Goal: Task Accomplishment & Management: Manage account settings

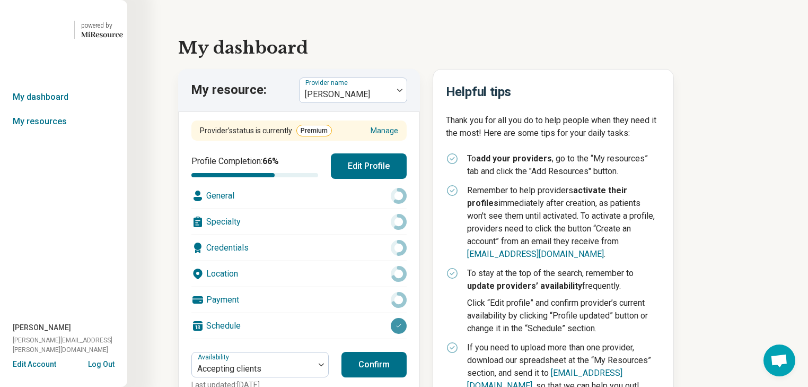
click at [102, 359] on button "Log Out" at bounding box center [101, 363] width 27 height 8
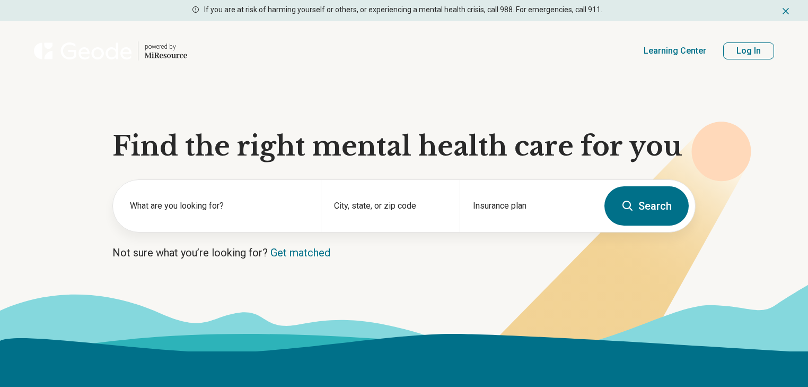
click at [734, 59] on button "Log In" at bounding box center [749, 50] width 51 height 17
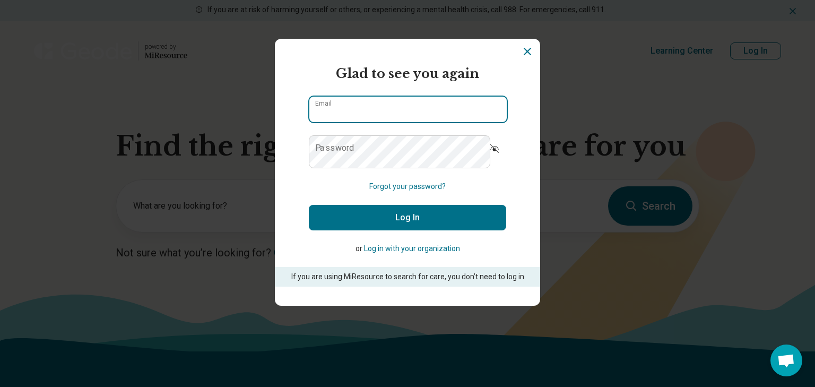
type input "**********"
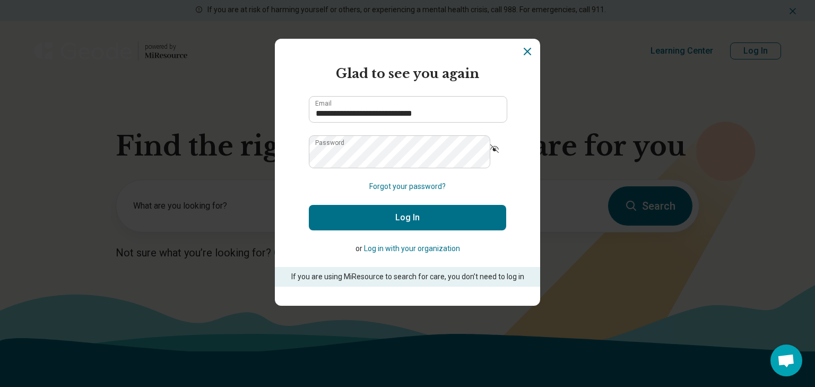
click at [407, 230] on button "Log In" at bounding box center [407, 217] width 197 height 25
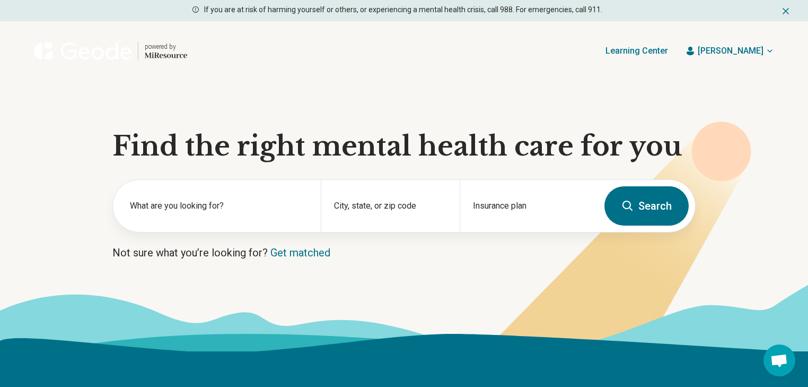
click at [766, 55] on icon "button" at bounding box center [770, 51] width 8 height 8
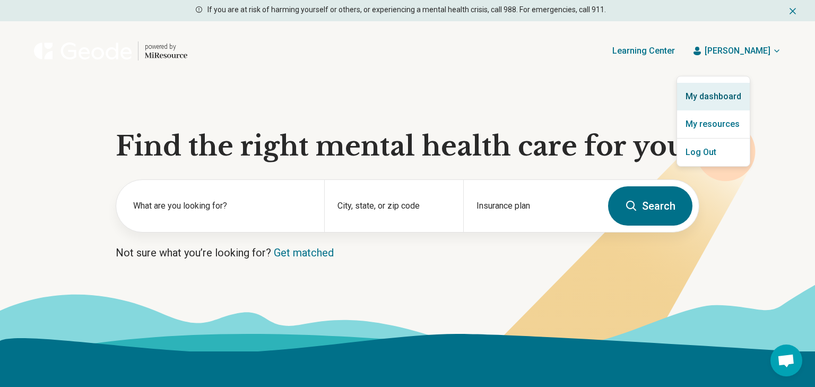
click at [725, 102] on link "My dashboard" at bounding box center [713, 97] width 73 height 28
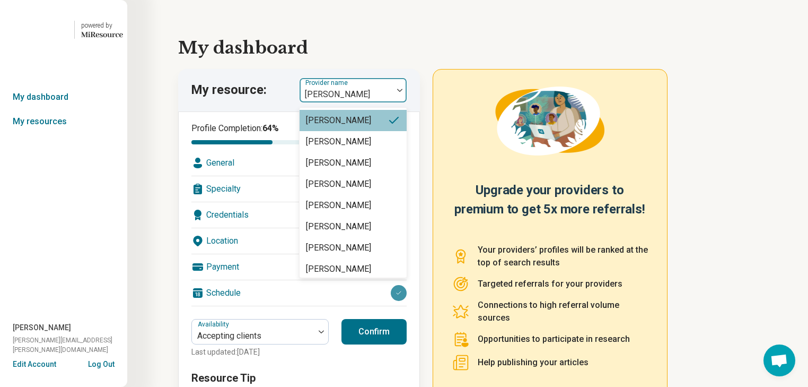
click at [403, 92] on img at bounding box center [399, 90] width 5 height 3
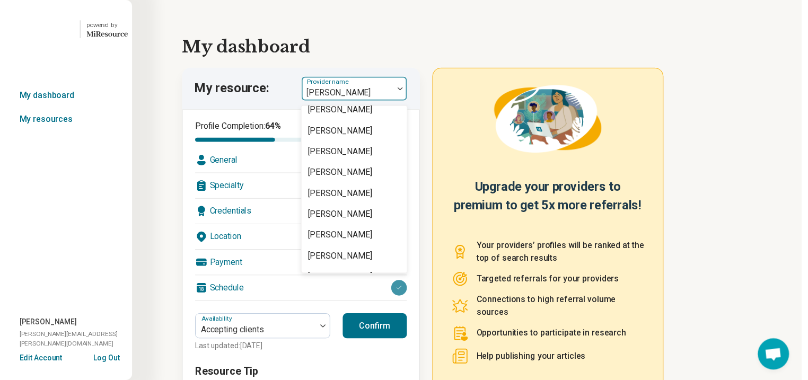
scroll to position [1188, 0]
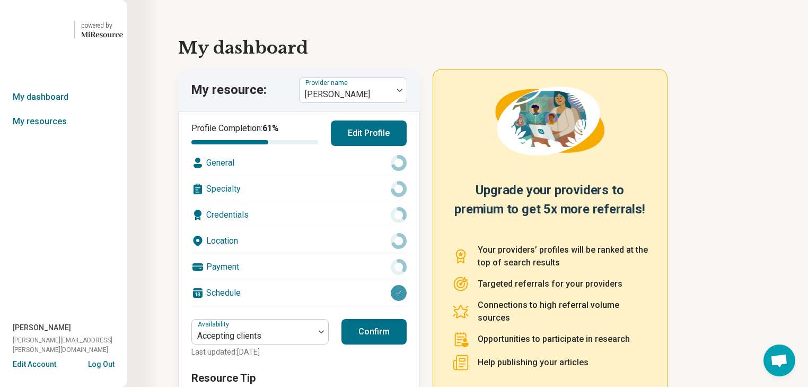
click at [329, 176] on div "General" at bounding box center [298, 162] width 215 height 25
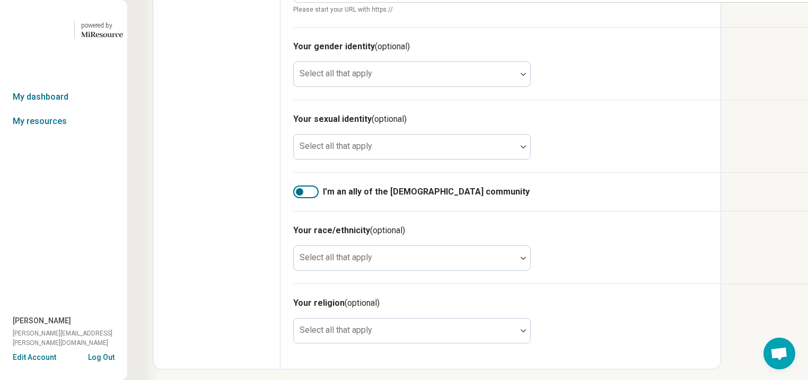
scroll to position [721, 0]
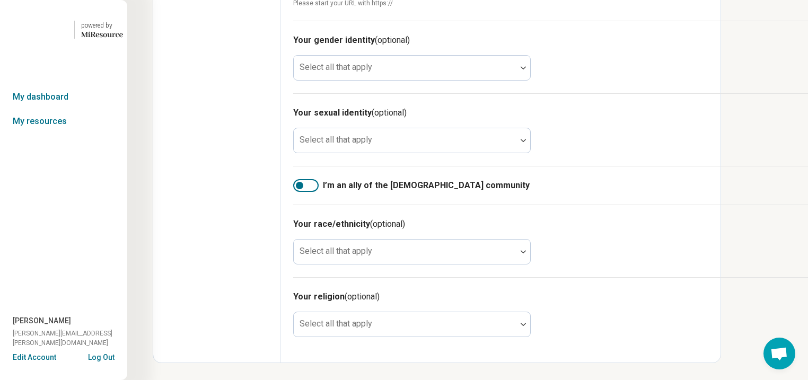
type input "**********"
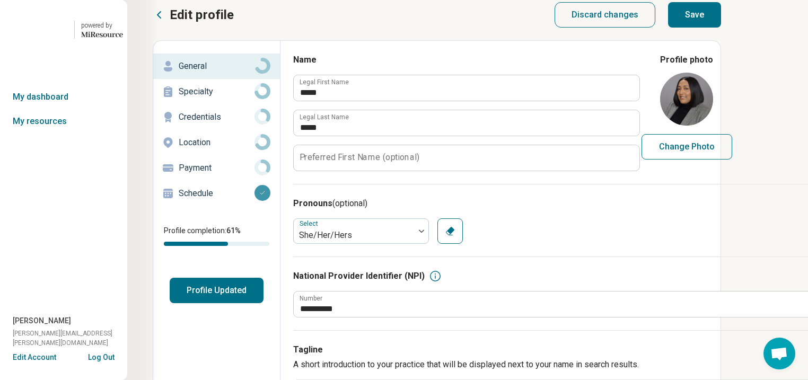
scroll to position [0, 0]
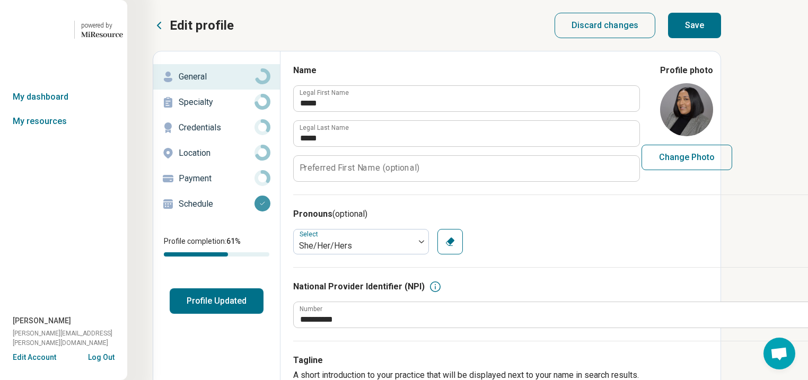
click at [721, 32] on button "Save" at bounding box center [694, 25] width 53 height 25
click at [221, 109] on p "Specialty" at bounding box center [217, 102] width 76 height 13
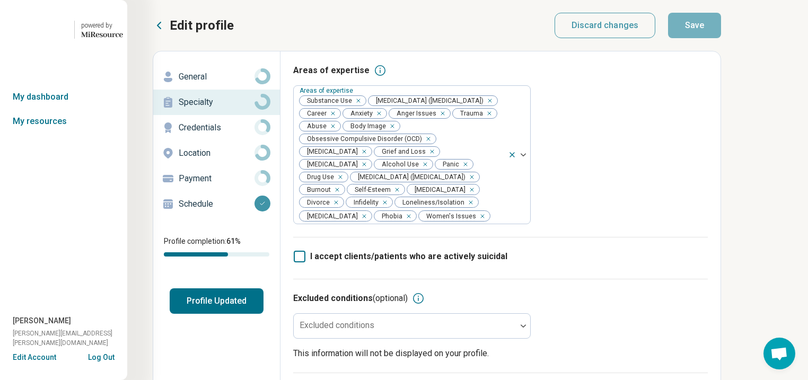
click at [211, 160] on p "Location" at bounding box center [217, 153] width 76 height 13
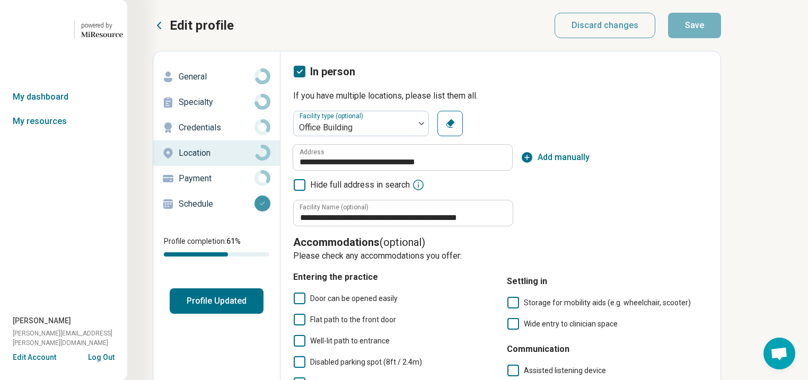
click at [210, 109] on p "Specialty" at bounding box center [217, 102] width 76 height 13
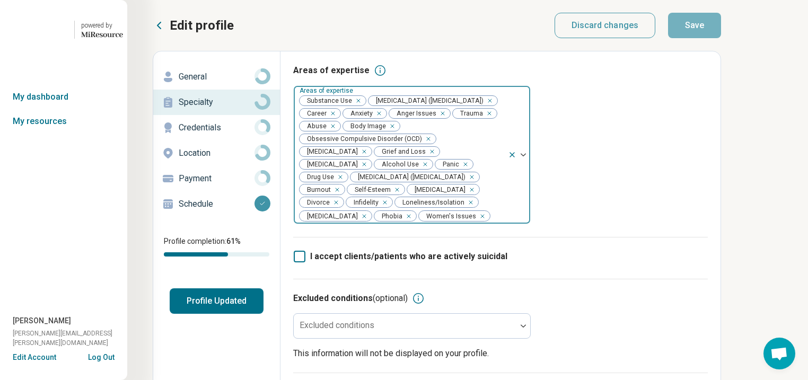
click at [363, 107] on div "Remove [object Object]" at bounding box center [356, 100] width 13 height 13
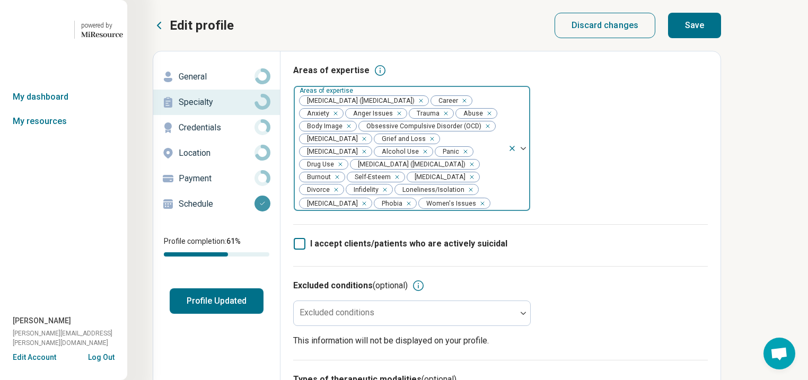
click at [419, 155] on icon "Remove [object Object]" at bounding box center [422, 151] width 7 height 7
click at [451, 153] on icon "Remove [object Object]" at bounding box center [453, 152] width 4 height 4
click at [721, 28] on button "Save" at bounding box center [694, 25] width 53 height 25
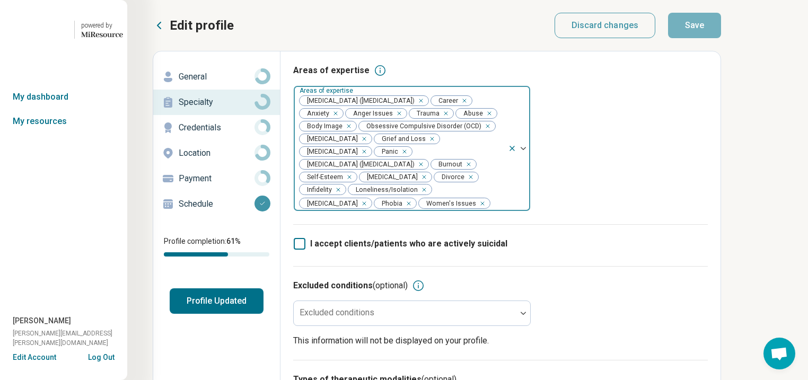
click at [226, 314] on button "Profile Updated" at bounding box center [217, 301] width 94 height 25
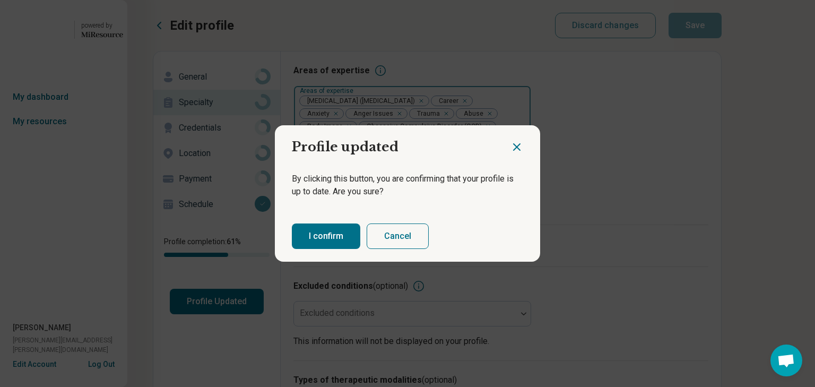
click at [334, 238] on button "I confirm" at bounding box center [326, 235] width 68 height 25
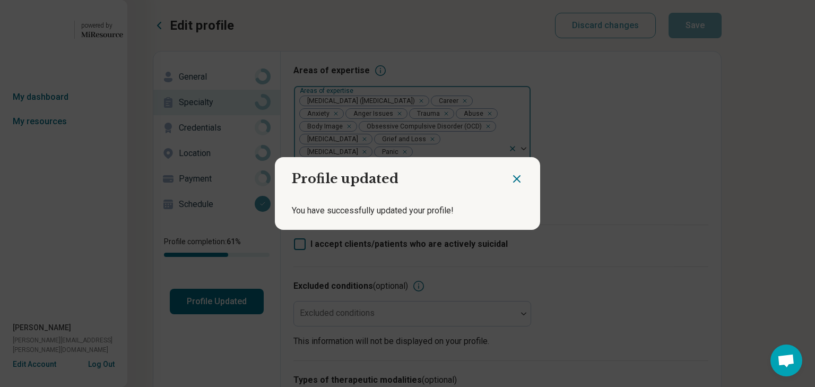
click at [687, 184] on div "Profile updated You have successfully updated your profile!" at bounding box center [407, 193] width 815 height 387
click at [513, 176] on icon "Close dialog" at bounding box center [516, 179] width 6 height 6
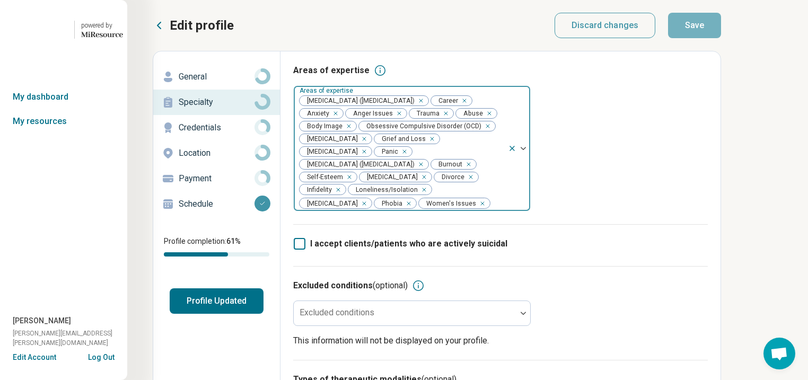
click at [255, 314] on button "Profile Updated" at bounding box center [217, 301] width 94 height 25
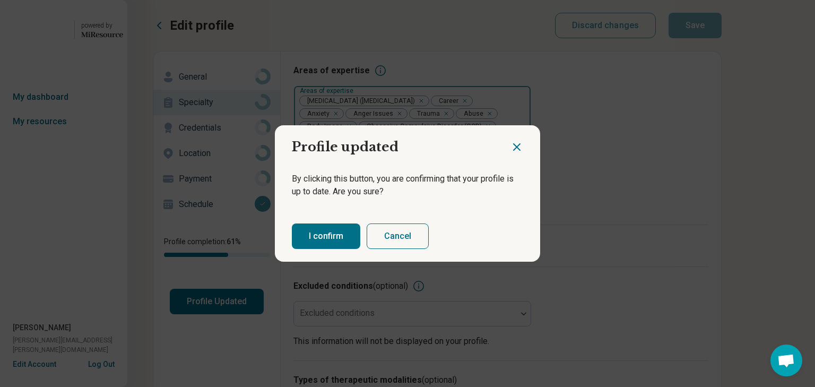
click at [339, 247] on button "I confirm" at bounding box center [326, 235] width 68 height 25
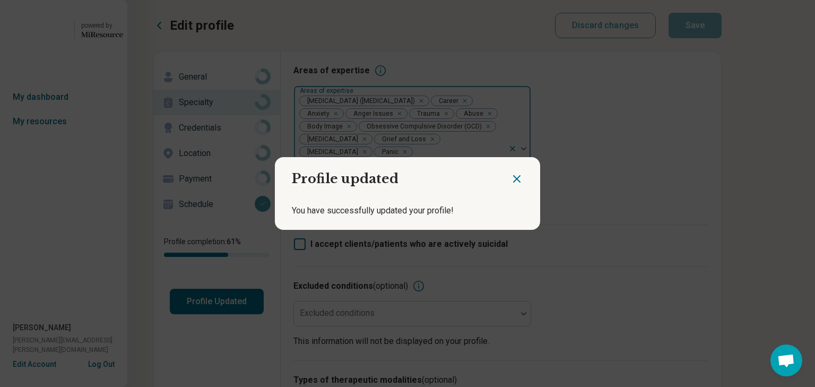
click at [513, 176] on icon "Close dialog" at bounding box center [516, 179] width 6 height 6
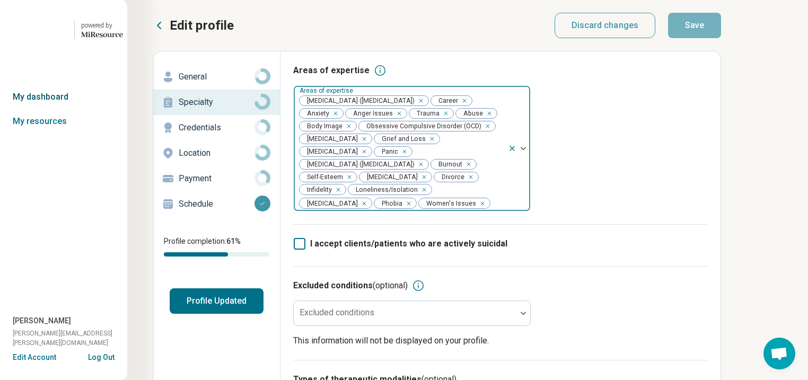
click at [49, 109] on link "My dashboard" at bounding box center [63, 97] width 127 height 24
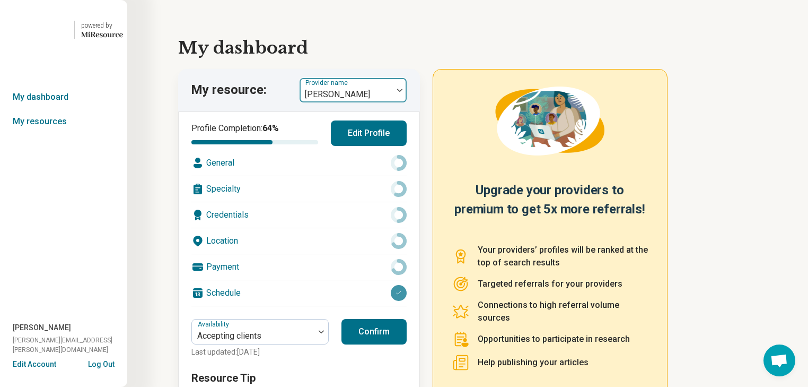
click at [403, 92] on img at bounding box center [399, 90] width 5 height 3
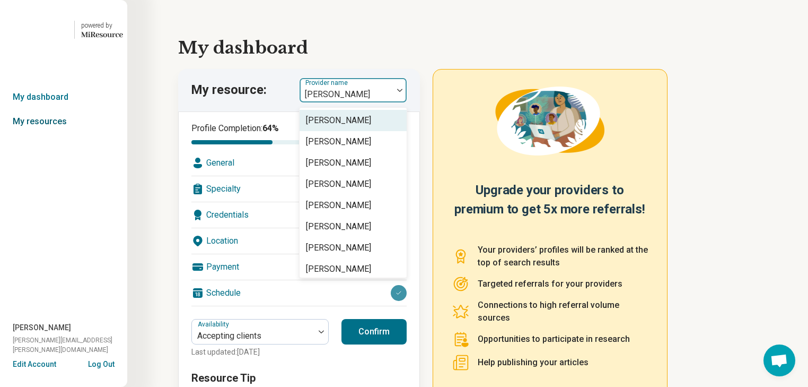
click at [46, 134] on link "My resources" at bounding box center [63, 121] width 127 height 24
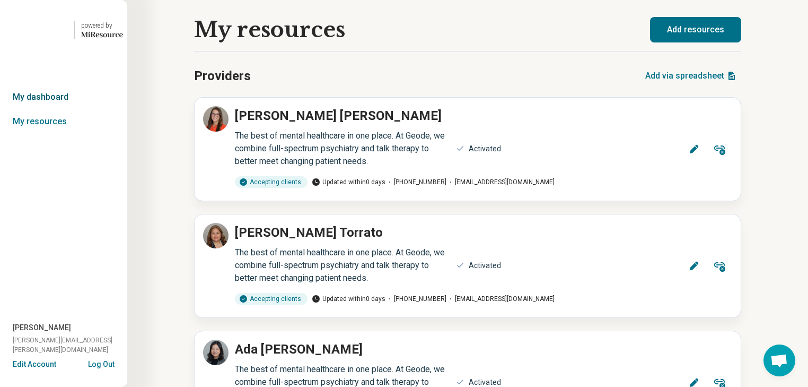
click at [51, 109] on link "My dashboard" at bounding box center [63, 97] width 127 height 24
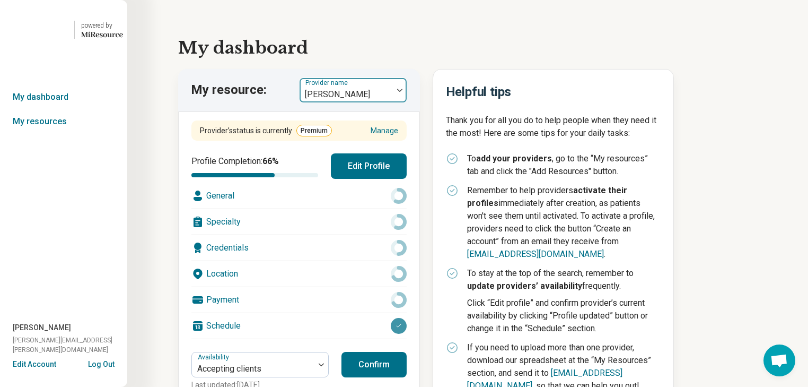
click at [404, 102] on div at bounding box center [400, 90] width 14 height 24
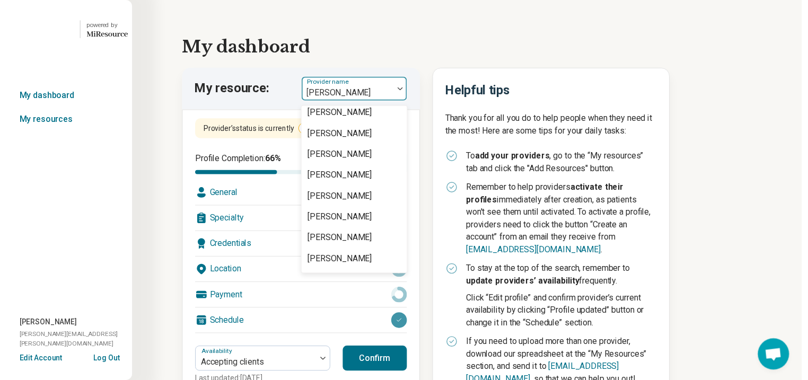
scroll to position [1231, 0]
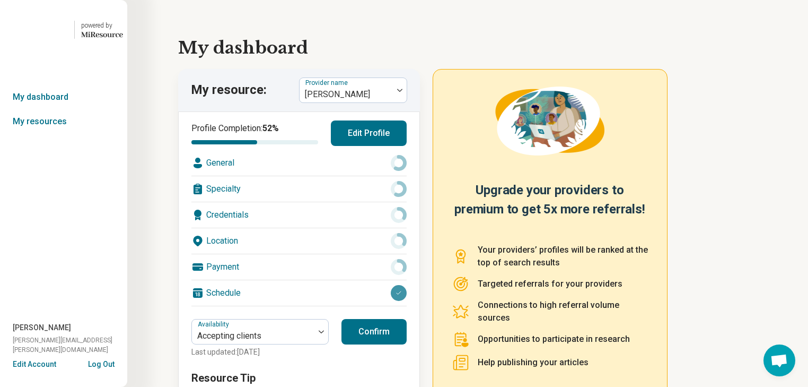
click at [272, 254] on div "Location" at bounding box center [298, 240] width 215 height 25
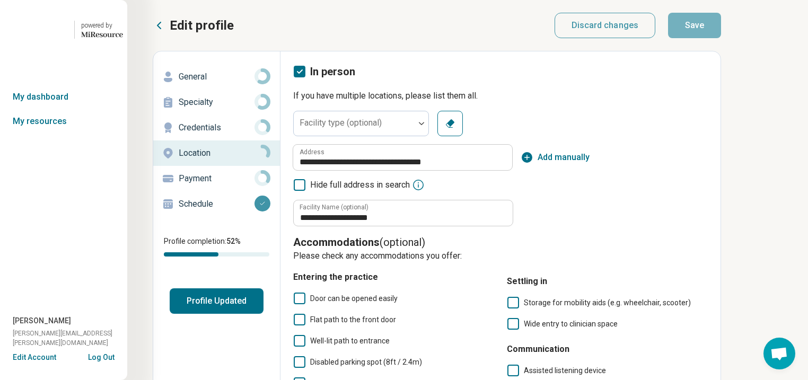
click at [237, 83] on p "General" at bounding box center [217, 77] width 76 height 13
type textarea "*"
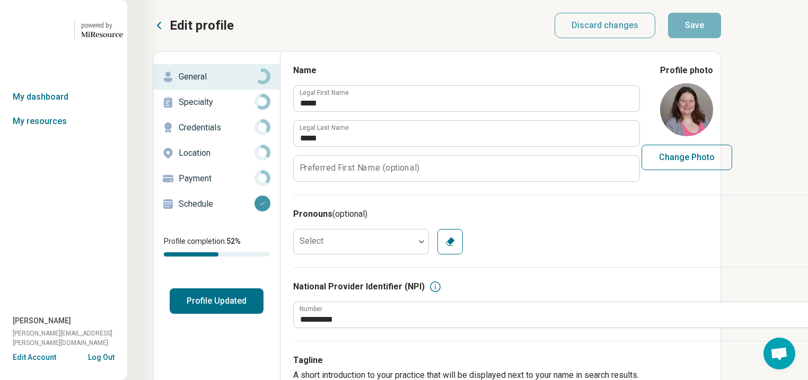
click at [764, 182] on div "Profile photo Change Photo" at bounding box center [725, 123] width 173 height 118
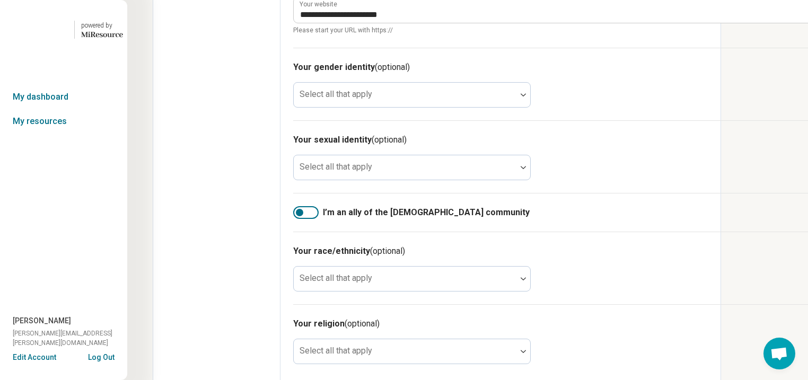
scroll to position [679, 0]
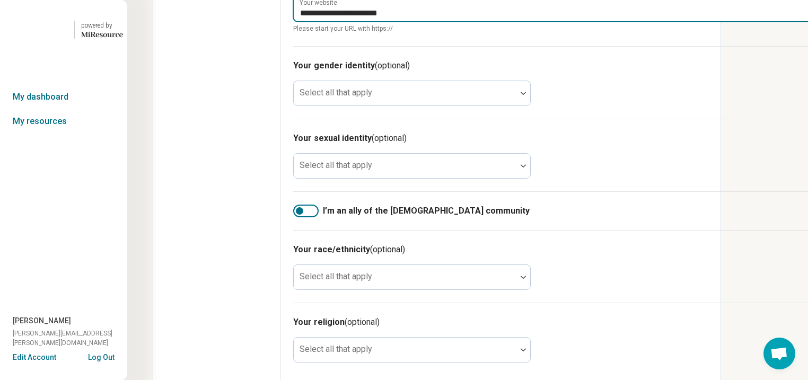
drag, startPoint x: 516, startPoint y: 151, endPoint x: 395, endPoint y: 151, distance: 120.9
click at [395, 21] on input "**********" at bounding box center [553, 8] width 519 height 25
type input "**********"
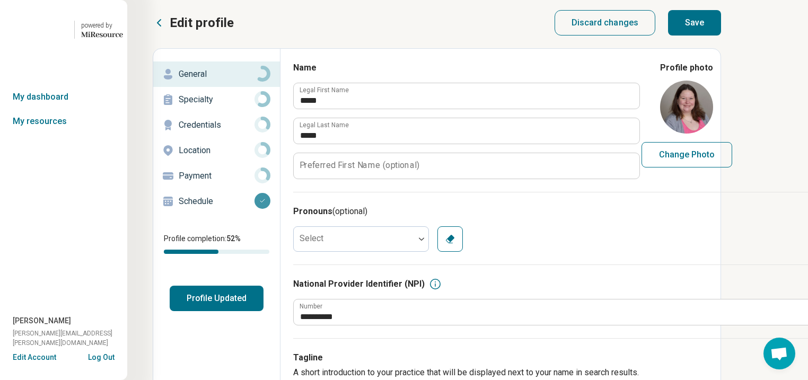
scroll to position [0, 0]
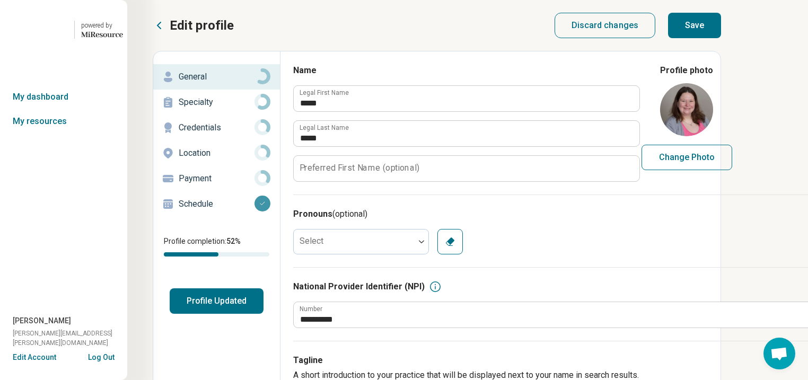
click at [721, 37] on button "Save" at bounding box center [694, 25] width 53 height 25
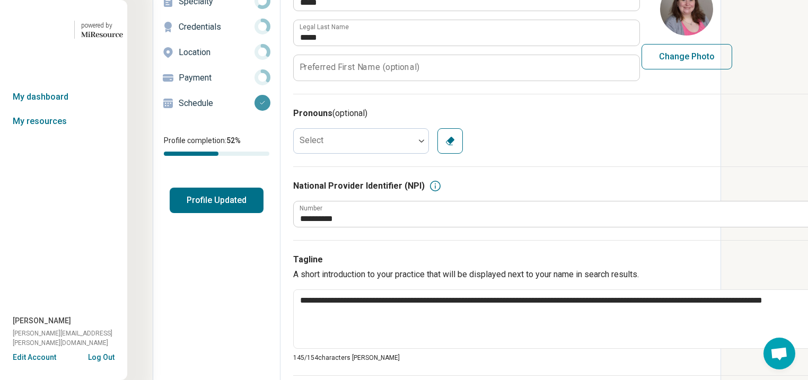
scroll to position [42, 0]
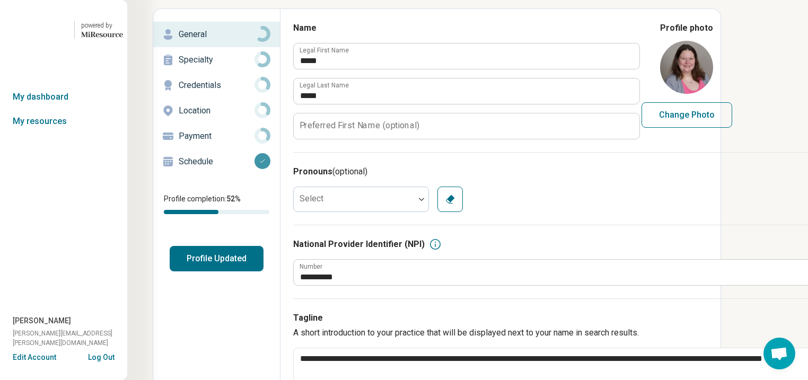
click at [216, 66] on p "Specialty" at bounding box center [217, 60] width 76 height 13
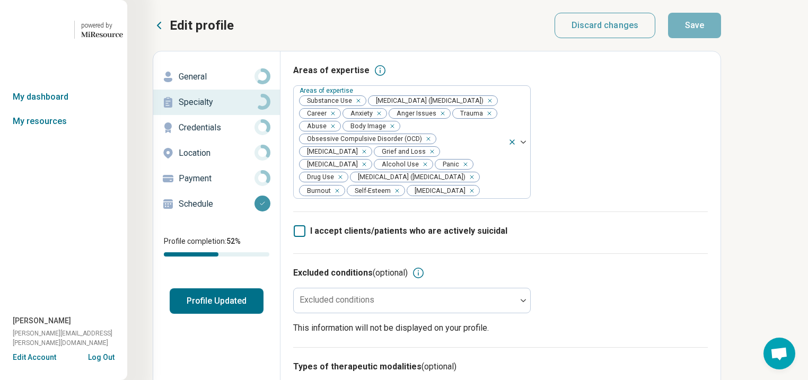
click at [205, 83] on p "General" at bounding box center [217, 77] width 76 height 13
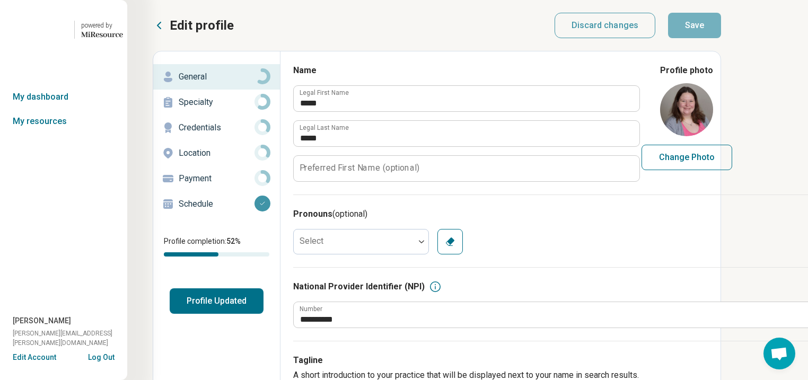
click at [208, 109] on p "Specialty" at bounding box center [217, 102] width 76 height 13
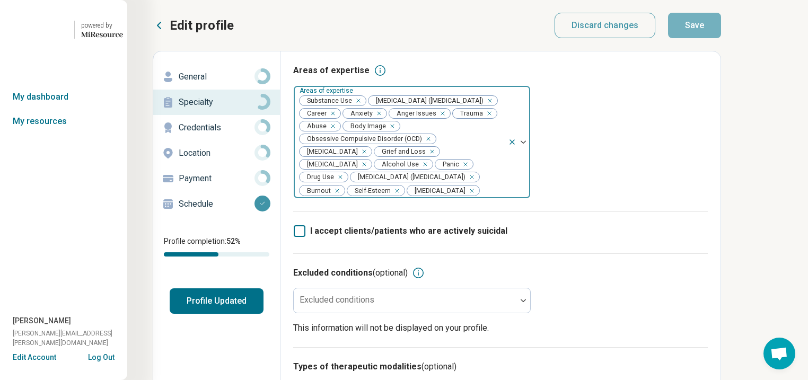
click at [360, 104] on icon "Remove [object Object]" at bounding box center [355, 100] width 7 height 7
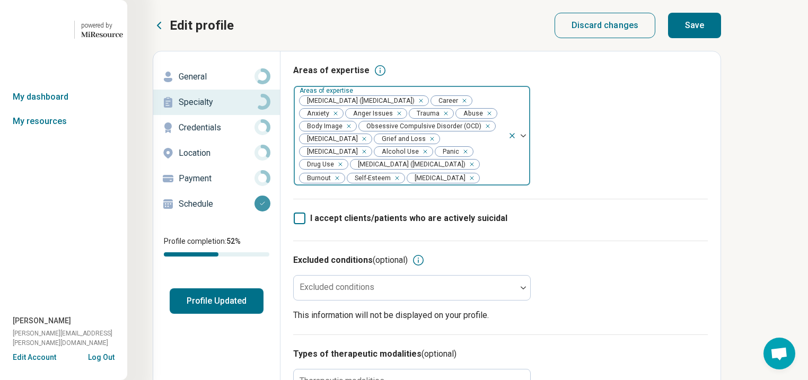
click at [417, 158] on div "Remove [object Object]" at bounding box center [423, 151] width 13 height 13
click at [448, 158] on div "Remove [object Object]" at bounding box center [454, 151] width 13 height 13
click at [721, 34] on button "Save" at bounding box center [694, 25] width 53 height 25
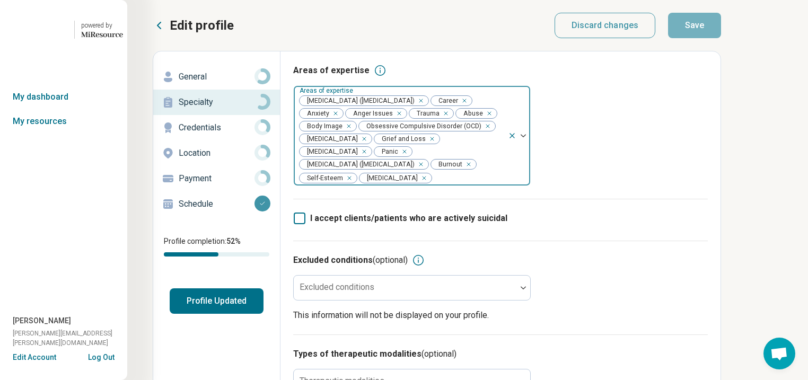
click at [241, 314] on button "Profile Updated" at bounding box center [217, 301] width 94 height 25
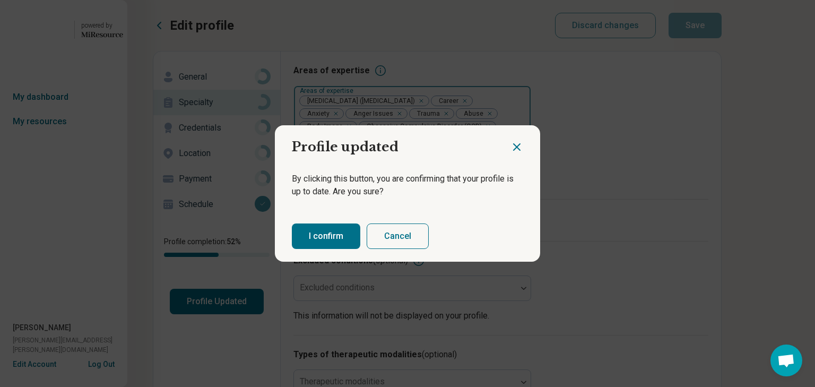
click at [318, 241] on button "I confirm" at bounding box center [326, 235] width 68 height 25
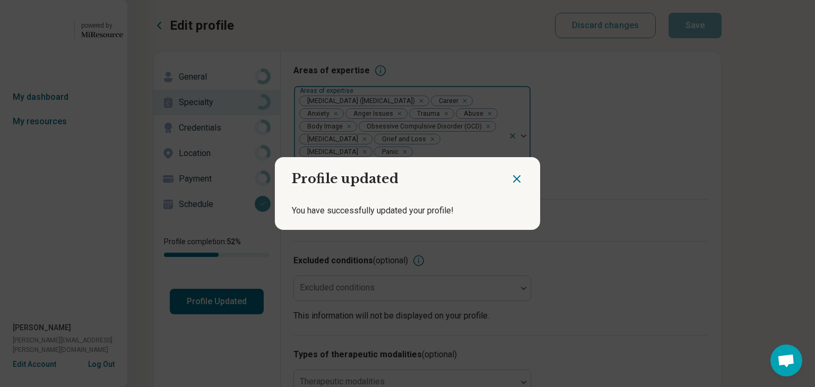
click at [511, 175] on icon "Close dialog" at bounding box center [516, 178] width 13 height 13
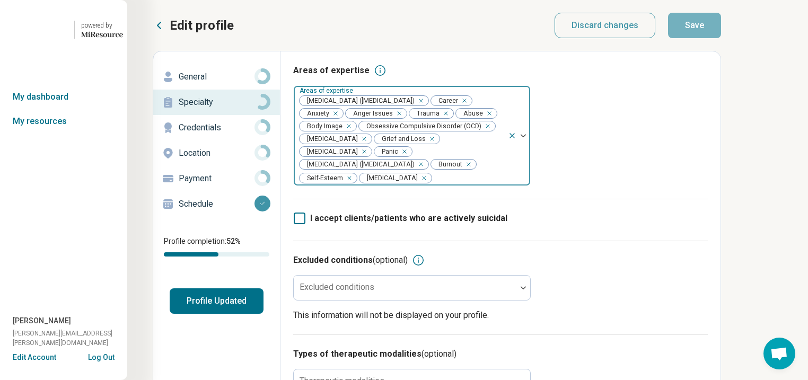
click at [164, 29] on icon at bounding box center [159, 25] width 13 height 13
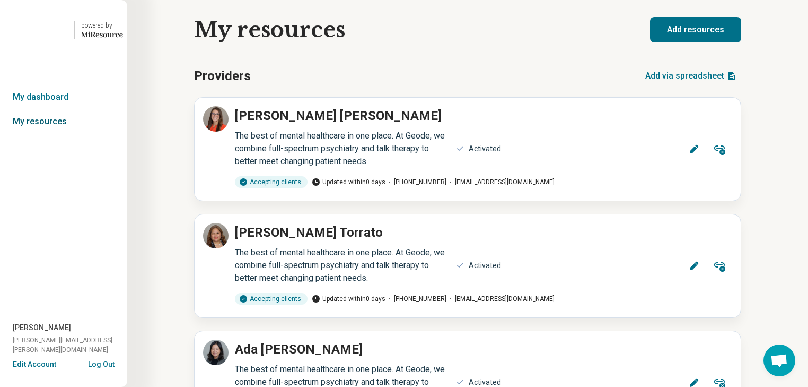
click at [42, 134] on link "My resources" at bounding box center [63, 121] width 127 height 24
click at [49, 109] on link "My dashboard" at bounding box center [63, 97] width 127 height 24
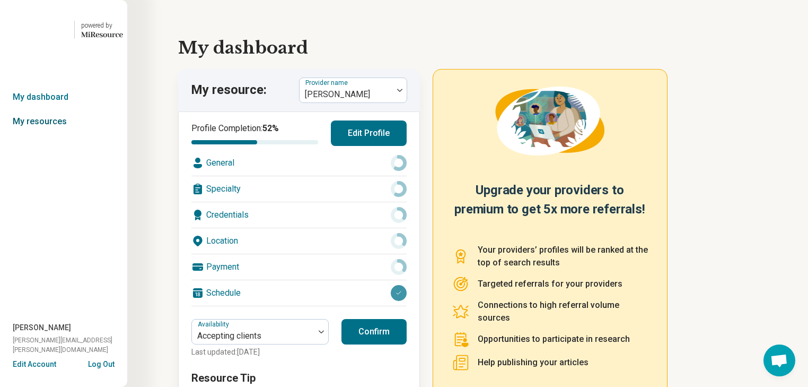
click at [40, 134] on link "My resources" at bounding box center [63, 121] width 127 height 24
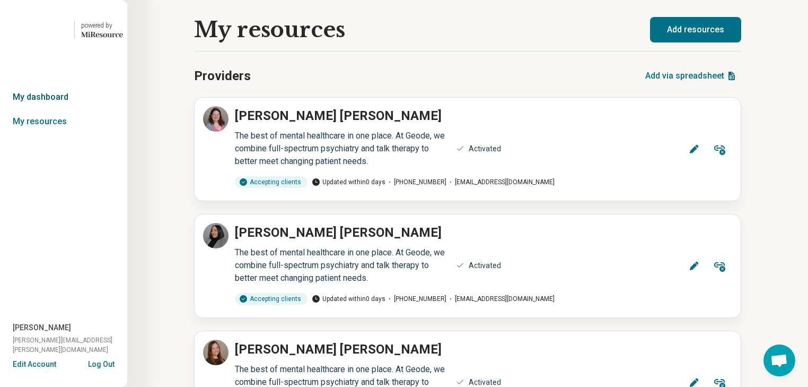
click at [51, 109] on link "My dashboard" at bounding box center [63, 97] width 127 height 24
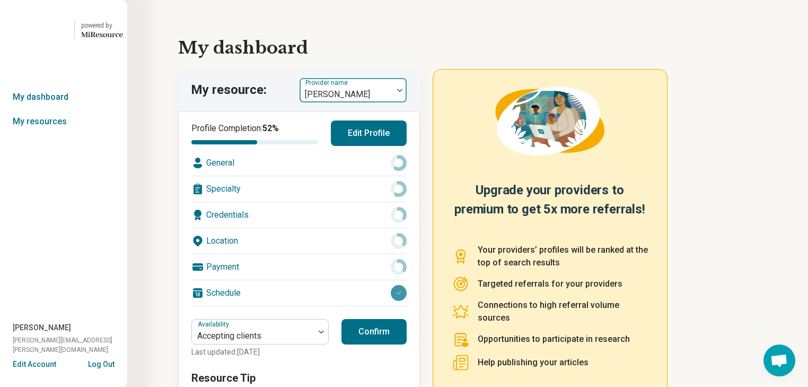
click at [403, 92] on img at bounding box center [399, 90] width 5 height 3
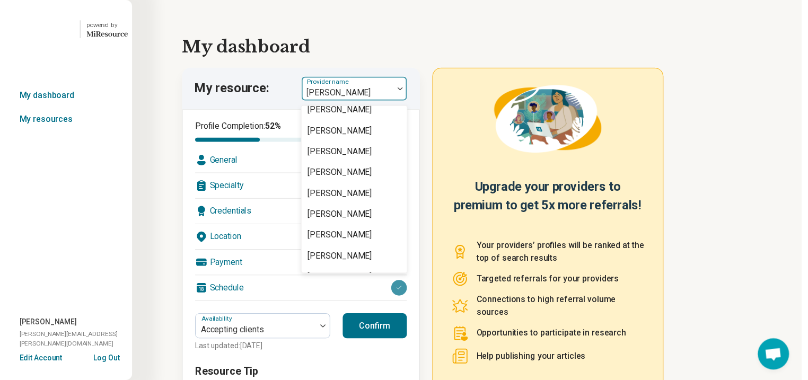
scroll to position [1231, 0]
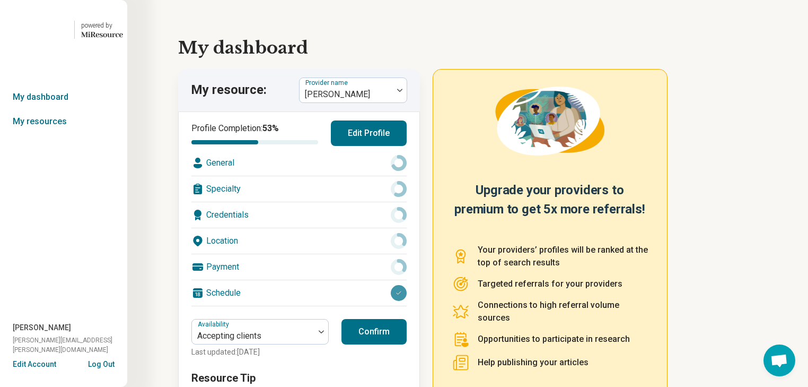
click at [338, 254] on div "Location" at bounding box center [298, 240] width 215 height 25
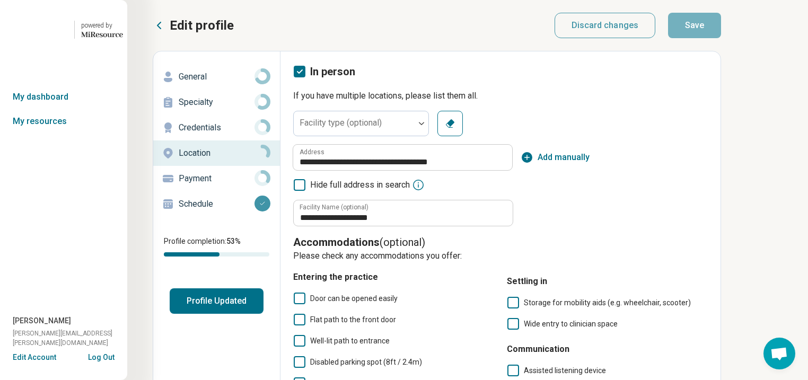
click at [212, 83] on p "General" at bounding box center [217, 77] width 76 height 13
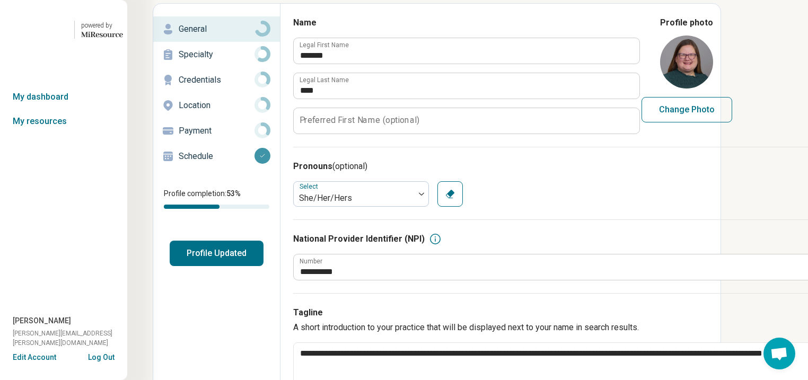
scroll to position [42, 0]
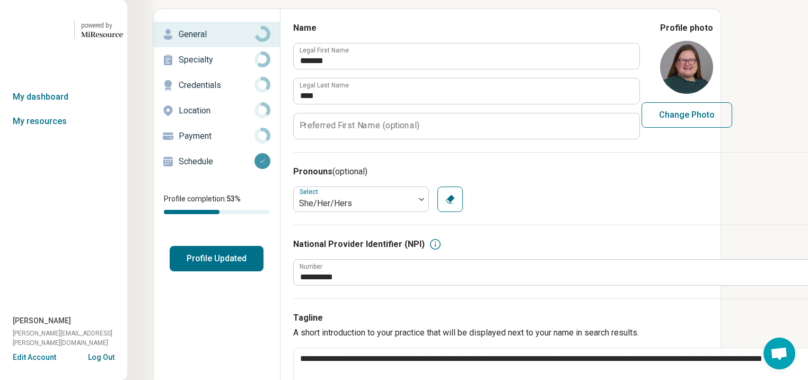
click at [224, 66] on p "Specialty" at bounding box center [217, 60] width 76 height 13
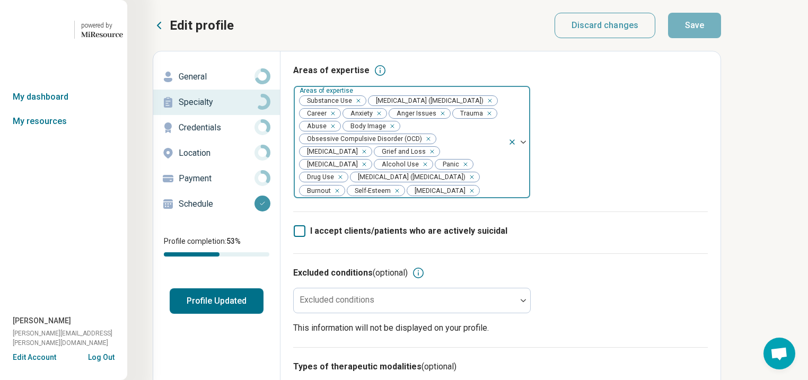
click at [363, 107] on div "Remove [object Object]" at bounding box center [356, 100] width 13 height 13
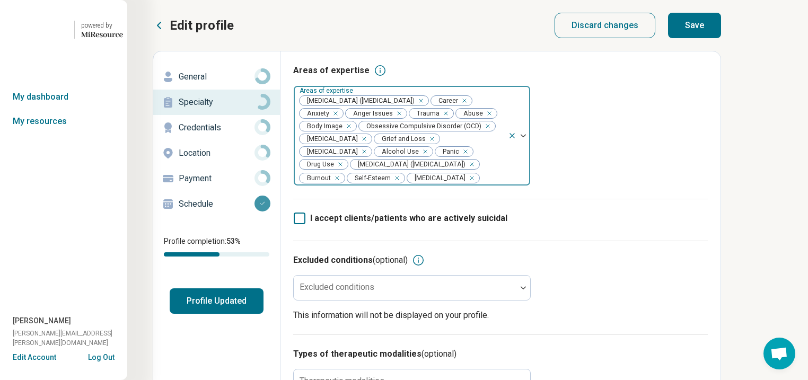
click at [419, 155] on icon "Remove [object Object]" at bounding box center [422, 151] width 7 height 7
click at [448, 158] on div "Remove [object Object]" at bounding box center [454, 151] width 13 height 13
click at [721, 31] on button "Save" at bounding box center [694, 25] width 53 height 25
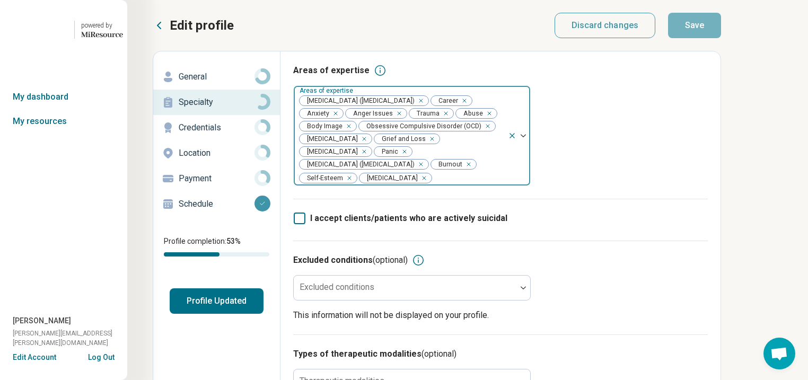
click at [233, 314] on button "Profile Updated" at bounding box center [217, 301] width 94 height 25
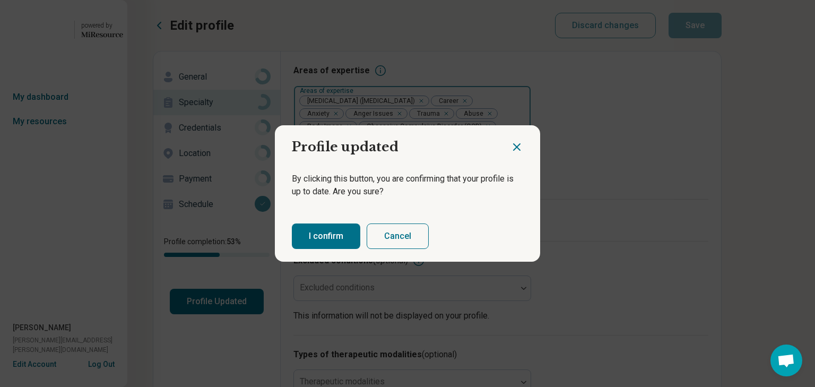
click at [337, 236] on button "I confirm" at bounding box center [326, 235] width 68 height 25
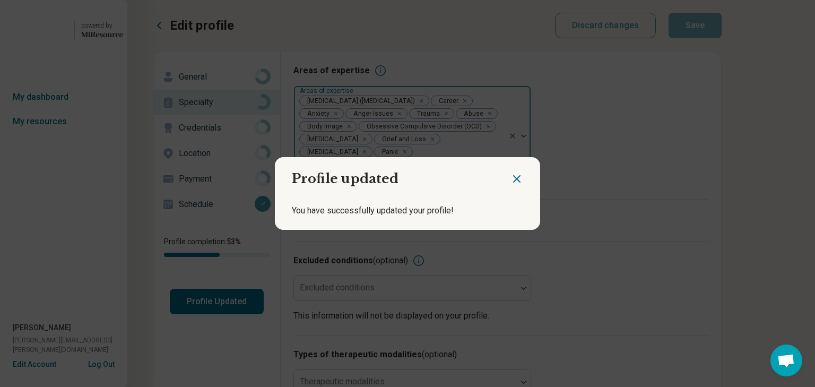
click at [510, 175] on icon "Close dialog" at bounding box center [516, 178] width 13 height 13
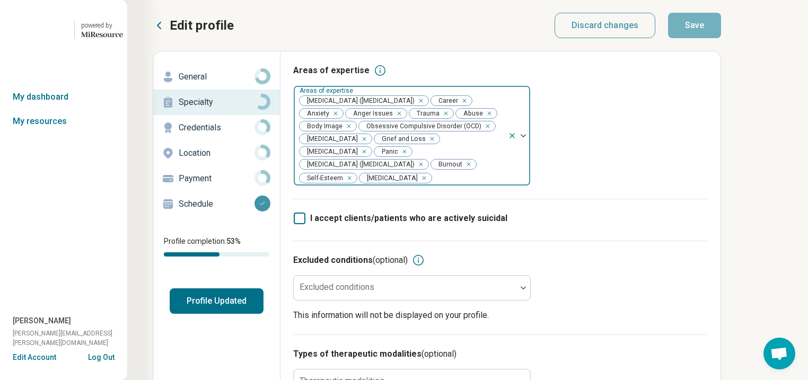
click at [222, 83] on p "General" at bounding box center [217, 77] width 76 height 13
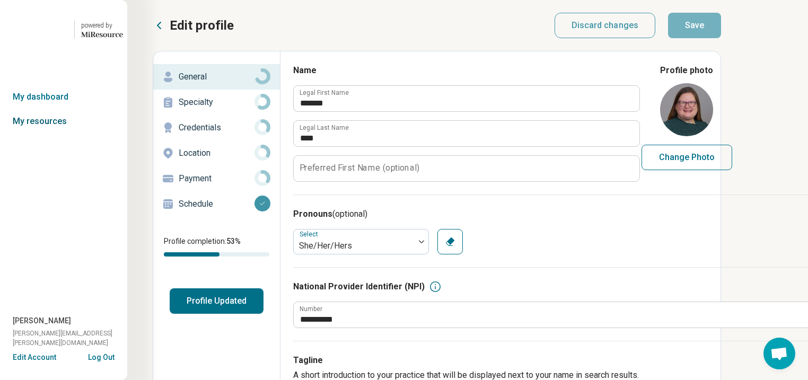
click at [42, 134] on link "My resources" at bounding box center [63, 121] width 127 height 24
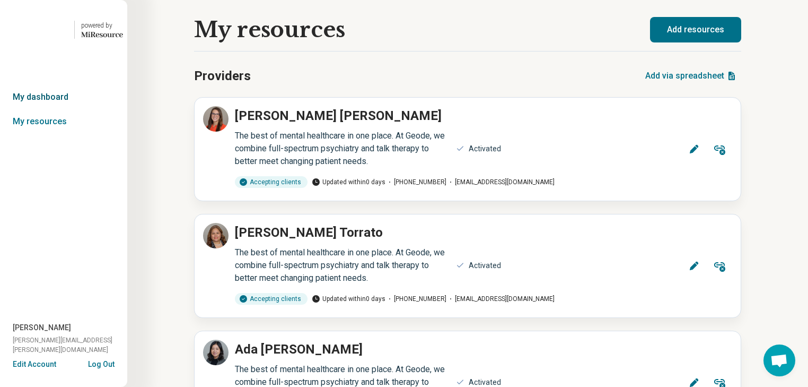
click at [51, 109] on link "My dashboard" at bounding box center [63, 97] width 127 height 24
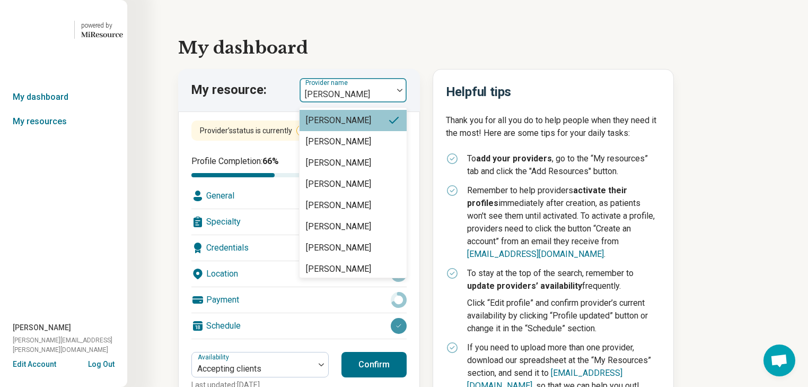
click at [403, 92] on img at bounding box center [399, 90] width 5 height 3
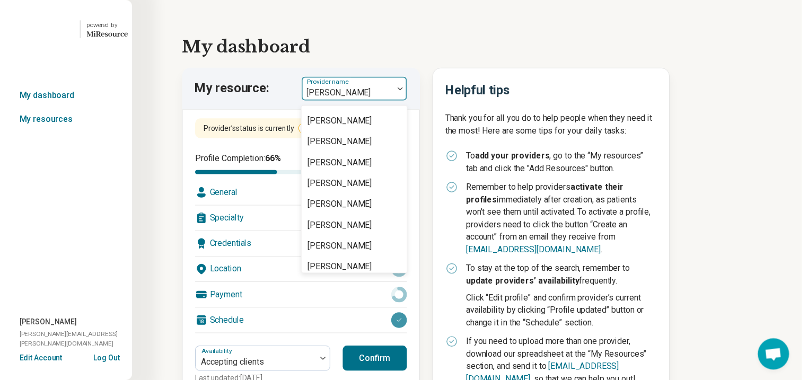
scroll to position [1231, 0]
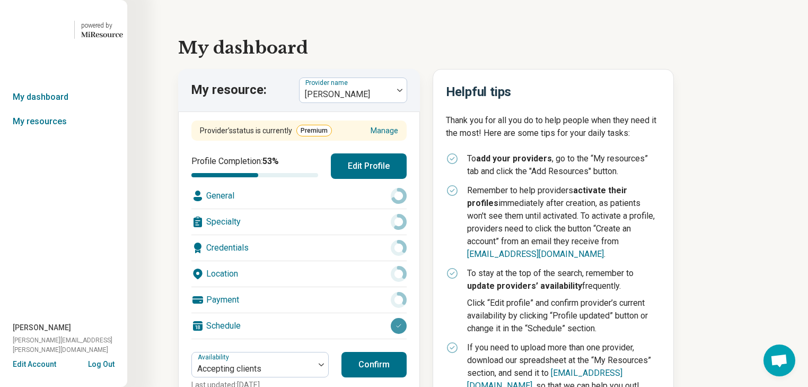
click at [299, 286] on div "Location" at bounding box center [298, 273] width 215 height 25
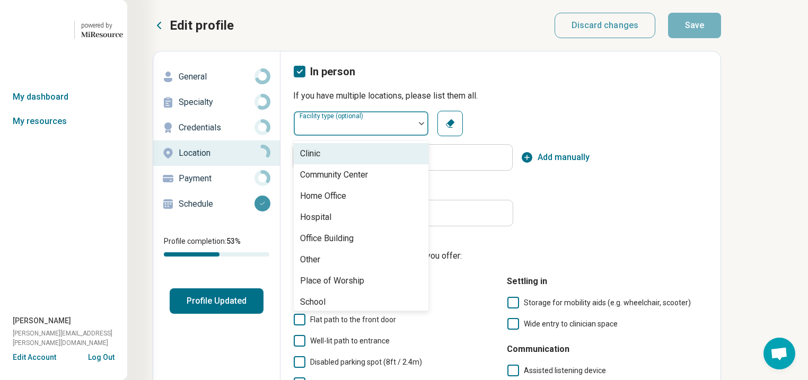
click at [424, 125] on img at bounding box center [421, 123] width 5 height 3
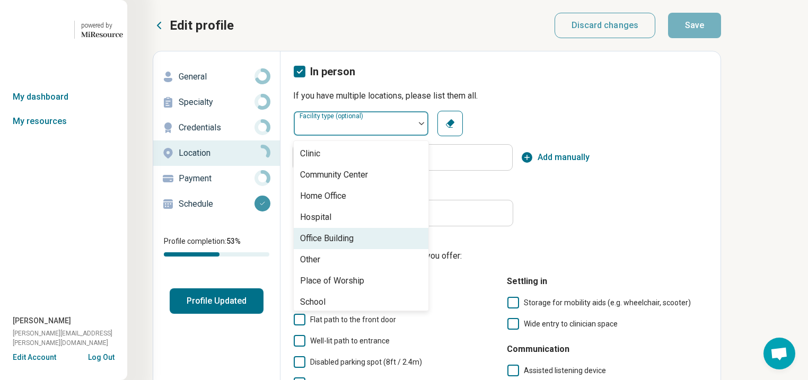
click at [354, 245] on div "Office Building" at bounding box center [327, 238] width 54 height 13
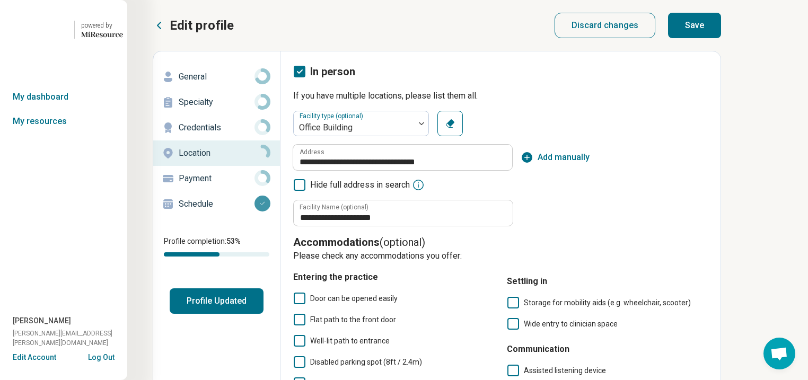
click at [721, 38] on button "Save" at bounding box center [694, 25] width 53 height 25
click at [204, 134] on p "Credentials" at bounding box center [217, 127] width 76 height 13
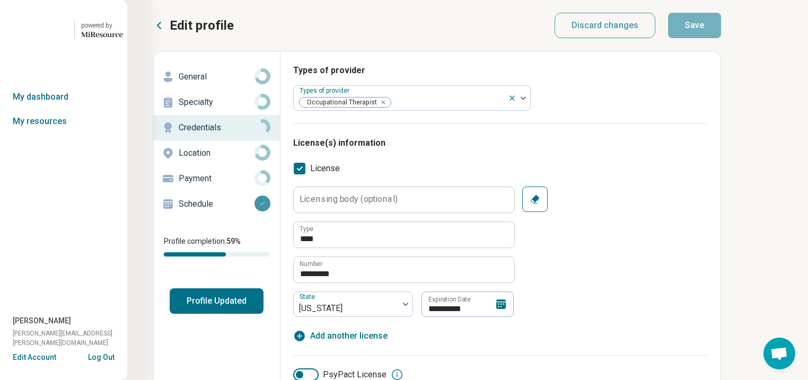
click at [206, 83] on p "General" at bounding box center [217, 77] width 76 height 13
type textarea "*"
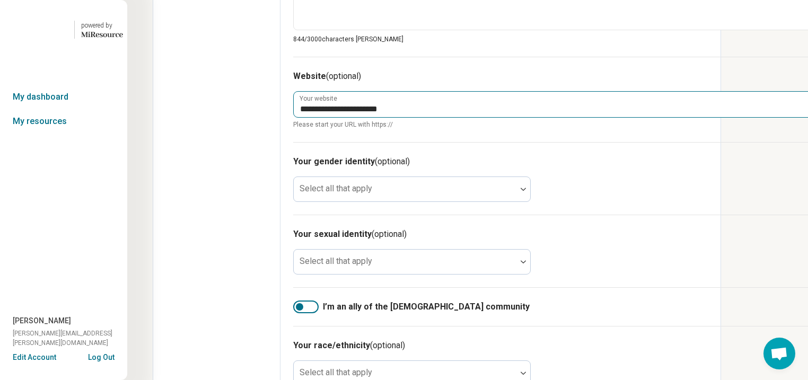
scroll to position [679, 0]
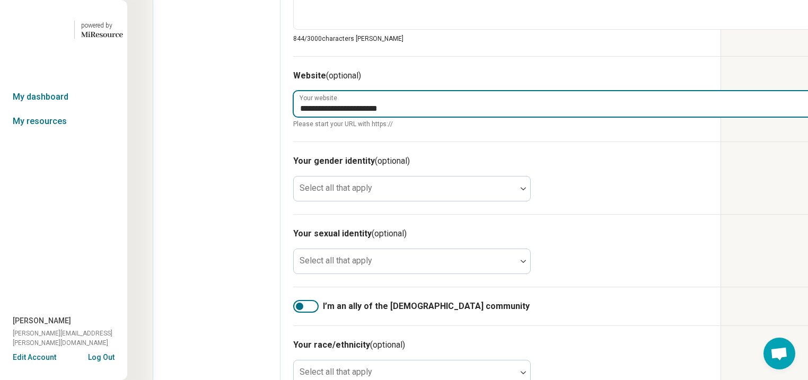
click at [528, 117] on input "**********" at bounding box center [553, 103] width 519 height 25
type input "**********"
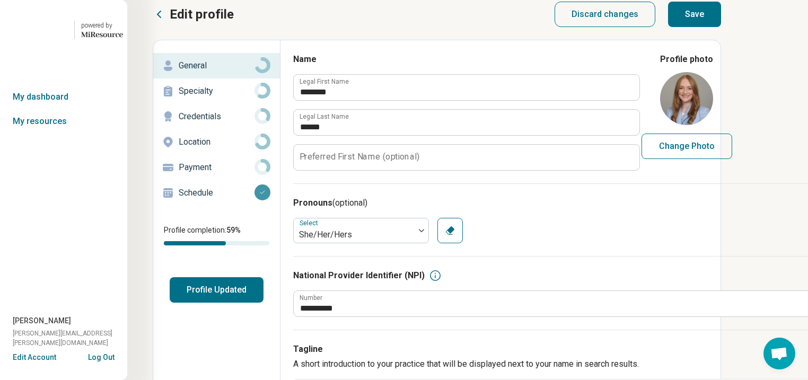
scroll to position [0, 0]
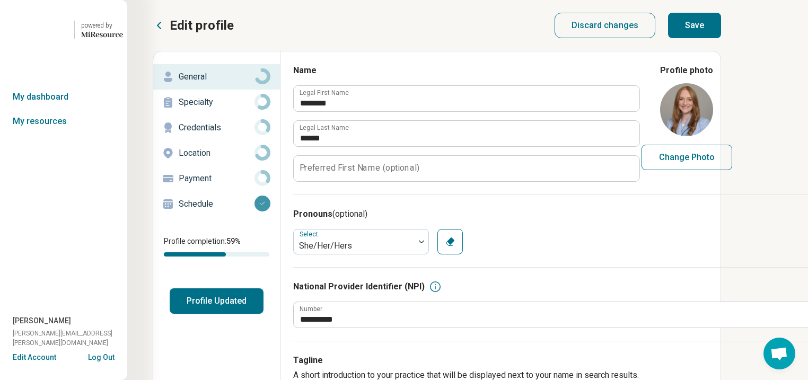
click at [721, 34] on button "Save" at bounding box center [694, 25] width 53 height 25
click at [208, 109] on p "Specialty" at bounding box center [217, 102] width 76 height 13
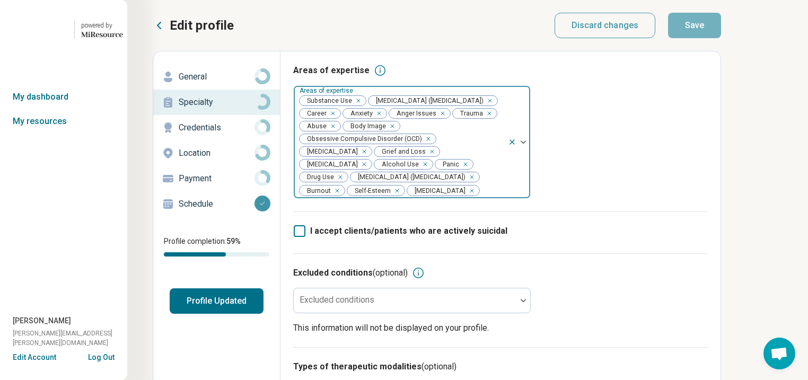
click at [363, 107] on div "Remove [object Object]" at bounding box center [356, 100] width 13 height 13
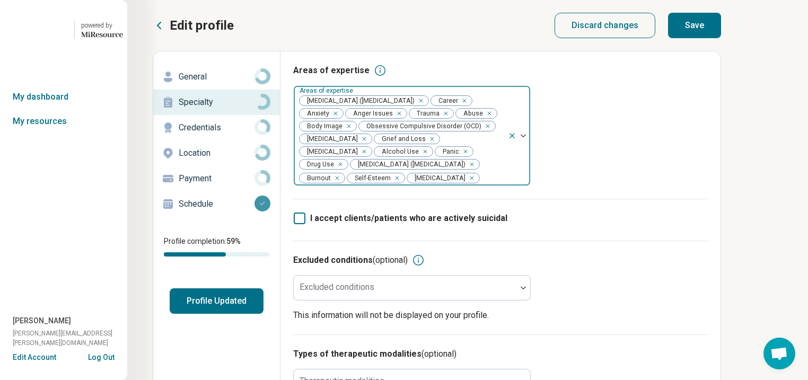
click at [419, 155] on icon "Remove [object Object]" at bounding box center [422, 151] width 7 height 7
click at [448, 158] on div "Remove [object Object]" at bounding box center [454, 151] width 13 height 13
click at [721, 36] on button "Save" at bounding box center [694, 25] width 53 height 25
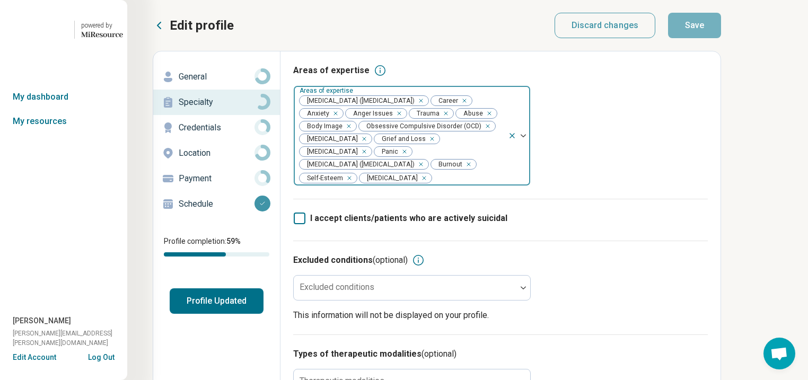
click at [263, 314] on button "Profile Updated" at bounding box center [217, 301] width 94 height 25
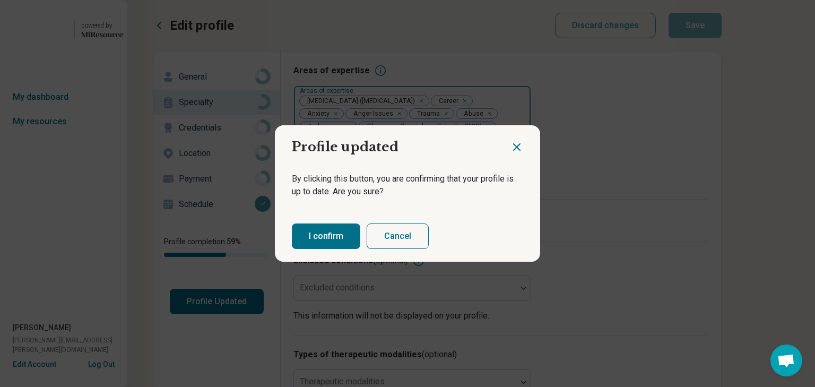
click at [348, 245] on button "I confirm" at bounding box center [326, 235] width 68 height 25
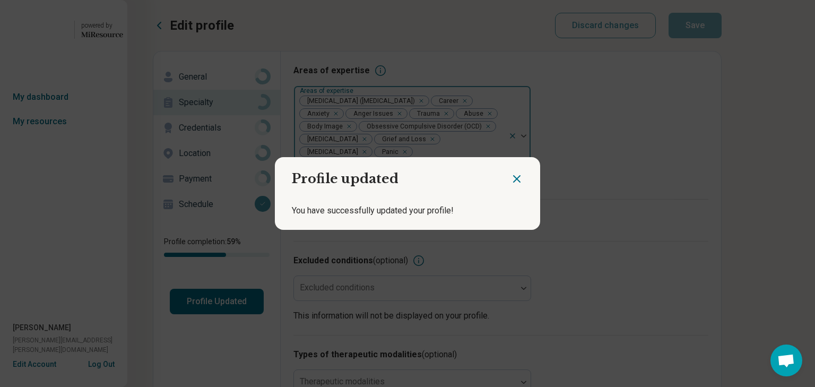
click at [513, 176] on icon "Close dialog" at bounding box center [516, 179] width 6 height 6
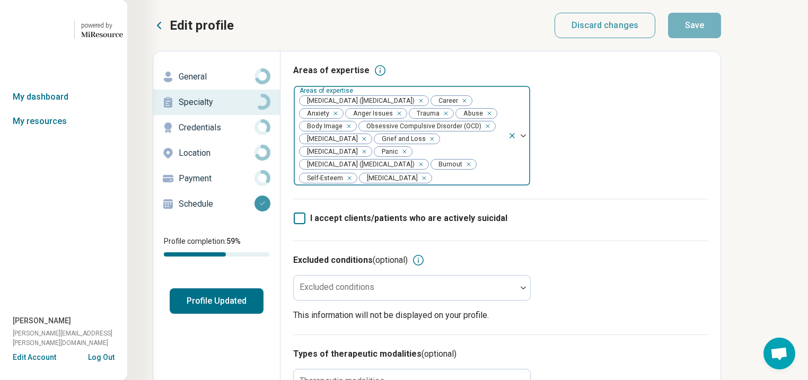
click at [261, 314] on button "Profile Updated" at bounding box center [217, 301] width 94 height 25
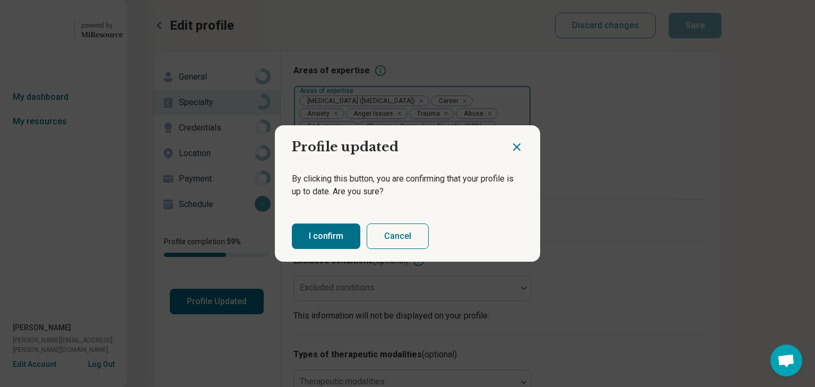
click at [333, 238] on button "I confirm" at bounding box center [326, 235] width 68 height 25
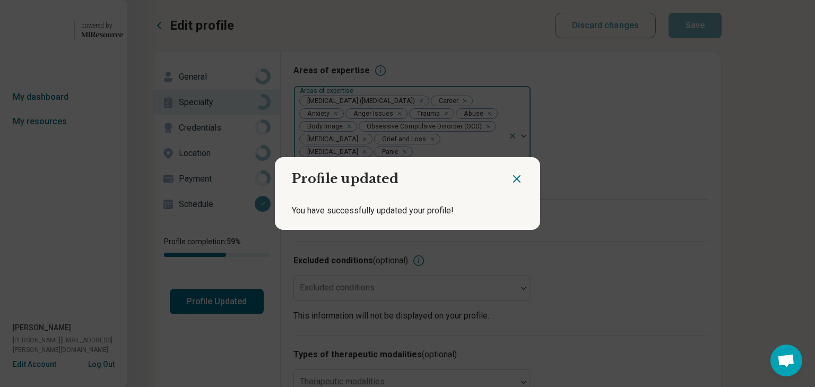
click at [510, 175] on icon "Close dialog" at bounding box center [516, 178] width 13 height 13
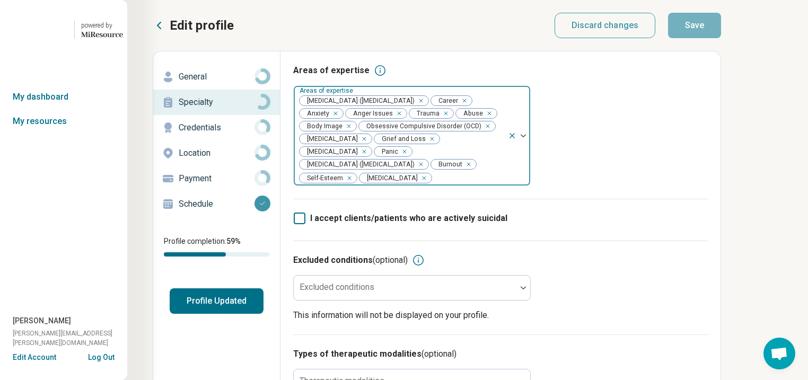
click at [161, 29] on icon at bounding box center [159, 25] width 3 height 6
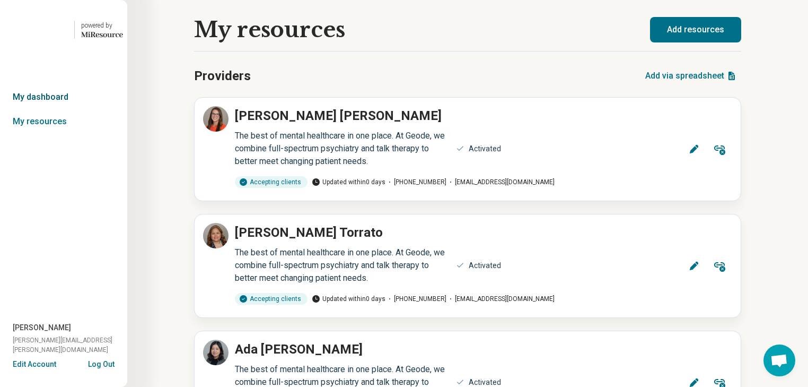
click at [42, 109] on link "My dashboard" at bounding box center [63, 97] width 127 height 24
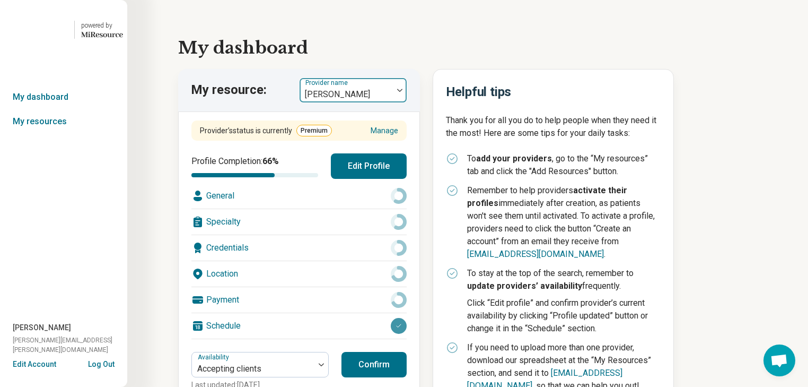
click at [403, 92] on img at bounding box center [399, 90] width 5 height 3
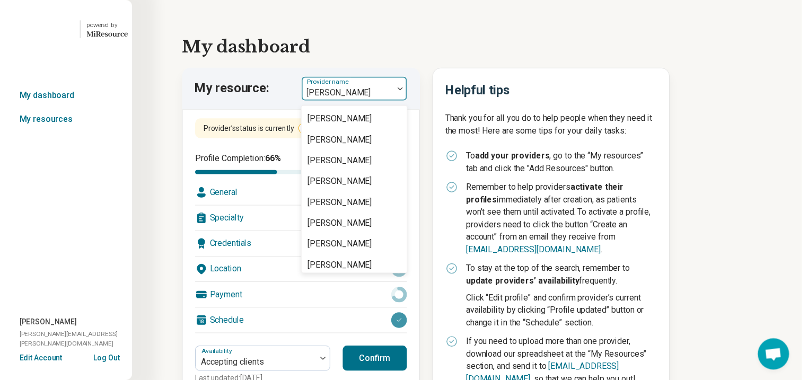
scroll to position [1316, 0]
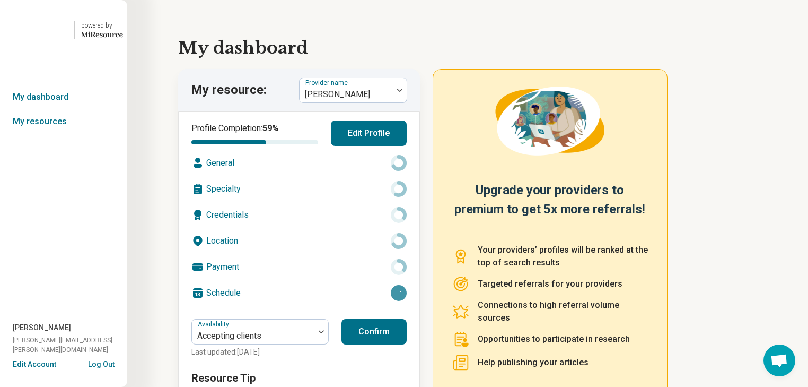
click at [342, 254] on div "Location" at bounding box center [298, 240] width 215 height 25
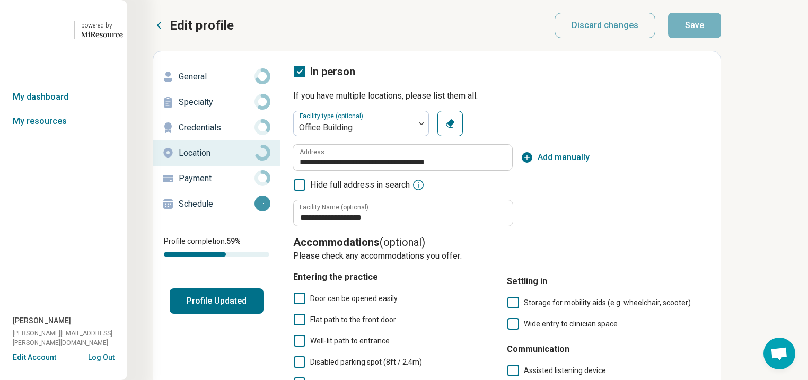
click at [229, 83] on p "General" at bounding box center [217, 77] width 76 height 13
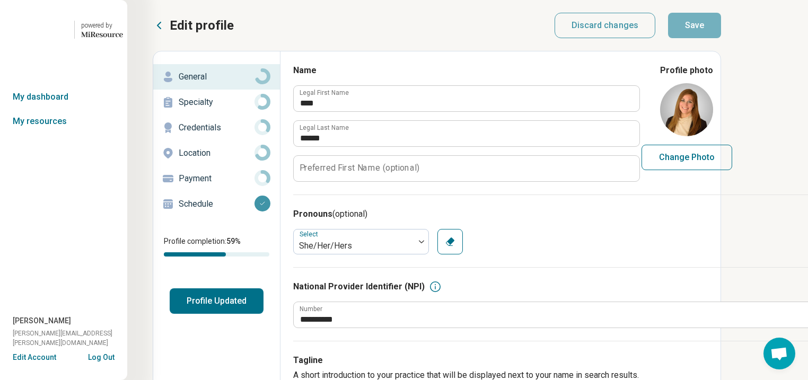
type textarea "*"
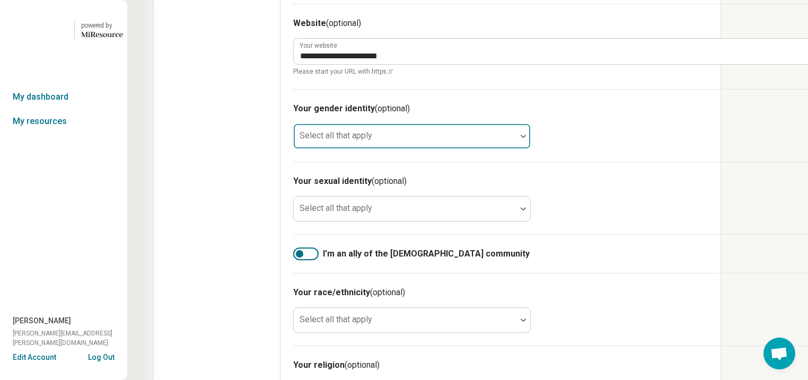
scroll to position [679, 0]
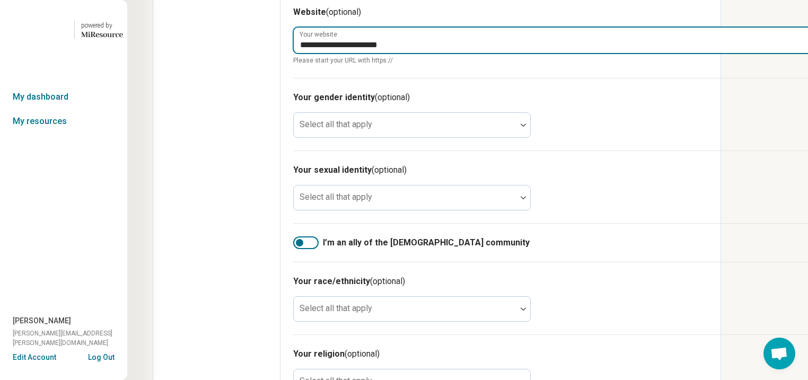
click at [484, 53] on input "**********" at bounding box center [553, 40] width 519 height 25
type input "**********"
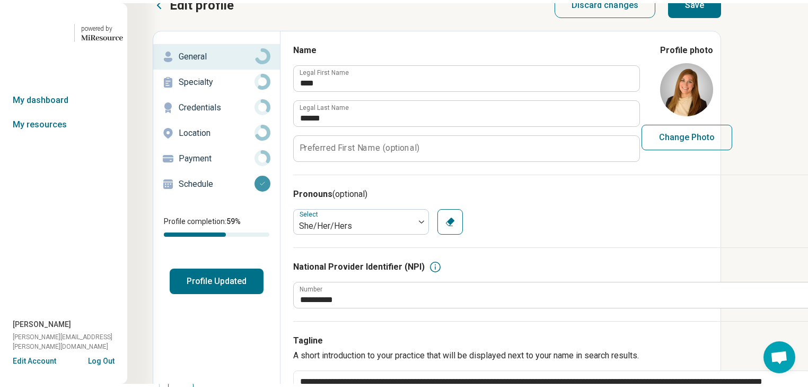
scroll to position [0, 0]
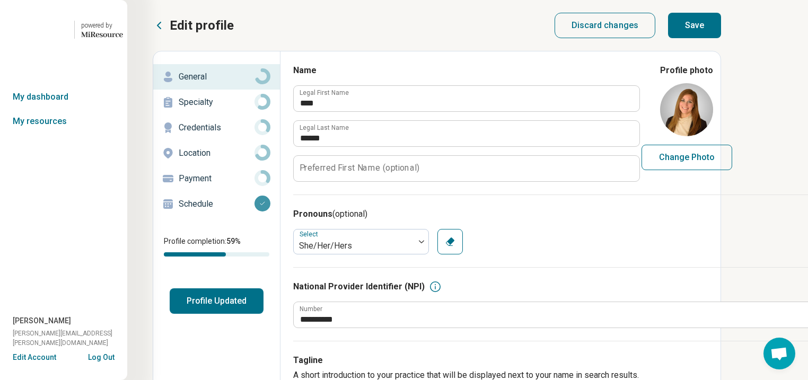
click at [721, 36] on button "Save" at bounding box center [694, 25] width 53 height 25
click at [225, 109] on p "Specialty" at bounding box center [217, 102] width 76 height 13
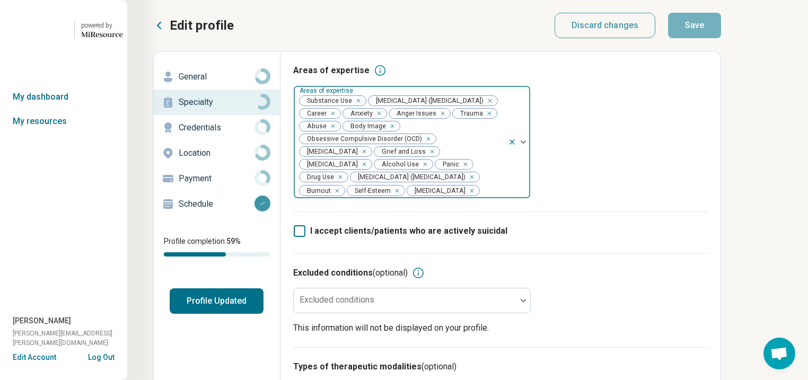
click at [363, 107] on div "Remove [object Object]" at bounding box center [356, 100] width 13 height 13
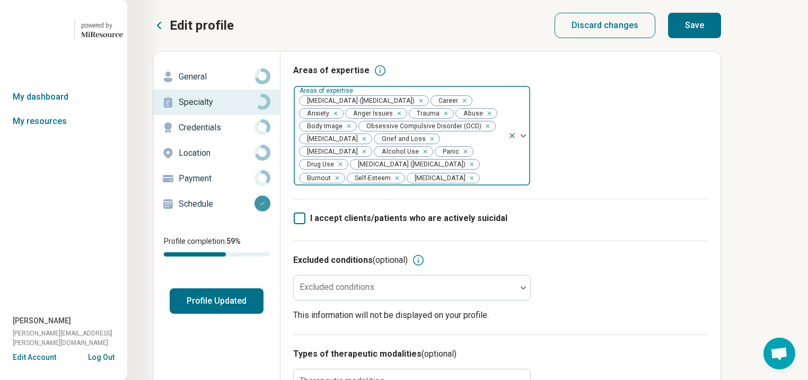
click at [417, 158] on div "Remove [object Object]" at bounding box center [423, 151] width 13 height 13
click at [448, 158] on div "Remove [object Object]" at bounding box center [454, 151] width 13 height 13
click at [721, 38] on button "Save" at bounding box center [694, 25] width 53 height 25
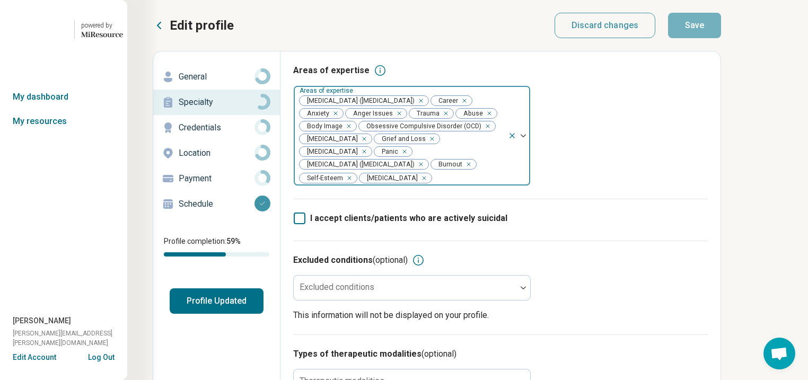
click at [220, 314] on button "Profile Updated" at bounding box center [217, 301] width 94 height 25
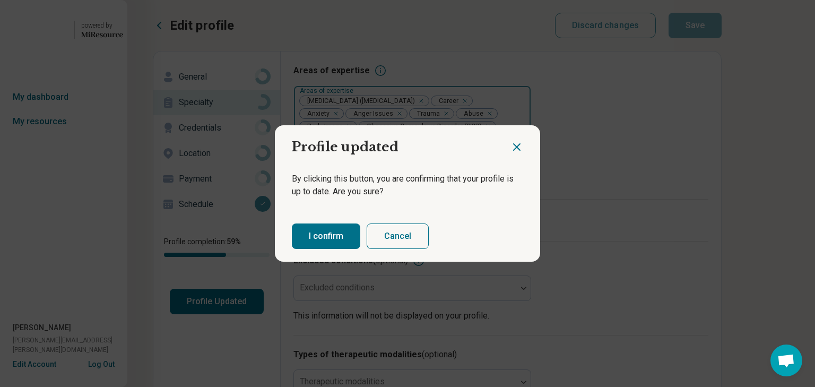
click at [349, 249] on button "I confirm" at bounding box center [326, 235] width 68 height 25
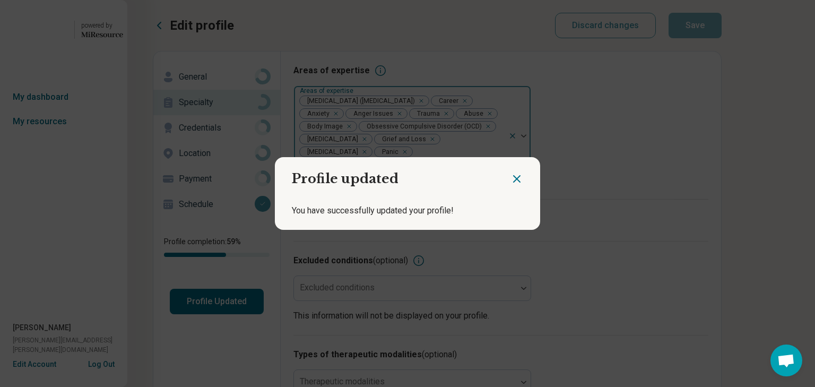
click at [513, 176] on icon "Close dialog" at bounding box center [516, 179] width 6 height 6
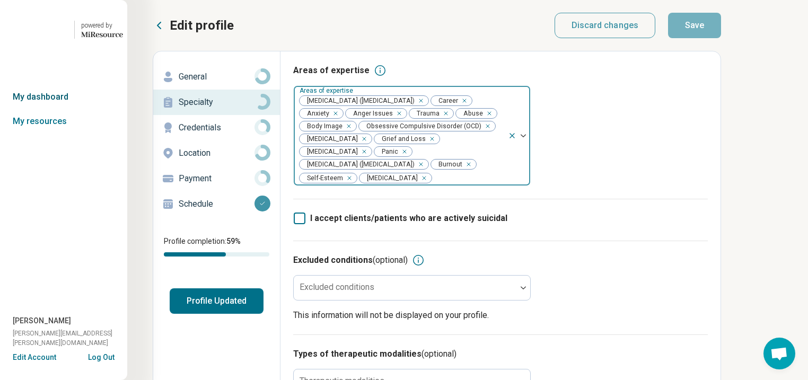
click at [38, 109] on link "My dashboard" at bounding box center [63, 97] width 127 height 24
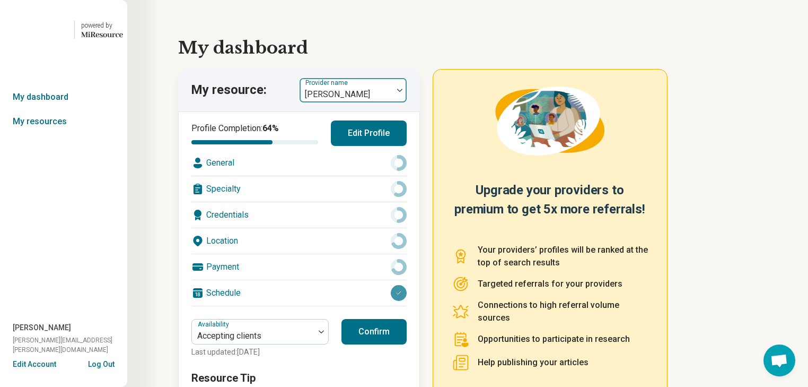
click at [403, 92] on img at bounding box center [399, 90] width 5 height 3
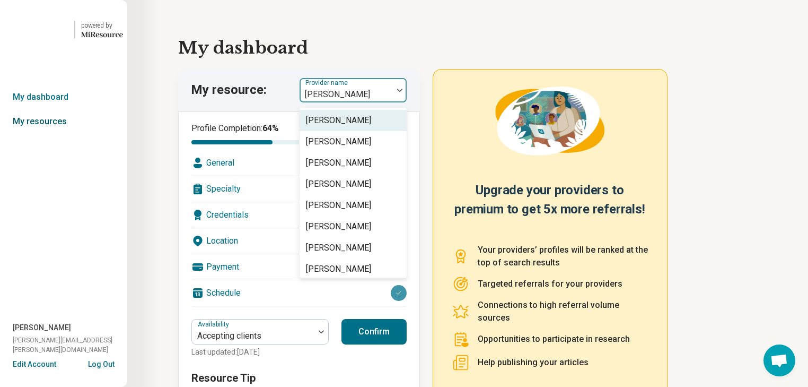
click at [42, 134] on link "My resources" at bounding box center [63, 121] width 127 height 24
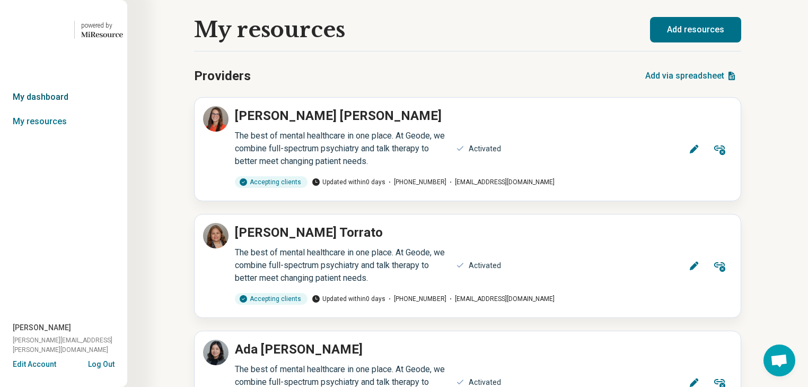
click at [52, 109] on link "My dashboard" at bounding box center [63, 97] width 127 height 24
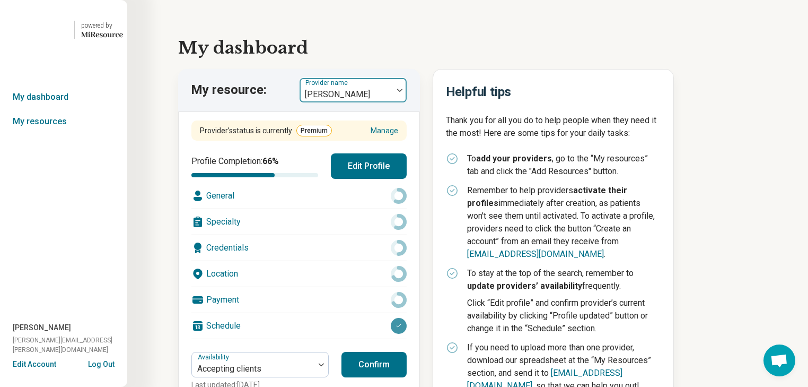
click at [406, 102] on div at bounding box center [400, 90] width 14 height 24
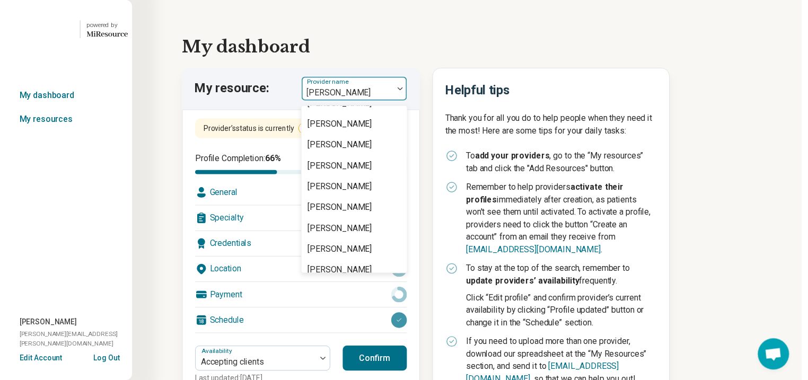
scroll to position [1358, 0]
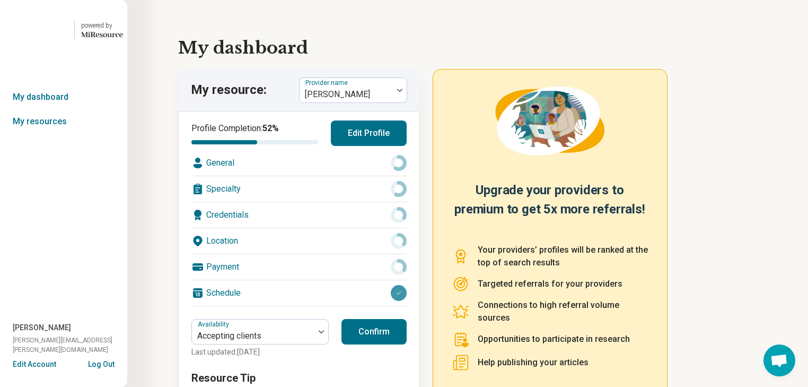
click at [311, 254] on div "Location" at bounding box center [298, 240] width 215 height 25
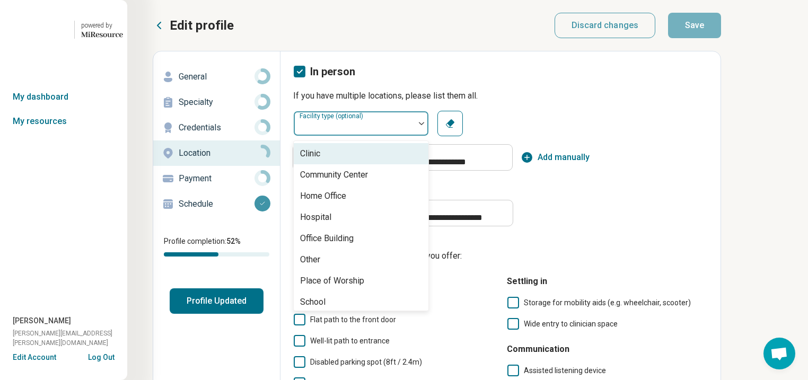
click at [429, 136] on div at bounding box center [422, 123] width 14 height 24
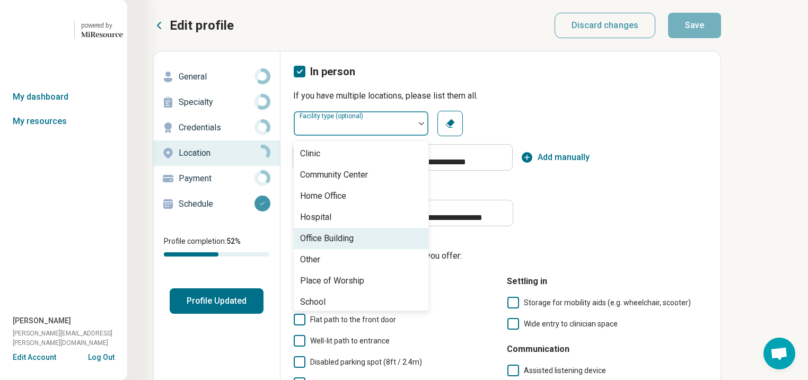
click at [429, 249] on div "Office Building" at bounding box center [361, 238] width 135 height 21
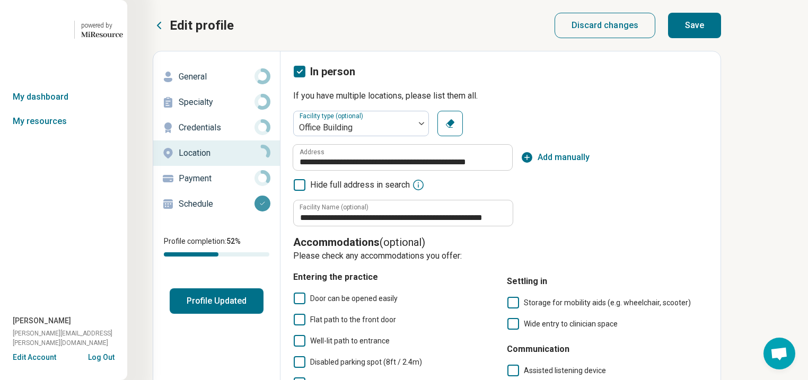
click at [721, 31] on button "Save" at bounding box center [694, 25] width 53 height 25
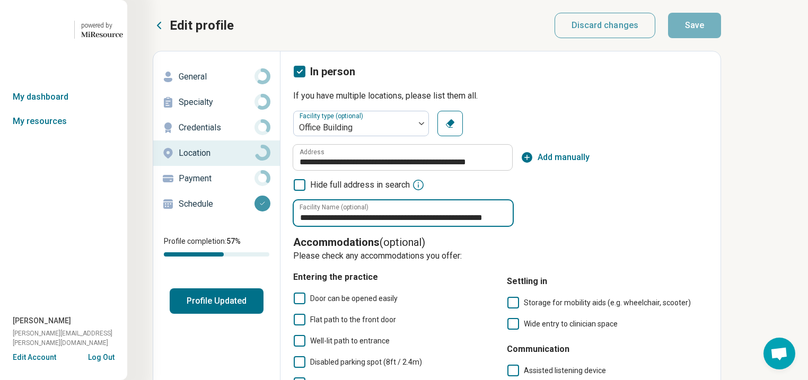
click at [513, 226] on input "**********" at bounding box center [403, 213] width 219 height 25
click at [491, 226] on input "**********" at bounding box center [403, 213] width 219 height 25
click at [513, 226] on input "**********" at bounding box center [403, 213] width 219 height 25
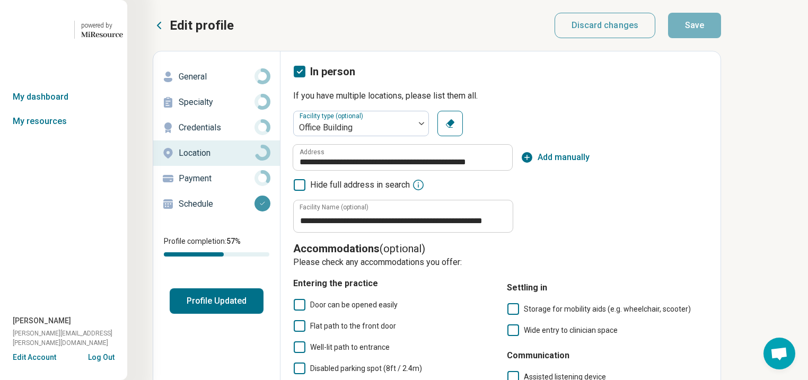
click at [215, 83] on p "General" at bounding box center [217, 77] width 76 height 13
type textarea "*"
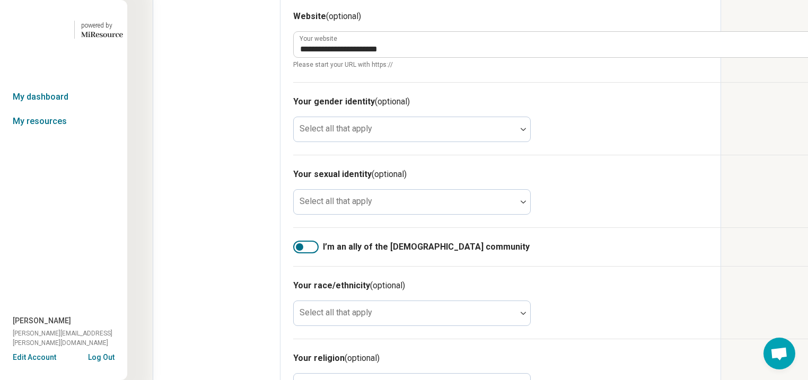
scroll to position [679, 0]
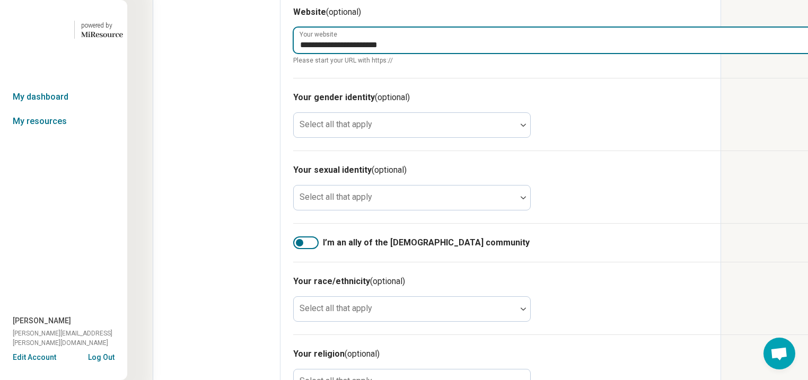
click at [515, 53] on input "**********" at bounding box center [553, 40] width 519 height 25
type input "**********"
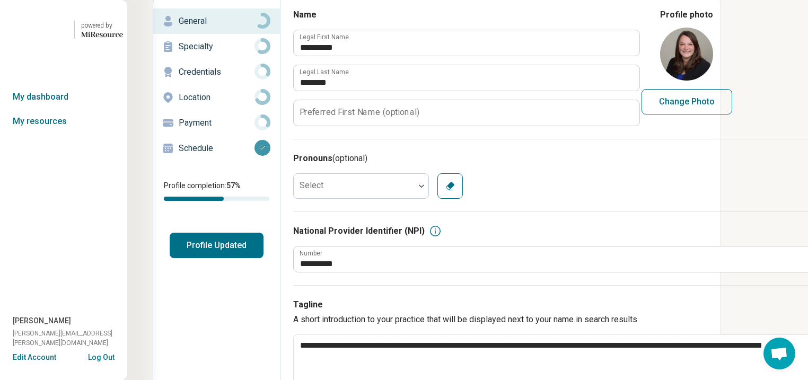
scroll to position [0, 0]
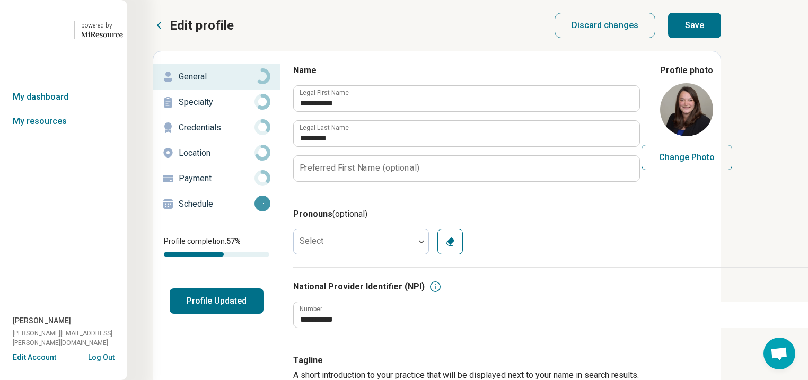
click at [721, 33] on button "Save" at bounding box center [694, 25] width 53 height 25
click at [229, 109] on p "Specialty" at bounding box center [217, 102] width 76 height 13
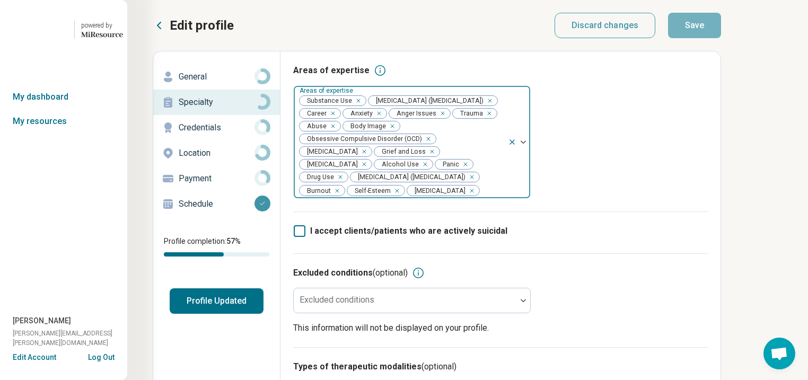
click at [360, 104] on icon "Remove [object Object]" at bounding box center [355, 100] width 7 height 7
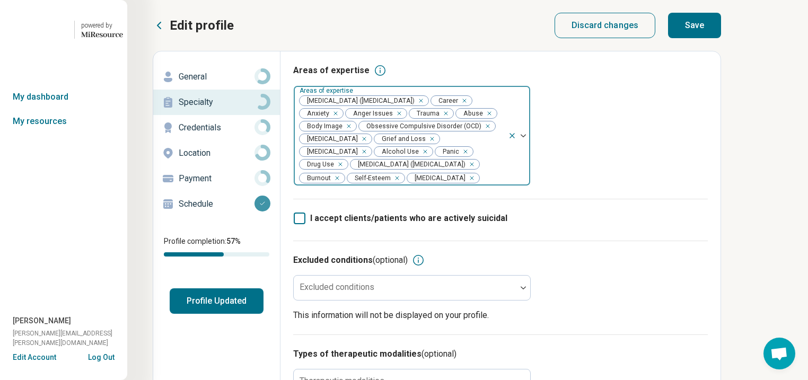
click at [417, 158] on div "Remove [object Object]" at bounding box center [423, 151] width 13 height 13
click at [448, 158] on div "Remove [object Object]" at bounding box center [454, 151] width 13 height 13
click at [721, 24] on button "Save" at bounding box center [694, 25] width 53 height 25
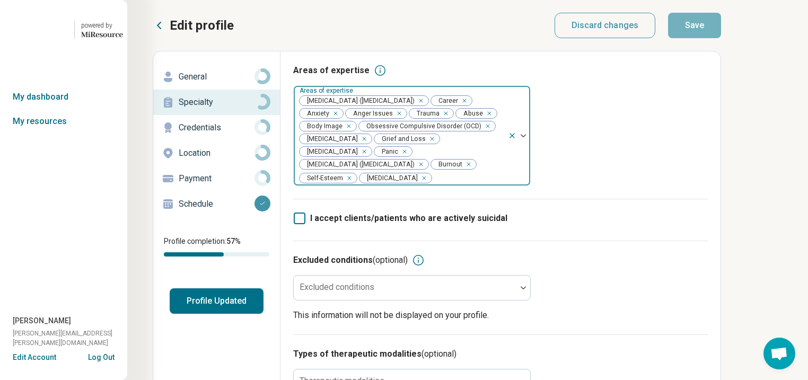
click at [260, 314] on button "Profile Updated" at bounding box center [217, 301] width 94 height 25
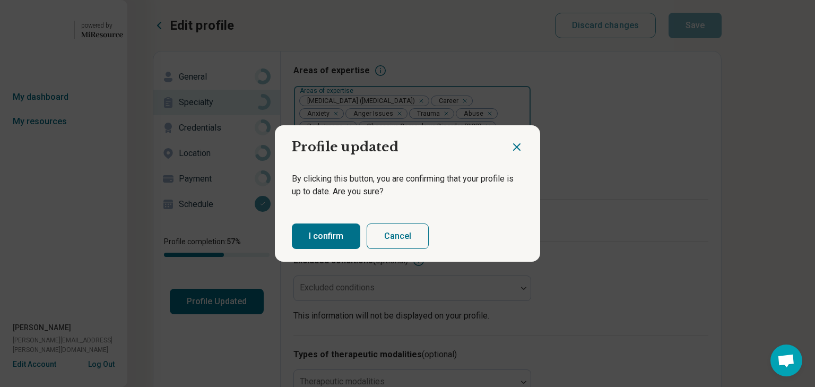
click at [350, 247] on button "I confirm" at bounding box center [326, 235] width 68 height 25
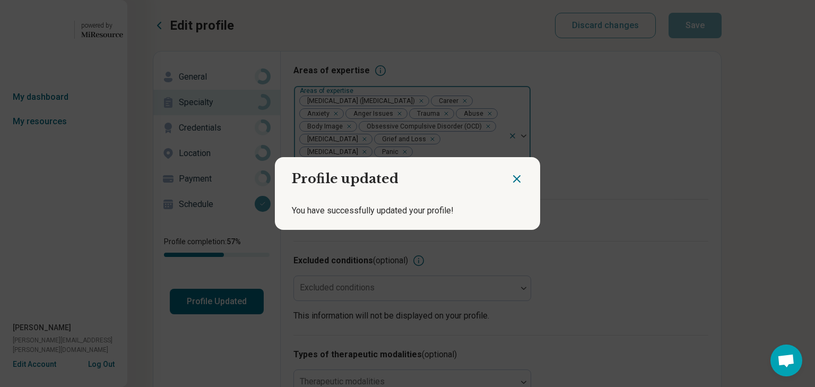
click at [511, 175] on icon "Close dialog" at bounding box center [516, 178] width 13 height 13
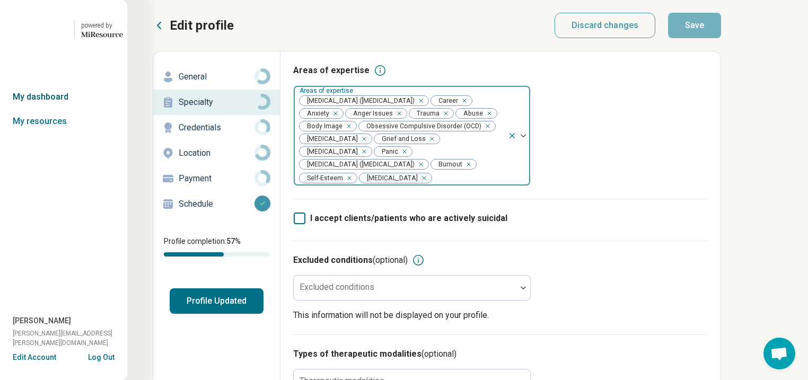
click at [44, 109] on link "My dashboard" at bounding box center [63, 97] width 127 height 24
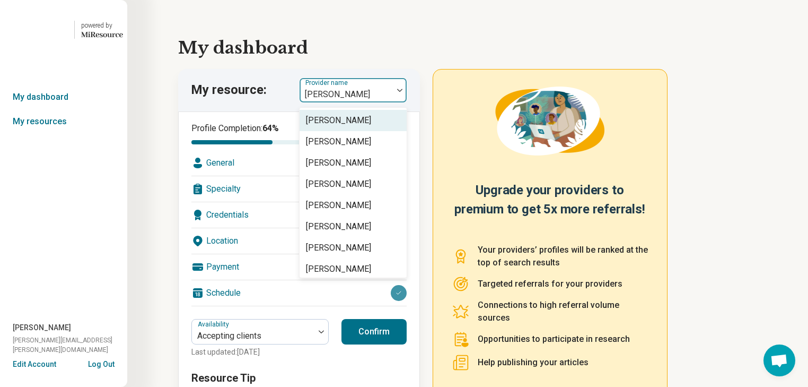
click at [403, 92] on img at bounding box center [399, 90] width 5 height 3
click at [39, 134] on link "My resources" at bounding box center [63, 121] width 127 height 24
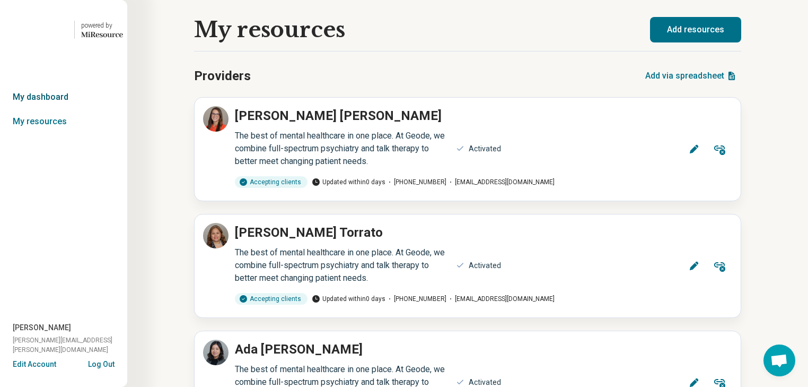
click at [38, 109] on link "My dashboard" at bounding box center [63, 97] width 127 height 24
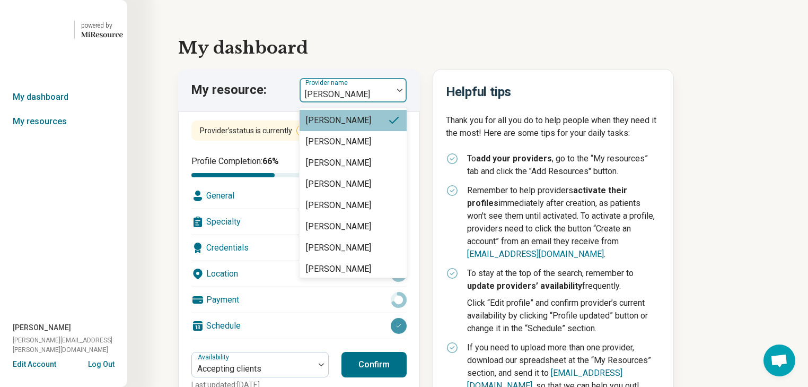
click at [407, 102] on div at bounding box center [400, 90] width 14 height 24
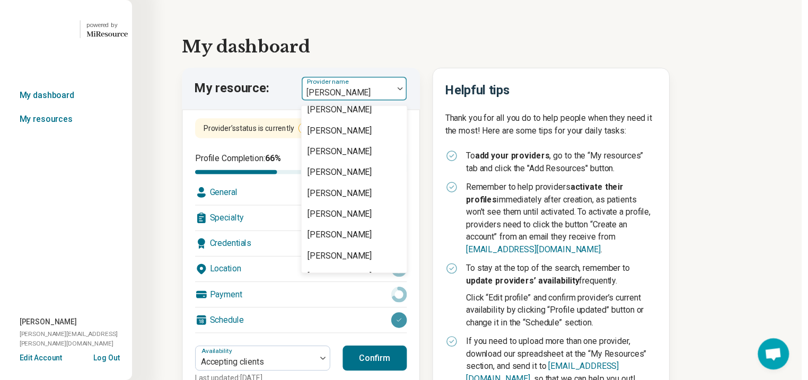
scroll to position [1358, 0]
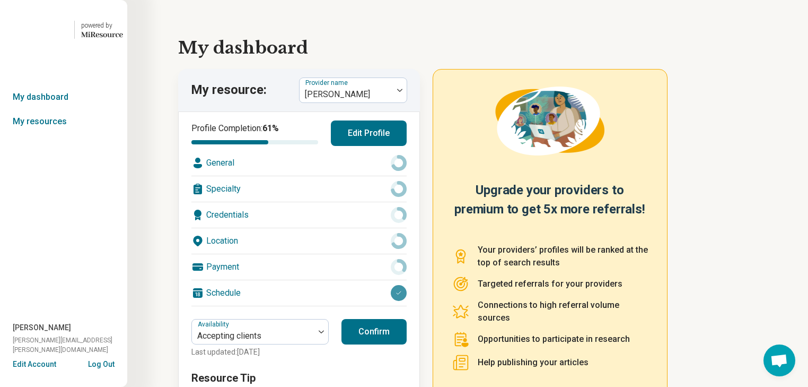
click at [326, 254] on div "Location" at bounding box center [298, 240] width 215 height 25
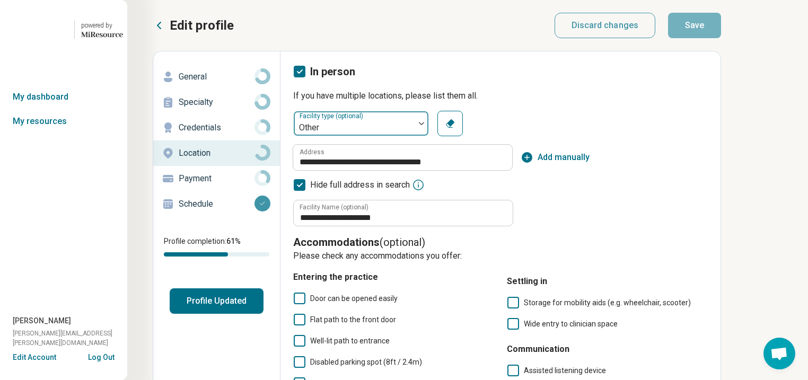
click at [429, 125] on div at bounding box center [422, 123] width 14 height 3
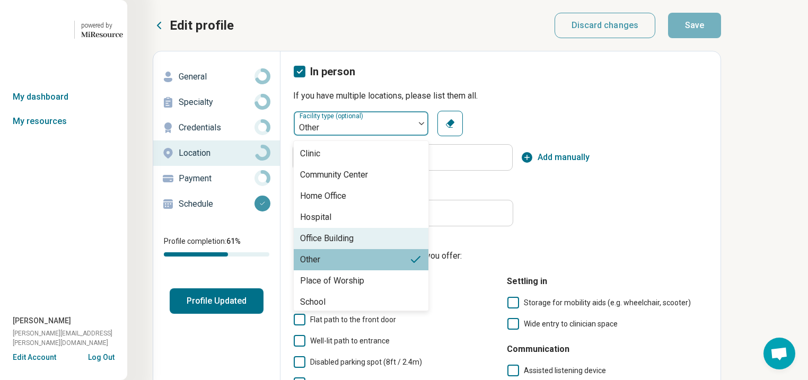
click at [354, 245] on div "Office Building" at bounding box center [327, 238] width 54 height 13
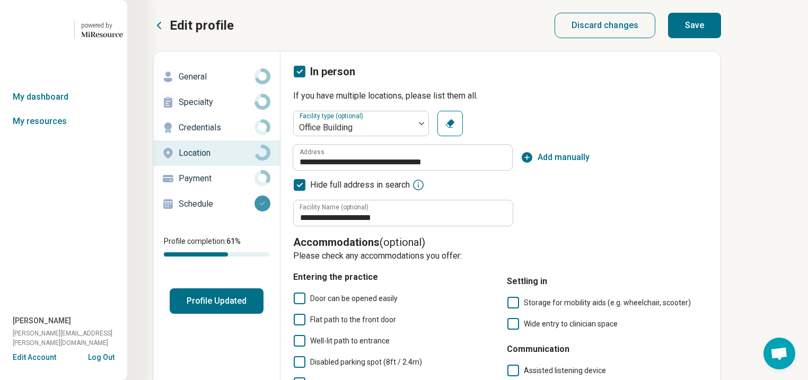
click at [721, 38] on button "Save" at bounding box center [694, 25] width 53 height 25
click at [209, 83] on p "General" at bounding box center [217, 77] width 76 height 13
type textarea "*"
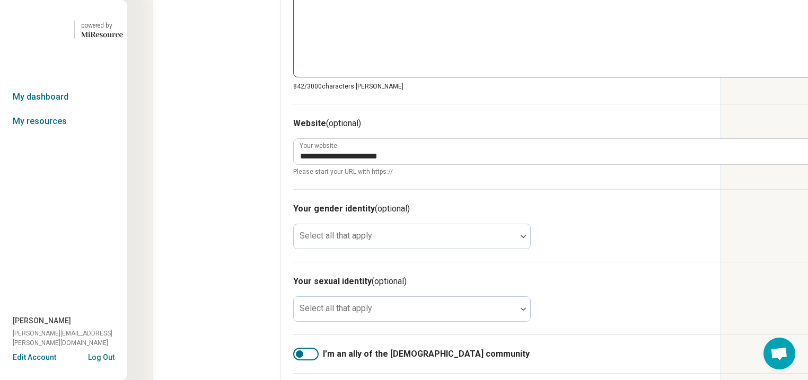
scroll to position [637, 0]
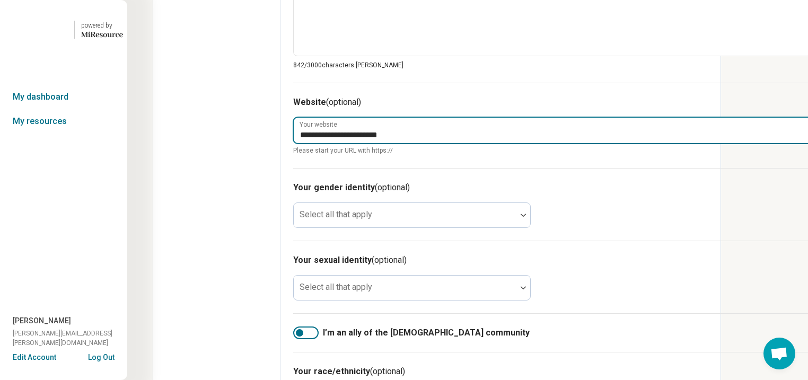
click at [503, 143] on input "**********" at bounding box center [553, 130] width 519 height 25
type input "**********"
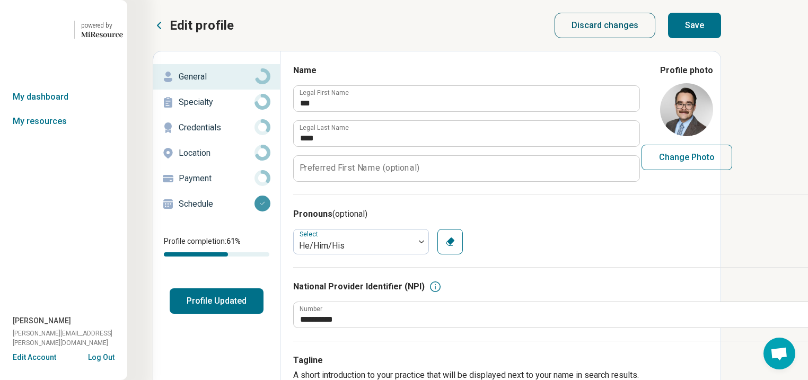
scroll to position [0, 0]
click at [721, 33] on button "Save" at bounding box center [694, 25] width 53 height 25
click at [204, 109] on p "Specialty" at bounding box center [217, 102] width 76 height 13
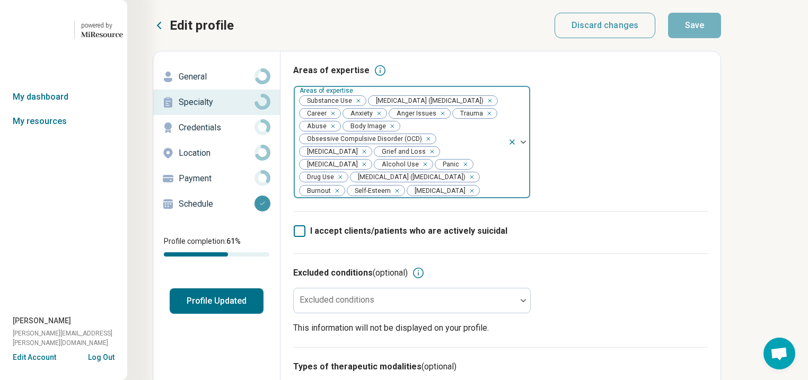
click at [363, 107] on div "Remove [object Object]" at bounding box center [356, 100] width 13 height 13
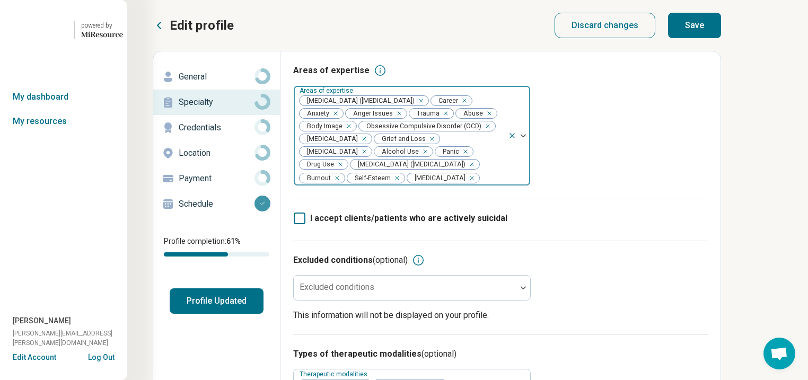
click at [419, 155] on icon "Remove [object Object]" at bounding box center [422, 151] width 7 height 7
click at [448, 158] on div "Remove [object Object]" at bounding box center [454, 151] width 13 height 13
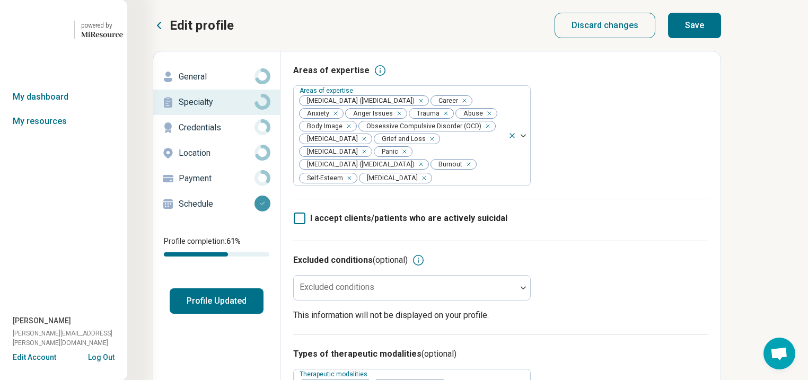
click at [722, 36] on div "Discard changes Save" at bounding box center [638, 25] width 167 height 21
click at [721, 31] on button "Save" at bounding box center [694, 25] width 53 height 25
click at [262, 314] on button "Profile Updated" at bounding box center [217, 301] width 94 height 25
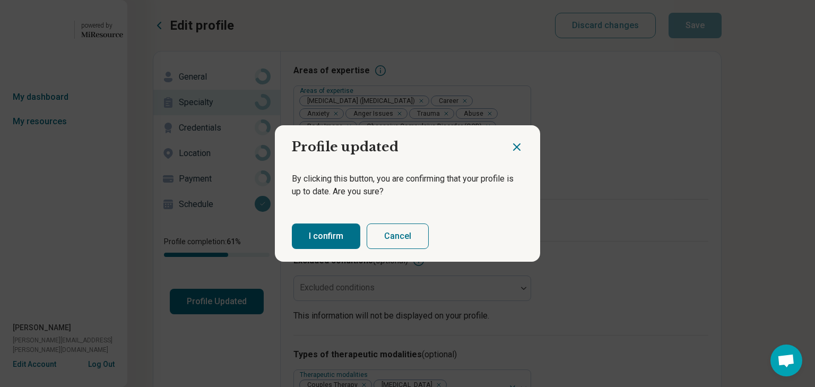
click at [334, 238] on button "I confirm" at bounding box center [326, 235] width 68 height 25
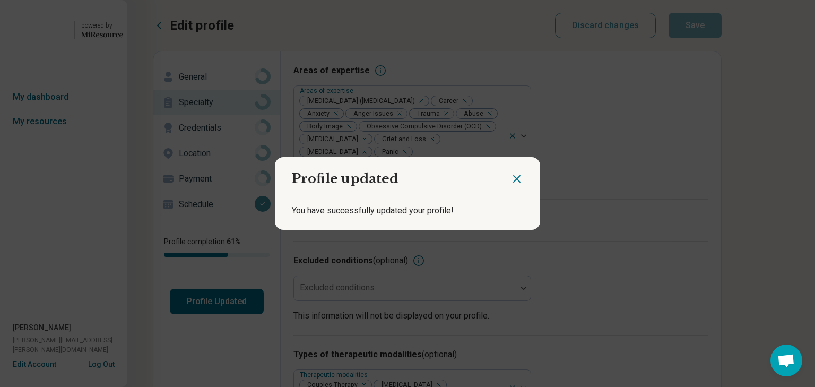
click at [513, 176] on icon "Close dialog" at bounding box center [516, 179] width 6 height 6
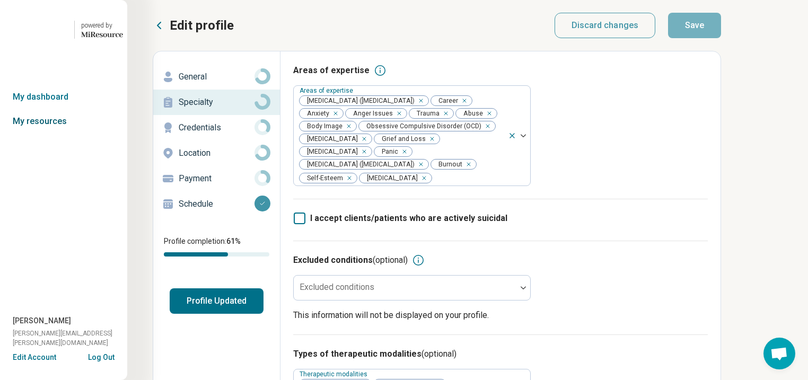
click at [47, 134] on link "My resources" at bounding box center [63, 121] width 127 height 24
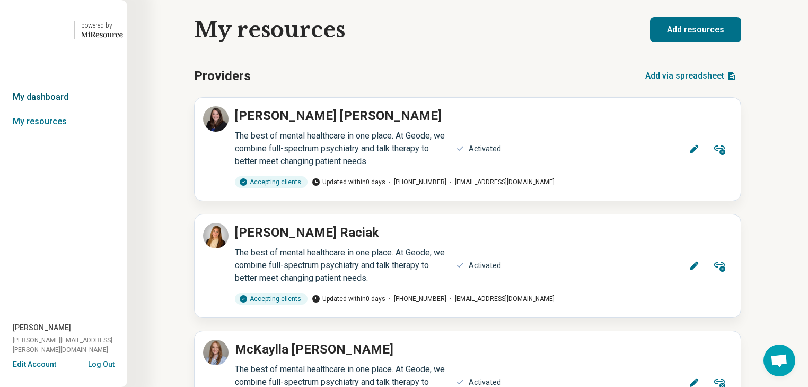
click at [49, 109] on link "My dashboard" at bounding box center [63, 97] width 127 height 24
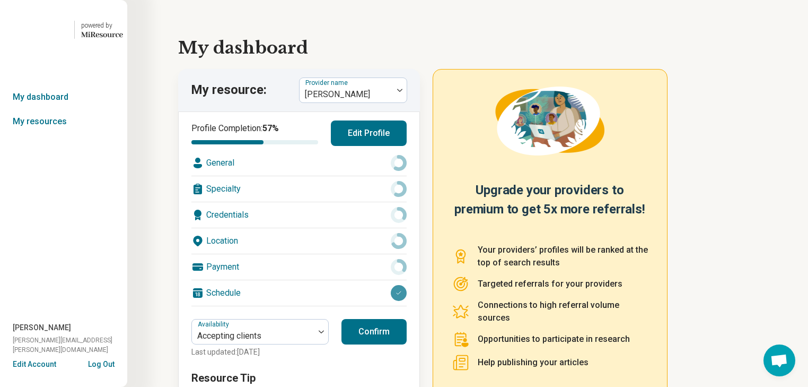
click at [49, 109] on link "My dashboard" at bounding box center [63, 97] width 127 height 24
drag, startPoint x: 51, startPoint y: 152, endPoint x: 49, endPoint y: 146, distance: 5.5
click at [51, 134] on link "My resources" at bounding box center [63, 121] width 127 height 24
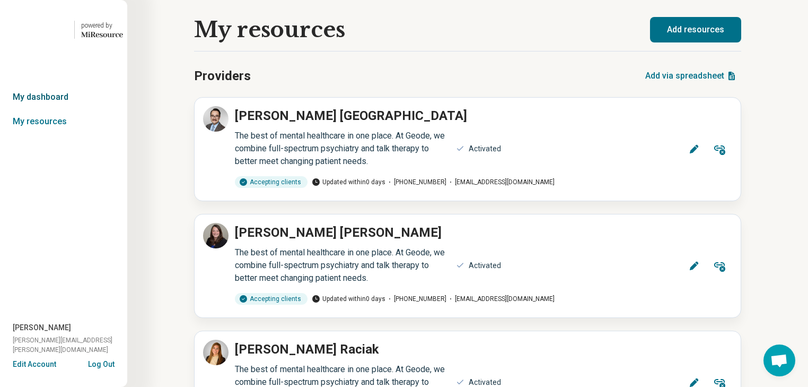
click at [48, 109] on link "My dashboard" at bounding box center [63, 97] width 127 height 24
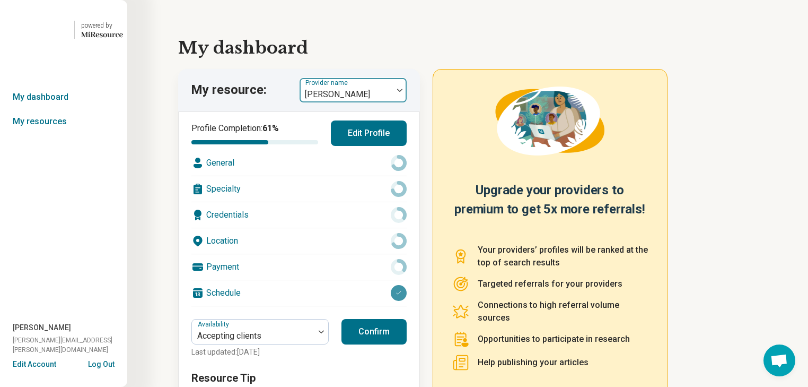
click at [403, 92] on img at bounding box center [399, 90] width 5 height 3
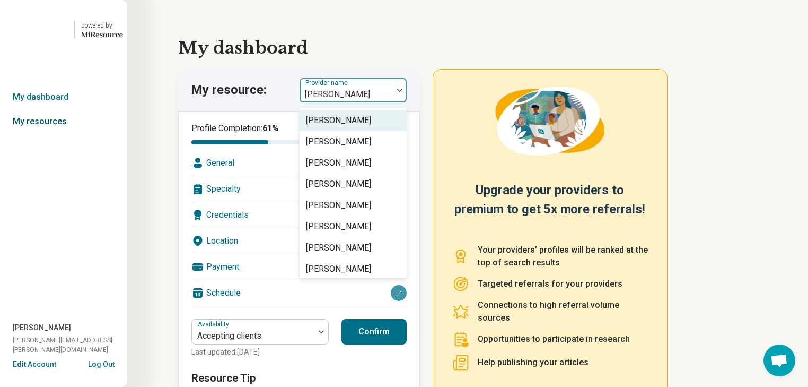
click at [49, 134] on link "My resources" at bounding box center [63, 121] width 127 height 24
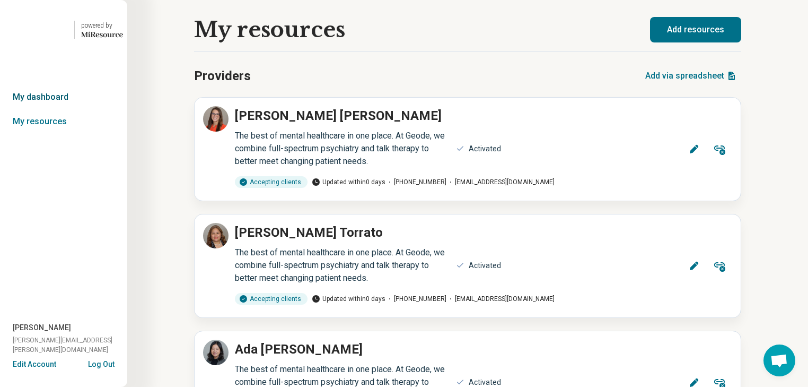
click at [55, 109] on link "My dashboard" at bounding box center [63, 97] width 127 height 24
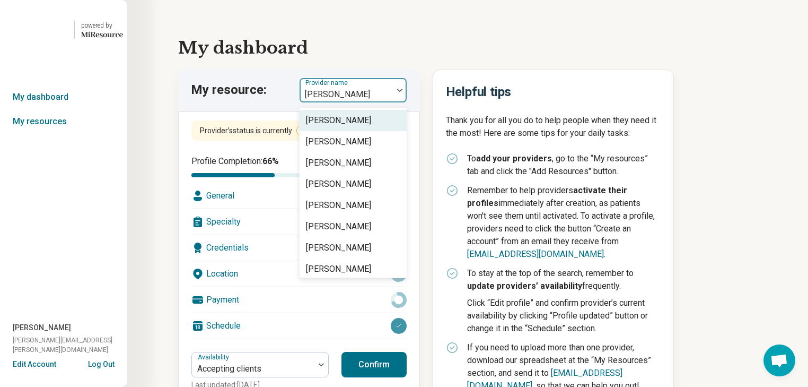
click at [403, 92] on img at bounding box center [399, 90] width 5 height 3
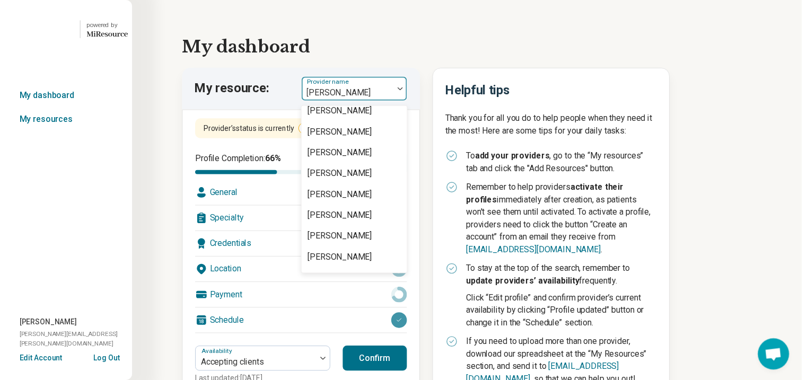
scroll to position [1358, 0]
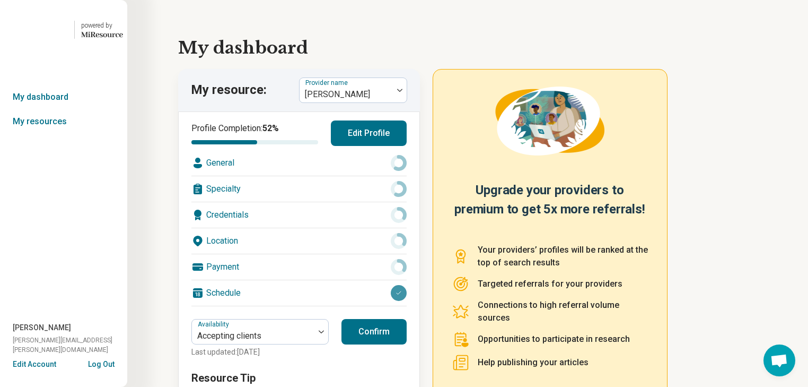
click at [329, 254] on div "Location" at bounding box center [298, 240] width 215 height 25
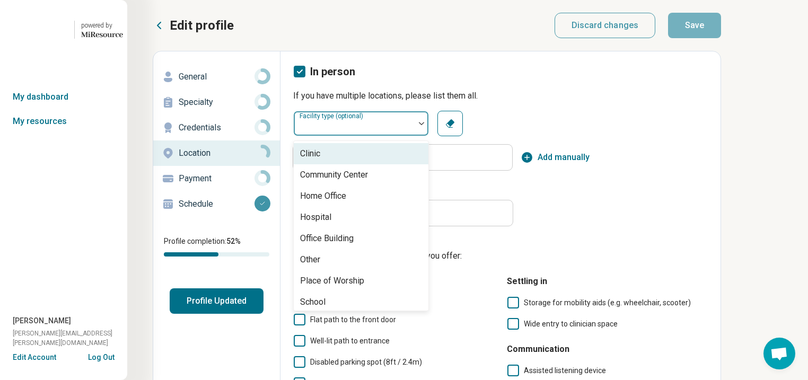
click at [429, 136] on div at bounding box center [422, 123] width 14 height 24
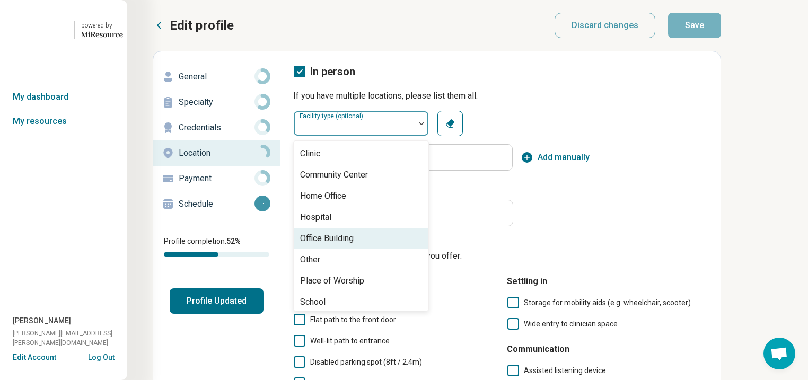
click at [424, 249] on div "Office Building" at bounding box center [361, 238] width 135 height 21
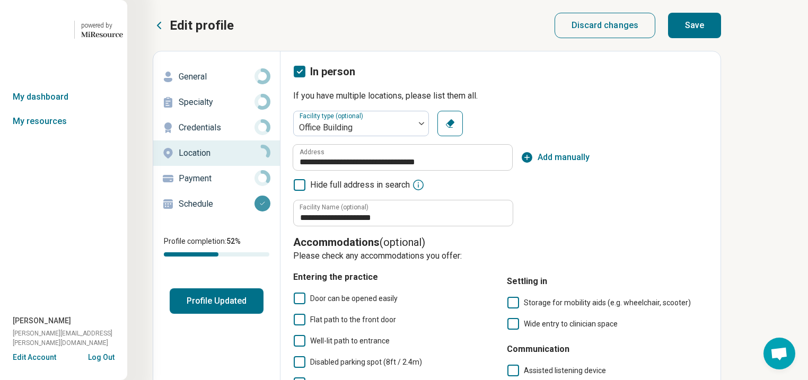
click at [721, 38] on button "Save" at bounding box center [694, 25] width 53 height 25
click at [221, 83] on p "General" at bounding box center [217, 77] width 76 height 13
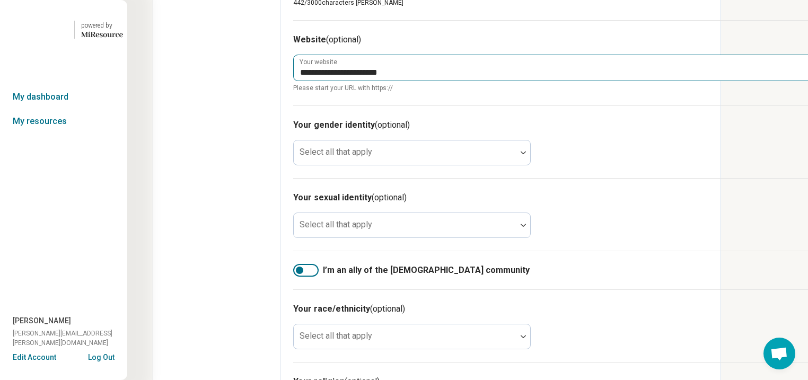
scroll to position [637, 0]
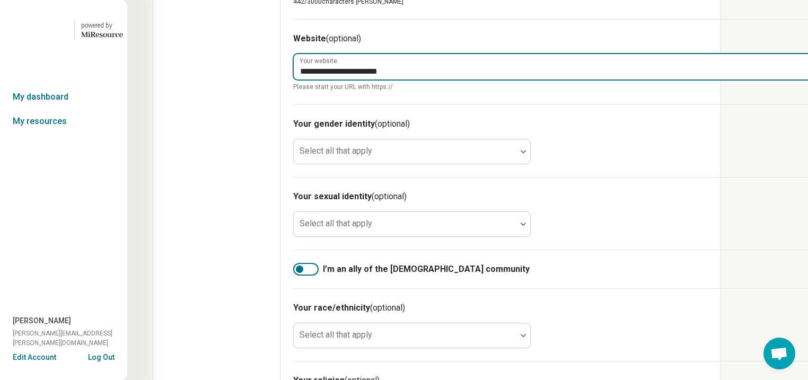
click at [494, 80] on input "**********" at bounding box center [553, 66] width 519 height 25
click at [486, 80] on input "**********" at bounding box center [553, 66] width 519 height 25
click at [495, 80] on input "**********" at bounding box center [553, 66] width 519 height 25
drag, startPoint x: 476, startPoint y: 207, endPoint x: 327, endPoint y: 204, distance: 149.1
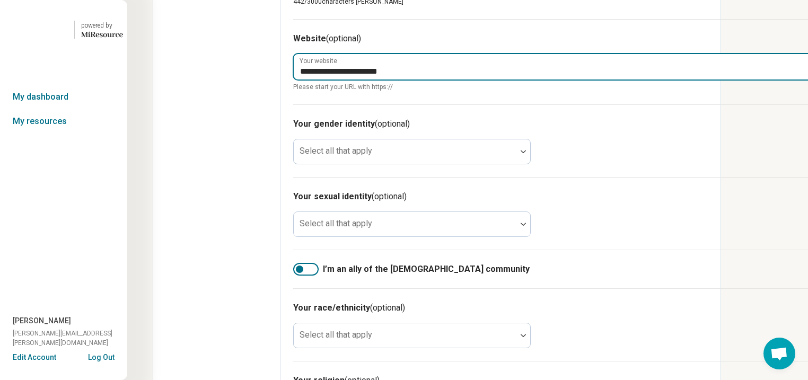
type textarea "*"
paste input "**********"
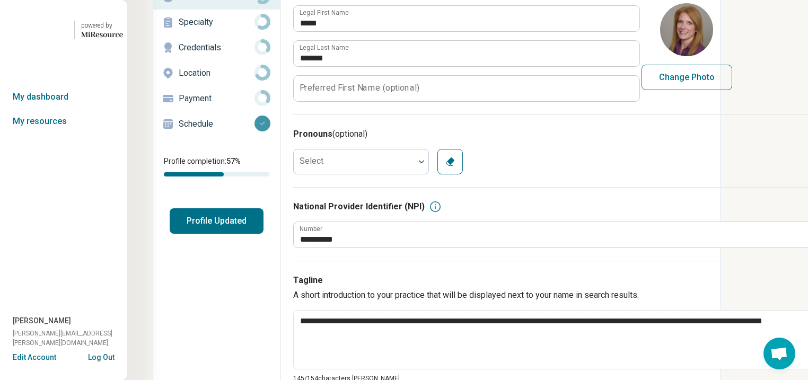
scroll to position [0, 0]
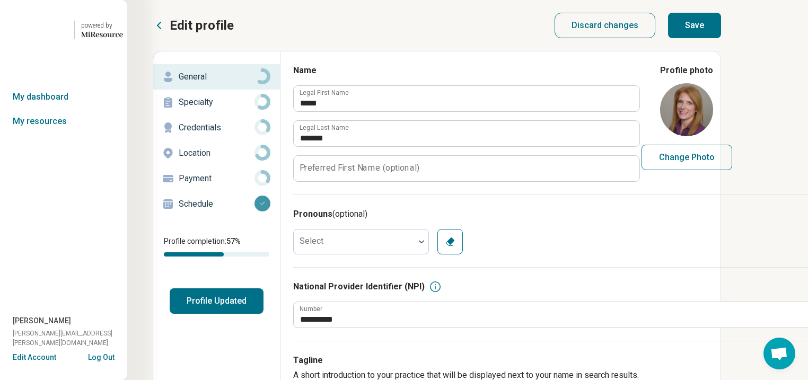
type input "**********"
click at [721, 31] on button "Save" at bounding box center [694, 25] width 53 height 25
click at [241, 109] on p "Specialty" at bounding box center [217, 102] width 76 height 13
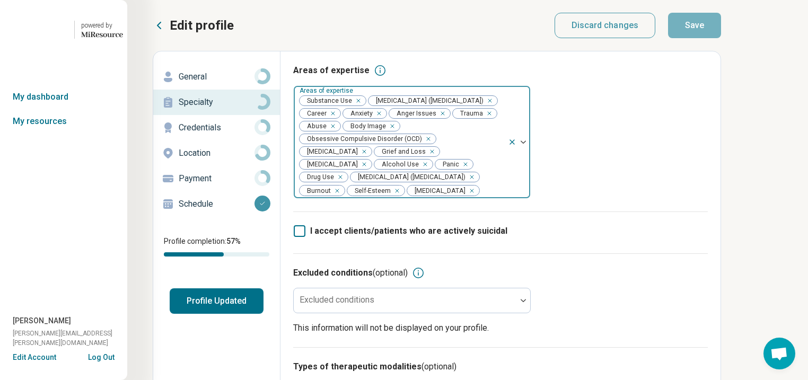
click at [360, 104] on icon "Remove [object Object]" at bounding box center [355, 100] width 7 height 7
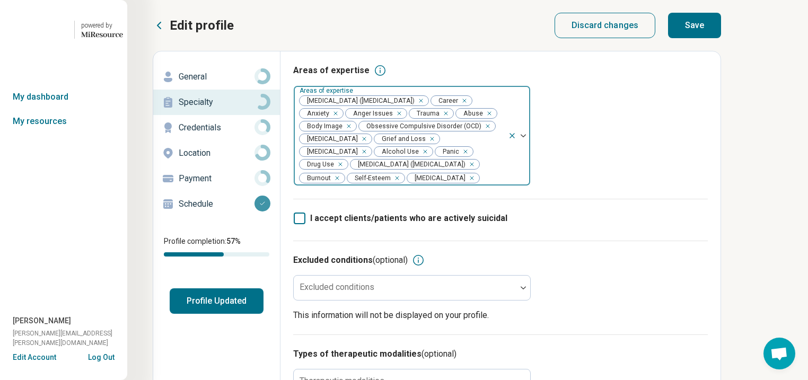
click at [417, 158] on div "Remove [object Object]" at bounding box center [423, 151] width 13 height 13
click at [448, 158] on div "Remove [object Object]" at bounding box center [454, 151] width 13 height 13
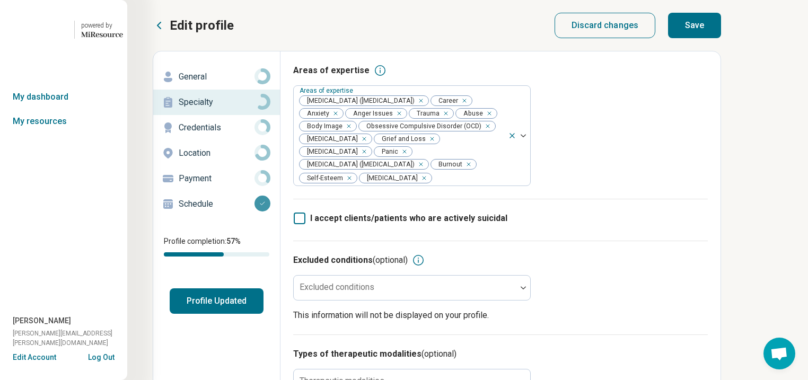
click at [721, 28] on button "Save" at bounding box center [694, 25] width 53 height 25
click at [236, 314] on button "Profile Updated" at bounding box center [217, 301] width 94 height 25
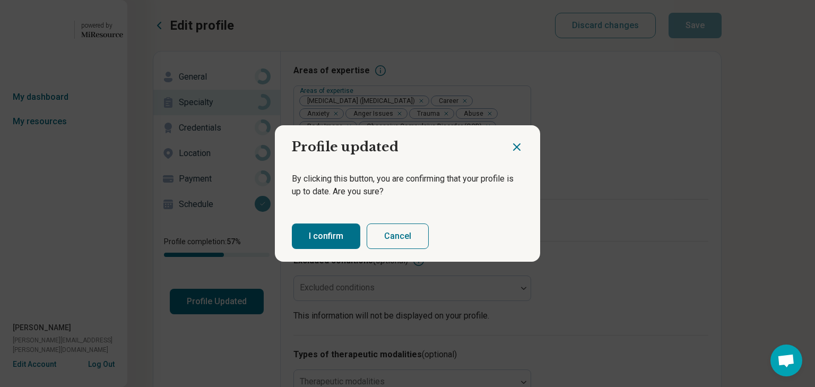
click at [353, 249] on button "I confirm" at bounding box center [326, 235] width 68 height 25
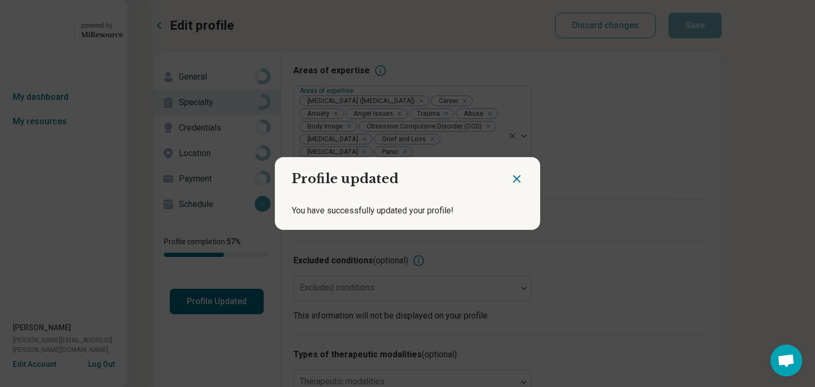
click at [512, 173] on icon "Close dialog" at bounding box center [516, 178] width 13 height 13
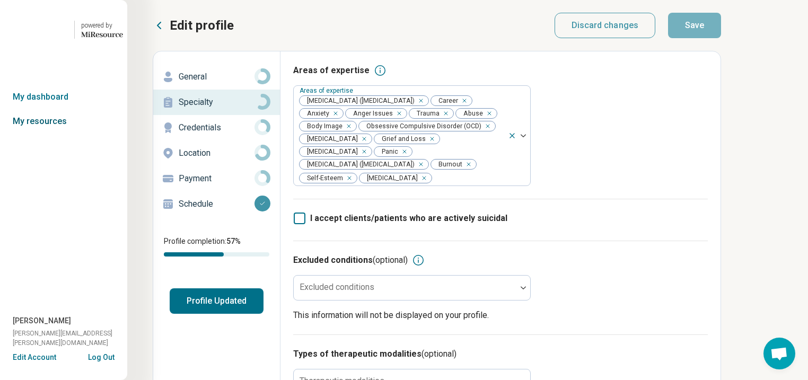
click at [45, 134] on link "My resources" at bounding box center [63, 121] width 127 height 24
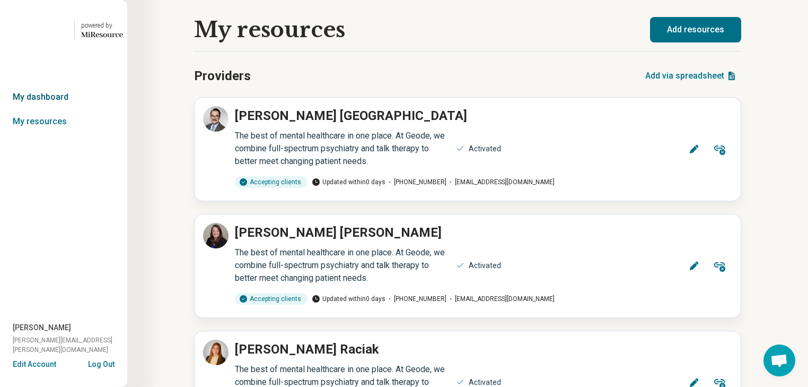
click at [49, 109] on link "My dashboard" at bounding box center [63, 97] width 127 height 24
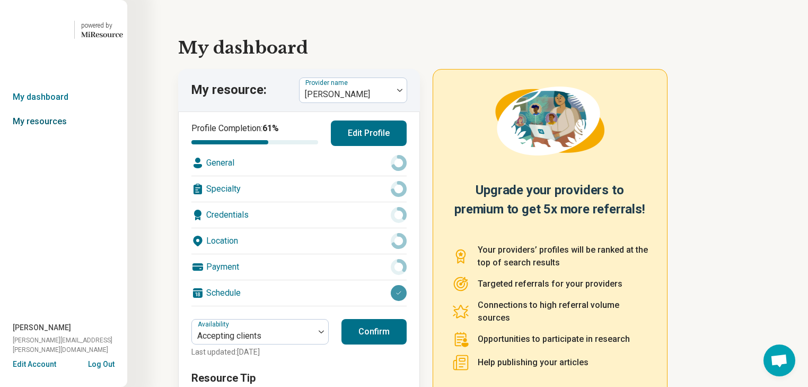
click at [43, 134] on link "My resources" at bounding box center [63, 121] width 127 height 24
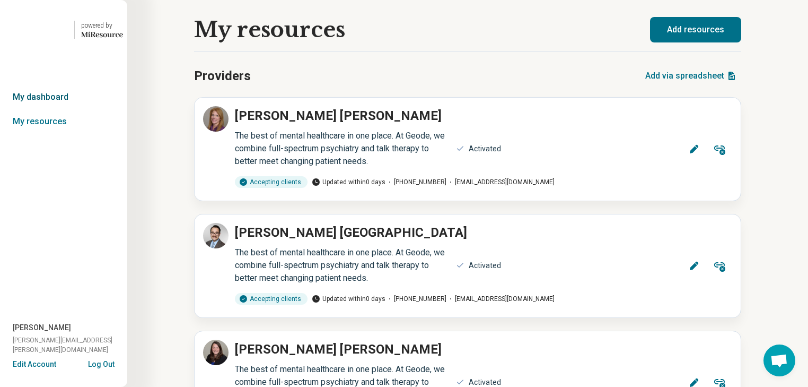
click at [51, 109] on link "My dashboard" at bounding box center [63, 97] width 127 height 24
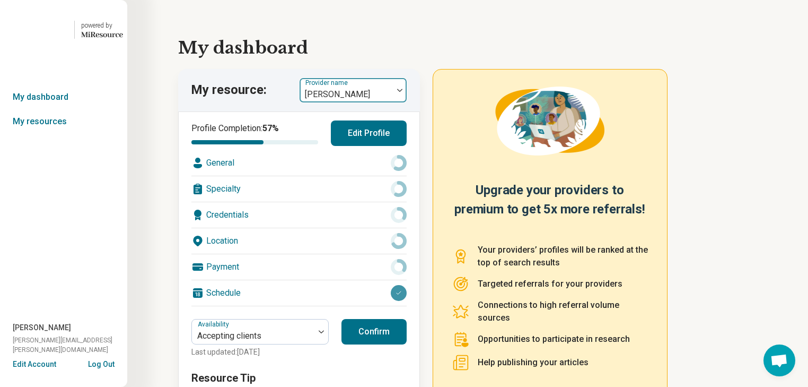
click at [407, 102] on div at bounding box center [400, 90] width 14 height 24
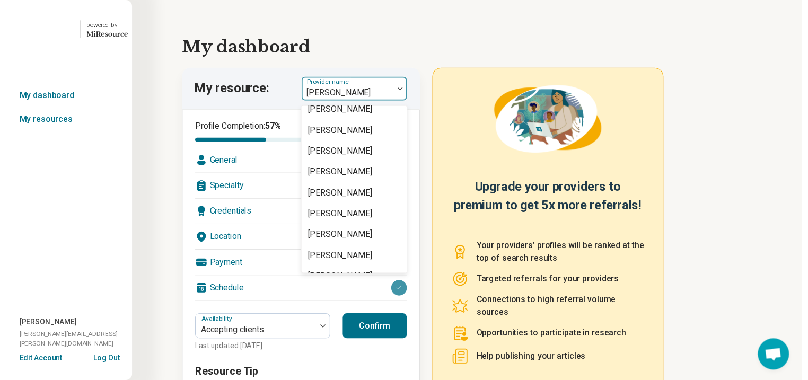
scroll to position [1146, 0]
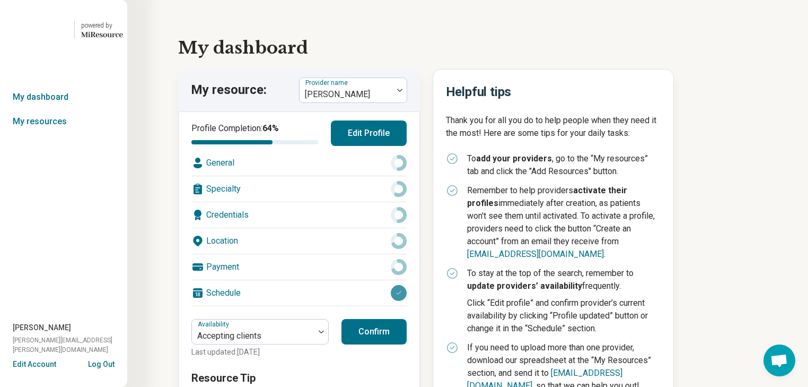
click at [339, 254] on div "Location" at bounding box center [298, 240] width 215 height 25
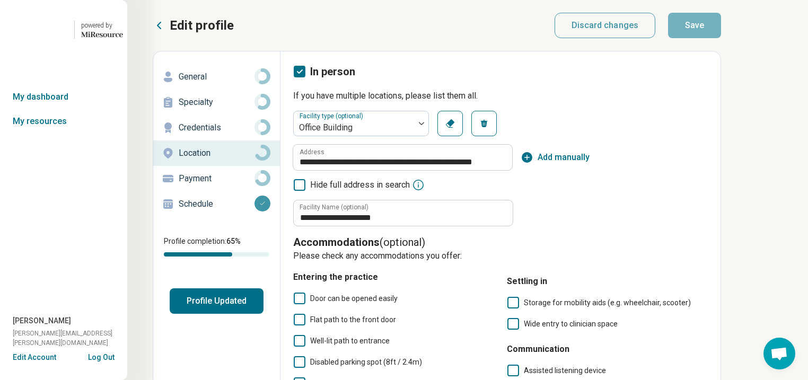
click at [225, 83] on p "General" at bounding box center [217, 77] width 76 height 13
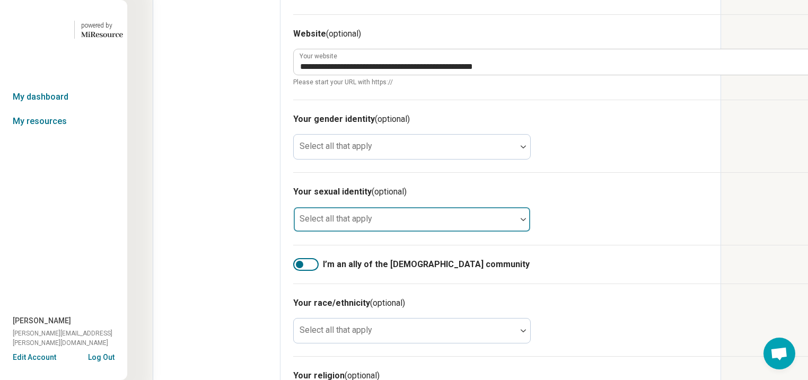
scroll to position [679, 0]
click at [753, 87] on span "Please start your URL with https://" at bounding box center [552, 82] width 519 height 10
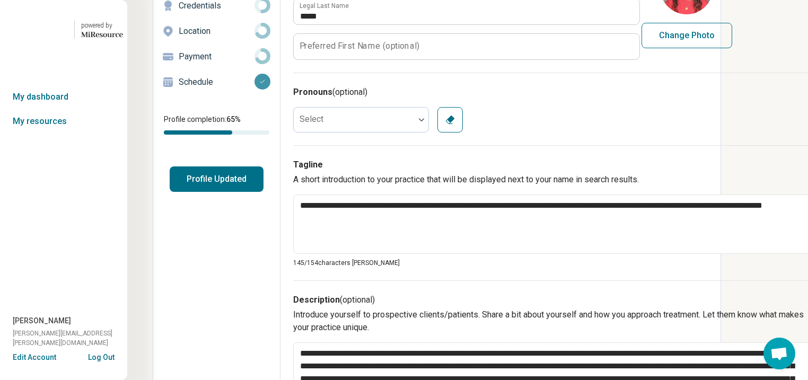
scroll to position [0, 0]
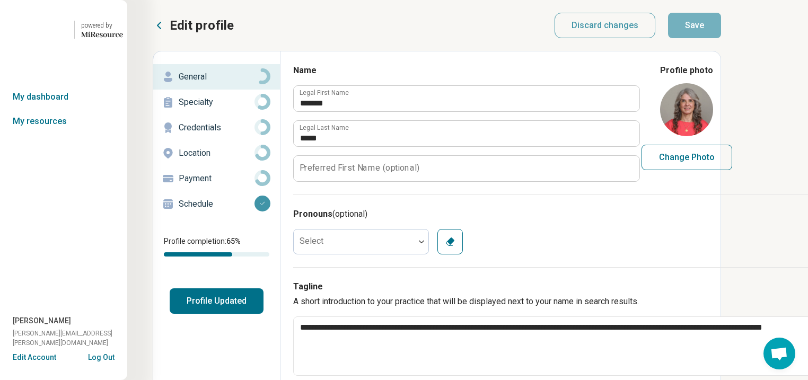
click at [227, 109] on p "Specialty" at bounding box center [217, 102] width 76 height 13
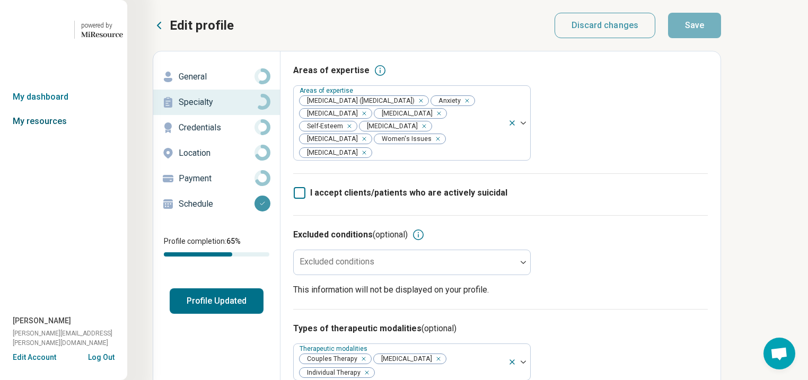
click at [56, 134] on link "My resources" at bounding box center [63, 121] width 127 height 24
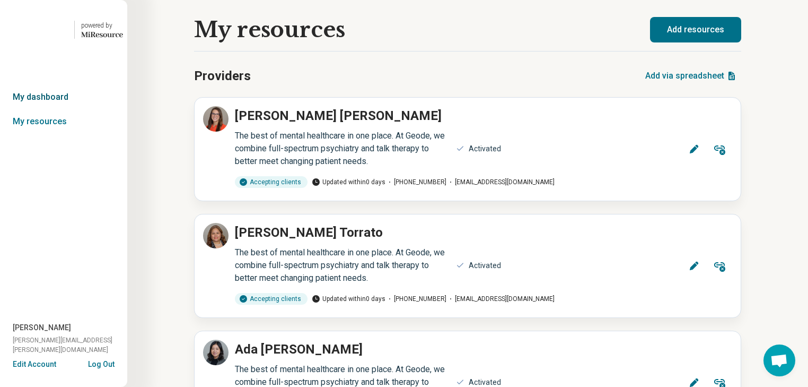
click at [52, 109] on link "My dashboard" at bounding box center [63, 97] width 127 height 24
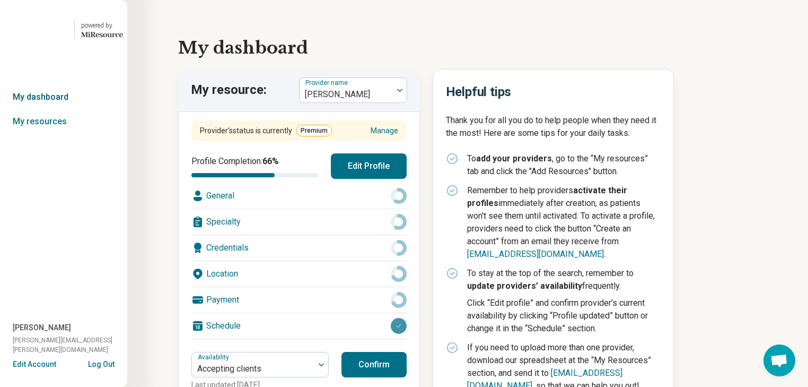
click at [57, 109] on link "My dashboard" at bounding box center [63, 97] width 127 height 24
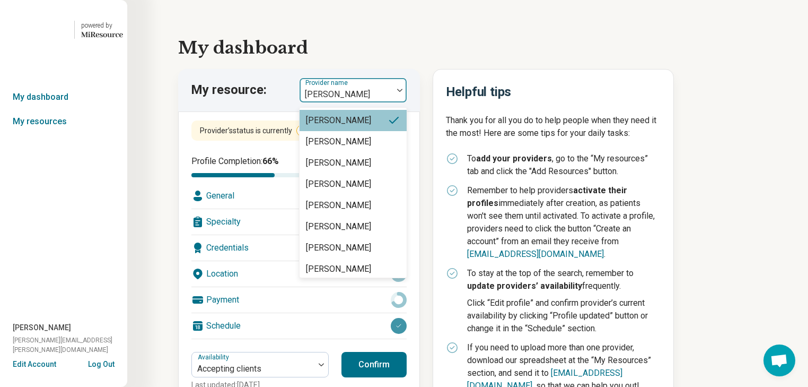
click at [402, 102] on div at bounding box center [400, 90] width 14 height 24
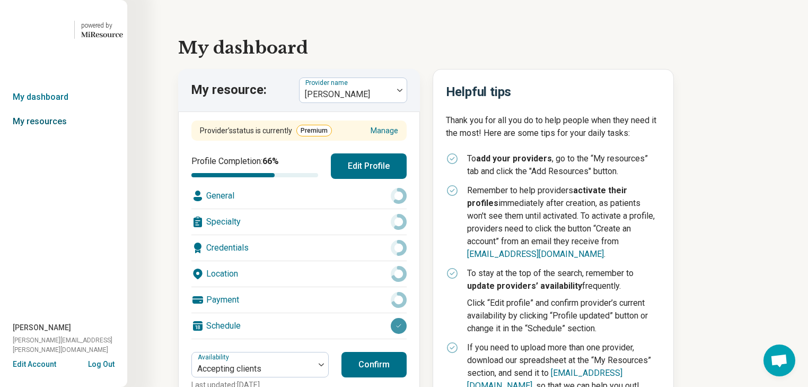
click at [45, 134] on link "My resources" at bounding box center [63, 121] width 127 height 24
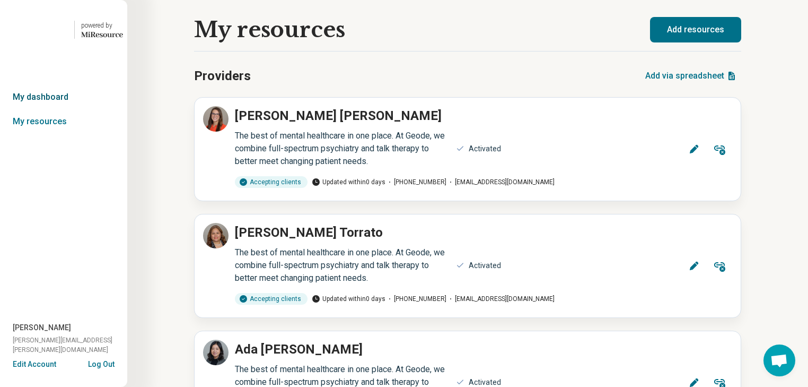
click at [50, 109] on link "My dashboard" at bounding box center [63, 97] width 127 height 24
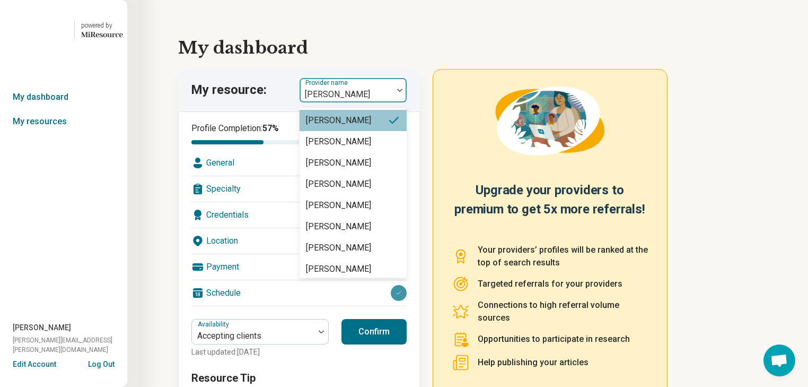
click at [403, 92] on div at bounding box center [400, 90] width 14 height 3
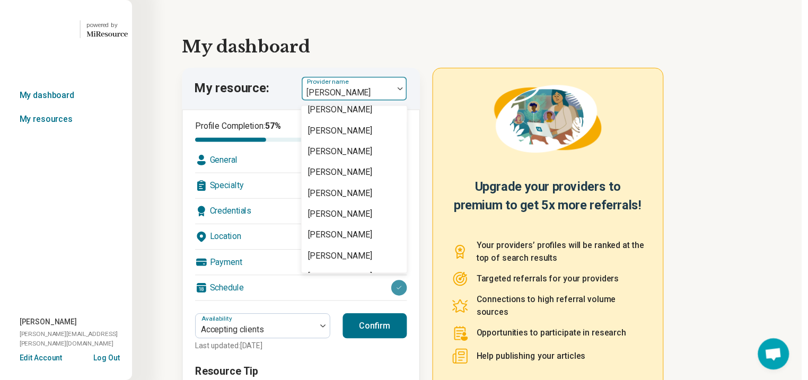
scroll to position [1146, 0]
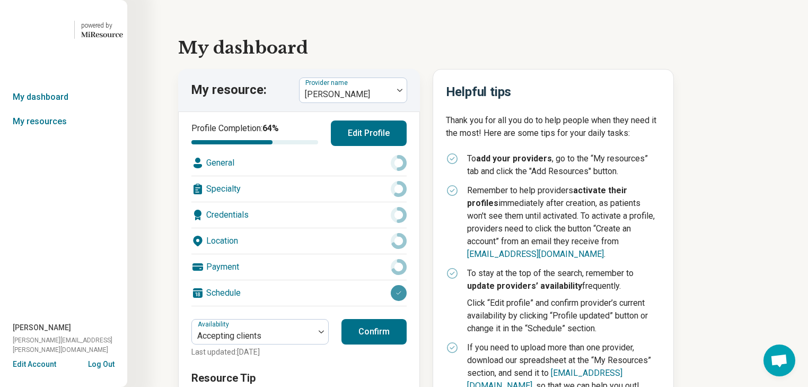
click at [298, 254] on div "Location" at bounding box center [298, 240] width 215 height 25
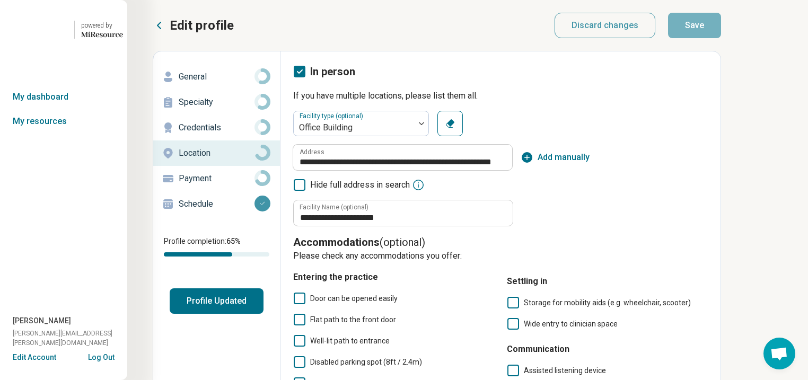
click at [214, 83] on p "General" at bounding box center [217, 77] width 76 height 13
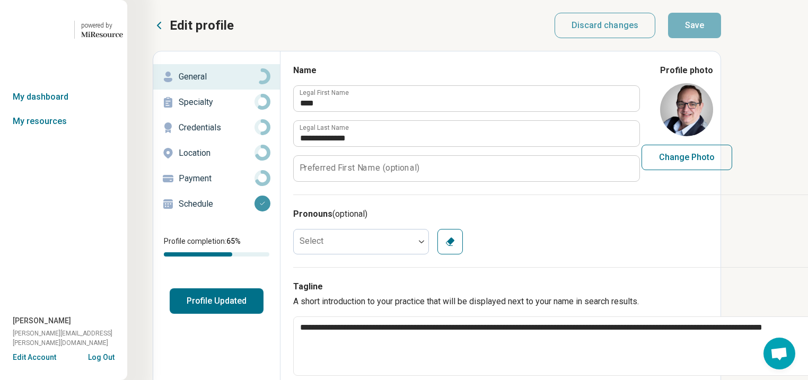
click at [210, 109] on p "Specialty" at bounding box center [217, 102] width 76 height 13
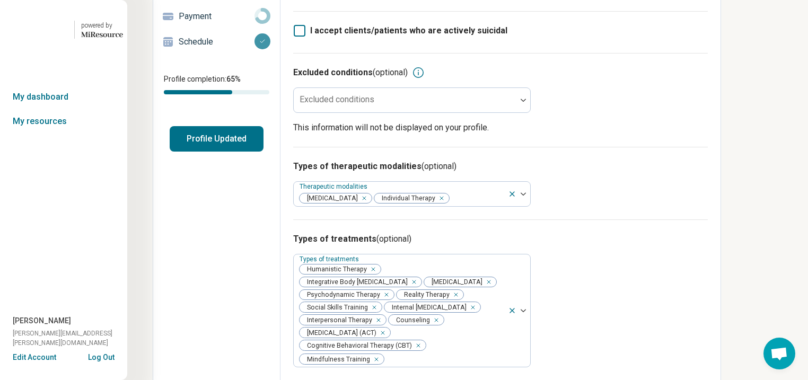
scroll to position [127, 0]
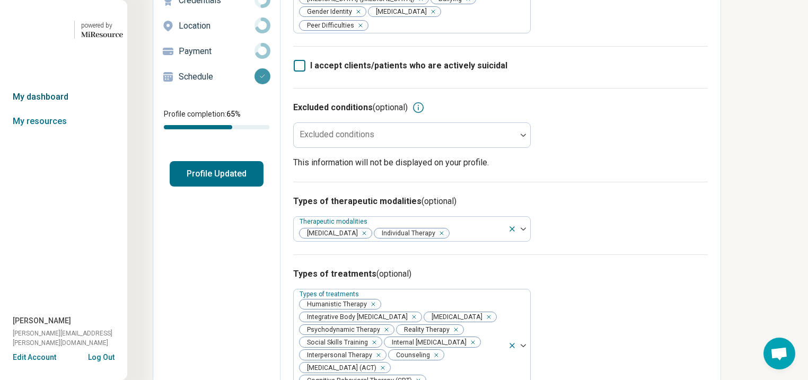
click at [55, 109] on link "My dashboard" at bounding box center [63, 97] width 127 height 24
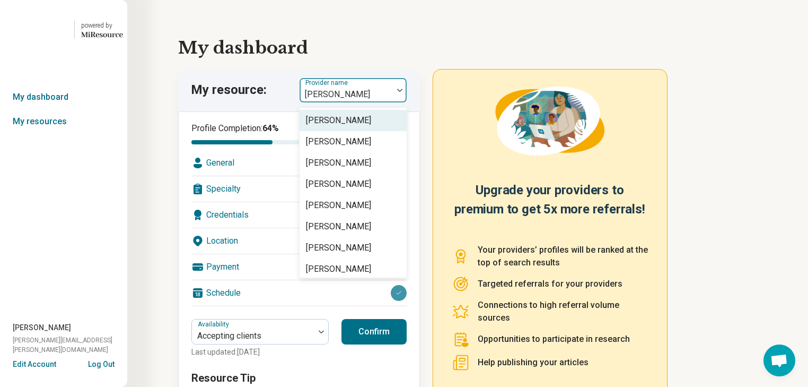
click at [403, 92] on img at bounding box center [399, 90] width 5 height 3
click at [37, 134] on link "My resources" at bounding box center [63, 121] width 127 height 24
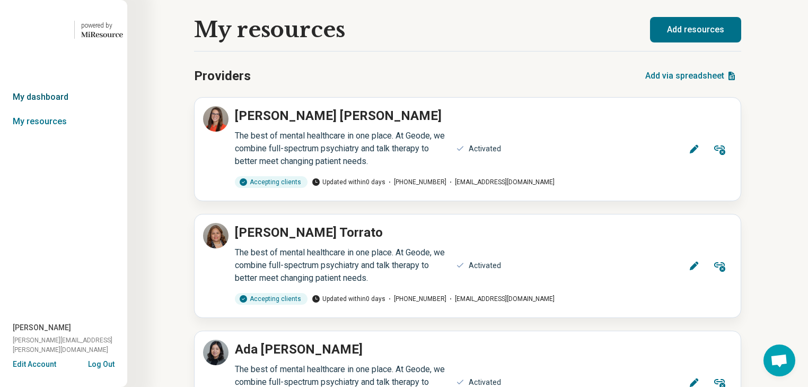
click at [68, 109] on link "My dashboard" at bounding box center [63, 97] width 127 height 24
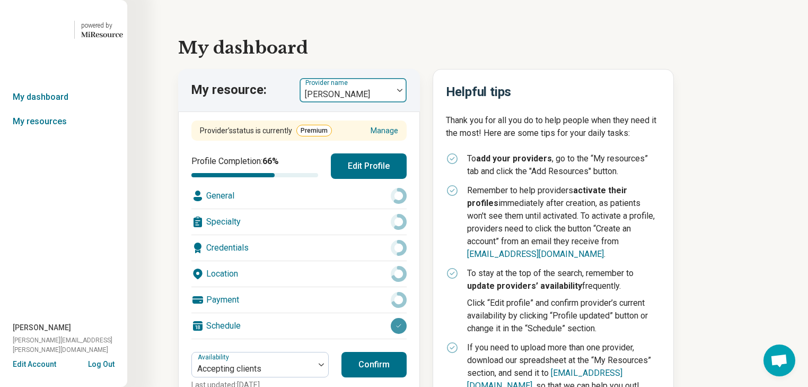
click at [407, 102] on div at bounding box center [400, 90] width 14 height 24
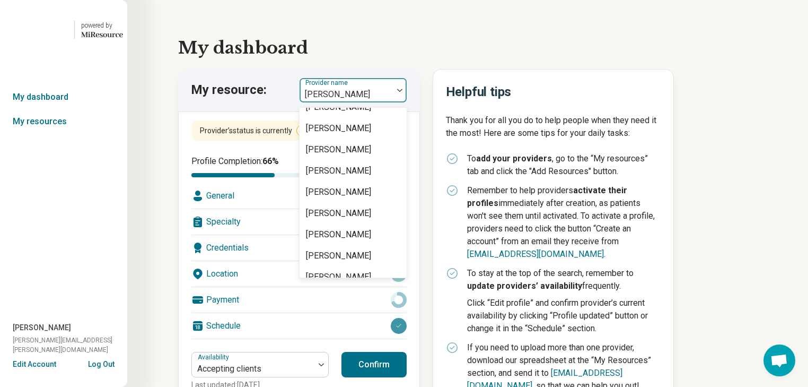
scroll to position [1400, 0]
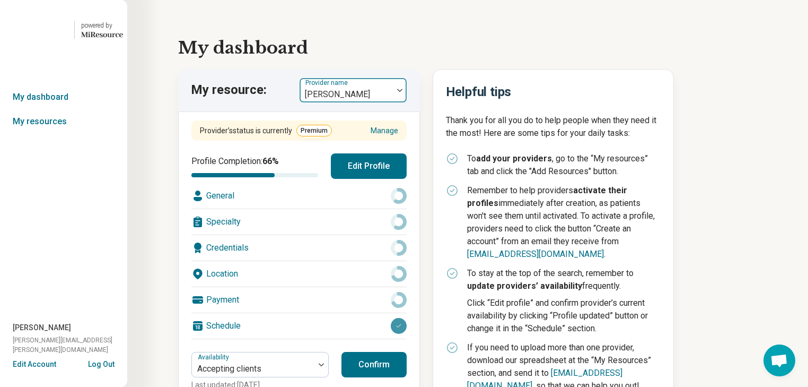
click at [407, 102] on div at bounding box center [400, 90] width 14 height 24
click at [58, 134] on link "My resources" at bounding box center [63, 121] width 127 height 24
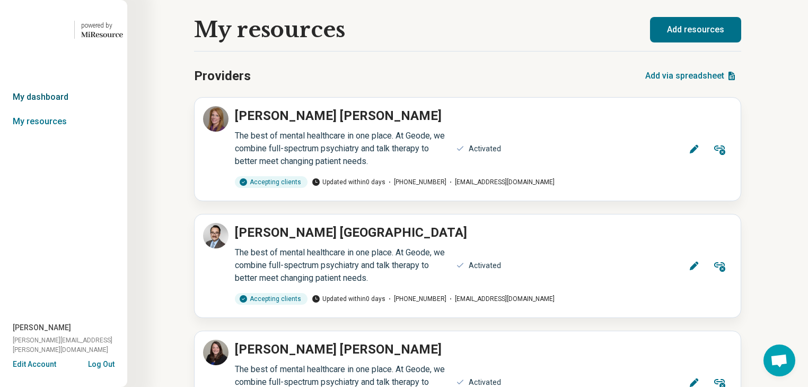
click at [55, 109] on link "My dashboard" at bounding box center [63, 97] width 127 height 24
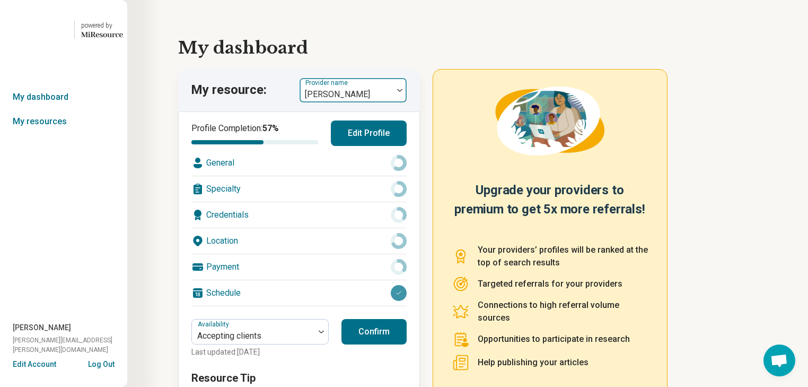
click at [406, 102] on div at bounding box center [400, 90] width 14 height 24
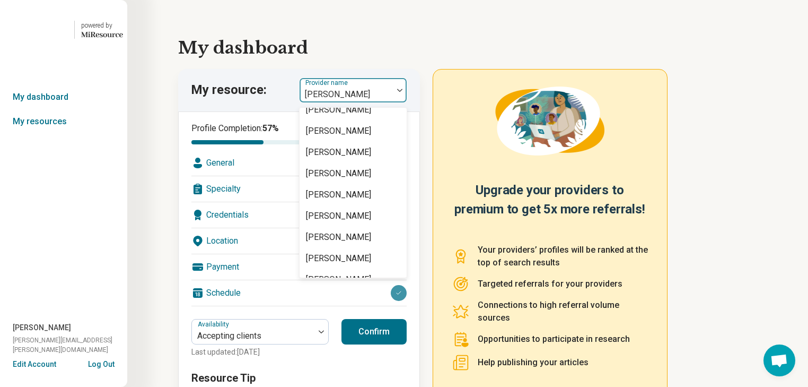
scroll to position [1443, 0]
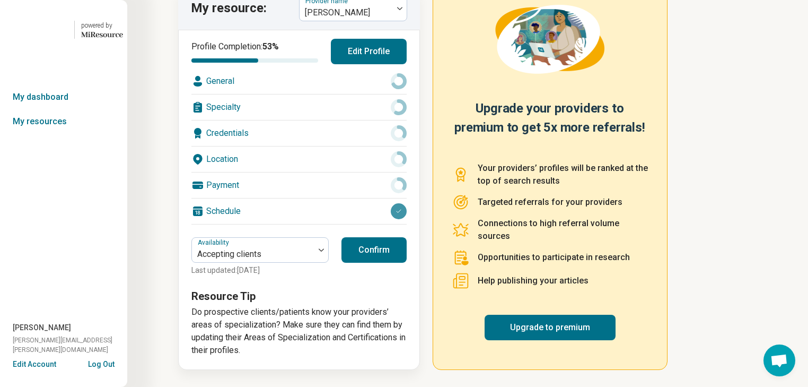
scroll to position [127, 0]
click at [294, 172] on div "Location" at bounding box center [298, 158] width 215 height 25
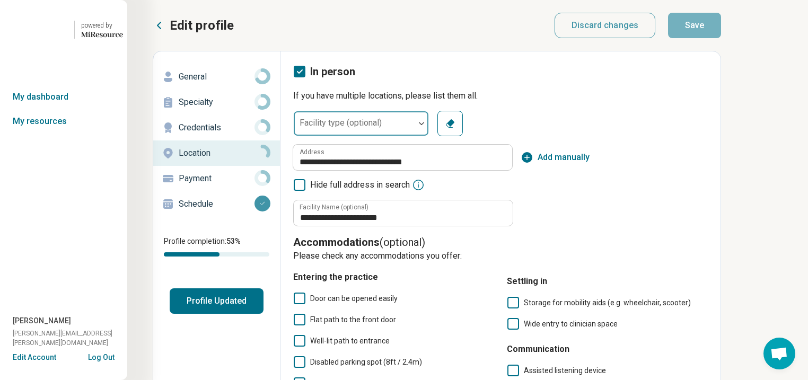
click at [429, 125] on div at bounding box center [422, 123] width 14 height 3
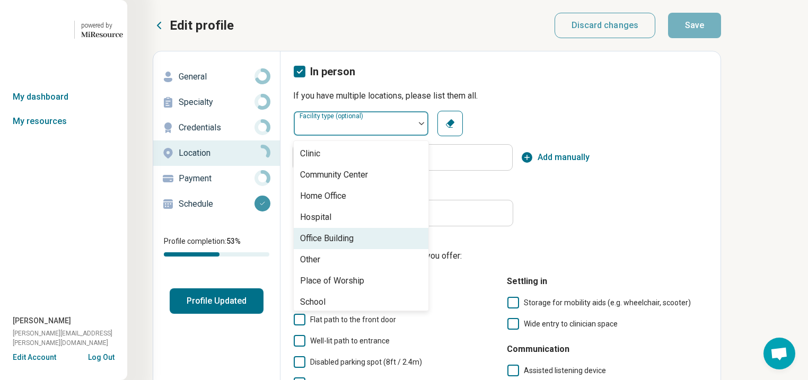
click at [354, 245] on div "Office Building" at bounding box center [327, 238] width 54 height 13
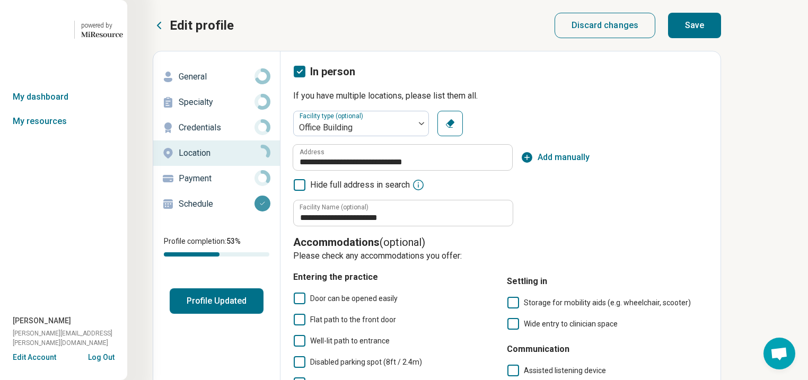
click at [722, 34] on div "Discard changes Save" at bounding box center [638, 25] width 167 height 21
click at [211, 83] on p "General" at bounding box center [217, 77] width 76 height 13
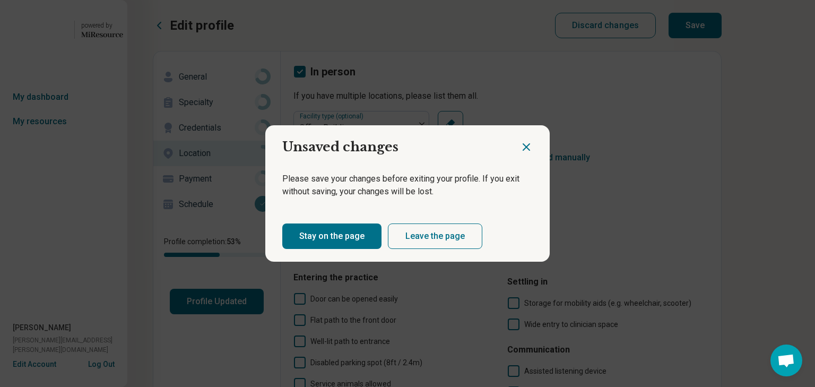
click at [368, 249] on button "Stay on the page" at bounding box center [331, 235] width 99 height 25
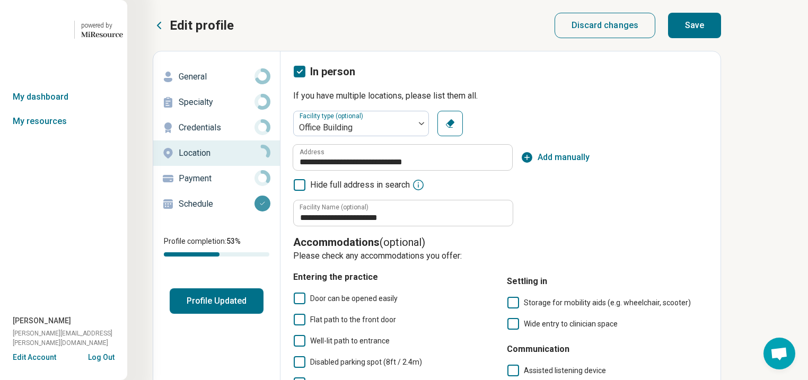
click at [721, 36] on button "Save" at bounding box center [694, 25] width 53 height 25
click at [214, 83] on p "General" at bounding box center [217, 77] width 76 height 13
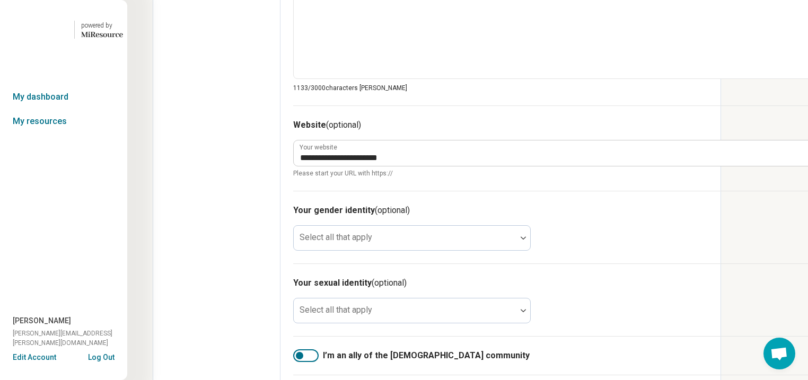
scroll to position [721, 0]
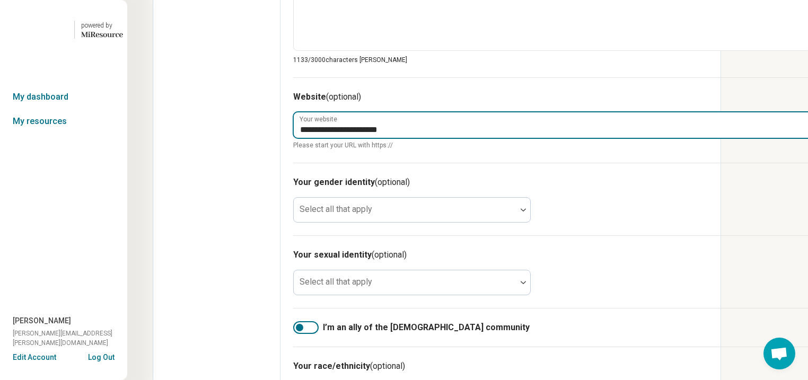
click at [521, 138] on input "**********" at bounding box center [553, 124] width 519 height 25
click at [520, 138] on input "**********" at bounding box center [553, 124] width 519 height 25
drag, startPoint x: 520, startPoint y: 267, endPoint x: 316, endPoint y: 266, distance: 204.8
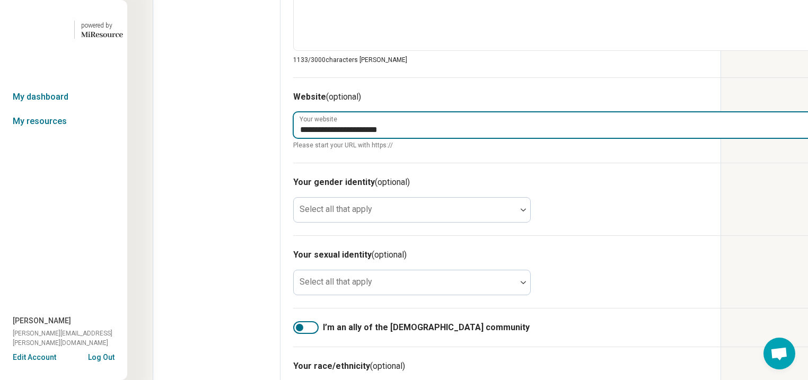
type textarea "*"
type textarea "**********"
paste input "**********"
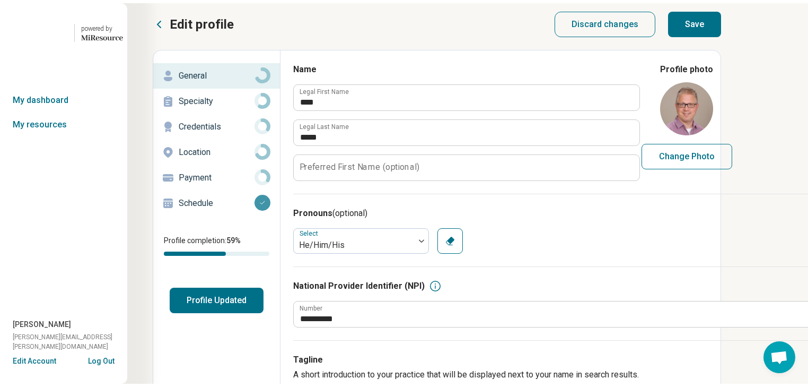
scroll to position [0, 0]
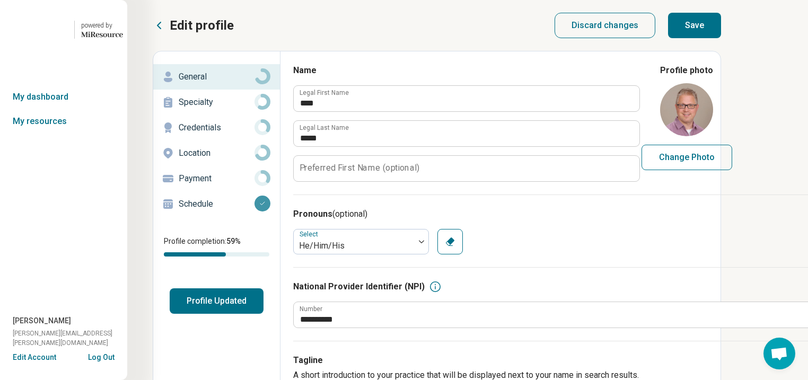
type input "**********"
click at [721, 38] on button "Save" at bounding box center [694, 25] width 53 height 25
type textarea "*"
type textarea "**********"
type textarea "*"
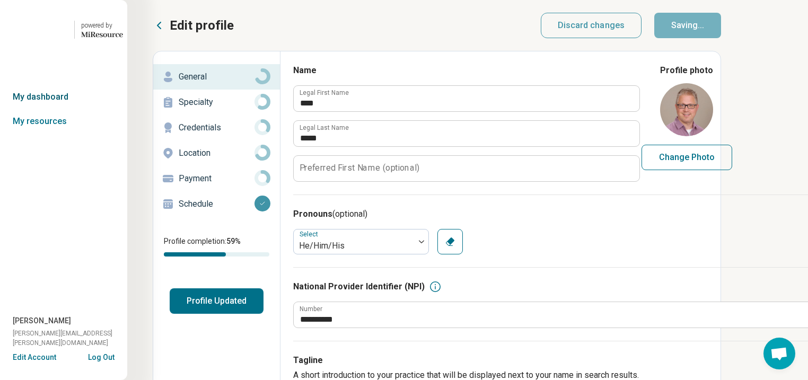
type textarea "**********"
click at [218, 109] on p "Specialty" at bounding box center [217, 102] width 76 height 13
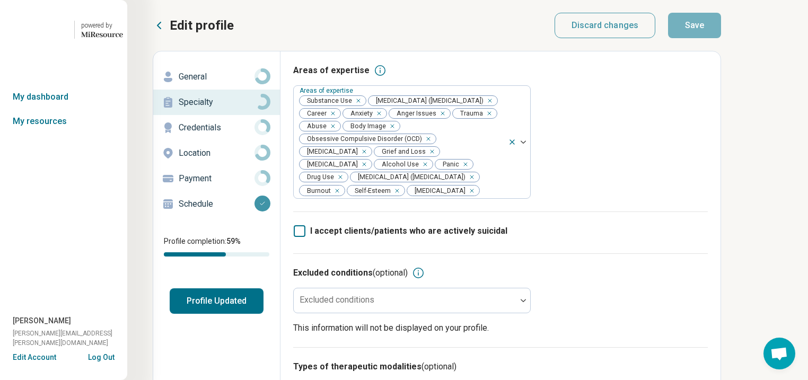
click at [222, 83] on p "General" at bounding box center [217, 77] width 76 height 13
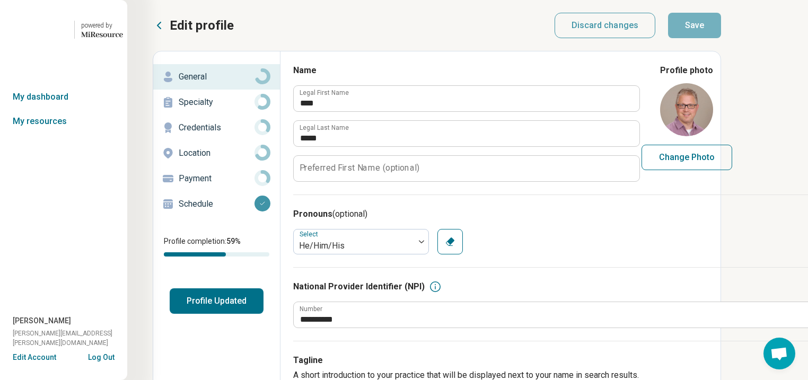
click at [222, 109] on p "Specialty" at bounding box center [217, 102] width 76 height 13
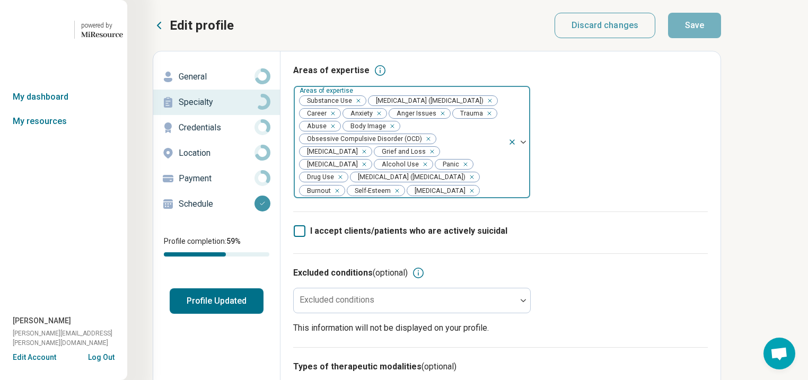
click at [363, 107] on div "Remove [object Object]" at bounding box center [356, 100] width 13 height 13
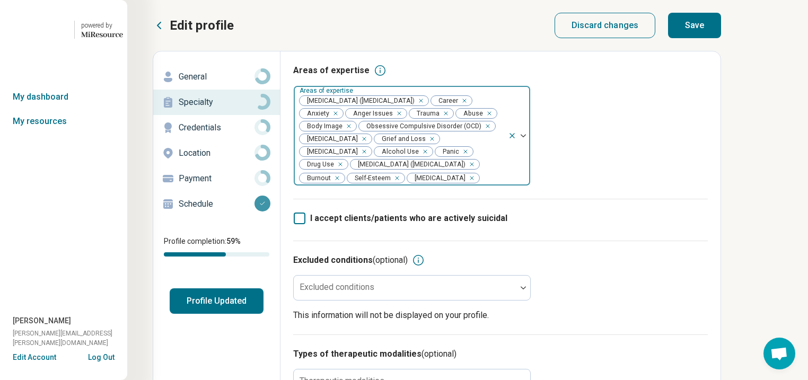
click at [417, 158] on div "Remove [object Object]" at bounding box center [423, 151] width 13 height 13
click at [448, 158] on div "Remove [object Object]" at bounding box center [454, 151] width 13 height 13
click at [721, 31] on button "Save" at bounding box center [694, 25] width 53 height 25
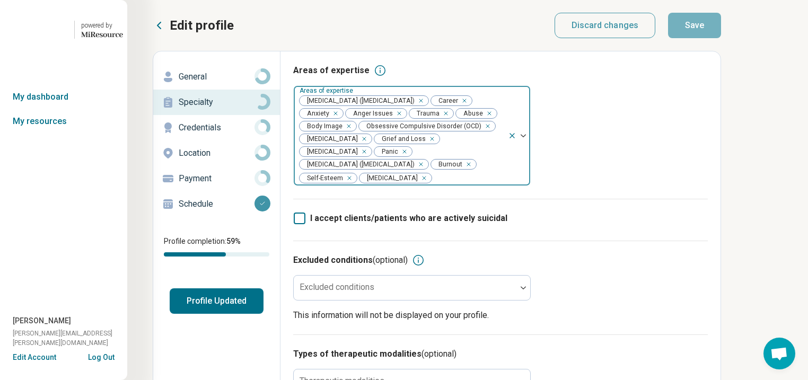
click at [264, 314] on button "Profile Updated" at bounding box center [217, 301] width 94 height 25
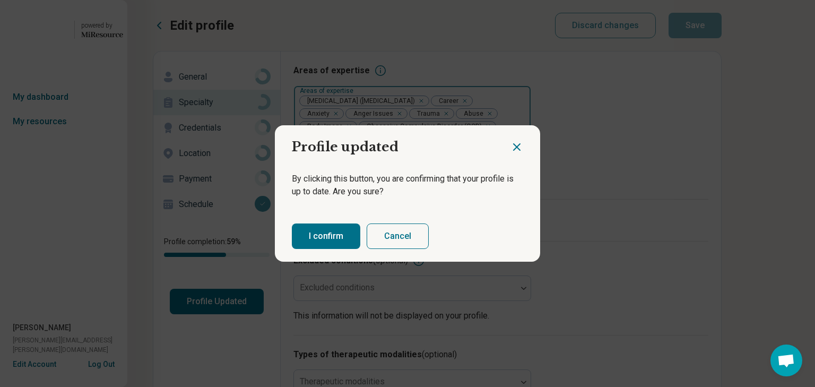
click at [343, 237] on button "I confirm" at bounding box center [326, 235] width 68 height 25
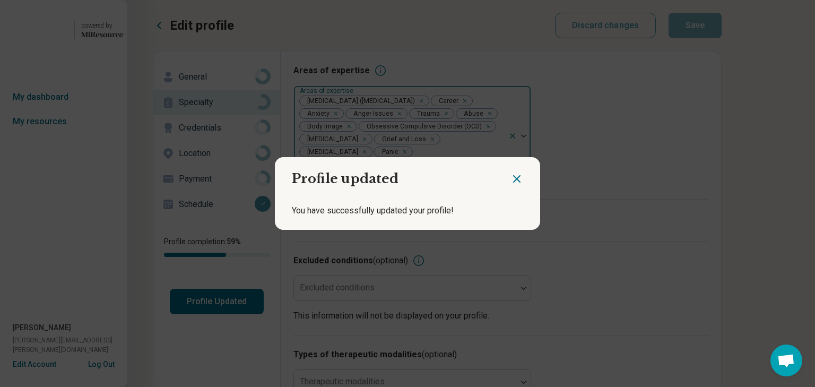
click at [510, 172] on icon "Close dialog" at bounding box center [516, 178] width 13 height 13
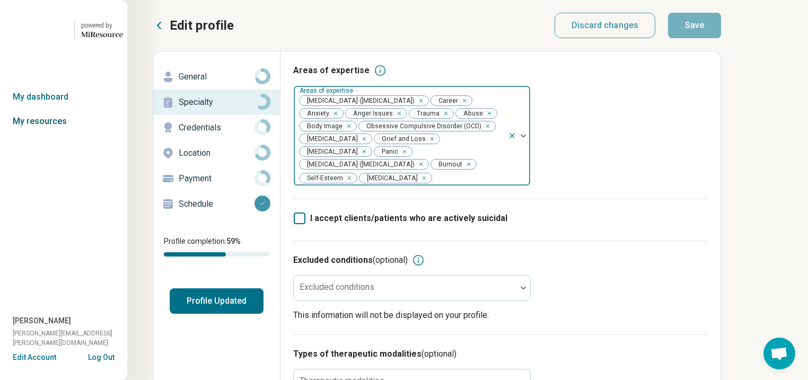
click at [54, 134] on link "My resources" at bounding box center [63, 121] width 127 height 24
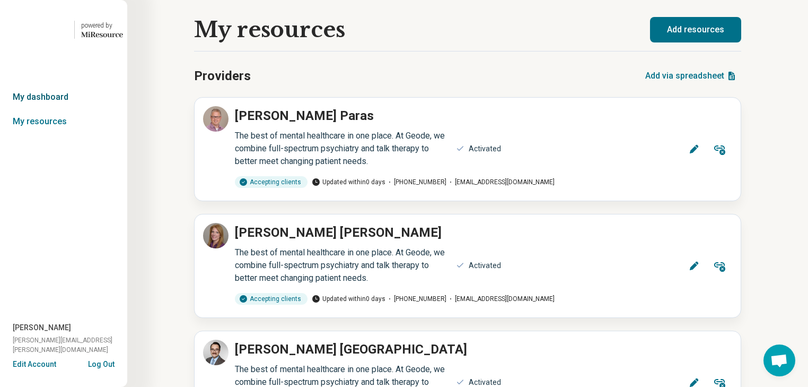
click at [58, 109] on link "My dashboard" at bounding box center [63, 97] width 127 height 24
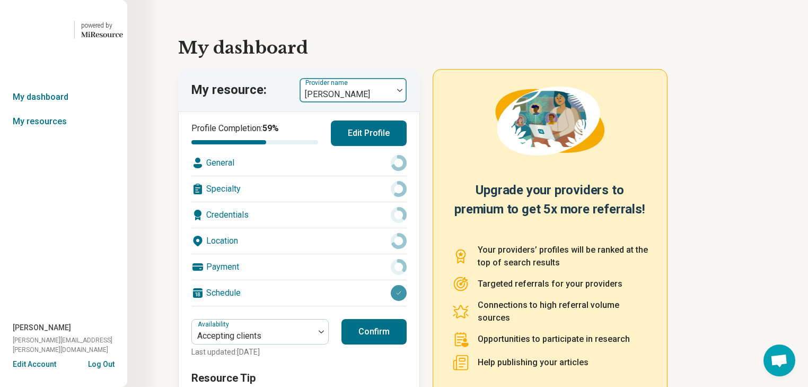
click at [403, 92] on img at bounding box center [399, 90] width 5 height 3
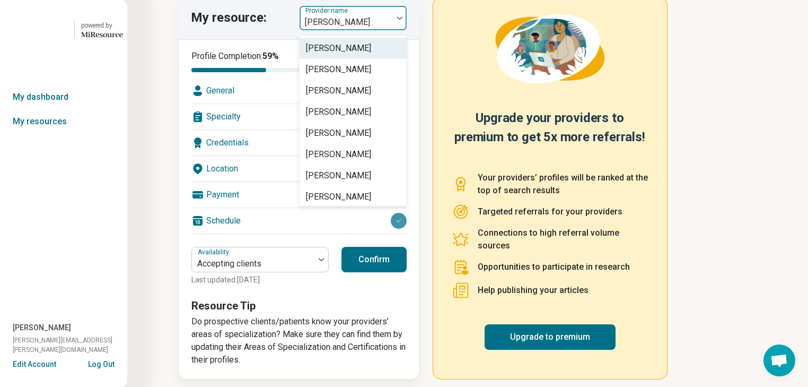
scroll to position [85, 0]
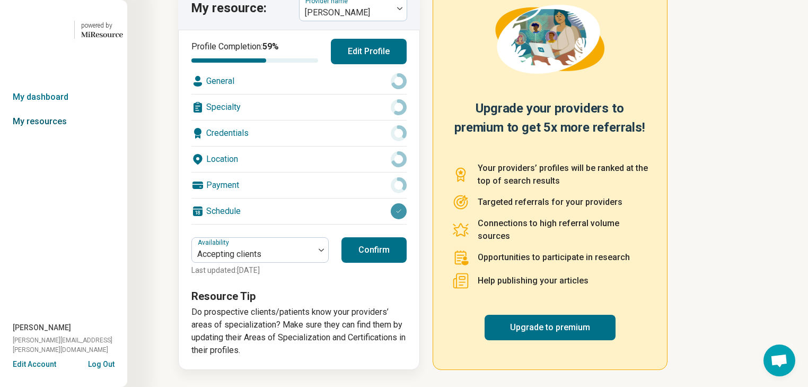
click at [54, 134] on link "My resources" at bounding box center [63, 121] width 127 height 24
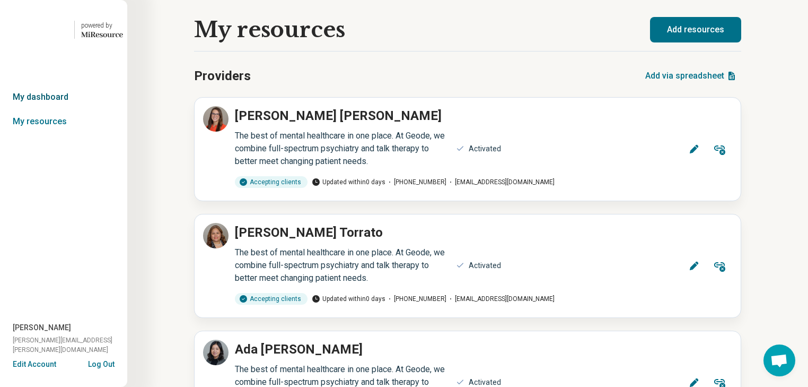
click at [55, 109] on link "My dashboard" at bounding box center [63, 97] width 127 height 24
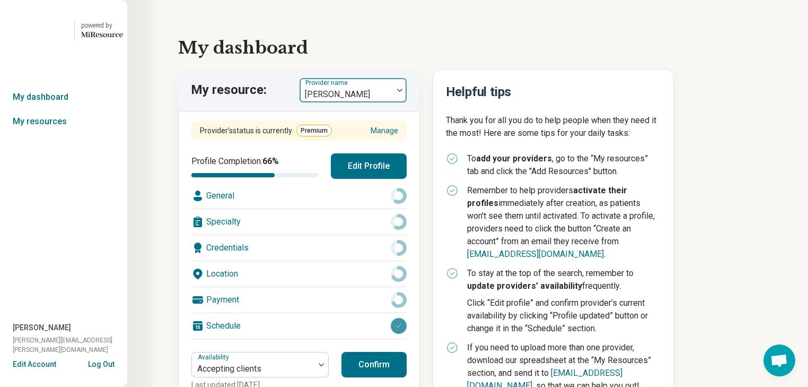
click at [405, 102] on div at bounding box center [400, 90] width 14 height 24
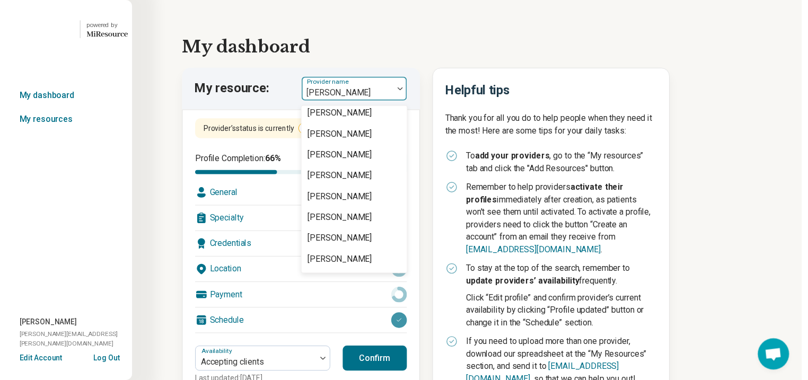
scroll to position [1400, 0]
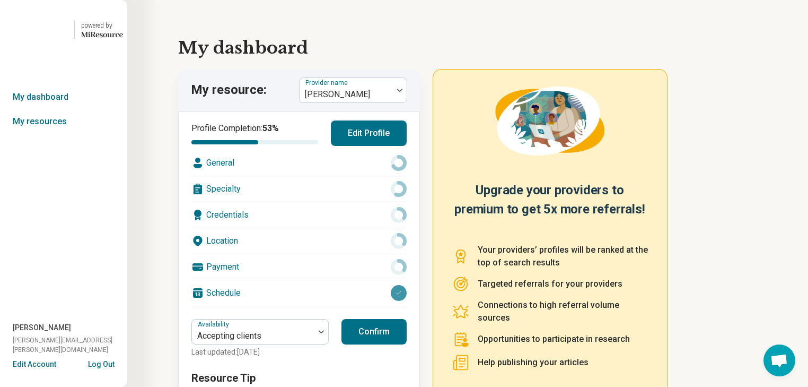
click at [271, 254] on div "Location" at bounding box center [298, 240] width 215 height 25
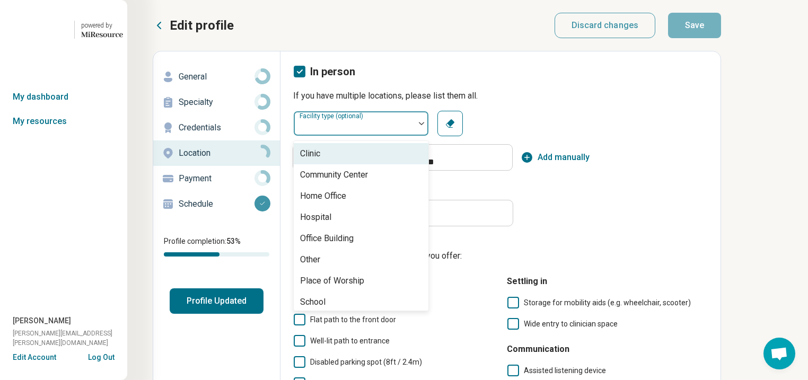
click at [429, 136] on div at bounding box center [422, 123] width 14 height 24
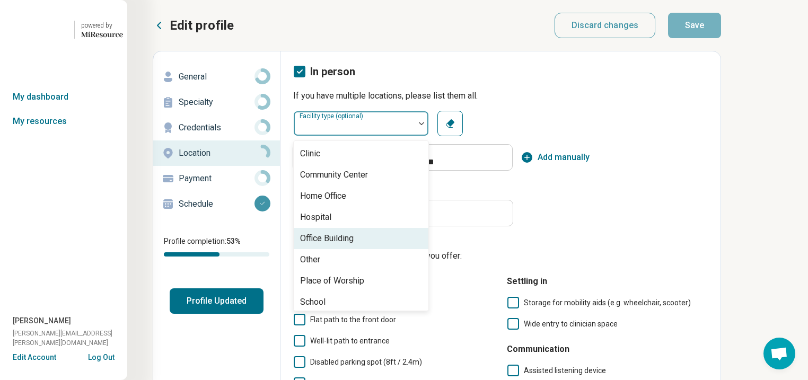
click at [354, 245] on div "Office Building" at bounding box center [327, 238] width 54 height 13
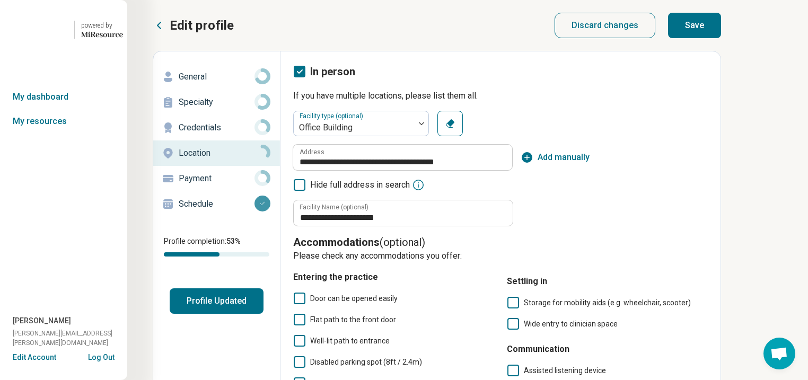
click at [721, 36] on button "Save" at bounding box center [694, 25] width 53 height 25
click at [213, 83] on p "General" at bounding box center [217, 77] width 76 height 13
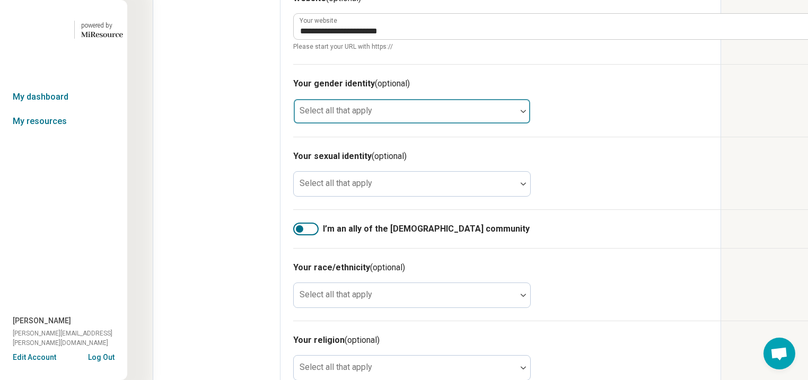
scroll to position [679, 0]
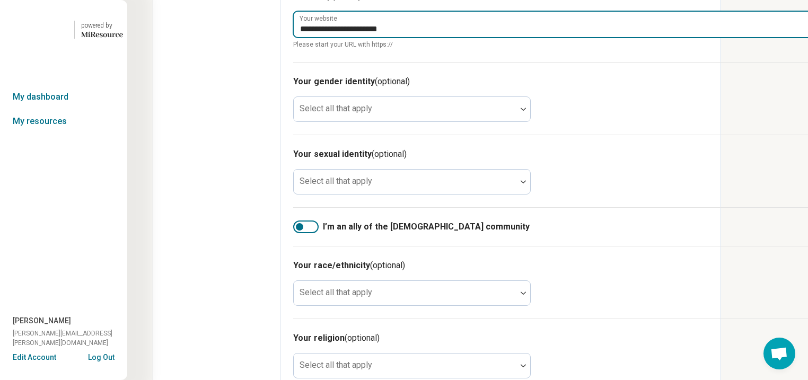
click at [495, 37] on input "**********" at bounding box center [553, 24] width 519 height 25
drag, startPoint x: 495, startPoint y: 165, endPoint x: 332, endPoint y: 167, distance: 162.9
paste input "**********"
type textarea "*"
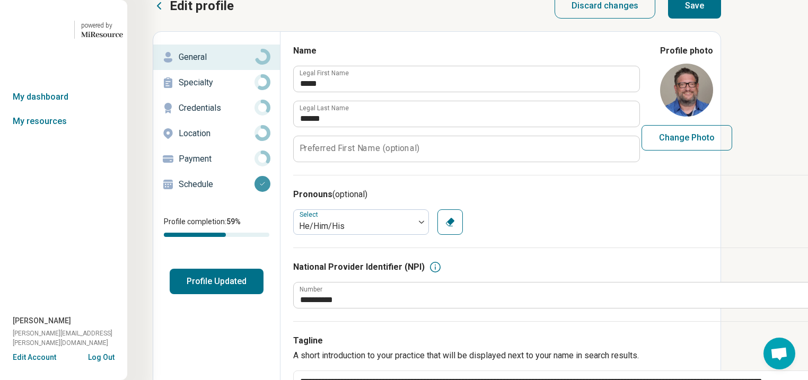
scroll to position [0, 0]
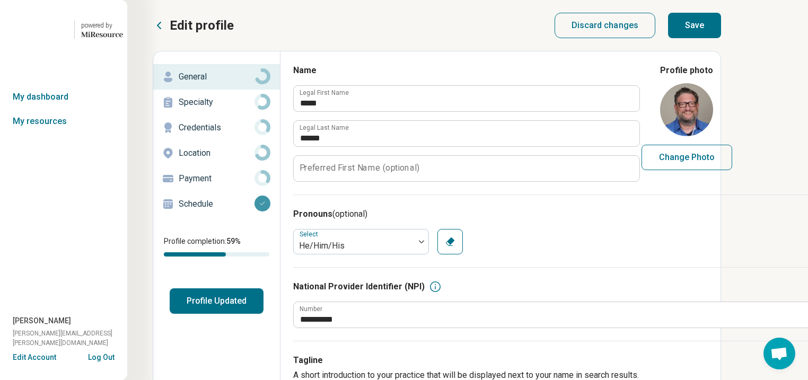
type input "**********"
click at [721, 38] on button "Save" at bounding box center [694, 25] width 53 height 25
click at [208, 160] on p "Location" at bounding box center [217, 153] width 76 height 13
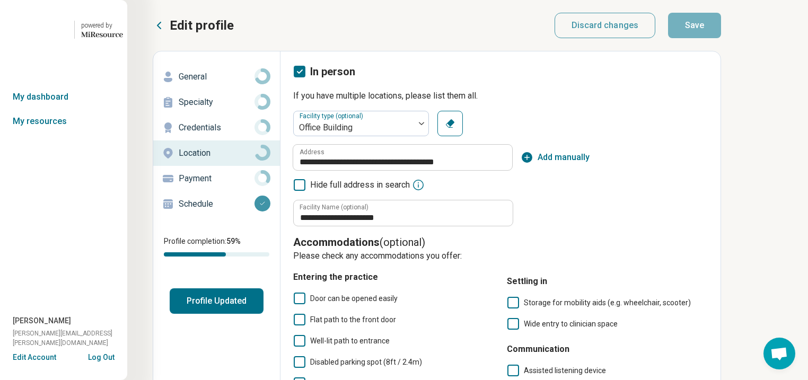
click at [214, 109] on p "Specialty" at bounding box center [217, 102] width 76 height 13
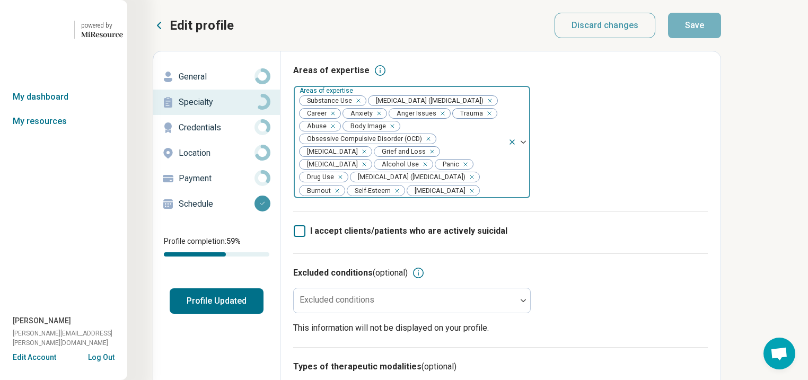
click at [363, 107] on div "Remove [object Object]" at bounding box center [356, 100] width 13 height 13
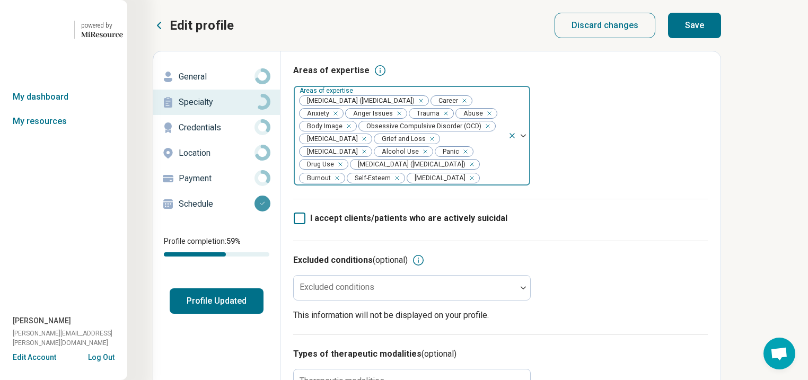
click at [417, 158] on div "Remove [object Object]" at bounding box center [423, 151] width 13 height 13
click at [450, 155] on icon "Remove [object Object]" at bounding box center [453, 151] width 7 height 7
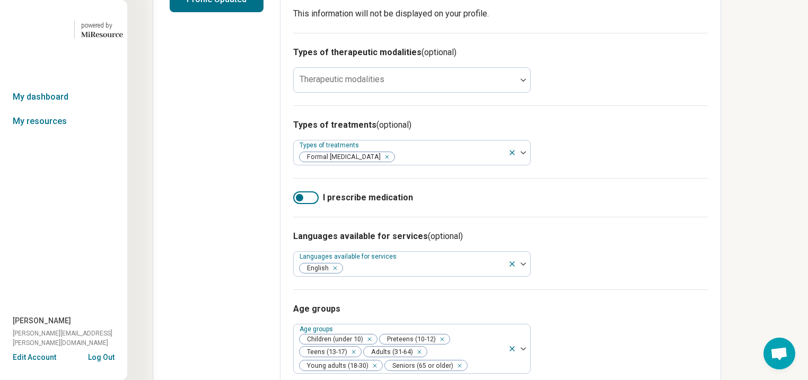
scroll to position [297, 0]
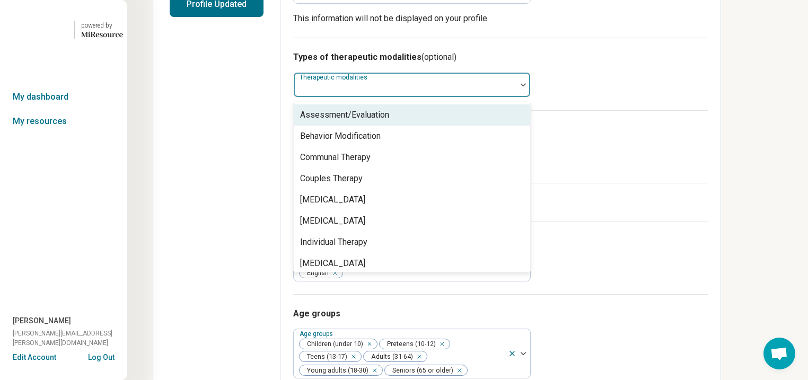
click at [530, 97] on div at bounding box center [524, 85] width 14 height 24
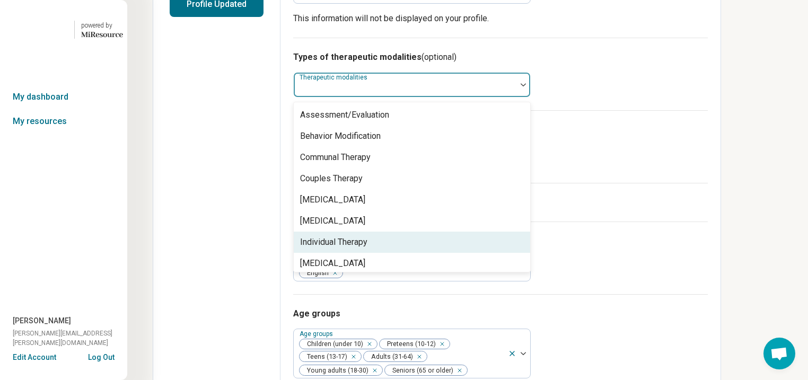
click at [368, 249] on div "Individual Therapy" at bounding box center [333, 242] width 67 height 13
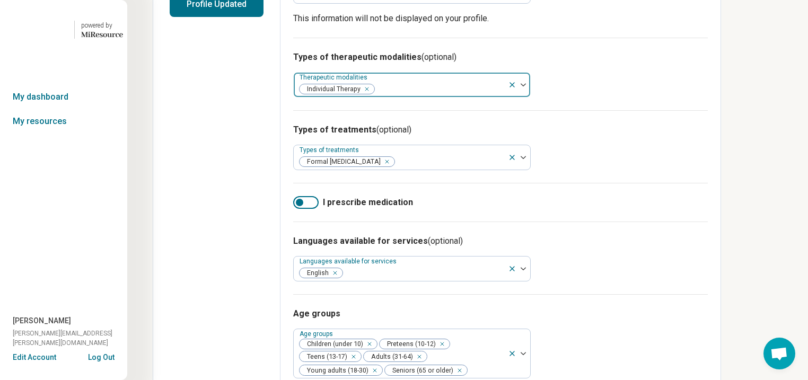
click at [530, 97] on div at bounding box center [519, 85] width 22 height 24
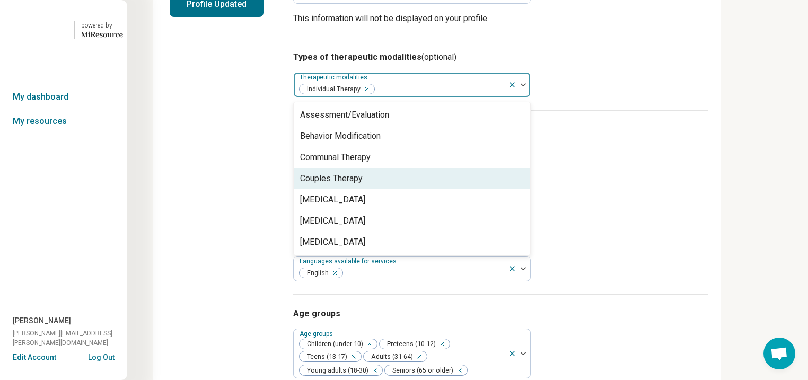
click at [363, 185] on div "Couples Therapy" at bounding box center [331, 178] width 63 height 13
click at [365, 185] on div "[MEDICAL_DATA]" at bounding box center [332, 178] width 65 height 13
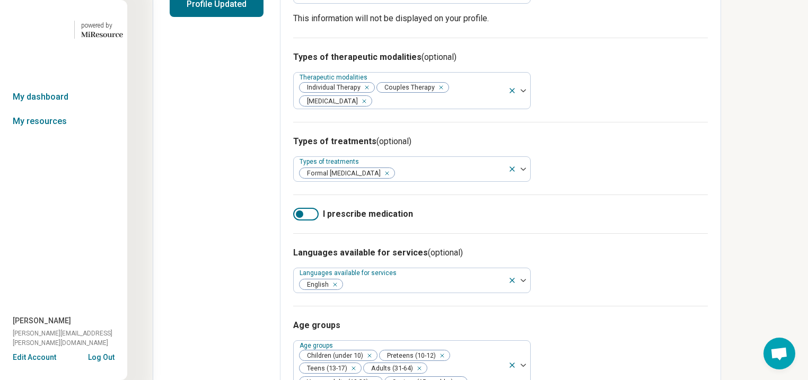
click at [708, 122] on div "Types of therapeutic modalities (optional) Therapeutic modalities Individual Th…" at bounding box center [500, 80] width 415 height 84
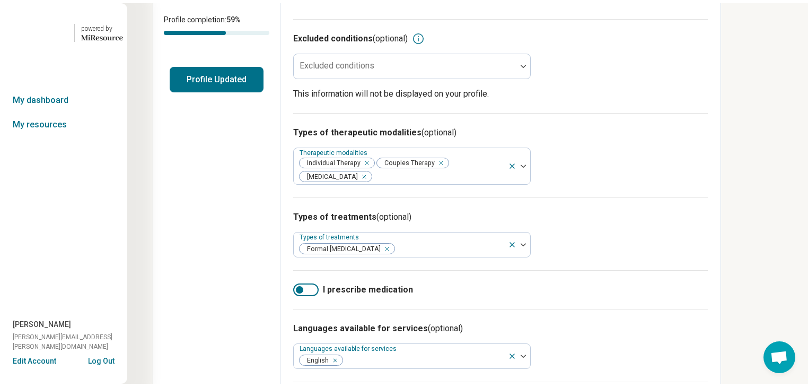
scroll to position [0, 0]
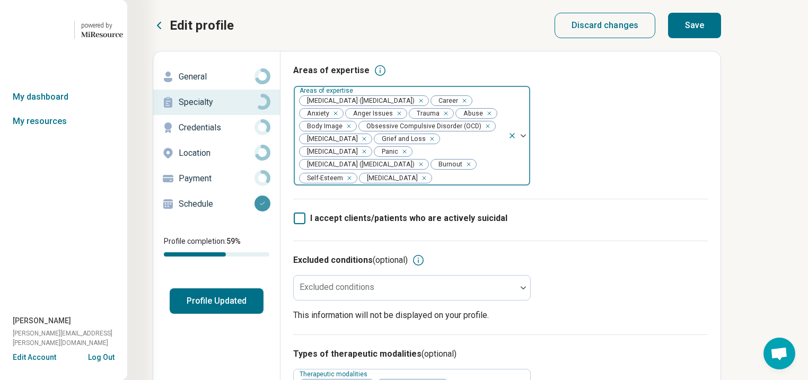
click at [721, 38] on button "Save" at bounding box center [694, 25] width 53 height 25
click at [208, 83] on p "General" at bounding box center [217, 77] width 76 height 13
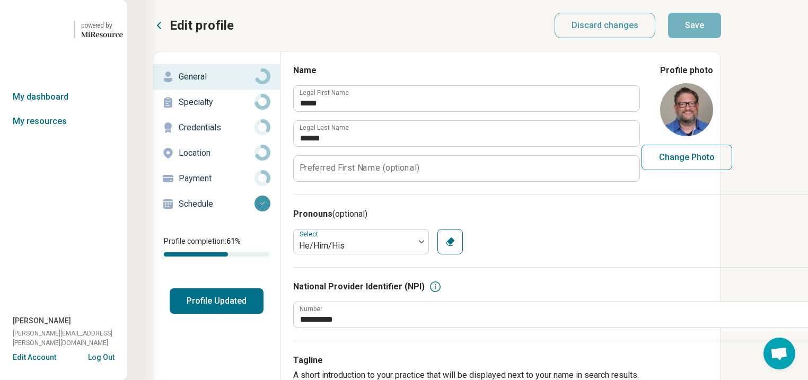
click at [201, 109] on p "Specialty" at bounding box center [217, 102] width 76 height 13
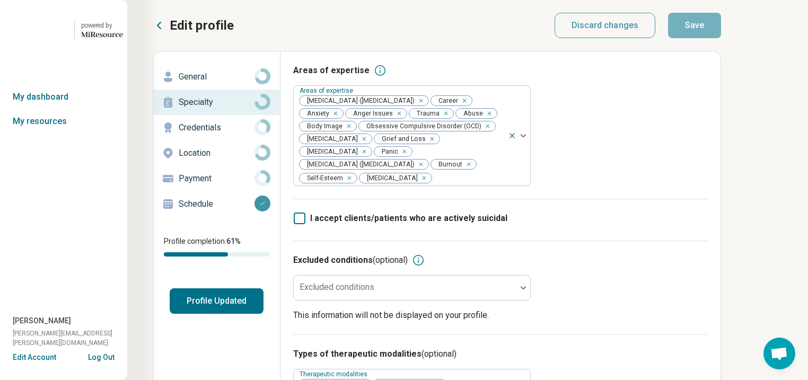
click at [263, 314] on button "Profile Updated" at bounding box center [217, 301] width 94 height 25
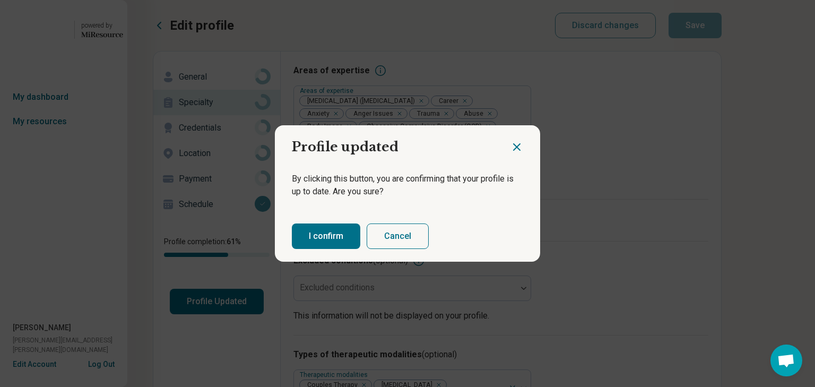
click at [342, 243] on button "I confirm" at bounding box center [326, 235] width 68 height 25
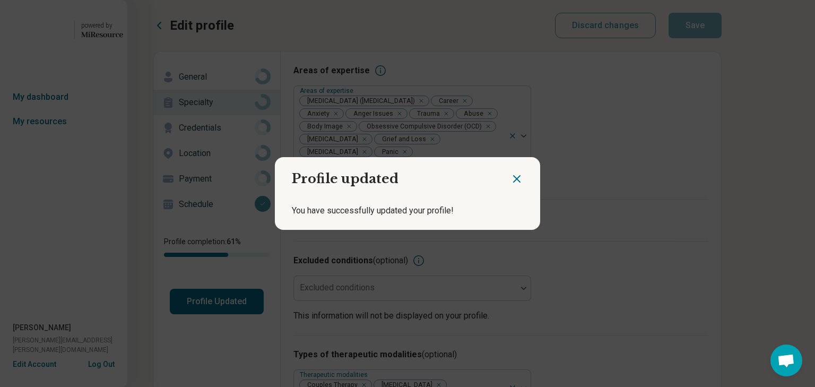
click at [513, 176] on icon "Close dialog" at bounding box center [516, 179] width 6 height 6
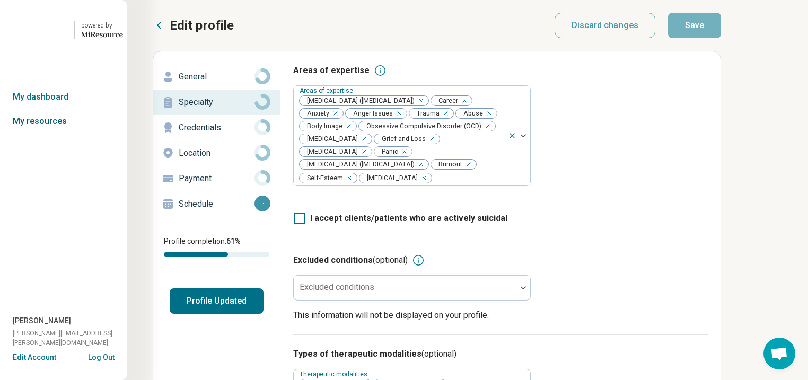
click at [37, 134] on link "My resources" at bounding box center [63, 121] width 127 height 24
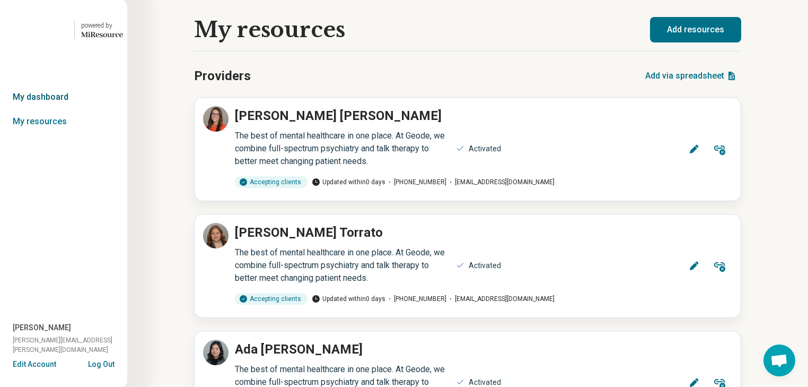
click at [40, 109] on link "My dashboard" at bounding box center [63, 97] width 127 height 24
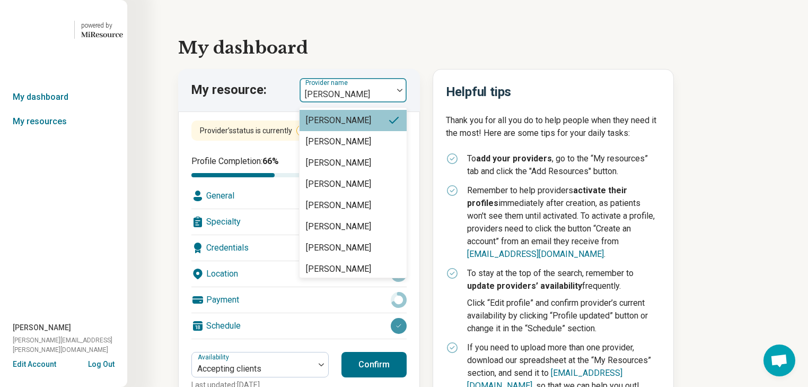
click at [403, 92] on img at bounding box center [399, 90] width 5 height 3
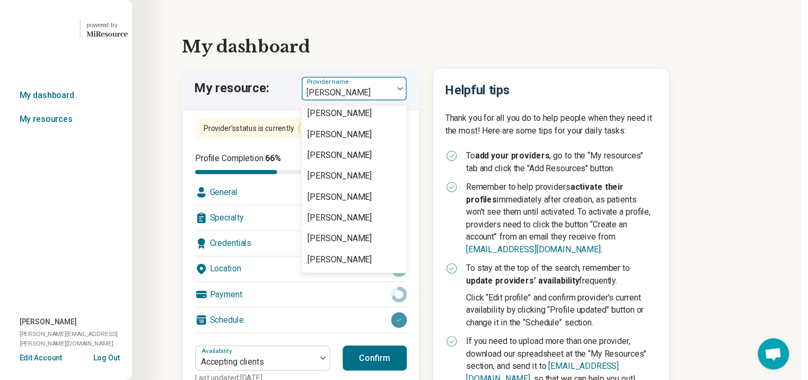
scroll to position [1443, 0]
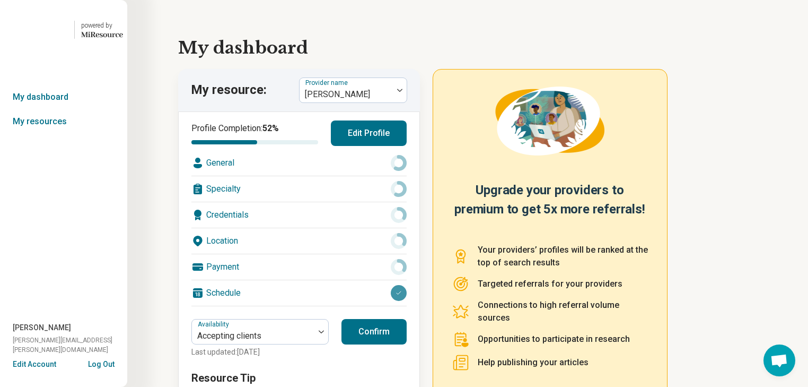
click at [306, 254] on div "Location" at bounding box center [298, 240] width 215 height 25
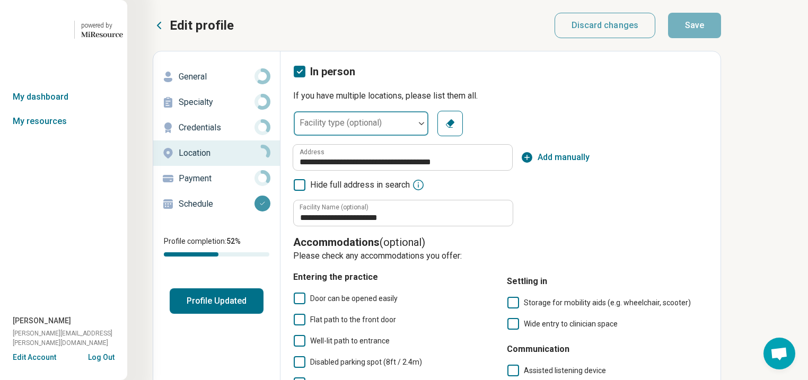
click at [429, 125] on div at bounding box center [422, 123] width 14 height 3
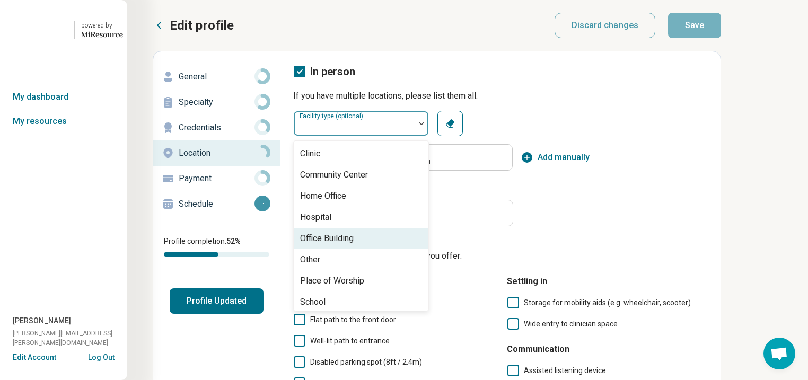
click at [354, 245] on div "Office Building" at bounding box center [327, 238] width 54 height 13
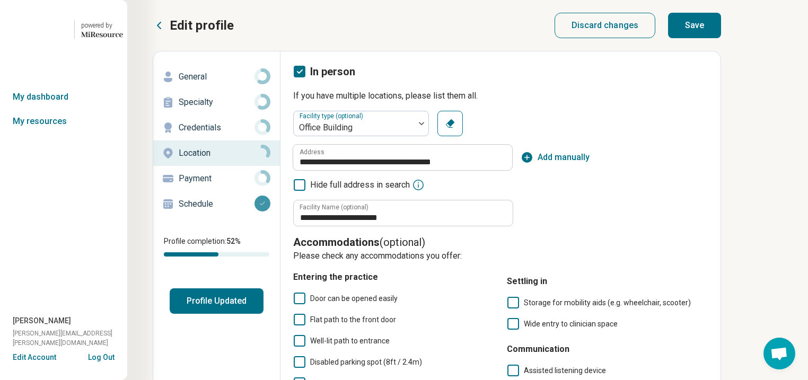
click at [721, 32] on button "Save" at bounding box center [694, 25] width 53 height 25
click at [213, 83] on p "General" at bounding box center [217, 77] width 76 height 13
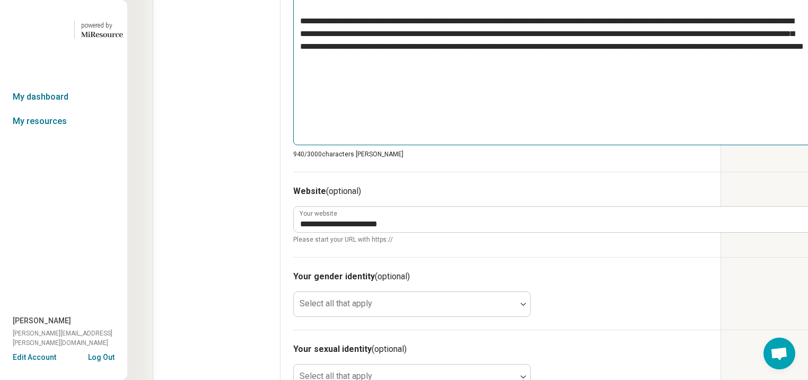
scroll to position [637, 0]
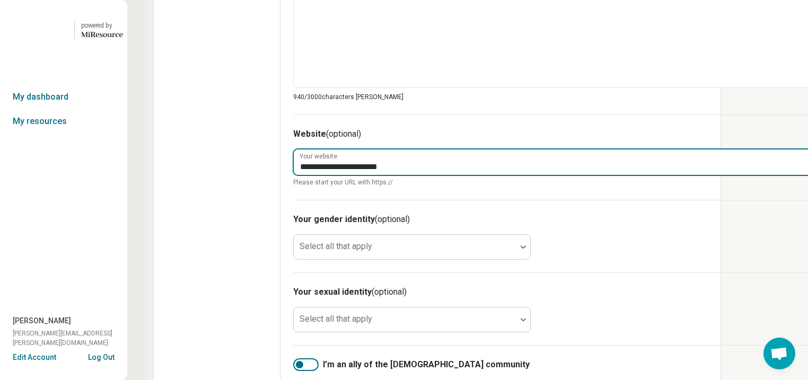
drag, startPoint x: 503, startPoint y: 306, endPoint x: 342, endPoint y: 305, distance: 161.8
click at [336, 175] on input "**********" at bounding box center [553, 162] width 519 height 25
paste input "**********"
type textarea "*"
type textarea "**********"
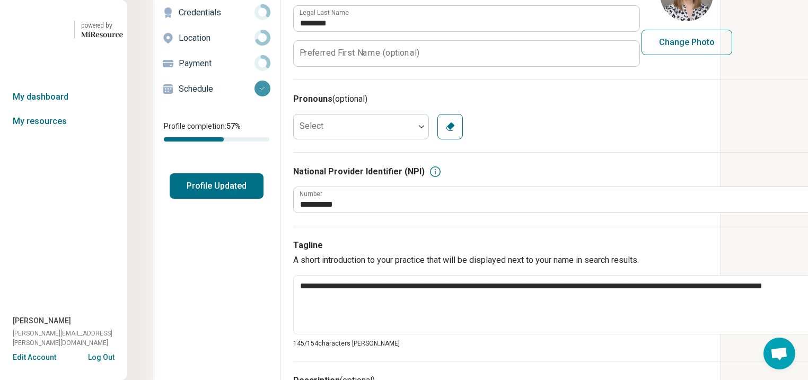
scroll to position [0, 0]
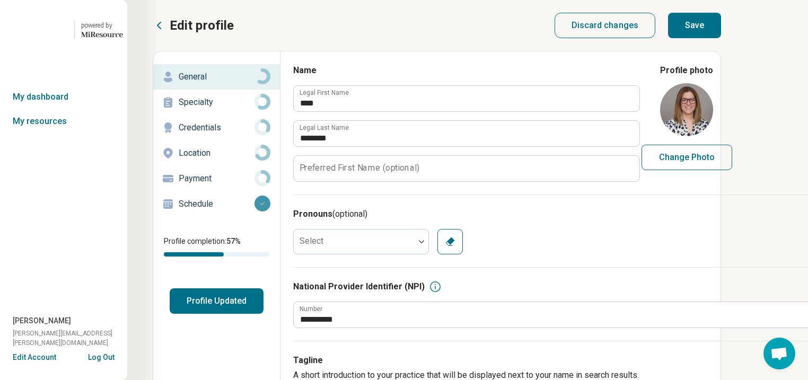
type input "**********"
click at [721, 33] on button "Save" at bounding box center [694, 25] width 53 height 25
type textarea "*"
type textarea "**********"
type textarea "*"
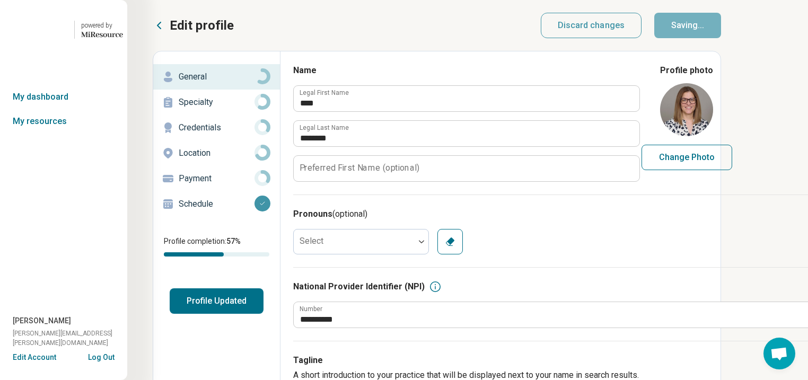
type textarea "**********"
click at [212, 109] on p "Specialty" at bounding box center [217, 102] width 76 height 13
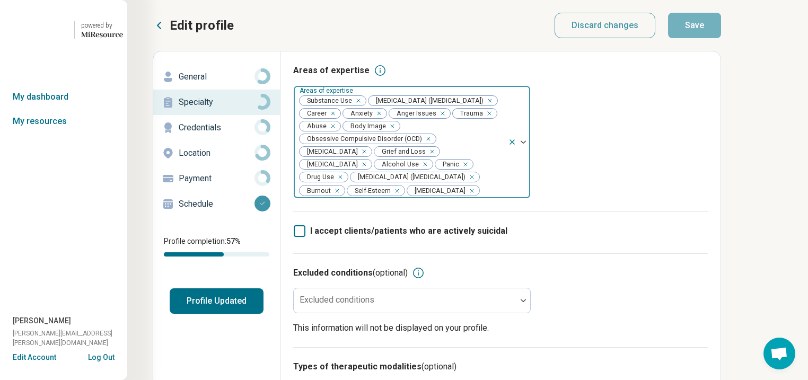
click at [363, 107] on div "Remove [object Object]" at bounding box center [356, 100] width 13 height 13
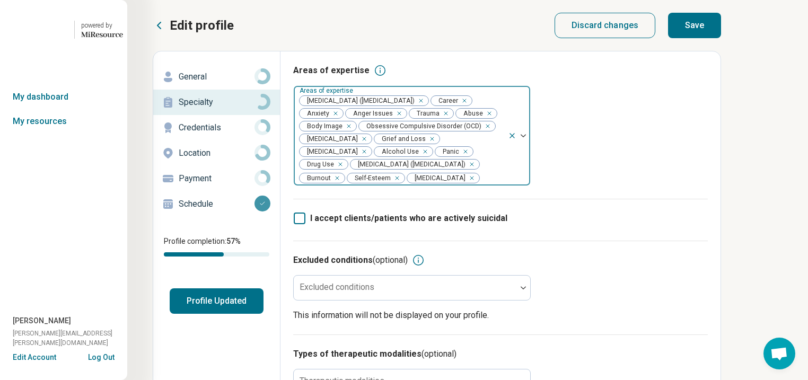
click at [421, 153] on icon "Remove [object Object]" at bounding box center [423, 152] width 4 height 4
click at [448, 158] on div "Remove [object Object]" at bounding box center [454, 151] width 13 height 13
click at [721, 36] on button "Save" at bounding box center [694, 25] width 53 height 25
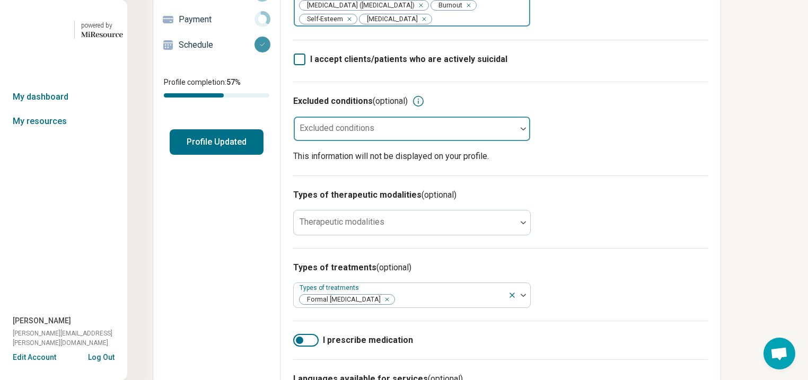
scroll to position [297, 0]
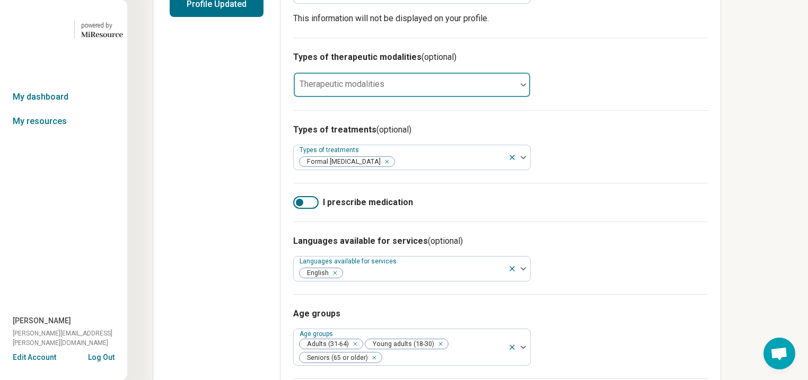
click at [512, 97] on div at bounding box center [405, 89] width 214 height 15
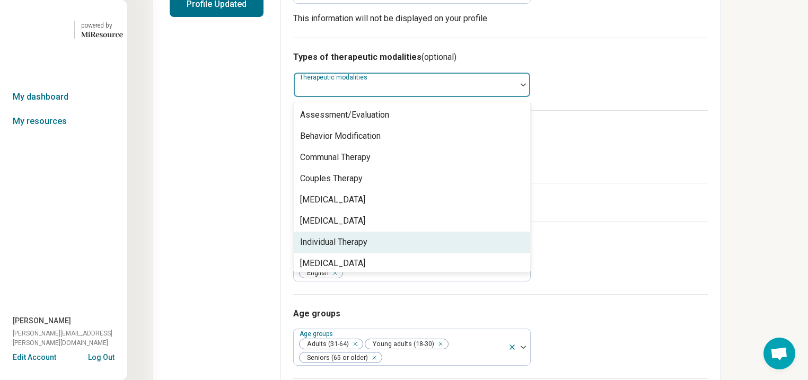
click at [368, 249] on div "Individual Therapy" at bounding box center [333, 242] width 67 height 13
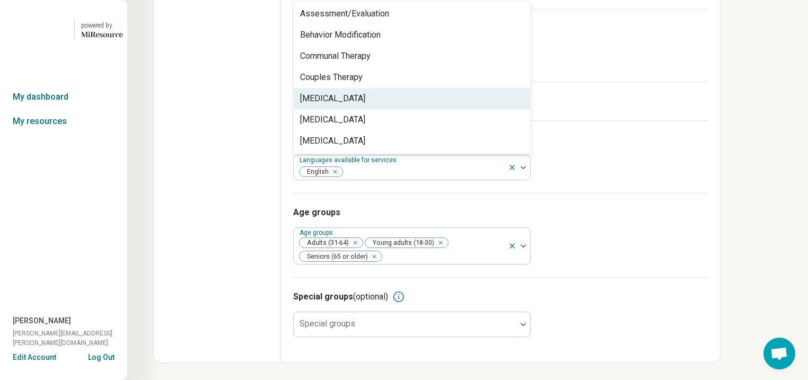
click at [708, 120] on div "I prescribe medication" at bounding box center [500, 101] width 415 height 39
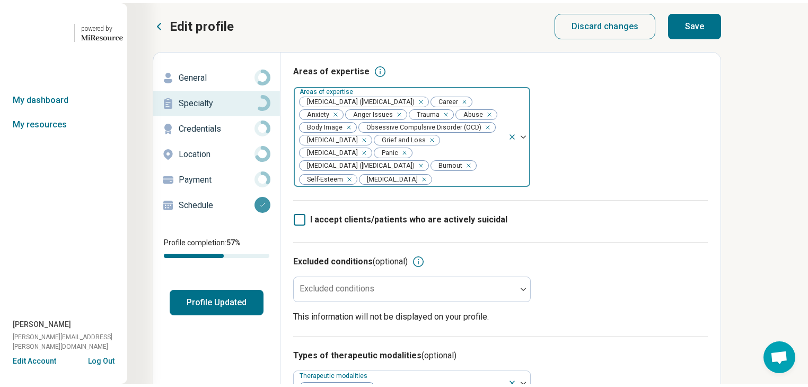
scroll to position [0, 0]
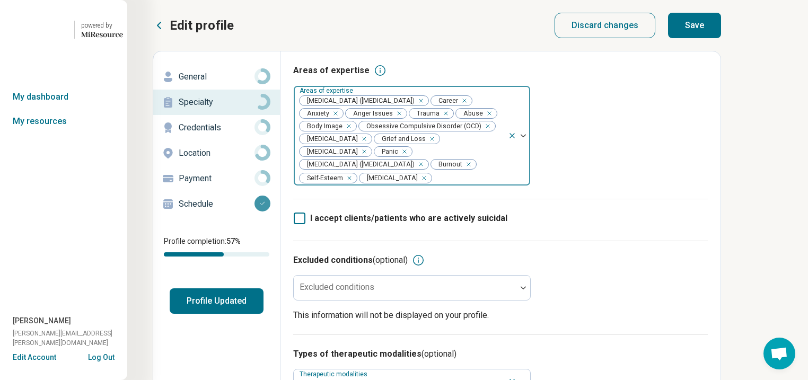
click at [721, 34] on button "Save" at bounding box center [694, 25] width 53 height 25
click at [206, 83] on p "General" at bounding box center [217, 77] width 76 height 13
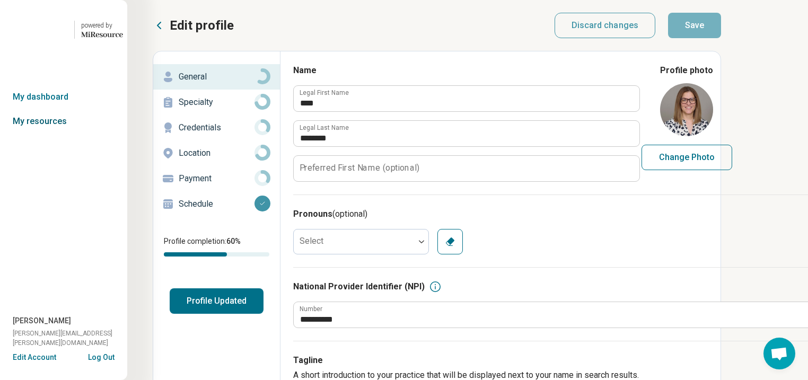
click at [38, 134] on link "My resources" at bounding box center [63, 121] width 127 height 24
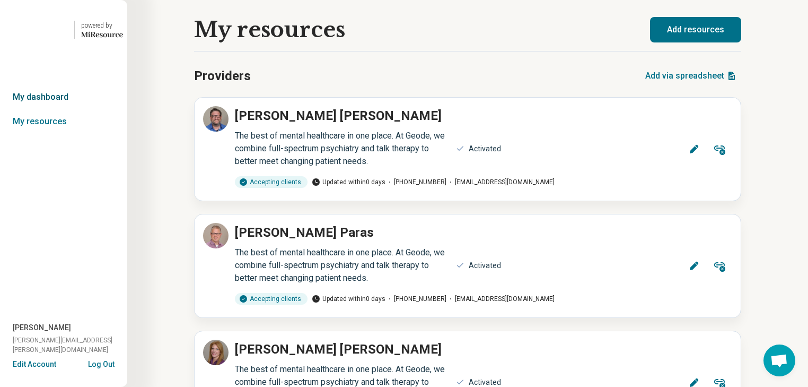
click at [47, 109] on link "My dashboard" at bounding box center [63, 97] width 127 height 24
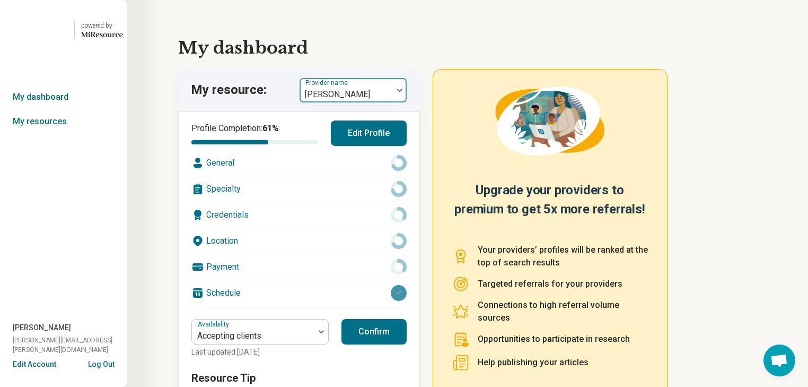
click at [403, 92] on img at bounding box center [399, 90] width 5 height 3
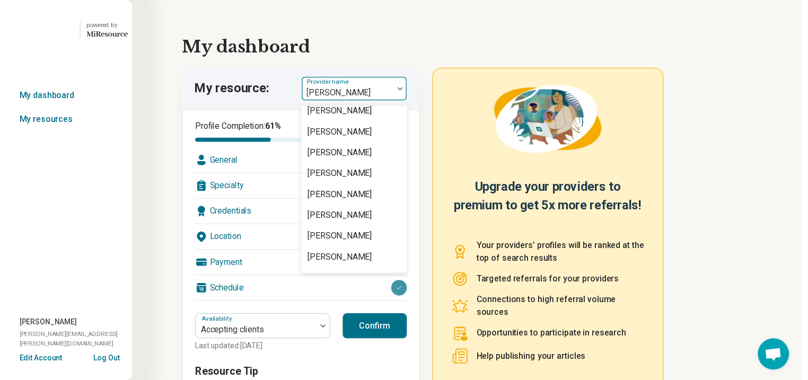
scroll to position [1443, 0]
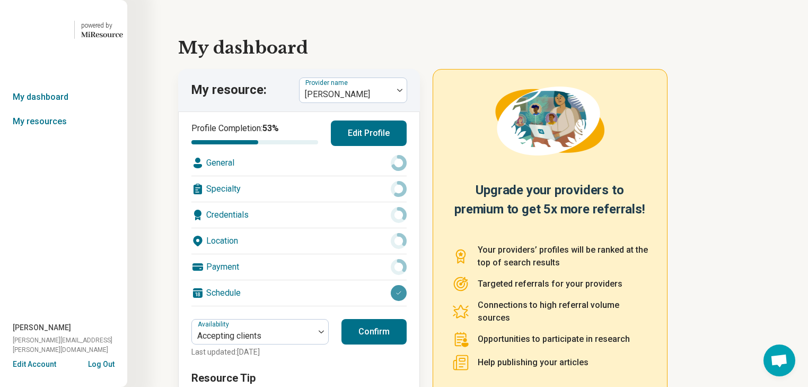
click at [308, 254] on div "Location" at bounding box center [298, 240] width 215 height 25
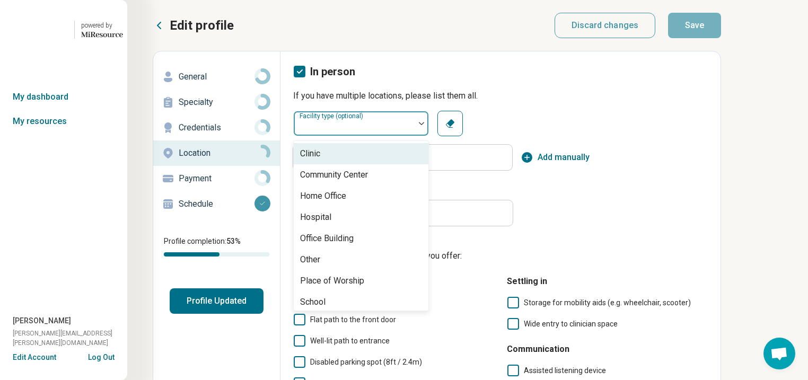
click at [424, 125] on img at bounding box center [421, 123] width 5 height 3
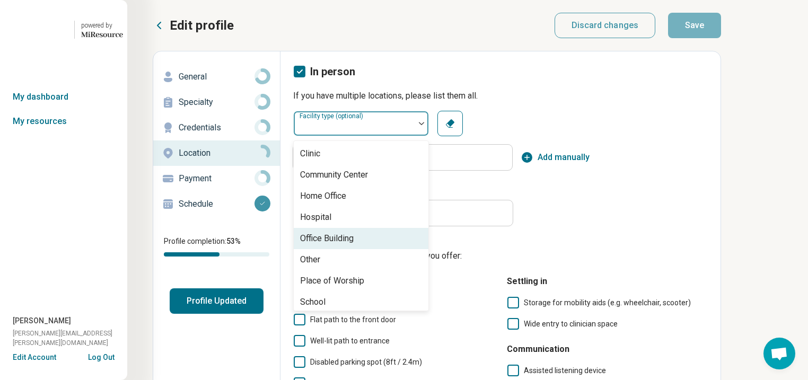
click at [414, 249] on div "Office Building" at bounding box center [361, 238] width 135 height 21
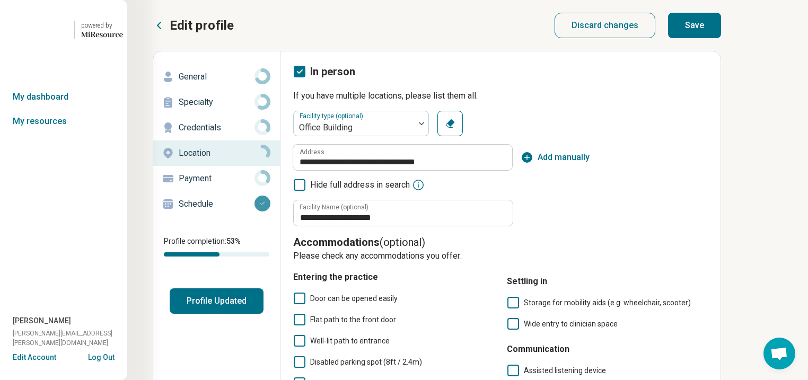
click at [721, 33] on button "Save" at bounding box center [694, 25] width 53 height 25
click at [206, 85] on div "General" at bounding box center [217, 76] width 110 height 17
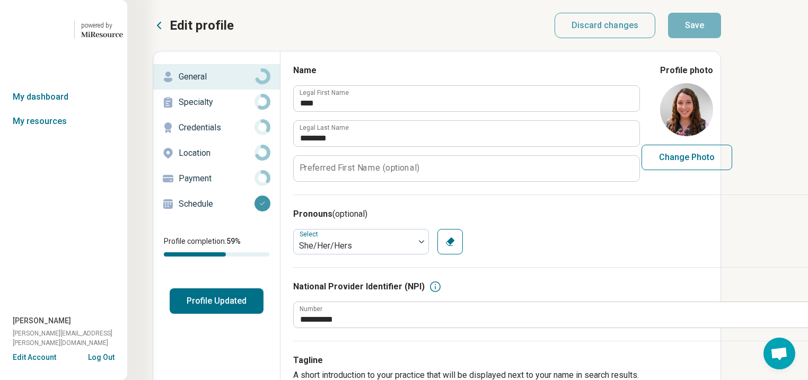
click at [223, 109] on p "Specialty" at bounding box center [217, 102] width 76 height 13
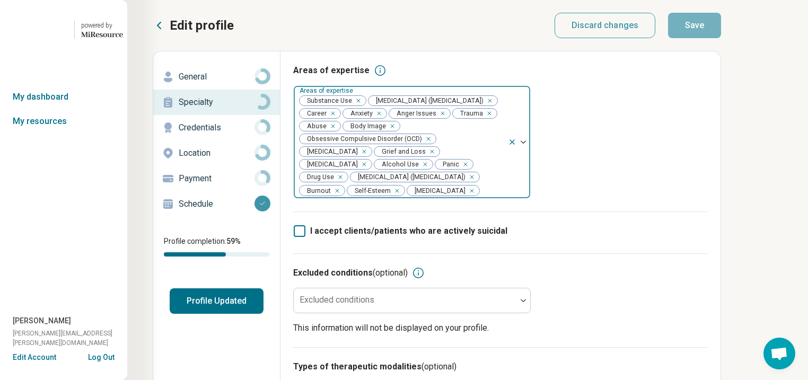
click at [363, 107] on div "Remove [object Object]" at bounding box center [356, 100] width 13 height 13
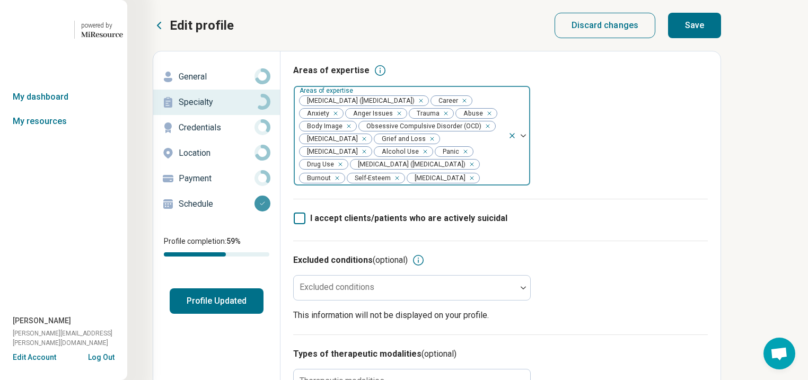
click at [417, 158] on div "Remove [object Object]" at bounding box center [423, 151] width 13 height 13
click at [451, 153] on icon "Remove [object Object]" at bounding box center [453, 152] width 4 height 4
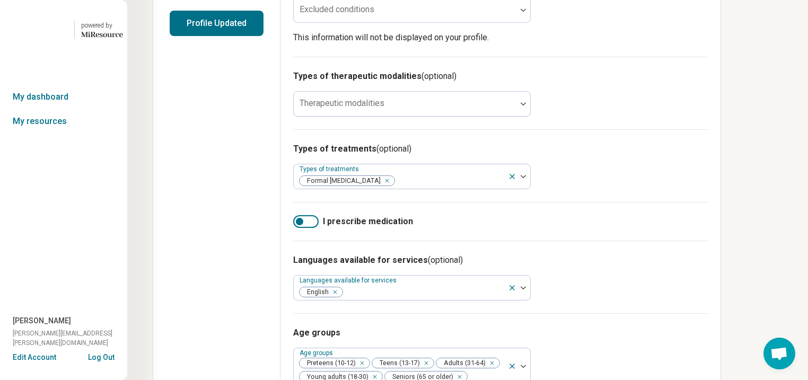
scroll to position [297, 0]
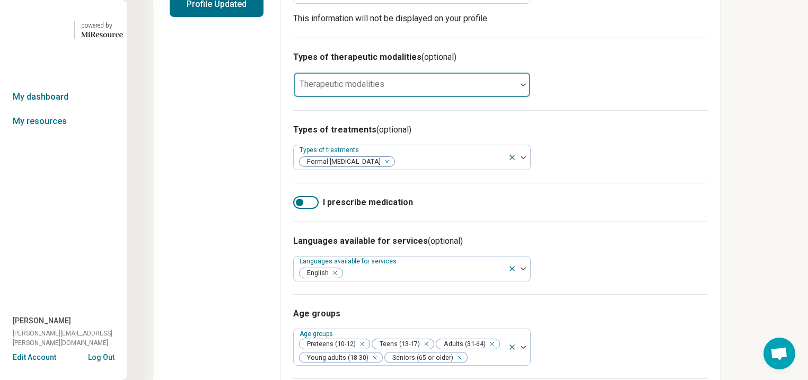
click at [517, 97] on div at bounding box center [405, 84] width 223 height 23
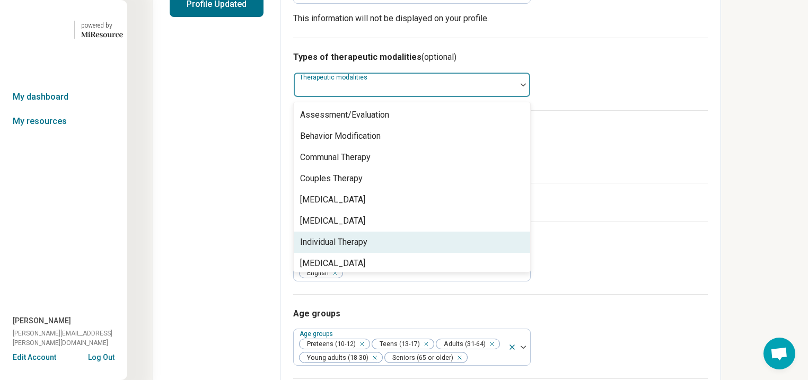
drag, startPoint x: 431, startPoint y: 343, endPoint x: 429, endPoint y: 335, distance: 8.7
click at [429, 253] on div "Individual Therapy" at bounding box center [412, 242] width 237 height 21
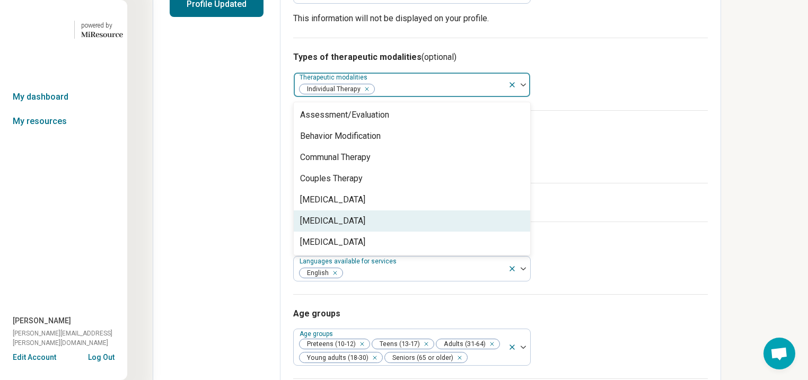
click at [426, 232] on div "[MEDICAL_DATA]" at bounding box center [412, 221] width 237 height 21
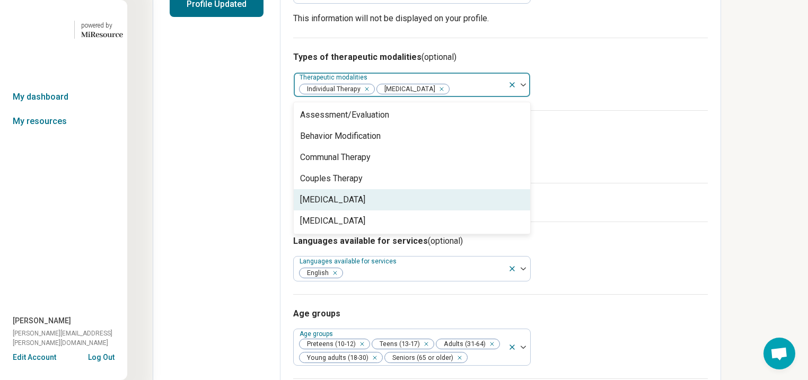
click at [429, 211] on div "[MEDICAL_DATA]" at bounding box center [412, 199] width 237 height 21
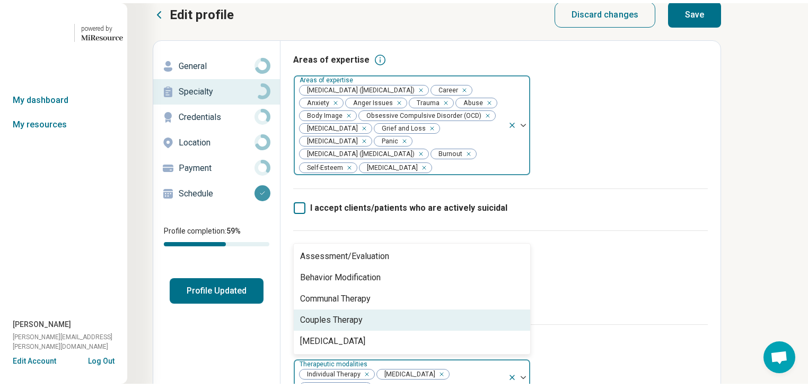
scroll to position [0, 0]
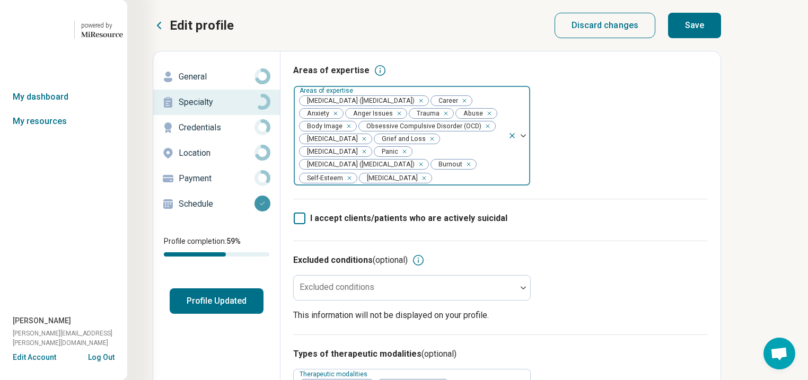
click at [721, 27] on button "Save" at bounding box center [694, 25] width 53 height 25
click at [210, 83] on p "General" at bounding box center [217, 77] width 76 height 13
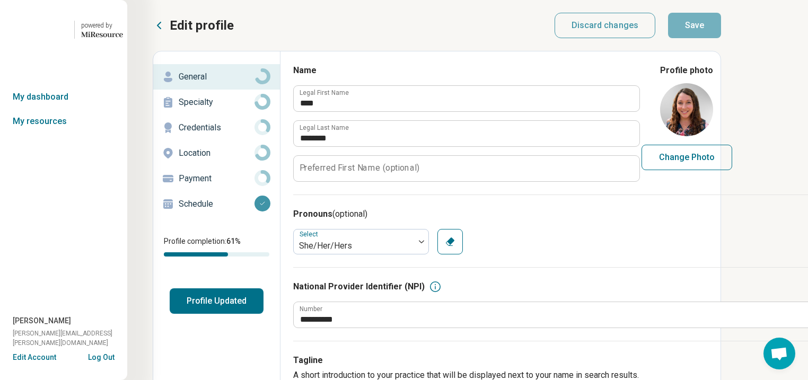
click at [252, 314] on button "Profile Updated" at bounding box center [217, 301] width 94 height 25
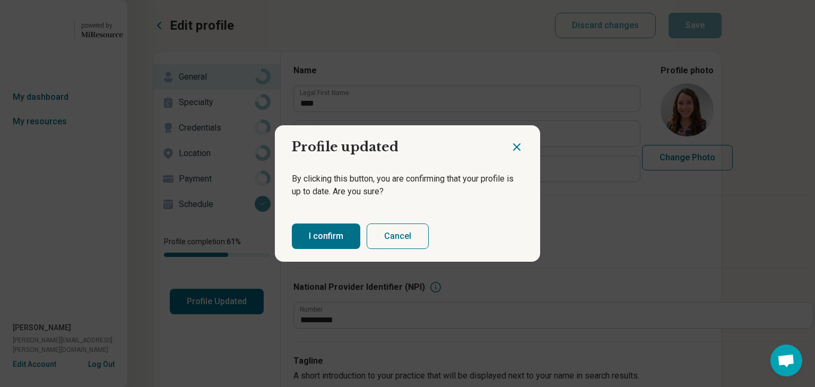
click at [324, 248] on button "I confirm" at bounding box center [326, 235] width 68 height 25
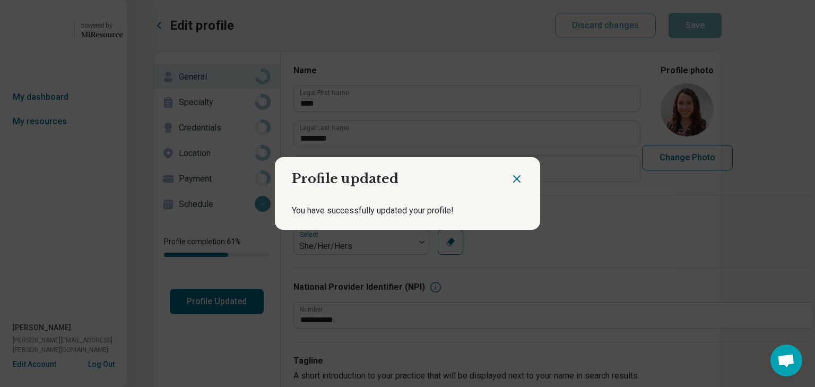
click at [513, 176] on icon "Close dialog" at bounding box center [516, 179] width 6 height 6
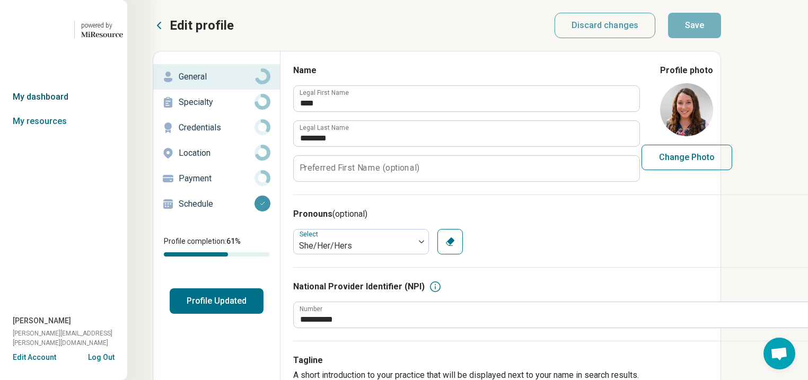
click at [65, 109] on link "My dashboard" at bounding box center [63, 97] width 127 height 24
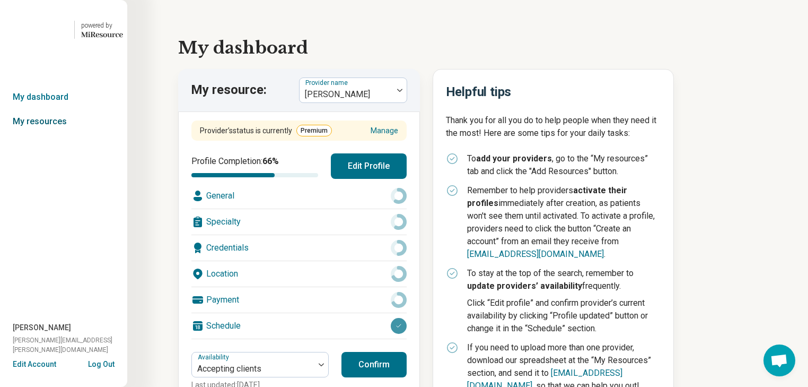
click at [62, 134] on link "My resources" at bounding box center [63, 121] width 127 height 24
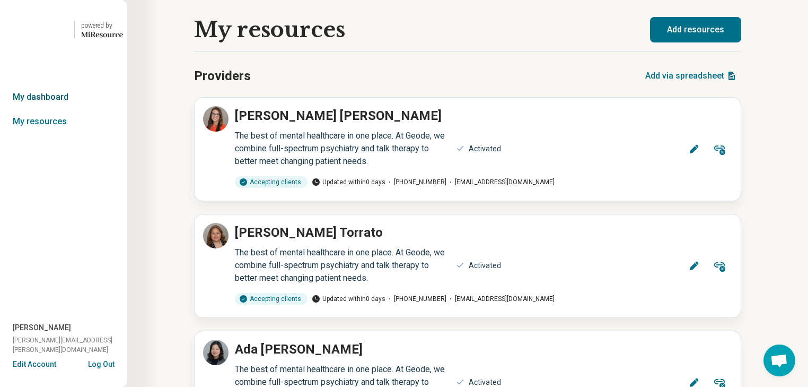
click at [57, 109] on link "My dashboard" at bounding box center [63, 97] width 127 height 24
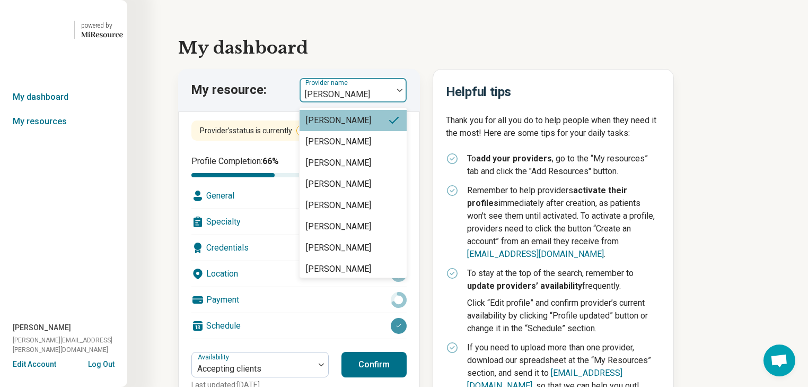
click at [403, 92] on img at bounding box center [399, 90] width 5 height 3
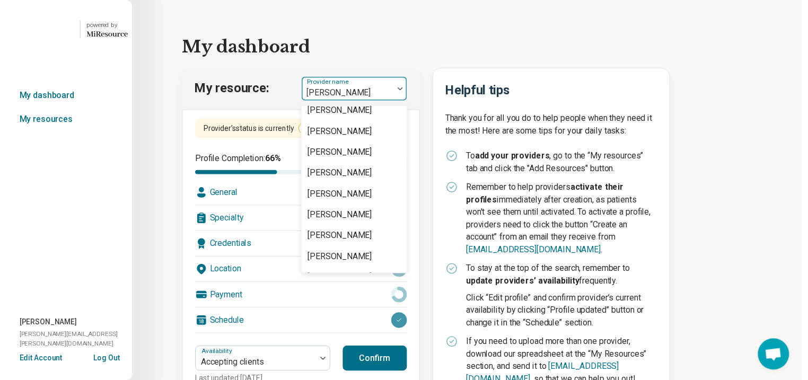
scroll to position [1528, 0]
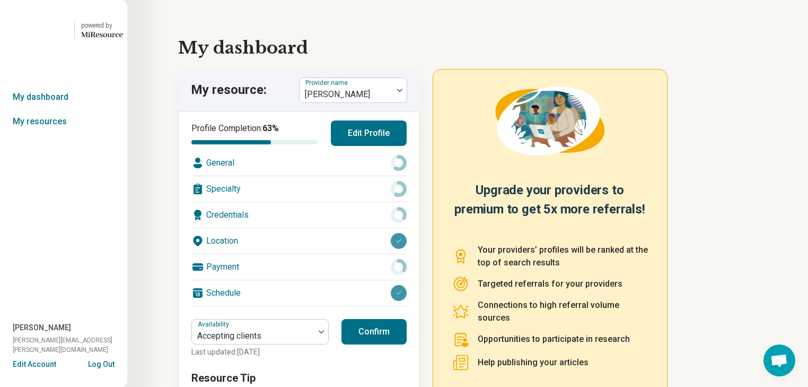
click at [325, 254] on div "Location" at bounding box center [298, 240] width 215 height 25
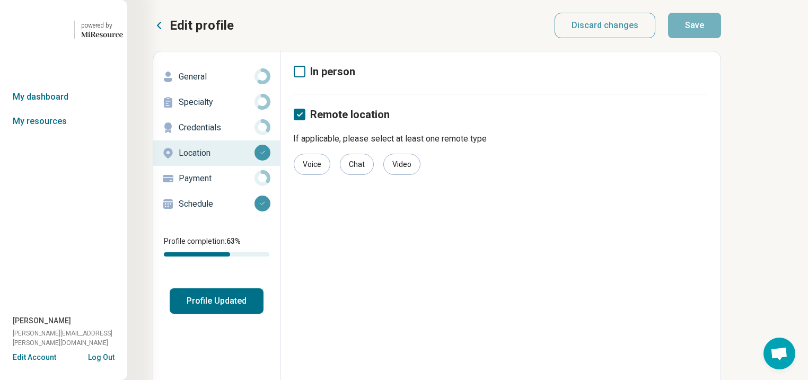
click at [306, 77] on icon at bounding box center [300, 72] width 12 height 12
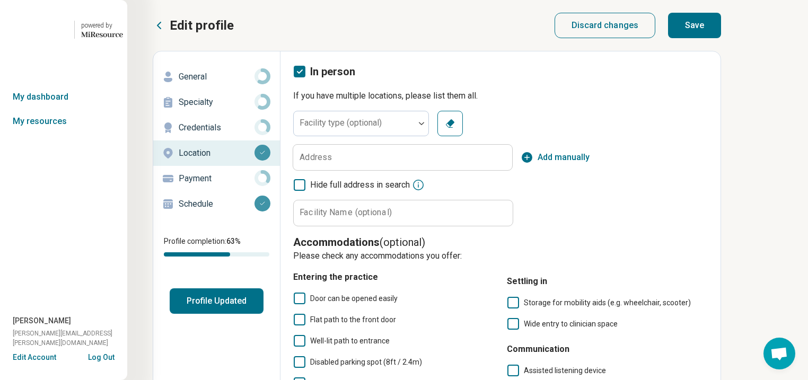
scroll to position [7, 0]
click at [306, 77] on icon at bounding box center [300, 72] width 12 height 12
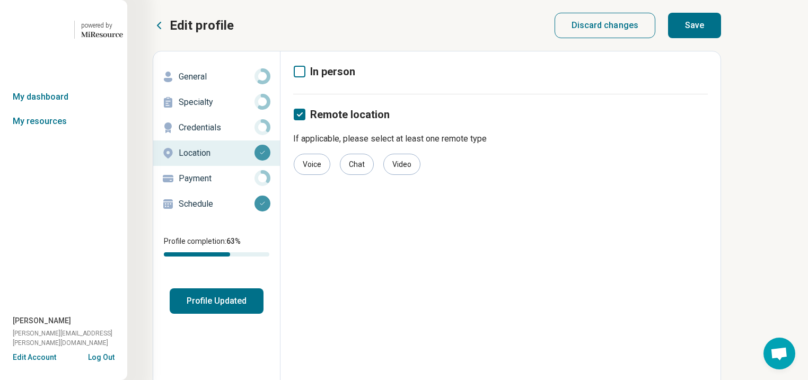
click at [212, 83] on p "General" at bounding box center [217, 77] width 76 height 13
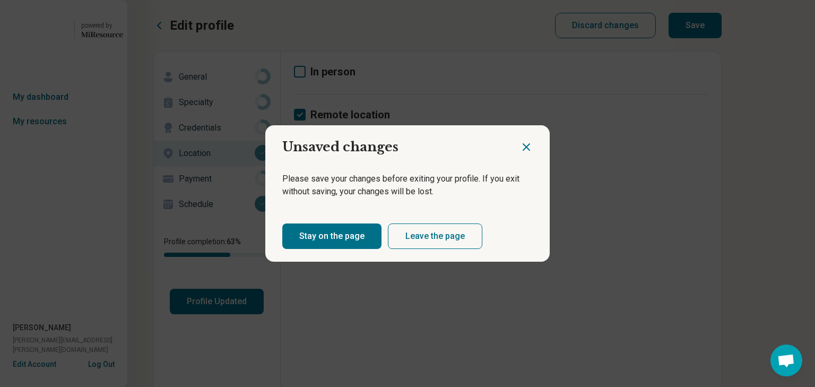
click at [367, 249] on button "Stay on the page" at bounding box center [331, 235] width 99 height 25
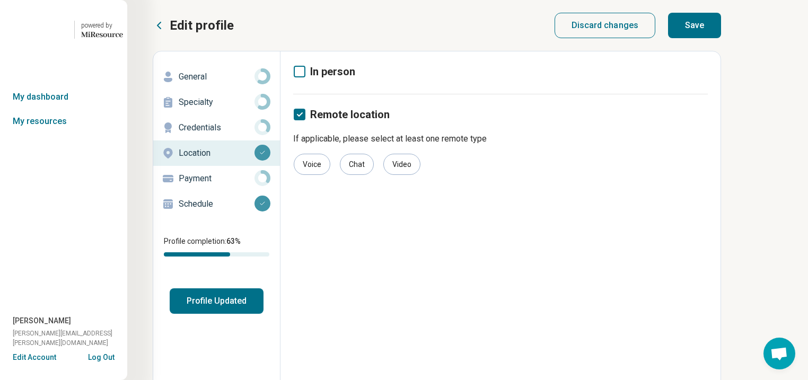
click at [721, 38] on button "Save" at bounding box center [694, 25] width 53 height 25
click at [203, 83] on p "General" at bounding box center [217, 77] width 76 height 13
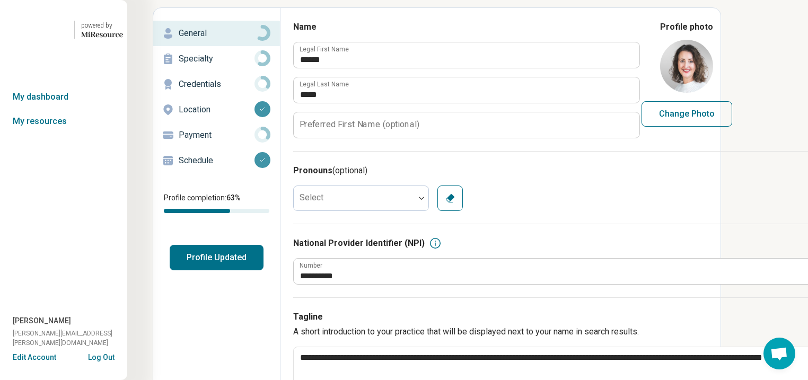
scroll to position [42, 0]
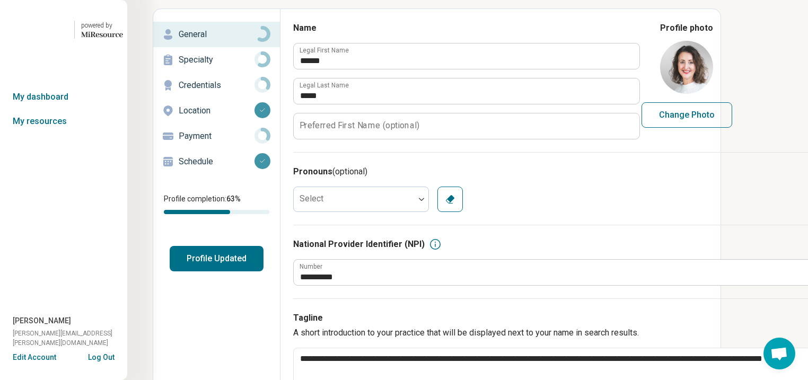
click at [220, 66] on p "Specialty" at bounding box center [217, 60] width 76 height 13
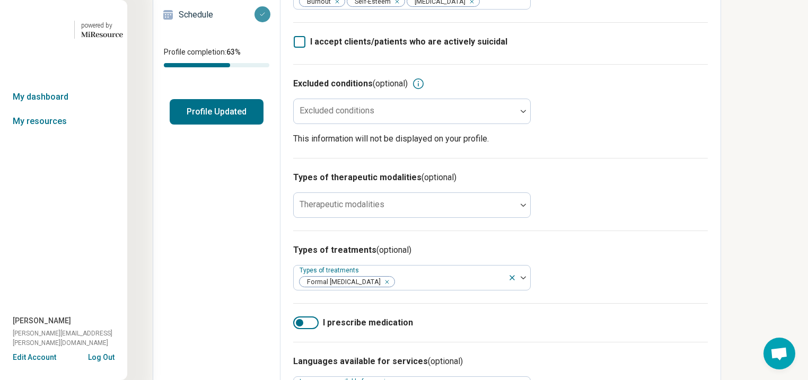
scroll to position [255, 0]
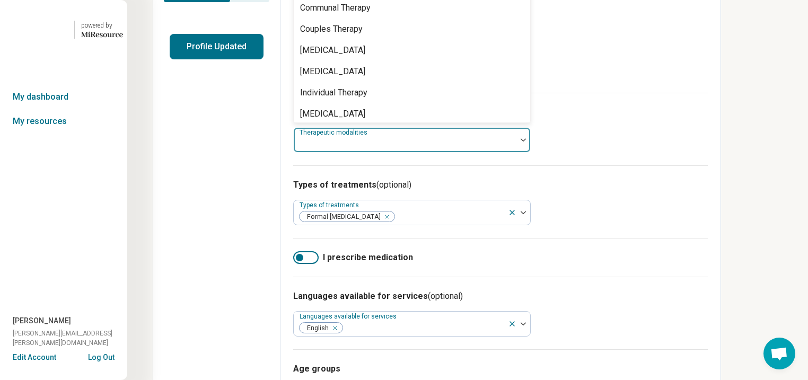
click at [526, 142] on img at bounding box center [523, 139] width 5 height 3
click at [368, 99] on div "Individual Therapy" at bounding box center [333, 92] width 67 height 13
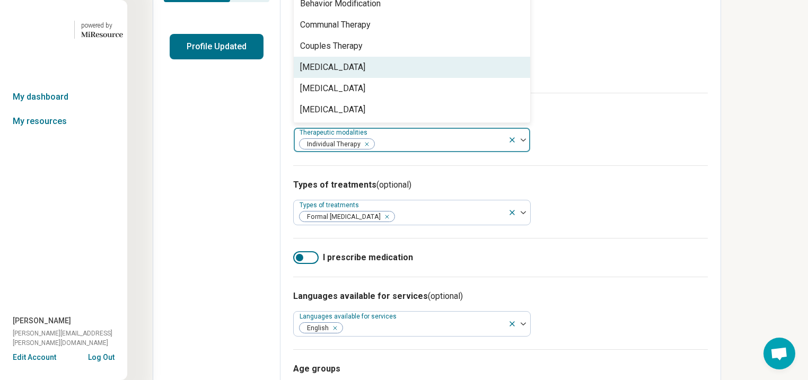
click at [365, 74] on div "[MEDICAL_DATA]" at bounding box center [332, 67] width 65 height 13
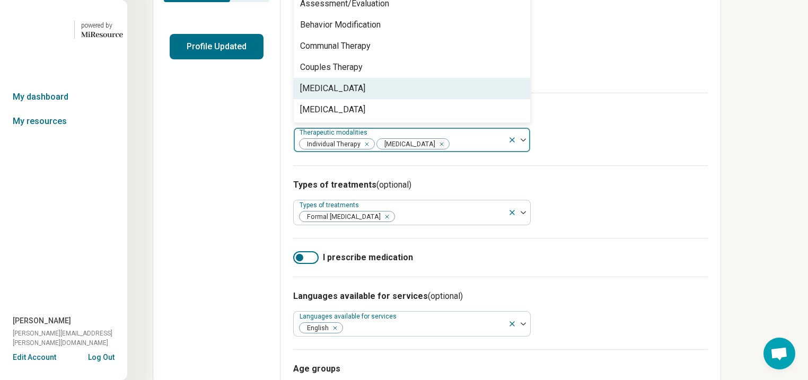
click at [365, 95] on div "[MEDICAL_DATA]" at bounding box center [332, 88] width 65 height 13
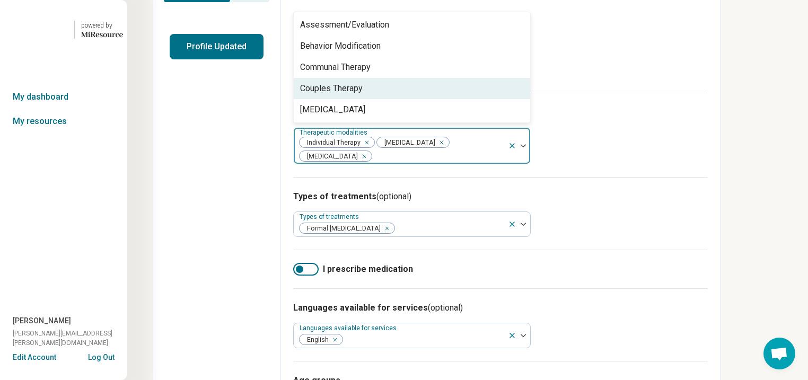
click at [363, 95] on div "Couples Therapy" at bounding box center [331, 88] width 63 height 13
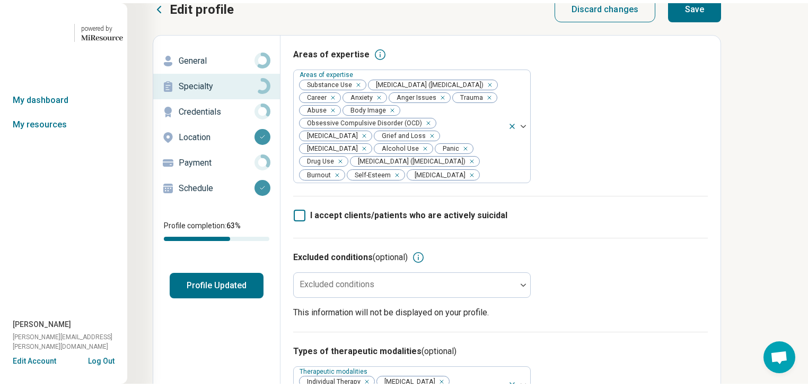
scroll to position [0, 0]
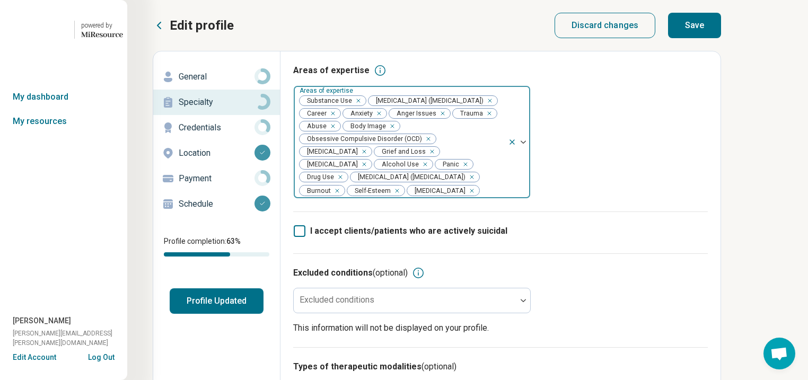
click at [363, 107] on div "Remove [object Object]" at bounding box center [356, 100] width 13 height 13
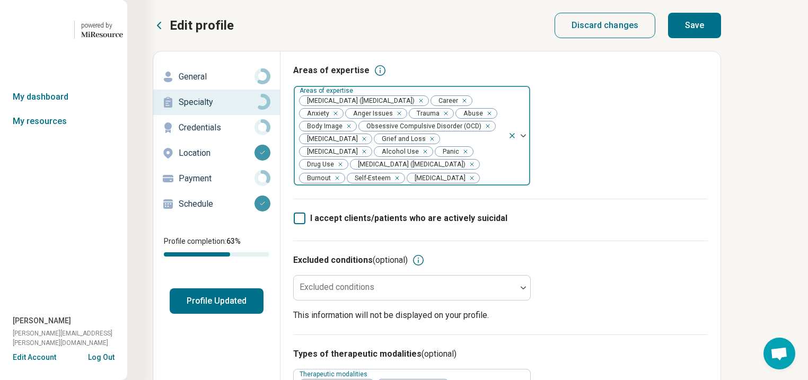
click at [417, 158] on div "Remove [object Object]" at bounding box center [423, 151] width 13 height 13
click at [450, 155] on icon "Remove [object Object]" at bounding box center [453, 151] width 7 height 7
click at [721, 33] on button "Save" at bounding box center [694, 25] width 53 height 25
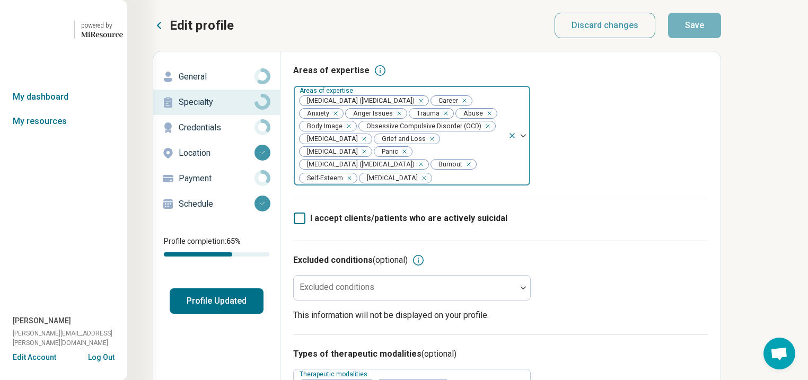
click at [242, 314] on button "Profile Updated" at bounding box center [217, 301] width 94 height 25
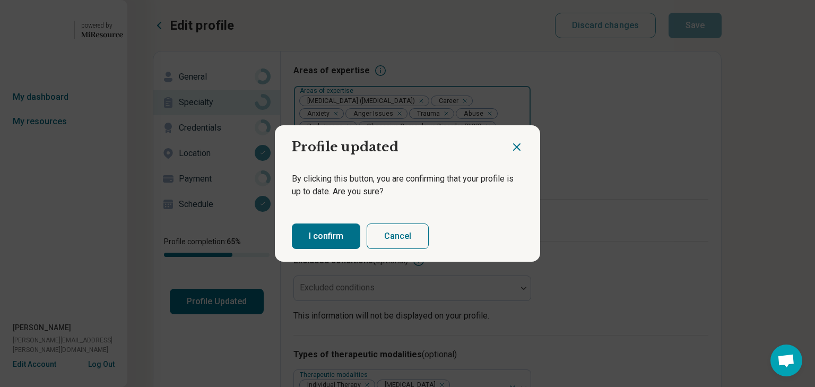
click at [349, 242] on button "I confirm" at bounding box center [326, 235] width 68 height 25
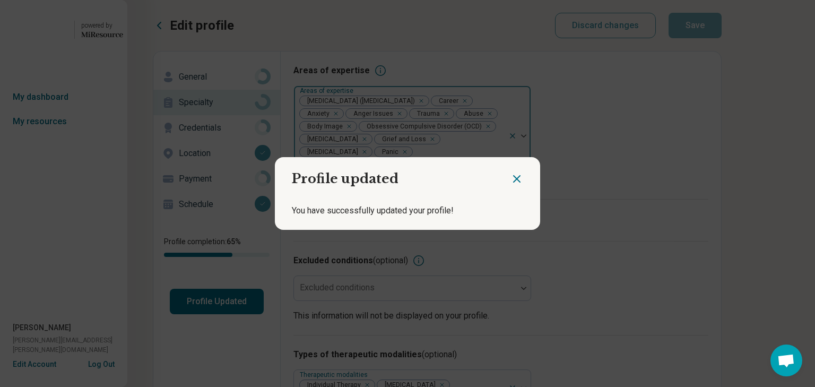
click at [510, 172] on icon "Close dialog" at bounding box center [516, 178] width 13 height 13
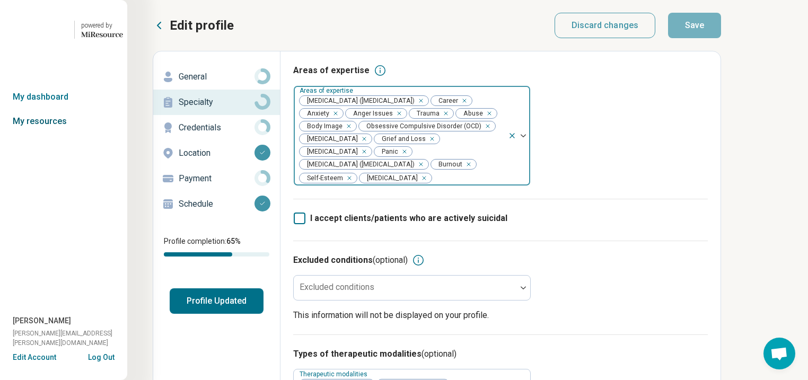
click at [40, 134] on link "My resources" at bounding box center [63, 121] width 127 height 24
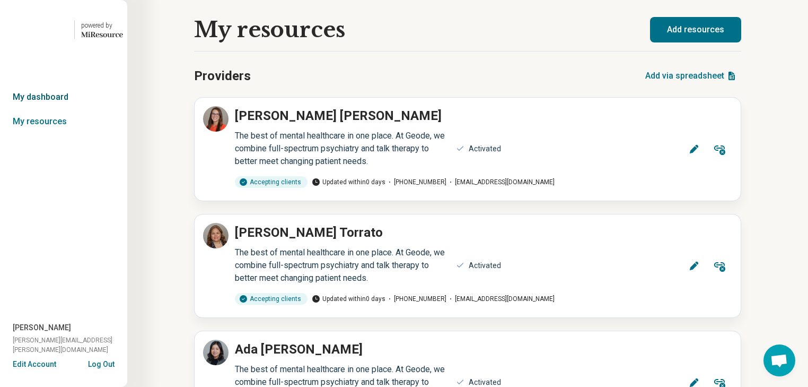
click at [57, 109] on link "My dashboard" at bounding box center [63, 97] width 127 height 24
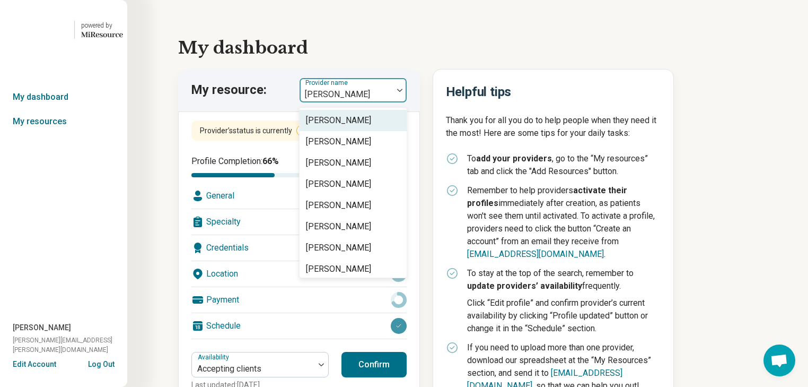
click at [407, 102] on div at bounding box center [400, 90] width 14 height 24
click at [403, 92] on img at bounding box center [399, 90] width 5 height 3
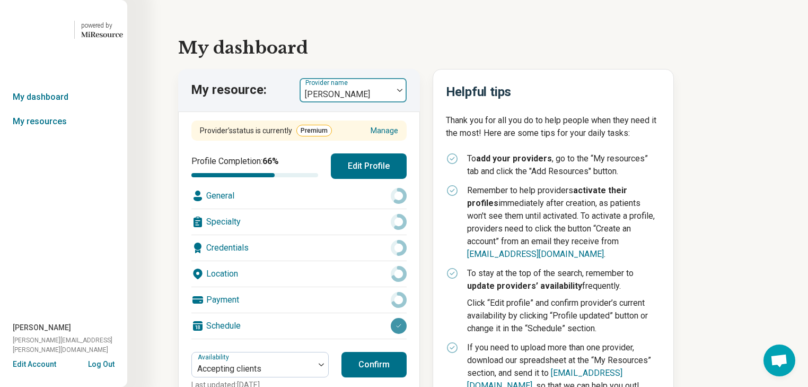
click at [403, 92] on img at bounding box center [399, 90] width 5 height 3
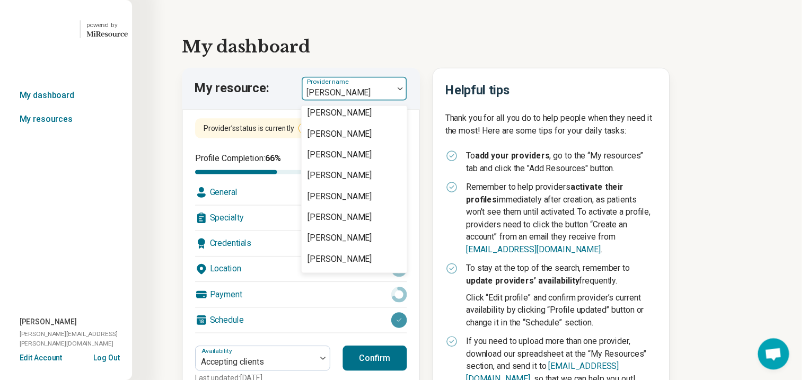
scroll to position [1485, 0]
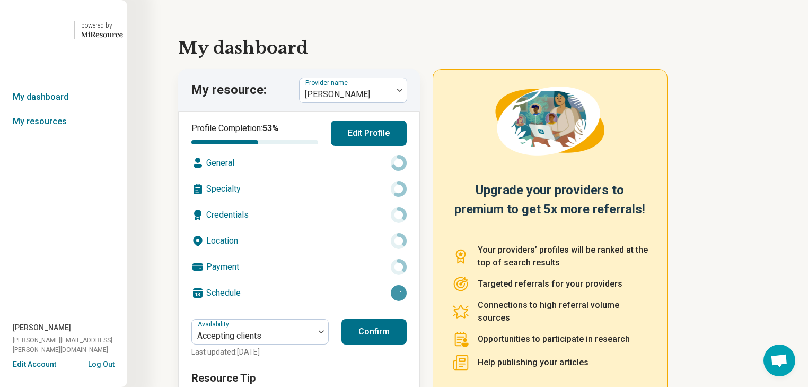
click at [321, 254] on div "Location" at bounding box center [298, 240] width 215 height 25
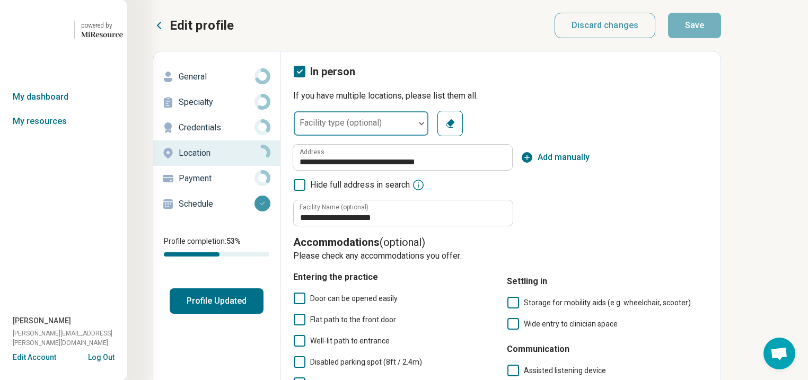
click at [429, 136] on div at bounding box center [422, 123] width 14 height 24
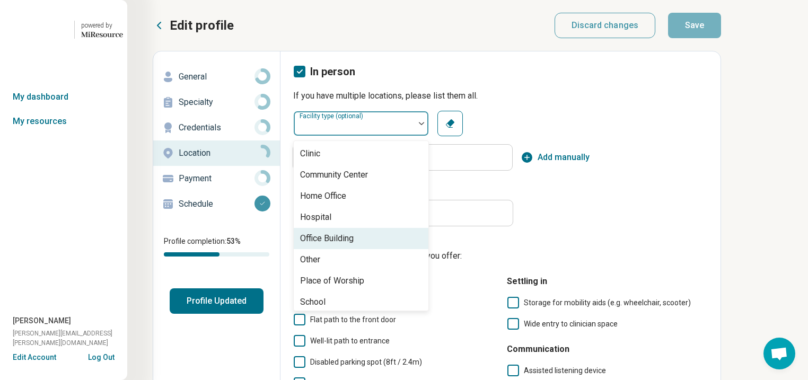
click at [412, 249] on div "Office Building" at bounding box center [361, 238] width 135 height 21
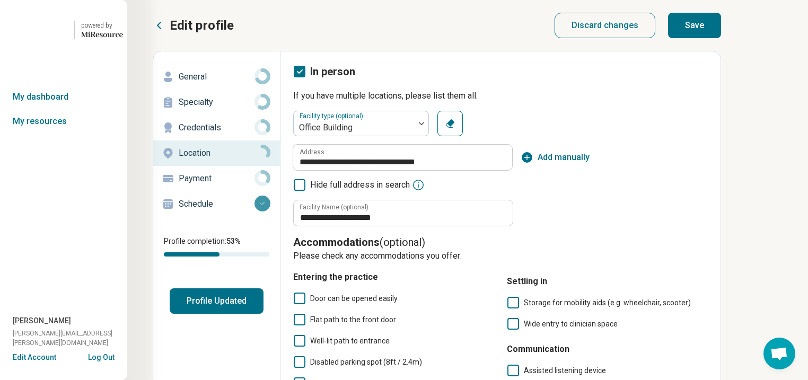
click at [721, 36] on button "Save" at bounding box center [694, 25] width 53 height 25
click at [223, 83] on p "General" at bounding box center [217, 77] width 76 height 13
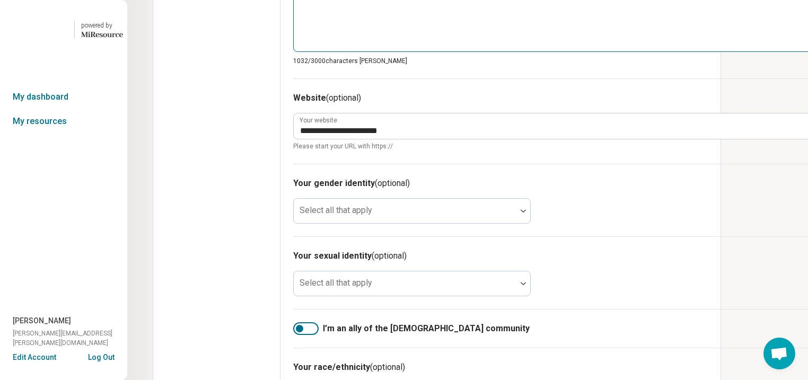
scroll to position [679, 0]
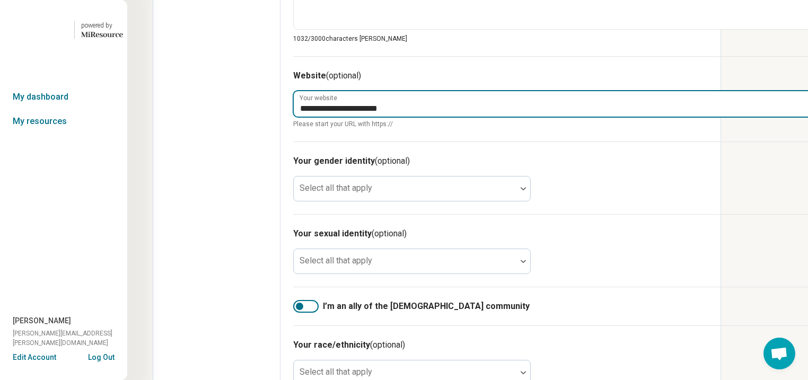
drag, startPoint x: 501, startPoint y: 244, endPoint x: 328, endPoint y: 251, distance: 173.1
paste input "**********"
type textarea "*"
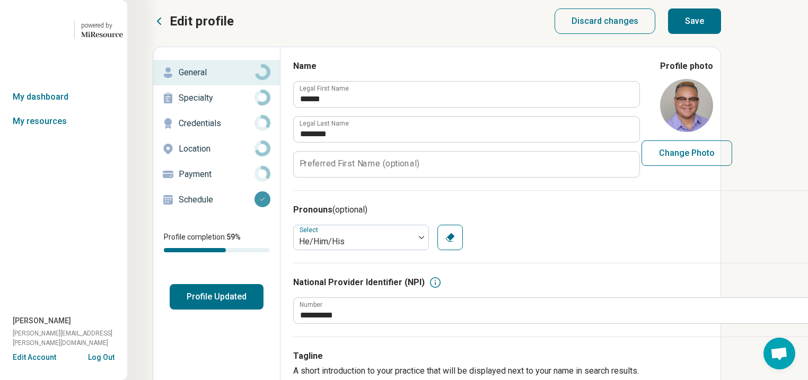
scroll to position [0, 0]
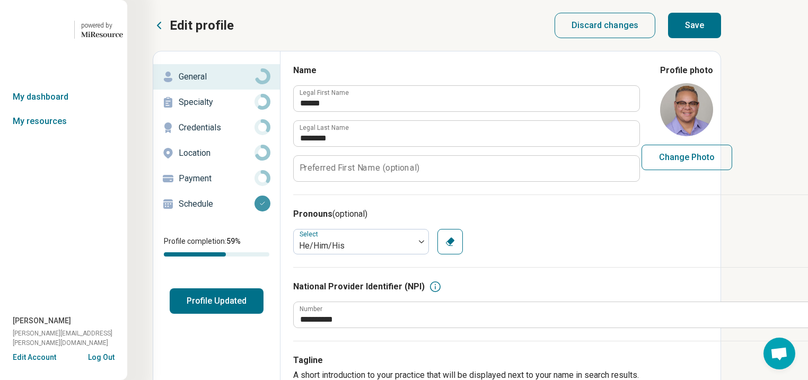
type input "**********"
click at [721, 28] on button "Save" at bounding box center [694, 25] width 53 height 25
click at [212, 109] on p "Specialty" at bounding box center [217, 102] width 76 height 13
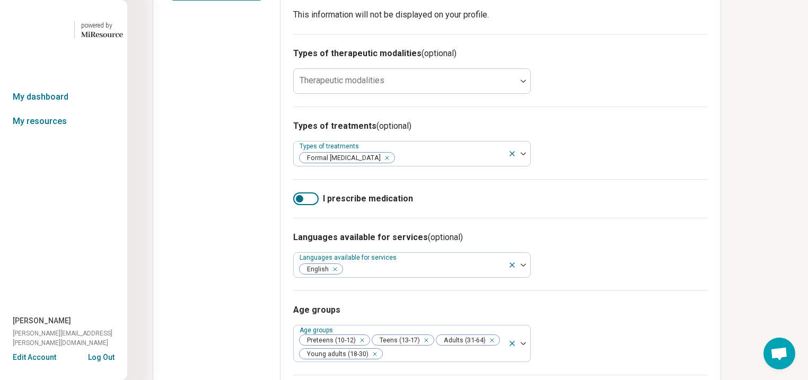
scroll to position [339, 0]
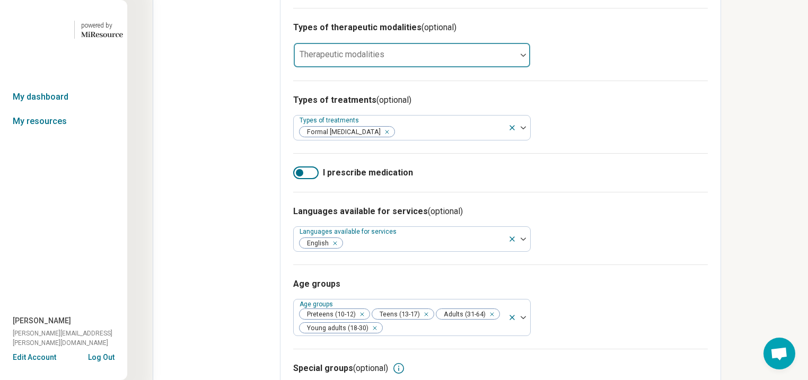
click at [530, 67] on div at bounding box center [524, 55] width 14 height 24
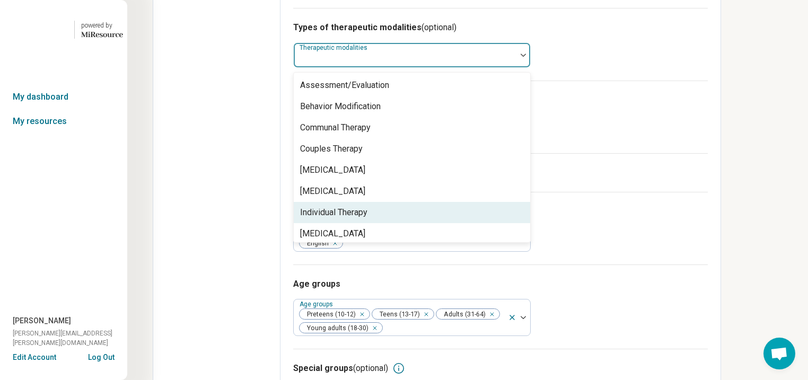
click at [368, 219] on div "Individual Therapy" at bounding box center [333, 212] width 67 height 13
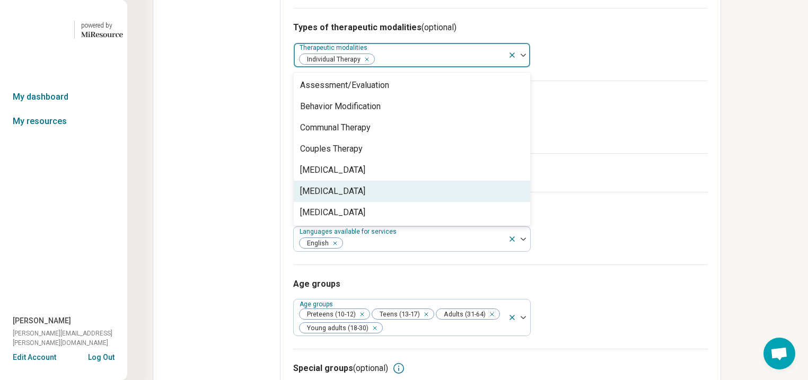
click at [365, 198] on div "[MEDICAL_DATA]" at bounding box center [332, 191] width 65 height 13
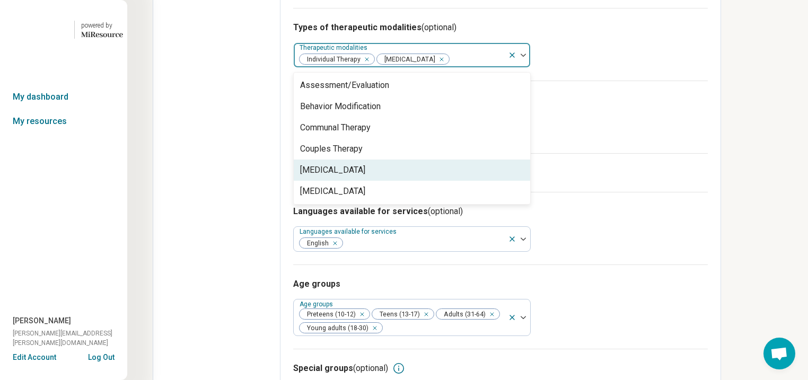
click at [365, 177] on div "[MEDICAL_DATA]" at bounding box center [332, 170] width 65 height 13
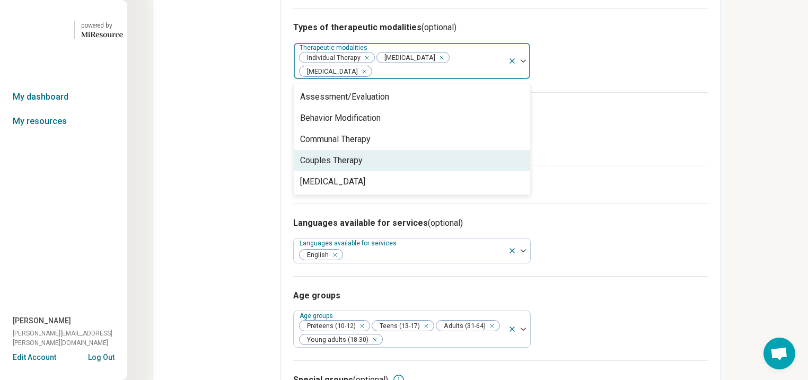
click at [363, 167] on div "Couples Therapy" at bounding box center [331, 160] width 63 height 13
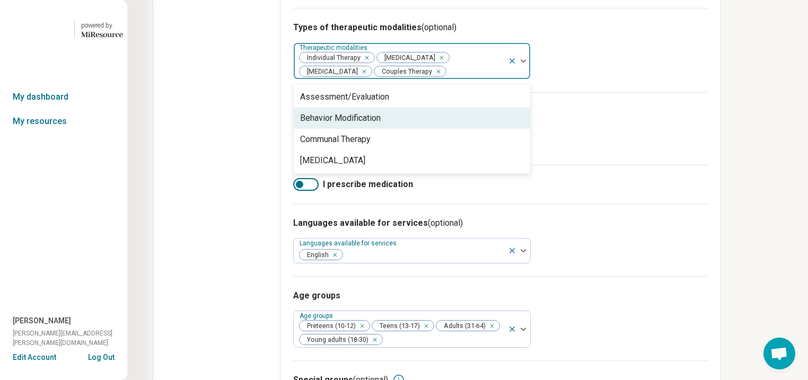
click at [708, 118] on h3 "Types of treatments (optional)" at bounding box center [500, 112] width 415 height 13
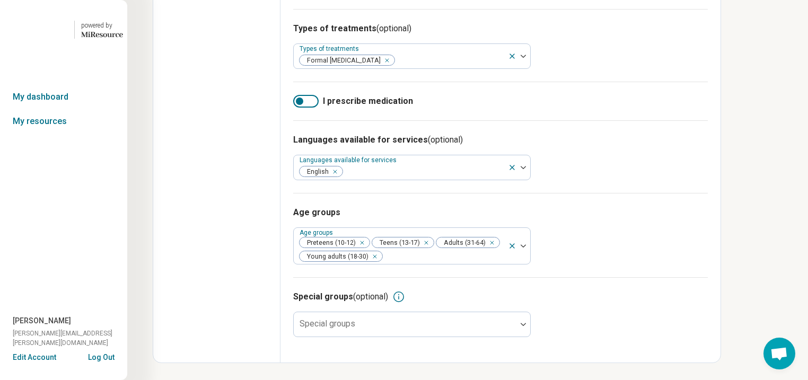
scroll to position [617, 0]
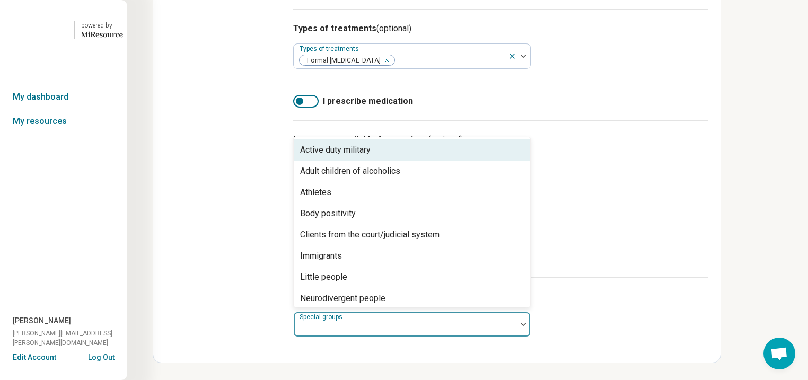
click at [526, 323] on img at bounding box center [523, 324] width 5 height 3
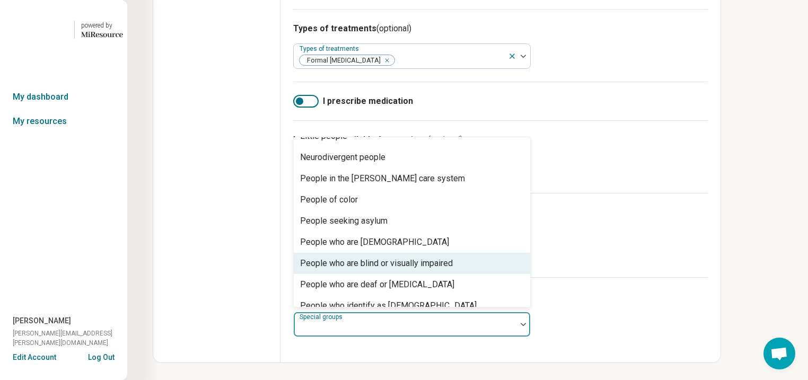
scroll to position [0, 0]
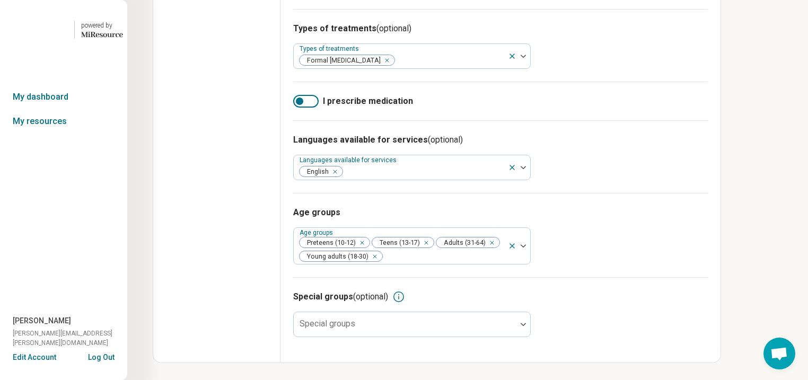
click at [708, 225] on div "Age groups Age groups Preteens (10-12) Teens (13-17) Adults (31-64) Young adult…" at bounding box center [500, 235] width 415 height 84
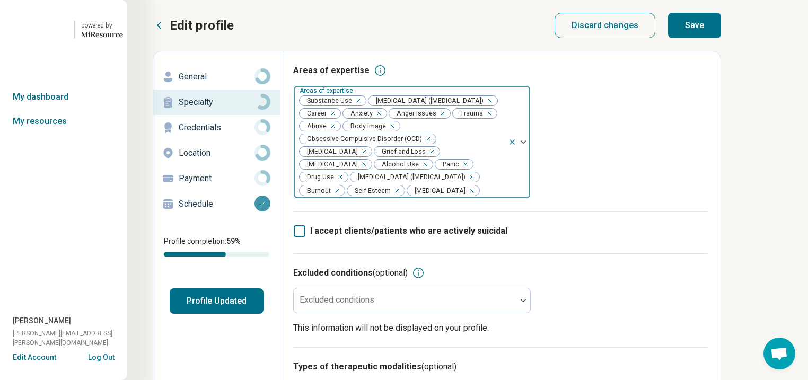
click at [363, 107] on div "Remove [object Object]" at bounding box center [356, 100] width 13 height 13
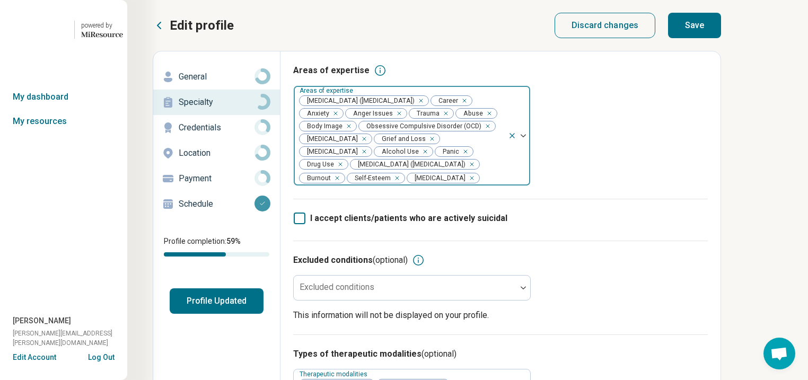
click at [419, 155] on icon "Remove [object Object]" at bounding box center [422, 151] width 7 height 7
click at [448, 158] on div "Remove [object Object]" at bounding box center [454, 151] width 13 height 13
click at [721, 28] on button "Save" at bounding box center [694, 25] width 53 height 25
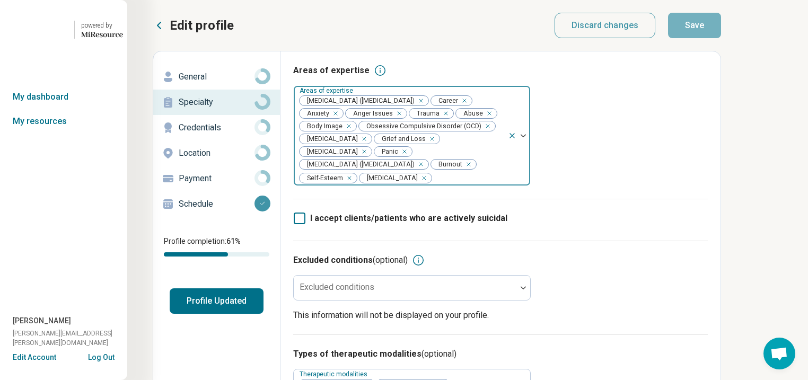
click at [222, 83] on p "General" at bounding box center [217, 77] width 76 height 13
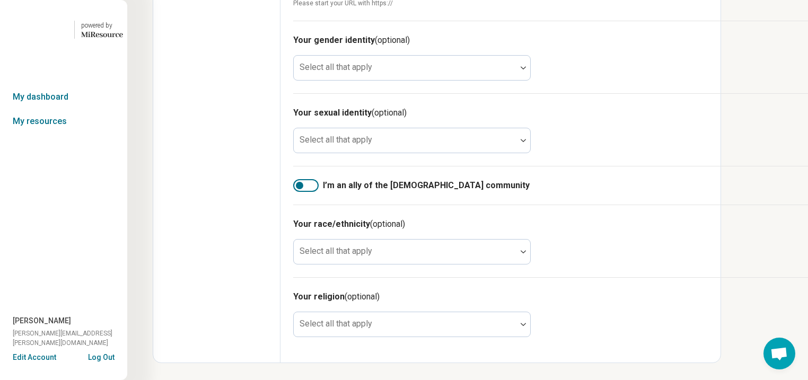
scroll to position [891, 0]
click at [319, 192] on div at bounding box center [305, 185] width 25 height 13
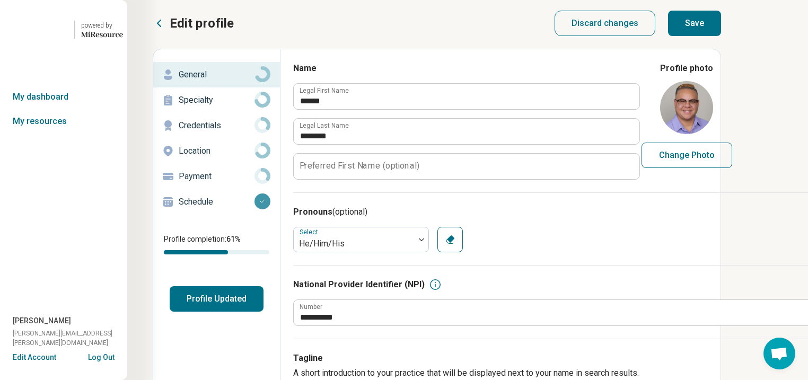
scroll to position [0, 0]
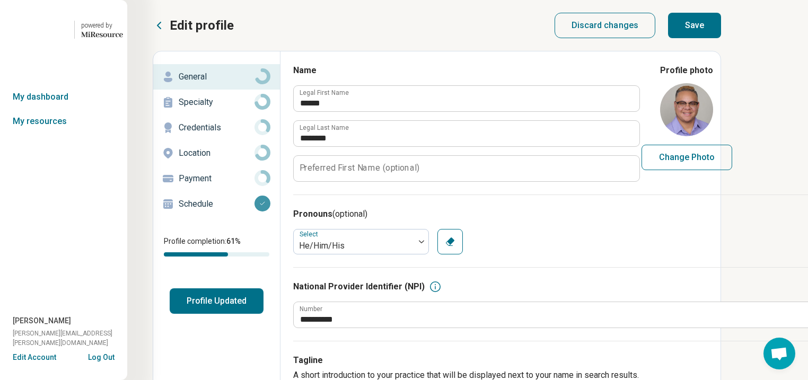
click at [721, 37] on button "Save" at bounding box center [694, 25] width 53 height 25
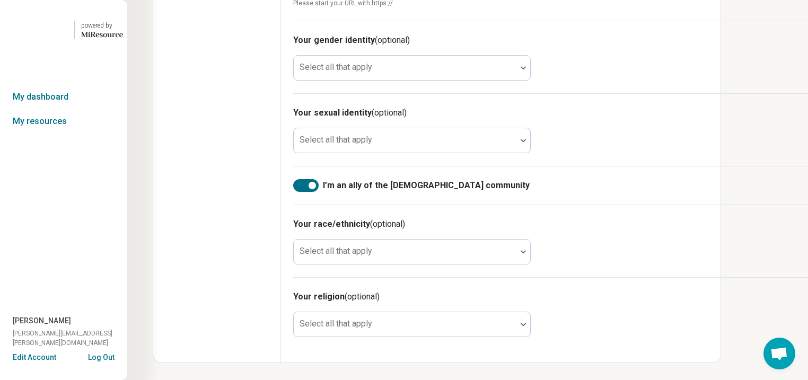
scroll to position [806, 0]
click at [448, 80] on div at bounding box center [405, 67] width 223 height 23
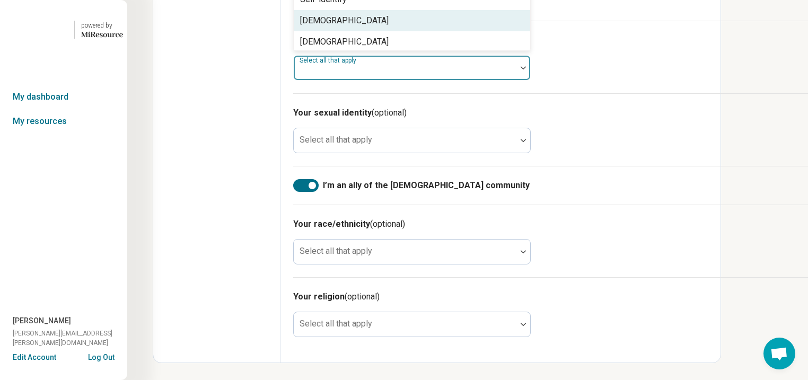
click at [424, 31] on div "[DEMOGRAPHIC_DATA]" at bounding box center [412, 20] width 237 height 21
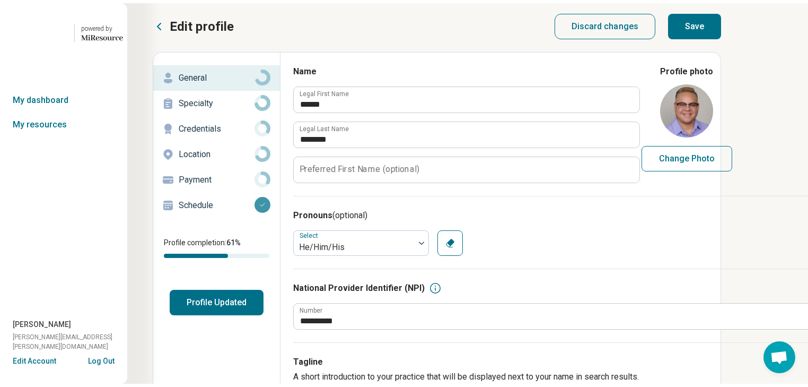
scroll to position [0, 0]
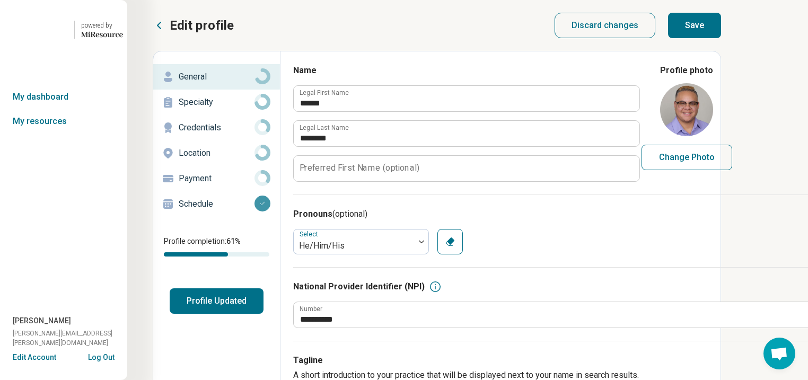
click at [721, 38] on button "Save" at bounding box center [694, 25] width 53 height 25
click at [254, 314] on button "Profile Updated" at bounding box center [217, 301] width 94 height 25
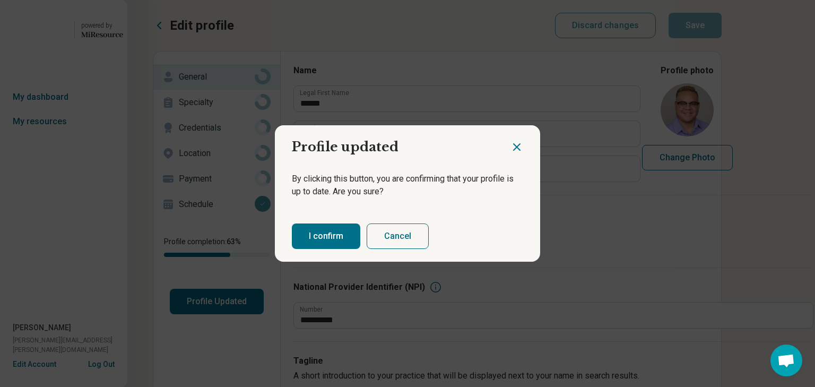
click at [345, 242] on button "I confirm" at bounding box center [326, 235] width 68 height 25
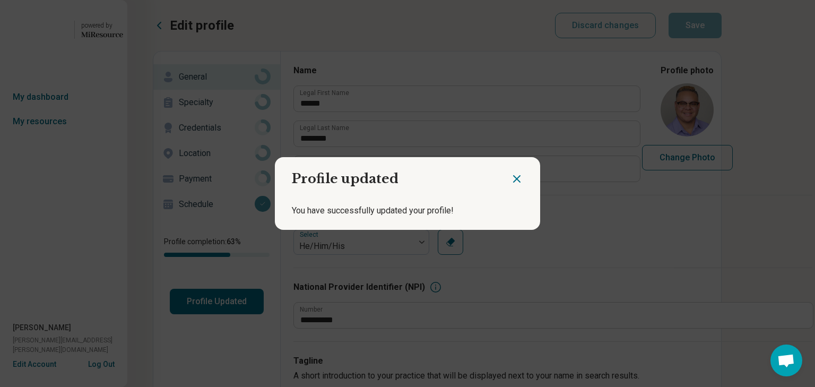
click at [510, 176] on icon "Close dialog" at bounding box center [516, 178] width 13 height 13
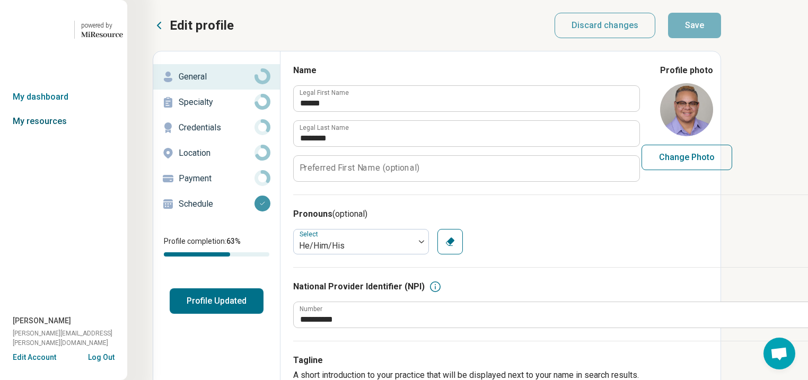
click at [63, 134] on link "My resources" at bounding box center [63, 121] width 127 height 24
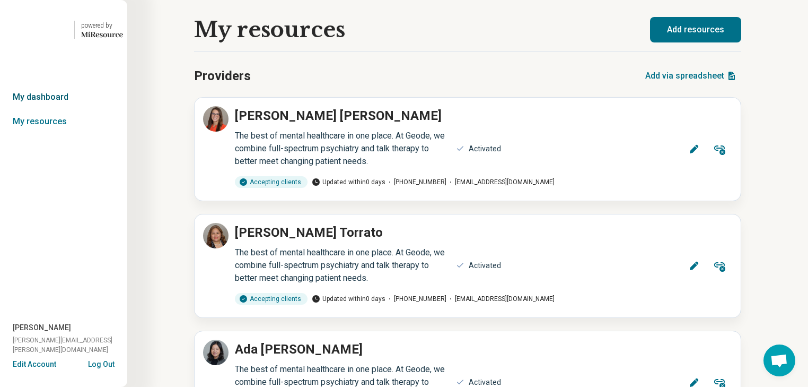
click at [62, 109] on link "My dashboard" at bounding box center [63, 97] width 127 height 24
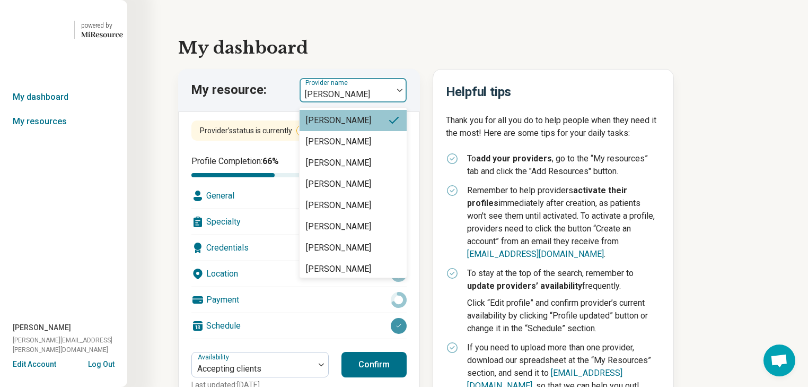
click at [403, 92] on img at bounding box center [399, 90] width 5 height 3
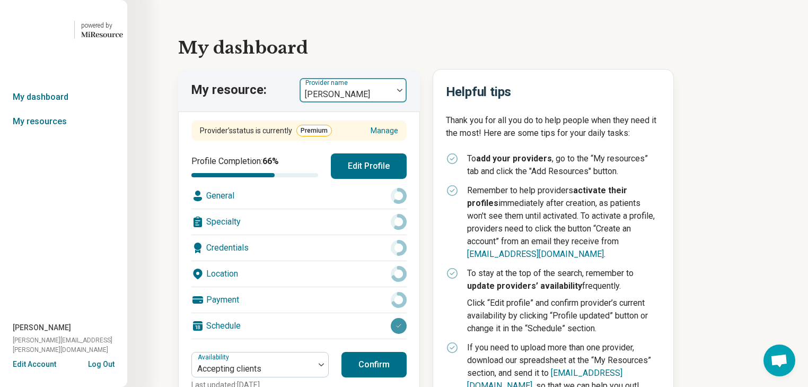
click at [403, 92] on div at bounding box center [400, 90] width 14 height 3
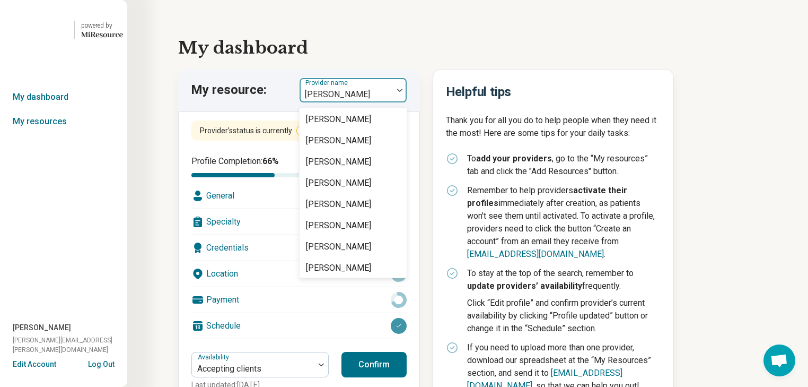
scroll to position [1570, 0]
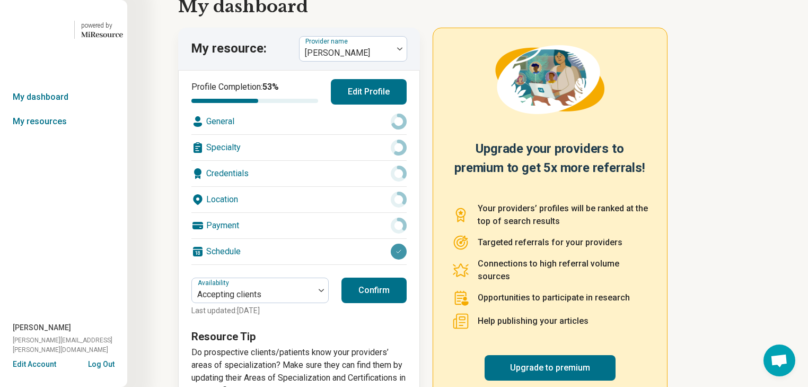
scroll to position [42, 0]
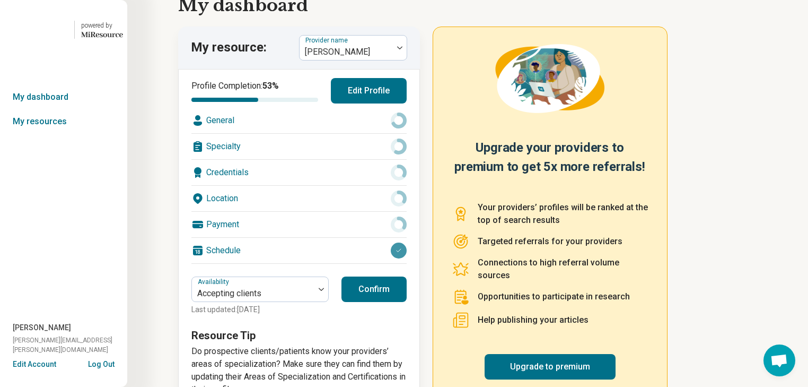
click at [326, 211] on div "Location" at bounding box center [298, 198] width 215 height 25
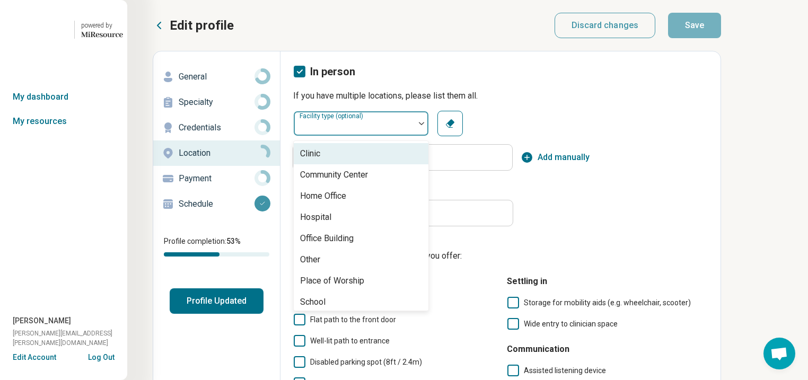
click at [424, 125] on img at bounding box center [421, 123] width 5 height 3
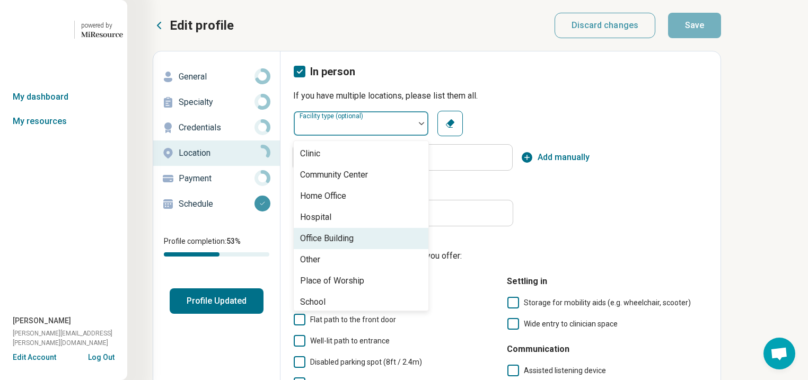
click at [354, 245] on div "Office Building" at bounding box center [327, 238] width 54 height 13
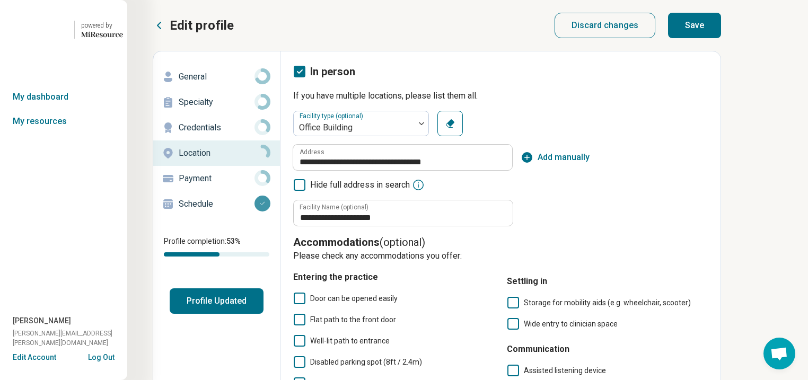
click at [722, 32] on div "Discard changes Save" at bounding box center [638, 25] width 167 height 21
click at [721, 32] on button "Save" at bounding box center [694, 25] width 53 height 25
click at [215, 83] on p "General" at bounding box center [217, 77] width 76 height 13
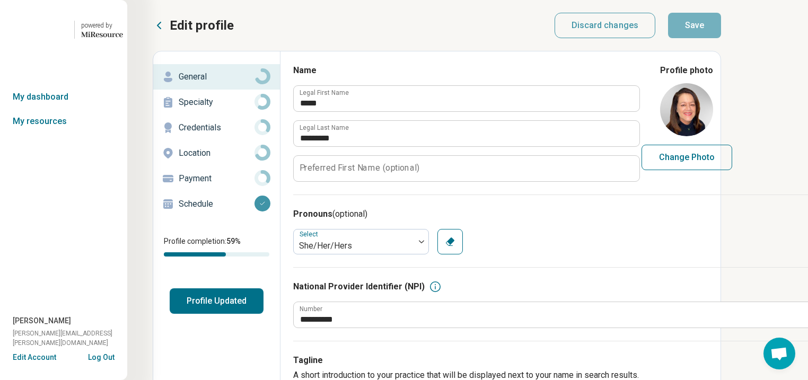
click at [222, 109] on p "Specialty" at bounding box center [217, 102] width 76 height 13
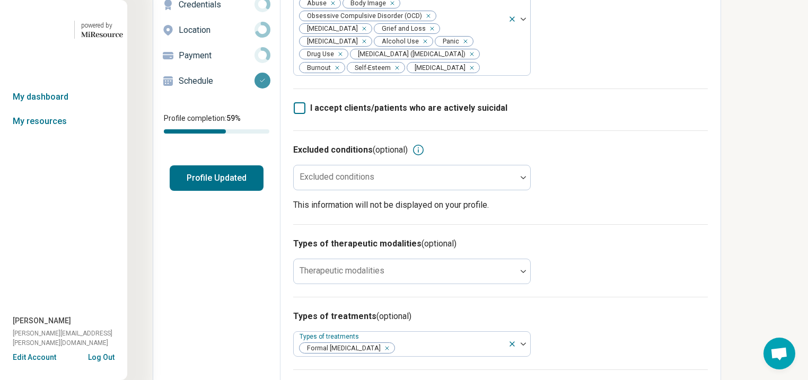
scroll to position [212, 0]
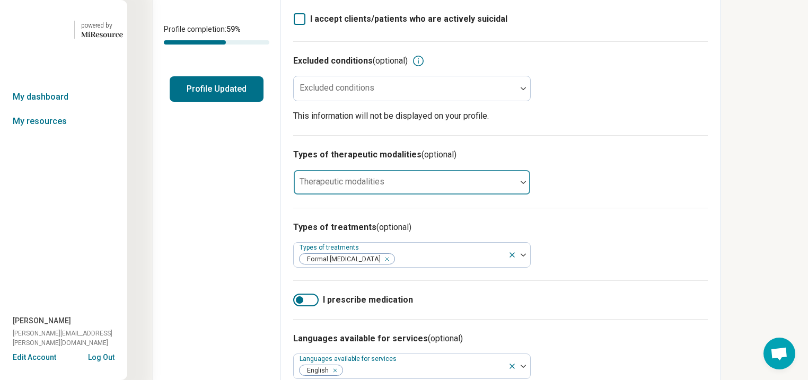
click at [517, 194] on div at bounding box center [405, 182] width 223 height 23
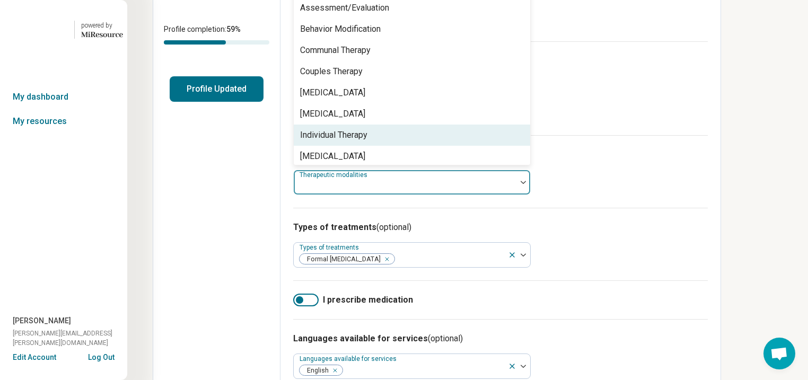
click at [368, 142] on div "Individual Therapy" at bounding box center [333, 135] width 67 height 13
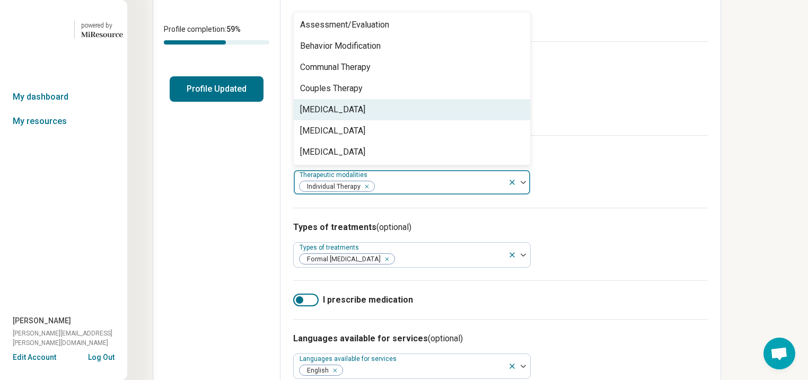
click at [708, 135] on div "Excluded conditions (optional) Excluded conditions This information will not be…" at bounding box center [500, 88] width 415 height 94
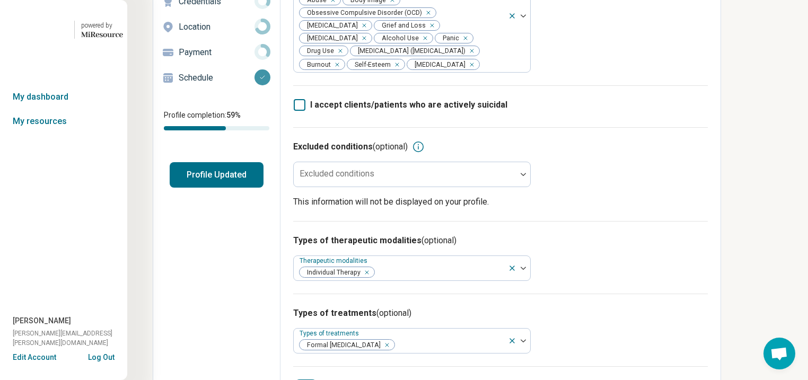
scroll to position [51, 0]
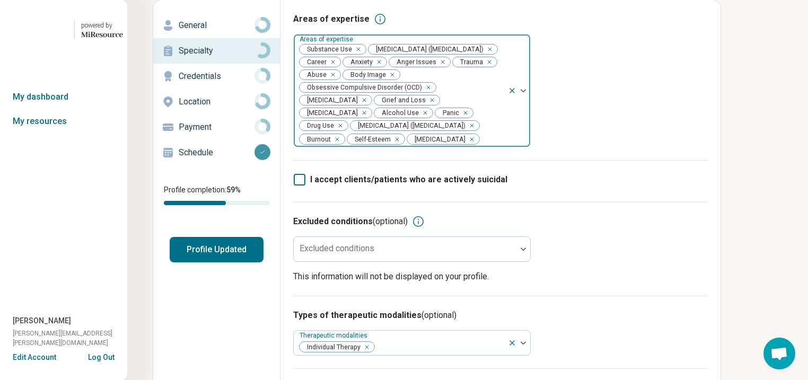
drag, startPoint x: 513, startPoint y: 154, endPoint x: 501, endPoint y: 153, distance: 11.7
click at [345, 132] on div "Remove [object Object]" at bounding box center [338, 125] width 13 height 13
click at [417, 119] on div "Remove [object Object]" at bounding box center [423, 113] width 13 height 13
click at [363, 56] on div "Remove [object Object]" at bounding box center [356, 49] width 13 height 13
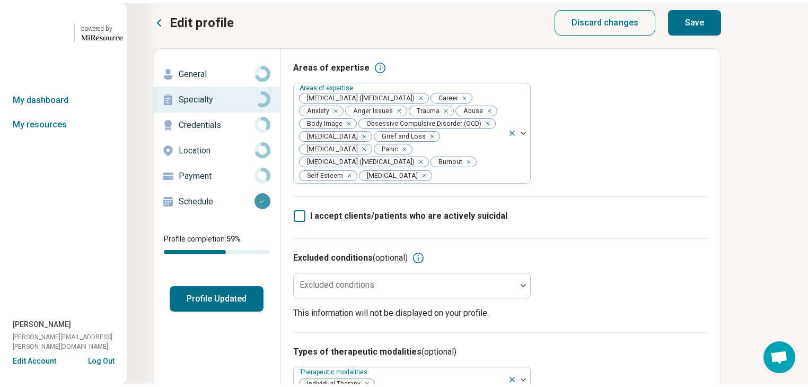
scroll to position [0, 0]
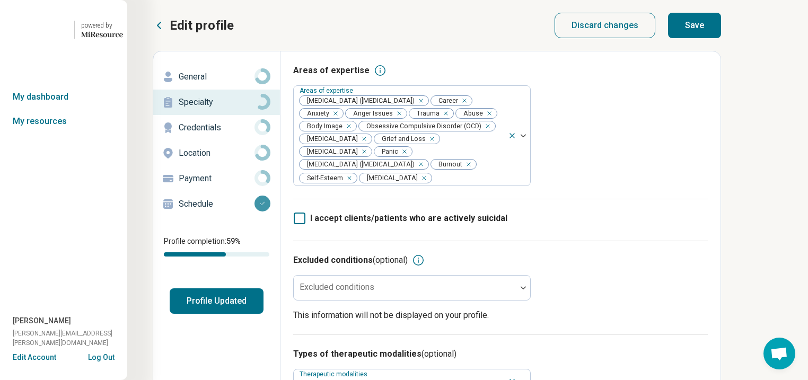
click at [721, 34] on button "Save" at bounding box center [694, 25] width 53 height 25
click at [264, 314] on button "Profile Updated" at bounding box center [217, 301] width 94 height 25
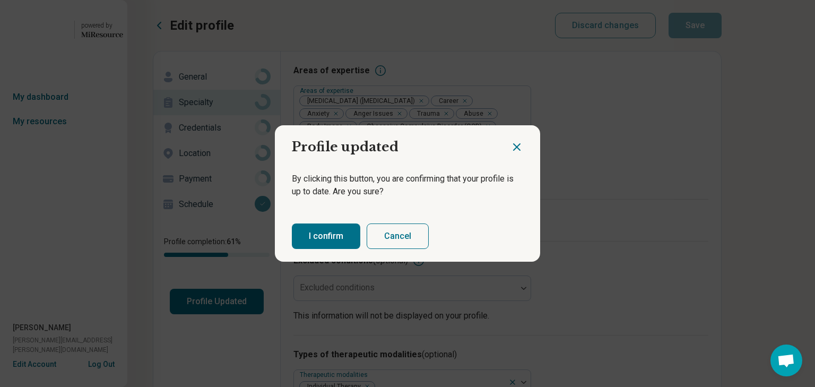
click at [322, 243] on button "I confirm" at bounding box center [326, 235] width 68 height 25
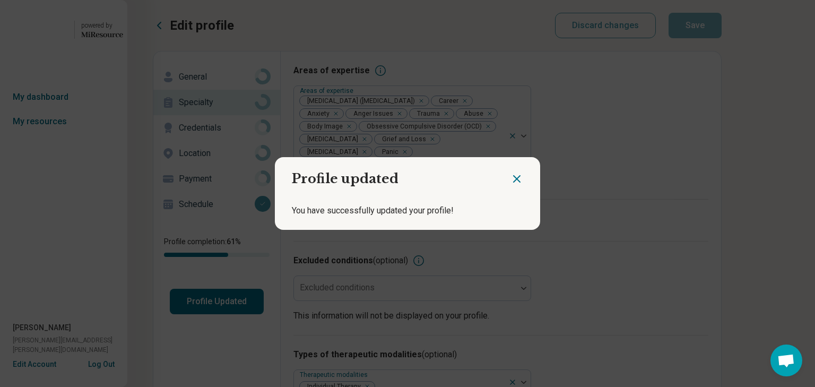
click at [511, 174] on icon "Close dialog" at bounding box center [516, 178] width 13 height 13
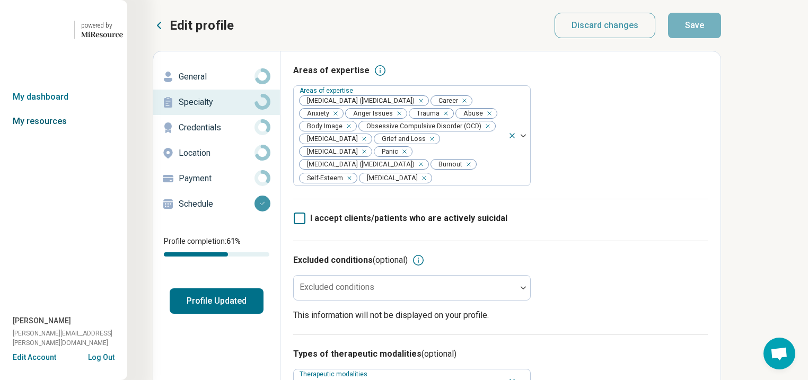
click at [48, 134] on link "My resources" at bounding box center [63, 121] width 127 height 24
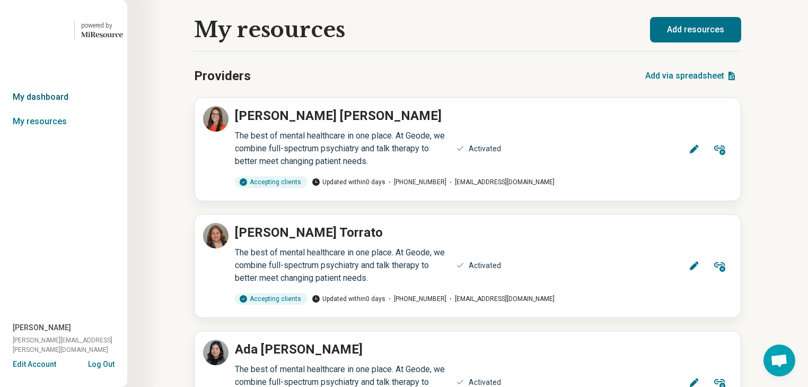
click at [53, 109] on link "My dashboard" at bounding box center [63, 97] width 127 height 24
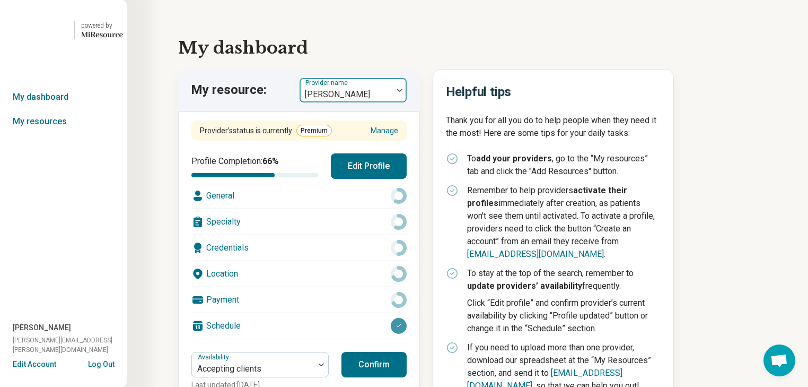
click at [403, 92] on img at bounding box center [399, 90] width 5 height 3
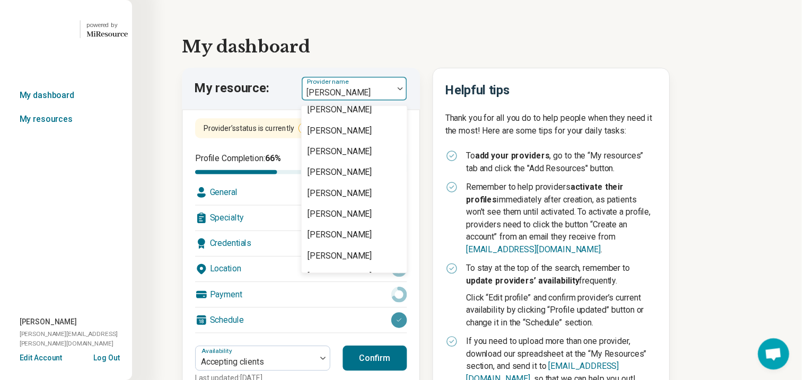
scroll to position [1613, 0]
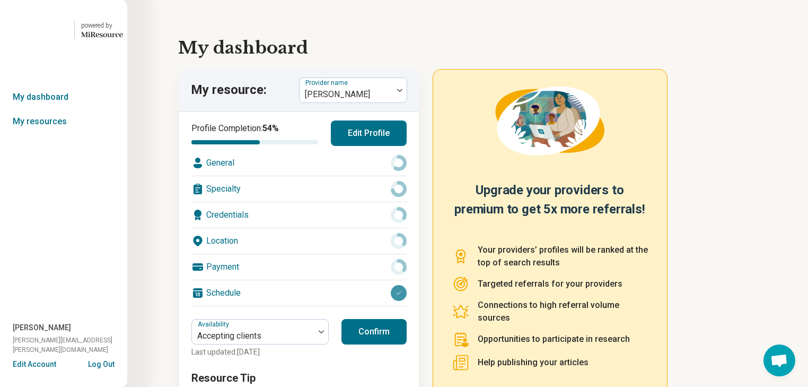
click at [317, 254] on div "Location" at bounding box center [298, 240] width 215 height 25
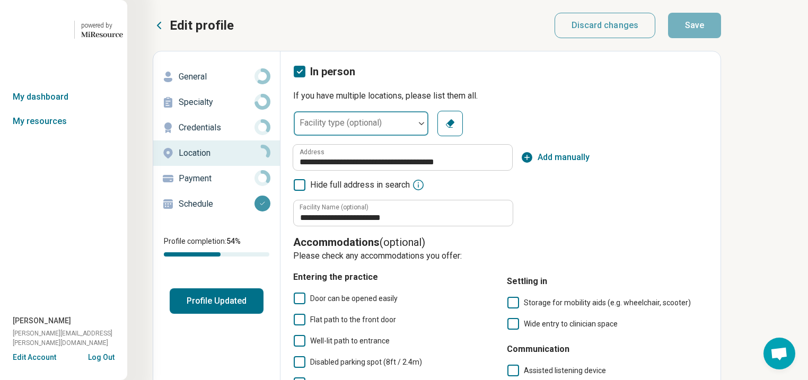
click at [429, 136] on div at bounding box center [422, 123] width 14 height 24
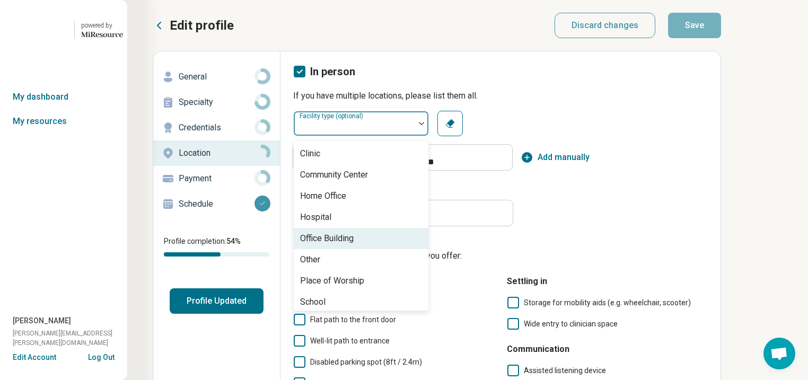
click at [429, 249] on div "Office Building" at bounding box center [361, 238] width 135 height 21
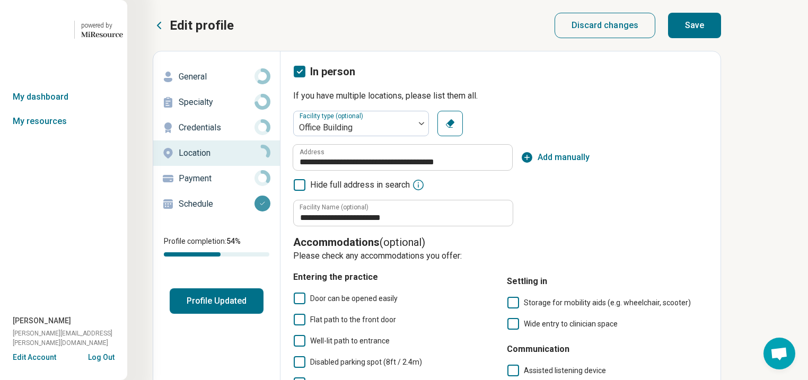
click at [721, 34] on button "Save" at bounding box center [694, 25] width 53 height 25
click at [219, 83] on p "General" at bounding box center [217, 77] width 76 height 13
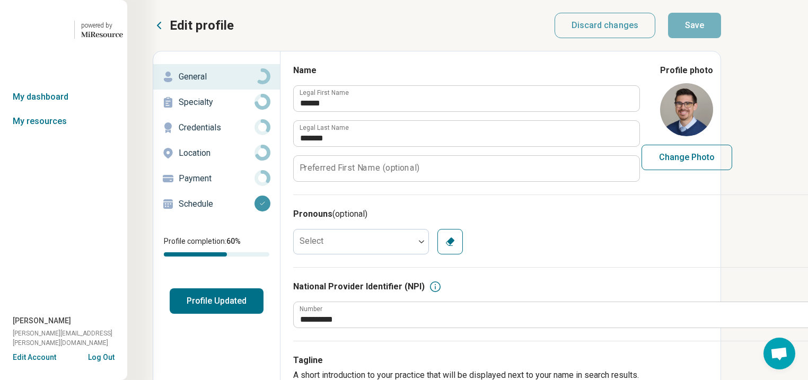
click at [220, 109] on p "Specialty" at bounding box center [217, 102] width 76 height 13
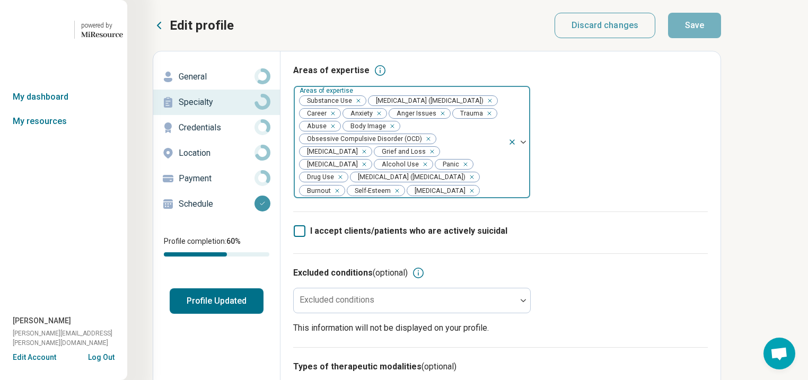
drag, startPoint x: 513, startPoint y: 205, endPoint x: 504, endPoint y: 204, distance: 9.2
click at [345, 184] on div "Remove [object Object]" at bounding box center [338, 177] width 13 height 13
click at [417, 171] on div "Remove [object Object]" at bounding box center [423, 164] width 13 height 13
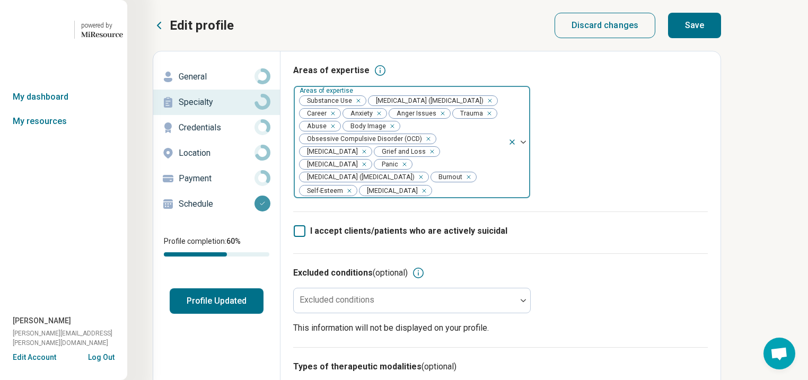
click at [363, 107] on div "Remove [object Object]" at bounding box center [356, 100] width 13 height 13
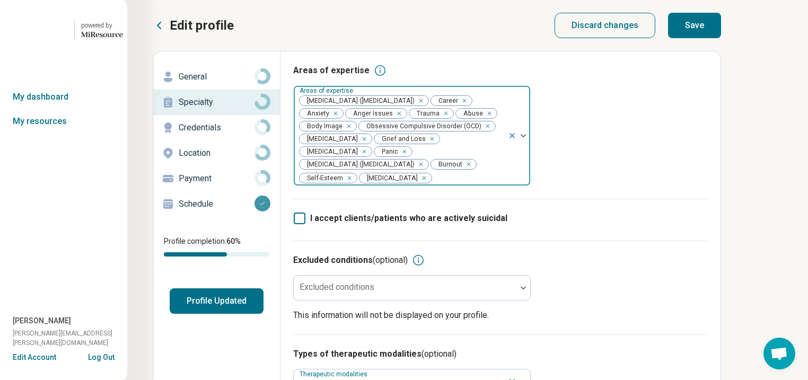
click at [721, 37] on button "Save" at bounding box center [694, 25] width 53 height 25
click at [249, 314] on button "Profile Updated" at bounding box center [217, 301] width 94 height 25
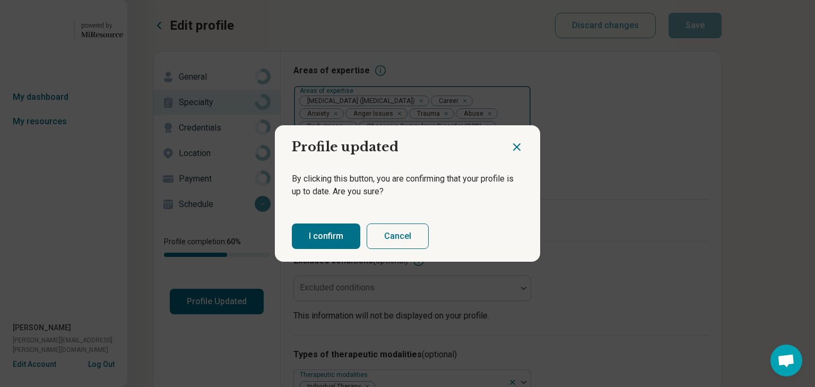
click at [329, 247] on button "I confirm" at bounding box center [326, 235] width 68 height 25
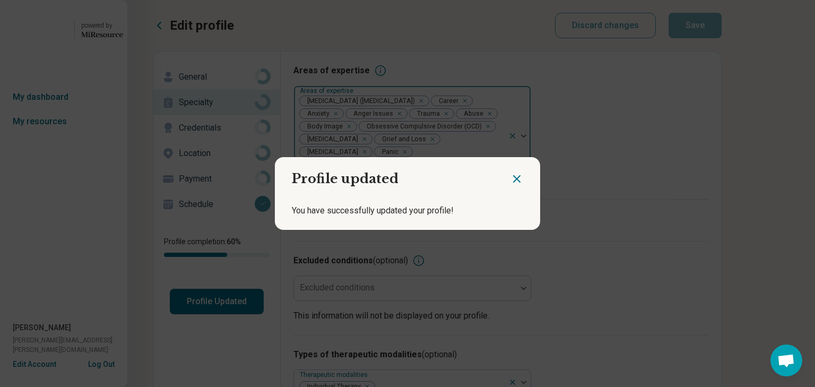
click at [510, 174] on icon "Close dialog" at bounding box center [516, 178] width 13 height 13
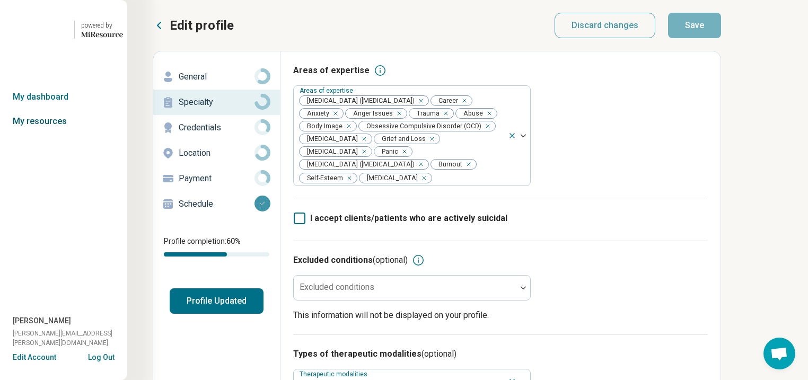
click at [52, 134] on link "My resources" at bounding box center [63, 121] width 127 height 24
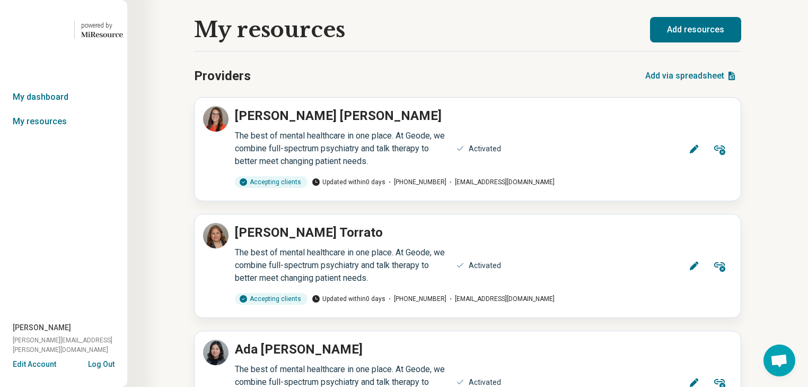
click at [50, 109] on link "My dashboard" at bounding box center [63, 97] width 127 height 24
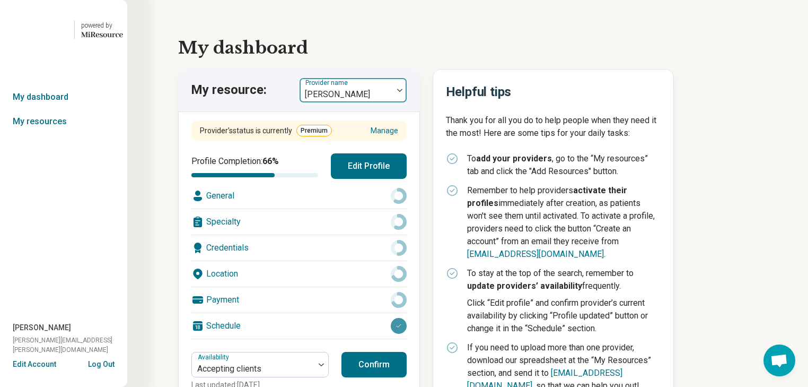
click at [403, 92] on img at bounding box center [399, 90] width 5 height 3
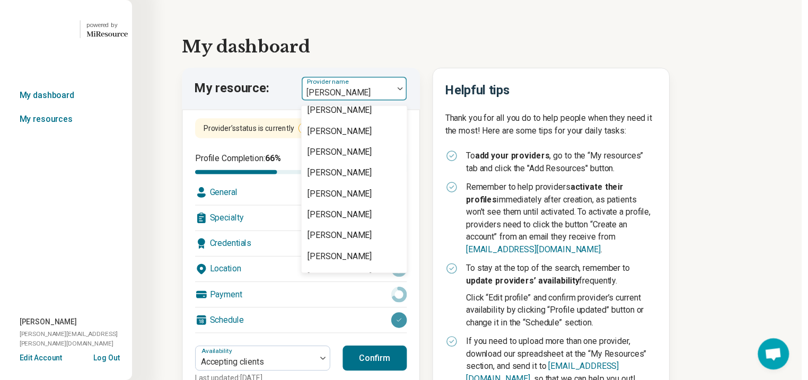
scroll to position [1655, 0]
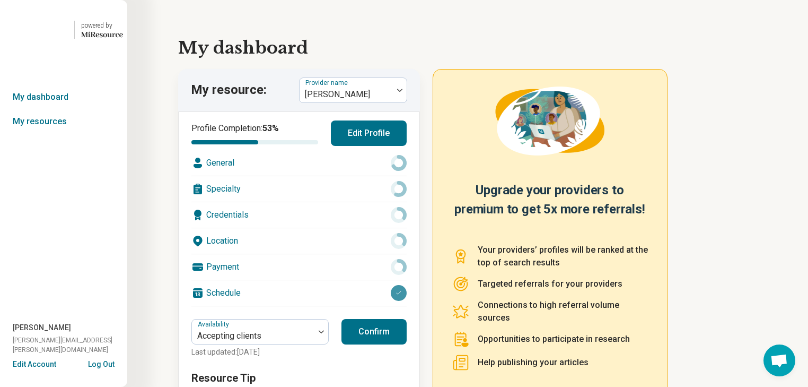
click at [314, 254] on div "Location" at bounding box center [298, 240] width 215 height 25
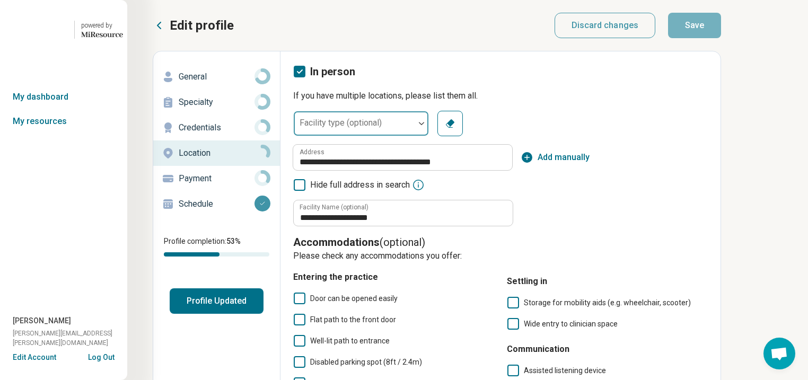
click at [429, 136] on div at bounding box center [422, 123] width 14 height 24
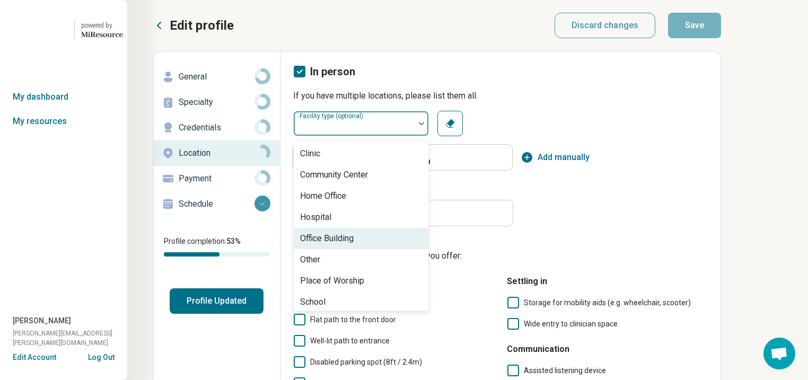
drag, startPoint x: 419, startPoint y: 286, endPoint x: 425, endPoint y: 285, distance: 6.5
click at [419, 249] on div "Office Building" at bounding box center [361, 238] width 135 height 21
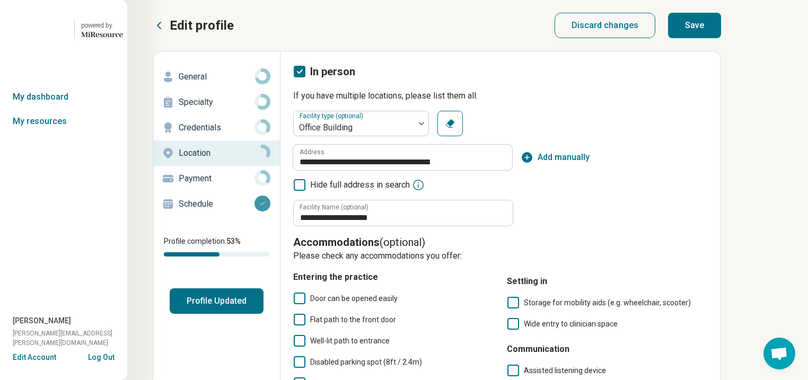
click at [721, 38] on button "Save" at bounding box center [694, 25] width 53 height 25
click at [216, 83] on p "General" at bounding box center [217, 77] width 76 height 13
click at [217, 83] on p "General" at bounding box center [217, 77] width 76 height 13
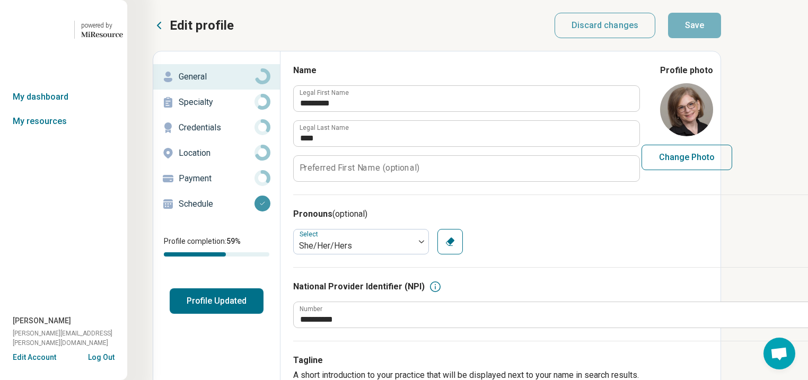
click at [204, 160] on p "Location" at bounding box center [217, 153] width 76 height 13
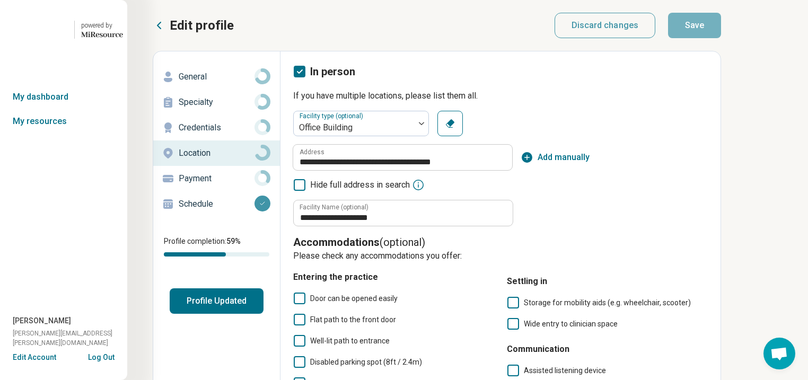
click at [214, 83] on p "General" at bounding box center [217, 77] width 76 height 13
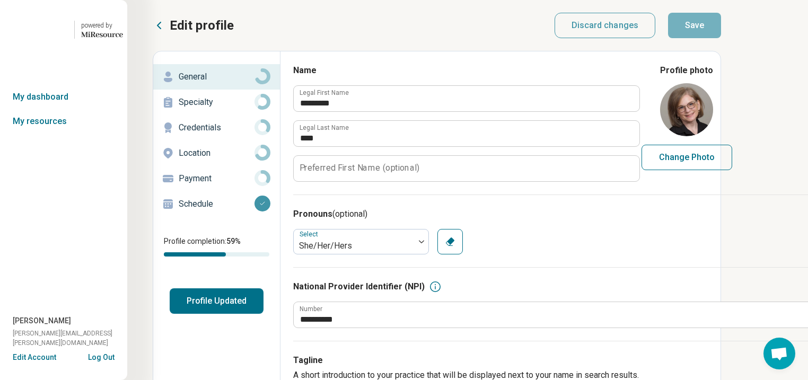
click at [208, 160] on p "Location" at bounding box center [217, 153] width 76 height 13
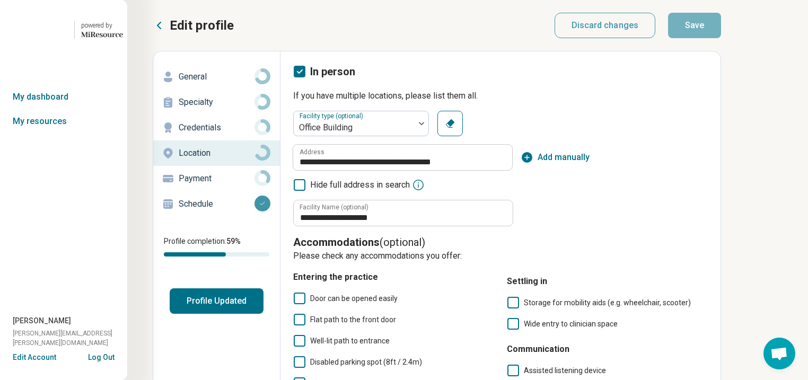
click at [212, 109] on p "Specialty" at bounding box center [217, 102] width 76 height 13
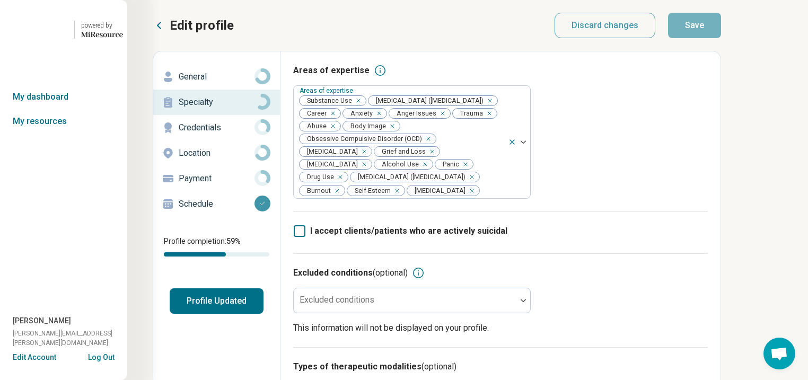
click at [227, 83] on p "General" at bounding box center [217, 77] width 76 height 13
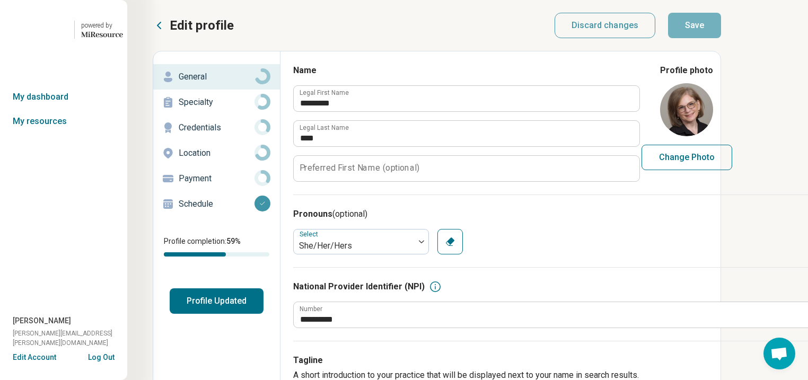
click at [222, 109] on p "Specialty" at bounding box center [217, 102] width 76 height 13
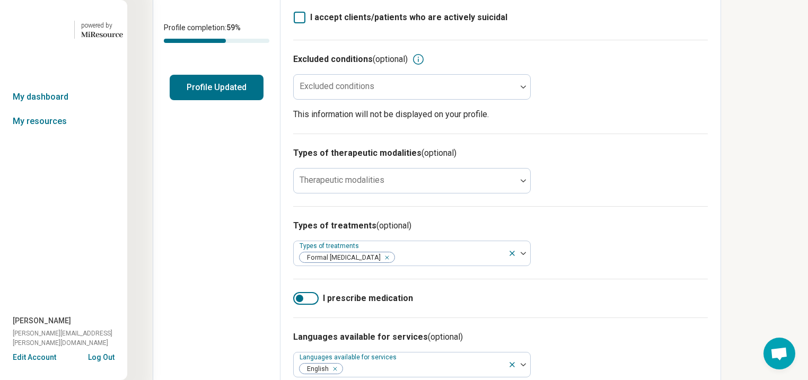
scroll to position [255, 0]
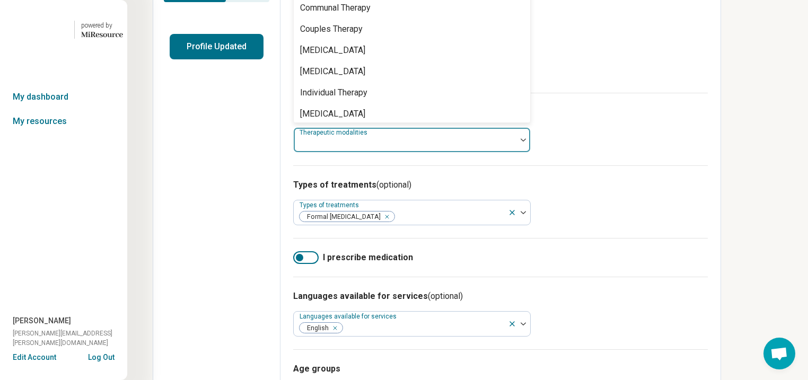
click at [517, 152] on div at bounding box center [405, 139] width 223 height 23
click at [368, 99] on div "Individual Therapy" at bounding box center [333, 92] width 67 height 13
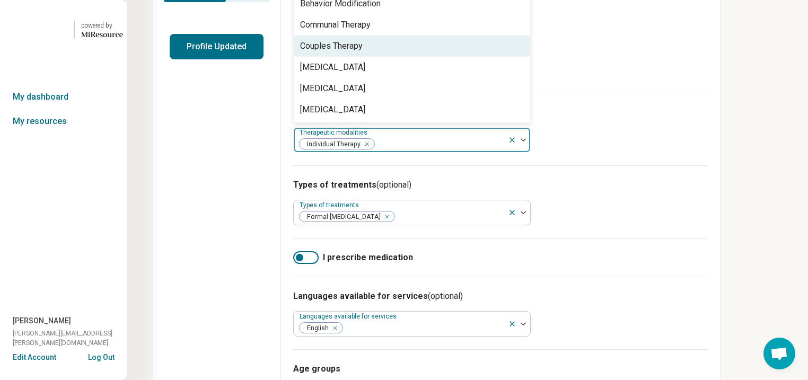
click at [708, 93] on div "Excluded conditions (optional) Excluded conditions This information will not be…" at bounding box center [500, 46] width 415 height 94
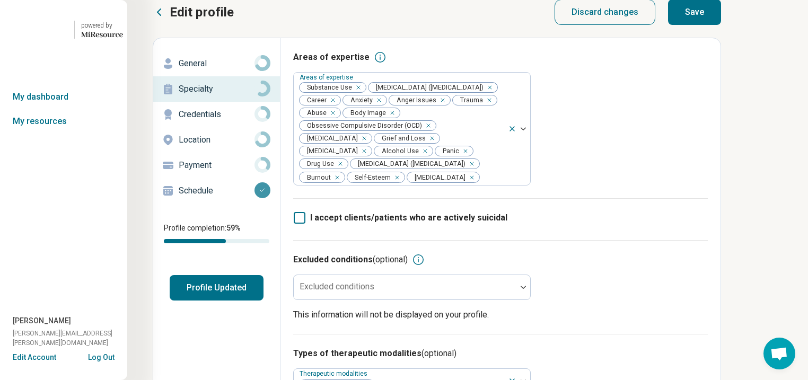
scroll to position [0, 0]
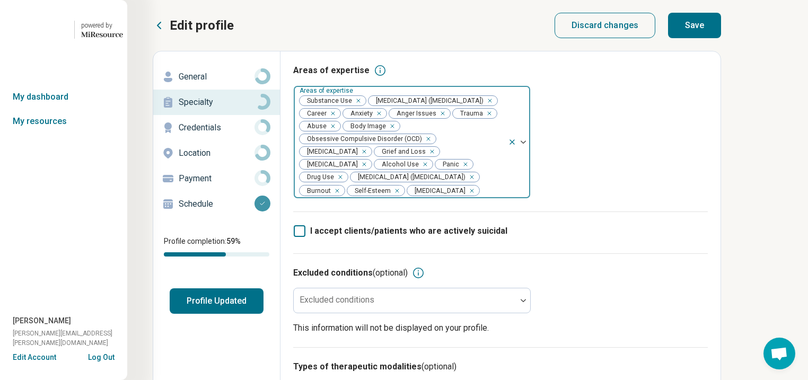
click at [345, 184] on div "Remove [object Object]" at bounding box center [338, 177] width 13 height 13
click at [417, 171] on div "Remove [object Object]" at bounding box center [423, 164] width 13 height 13
click at [360, 104] on icon "Remove [object Object]" at bounding box center [355, 100] width 7 height 7
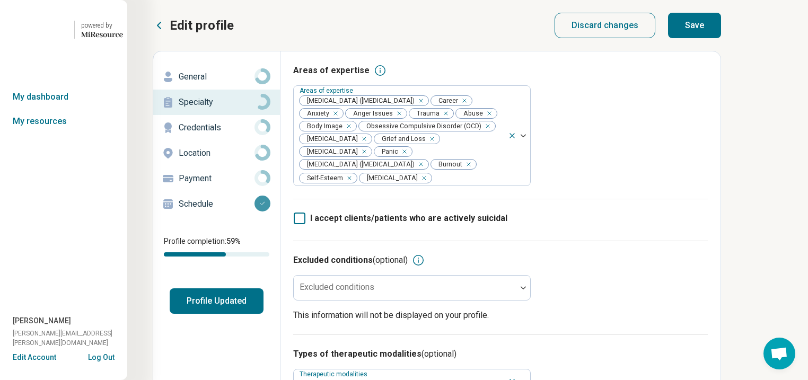
click at [721, 31] on button "Save" at bounding box center [694, 25] width 53 height 25
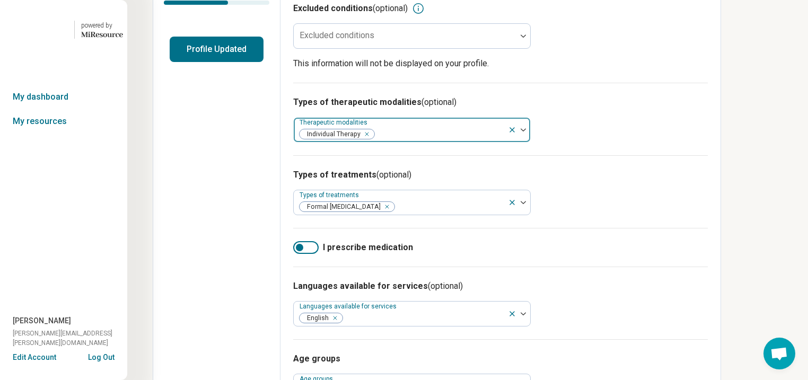
scroll to position [212, 0]
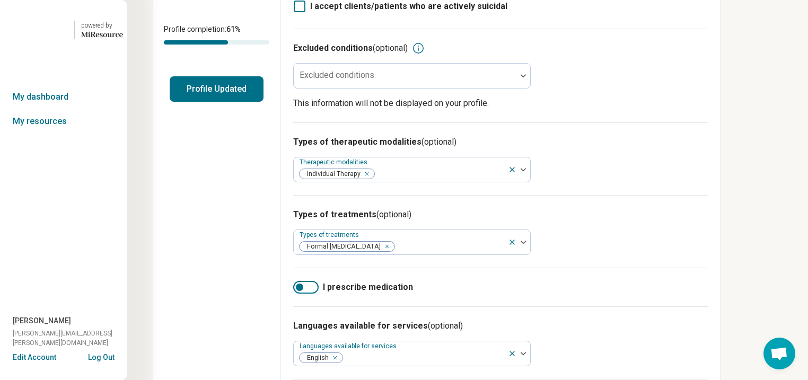
click at [241, 102] on button "Profile Updated" at bounding box center [217, 88] width 94 height 25
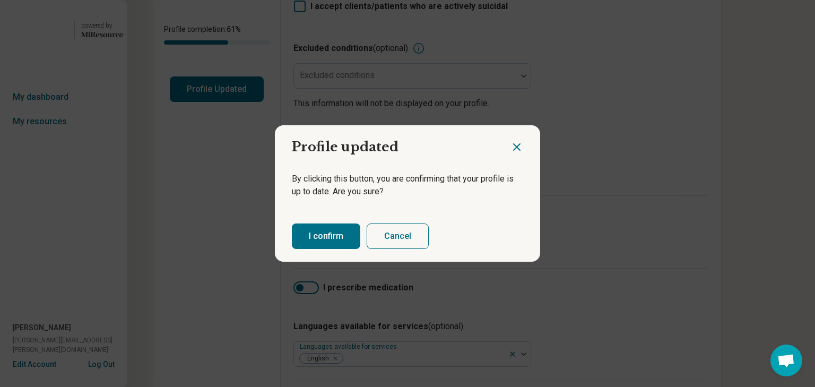
click at [343, 245] on button "I confirm" at bounding box center [326, 235] width 68 height 25
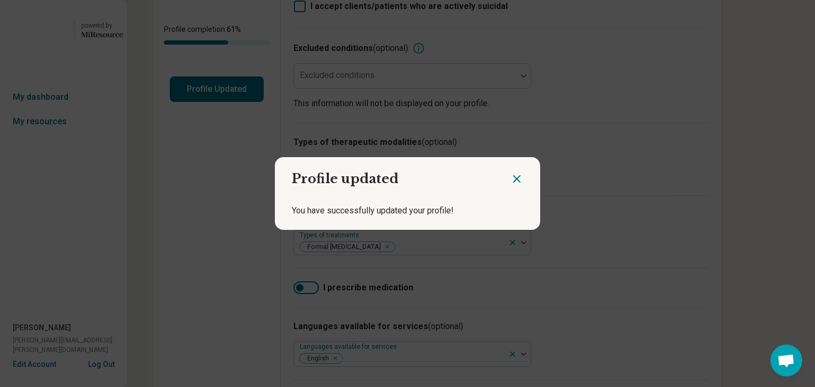
click at [513, 176] on icon "Close dialog" at bounding box center [516, 179] width 6 height 6
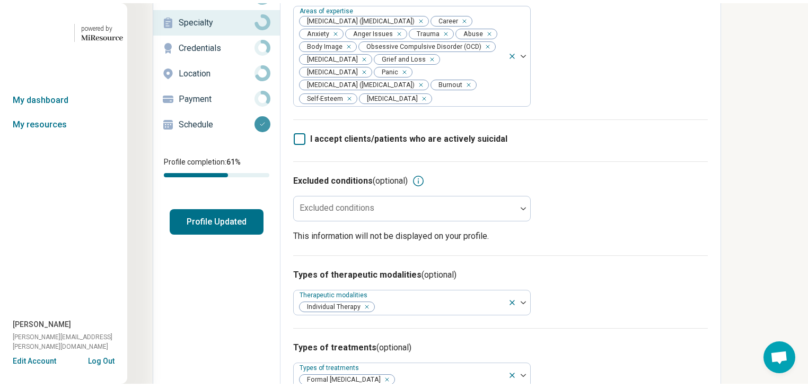
scroll to position [0, 0]
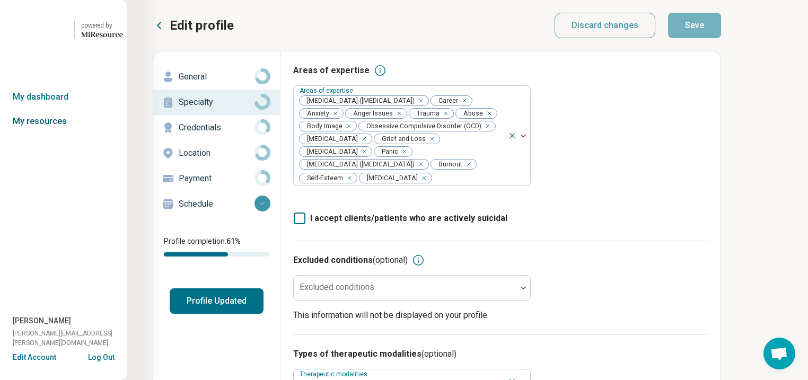
click at [57, 134] on link "My resources" at bounding box center [63, 121] width 127 height 24
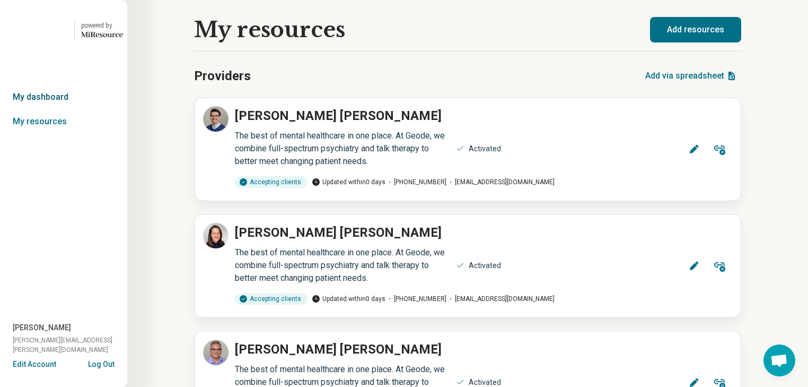
click at [53, 109] on link "My dashboard" at bounding box center [63, 97] width 127 height 24
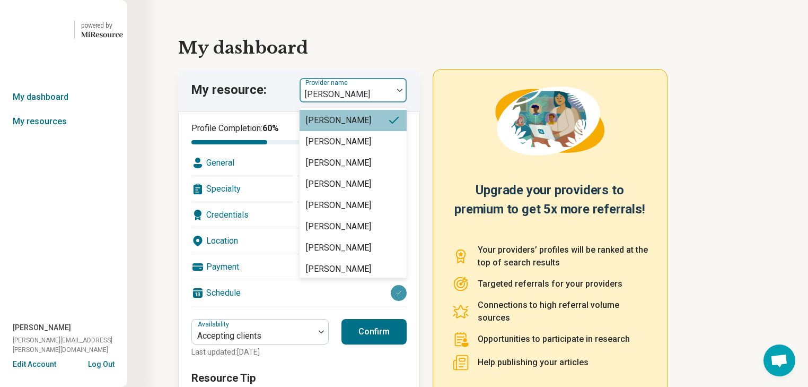
click at [403, 92] on img at bounding box center [399, 90] width 5 height 3
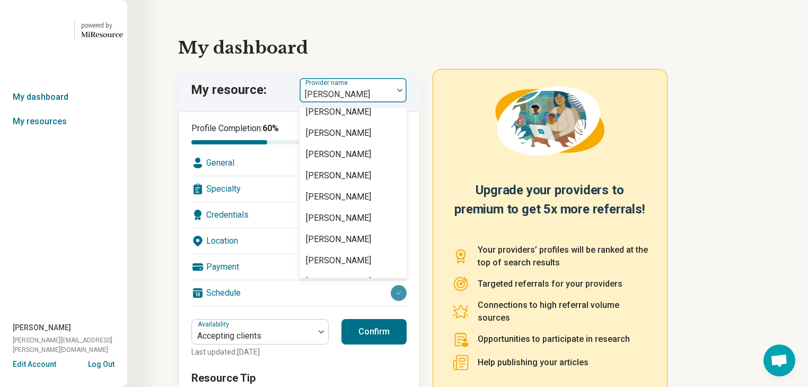
scroll to position [1697, 0]
click at [43, 134] on link "My resources" at bounding box center [63, 121] width 127 height 24
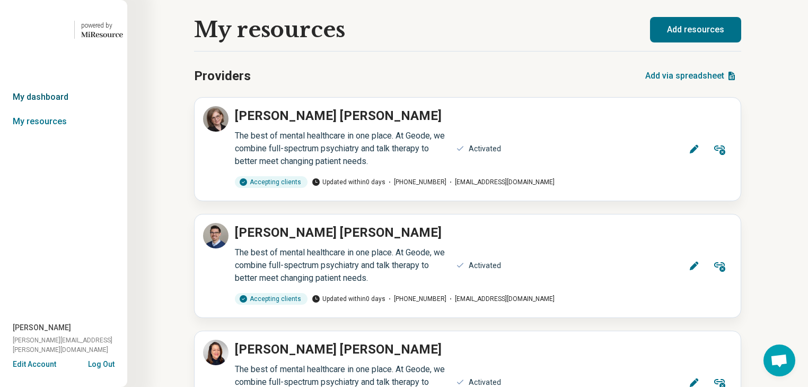
click at [46, 109] on link "My dashboard" at bounding box center [63, 97] width 127 height 24
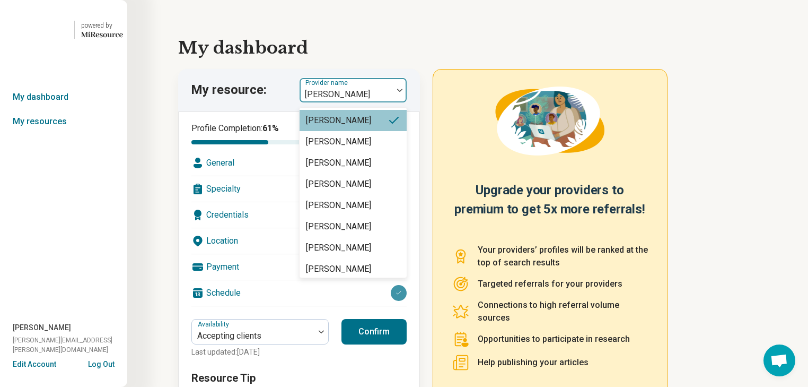
click at [403, 92] on img at bounding box center [399, 90] width 5 height 3
click at [405, 102] on div at bounding box center [400, 90] width 14 height 24
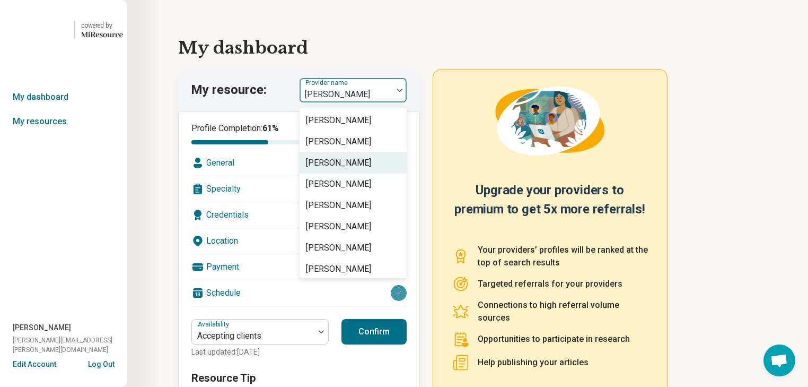
click at [363, 169] on div "[PERSON_NAME]" at bounding box center [338, 162] width 65 height 13
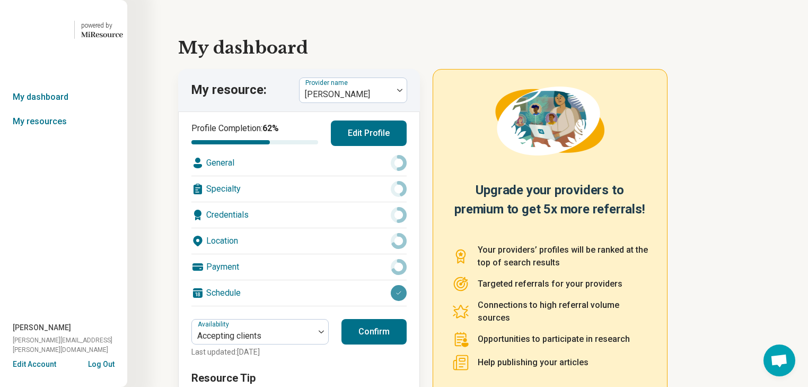
click at [307, 254] on div "Location" at bounding box center [298, 240] width 215 height 25
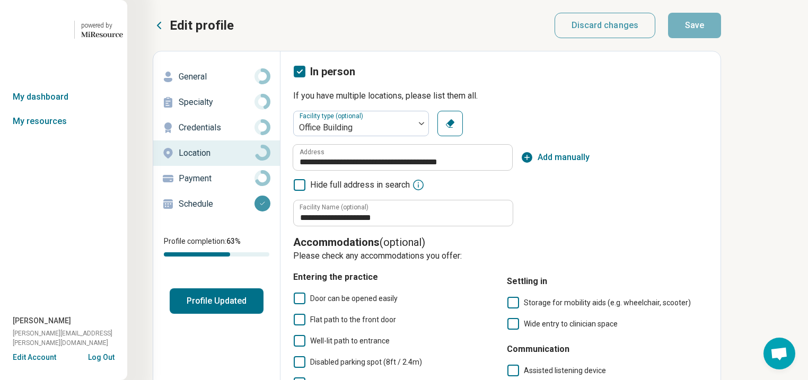
click at [213, 83] on p "General" at bounding box center [217, 77] width 76 height 13
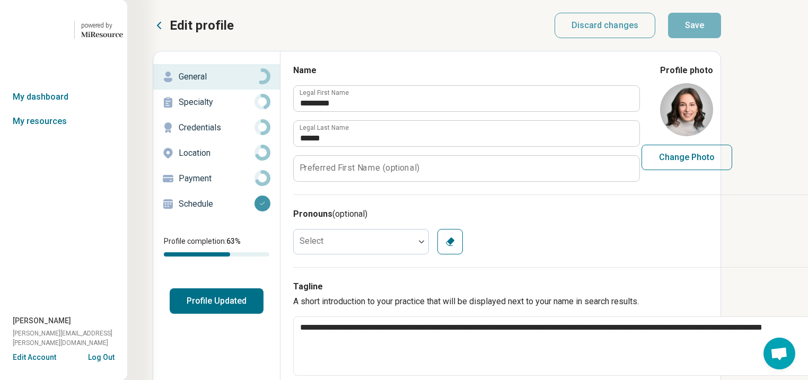
click at [210, 109] on p "Specialty" at bounding box center [217, 102] width 76 height 13
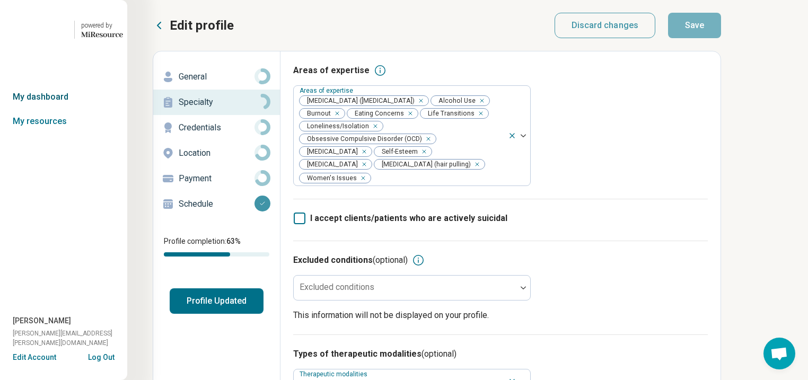
click at [47, 109] on link "My dashboard" at bounding box center [63, 97] width 127 height 24
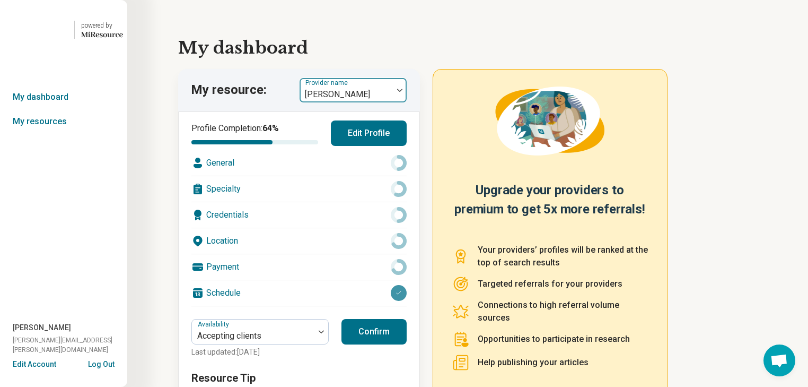
click at [407, 102] on div at bounding box center [400, 90] width 14 height 24
click at [404, 92] on div at bounding box center [400, 90] width 14 height 3
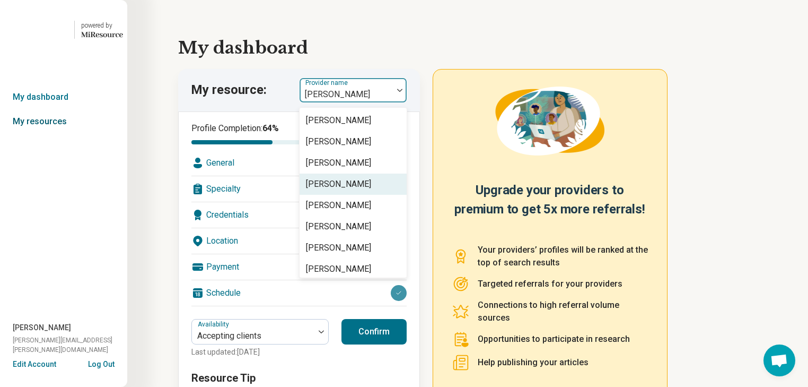
click at [49, 134] on link "My resources" at bounding box center [63, 121] width 127 height 24
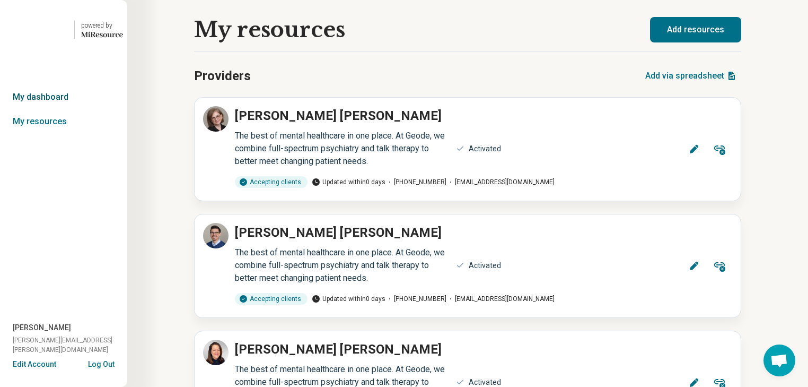
click at [55, 109] on link "My dashboard" at bounding box center [63, 97] width 127 height 24
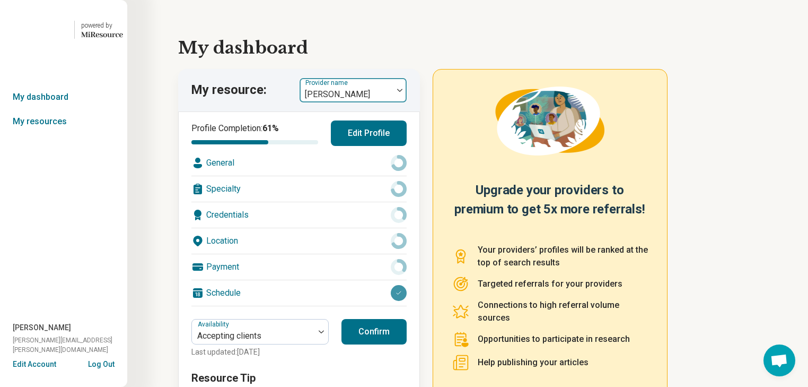
click at [403, 92] on img at bounding box center [399, 90] width 5 height 3
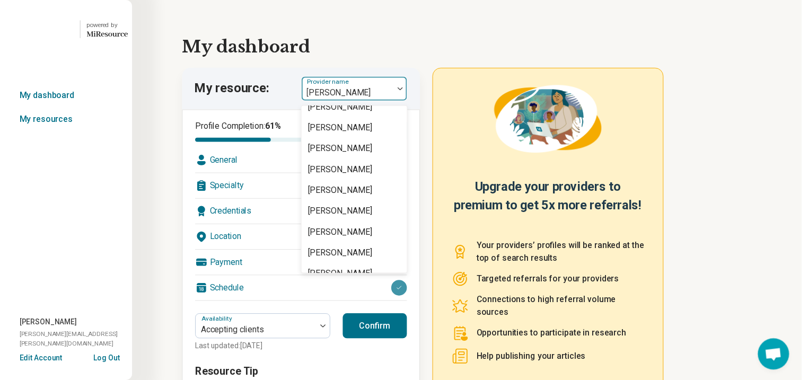
scroll to position [1400, 0]
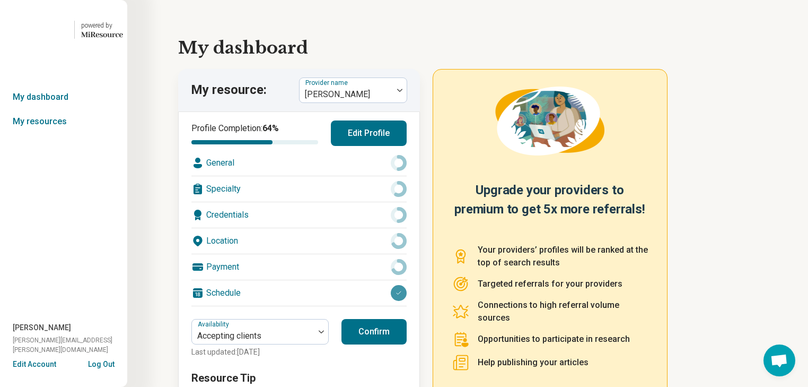
click at [320, 254] on div "Location" at bounding box center [298, 240] width 215 height 25
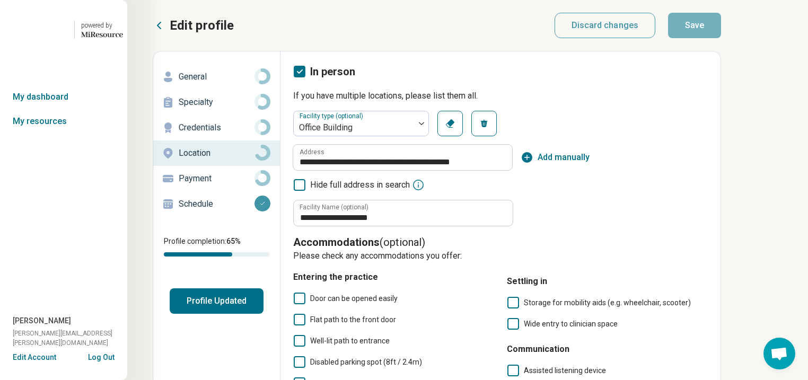
click at [206, 83] on p "General" at bounding box center [217, 77] width 76 height 13
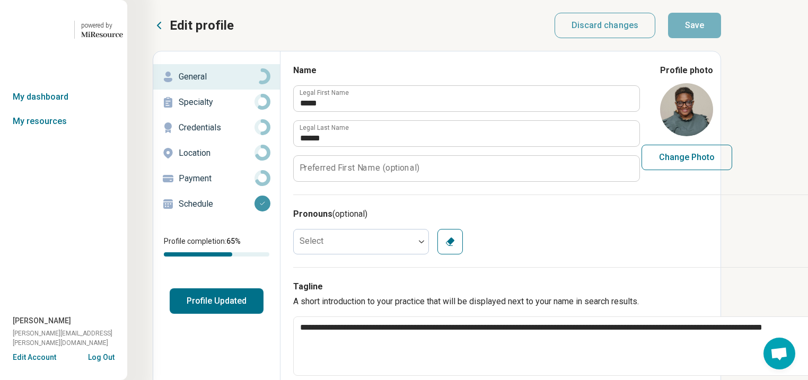
click at [217, 109] on p "Specialty" at bounding box center [217, 102] width 76 height 13
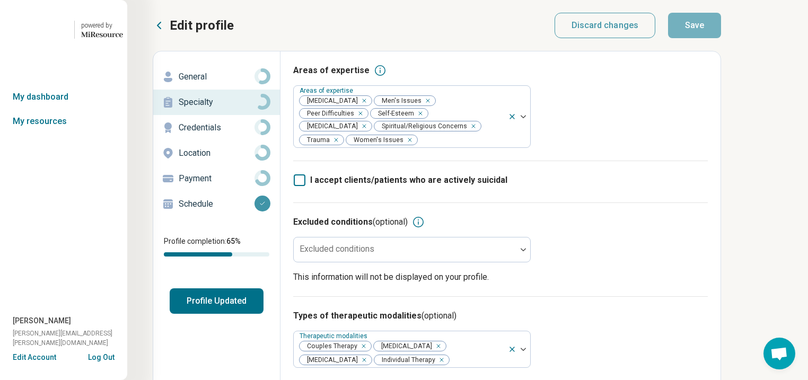
click at [207, 83] on p "General" at bounding box center [217, 77] width 76 height 13
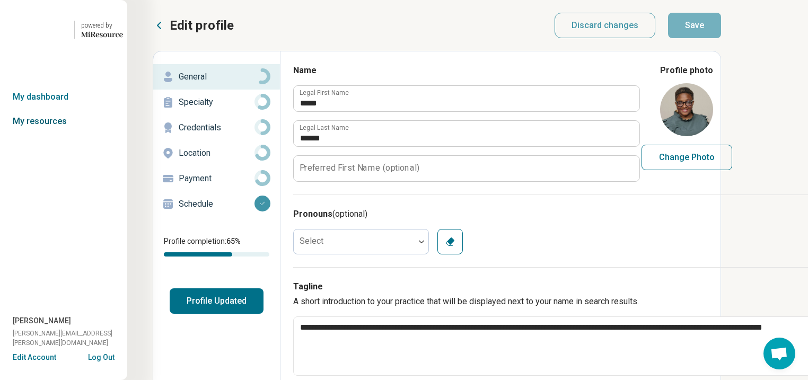
click at [45, 134] on link "My resources" at bounding box center [63, 121] width 127 height 24
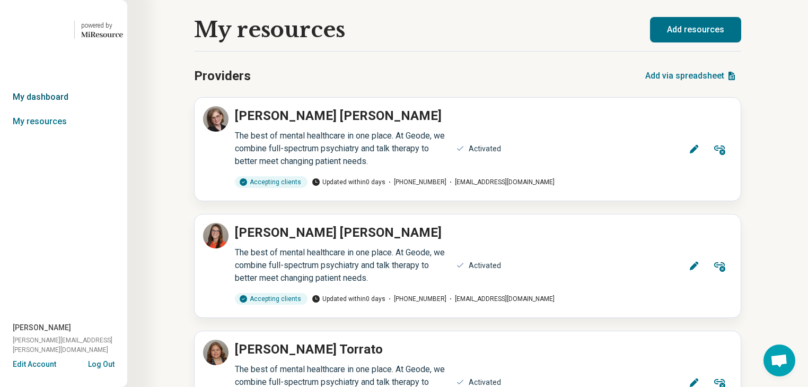
click at [49, 109] on link "My dashboard" at bounding box center [63, 97] width 127 height 24
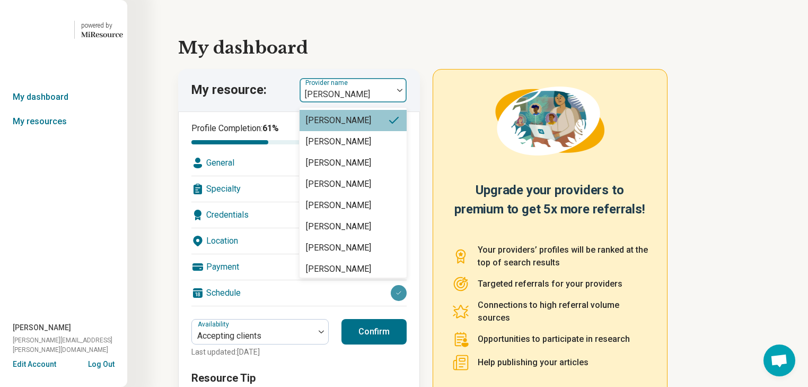
click at [403, 92] on div at bounding box center [400, 90] width 14 height 3
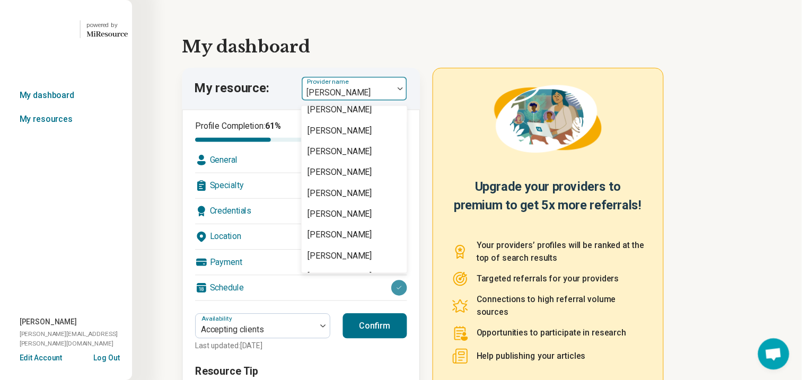
scroll to position [1655, 0]
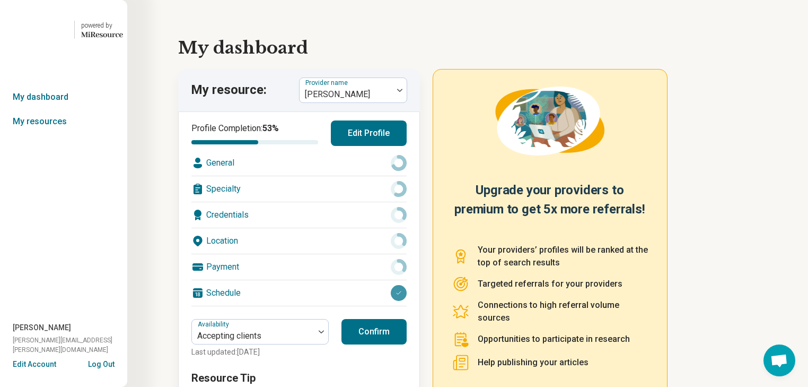
click at [328, 228] on div "Credentials" at bounding box center [298, 214] width 215 height 25
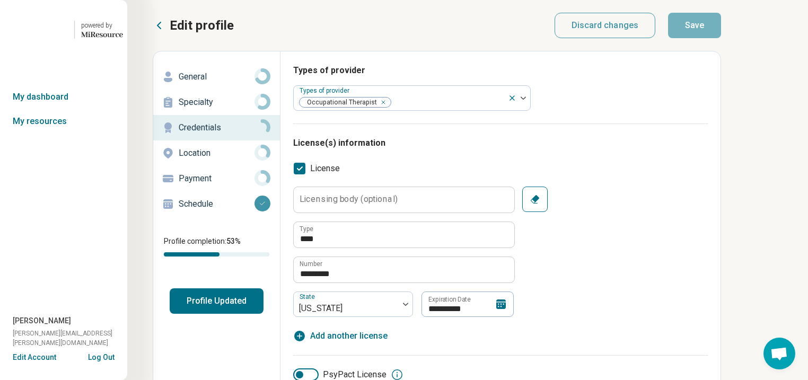
click at [225, 160] on p "Location" at bounding box center [217, 153] width 76 height 13
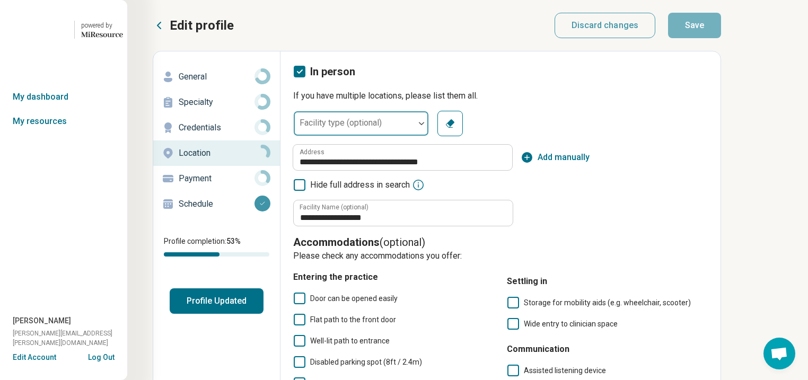
click at [424, 125] on img at bounding box center [421, 123] width 5 height 3
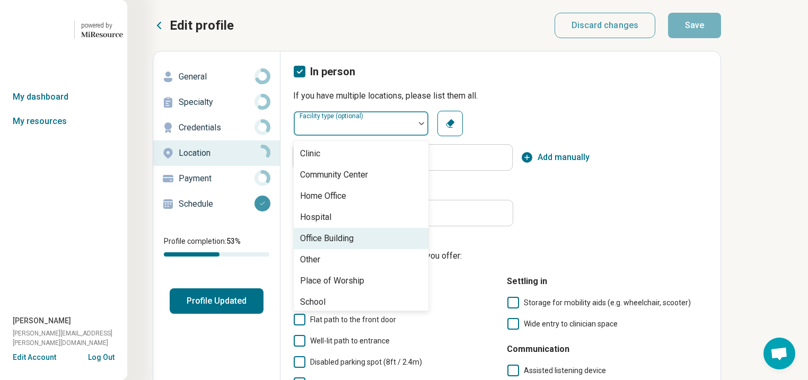
click at [354, 245] on div "Office Building" at bounding box center [327, 238] width 54 height 13
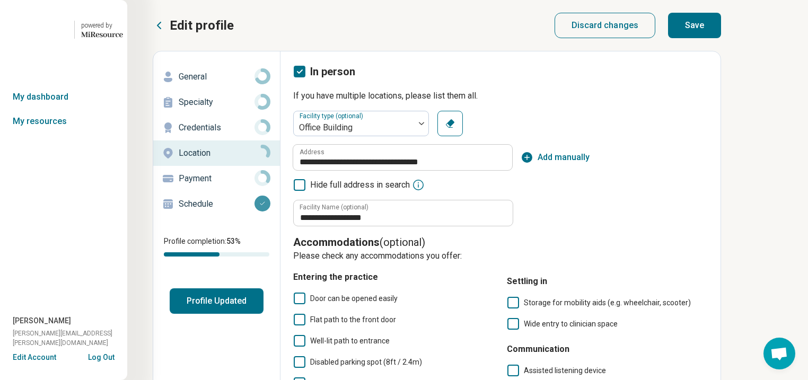
click at [227, 83] on p "General" at bounding box center [217, 77] width 76 height 13
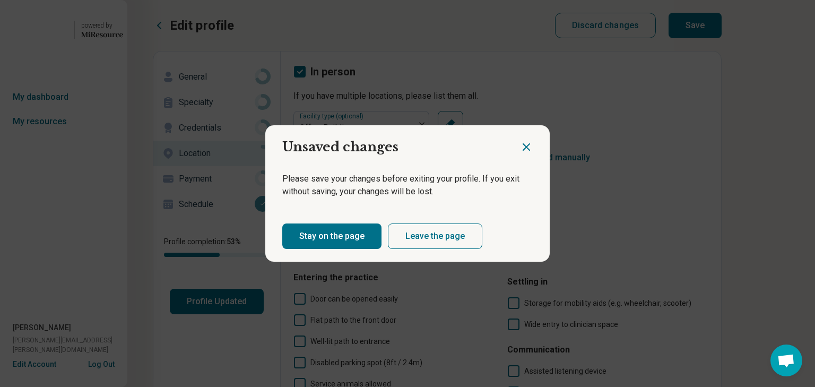
click at [339, 249] on button "Stay on the page" at bounding box center [331, 235] width 99 height 25
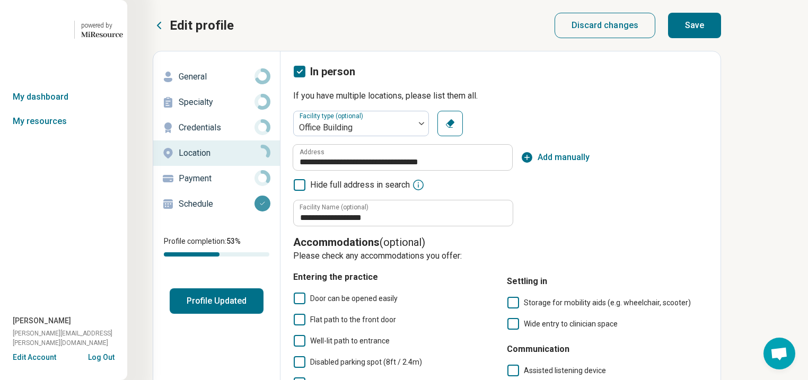
click at [721, 37] on button "Save" at bounding box center [694, 25] width 53 height 25
click at [215, 83] on p "General" at bounding box center [217, 77] width 76 height 13
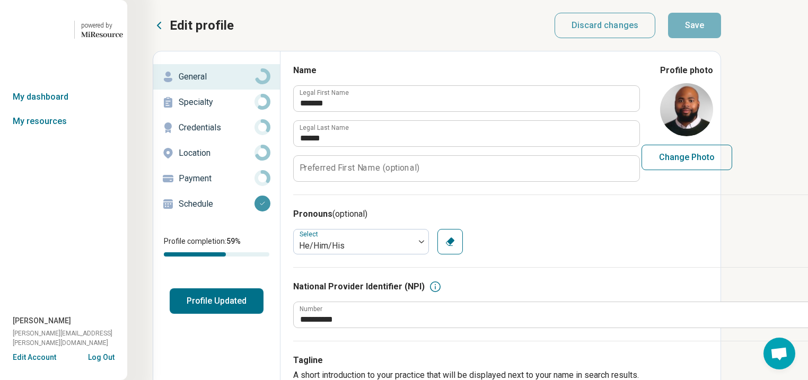
click at [213, 109] on p "Specialty" at bounding box center [217, 102] width 76 height 13
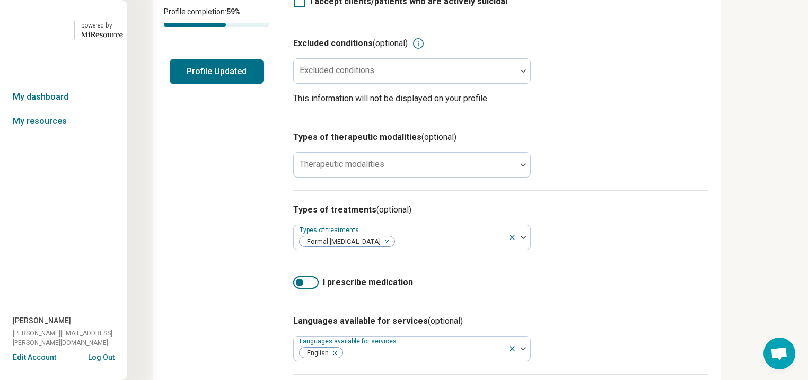
scroll to position [255, 0]
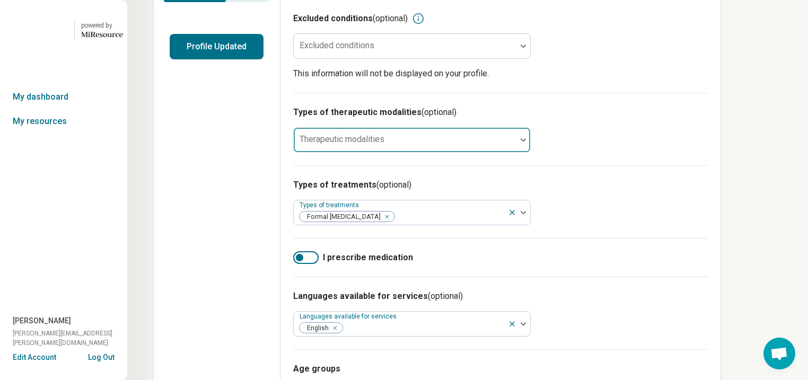
click at [517, 152] on div at bounding box center [405, 139] width 223 height 23
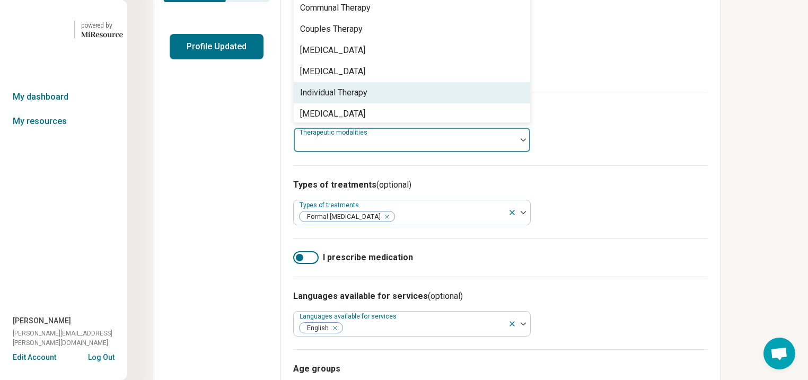
click at [368, 99] on div "Individual Therapy" at bounding box center [333, 92] width 67 height 13
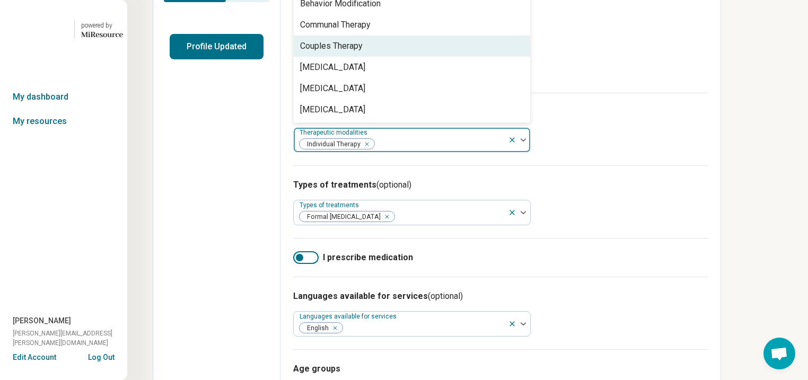
click at [363, 53] on div "Couples Therapy" at bounding box center [331, 46] width 63 height 13
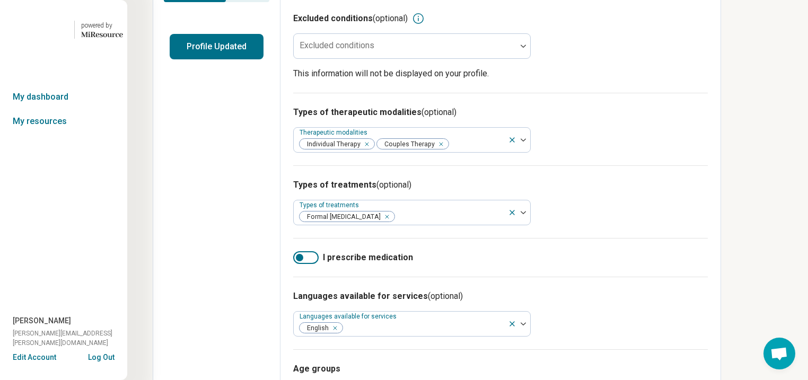
click at [708, 93] on div "Excluded conditions (optional) Excluded conditions This information will not be…" at bounding box center [500, 46] width 415 height 94
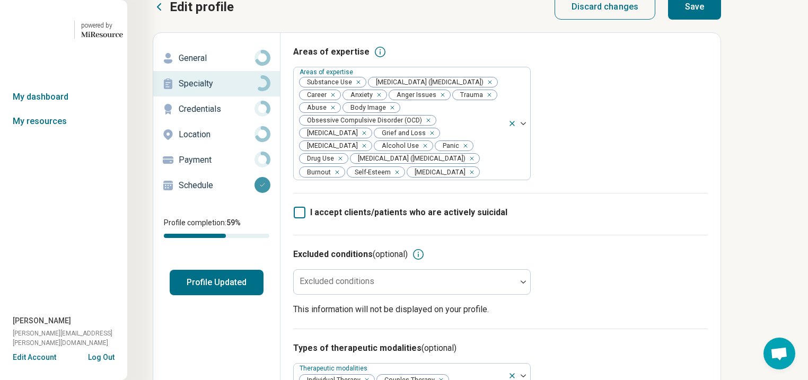
scroll to position [0, 0]
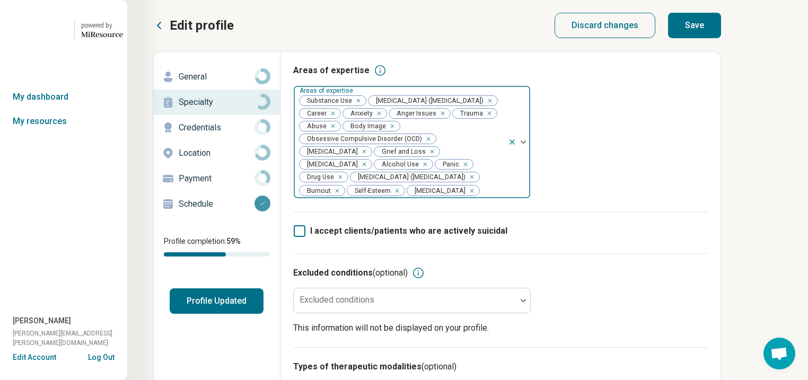
click at [345, 184] on div "Remove [object Object]" at bounding box center [338, 177] width 13 height 13
click at [417, 171] on div "Remove [object Object]" at bounding box center [423, 164] width 13 height 13
click at [363, 107] on div "Remove [object Object]" at bounding box center [356, 100] width 13 height 13
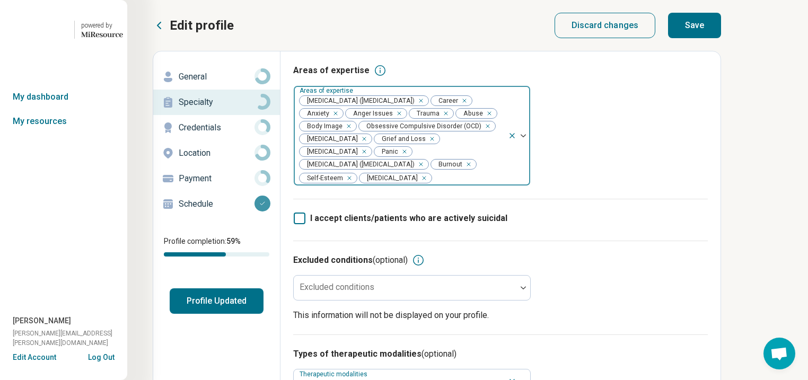
click at [721, 36] on button "Save" at bounding box center [694, 25] width 53 height 25
click at [223, 83] on p "General" at bounding box center [217, 77] width 76 height 13
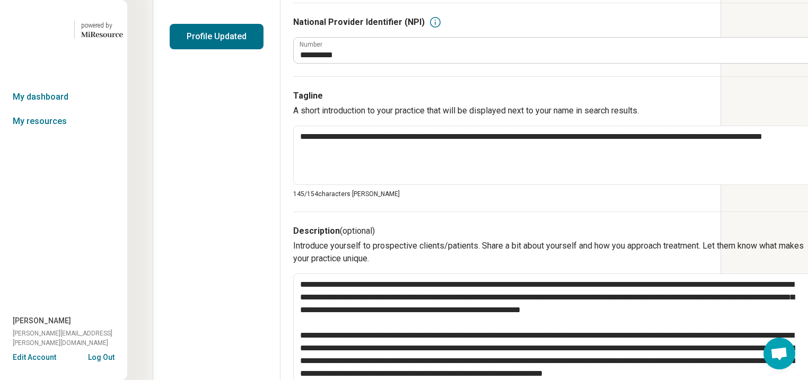
scroll to position [85, 0]
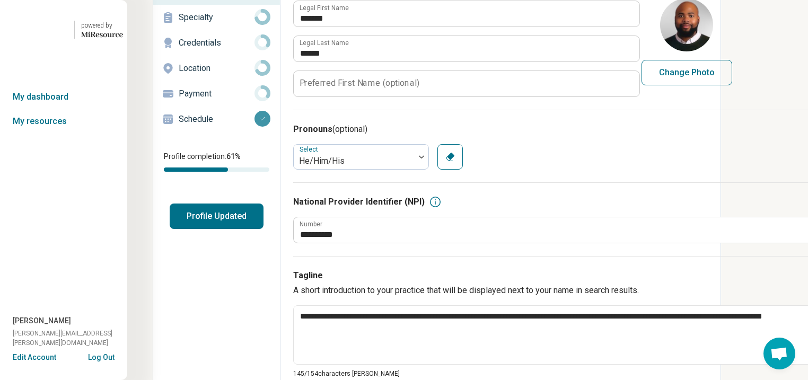
click at [230, 229] on button "Profile Updated" at bounding box center [217, 216] width 94 height 25
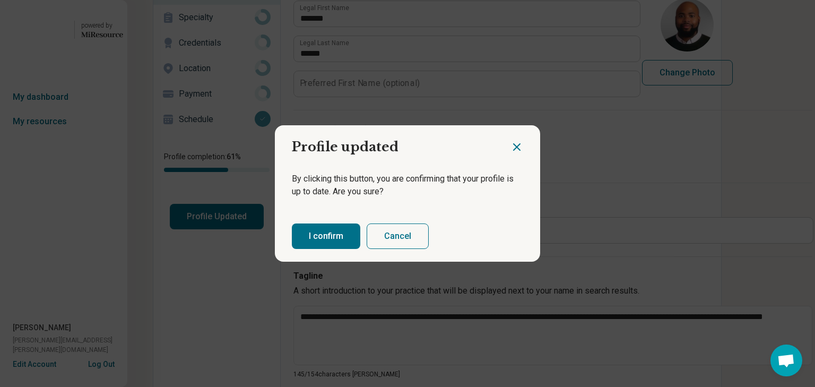
click at [351, 240] on button "I confirm" at bounding box center [326, 235] width 68 height 25
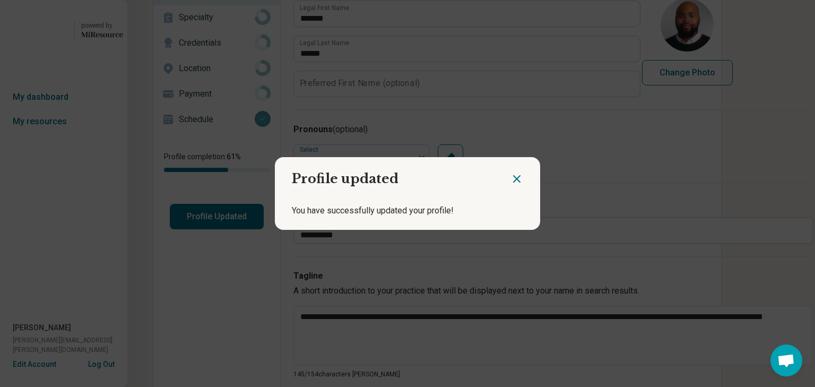
click at [510, 175] on icon "Close dialog" at bounding box center [516, 178] width 13 height 13
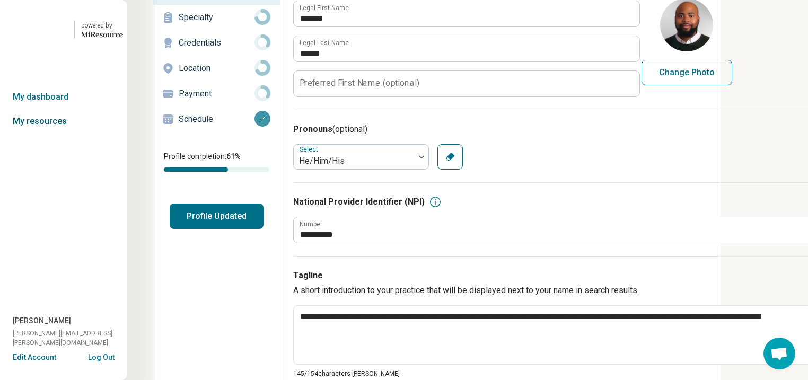
click at [50, 134] on link "My resources" at bounding box center [63, 121] width 127 height 24
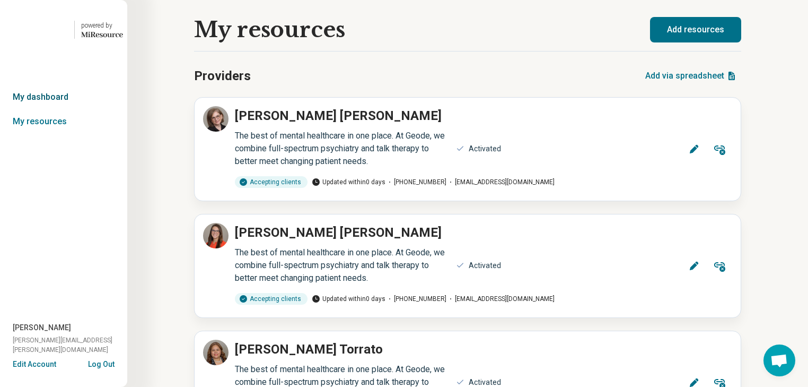
click at [53, 109] on link "My dashboard" at bounding box center [63, 97] width 127 height 24
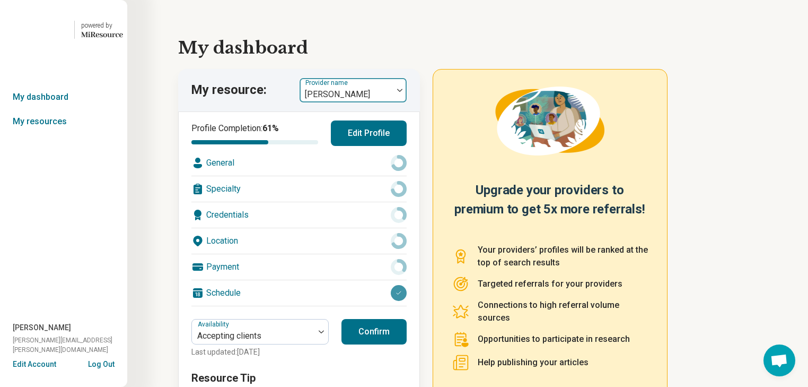
click at [403, 92] on img at bounding box center [399, 90] width 5 height 3
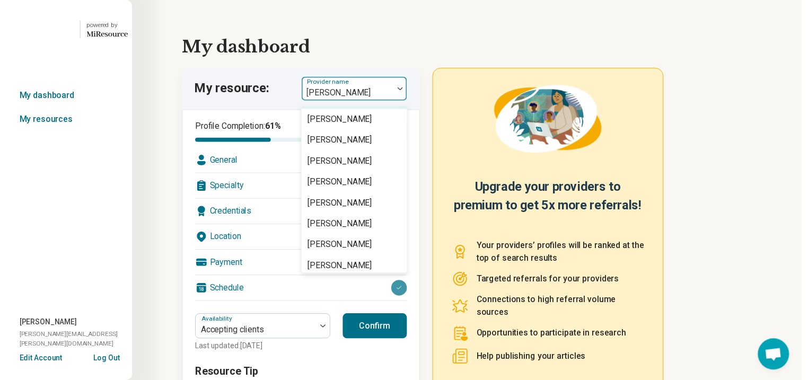
scroll to position [85, 0]
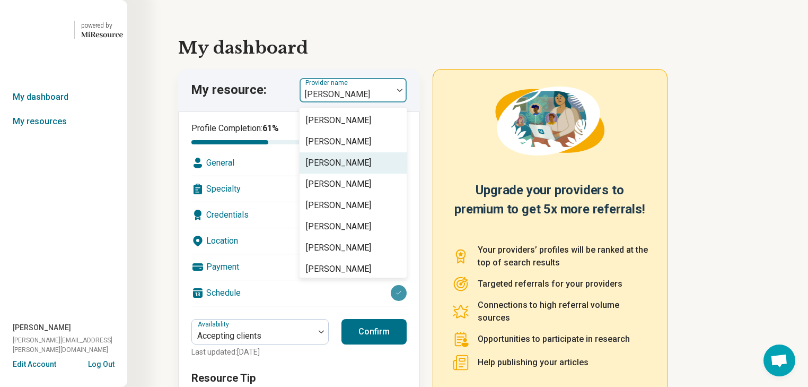
click at [368, 169] on div "[PERSON_NAME]" at bounding box center [338, 162] width 65 height 13
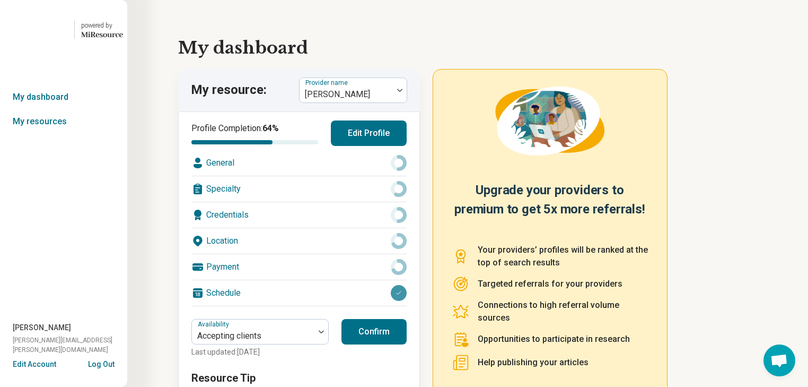
click at [301, 254] on div "Location" at bounding box center [298, 240] width 215 height 25
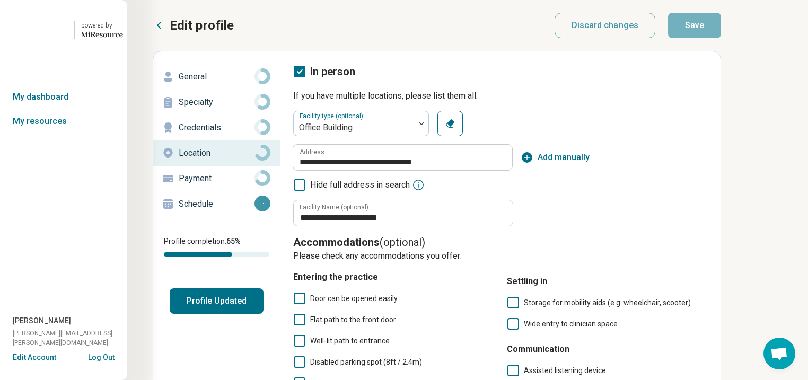
click at [230, 83] on p "General" at bounding box center [217, 77] width 76 height 13
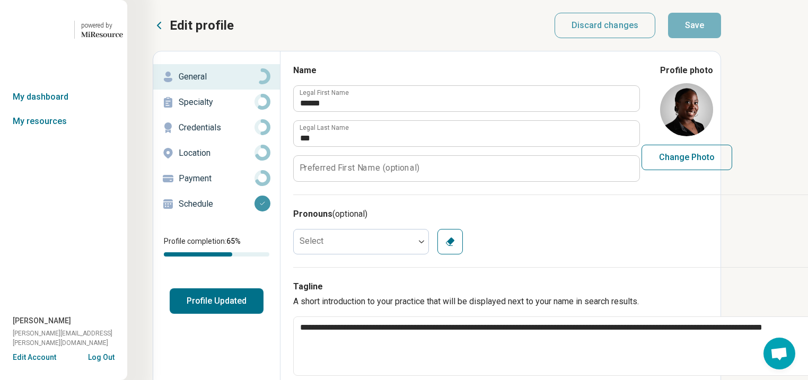
click at [215, 109] on p "Specialty" at bounding box center [217, 102] width 76 height 13
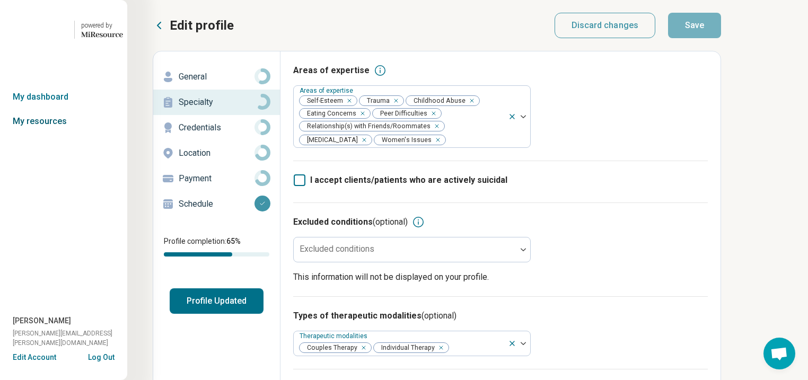
click at [53, 134] on link "My resources" at bounding box center [63, 121] width 127 height 24
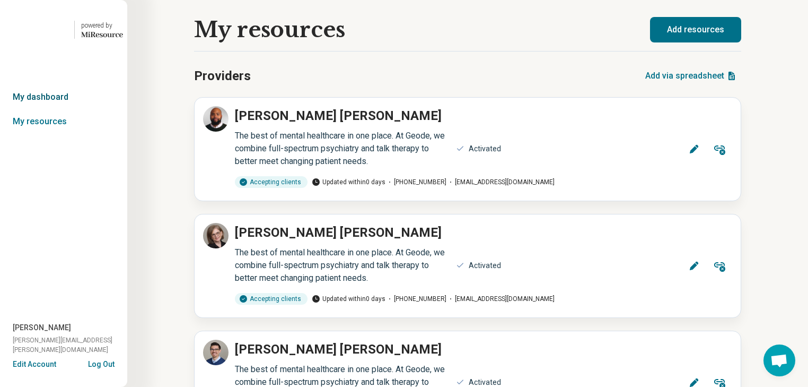
click at [53, 109] on link "My dashboard" at bounding box center [63, 97] width 127 height 24
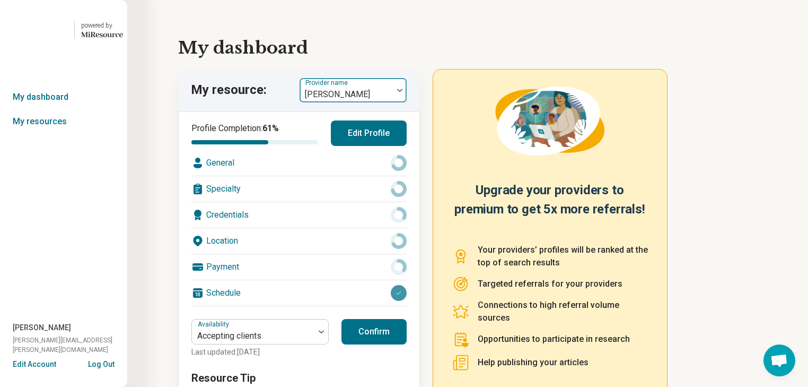
click at [404, 102] on div at bounding box center [400, 90] width 14 height 24
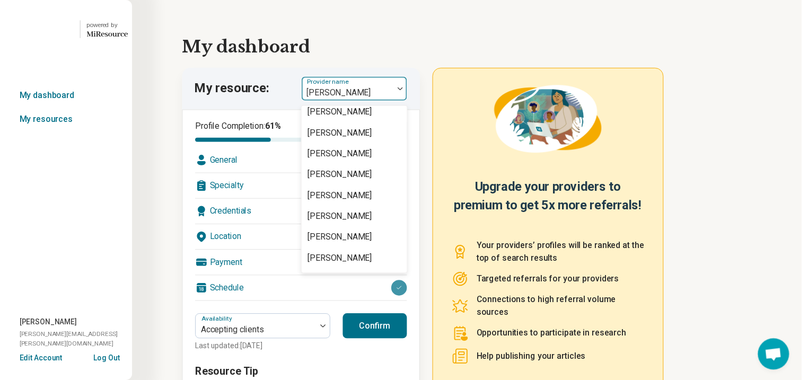
scroll to position [1655, 0]
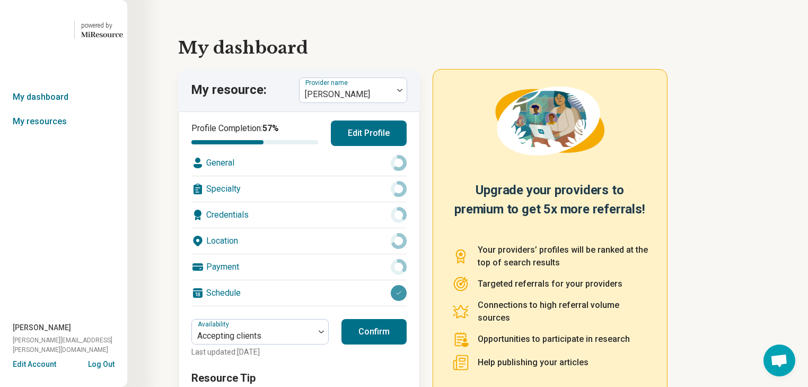
click at [298, 254] on div "Location" at bounding box center [298, 240] width 215 height 25
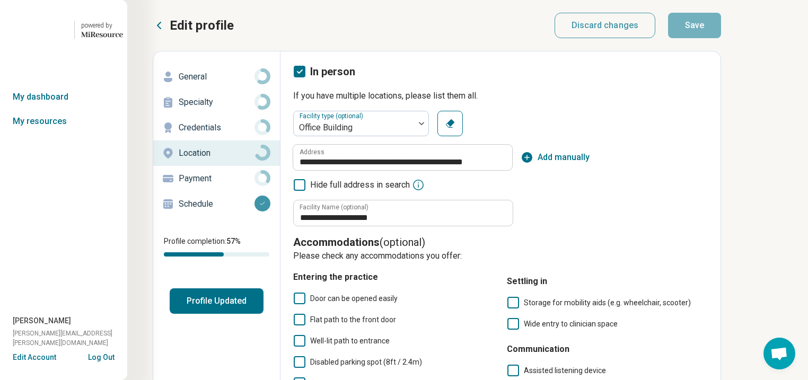
click at [216, 83] on p "General" at bounding box center [217, 77] width 76 height 13
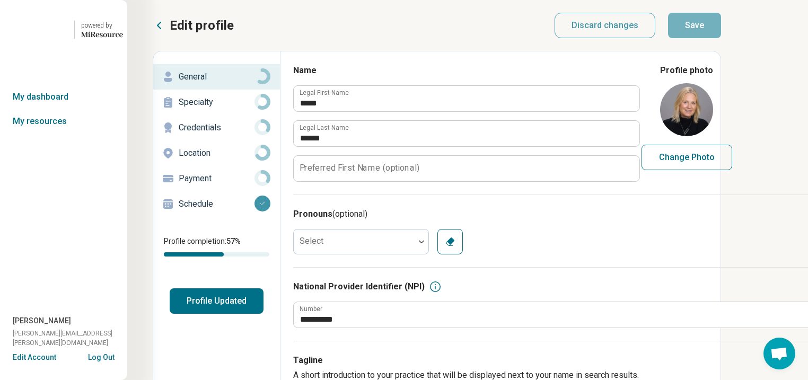
click at [225, 109] on p "Specialty" at bounding box center [217, 102] width 76 height 13
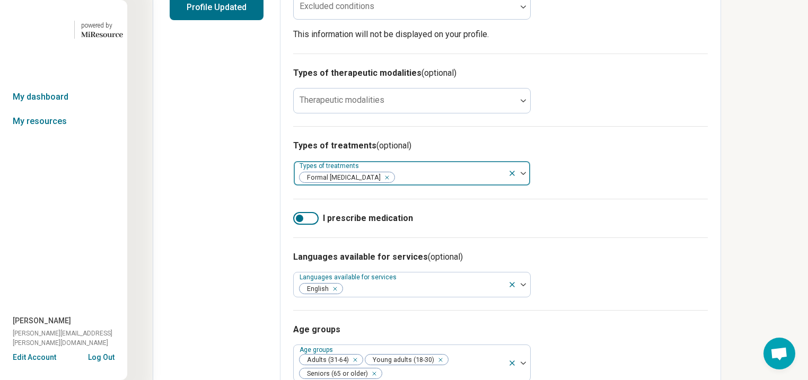
scroll to position [297, 0]
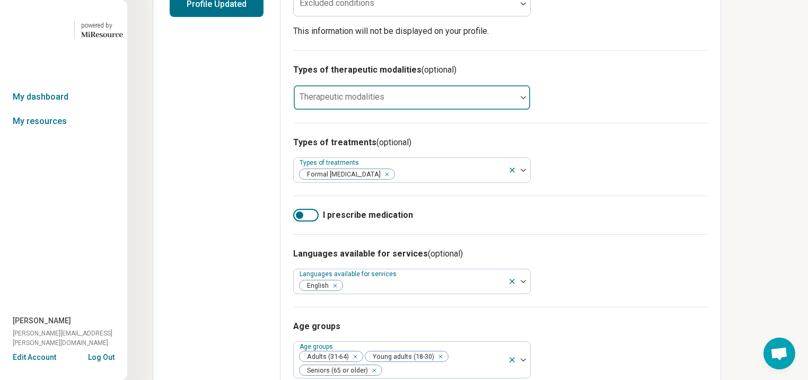
click at [517, 109] on div at bounding box center [405, 97] width 223 height 23
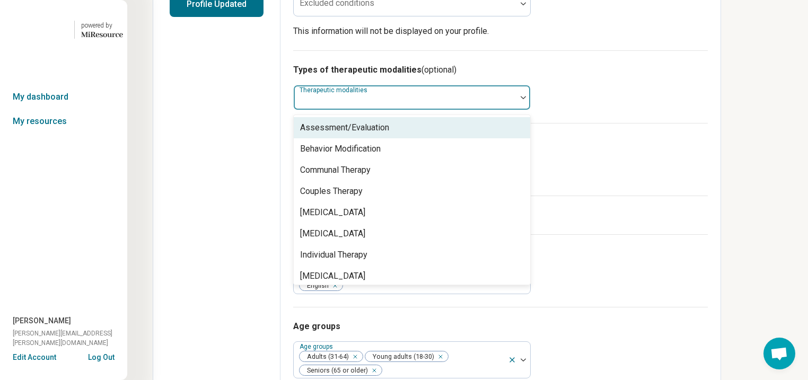
scroll to position [327, 0]
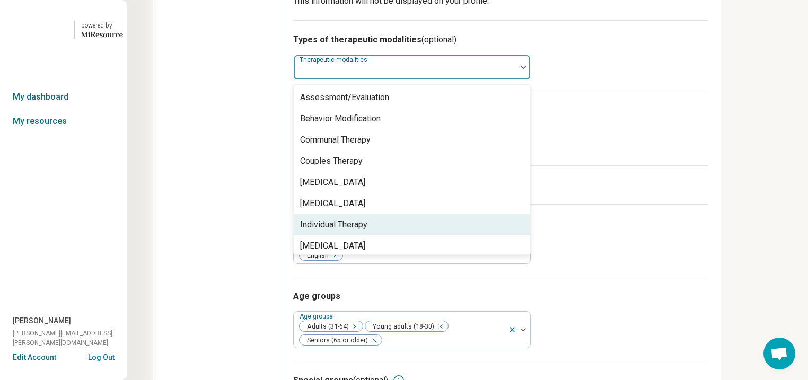
click at [368, 231] on div "Individual Therapy" at bounding box center [333, 225] width 67 height 13
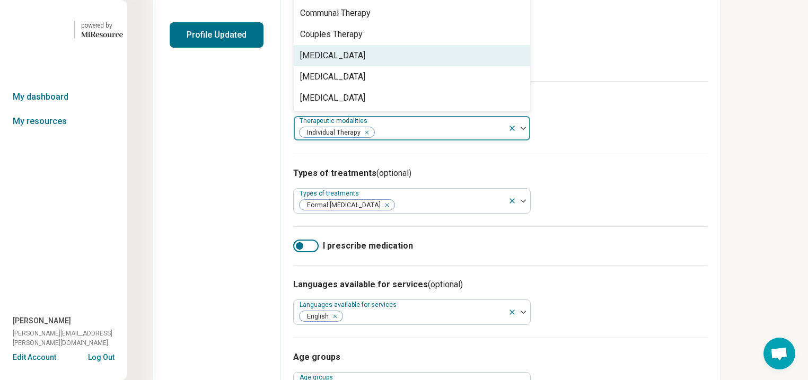
scroll to position [242, 0]
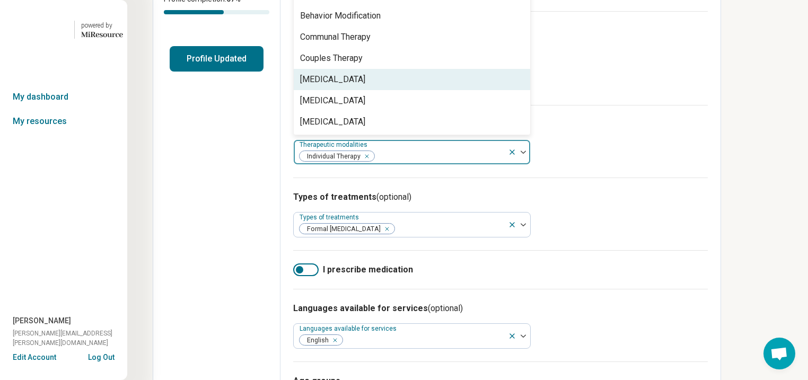
click at [708, 178] on div "Types of therapeutic modalities (optional) option Individual Therapy, selected.…" at bounding box center [500, 141] width 415 height 73
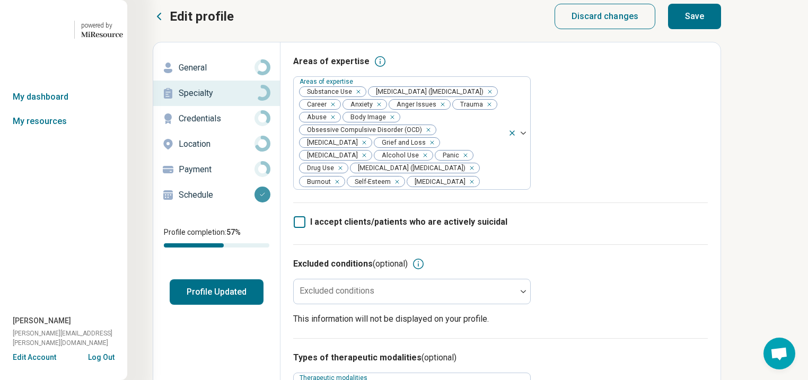
scroll to position [0, 0]
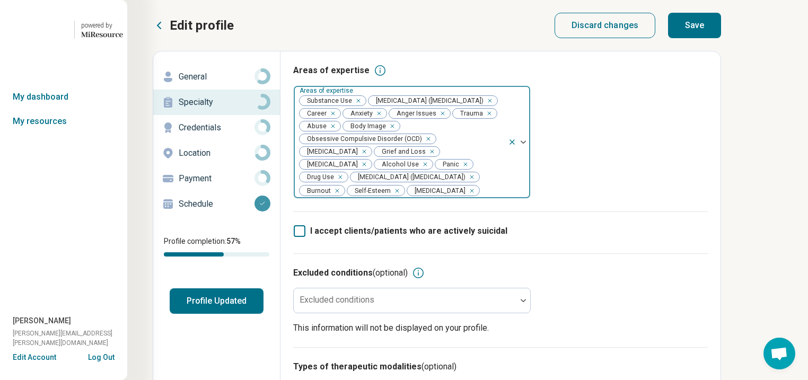
click at [345, 184] on div "Remove [object Object]" at bounding box center [338, 177] width 13 height 13
click at [417, 171] on div "Remove [object Object]" at bounding box center [423, 164] width 13 height 13
click at [363, 107] on div "Remove [object Object]" at bounding box center [356, 100] width 13 height 13
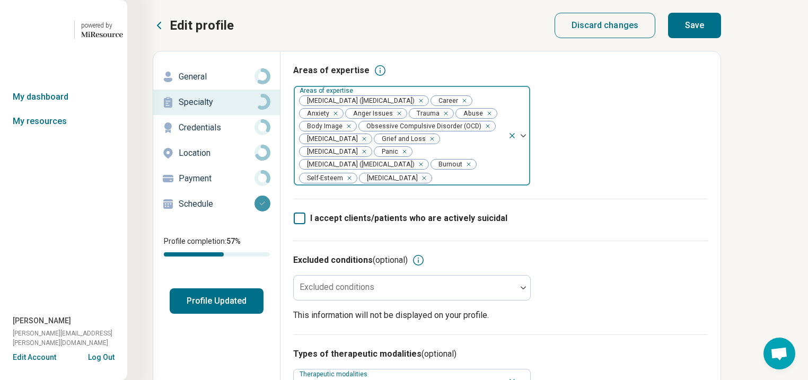
click at [721, 29] on button "Save" at bounding box center [694, 25] width 53 height 25
click at [264, 314] on button "Profile Updated" at bounding box center [217, 301] width 94 height 25
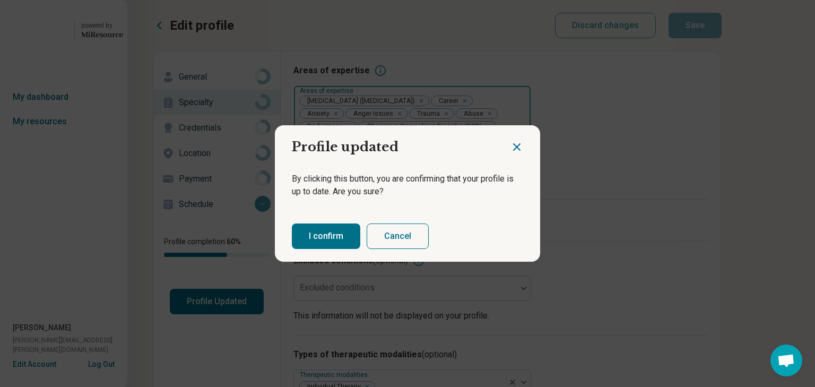
click at [319, 249] on button "I confirm" at bounding box center [326, 235] width 68 height 25
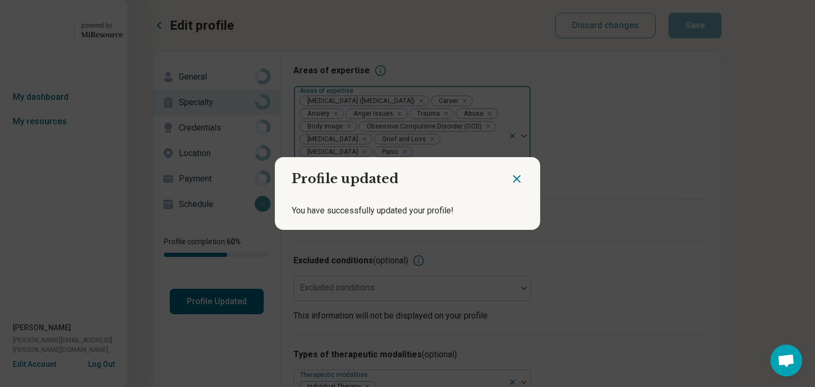
click at [511, 174] on icon "Close dialog" at bounding box center [516, 178] width 13 height 13
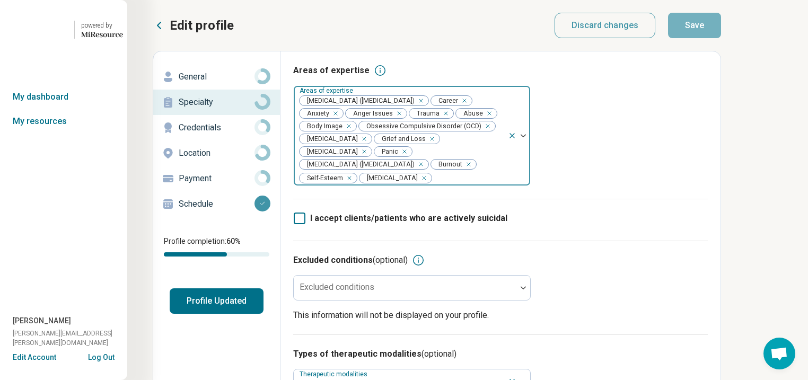
click at [202, 83] on p "General" at bounding box center [217, 77] width 76 height 13
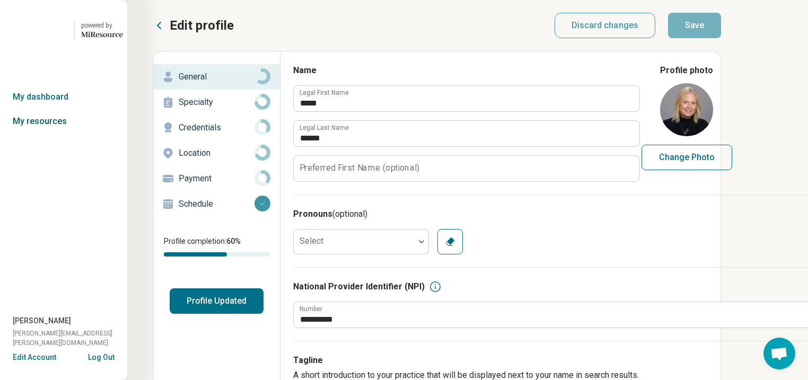
click at [59, 134] on link "My resources" at bounding box center [63, 121] width 127 height 24
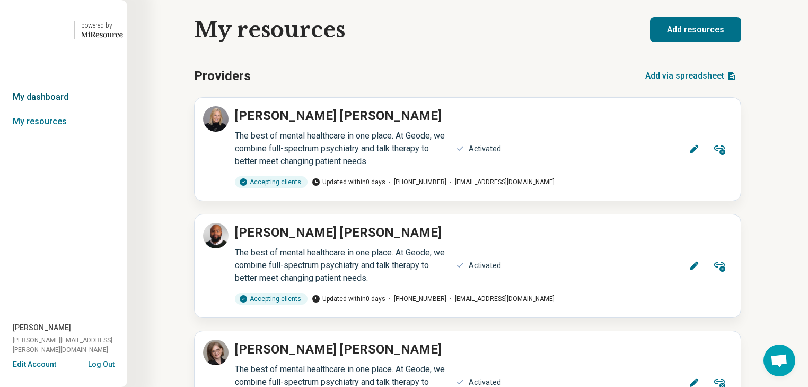
click at [37, 109] on link "My dashboard" at bounding box center [63, 97] width 127 height 24
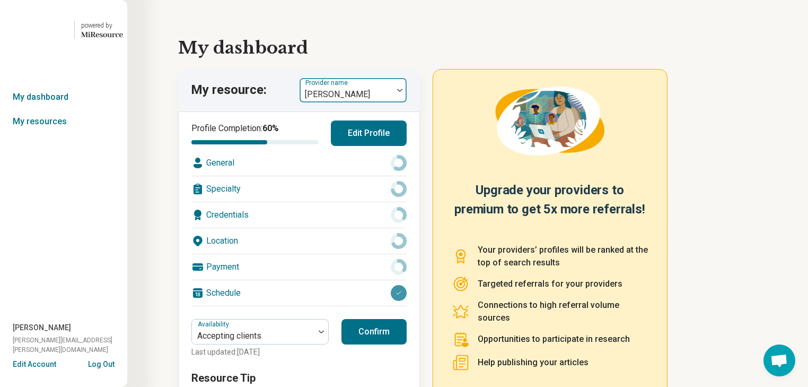
click at [403, 92] on img at bounding box center [399, 90] width 5 height 3
click at [54, 134] on link "My resources" at bounding box center [63, 121] width 127 height 24
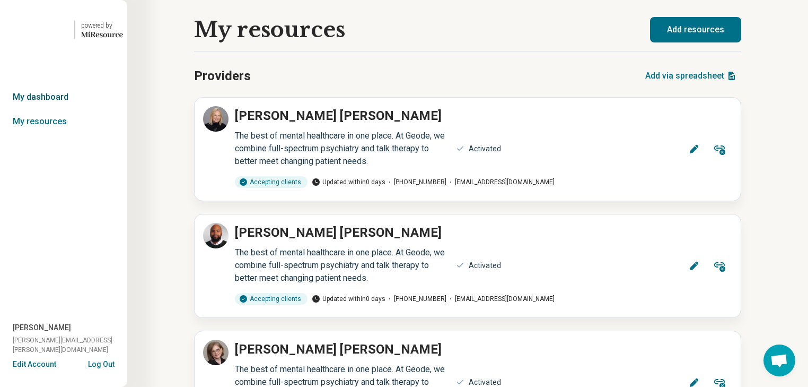
click at [62, 109] on link "My dashboard" at bounding box center [63, 97] width 127 height 24
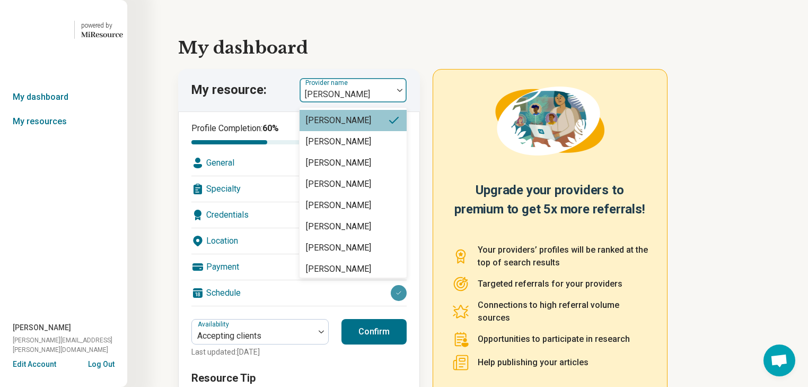
click at [406, 102] on div at bounding box center [400, 90] width 14 height 24
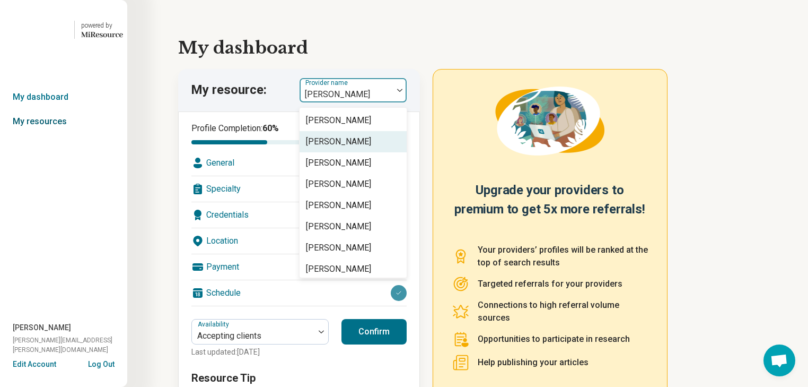
click at [58, 134] on link "My resources" at bounding box center [63, 121] width 127 height 24
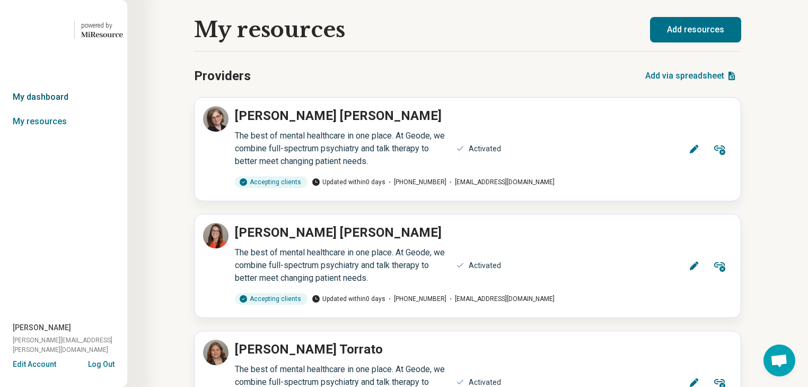
click at [63, 109] on link "My dashboard" at bounding box center [63, 97] width 127 height 24
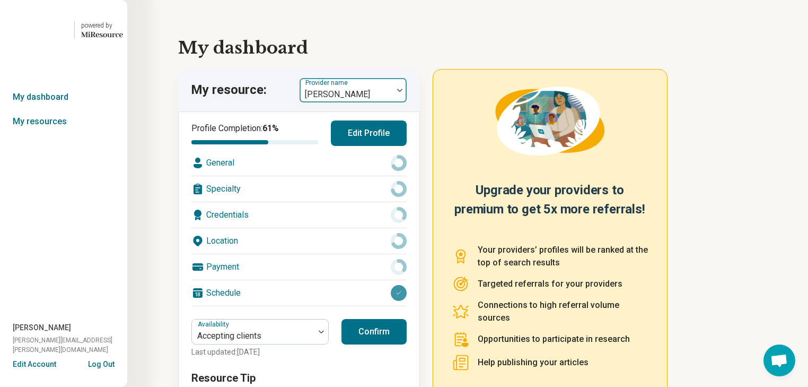
click at [403, 92] on img at bounding box center [399, 90] width 5 height 3
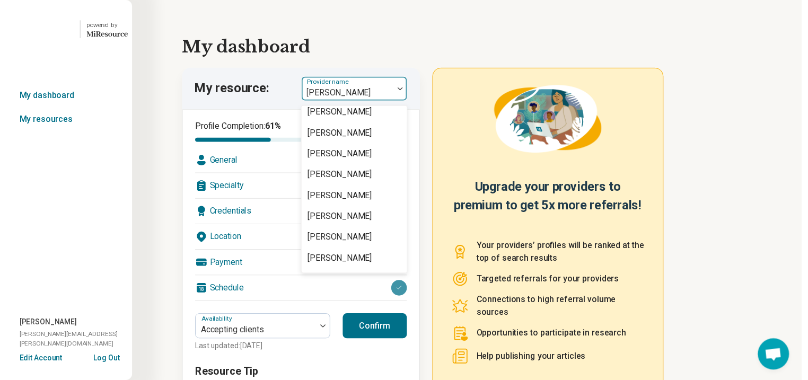
scroll to position [1697, 0]
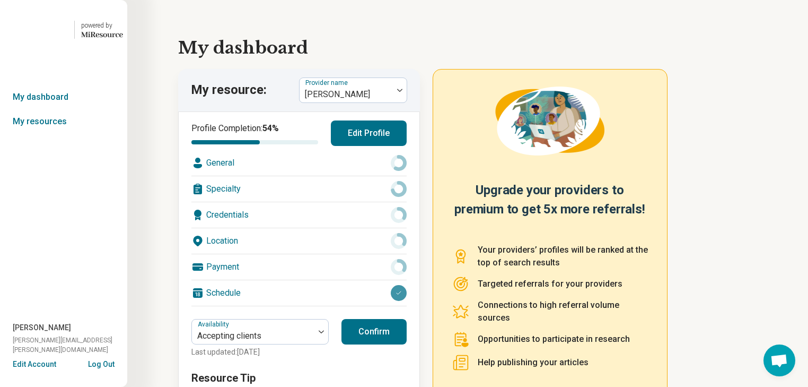
click at [344, 254] on div "Location" at bounding box center [298, 240] width 215 height 25
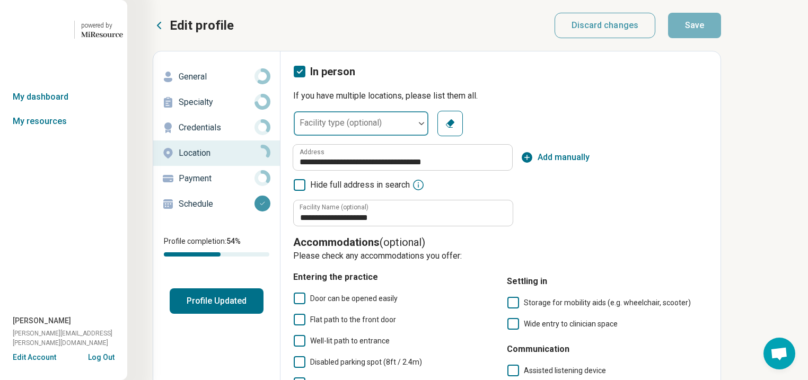
click at [429, 125] on div at bounding box center [422, 123] width 14 height 3
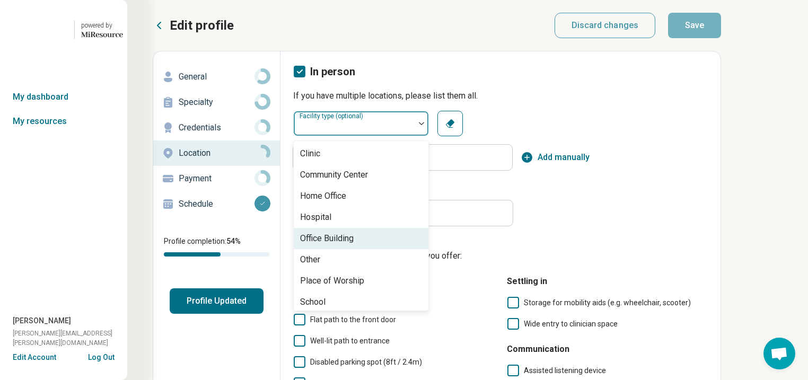
click at [423, 249] on div "Office Building" at bounding box center [361, 238] width 135 height 21
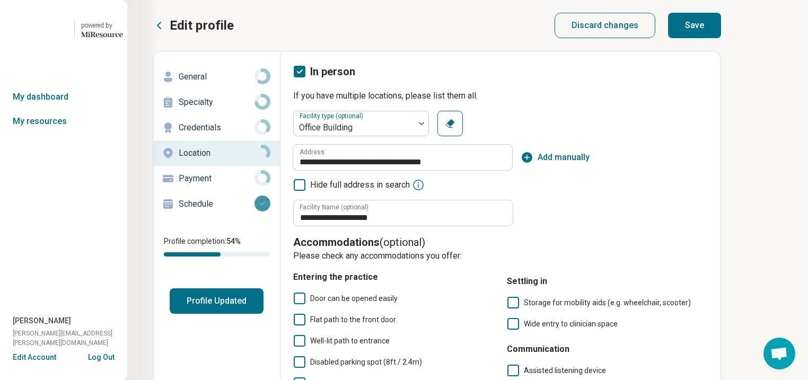
click at [721, 36] on button "Save" at bounding box center [694, 25] width 53 height 25
click at [214, 83] on p "General" at bounding box center [217, 77] width 76 height 13
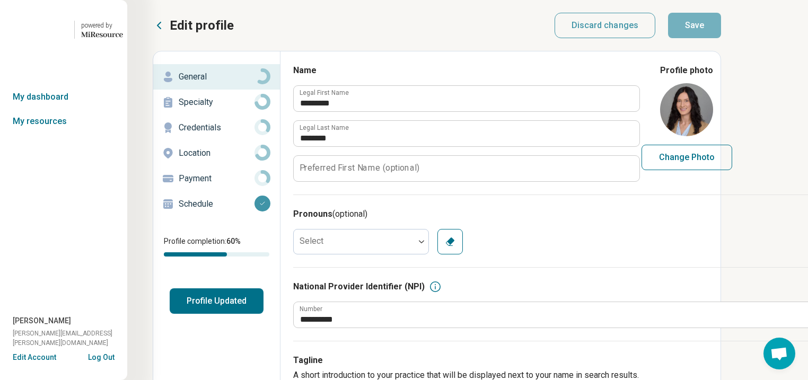
click at [221, 109] on p "Specialty" at bounding box center [217, 102] width 76 height 13
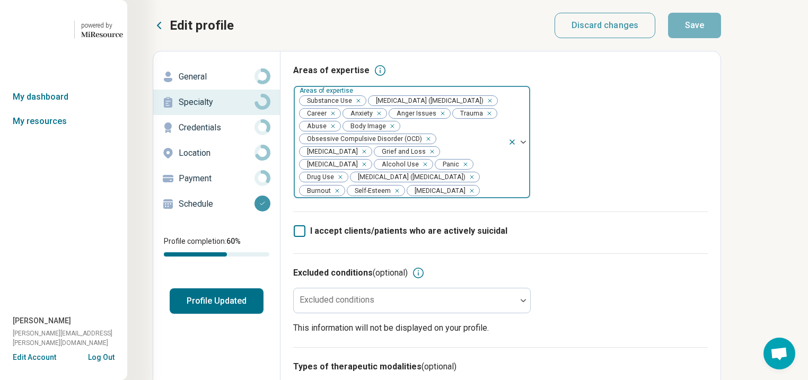
drag, startPoint x: 513, startPoint y: 206, endPoint x: 489, endPoint y: 206, distance: 24.4
click at [345, 184] on div "Remove [object Object]" at bounding box center [338, 177] width 13 height 13
click at [419, 168] on icon "Remove [object Object]" at bounding box center [422, 164] width 7 height 7
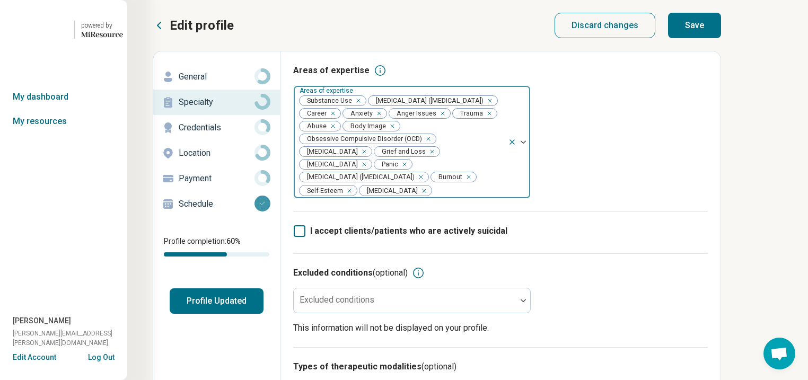
click at [363, 107] on div "Remove [object Object]" at bounding box center [356, 100] width 13 height 13
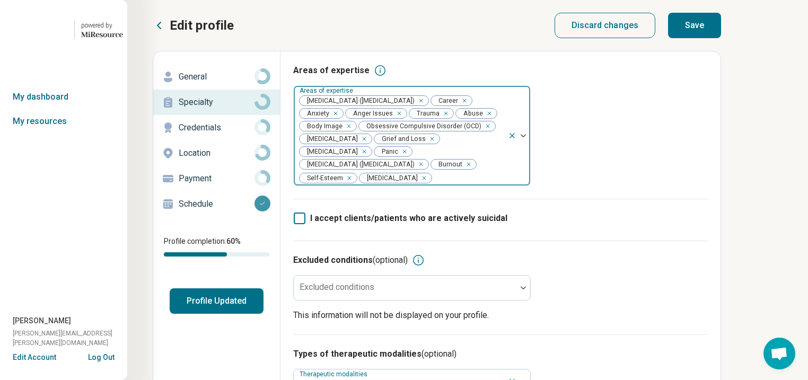
click at [721, 38] on button "Save" at bounding box center [694, 25] width 53 height 25
click at [234, 314] on button "Profile Updated" at bounding box center [217, 301] width 94 height 25
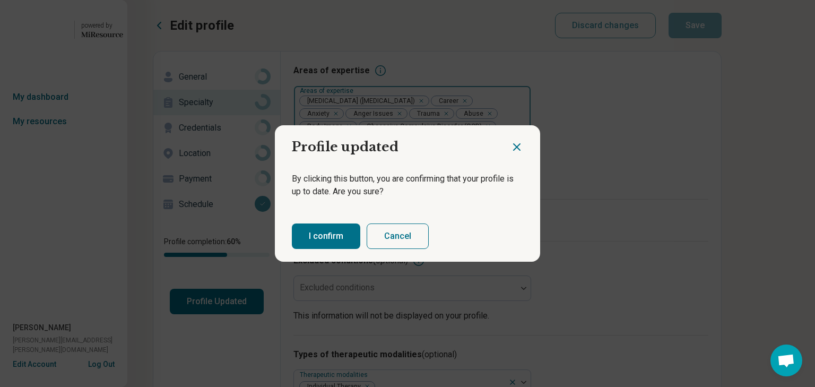
click at [344, 249] on button "I confirm" at bounding box center [326, 235] width 68 height 25
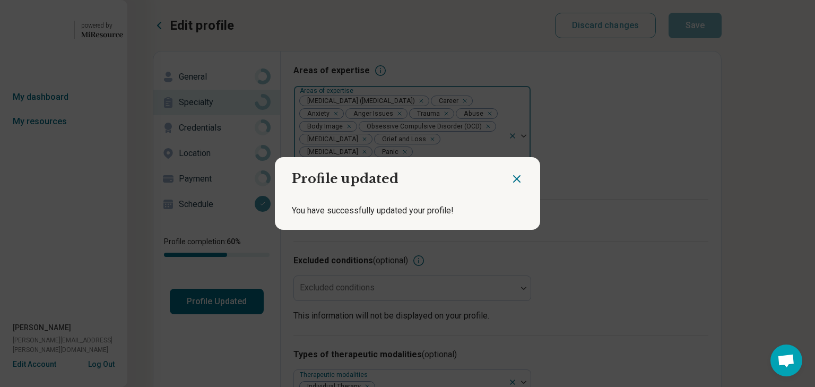
click at [510, 174] on icon "Close dialog" at bounding box center [516, 178] width 13 height 13
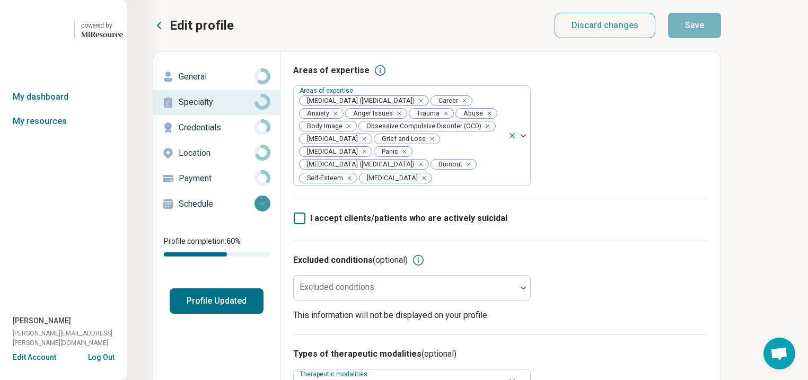
click at [219, 83] on p "General" at bounding box center [217, 77] width 76 height 13
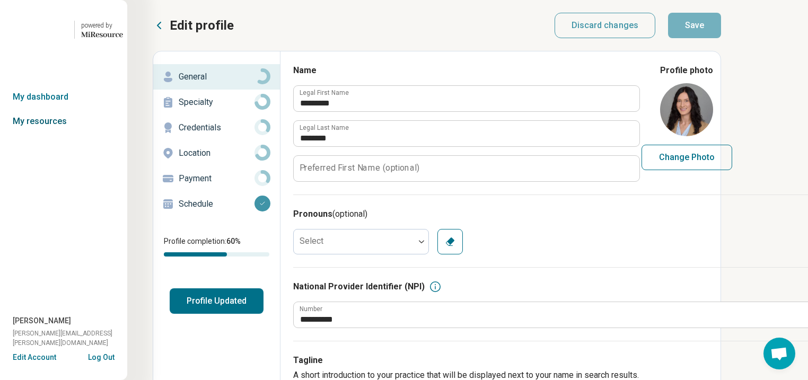
click at [46, 134] on link "My resources" at bounding box center [63, 121] width 127 height 24
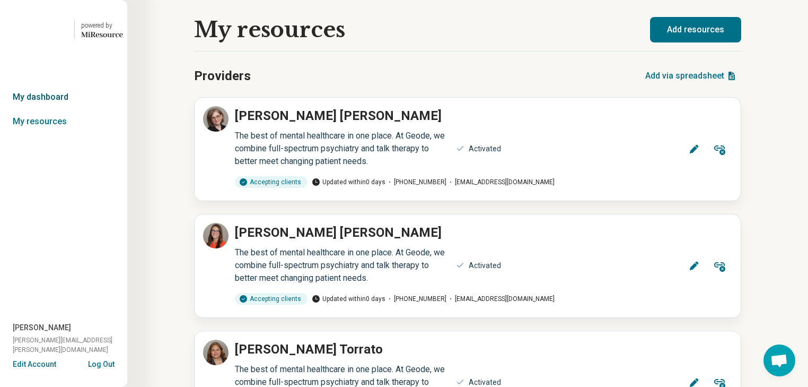
click at [46, 109] on link "My dashboard" at bounding box center [63, 97] width 127 height 24
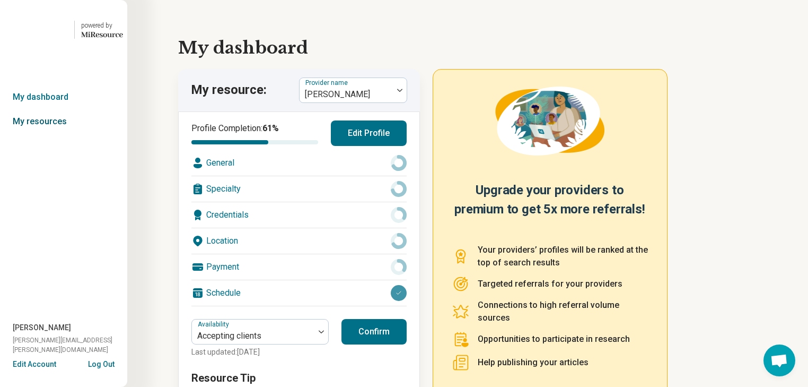
click at [49, 134] on link "My resources" at bounding box center [63, 121] width 127 height 24
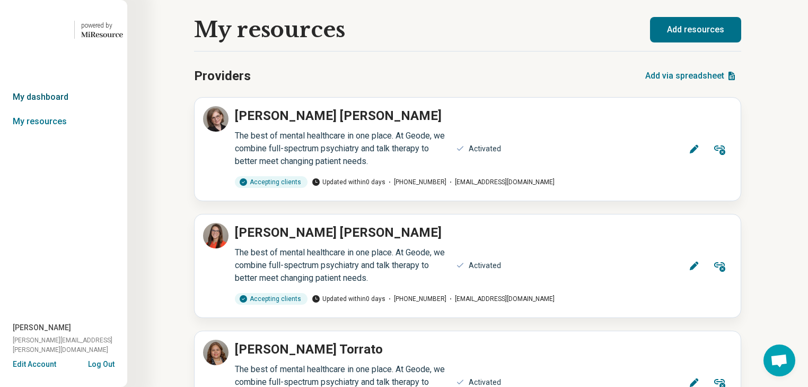
click at [51, 109] on link "My dashboard" at bounding box center [63, 97] width 127 height 24
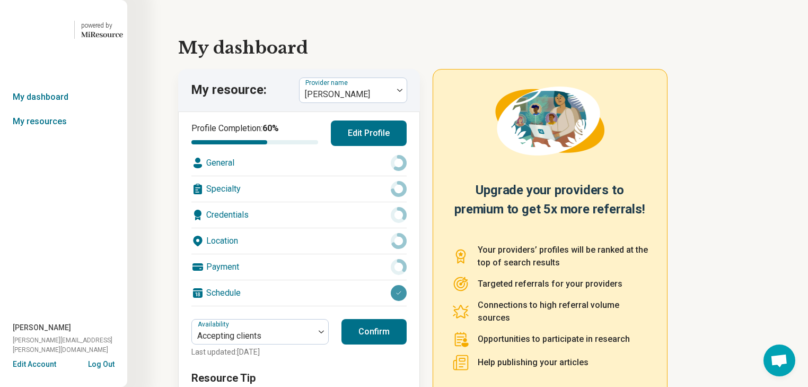
click at [51, 109] on link "My dashboard" at bounding box center [63, 97] width 127 height 24
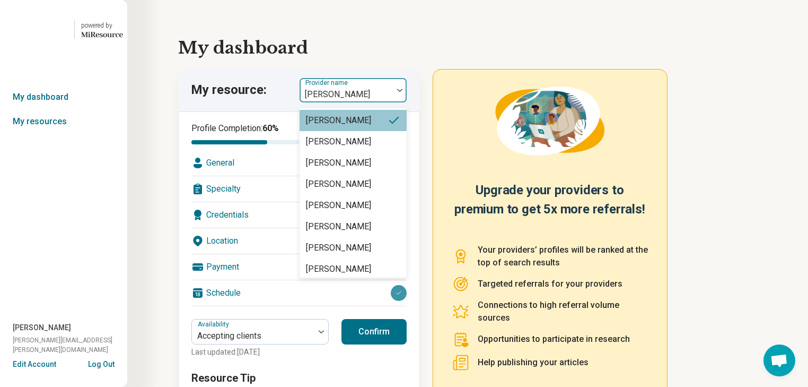
click at [403, 92] on img at bounding box center [399, 90] width 5 height 3
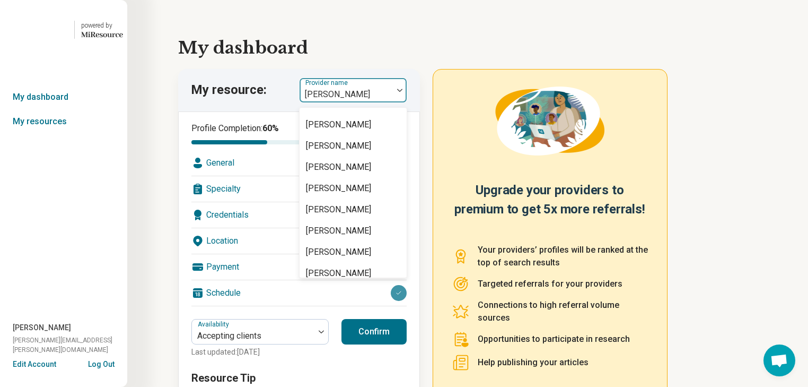
scroll to position [1528, 0]
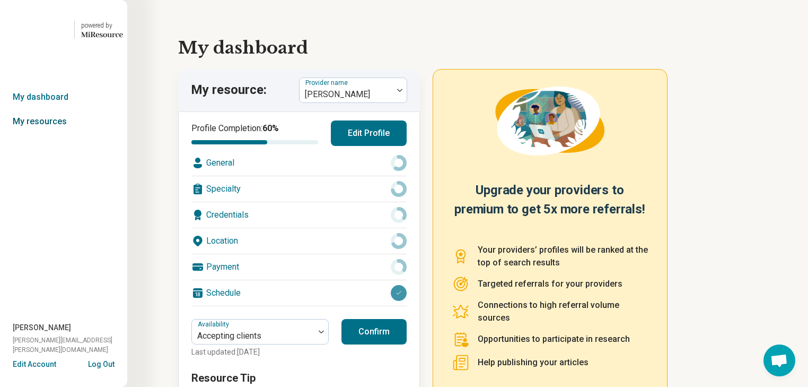
click at [40, 134] on link "My resources" at bounding box center [63, 121] width 127 height 24
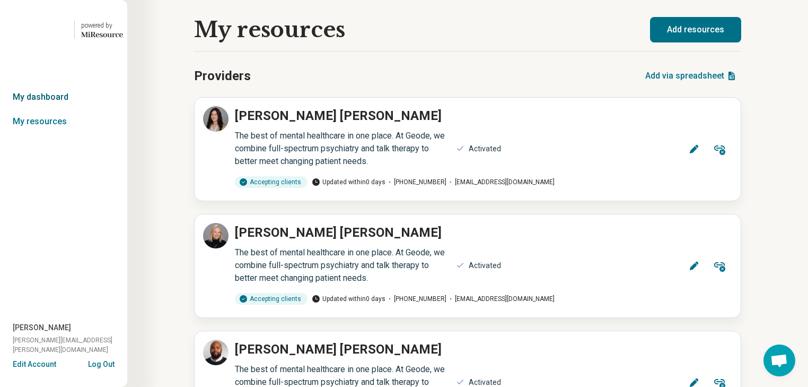
click at [49, 109] on link "My dashboard" at bounding box center [63, 97] width 127 height 24
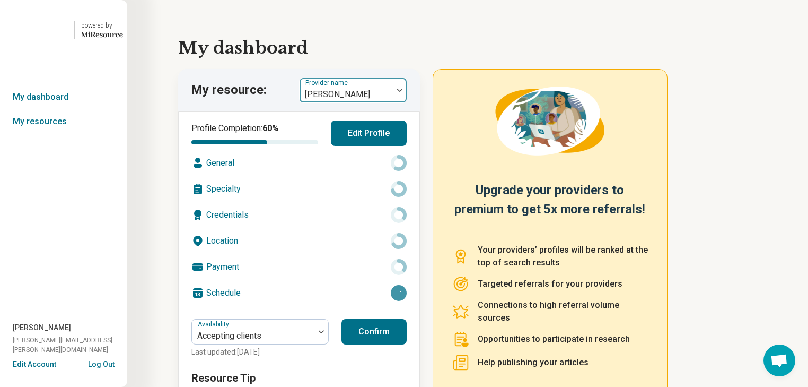
click at [403, 102] on div at bounding box center [400, 90] width 14 height 24
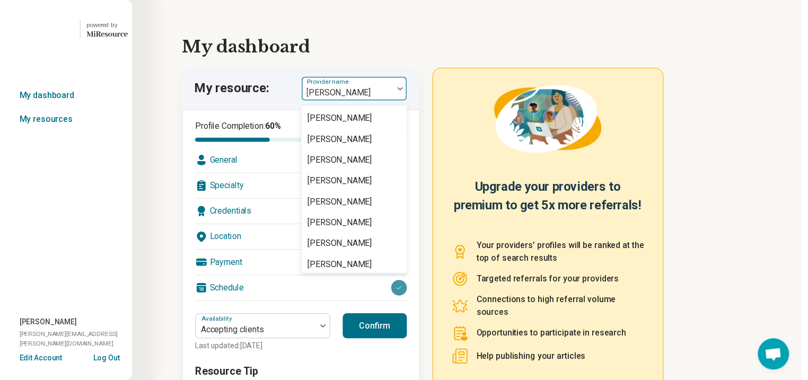
scroll to position [1740, 0]
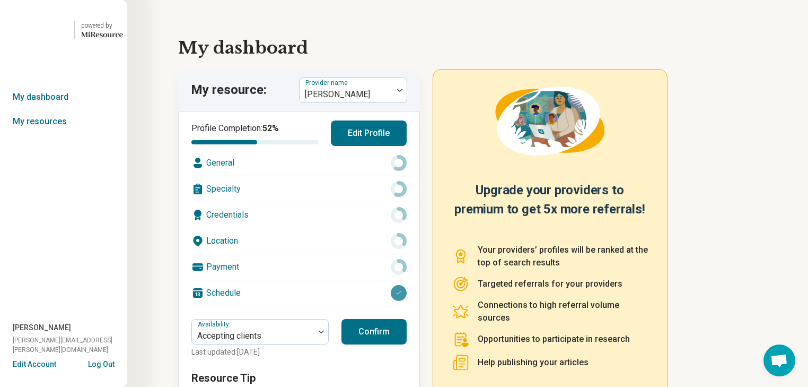
click at [311, 254] on div "Location" at bounding box center [298, 240] width 215 height 25
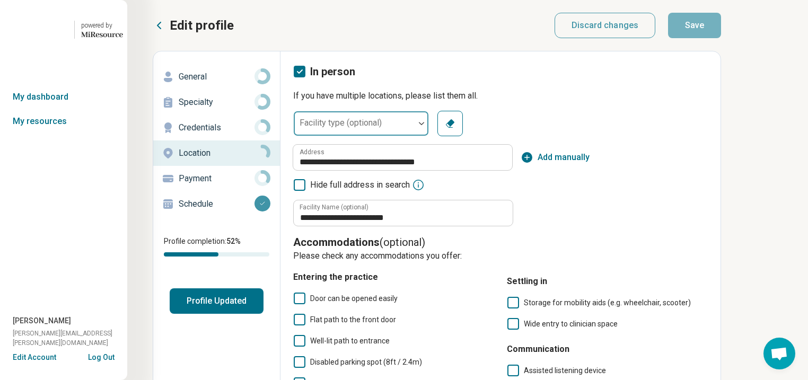
click at [429, 136] on div at bounding box center [422, 123] width 14 height 24
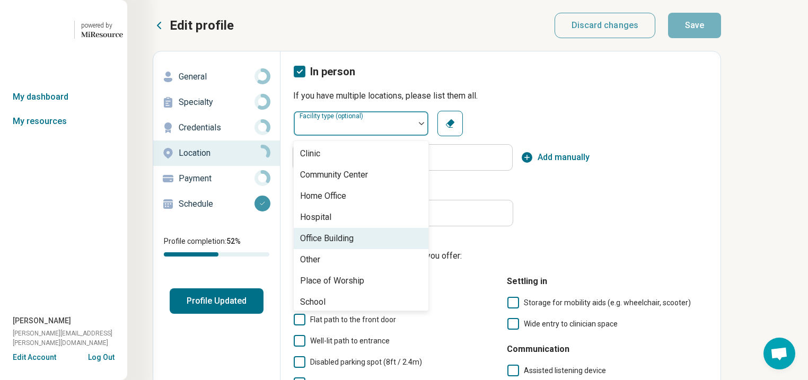
click at [411, 249] on div "Office Building" at bounding box center [361, 238] width 135 height 21
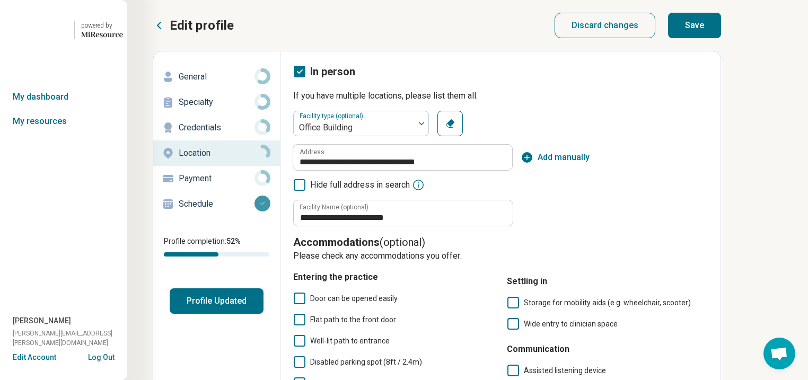
click at [721, 33] on button "Save" at bounding box center [694, 25] width 53 height 25
click at [212, 85] on div "General" at bounding box center [217, 76] width 110 height 17
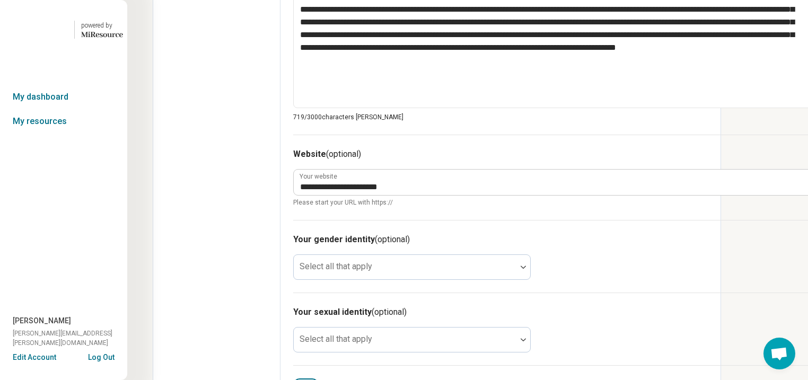
scroll to position [594, 0]
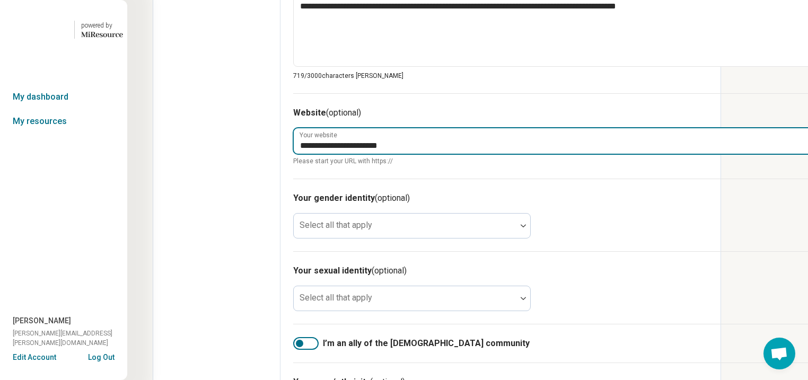
drag, startPoint x: 500, startPoint y: 286, endPoint x: 295, endPoint y: 280, distance: 204.9
paste input "**********"
type textarea "*"
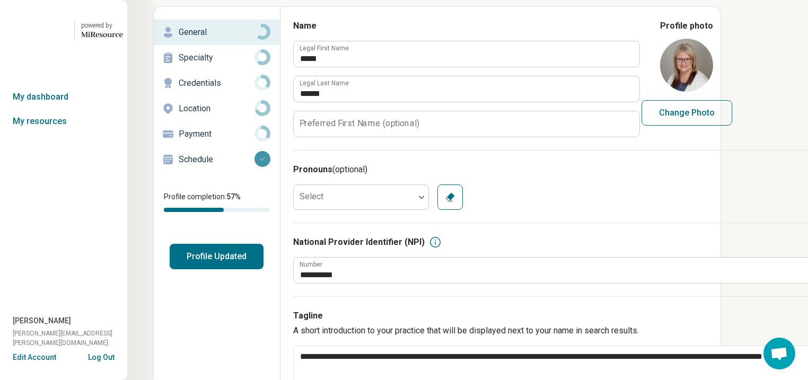
scroll to position [0, 0]
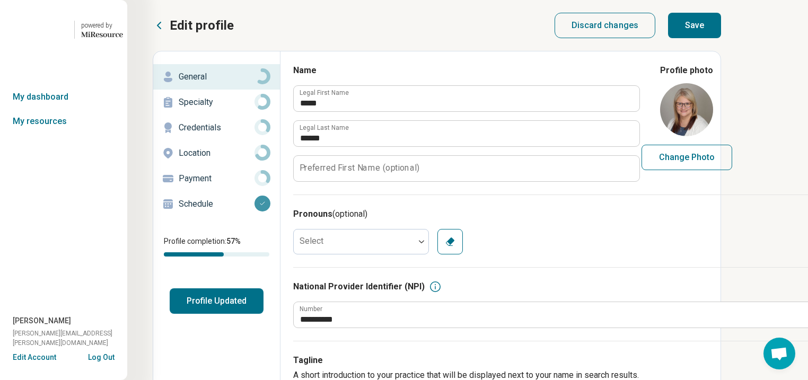
type input "**********"
click at [721, 32] on button "Save" at bounding box center [694, 25] width 53 height 25
click at [223, 109] on p "Specialty" at bounding box center [217, 102] width 76 height 13
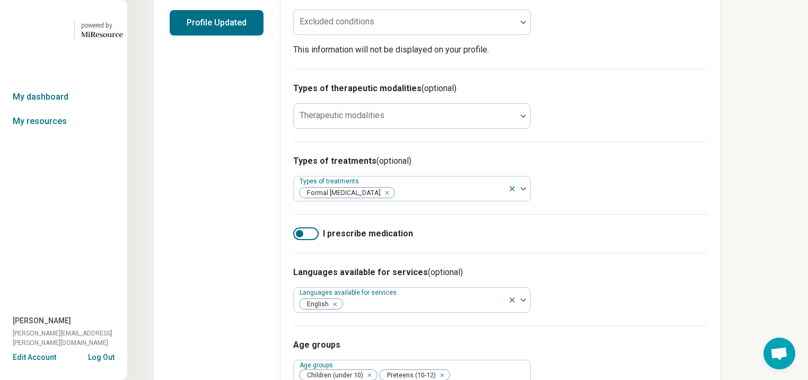
scroll to position [297, 0]
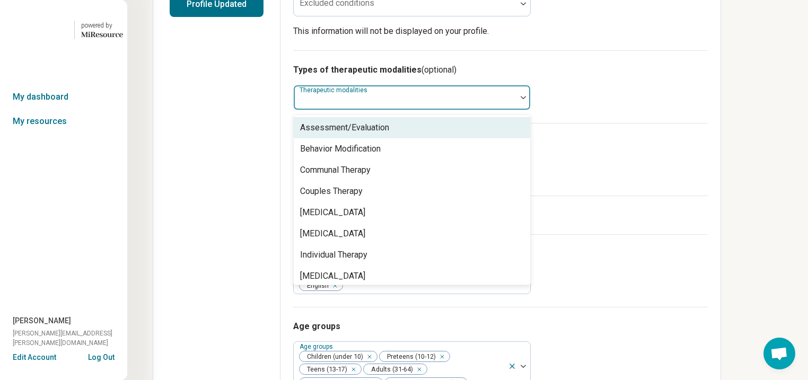
click at [526, 99] on img at bounding box center [523, 97] width 5 height 3
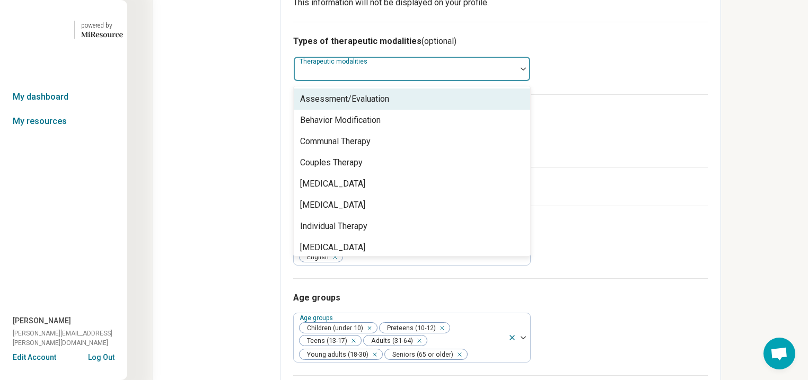
scroll to position [327, 0]
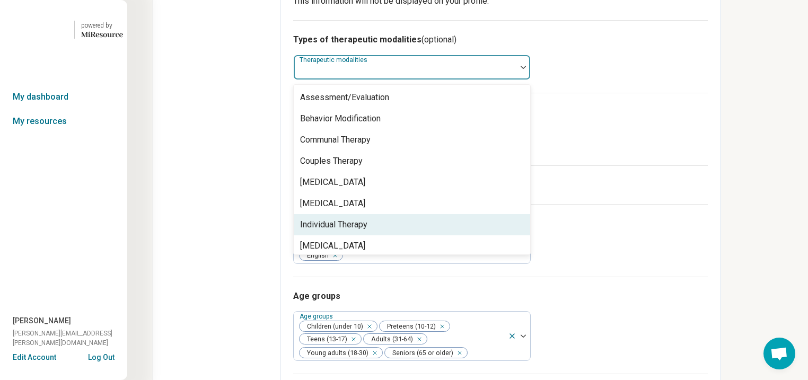
click at [364, 231] on div "Individual Therapy" at bounding box center [333, 225] width 67 height 13
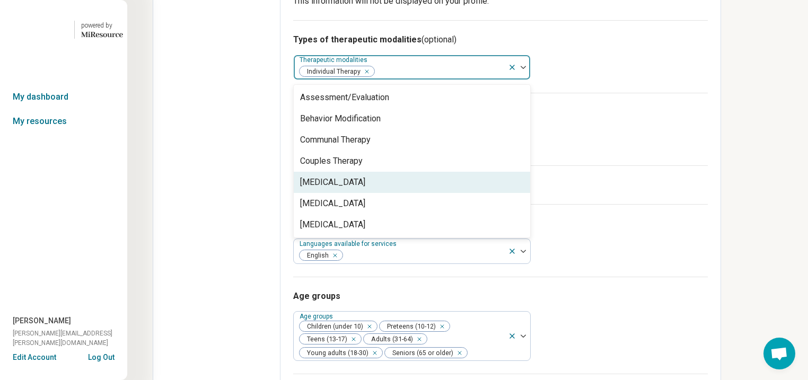
click at [365, 189] on div "[MEDICAL_DATA]" at bounding box center [332, 182] width 65 height 13
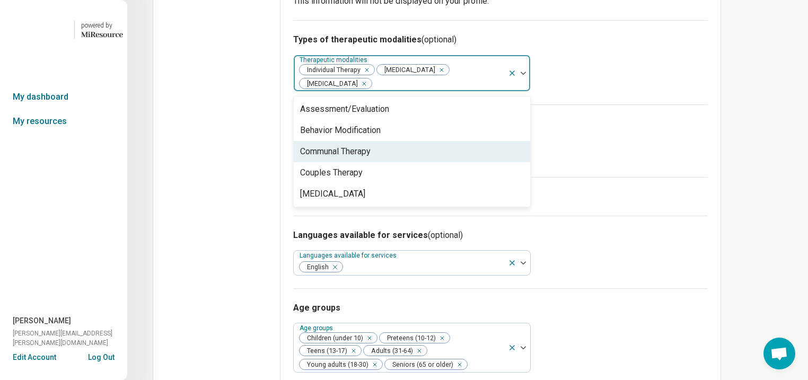
click at [708, 130] on h3 "Types of treatments (optional)" at bounding box center [500, 124] width 415 height 13
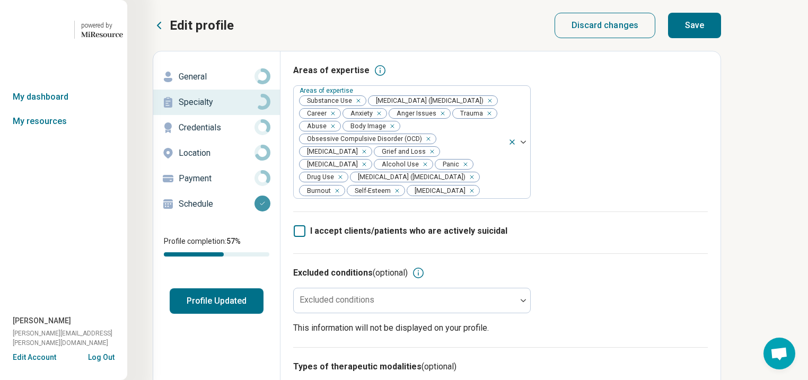
scroll to position [0, 0]
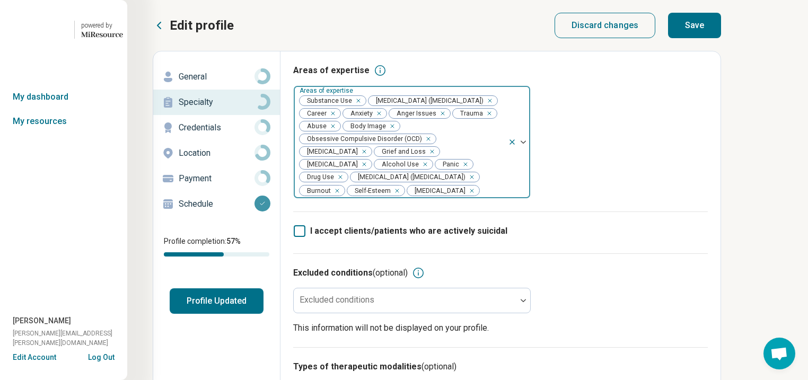
click at [342, 181] on icon "Remove [object Object]" at bounding box center [337, 176] width 7 height 7
click at [417, 171] on div "Remove [object Object]" at bounding box center [423, 164] width 13 height 13
click at [363, 107] on div "Remove [object Object]" at bounding box center [356, 100] width 13 height 13
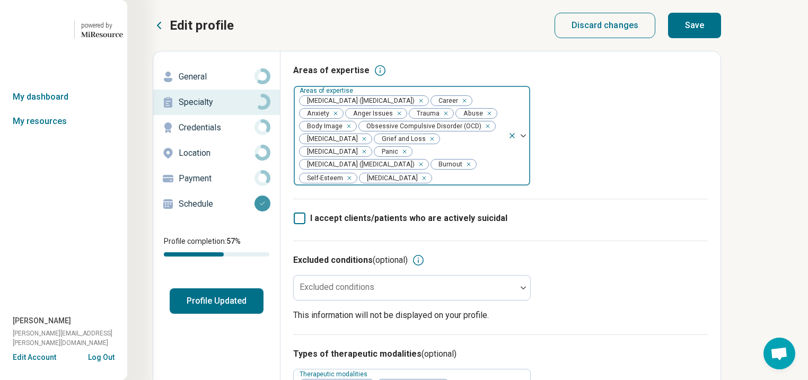
click at [721, 32] on button "Save" at bounding box center [694, 25] width 53 height 25
click at [197, 83] on p "General" at bounding box center [217, 77] width 76 height 13
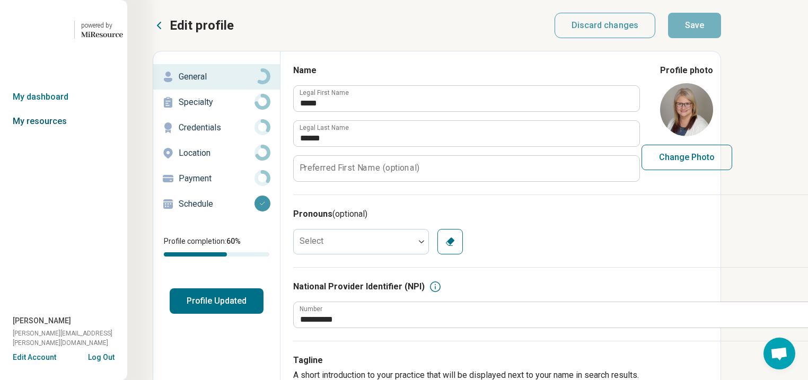
click at [63, 134] on link "My resources" at bounding box center [63, 121] width 127 height 24
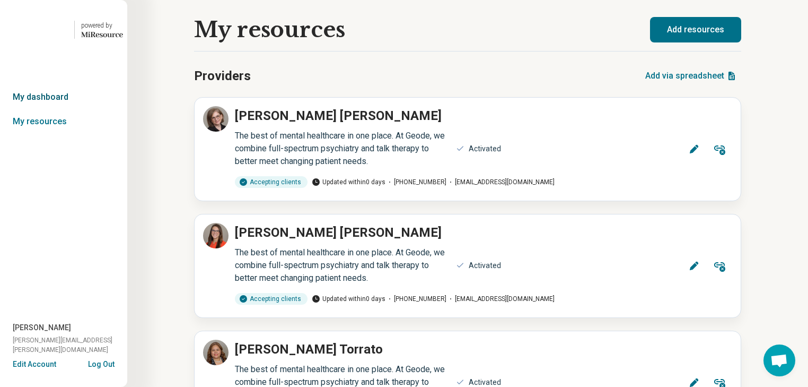
click at [53, 109] on link "My dashboard" at bounding box center [63, 97] width 127 height 24
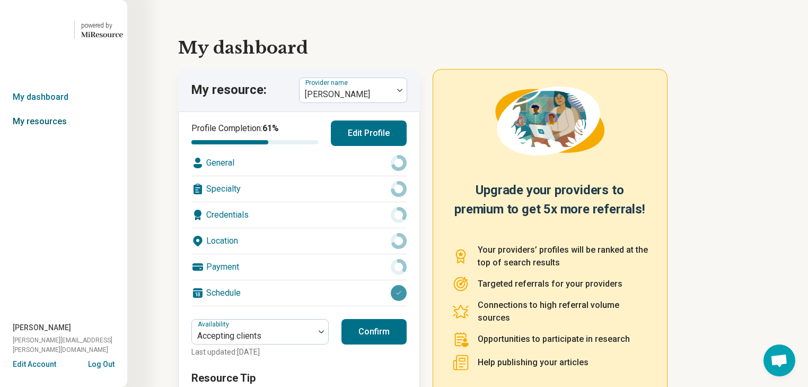
click at [48, 134] on link "My resources" at bounding box center [63, 121] width 127 height 24
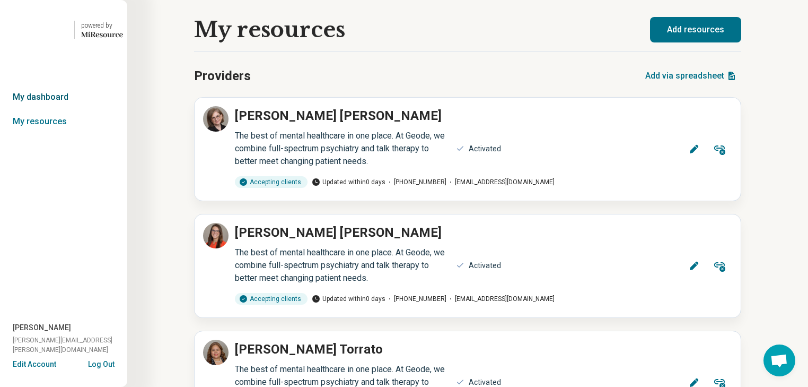
click at [51, 109] on link "My dashboard" at bounding box center [63, 97] width 127 height 24
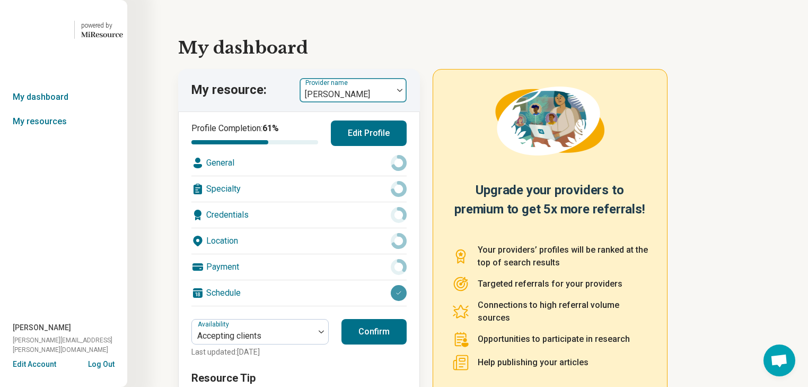
click at [403, 92] on img at bounding box center [399, 90] width 5 height 3
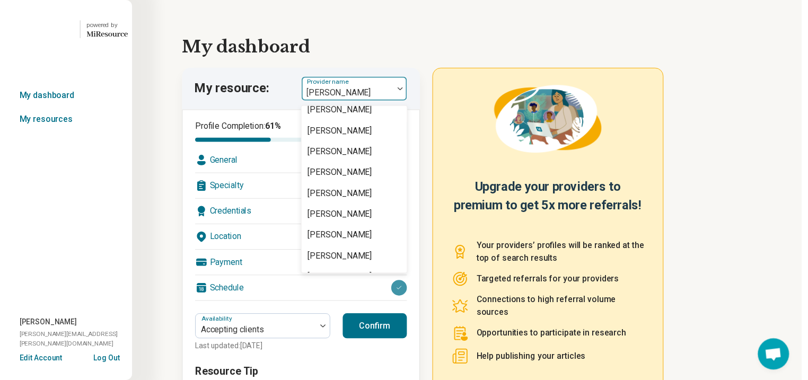
scroll to position [1655, 0]
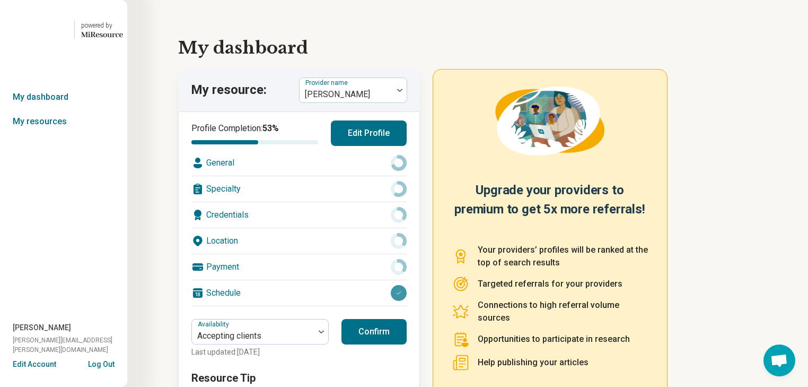
click at [280, 254] on div "Location" at bounding box center [298, 240] width 215 height 25
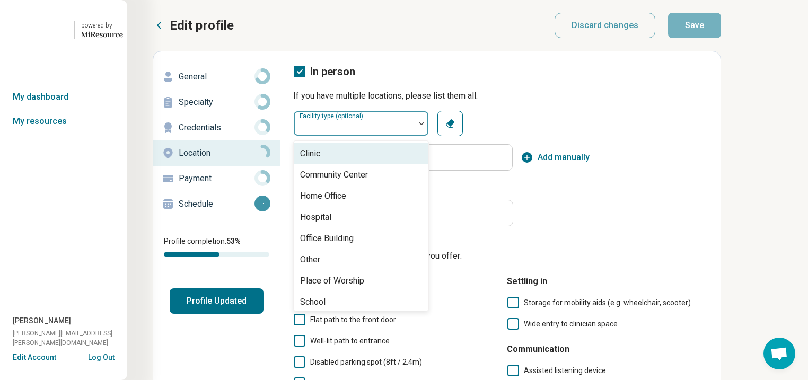
click at [429, 136] on div at bounding box center [422, 123] width 14 height 24
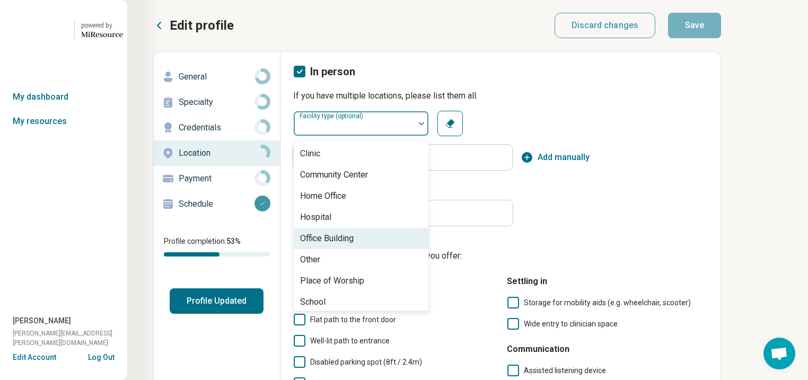
click at [354, 245] on div "Office Building" at bounding box center [327, 238] width 54 height 13
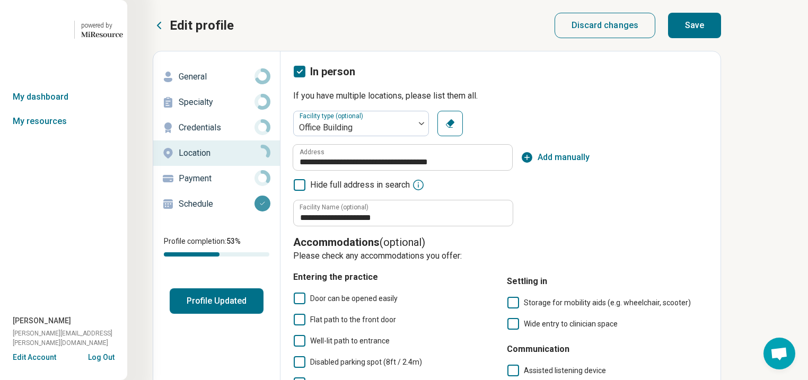
click at [721, 37] on button "Save" at bounding box center [694, 25] width 53 height 25
click at [199, 83] on p "General" at bounding box center [217, 77] width 76 height 13
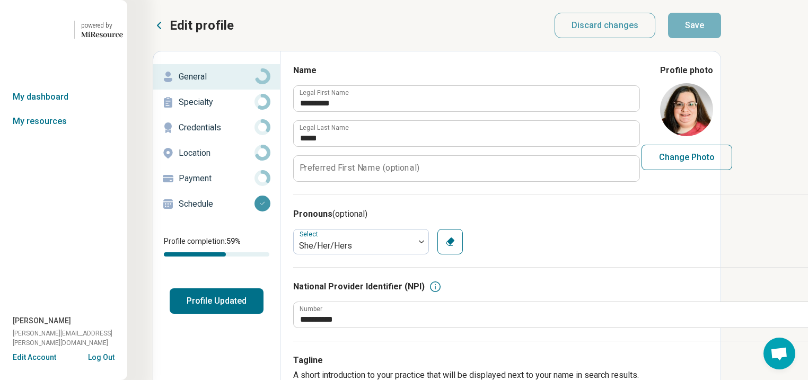
click at [208, 109] on p "Specialty" at bounding box center [217, 102] width 76 height 13
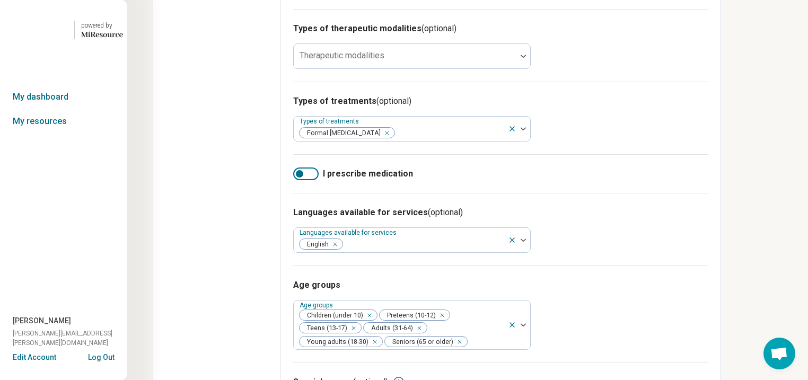
scroll to position [339, 0]
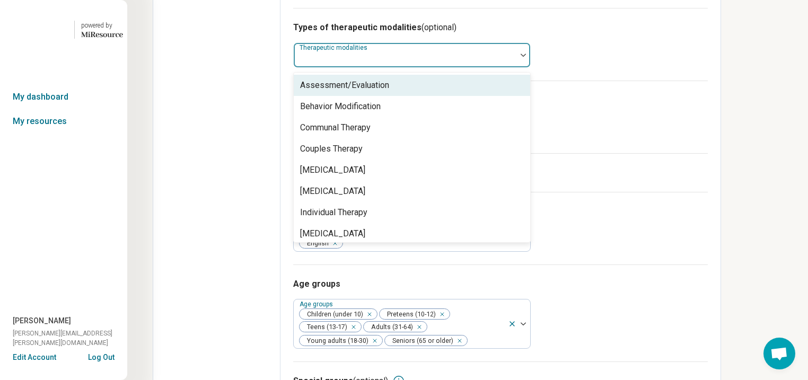
click at [530, 67] on div at bounding box center [524, 55] width 14 height 24
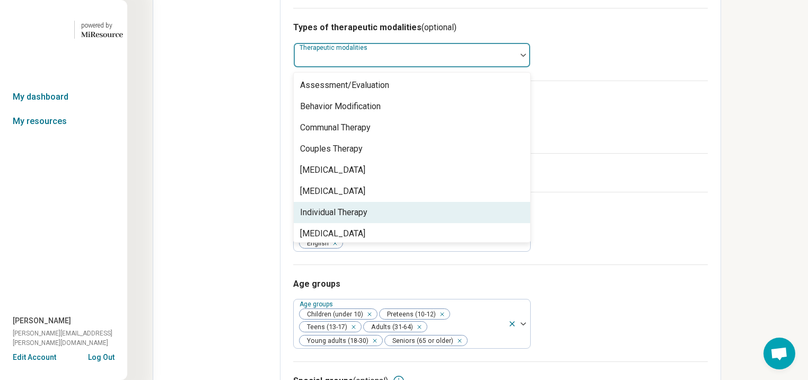
click at [368, 219] on div "Individual Therapy" at bounding box center [333, 212] width 67 height 13
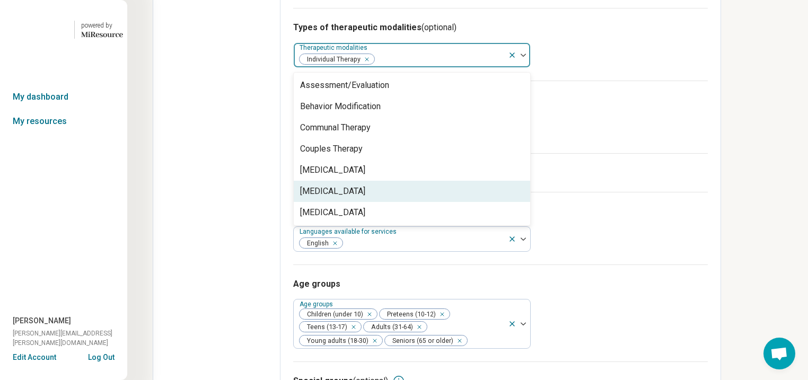
click at [365, 198] on div "[MEDICAL_DATA]" at bounding box center [332, 191] width 65 height 13
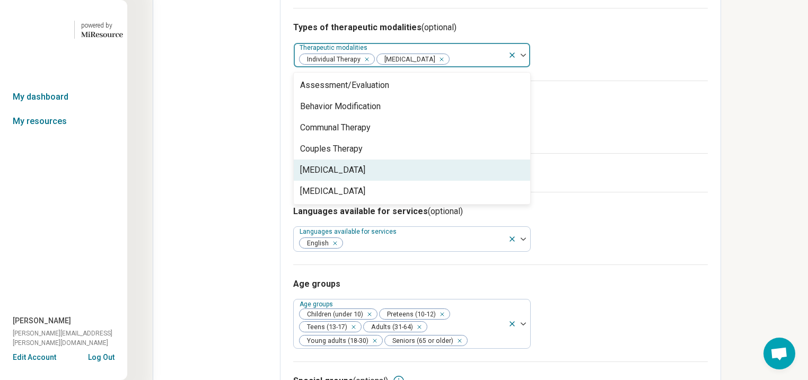
click at [365, 177] on div "[MEDICAL_DATA]" at bounding box center [332, 170] width 65 height 13
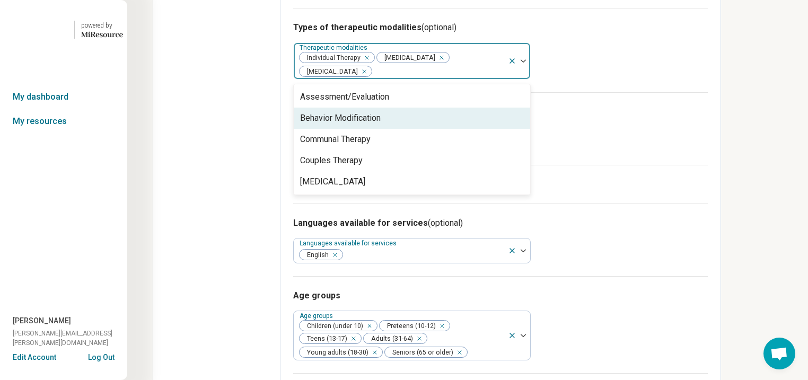
click at [708, 92] on div "Types of therapeutic modalities (optional) option [MEDICAL_DATA], selected. 5 r…" at bounding box center [500, 50] width 415 height 84
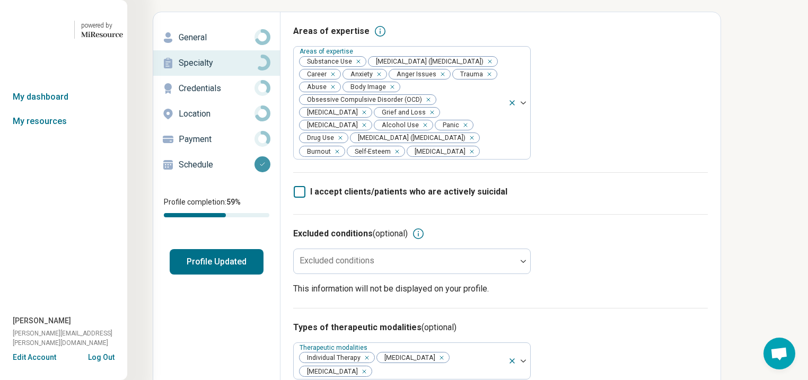
scroll to position [39, 0]
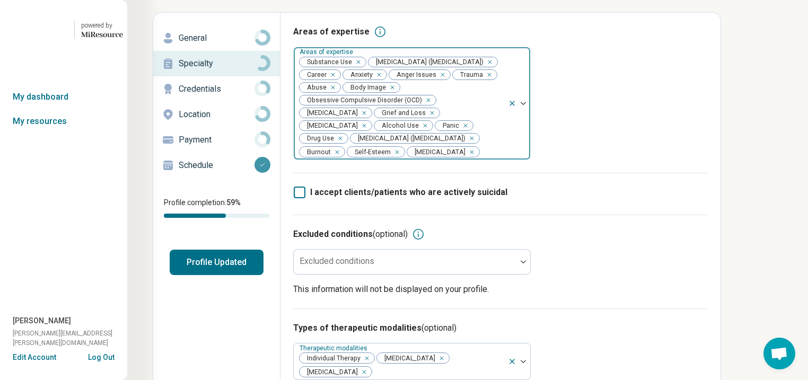
click at [363, 68] on div "Remove [object Object]" at bounding box center [356, 62] width 13 height 13
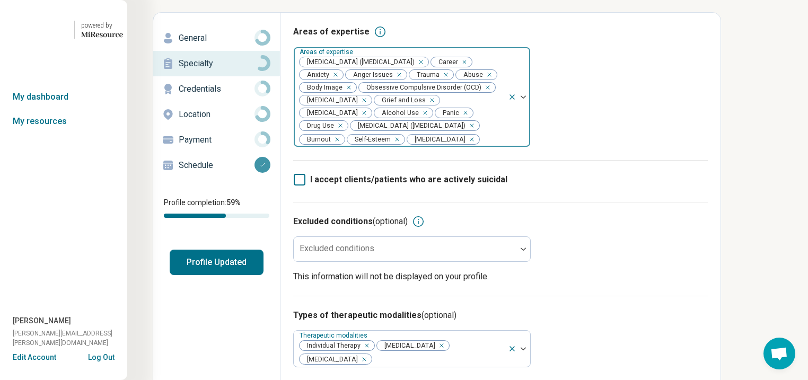
click at [345, 132] on div "Remove [object Object]" at bounding box center [338, 125] width 13 height 13
click at [417, 119] on div "Remove [object Object]" at bounding box center [423, 113] width 13 height 13
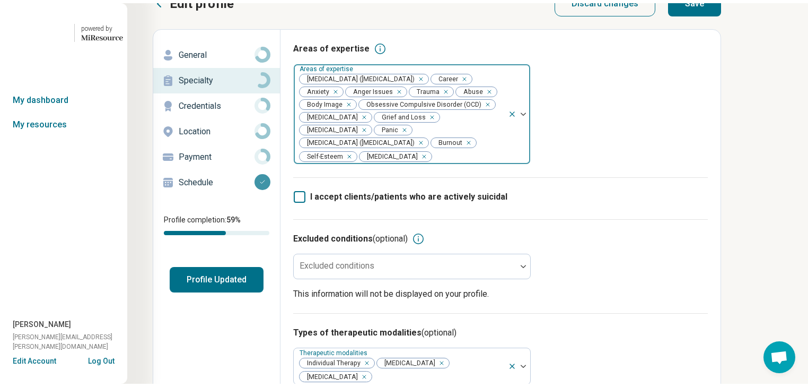
scroll to position [0, 0]
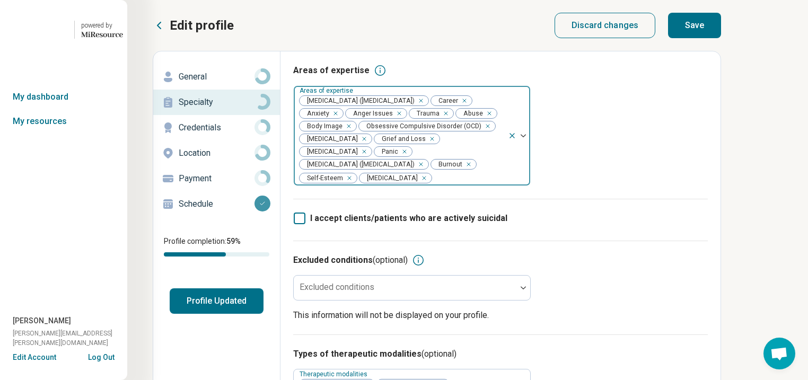
click at [721, 37] on button "Save" at bounding box center [694, 25] width 53 height 25
click at [208, 83] on p "General" at bounding box center [217, 77] width 76 height 13
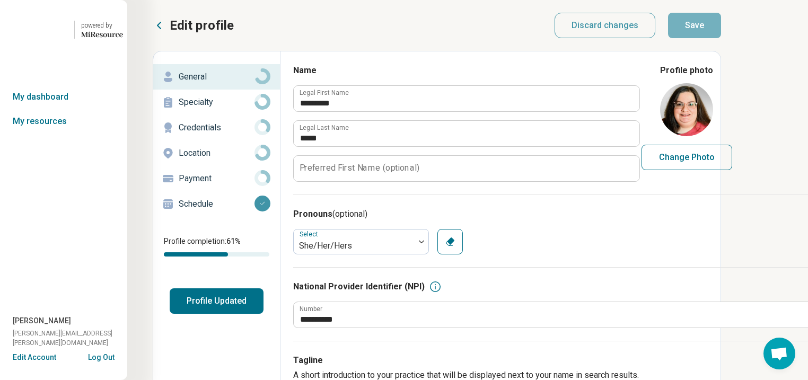
click at [263, 314] on button "Profile Updated" at bounding box center [217, 301] width 94 height 25
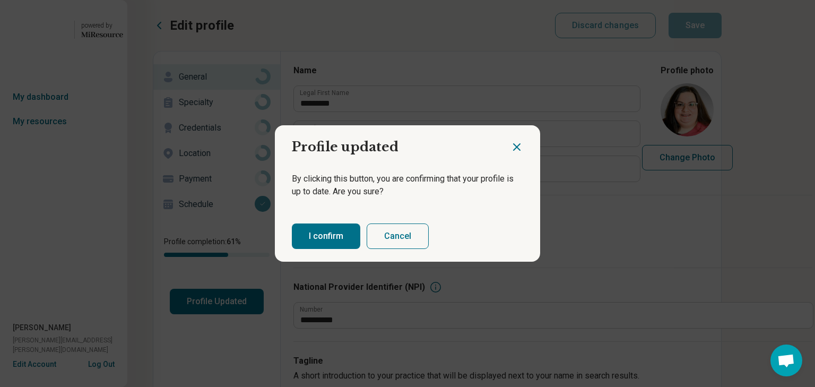
click at [341, 243] on button "I confirm" at bounding box center [326, 235] width 68 height 25
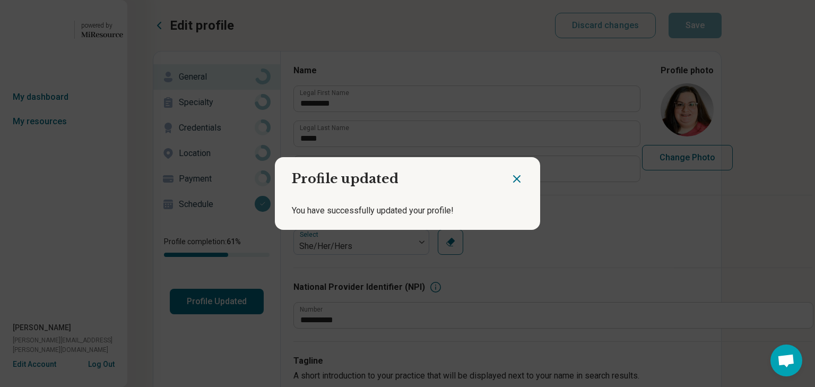
click at [513, 174] on icon "Close dialog" at bounding box center [516, 178] width 13 height 13
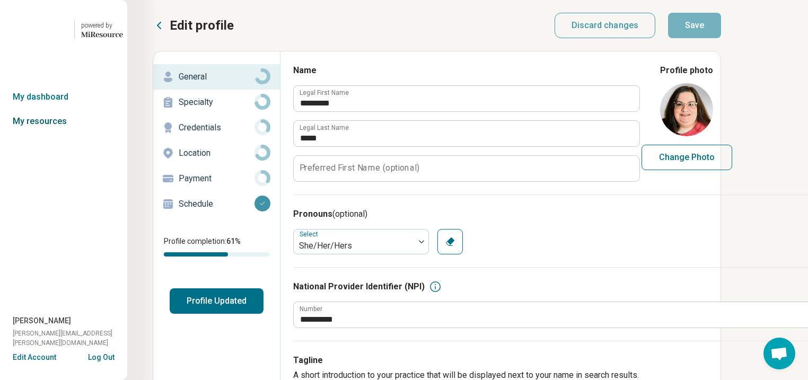
click at [56, 134] on link "My resources" at bounding box center [63, 121] width 127 height 24
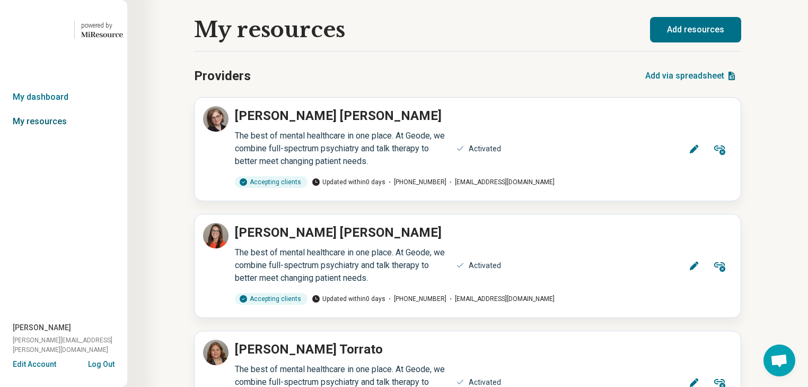
click at [53, 134] on link "My resources" at bounding box center [63, 121] width 127 height 24
click at [55, 109] on link "My dashboard" at bounding box center [63, 97] width 127 height 24
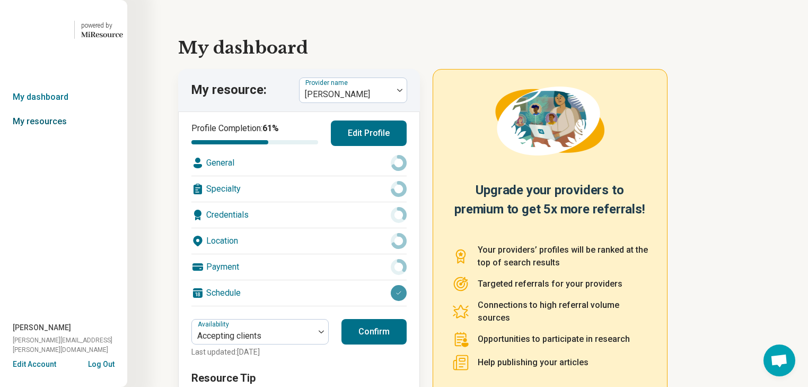
click at [53, 134] on link "My resources" at bounding box center [63, 121] width 127 height 24
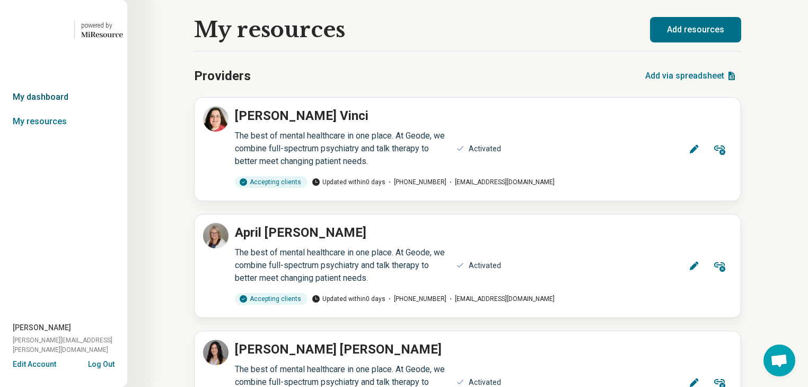
click at [57, 109] on link "My dashboard" at bounding box center [63, 97] width 127 height 24
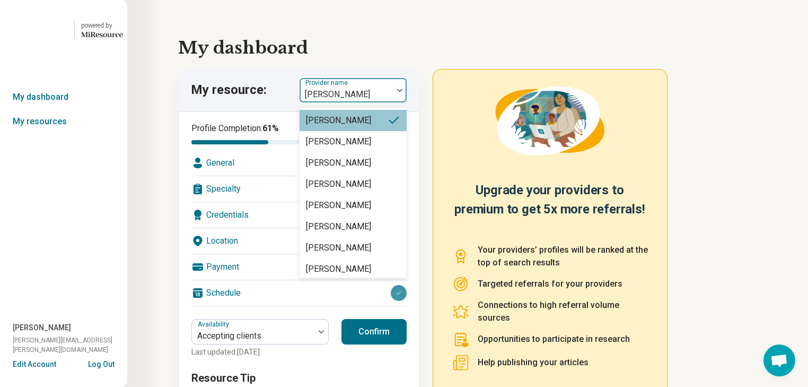
click at [403, 92] on img at bounding box center [399, 90] width 5 height 3
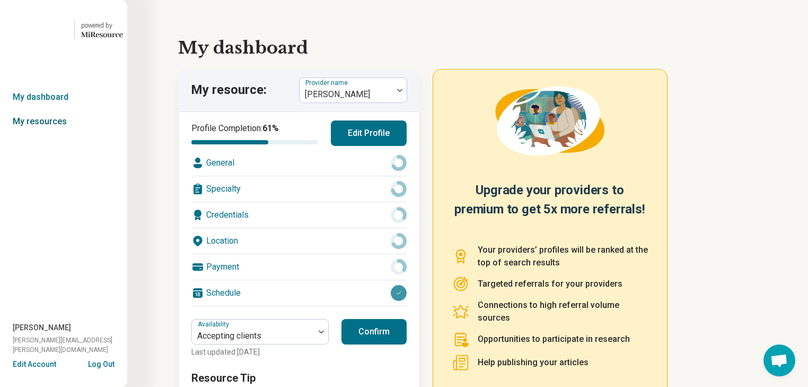
click at [42, 134] on link "My resources" at bounding box center [63, 121] width 127 height 24
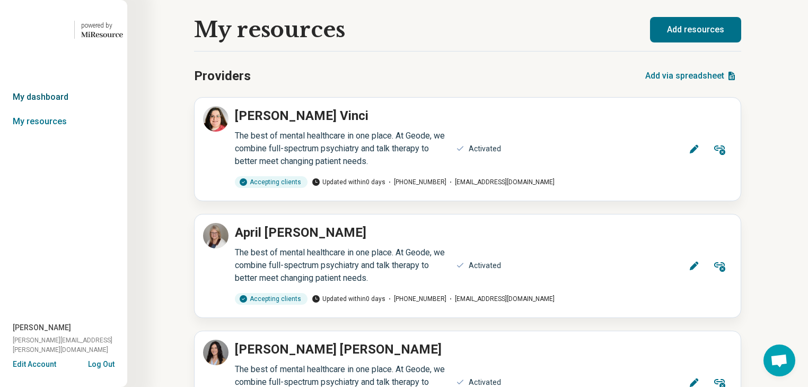
click at [48, 109] on link "My dashboard" at bounding box center [63, 97] width 127 height 24
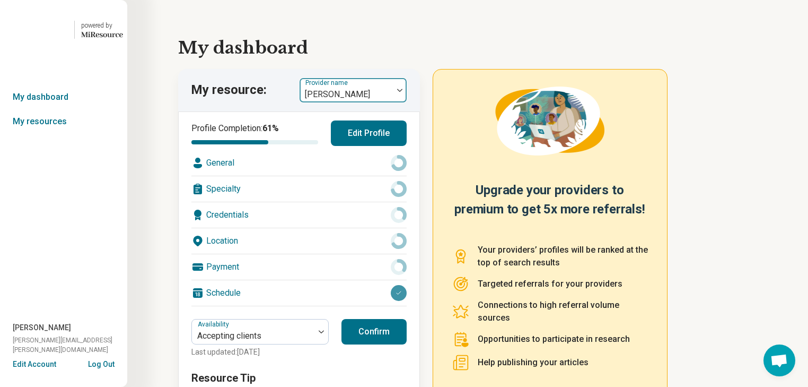
click at [407, 102] on div at bounding box center [400, 90] width 14 height 24
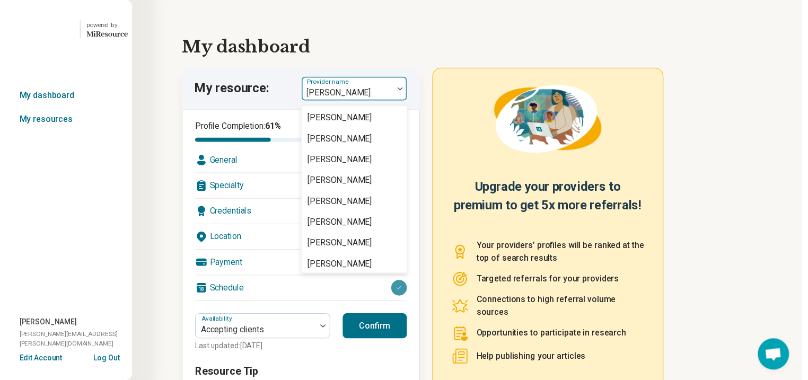
scroll to position [1782, 0]
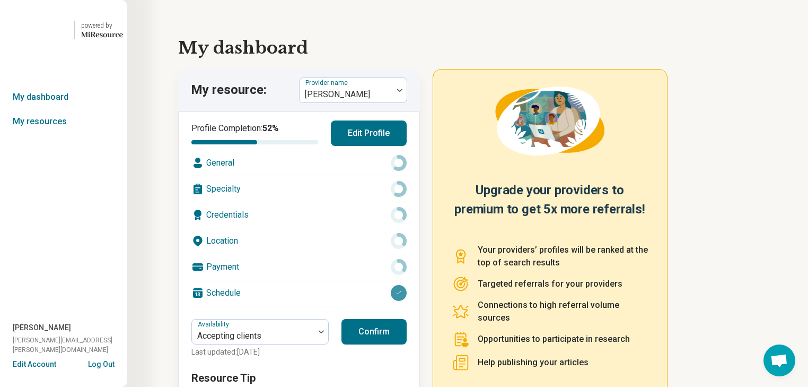
click at [335, 254] on div "Location" at bounding box center [298, 240] width 215 height 25
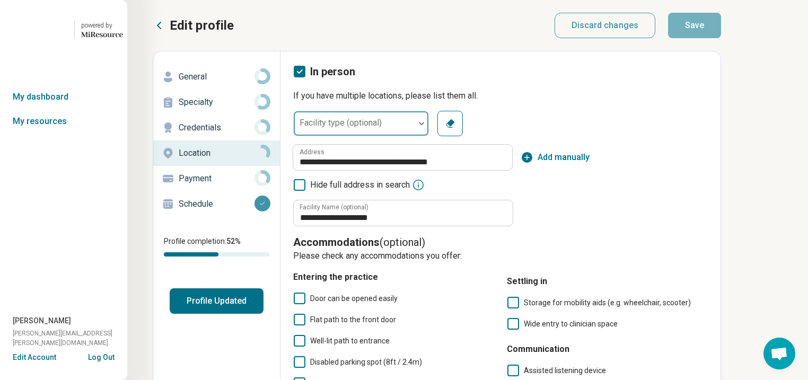
click at [429, 136] on div at bounding box center [422, 123] width 14 height 24
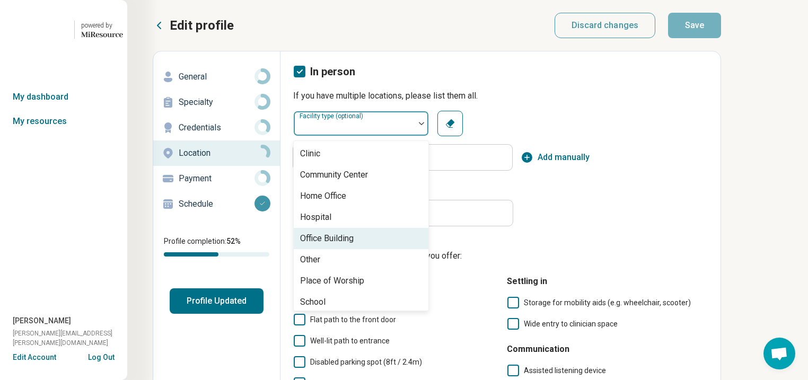
click at [428, 249] on div "Office Building" at bounding box center [361, 238] width 135 height 21
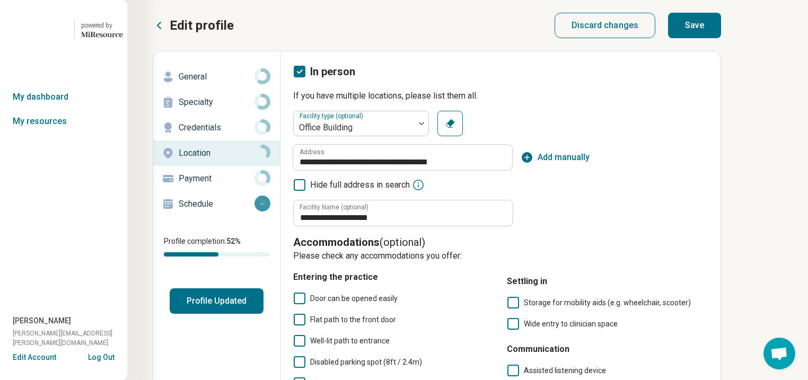
click at [721, 32] on button "Save" at bounding box center [694, 25] width 53 height 25
click at [208, 83] on p "General" at bounding box center [217, 77] width 76 height 13
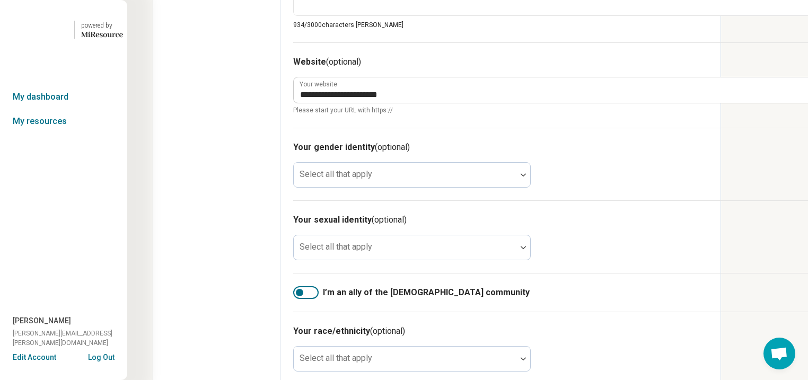
scroll to position [679, 0]
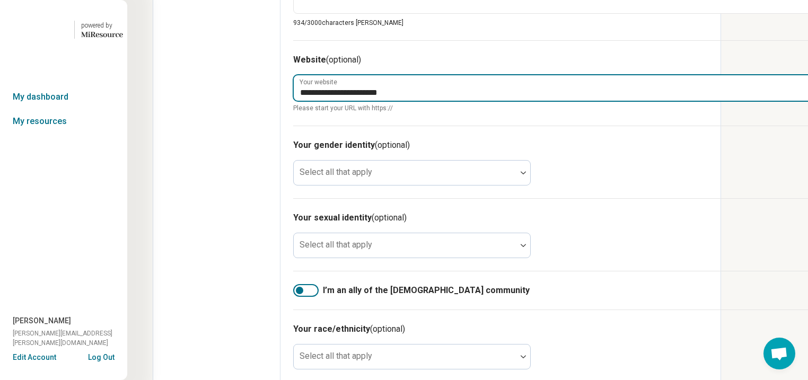
drag, startPoint x: 517, startPoint y: 223, endPoint x: 331, endPoint y: 226, distance: 186.2
paste input "**********"
type textarea "*"
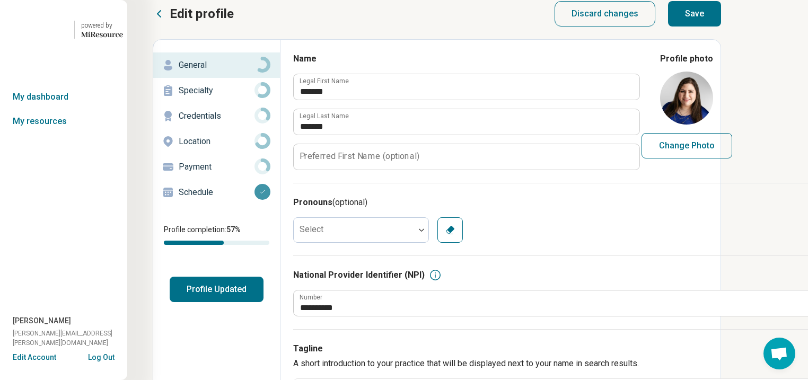
scroll to position [0, 0]
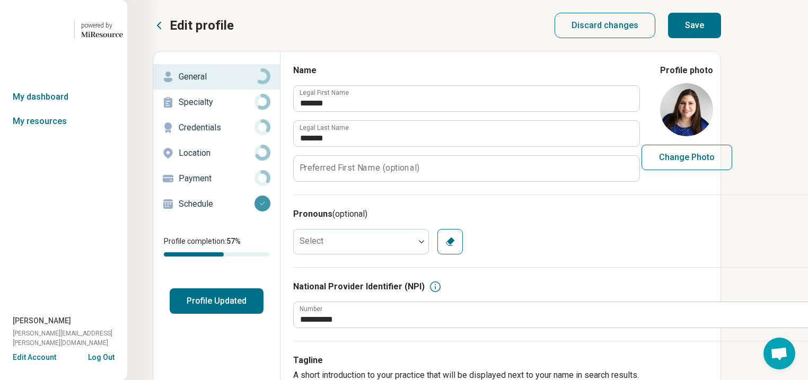
type input "**********"
click at [722, 33] on div "Discard changes Save" at bounding box center [638, 25] width 167 height 21
click at [721, 34] on button "Save" at bounding box center [694, 25] width 53 height 25
click at [217, 109] on p "Specialty" at bounding box center [217, 102] width 76 height 13
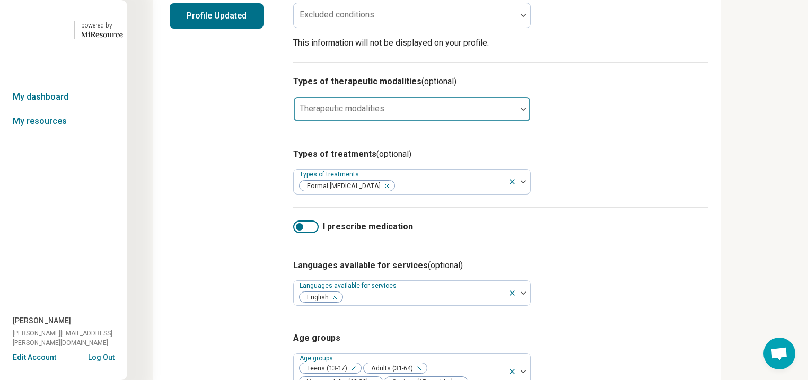
scroll to position [297, 0]
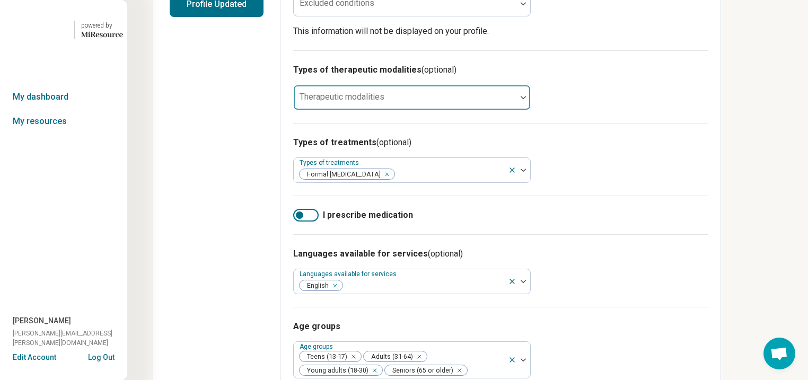
click at [512, 109] on div at bounding box center [405, 101] width 214 height 15
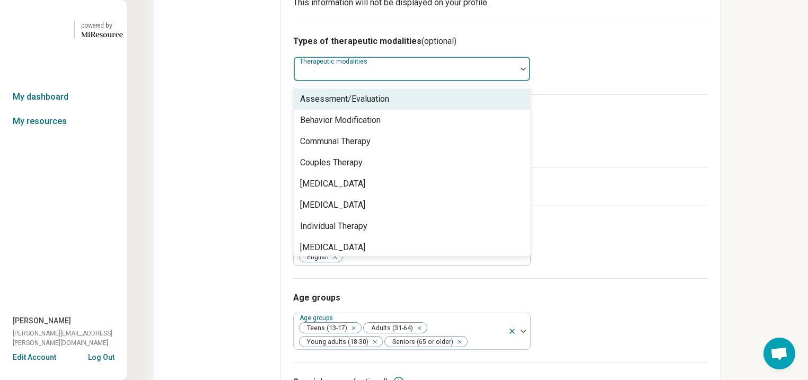
scroll to position [327, 0]
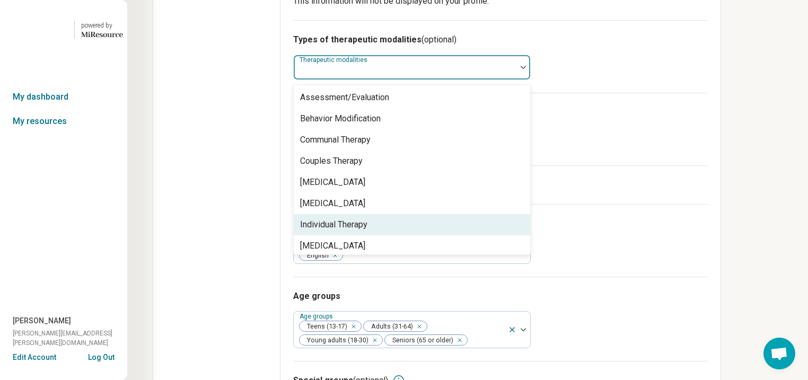
drag, startPoint x: 384, startPoint y: 349, endPoint x: 455, endPoint y: 341, distance: 71.5
click at [368, 231] on div "Individual Therapy" at bounding box center [333, 225] width 67 height 13
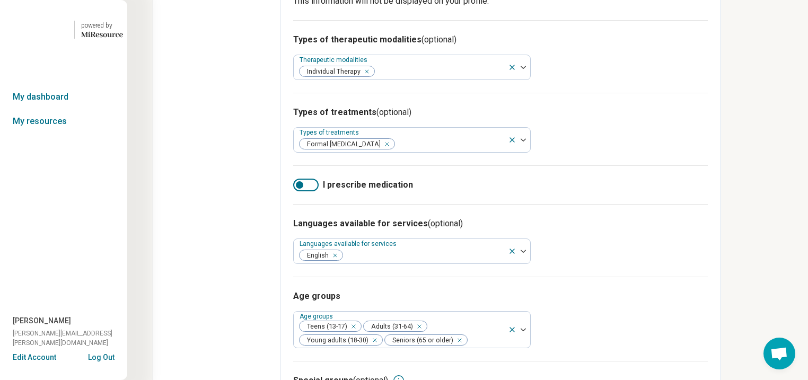
click at [708, 166] on div "Types of treatments (optional) Types of treatments Formal [MEDICAL_DATA]" at bounding box center [500, 129] width 415 height 73
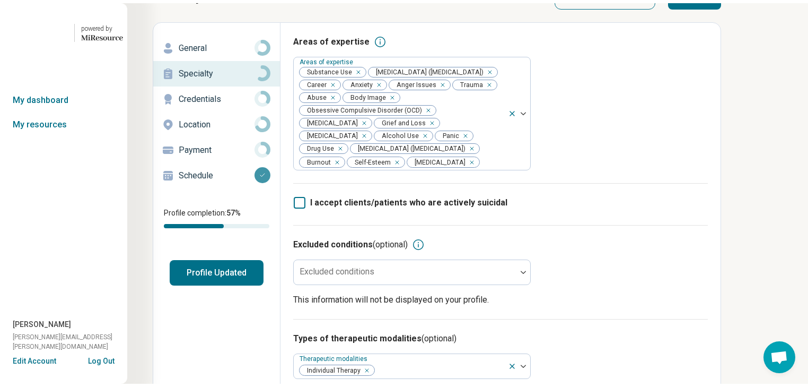
scroll to position [0, 0]
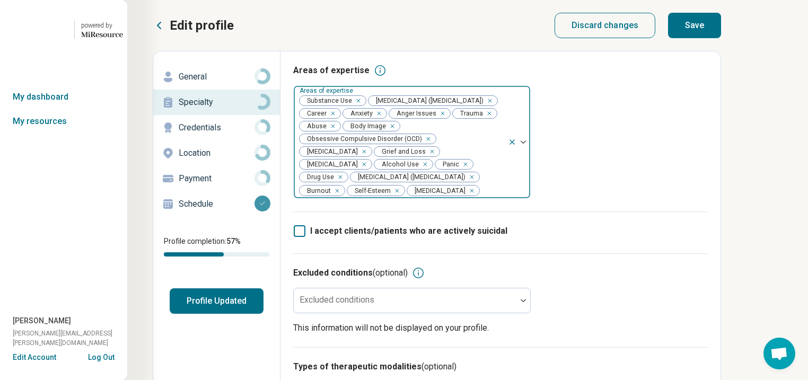
click at [419, 168] on icon "Remove [object Object]" at bounding box center [422, 164] width 7 height 7
click at [360, 104] on icon "Remove [object Object]" at bounding box center [355, 100] width 7 height 7
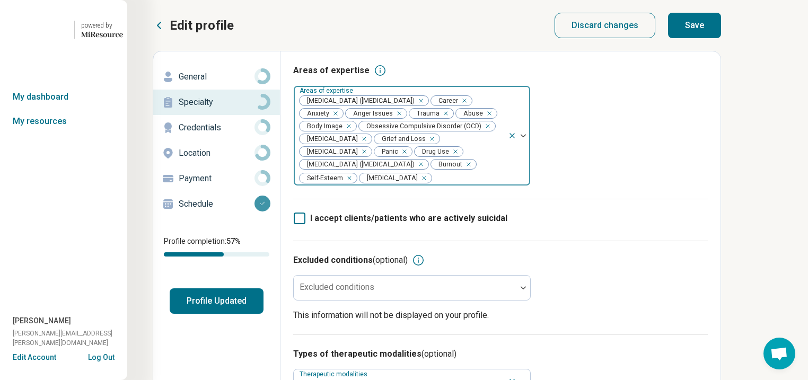
click at [448, 158] on div "Remove [object Object]" at bounding box center [454, 151] width 13 height 13
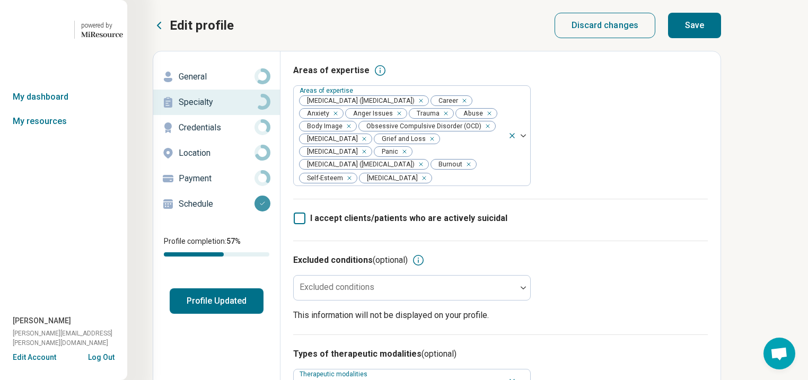
click at [721, 32] on button "Save" at bounding box center [694, 25] width 53 height 25
click at [257, 314] on button "Profile Updated" at bounding box center [217, 301] width 94 height 25
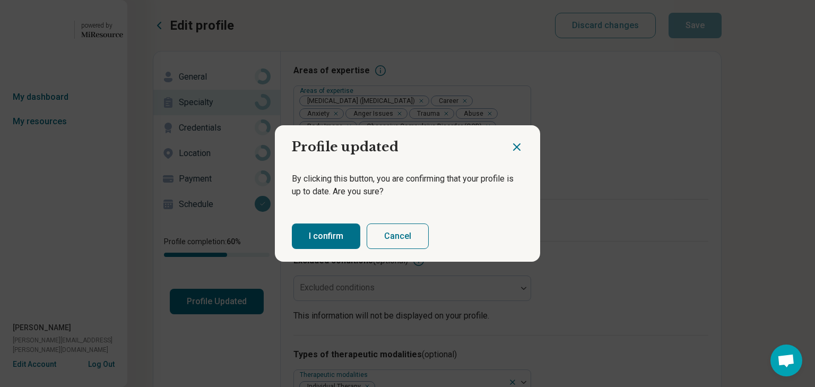
click at [351, 241] on button "I confirm" at bounding box center [326, 235] width 68 height 25
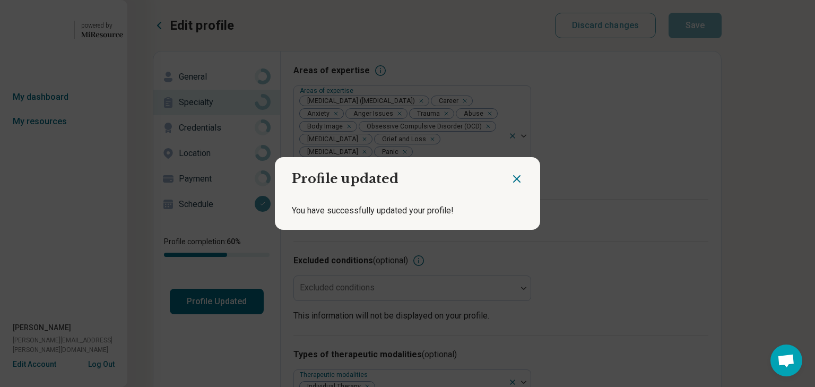
click at [510, 174] on icon "Close dialog" at bounding box center [516, 178] width 13 height 13
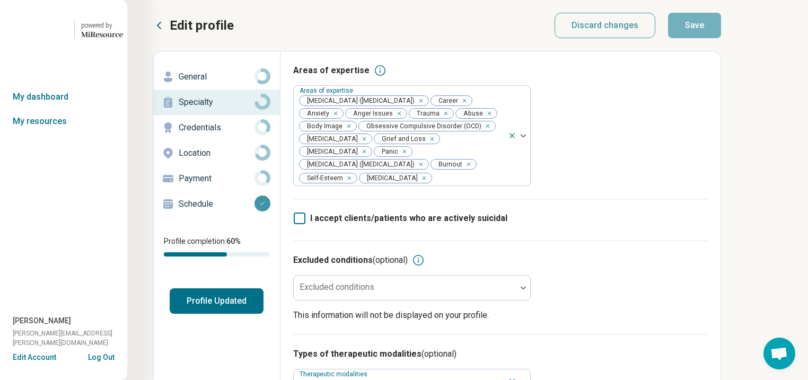
click at [234, 314] on button "Profile Updated" at bounding box center [217, 301] width 94 height 25
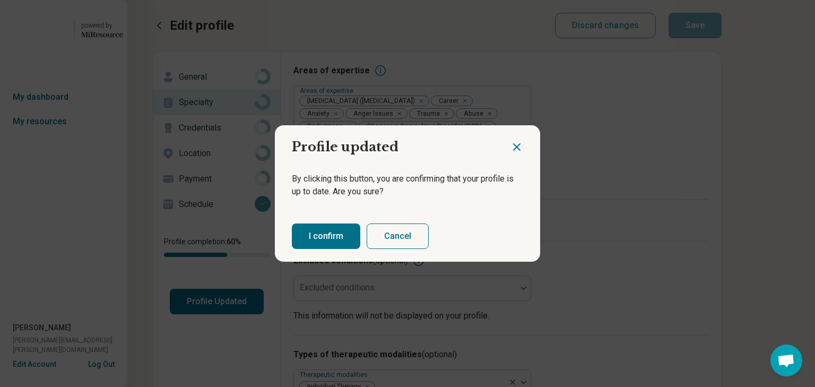
drag, startPoint x: 350, startPoint y: 252, endPoint x: 379, endPoint y: 240, distance: 31.8
click at [350, 249] on button "I confirm" at bounding box center [326, 235] width 68 height 25
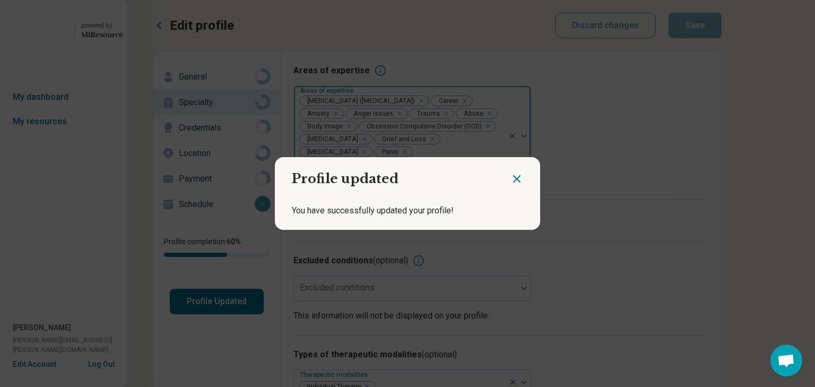
drag, startPoint x: 509, startPoint y: 172, endPoint x: 372, endPoint y: 153, distance: 138.7
click at [510, 172] on icon "Close dialog" at bounding box center [516, 178] width 13 height 13
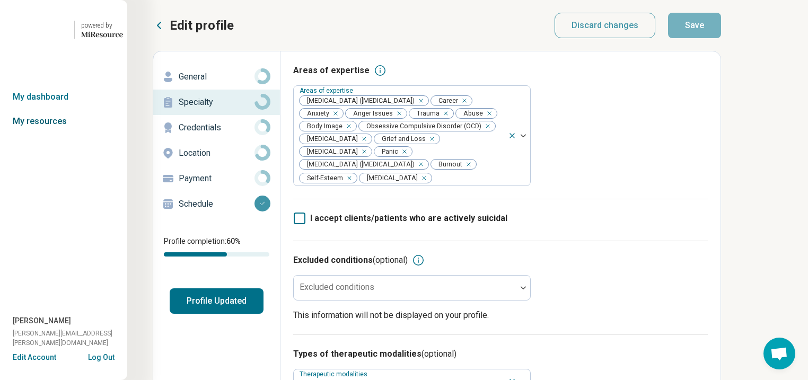
click at [41, 134] on link "My resources" at bounding box center [63, 121] width 127 height 24
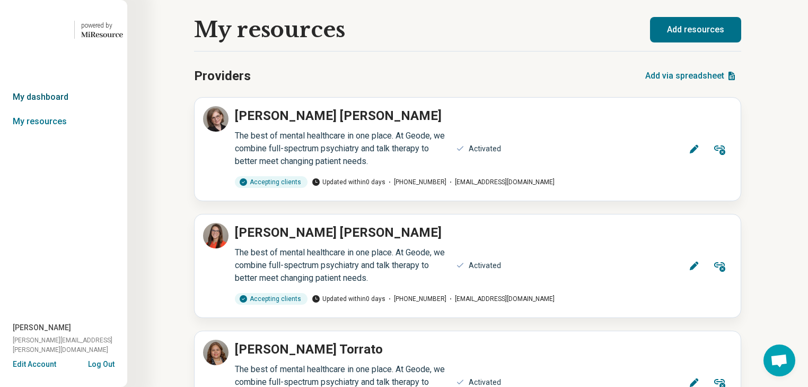
click at [48, 109] on link "My dashboard" at bounding box center [63, 97] width 127 height 24
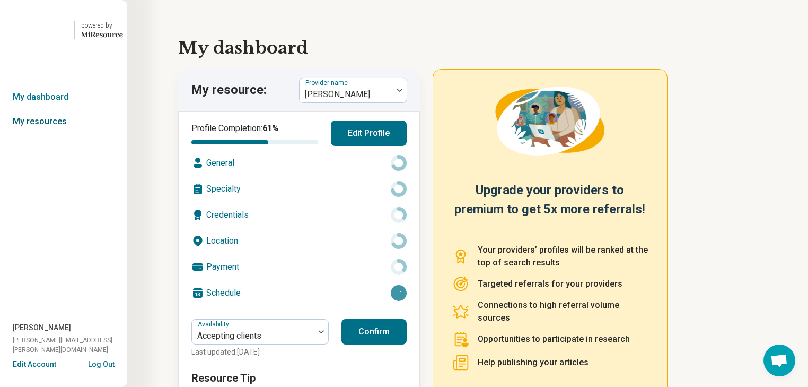
click at [45, 134] on link "My resources" at bounding box center [63, 121] width 127 height 24
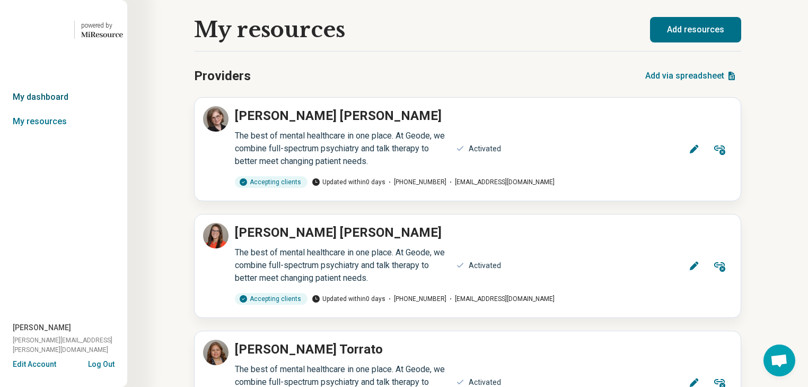
click at [57, 109] on link "My dashboard" at bounding box center [63, 97] width 127 height 24
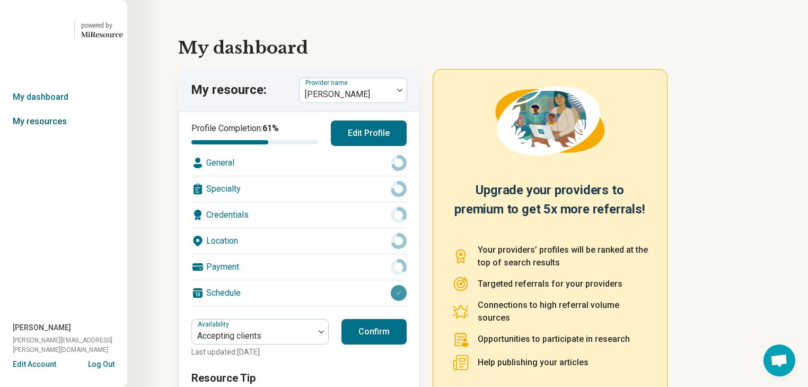
click at [51, 134] on link "My resources" at bounding box center [63, 121] width 127 height 24
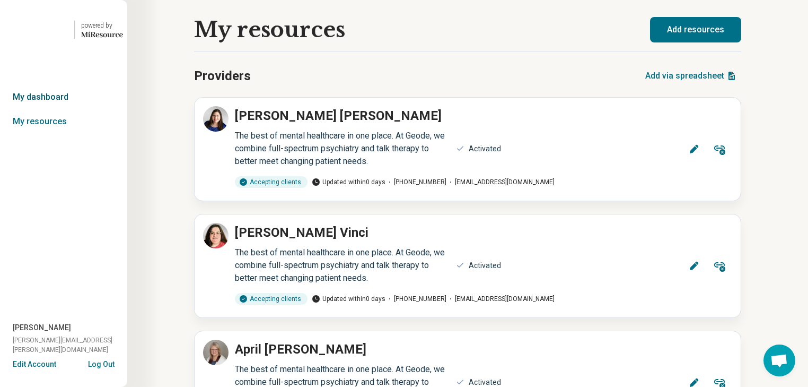
click at [49, 109] on link "My dashboard" at bounding box center [63, 97] width 127 height 24
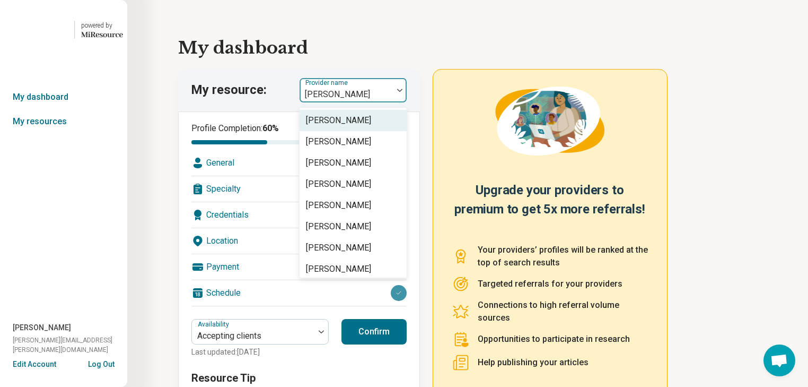
click at [406, 102] on div at bounding box center [400, 90] width 14 height 24
click at [405, 102] on div at bounding box center [400, 90] width 14 height 24
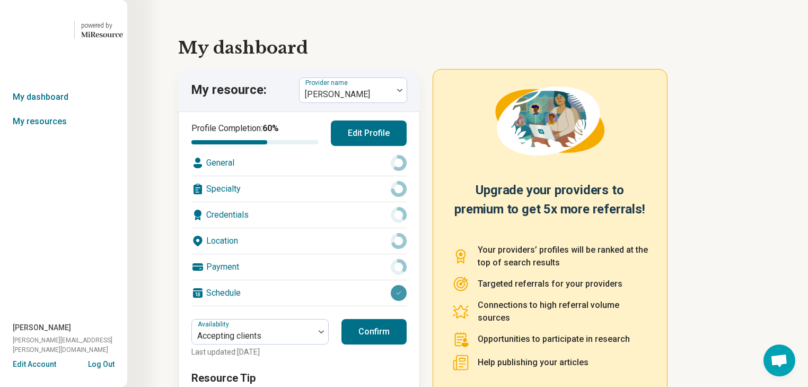
click at [82, 191] on div "powered by Miresource logo My dashboard My resources [PERSON_NAME] [PERSON_NAME…" at bounding box center [63, 193] width 127 height 387
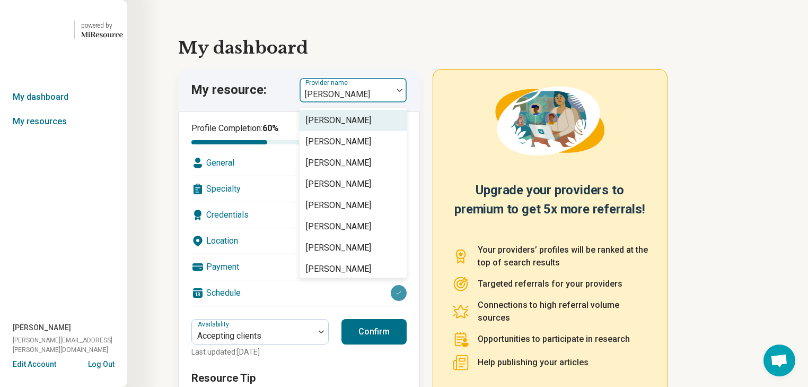
click at [403, 92] on img at bounding box center [399, 90] width 5 height 3
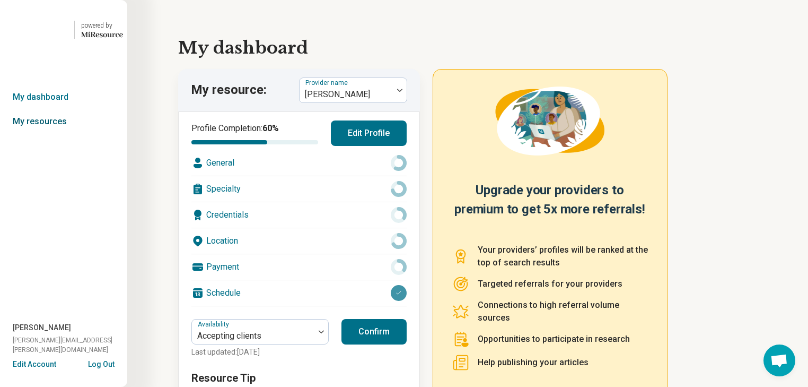
click at [48, 134] on link "My resources" at bounding box center [63, 121] width 127 height 24
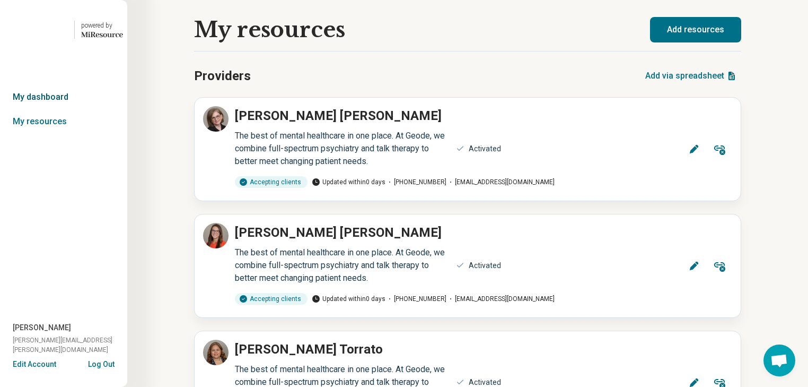
click at [54, 109] on link "My dashboard" at bounding box center [63, 97] width 127 height 24
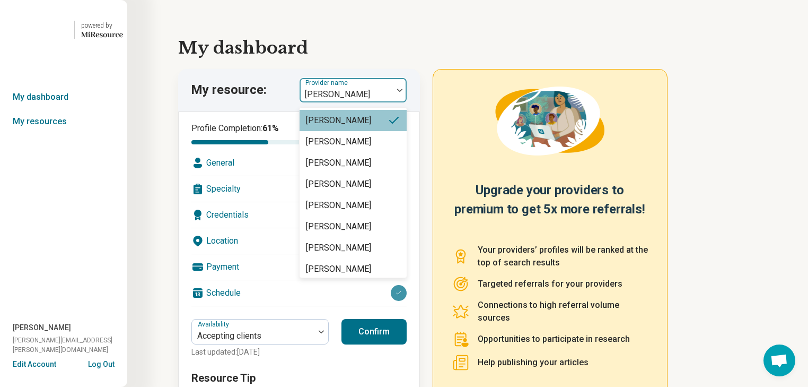
click at [403, 92] on img at bounding box center [399, 90] width 5 height 3
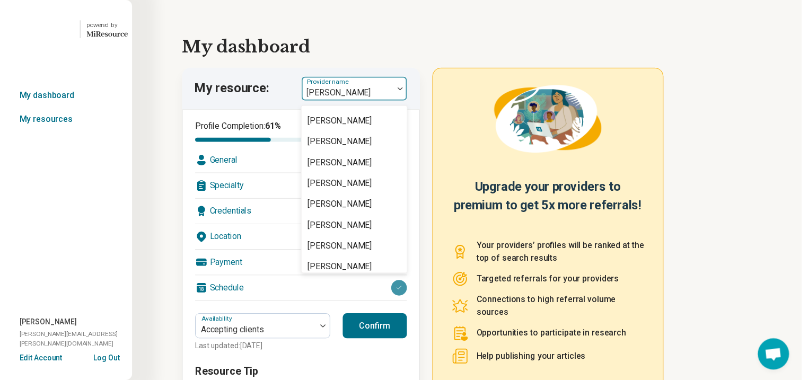
scroll to position [1740, 0]
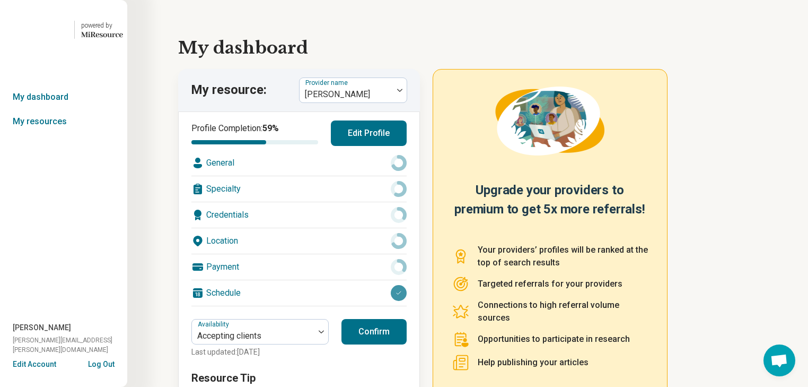
click at [307, 254] on div "Location" at bounding box center [298, 240] width 215 height 25
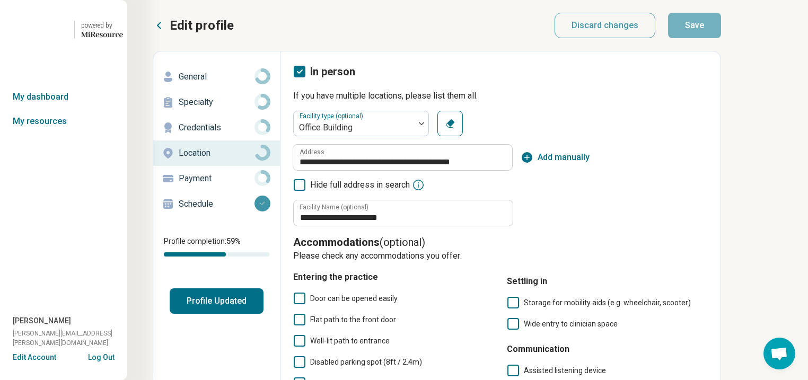
click at [217, 83] on p "General" at bounding box center [217, 77] width 76 height 13
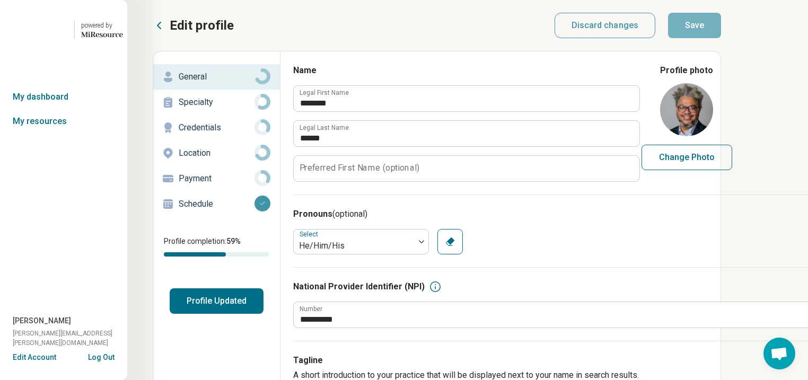
click at [212, 109] on p "Specialty" at bounding box center [217, 102] width 76 height 13
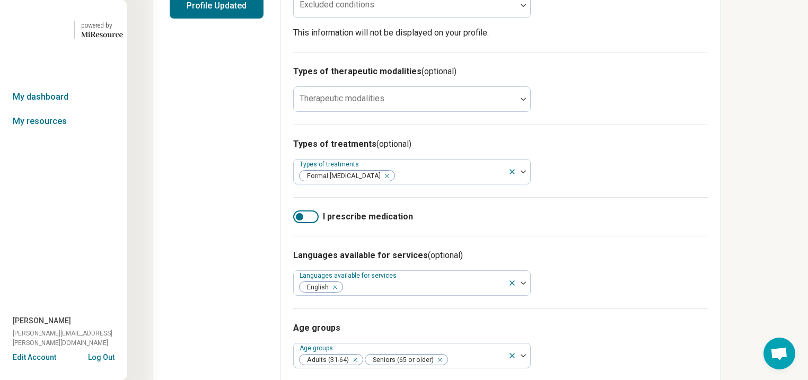
scroll to position [297, 0]
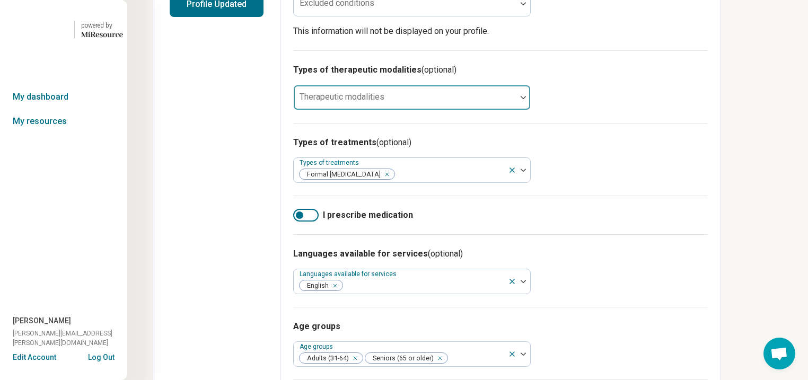
click at [484, 109] on div at bounding box center [405, 97] width 223 height 23
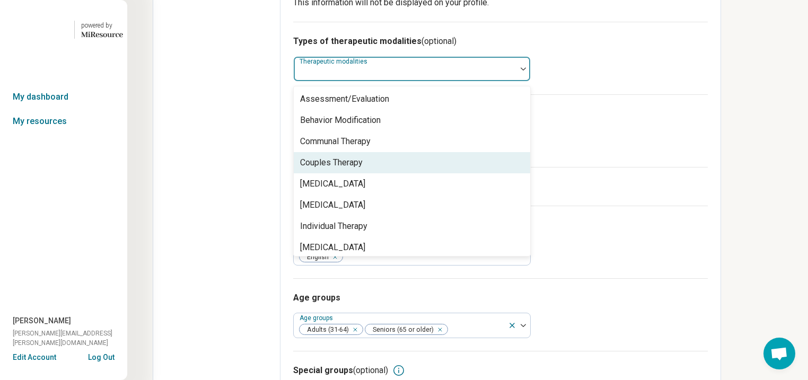
scroll to position [327, 0]
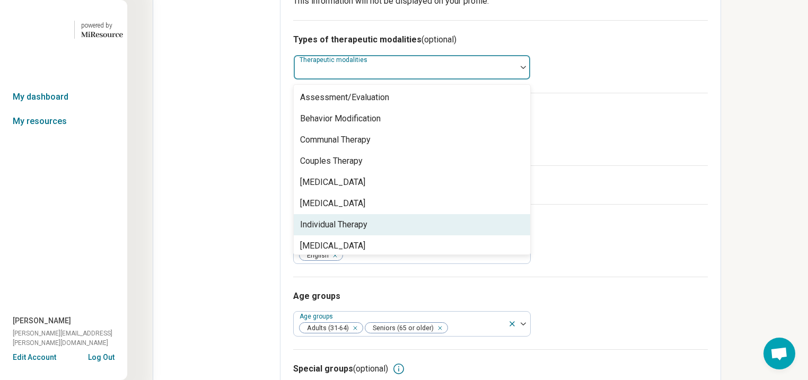
click at [368, 231] on div "Individual Therapy" at bounding box center [333, 225] width 67 height 13
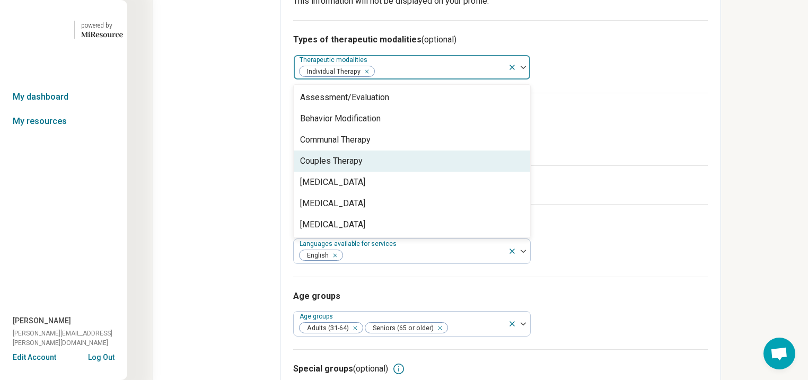
click at [693, 119] on h3 "Types of treatments (optional)" at bounding box center [500, 112] width 415 height 13
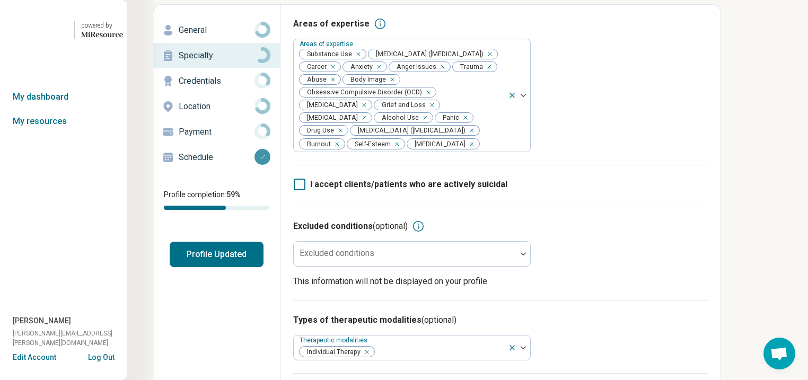
scroll to position [30, 0]
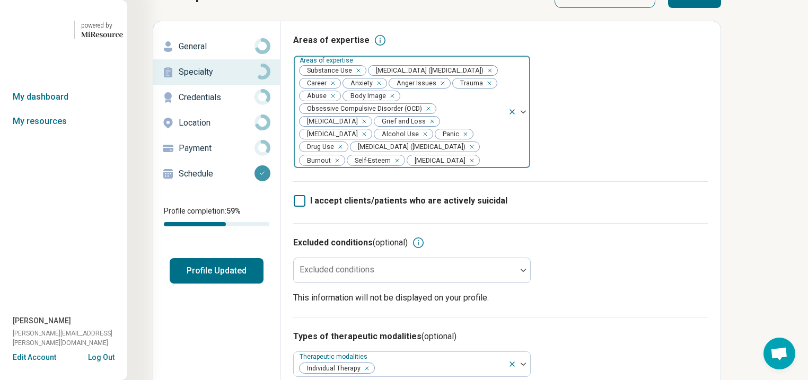
click at [417, 141] on div "Remove [object Object]" at bounding box center [423, 134] width 13 height 13
click at [360, 74] on icon "Remove [object Object]" at bounding box center [355, 70] width 7 height 7
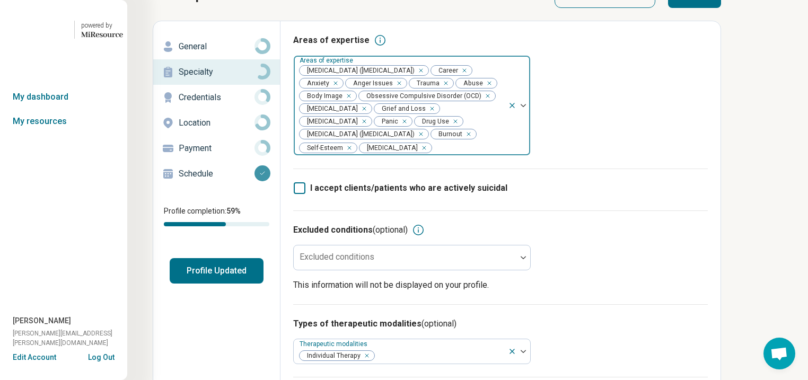
click at [448, 128] on div "Remove [object Object]" at bounding box center [454, 121] width 13 height 13
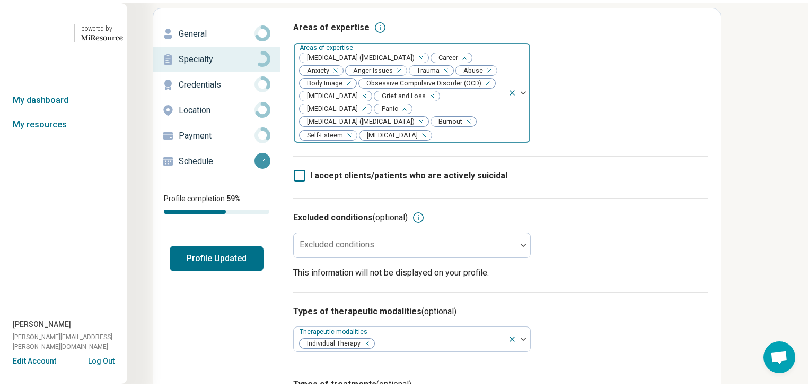
scroll to position [0, 0]
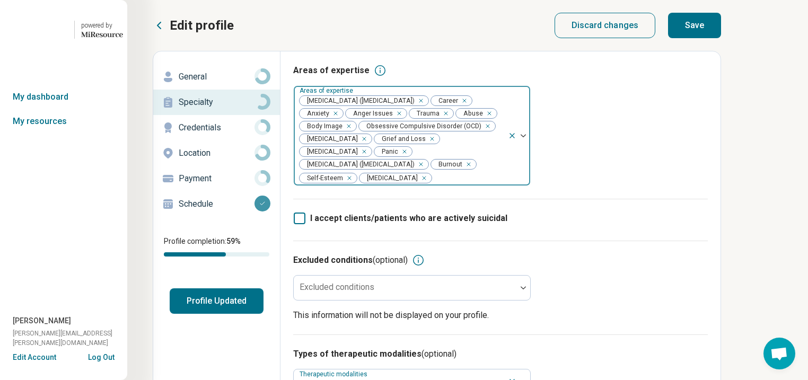
click at [721, 34] on button "Save" at bounding box center [694, 25] width 53 height 25
click at [264, 314] on button "Profile Updated" at bounding box center [217, 301] width 94 height 25
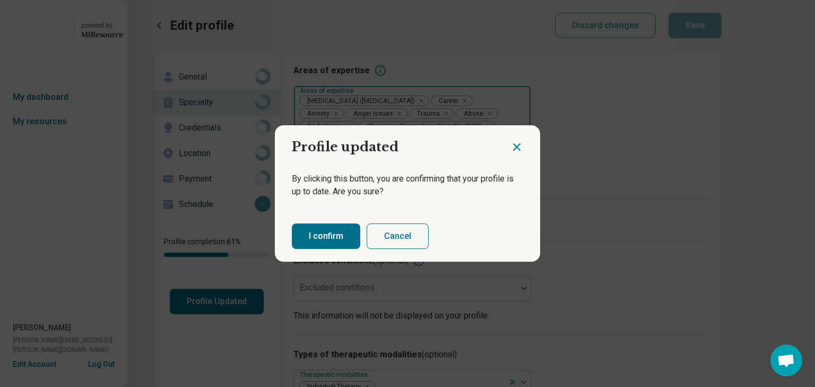
drag, startPoint x: 335, startPoint y: 242, endPoint x: 330, endPoint y: 237, distance: 6.4
click at [335, 242] on button "I confirm" at bounding box center [326, 235] width 68 height 25
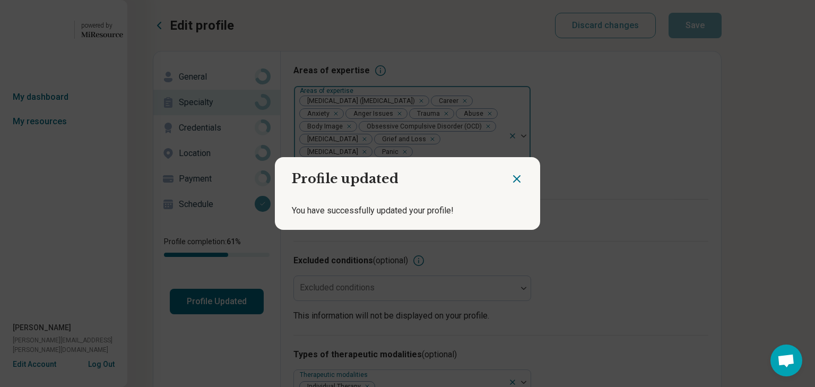
click at [513, 176] on icon "Close dialog" at bounding box center [516, 179] width 6 height 6
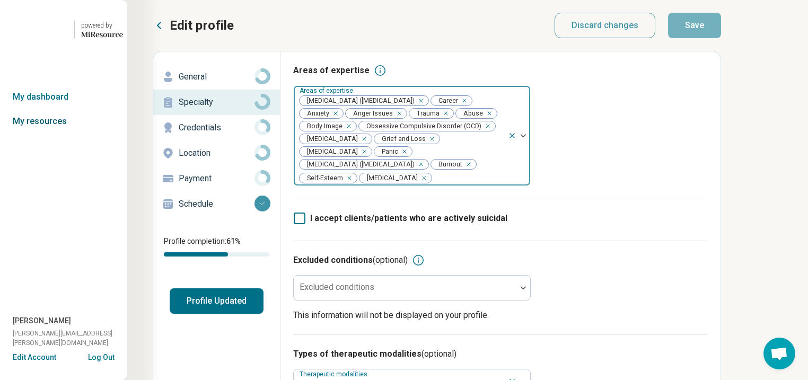
click at [56, 134] on link "My resources" at bounding box center [63, 121] width 127 height 24
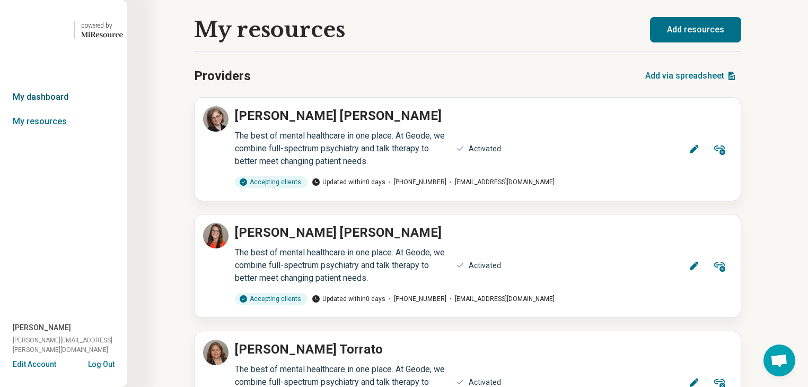
click at [42, 109] on link "My dashboard" at bounding box center [63, 97] width 127 height 24
click at [41, 134] on link "My resources" at bounding box center [63, 121] width 127 height 24
click at [72, 134] on link "My resources" at bounding box center [63, 121] width 127 height 24
click at [53, 109] on link "My dashboard" at bounding box center [63, 97] width 127 height 24
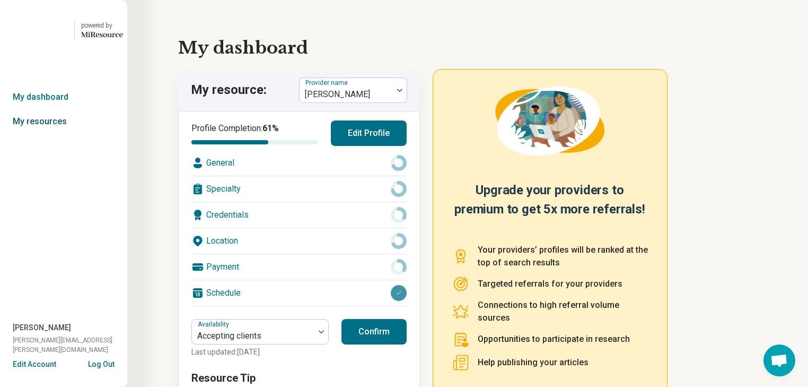
click at [49, 134] on link "My resources" at bounding box center [63, 121] width 127 height 24
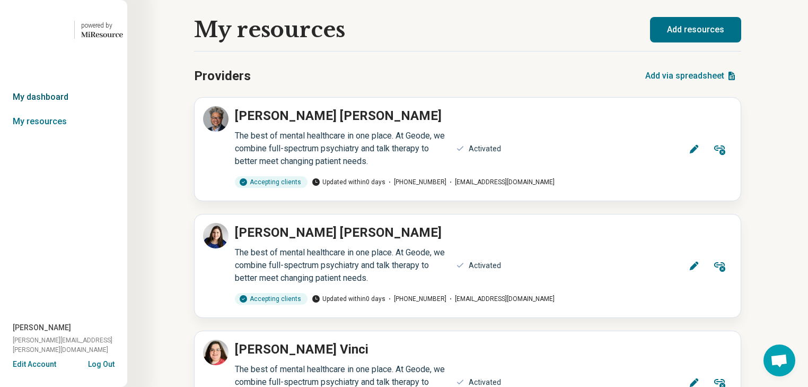
click at [57, 109] on link "My dashboard" at bounding box center [63, 97] width 127 height 24
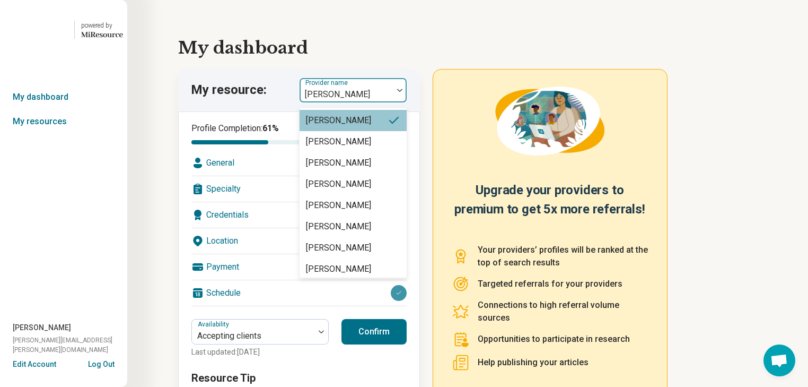
click at [406, 102] on div at bounding box center [400, 90] width 14 height 24
click at [403, 92] on img at bounding box center [399, 90] width 5 height 3
click at [431, 111] on div "My resource: 100 results available. Use Up and Down to choose options, press En…" at bounding box center [426, 260] width 496 height 382
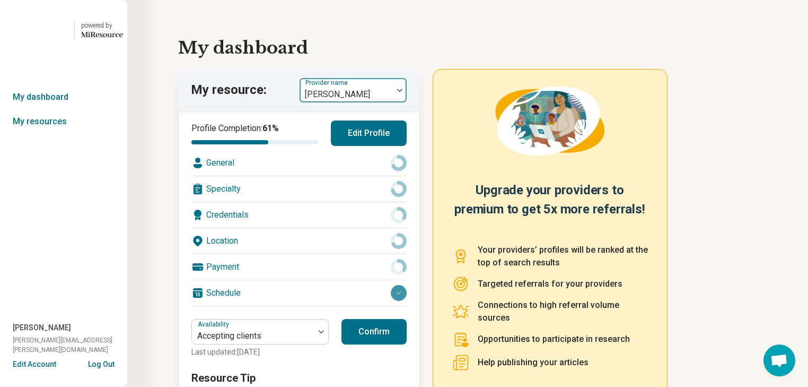
click at [402, 102] on div at bounding box center [400, 90] width 14 height 24
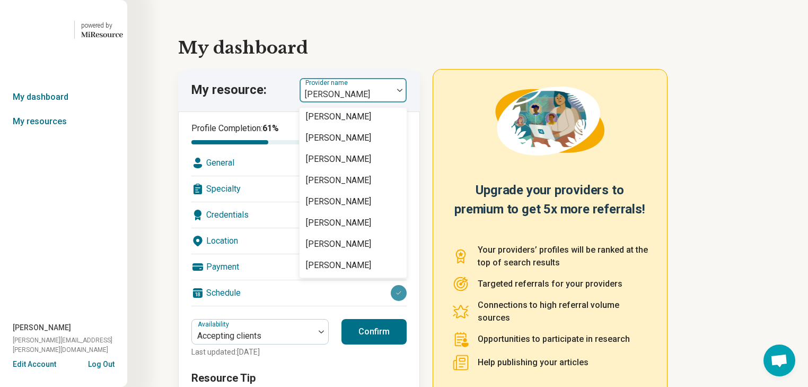
scroll to position [1825, 0]
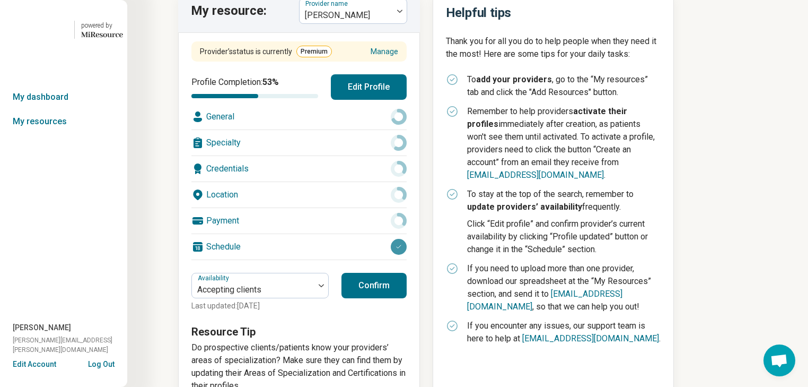
scroll to position [85, 0]
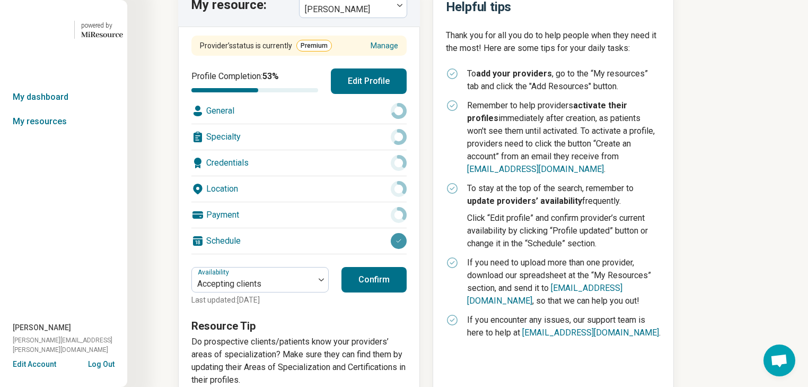
click at [323, 202] on div "Location" at bounding box center [298, 188] width 215 height 25
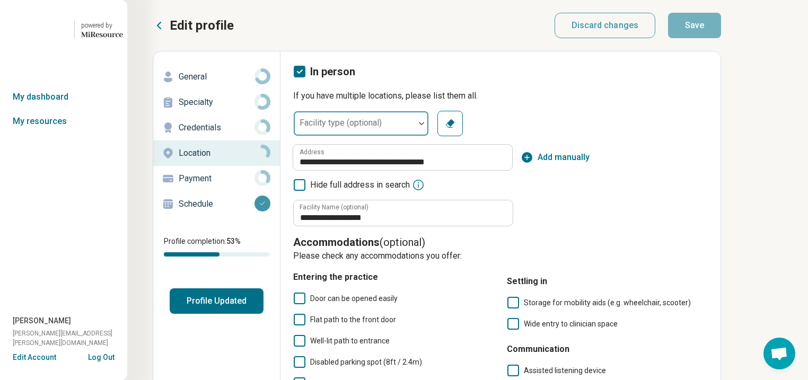
click at [424, 125] on img at bounding box center [421, 123] width 5 height 3
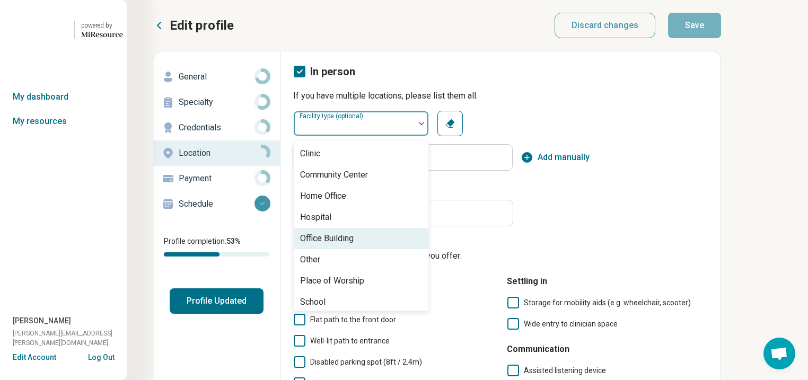
click at [429, 249] on div "Office Building" at bounding box center [361, 238] width 135 height 21
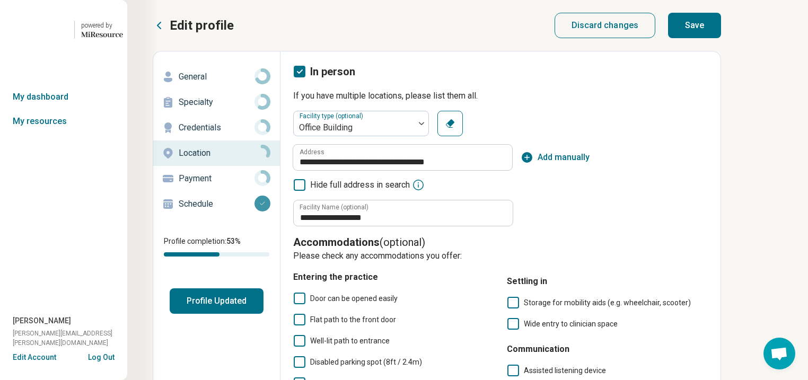
click at [721, 33] on button "Save" at bounding box center [694, 25] width 53 height 25
click at [227, 83] on p "General" at bounding box center [217, 77] width 76 height 13
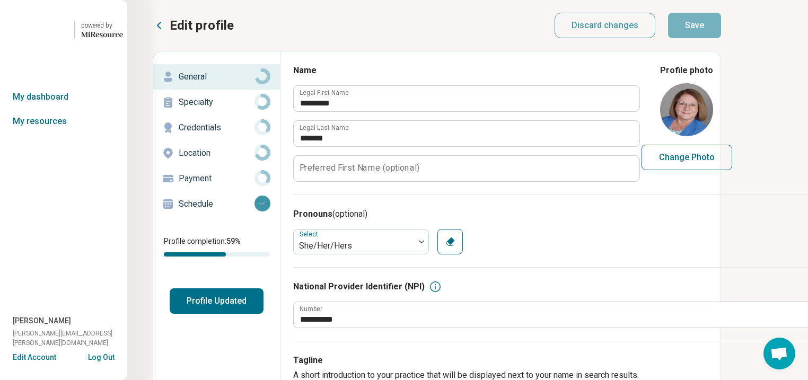
click at [213, 109] on p "Specialty" at bounding box center [217, 102] width 76 height 13
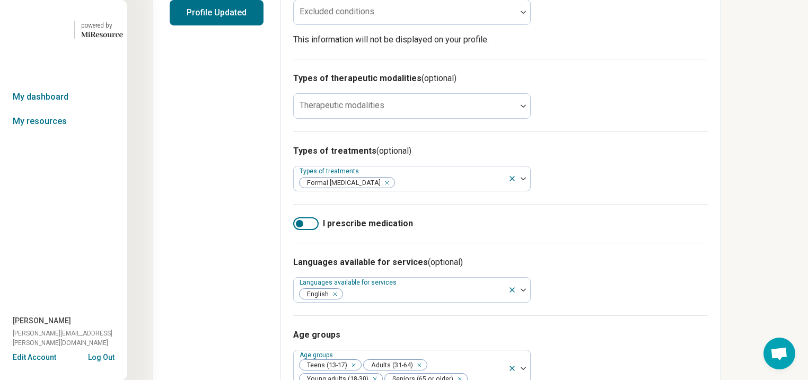
scroll to position [297, 0]
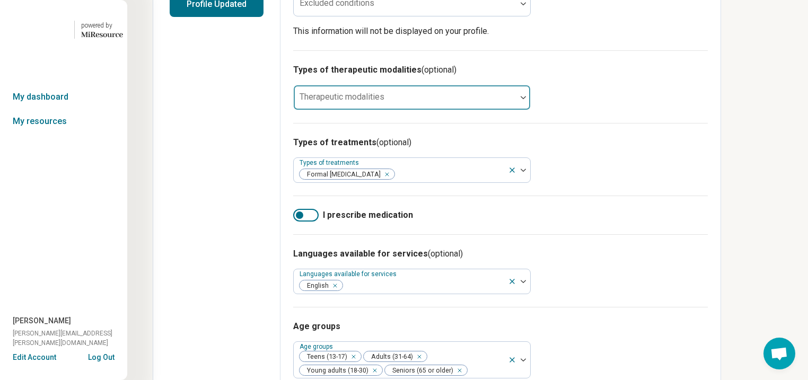
click at [507, 109] on div at bounding box center [405, 101] width 214 height 15
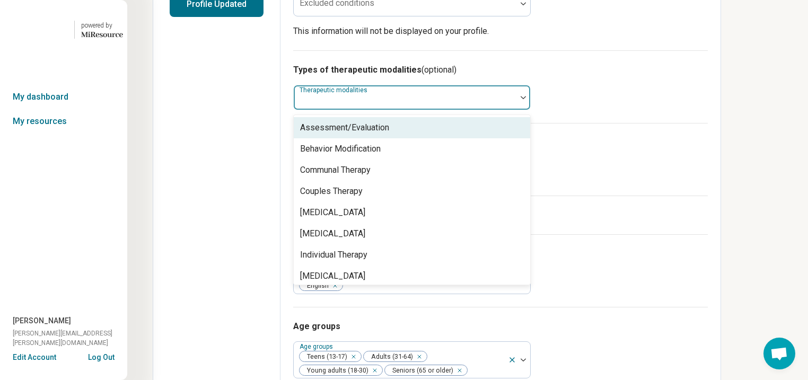
scroll to position [327, 0]
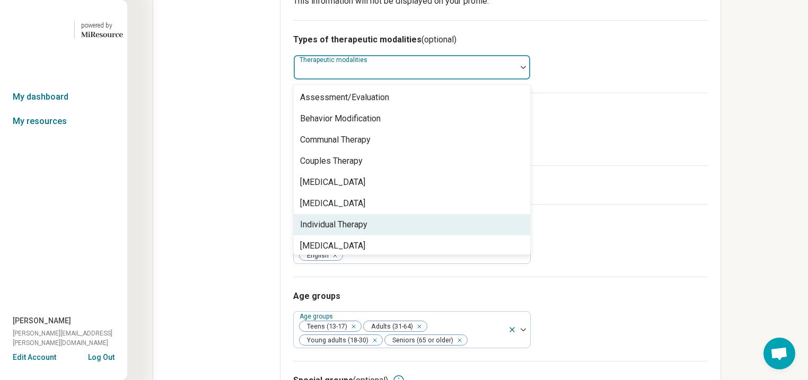
click at [368, 231] on div "Individual Therapy" at bounding box center [333, 225] width 67 height 13
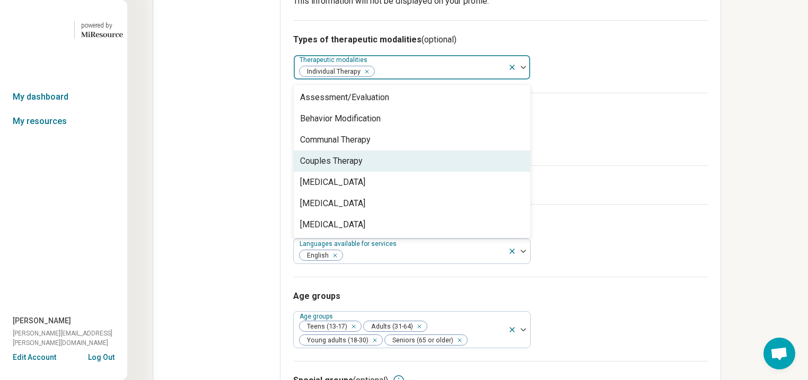
click at [708, 166] on div "Types of treatments (optional) Types of treatments Formal [MEDICAL_DATA]" at bounding box center [500, 129] width 415 height 73
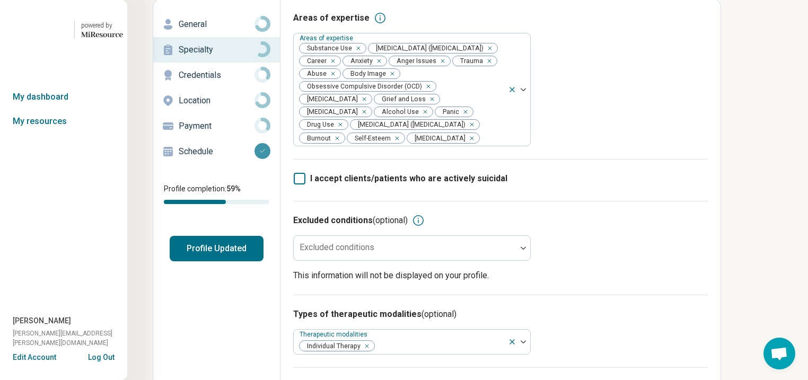
scroll to position [9, 0]
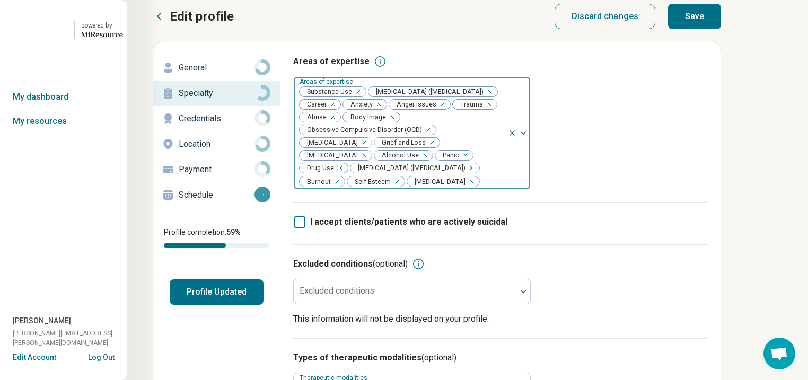
click at [345, 175] on div "Remove [object Object]" at bounding box center [338, 168] width 13 height 13
click at [417, 162] on div "Remove [object Object]" at bounding box center [423, 155] width 13 height 13
click at [363, 98] on div "Remove [object Object]" at bounding box center [356, 91] width 13 height 13
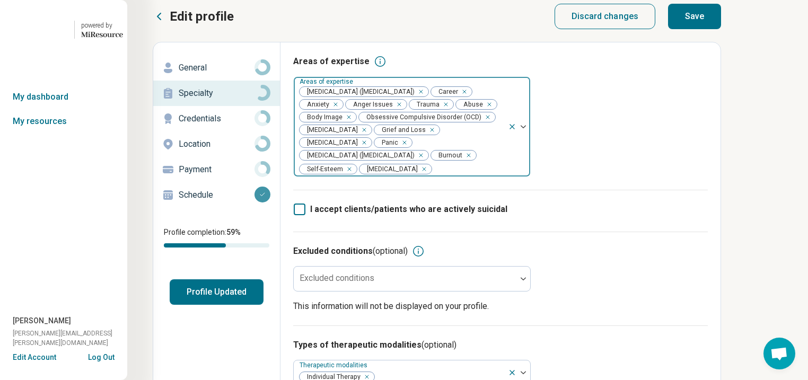
click at [721, 27] on button "Save" at bounding box center [694, 16] width 53 height 25
click at [244, 305] on button "Profile Updated" at bounding box center [217, 292] width 94 height 25
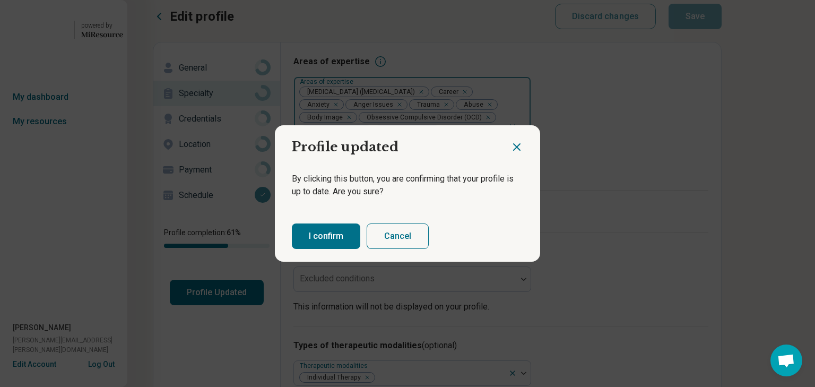
click at [324, 241] on button "I confirm" at bounding box center [326, 235] width 68 height 25
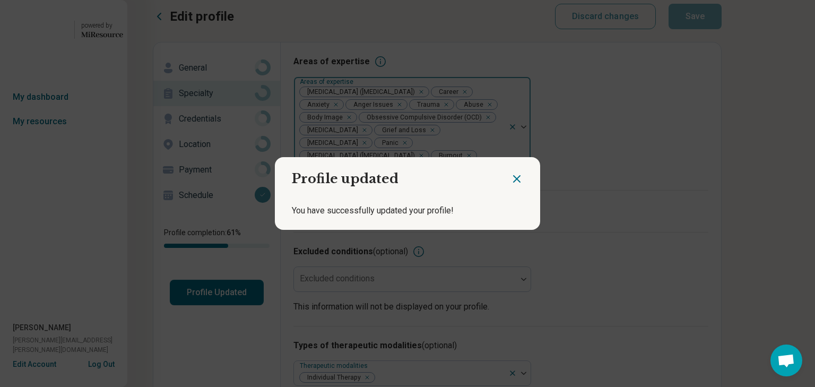
click at [513, 176] on icon "Close dialog" at bounding box center [516, 179] width 6 height 6
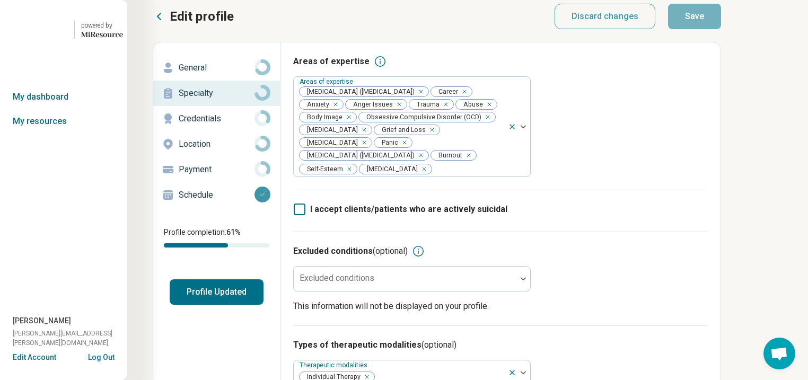
click at [259, 305] on button "Profile Updated" at bounding box center [217, 292] width 94 height 25
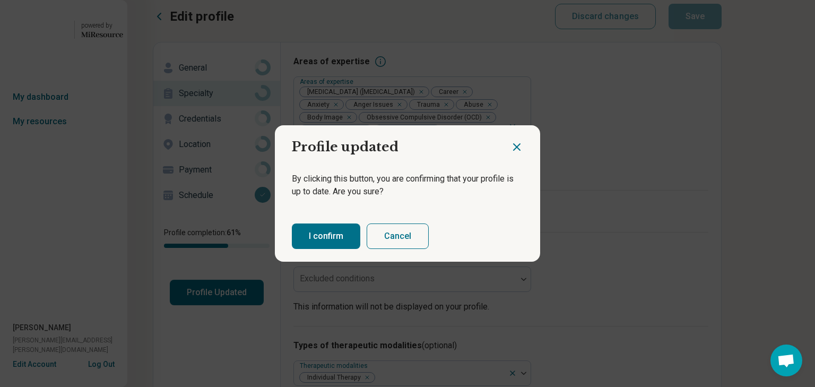
click at [344, 243] on button "I confirm" at bounding box center [326, 235] width 68 height 25
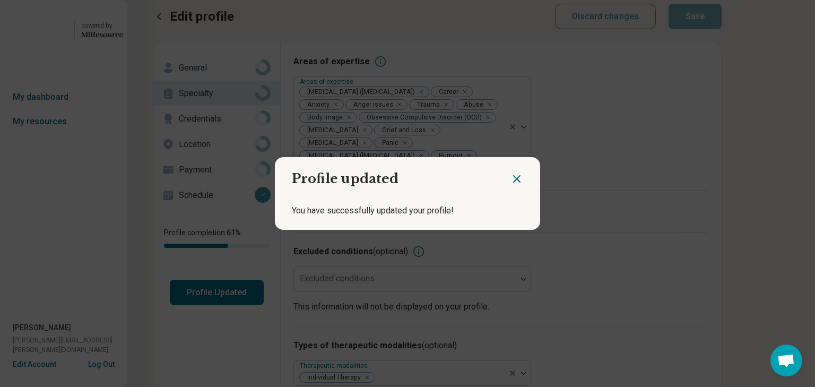
click at [511, 172] on icon "Close dialog" at bounding box center [516, 178] width 13 height 13
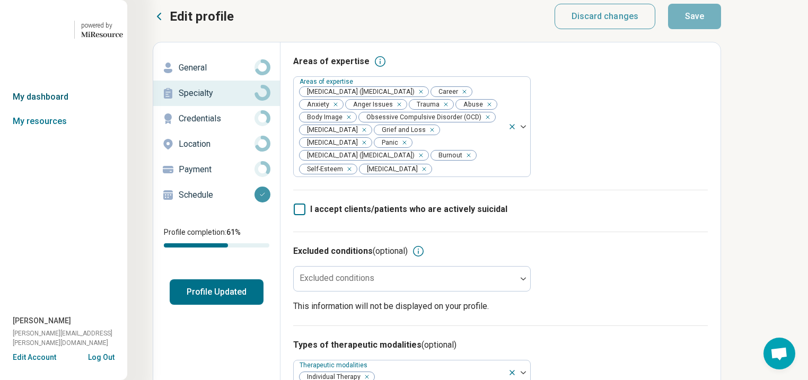
click at [47, 109] on link "My dashboard" at bounding box center [63, 97] width 127 height 24
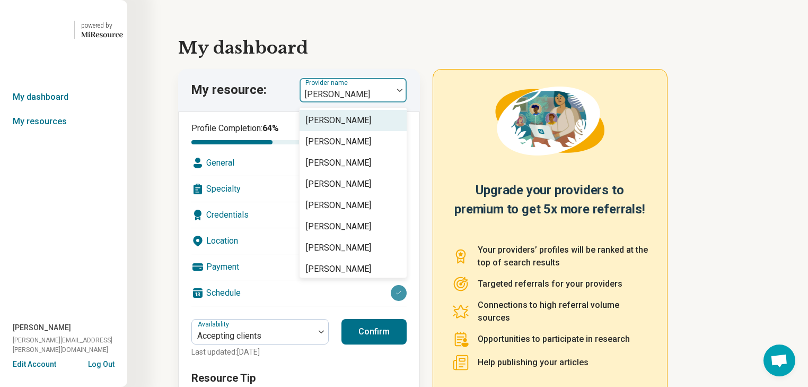
click at [402, 92] on div at bounding box center [400, 90] width 14 height 3
click at [45, 134] on link "My resources" at bounding box center [63, 121] width 127 height 24
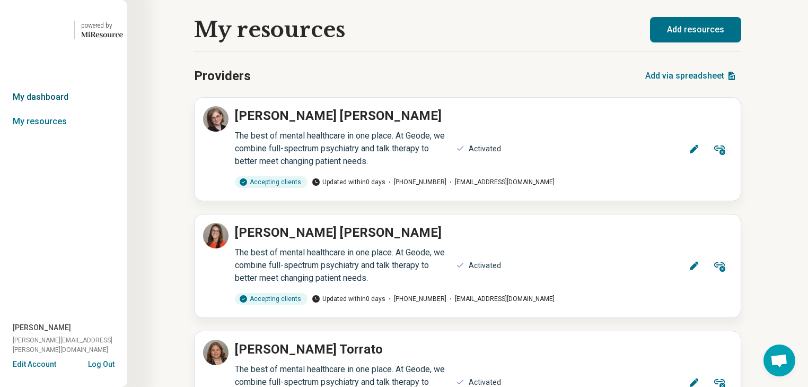
click at [49, 109] on link "My dashboard" at bounding box center [63, 97] width 127 height 24
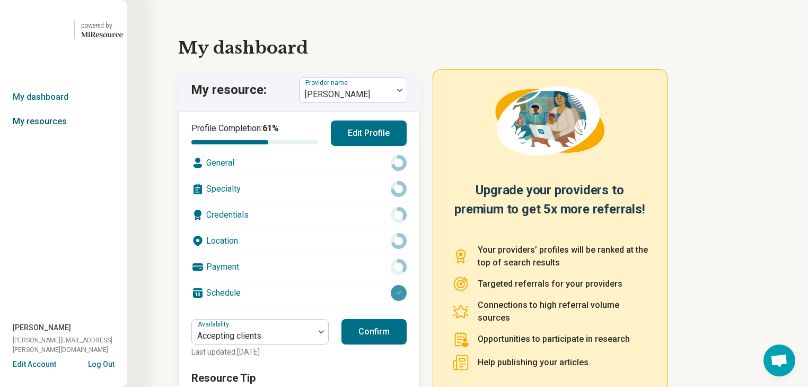
click at [55, 134] on link "My resources" at bounding box center [63, 121] width 127 height 24
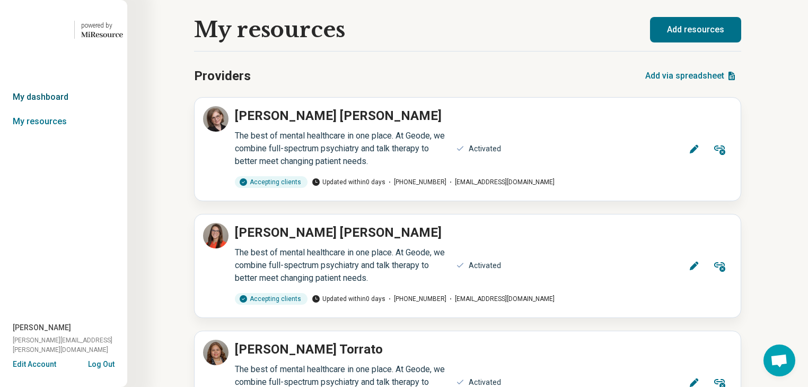
click at [55, 109] on link "My dashboard" at bounding box center [63, 97] width 127 height 24
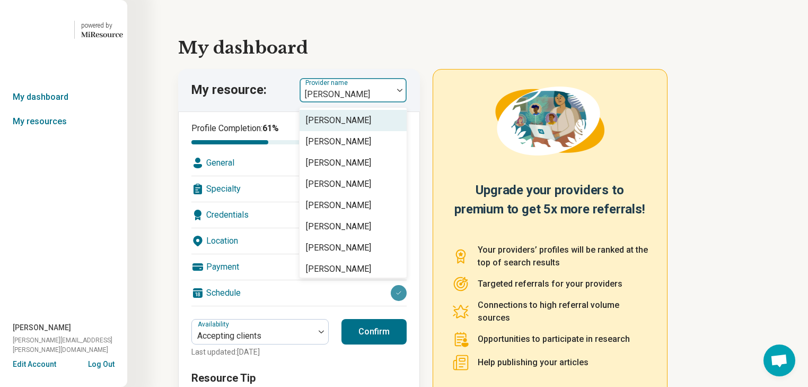
click at [406, 102] on div at bounding box center [400, 90] width 14 height 24
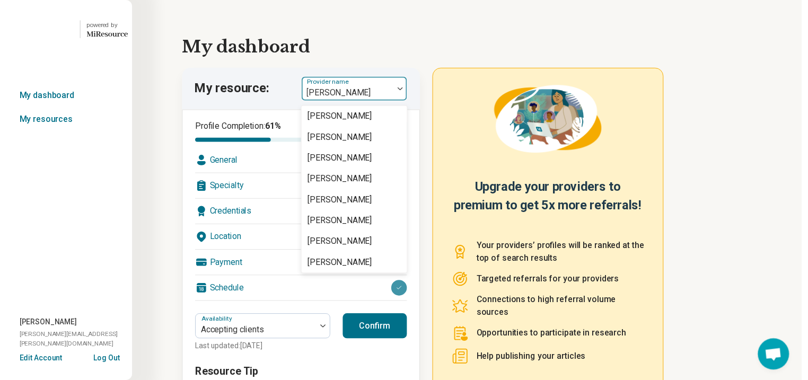
scroll to position [1867, 0]
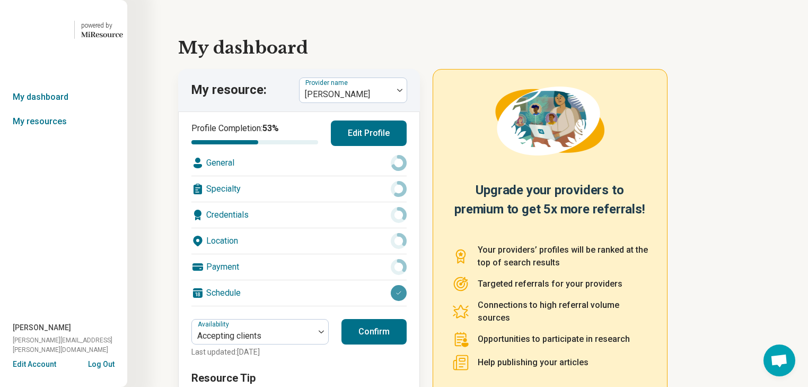
click at [301, 254] on div "Location" at bounding box center [298, 240] width 215 height 25
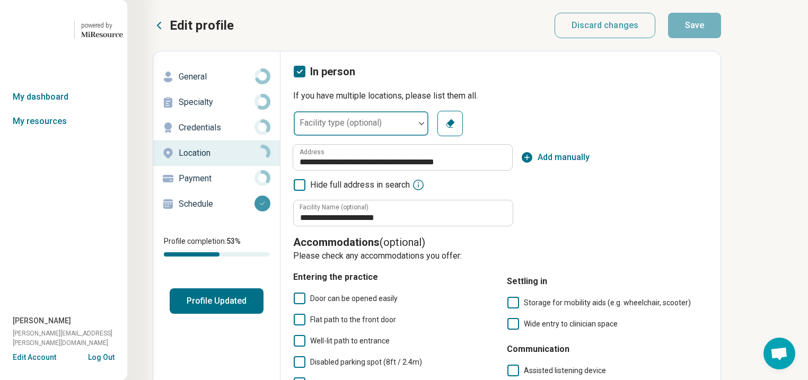
click at [429, 136] on div at bounding box center [422, 123] width 14 height 24
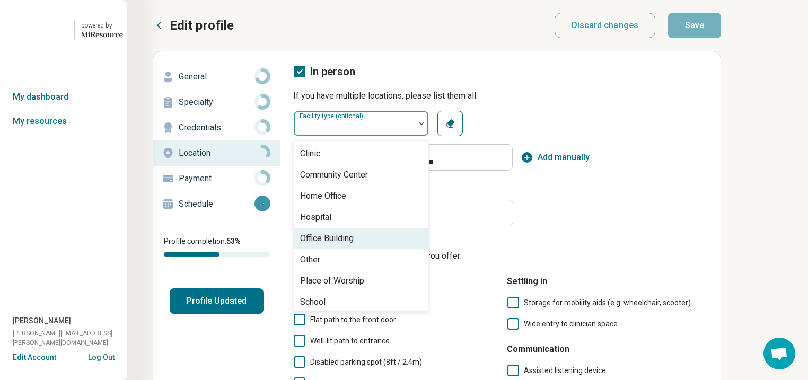
click at [354, 245] on div "Office Building" at bounding box center [327, 238] width 54 height 13
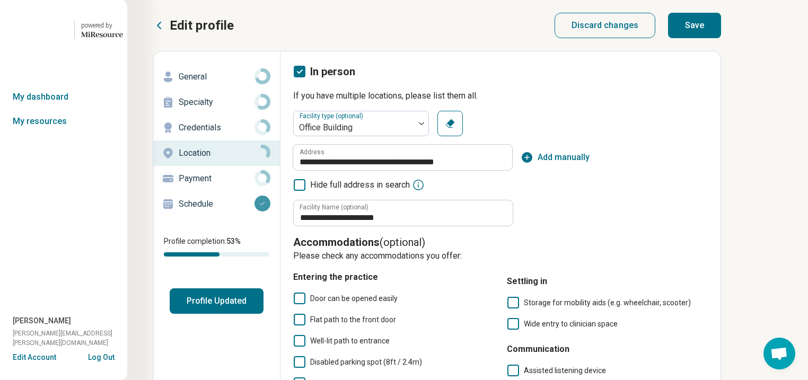
click at [721, 38] on button "Save" at bounding box center [694, 25] width 53 height 25
click at [208, 83] on p "General" at bounding box center [217, 77] width 76 height 13
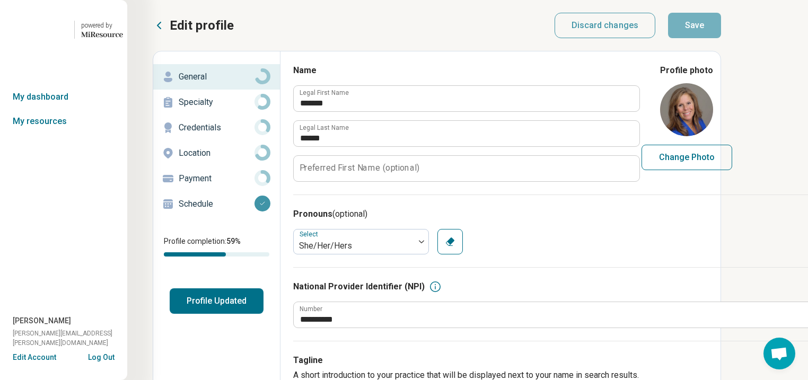
click at [211, 160] on p "Location" at bounding box center [217, 153] width 76 height 13
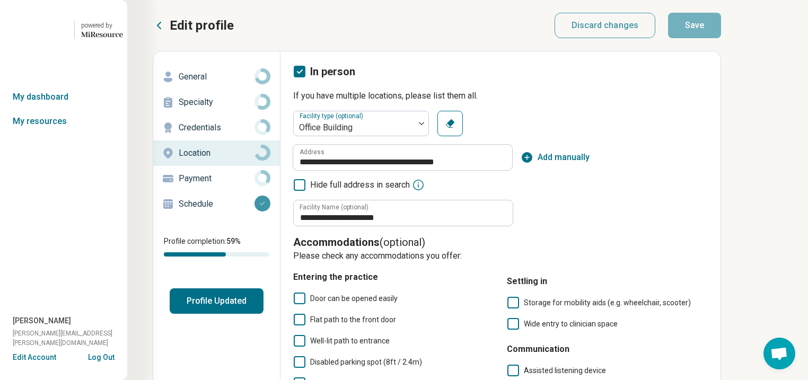
click at [219, 109] on p "Specialty" at bounding box center [217, 102] width 76 height 13
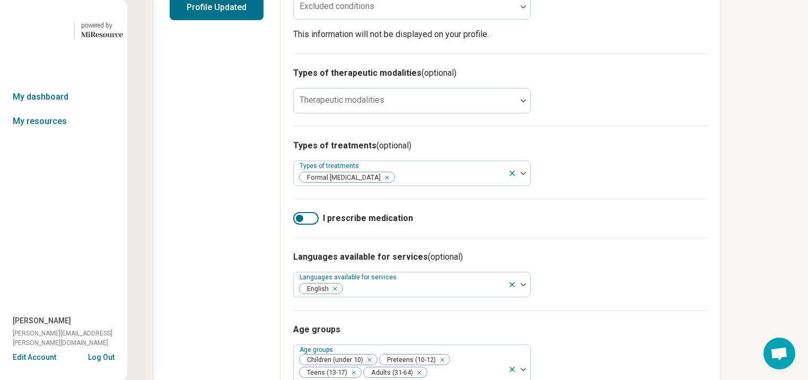
scroll to position [297, 0]
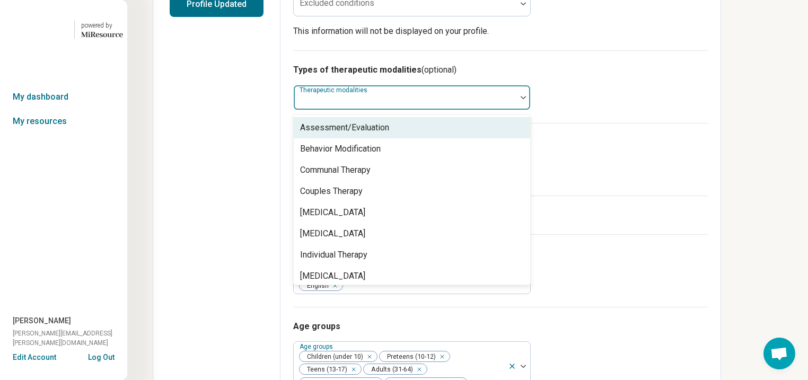
click at [512, 109] on div at bounding box center [405, 101] width 214 height 15
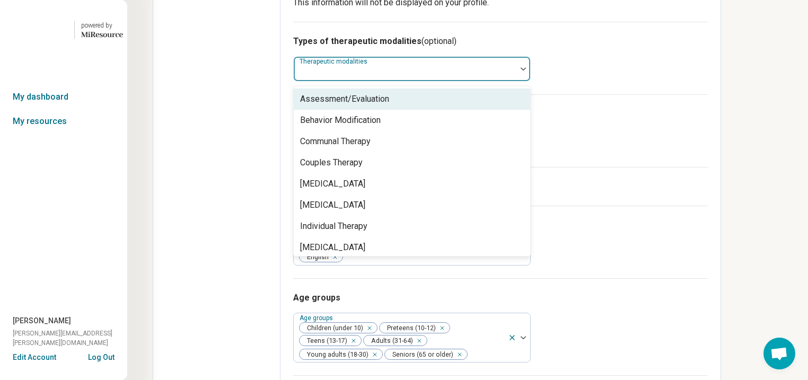
scroll to position [327, 0]
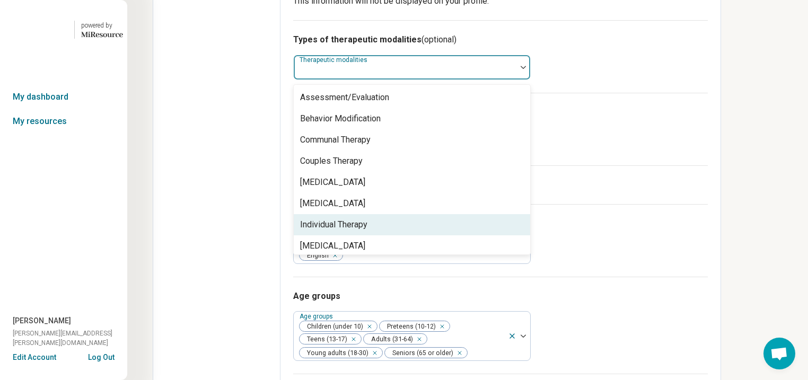
click at [368, 231] on div "Individual Therapy" at bounding box center [333, 225] width 67 height 13
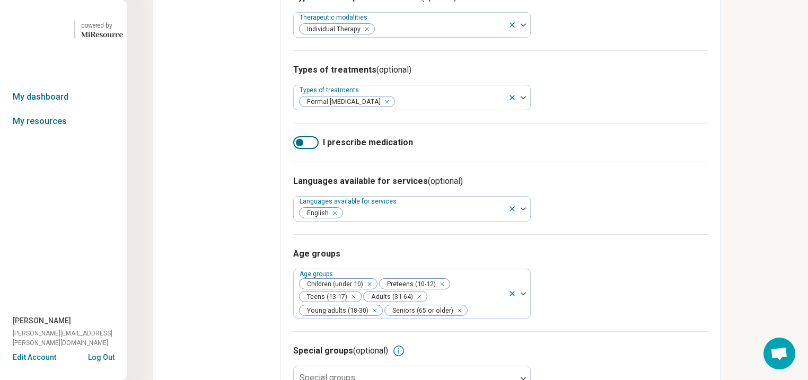
click at [708, 123] on div "Types of treatments (optional) Types of treatments Formal [MEDICAL_DATA]" at bounding box center [500, 86] width 415 height 73
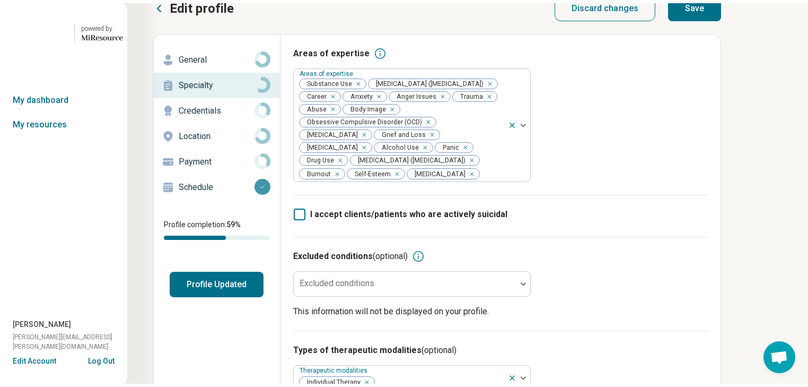
scroll to position [0, 0]
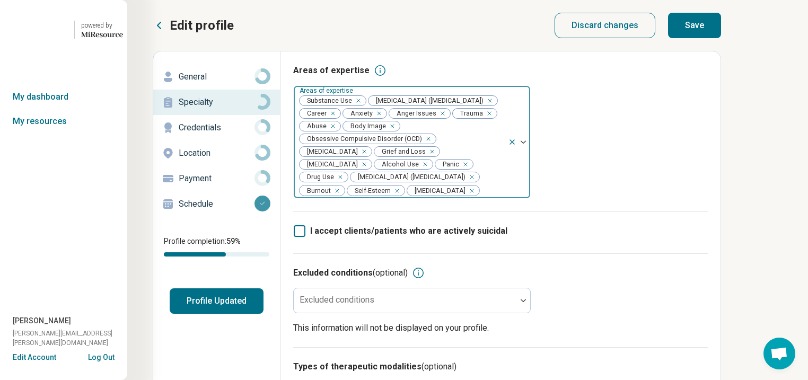
click at [363, 107] on div "Remove [object Object]" at bounding box center [356, 100] width 13 height 13
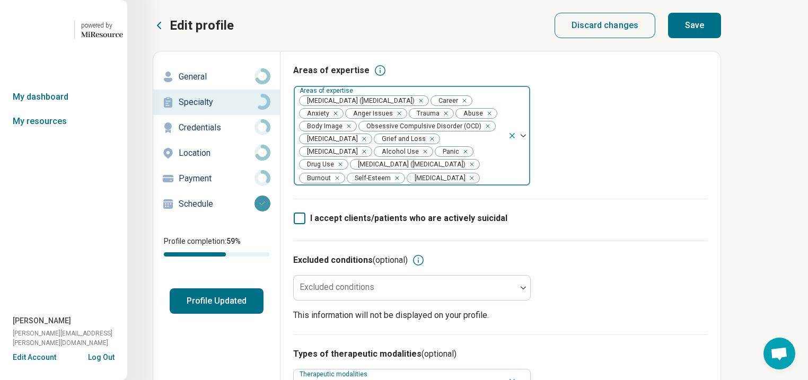
click at [417, 158] on div "Remove [object Object]" at bounding box center [423, 151] width 13 height 13
click at [450, 155] on icon "Remove [object Object]" at bounding box center [453, 151] width 7 height 7
click at [721, 37] on button "Save" at bounding box center [694, 25] width 53 height 25
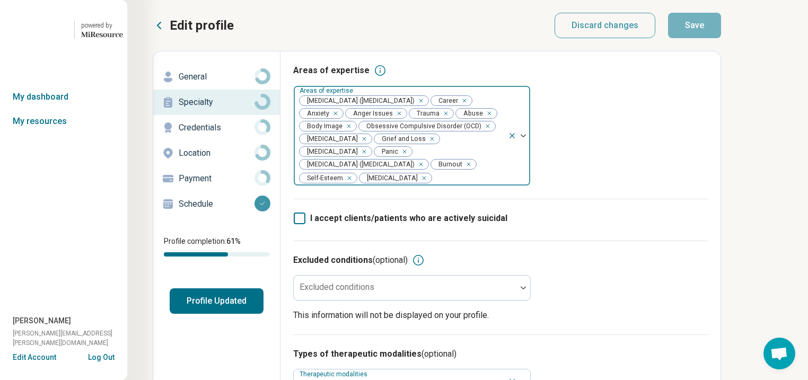
click at [264, 314] on button "Profile Updated" at bounding box center [217, 301] width 94 height 25
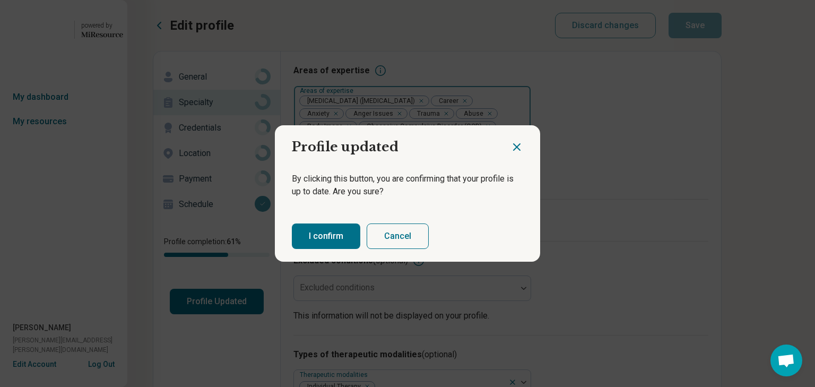
click at [333, 241] on button "I confirm" at bounding box center [326, 235] width 68 height 25
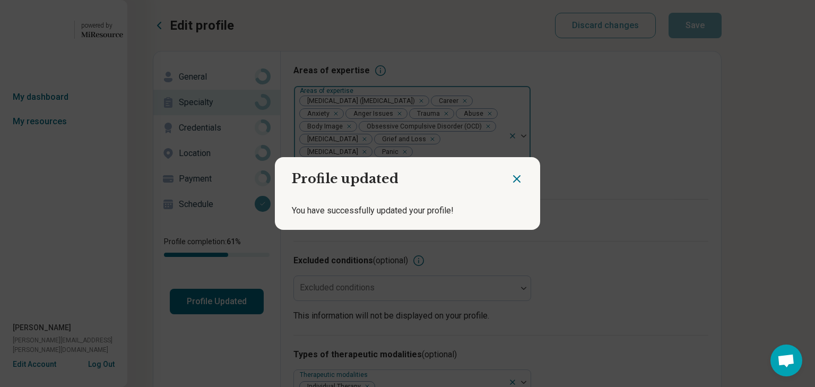
drag, startPoint x: 510, startPoint y: 173, endPoint x: 492, endPoint y: 170, distance: 18.9
click at [513, 176] on icon "Close dialog" at bounding box center [516, 179] width 6 height 6
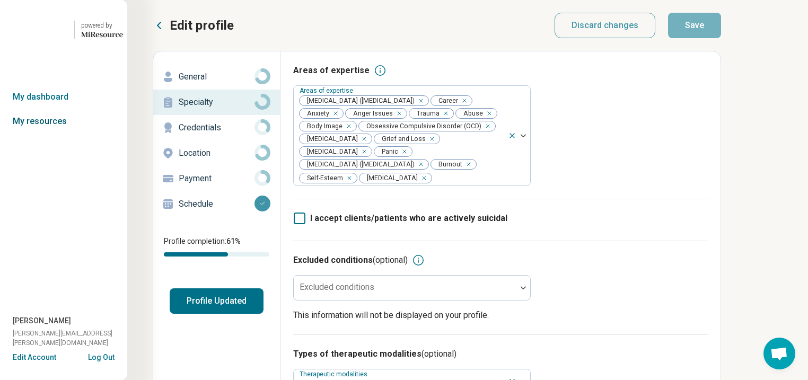
click at [49, 134] on link "My resources" at bounding box center [63, 121] width 127 height 24
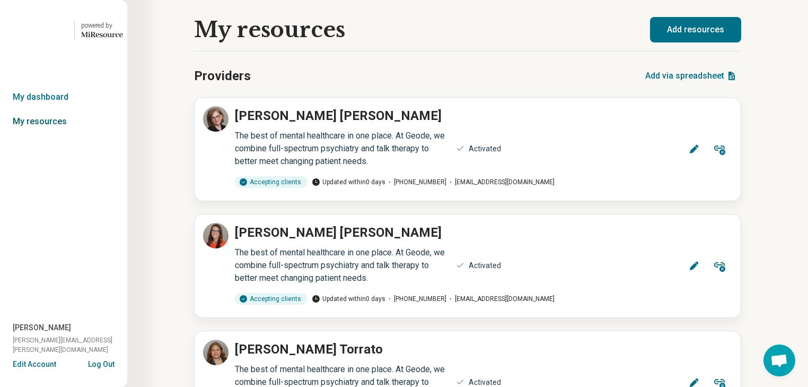
click at [44, 134] on link "My resources" at bounding box center [63, 121] width 127 height 24
click at [49, 109] on link "My dashboard" at bounding box center [63, 97] width 127 height 24
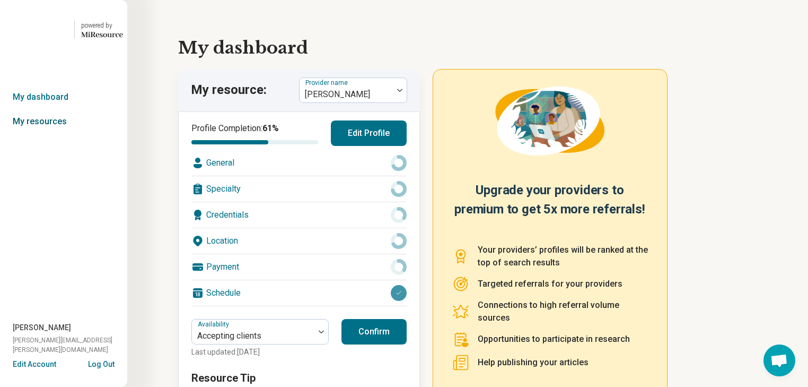
click at [50, 134] on link "My resources" at bounding box center [63, 121] width 127 height 24
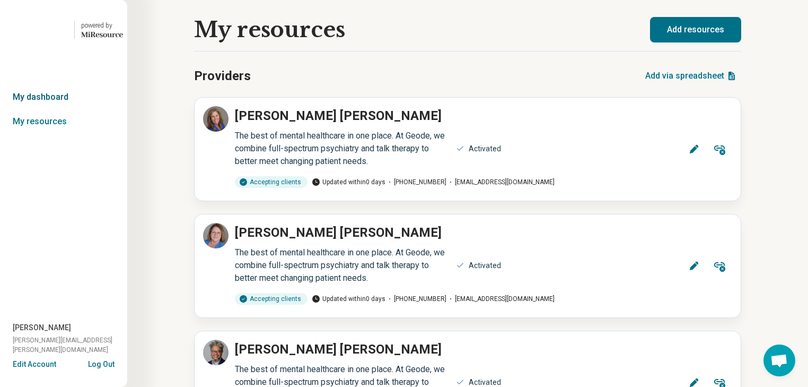
click at [52, 109] on link "My dashboard" at bounding box center [63, 97] width 127 height 24
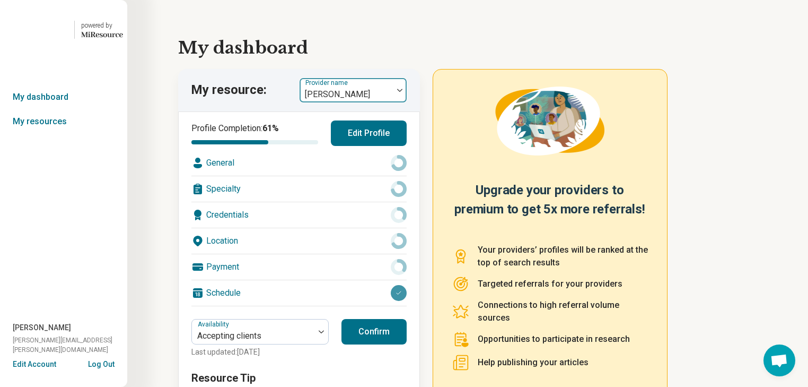
click at [403, 92] on img at bounding box center [399, 90] width 5 height 3
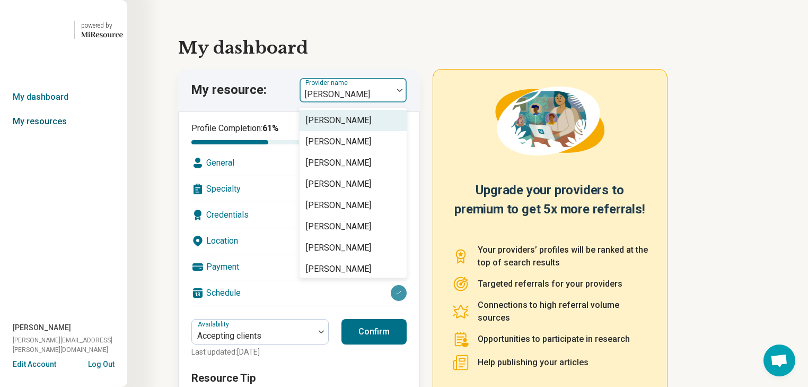
click at [62, 134] on link "My resources" at bounding box center [63, 121] width 127 height 24
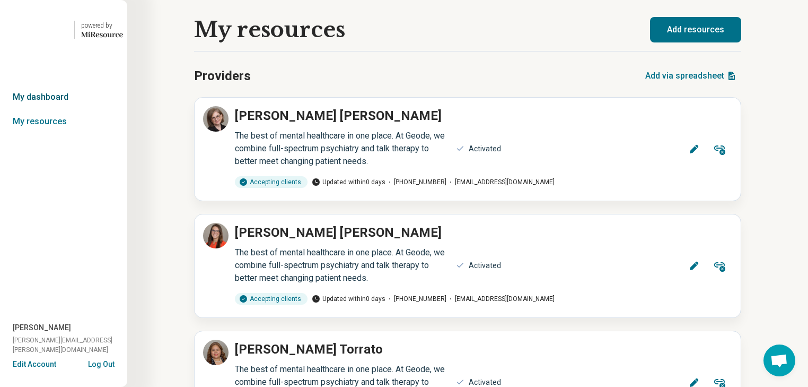
click at [59, 109] on link "My dashboard" at bounding box center [63, 97] width 127 height 24
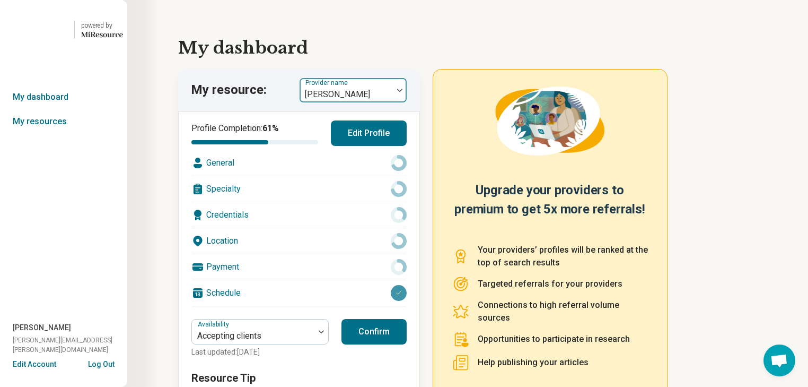
click at [403, 92] on img at bounding box center [399, 90] width 5 height 3
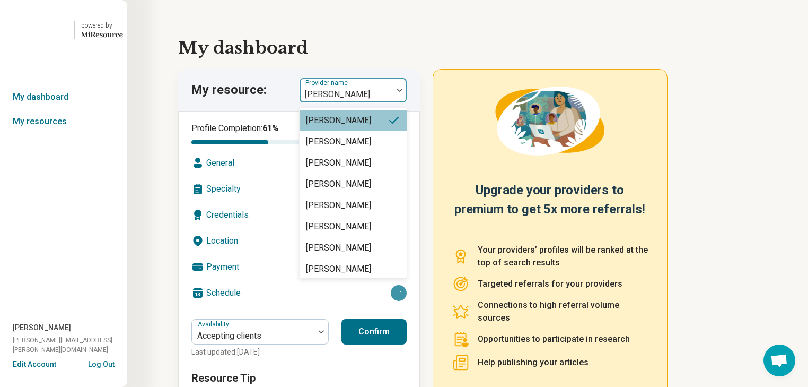
click at [403, 92] on img at bounding box center [399, 90] width 5 height 3
click at [36, 109] on link "My dashboard" at bounding box center [63, 97] width 127 height 24
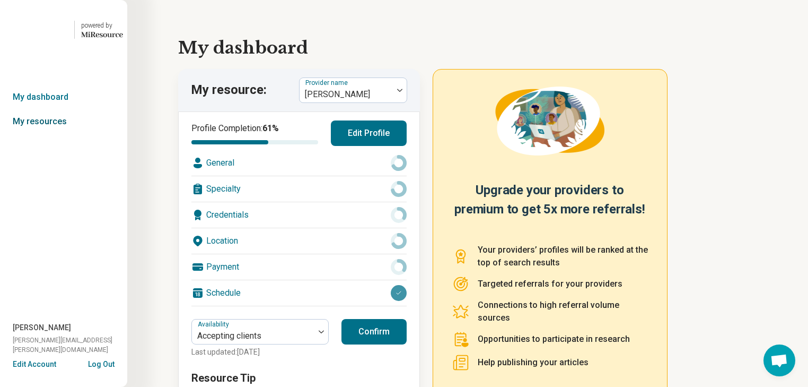
click at [37, 134] on link "My resources" at bounding box center [63, 121] width 127 height 24
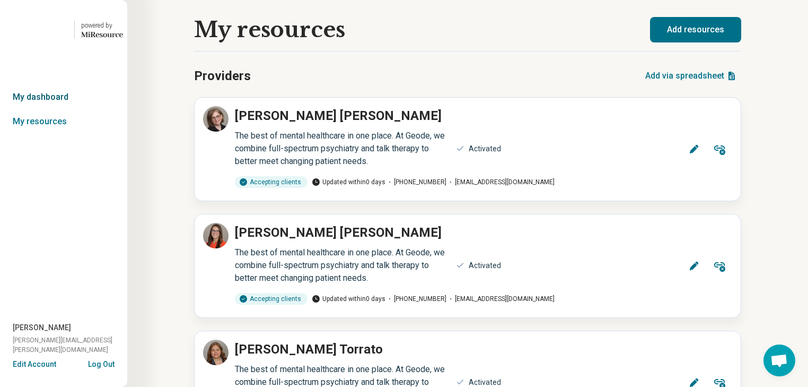
click at [45, 109] on link "My dashboard" at bounding box center [63, 97] width 127 height 24
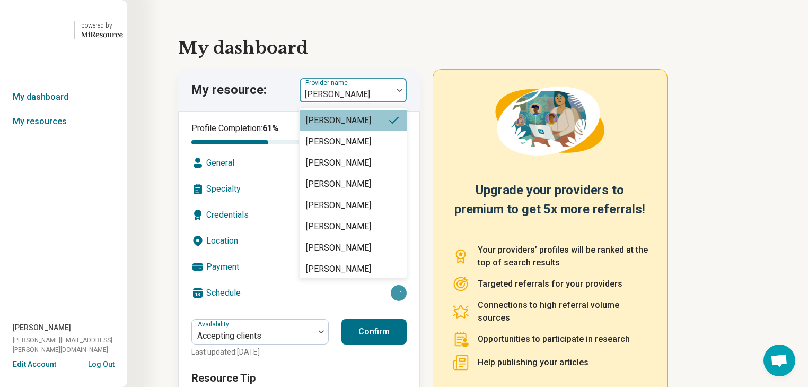
click at [403, 92] on img at bounding box center [399, 90] width 5 height 3
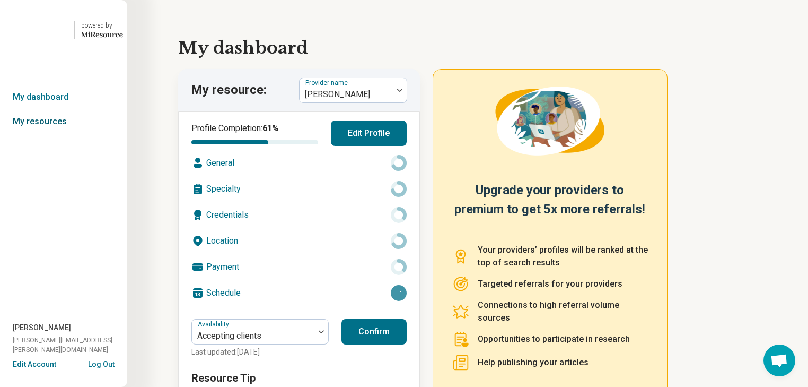
click at [37, 134] on link "My resources" at bounding box center [63, 121] width 127 height 24
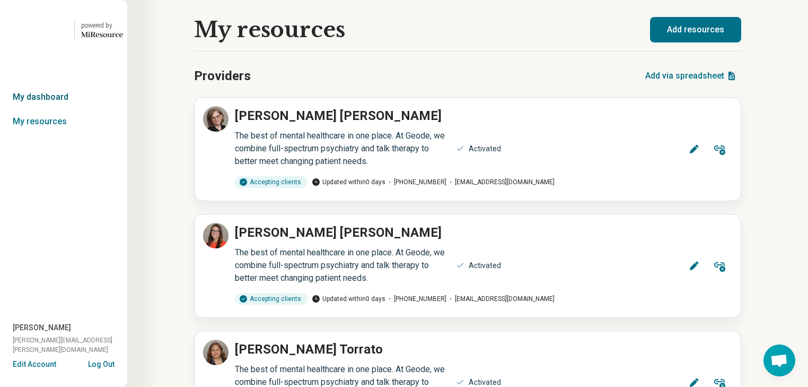
click at [43, 109] on link "My dashboard" at bounding box center [63, 97] width 127 height 24
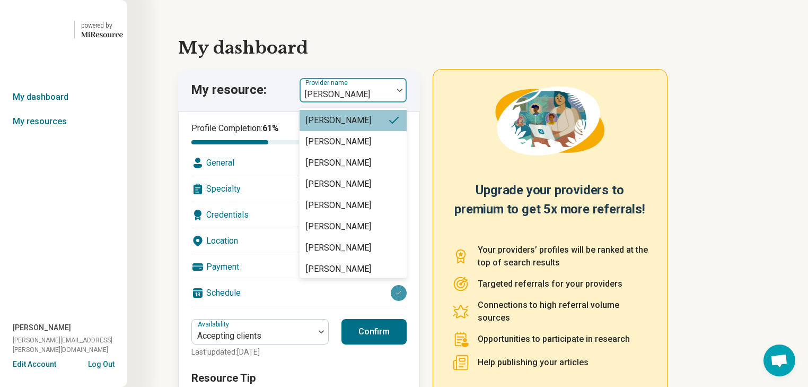
click at [404, 102] on div at bounding box center [400, 90] width 14 height 24
click at [403, 92] on img at bounding box center [399, 90] width 5 height 3
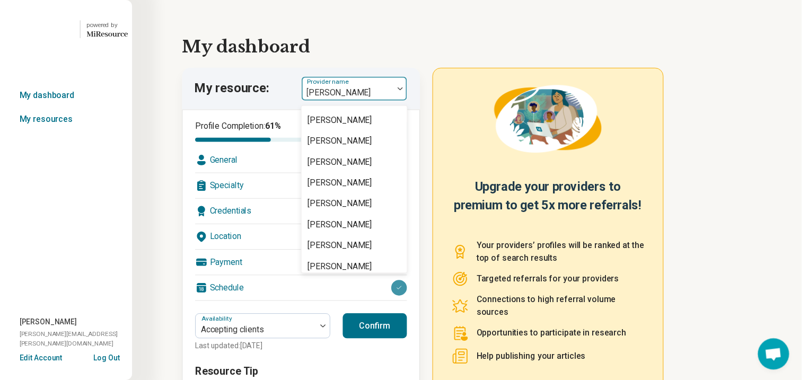
scroll to position [1782, 0]
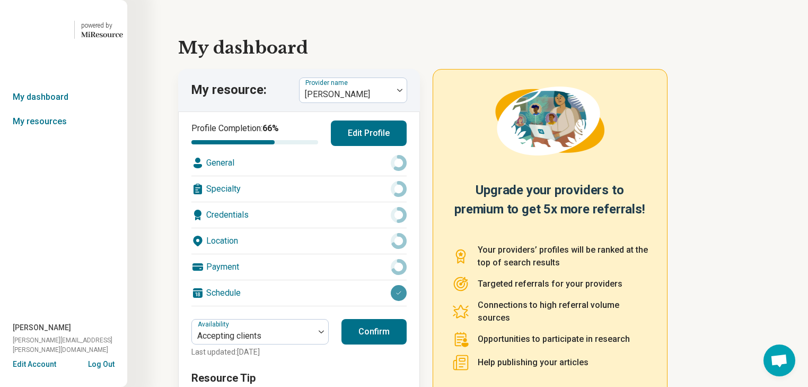
click at [282, 254] on div "Location" at bounding box center [298, 240] width 215 height 25
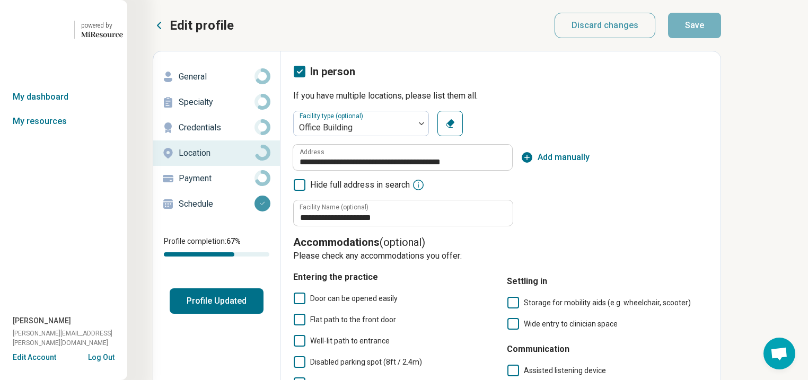
click at [222, 83] on p "General" at bounding box center [217, 77] width 76 height 13
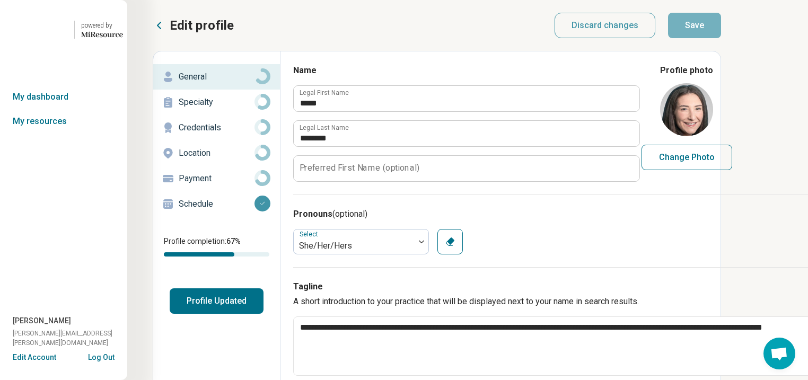
click at [219, 109] on p "Specialty" at bounding box center [217, 102] width 76 height 13
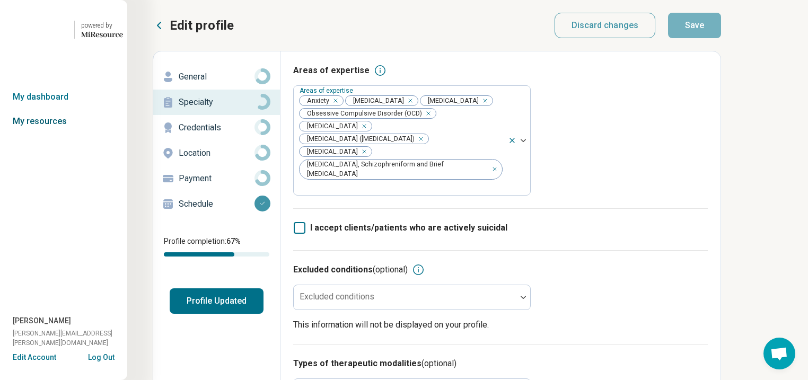
click at [38, 134] on link "My resources" at bounding box center [63, 121] width 127 height 24
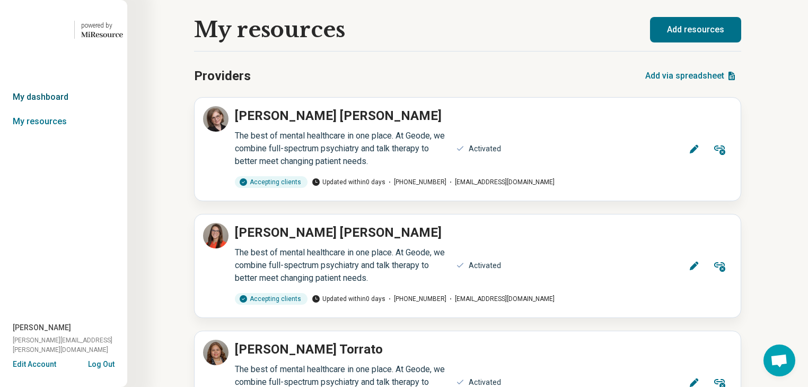
click at [43, 109] on link "My dashboard" at bounding box center [63, 97] width 127 height 24
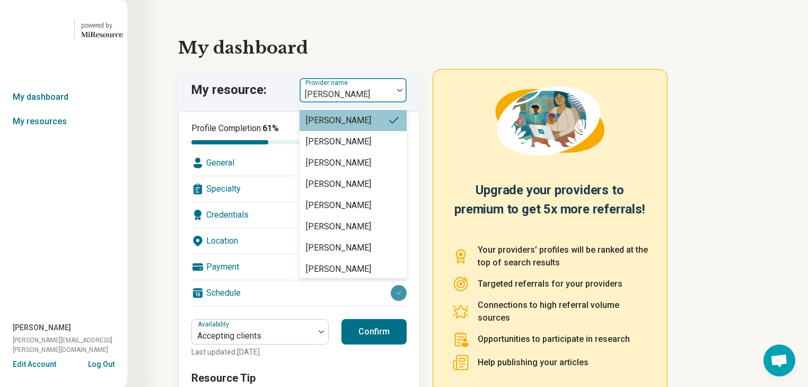
click at [403, 92] on img at bounding box center [399, 90] width 5 height 3
click at [48, 134] on link "My resources" at bounding box center [63, 121] width 127 height 24
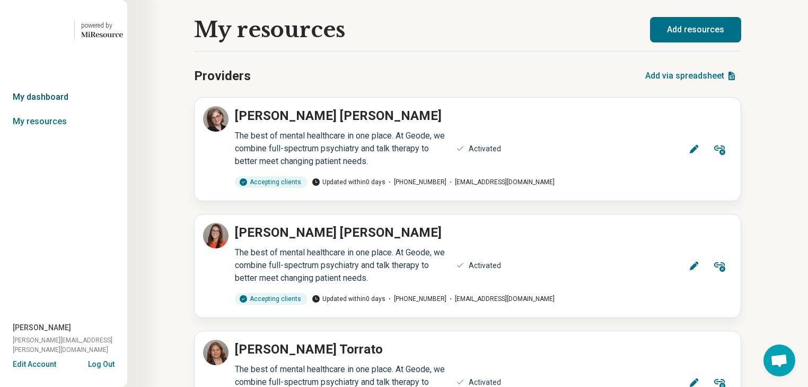
click at [56, 109] on link "My dashboard" at bounding box center [63, 97] width 127 height 24
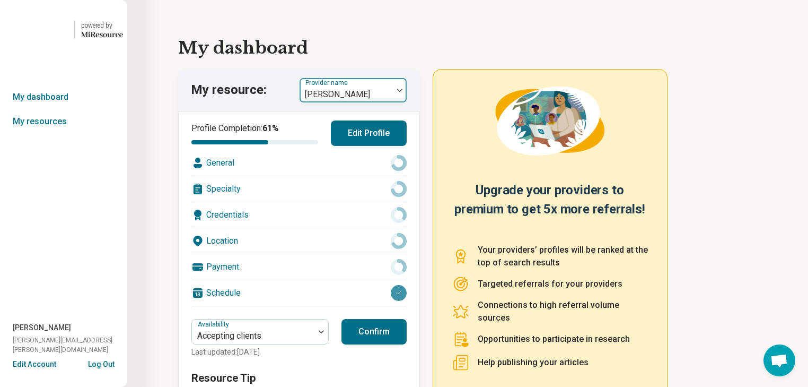
click at [403, 92] on img at bounding box center [399, 90] width 5 height 3
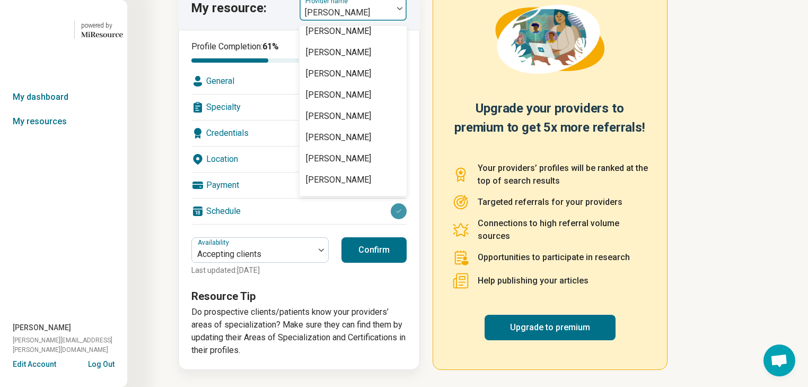
scroll to position [1867, 0]
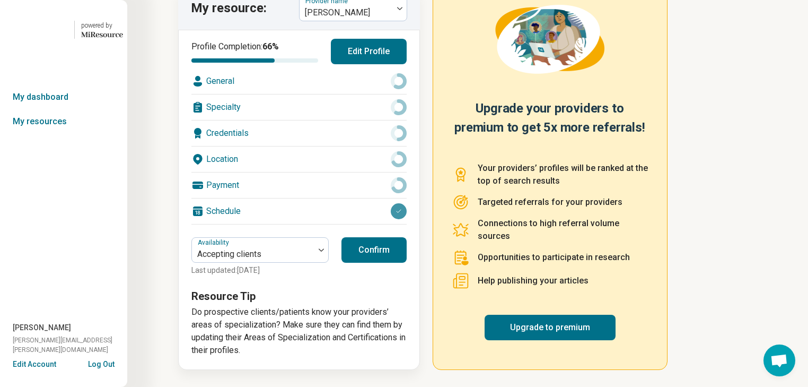
click at [278, 172] on div "Location" at bounding box center [298, 158] width 215 height 25
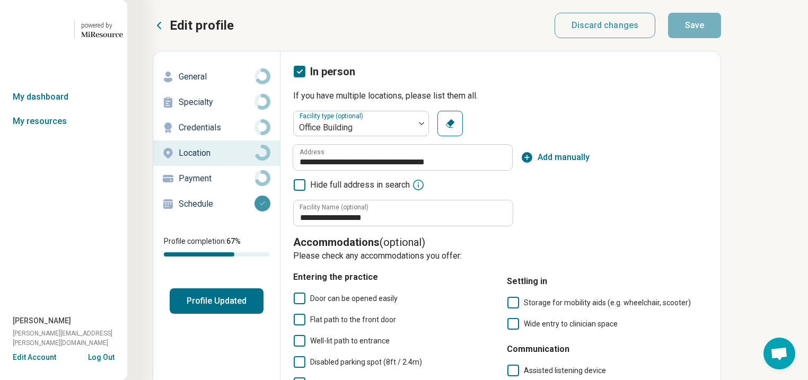
click at [220, 83] on p "General" at bounding box center [217, 77] width 76 height 13
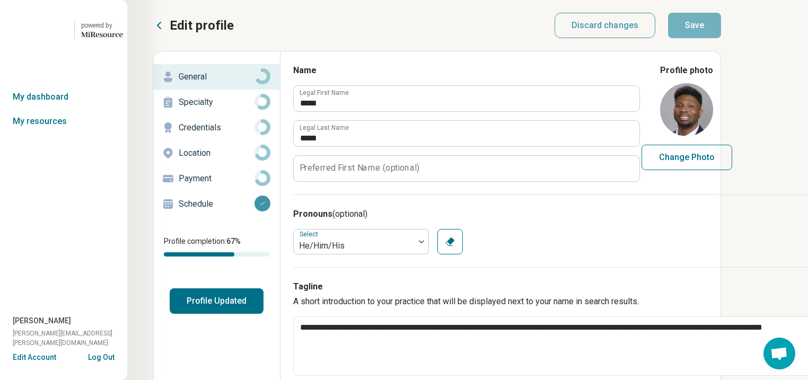
click at [230, 109] on p "Specialty" at bounding box center [217, 102] width 76 height 13
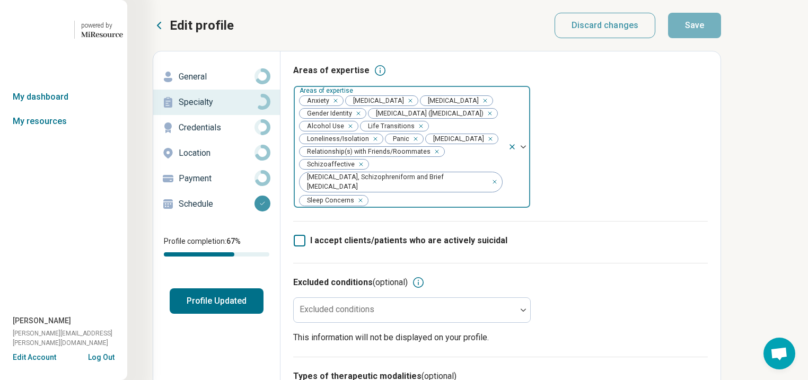
click at [355, 133] on div "Remove [object Object]" at bounding box center [348, 126] width 13 height 13
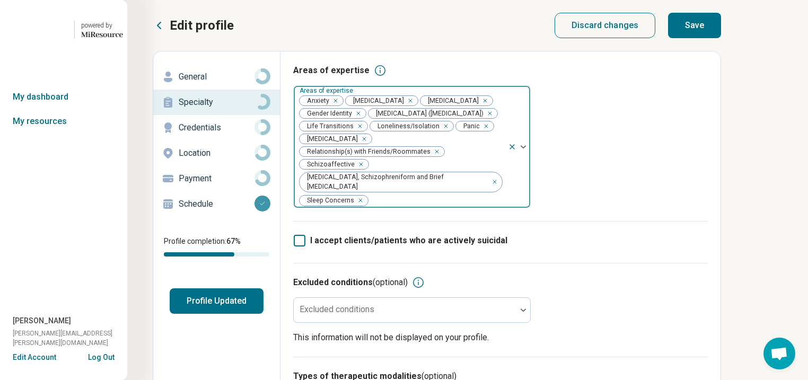
click at [721, 32] on button "Save" at bounding box center [694, 25] width 53 height 25
click at [41, 109] on link "My dashboard" at bounding box center [63, 97] width 127 height 24
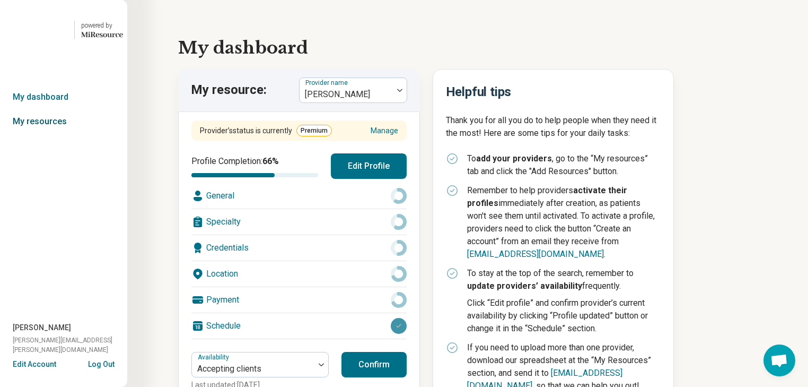
click at [49, 134] on link "My resources" at bounding box center [63, 121] width 127 height 24
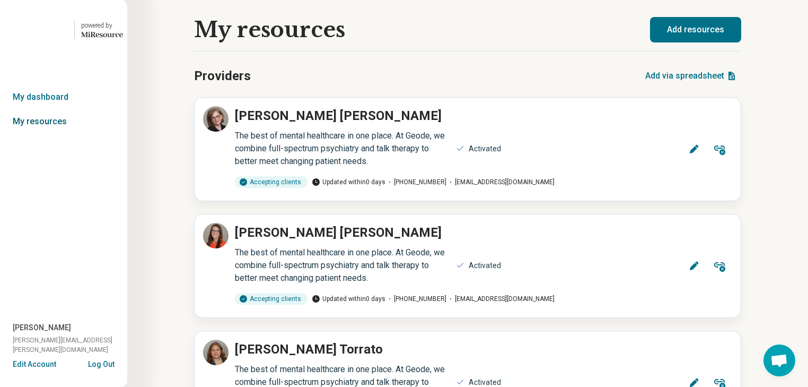
click at [34, 134] on link "My resources" at bounding box center [63, 121] width 127 height 24
click at [66, 109] on link "My dashboard" at bounding box center [63, 97] width 127 height 24
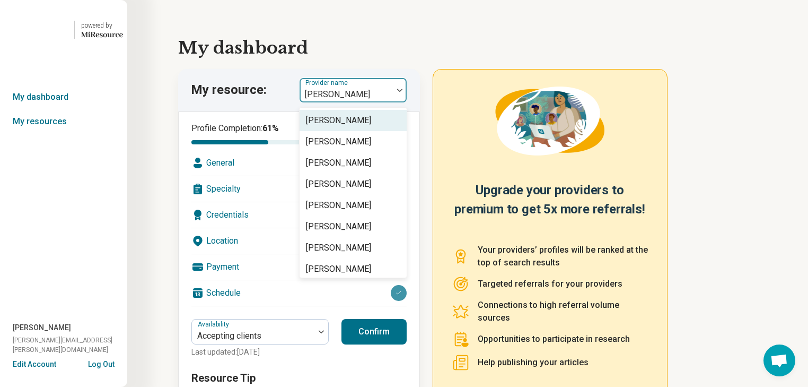
click at [403, 92] on img at bounding box center [399, 90] width 5 height 3
click at [54, 134] on link "My resources" at bounding box center [63, 121] width 127 height 24
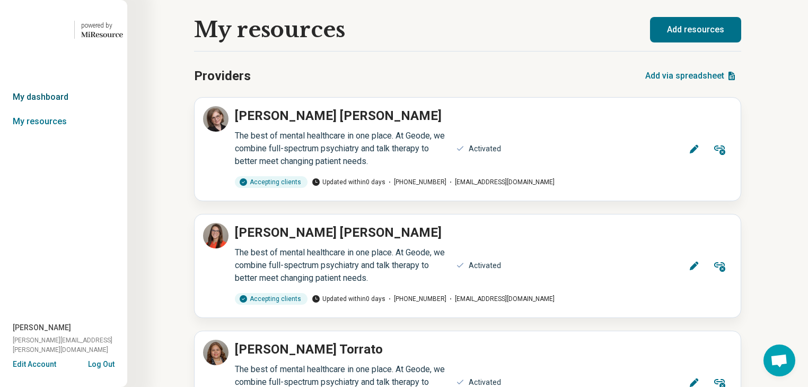
click at [68, 109] on link "My dashboard" at bounding box center [63, 97] width 127 height 24
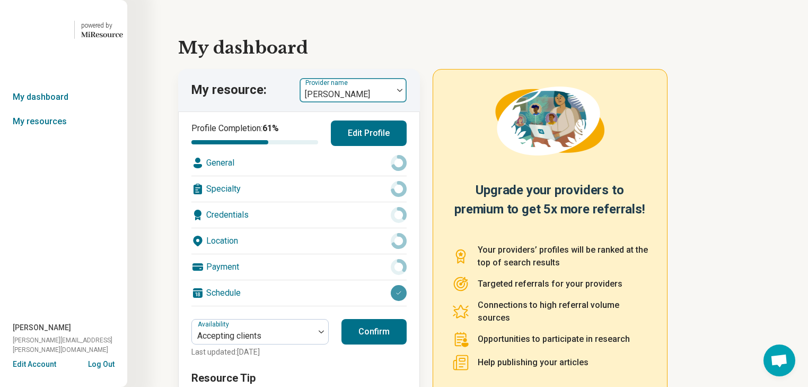
click at [406, 102] on div at bounding box center [400, 90] width 14 height 24
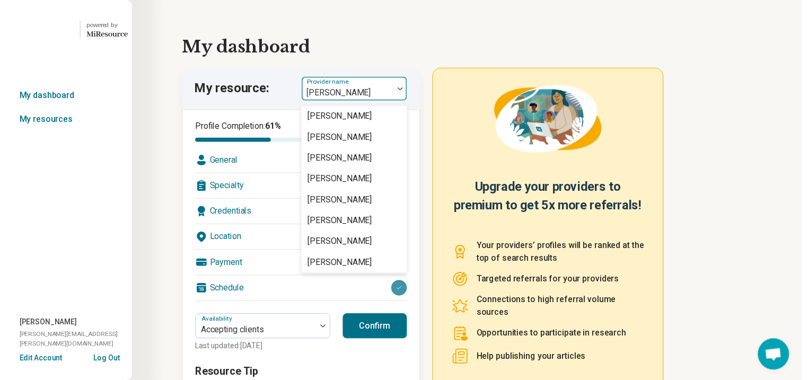
scroll to position [1924, 0]
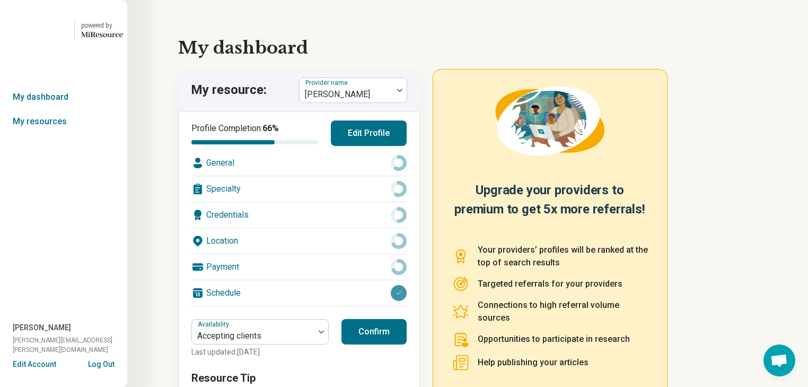
click at [318, 254] on div "Location" at bounding box center [298, 240] width 215 height 25
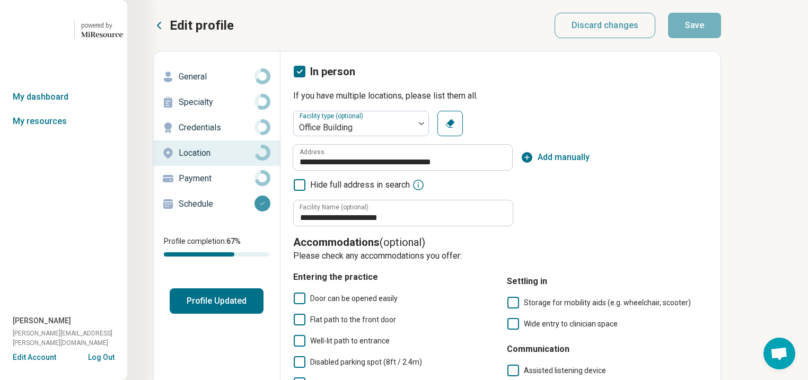
click at [224, 83] on p "General" at bounding box center [217, 77] width 76 height 13
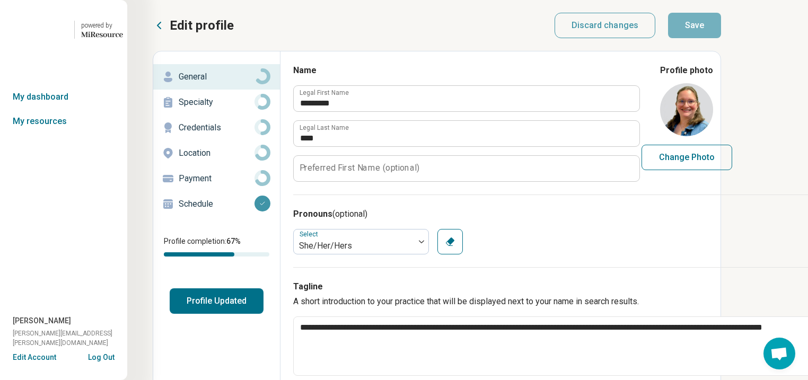
click at [223, 109] on p "Specialty" at bounding box center [217, 102] width 76 height 13
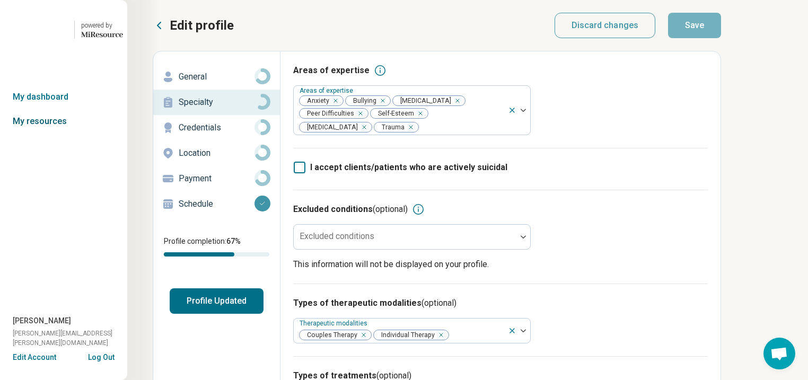
click at [34, 134] on link "My resources" at bounding box center [63, 121] width 127 height 24
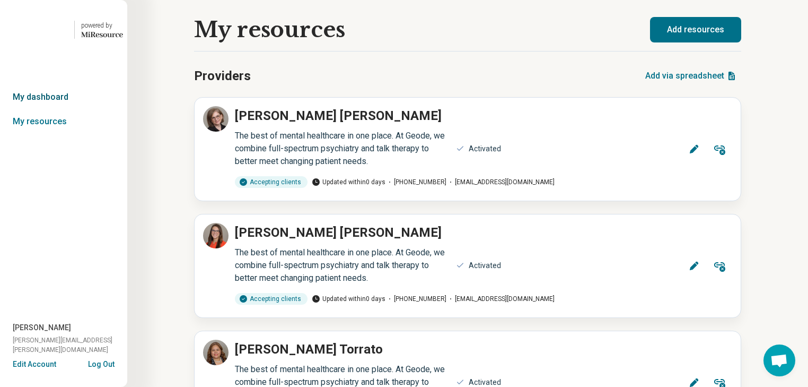
click at [39, 109] on link "My dashboard" at bounding box center [63, 97] width 127 height 24
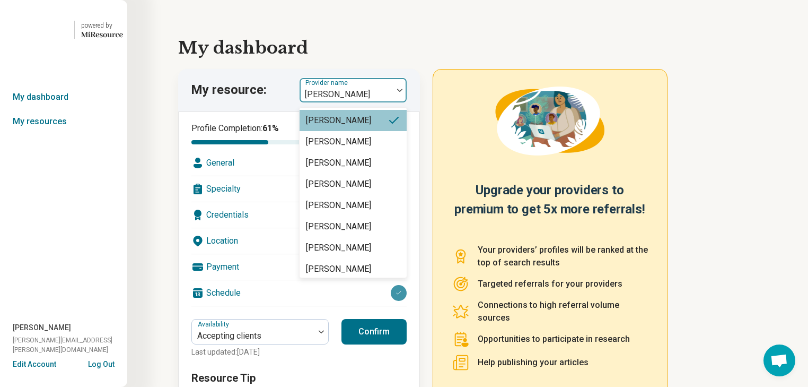
click at [403, 92] on img at bounding box center [399, 90] width 5 height 3
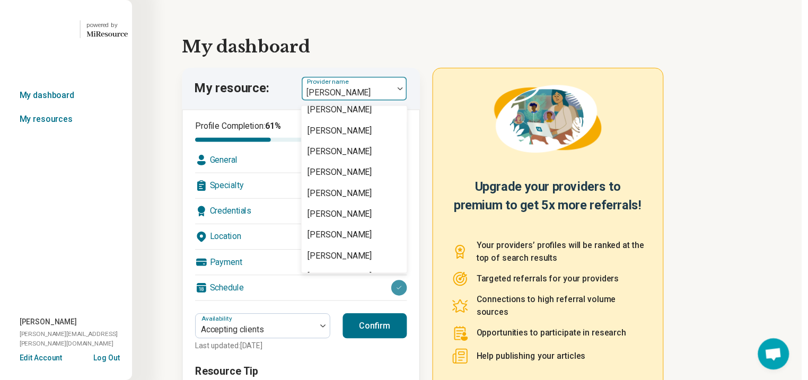
scroll to position [1910, 0]
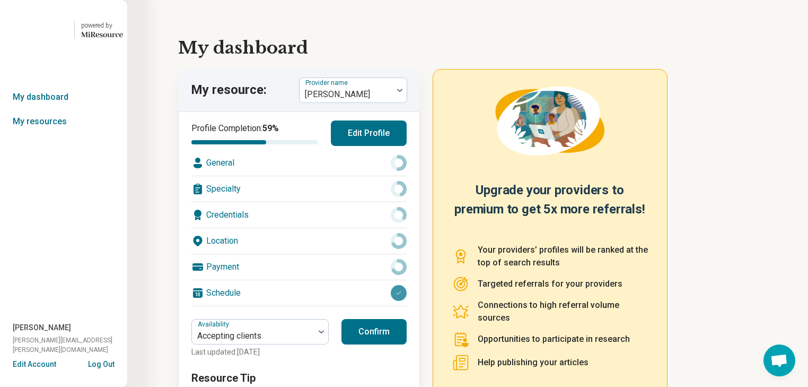
click at [297, 254] on div "Location" at bounding box center [298, 240] width 215 height 25
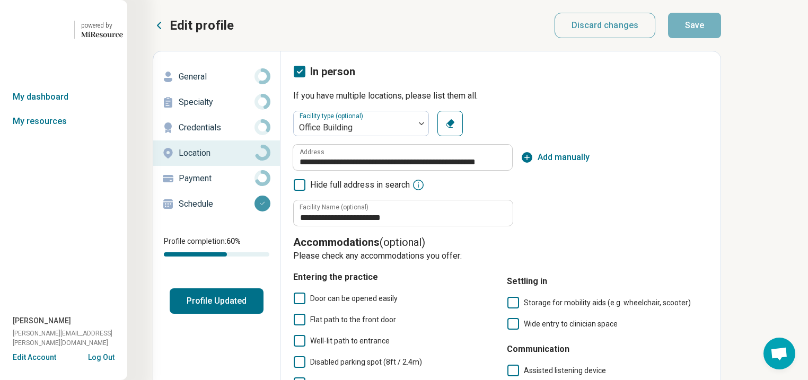
click at [206, 83] on p "General" at bounding box center [217, 77] width 76 height 13
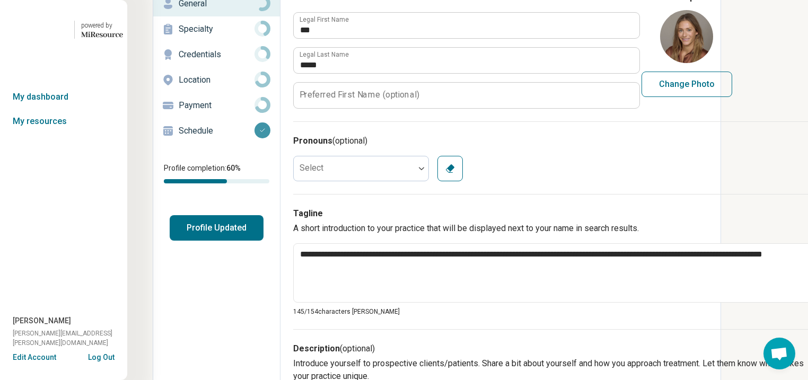
scroll to position [42, 0]
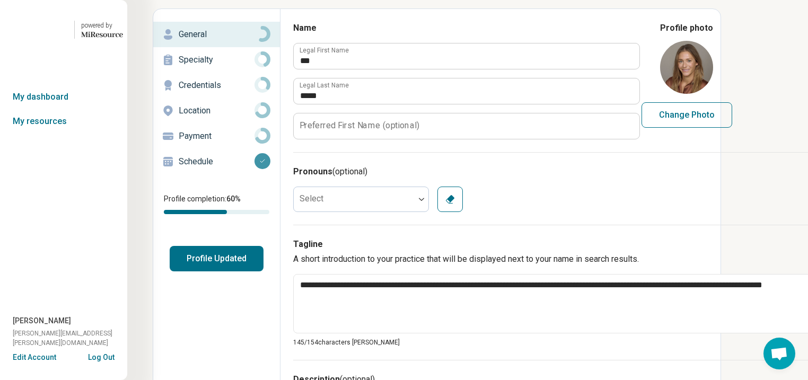
click at [221, 66] on p "Specialty" at bounding box center [217, 60] width 76 height 13
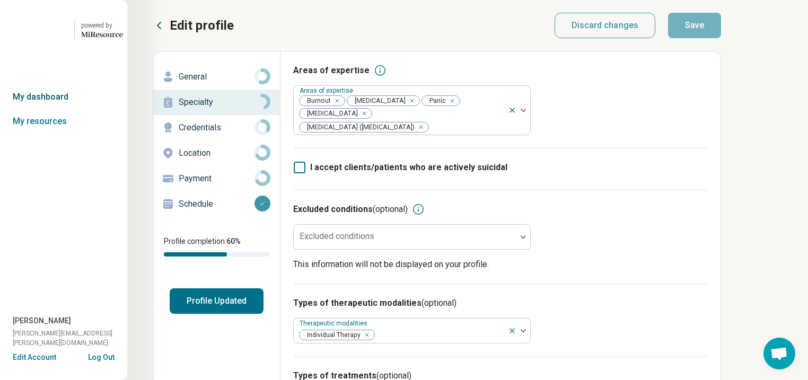
click at [52, 109] on link "My dashboard" at bounding box center [63, 97] width 127 height 24
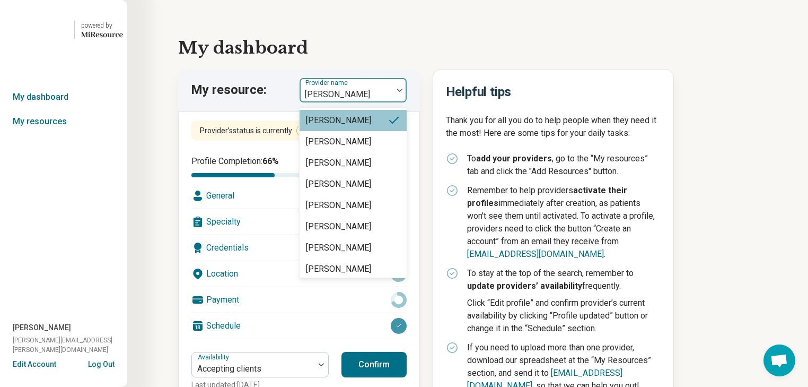
click at [403, 92] on img at bounding box center [399, 90] width 5 height 3
click at [47, 134] on link "My resources" at bounding box center [63, 121] width 127 height 24
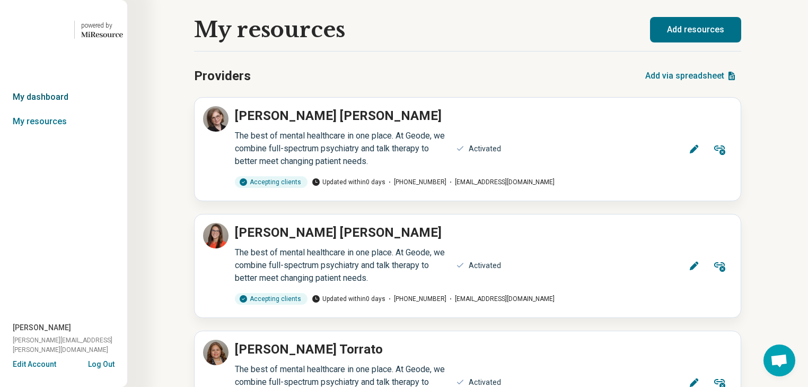
click at [53, 109] on link "My dashboard" at bounding box center [63, 97] width 127 height 24
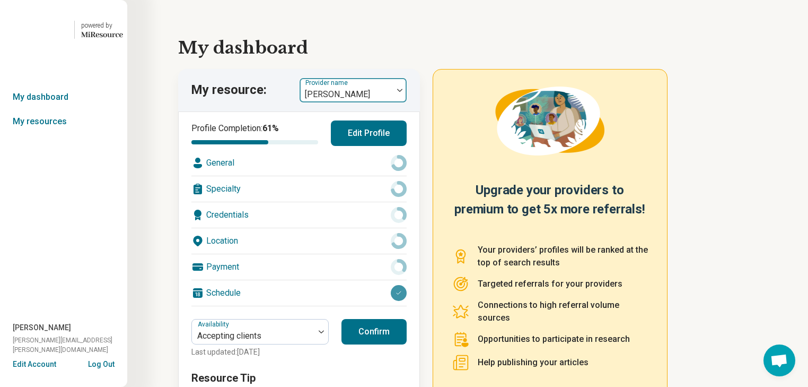
click at [403, 92] on img at bounding box center [399, 90] width 5 height 3
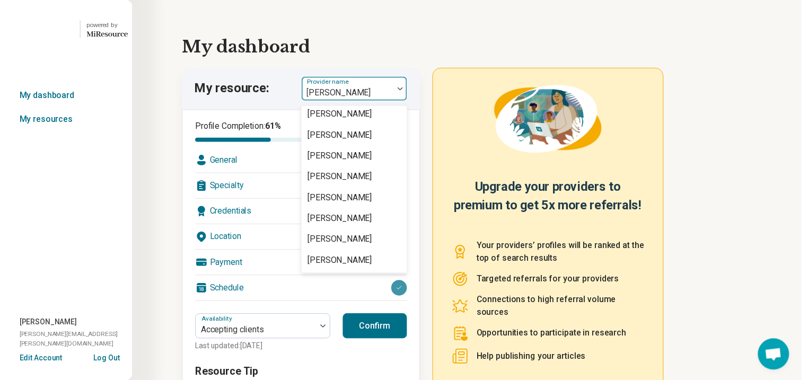
scroll to position [1995, 0]
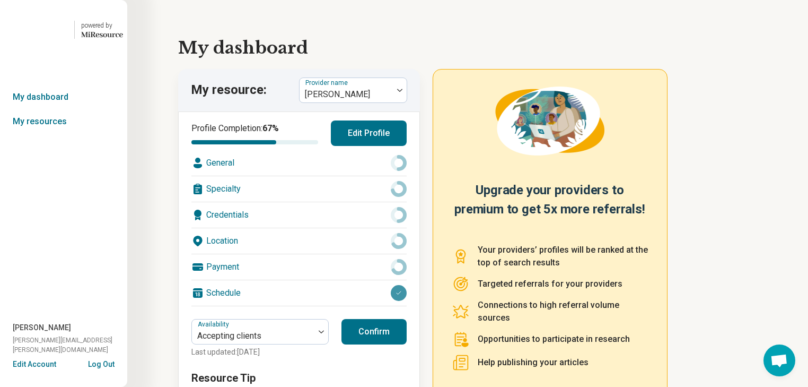
click at [324, 254] on div "Location" at bounding box center [298, 240] width 215 height 25
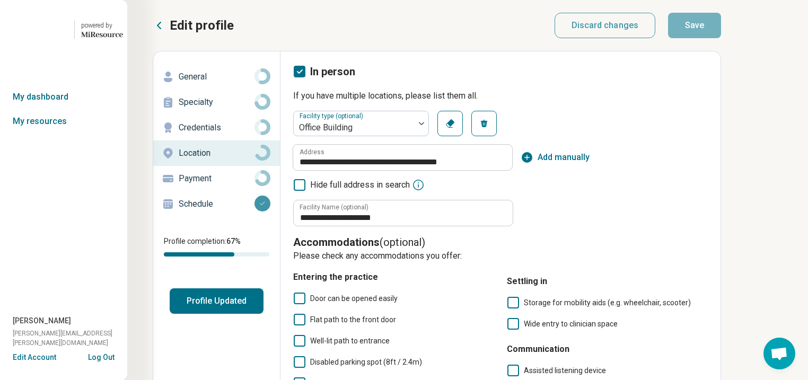
click at [215, 83] on p "General" at bounding box center [217, 77] width 76 height 13
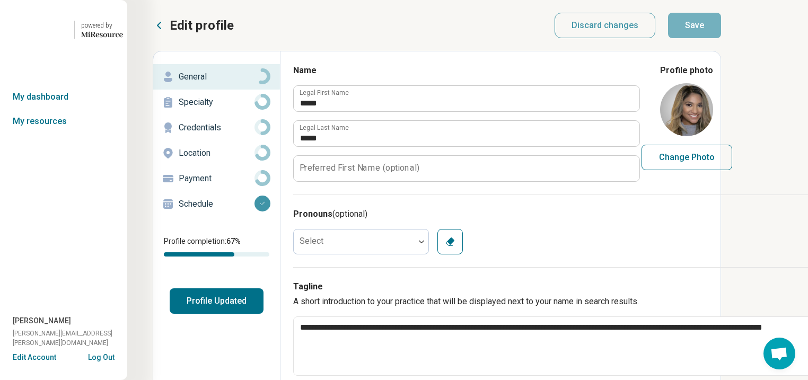
click at [221, 109] on p "Specialty" at bounding box center [217, 102] width 76 height 13
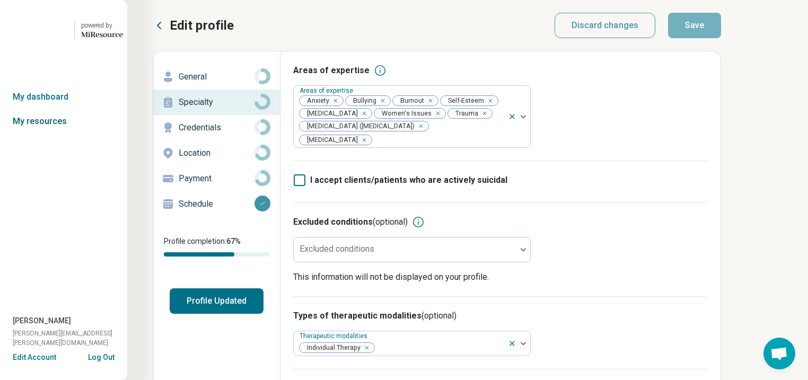
click at [62, 134] on link "My resources" at bounding box center [63, 121] width 127 height 24
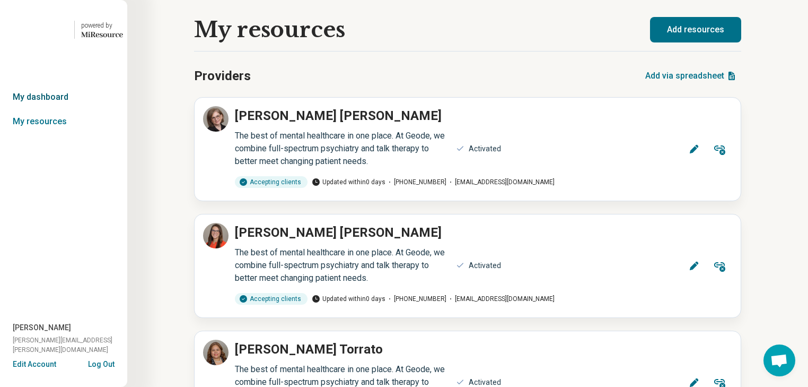
click at [56, 109] on link "My dashboard" at bounding box center [63, 97] width 127 height 24
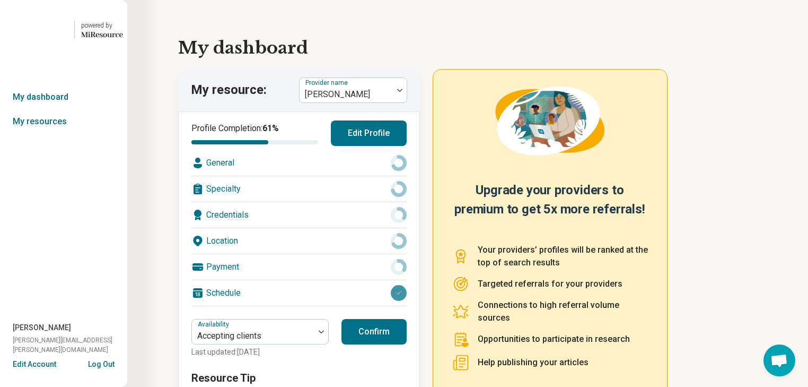
click at [55, 109] on link "My dashboard" at bounding box center [63, 97] width 127 height 24
drag, startPoint x: 59, startPoint y: 150, endPoint x: 57, endPoint y: 144, distance: 5.7
click at [58, 134] on link "My resources" at bounding box center [63, 121] width 127 height 24
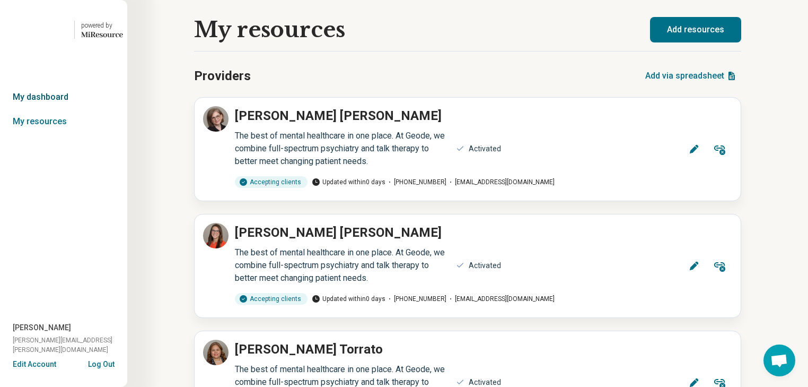
click at [55, 109] on link "My dashboard" at bounding box center [63, 97] width 127 height 24
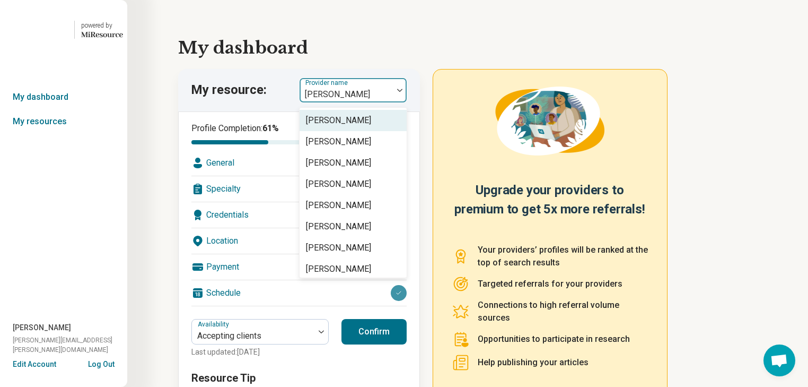
click at [403, 92] on img at bounding box center [399, 90] width 5 height 3
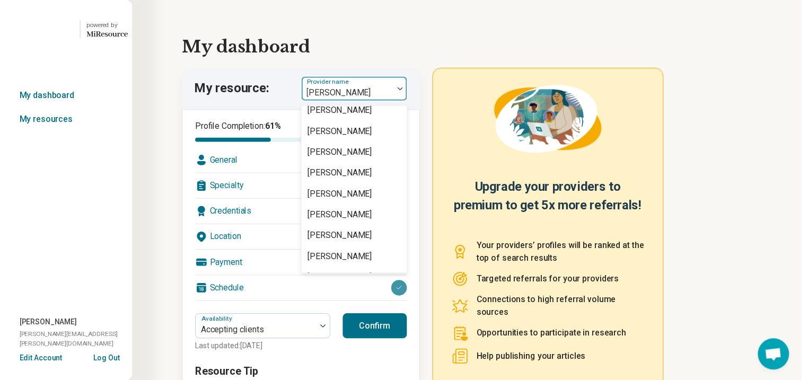
scroll to position [1952, 0]
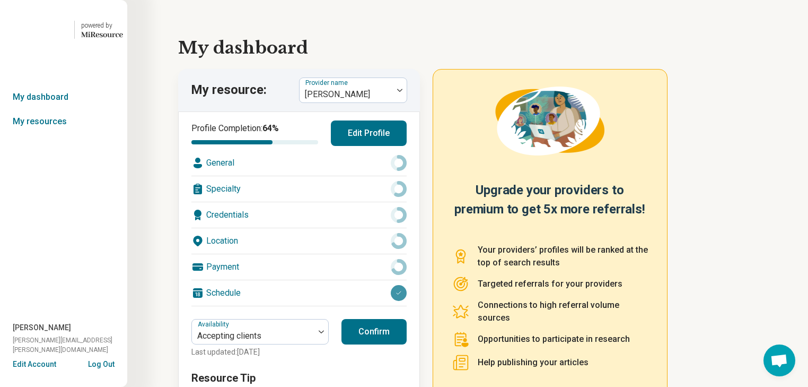
click at [324, 254] on div "Location" at bounding box center [298, 240] width 215 height 25
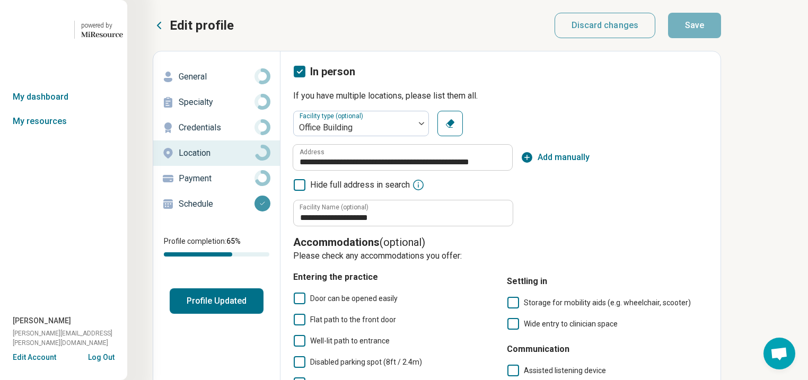
click at [216, 83] on p "General" at bounding box center [217, 77] width 76 height 13
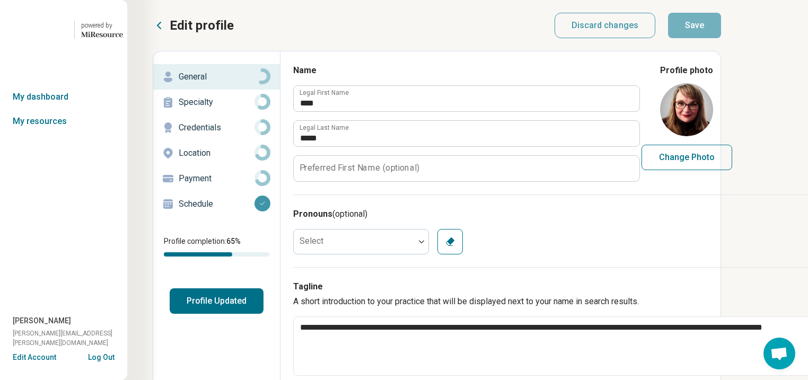
click at [229, 109] on p "Specialty" at bounding box center [217, 102] width 76 height 13
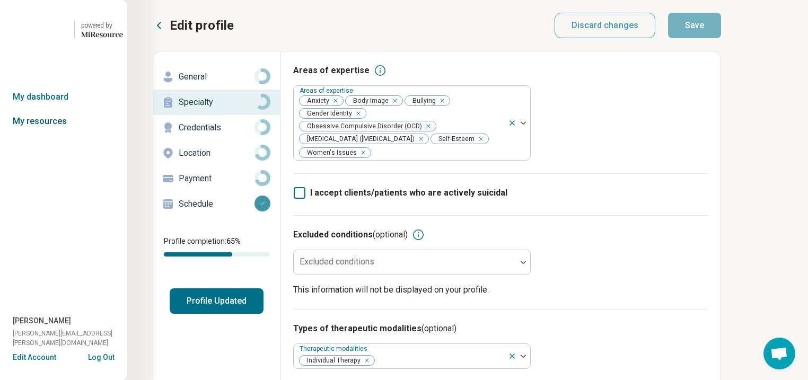
click at [42, 134] on link "My resources" at bounding box center [63, 121] width 127 height 24
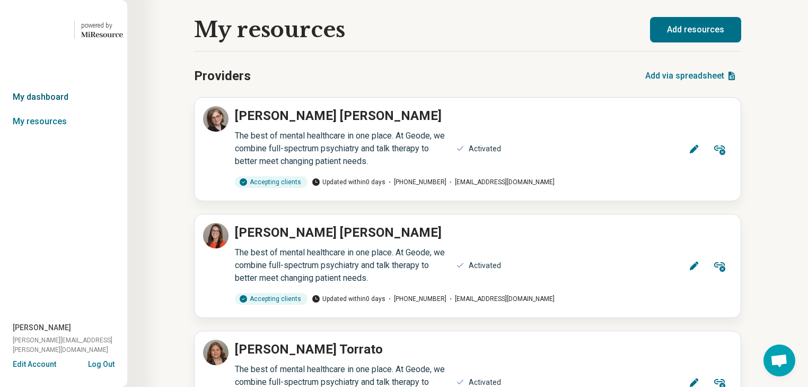
click at [59, 109] on link "My dashboard" at bounding box center [63, 97] width 127 height 24
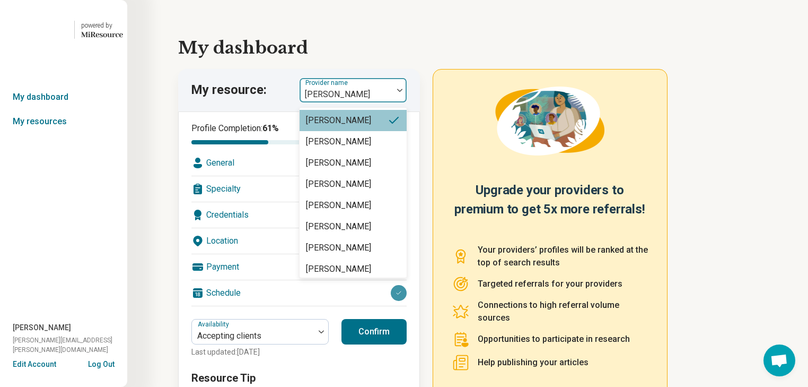
click at [403, 92] on img at bounding box center [399, 90] width 5 height 3
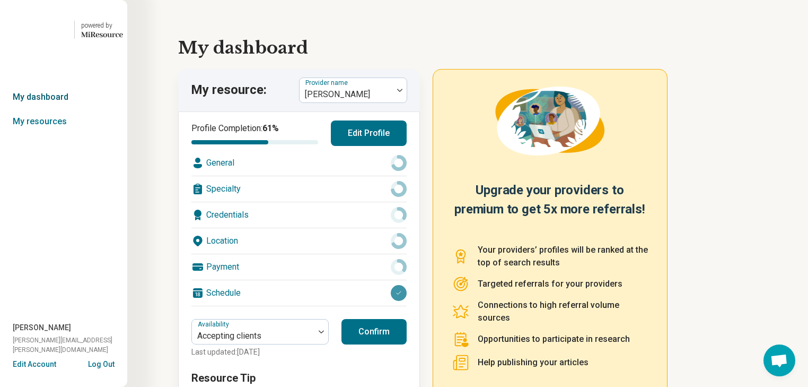
click at [43, 109] on link "My dashboard" at bounding box center [63, 97] width 127 height 24
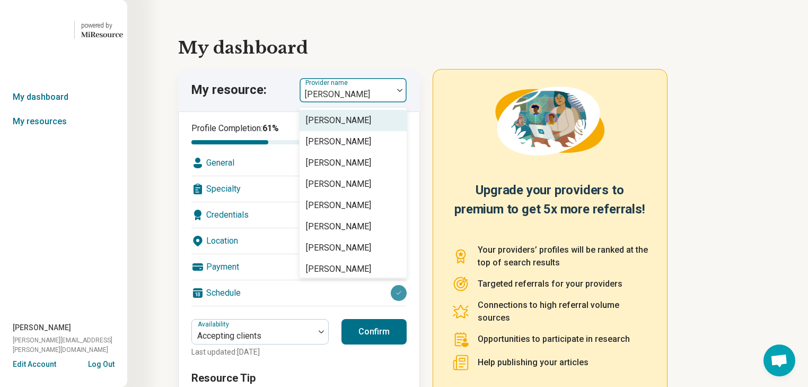
click at [403, 102] on div at bounding box center [400, 90] width 14 height 24
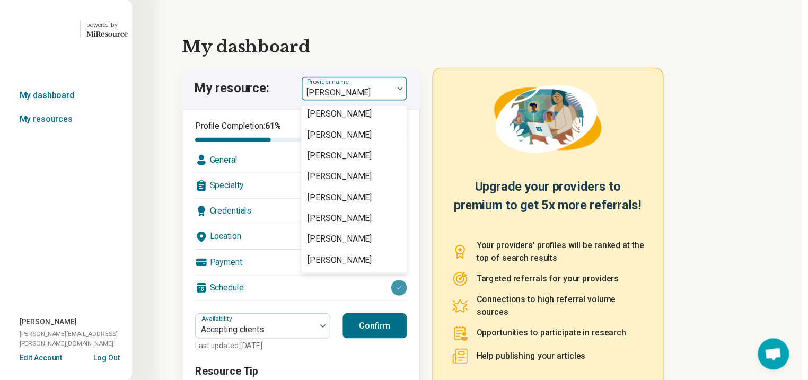
scroll to position [1995, 0]
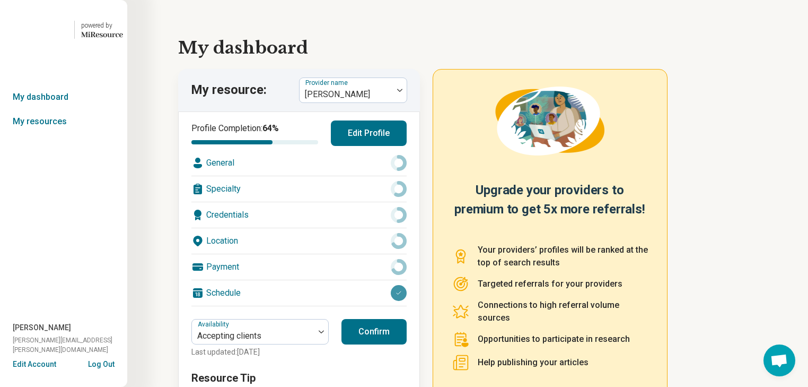
click at [354, 254] on div "Location" at bounding box center [298, 240] width 215 height 25
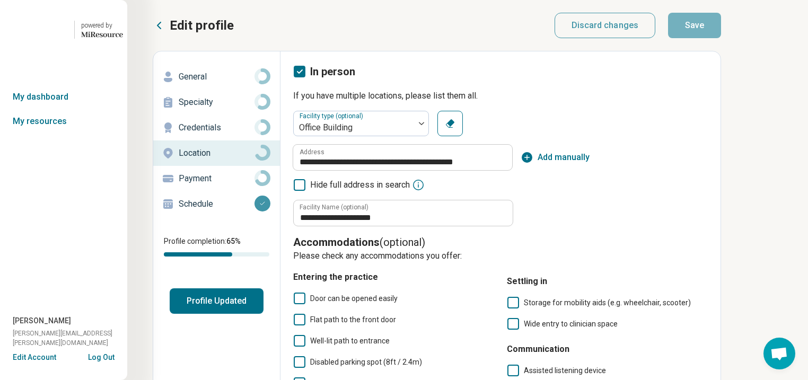
click at [194, 83] on p "General" at bounding box center [217, 77] width 76 height 13
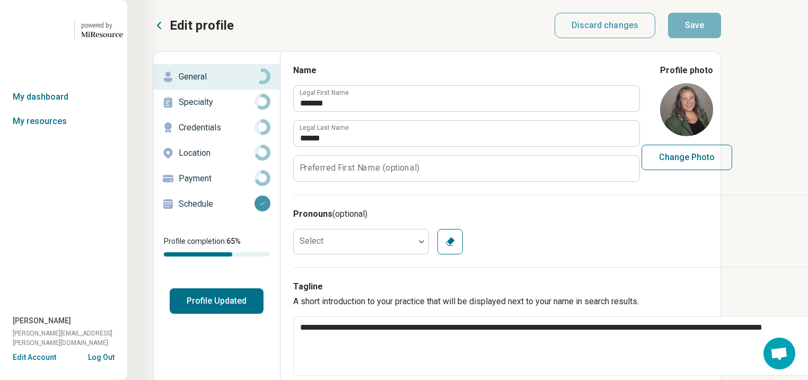
click at [215, 109] on p "Specialty" at bounding box center [217, 102] width 76 height 13
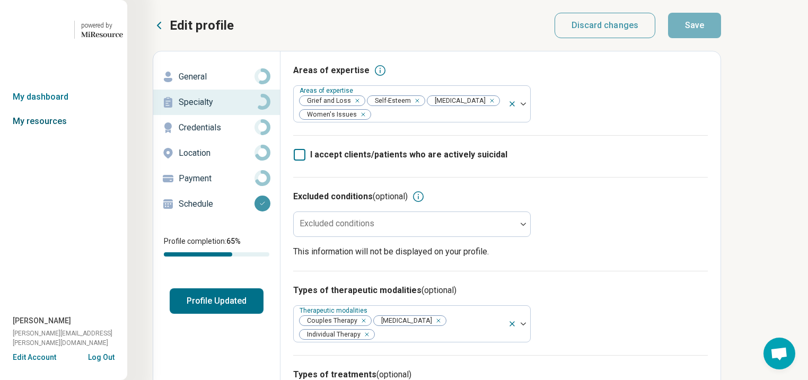
click at [68, 134] on link "My resources" at bounding box center [63, 121] width 127 height 24
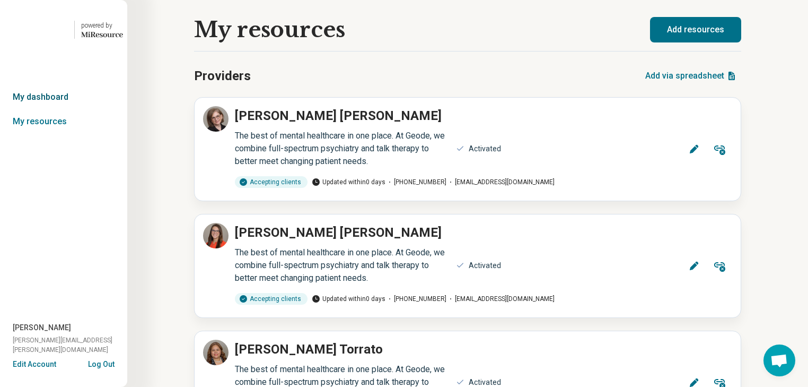
click at [56, 109] on link "My dashboard" at bounding box center [63, 97] width 127 height 24
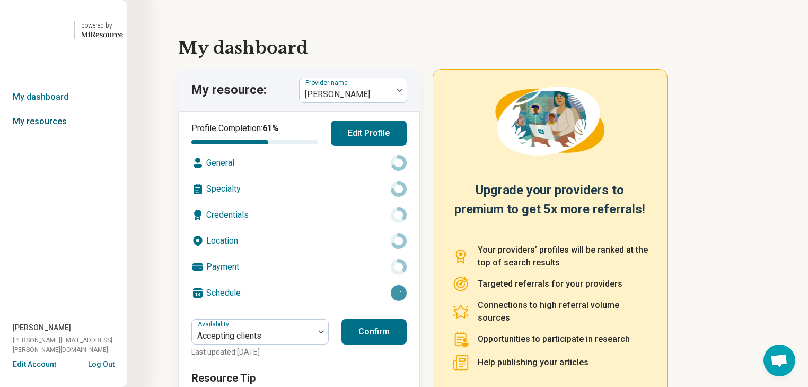
click at [54, 134] on link "My resources" at bounding box center [63, 121] width 127 height 24
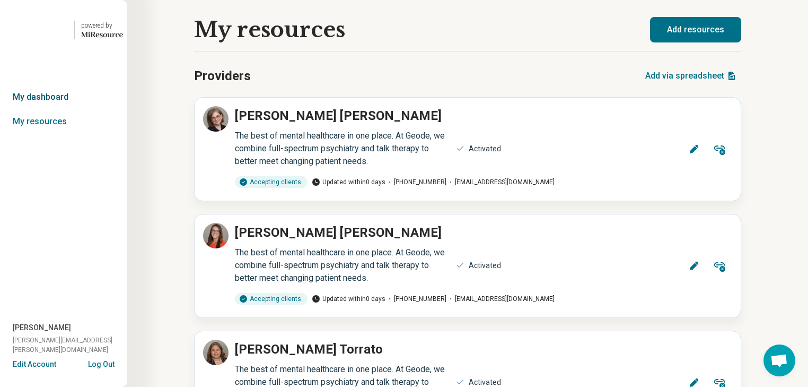
click at [56, 109] on link "My dashboard" at bounding box center [63, 97] width 127 height 24
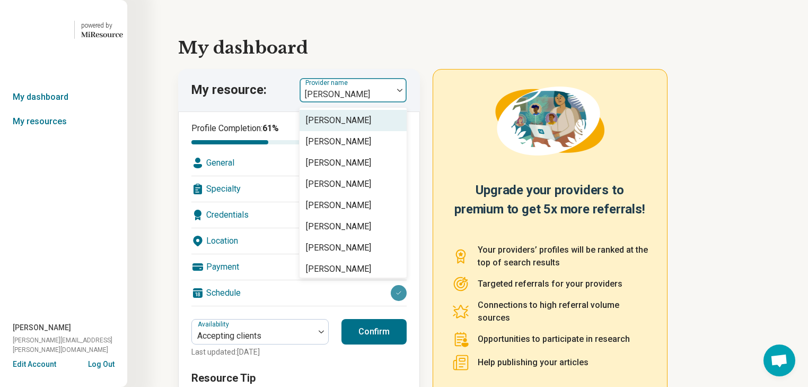
click at [406, 102] on div at bounding box center [400, 90] width 14 height 24
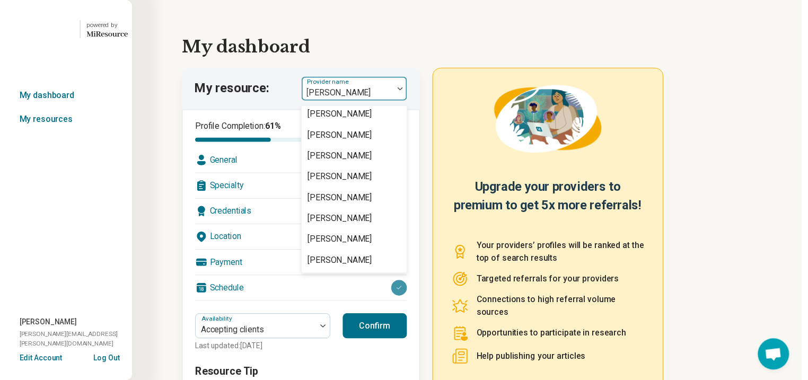
scroll to position [1995, 0]
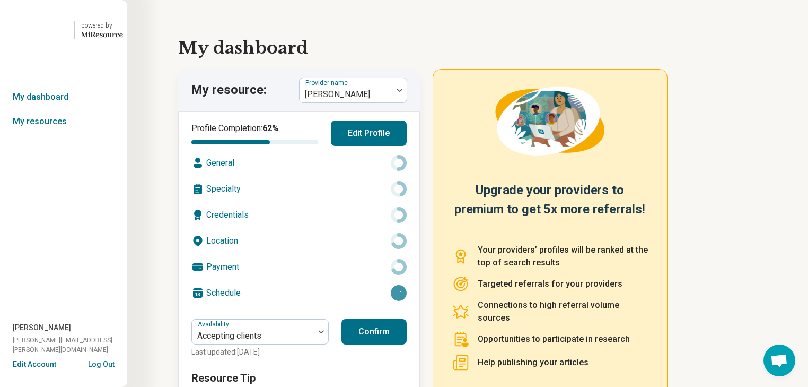
click at [346, 254] on div "Location" at bounding box center [298, 240] width 215 height 25
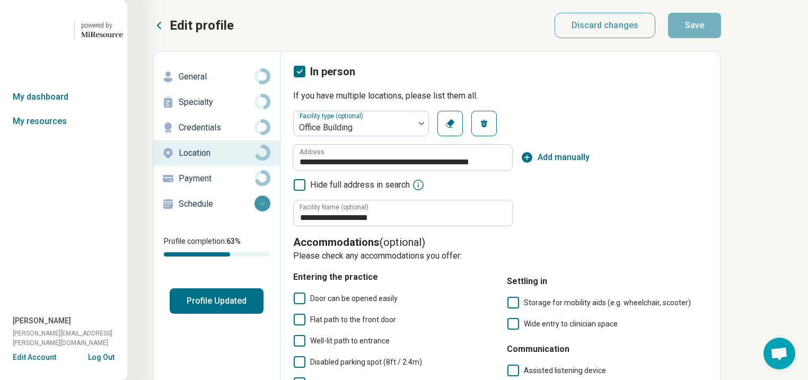
click at [203, 83] on p "General" at bounding box center [217, 77] width 76 height 13
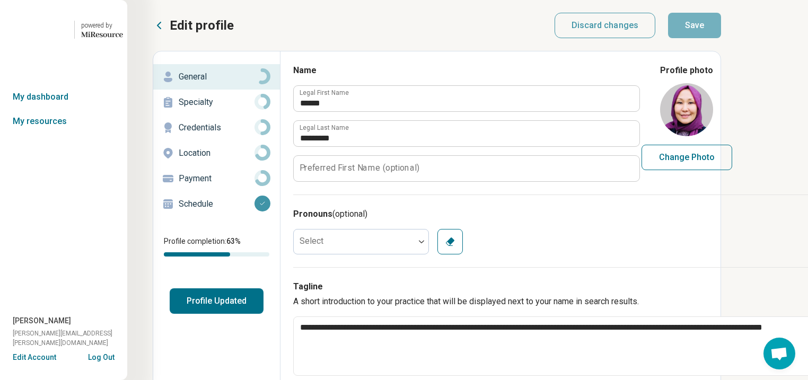
click at [212, 109] on p "Specialty" at bounding box center [217, 102] width 76 height 13
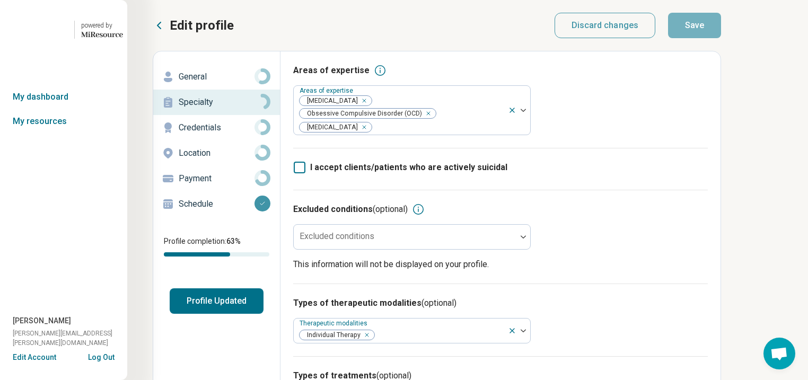
click at [201, 83] on p "General" at bounding box center [217, 77] width 76 height 13
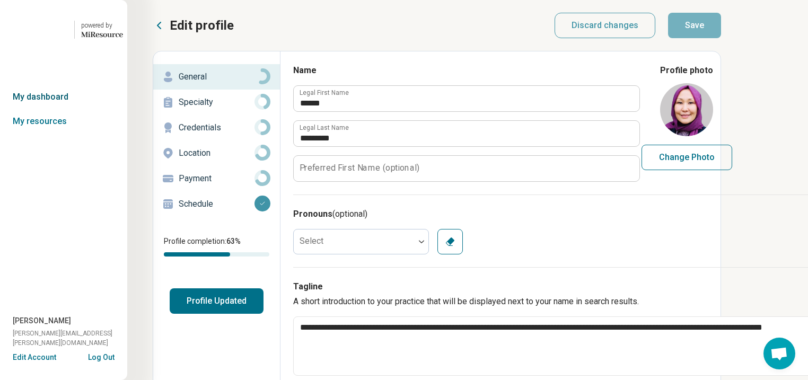
click at [56, 109] on link "My dashboard" at bounding box center [63, 97] width 127 height 24
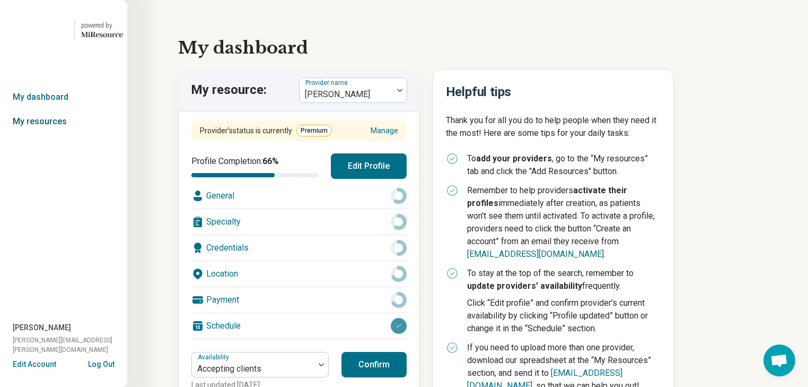
click at [48, 134] on link "My resources" at bounding box center [63, 121] width 127 height 24
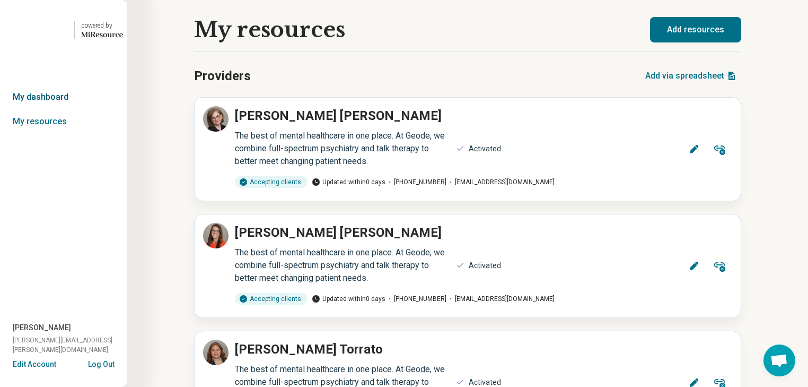
click at [46, 109] on link "My dashboard" at bounding box center [63, 97] width 127 height 24
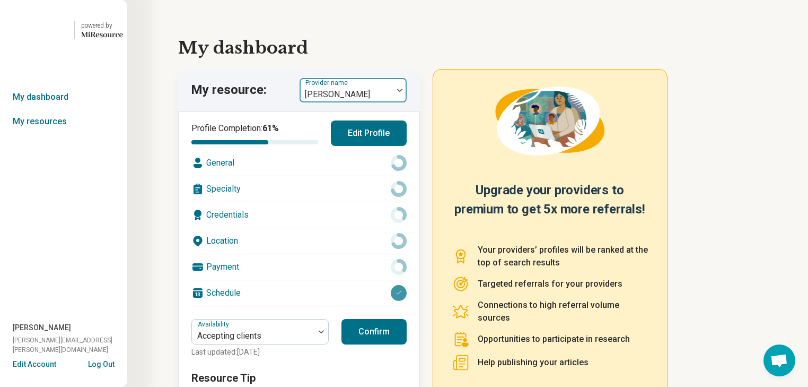
click at [403, 92] on img at bounding box center [399, 90] width 5 height 3
click at [34, 134] on link "My resources" at bounding box center [63, 121] width 127 height 24
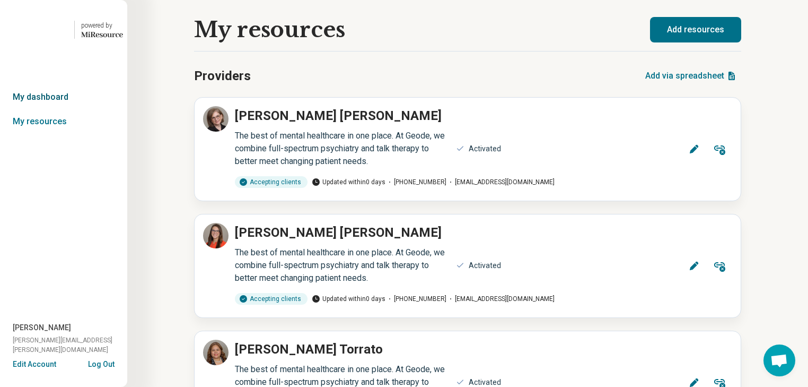
click at [38, 109] on link "My dashboard" at bounding box center [63, 97] width 127 height 24
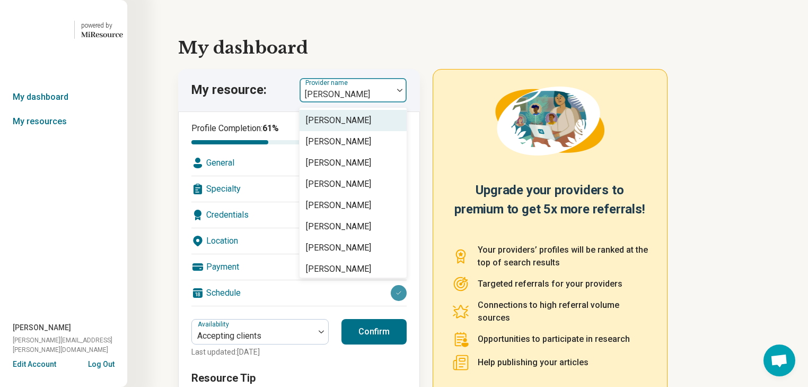
click at [403, 92] on img at bounding box center [399, 90] width 5 height 3
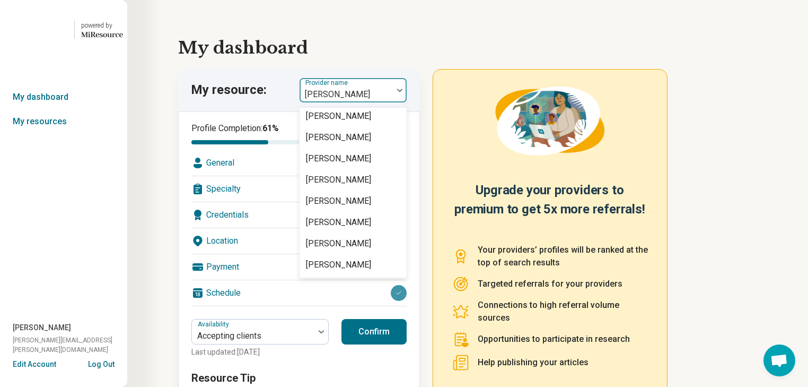
scroll to position [2079, 0]
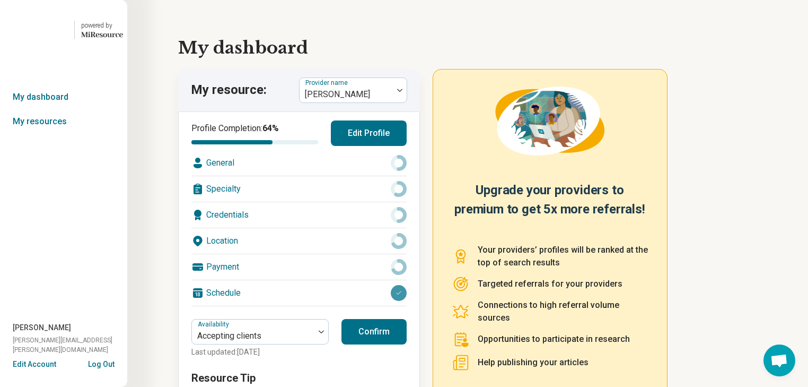
click at [271, 176] on div "General" at bounding box center [298, 162] width 215 height 25
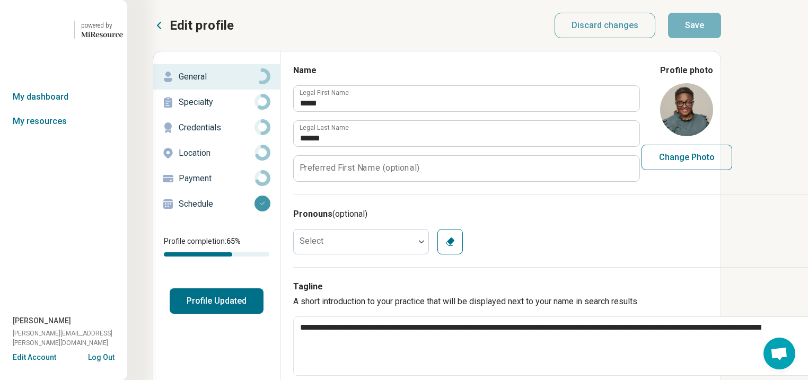
click at [215, 160] on p "Location" at bounding box center [217, 153] width 76 height 13
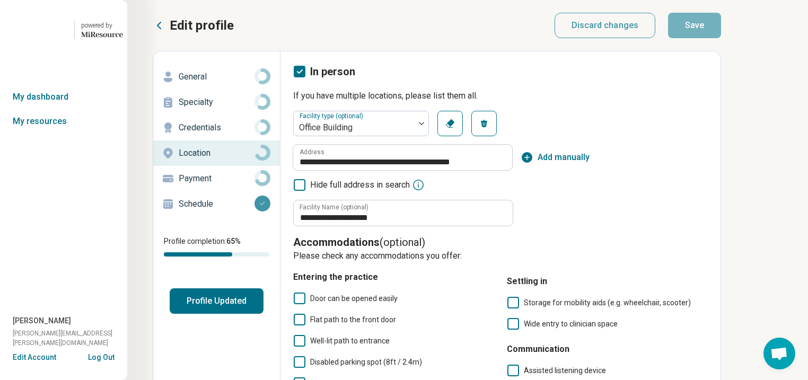
click at [206, 109] on p "Specialty" at bounding box center [217, 102] width 76 height 13
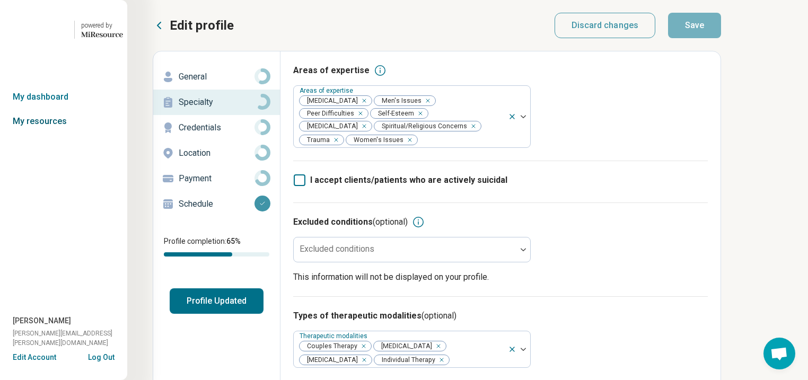
click at [42, 134] on link "My resources" at bounding box center [63, 121] width 127 height 24
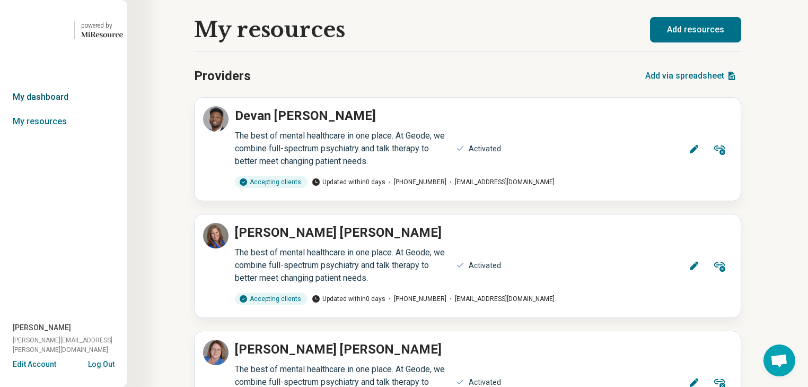
click at [45, 109] on link "My dashboard" at bounding box center [63, 97] width 127 height 24
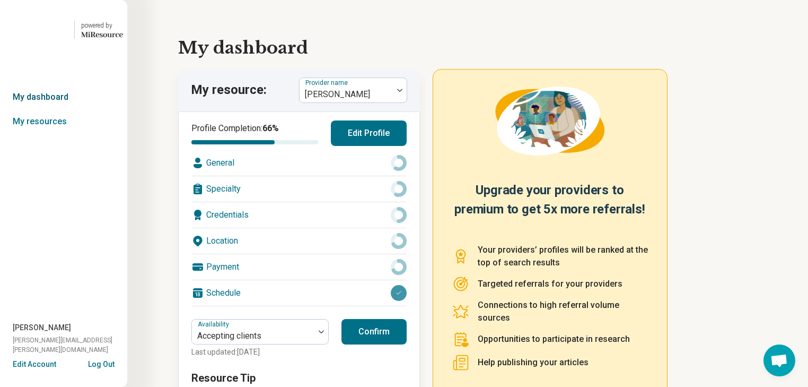
click at [49, 109] on link "My dashboard" at bounding box center [63, 97] width 127 height 24
click at [55, 134] on link "My resources" at bounding box center [63, 121] width 127 height 24
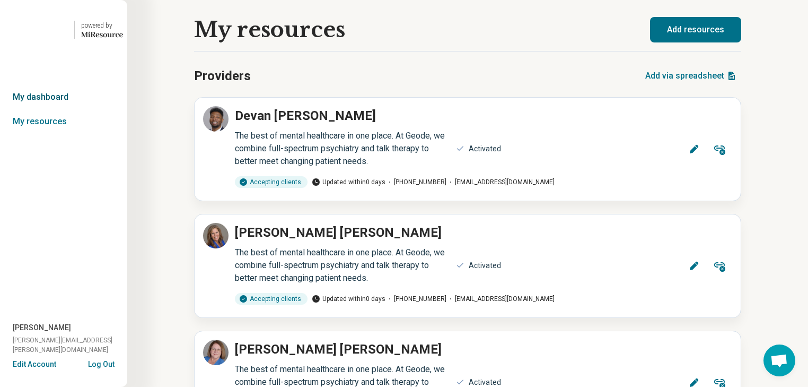
click at [55, 109] on link "My dashboard" at bounding box center [63, 97] width 127 height 24
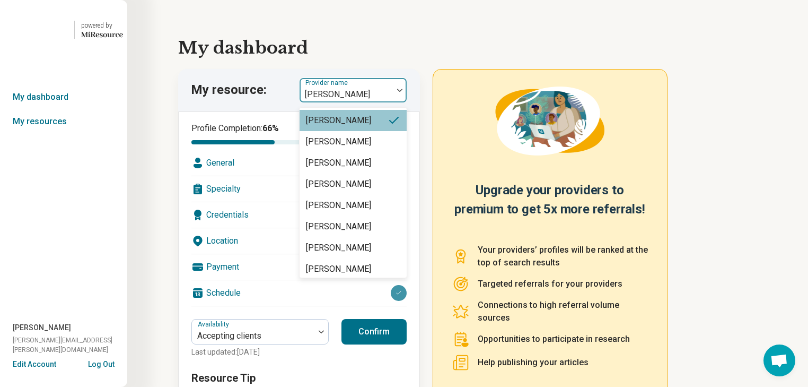
click at [403, 92] on img at bounding box center [399, 90] width 5 height 3
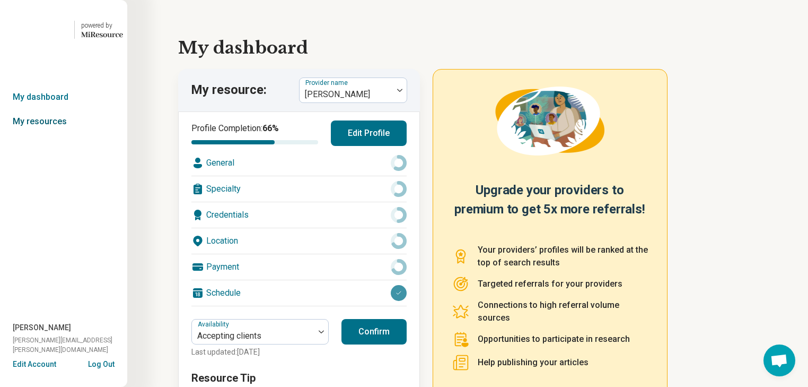
click at [46, 134] on link "My resources" at bounding box center [63, 121] width 127 height 24
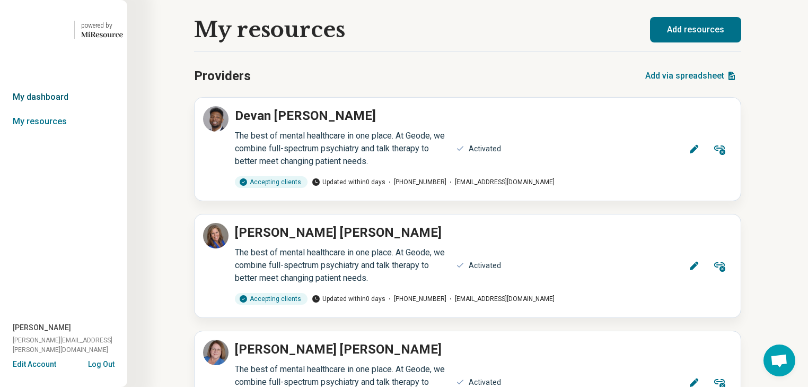
click at [46, 109] on link "My dashboard" at bounding box center [63, 97] width 127 height 24
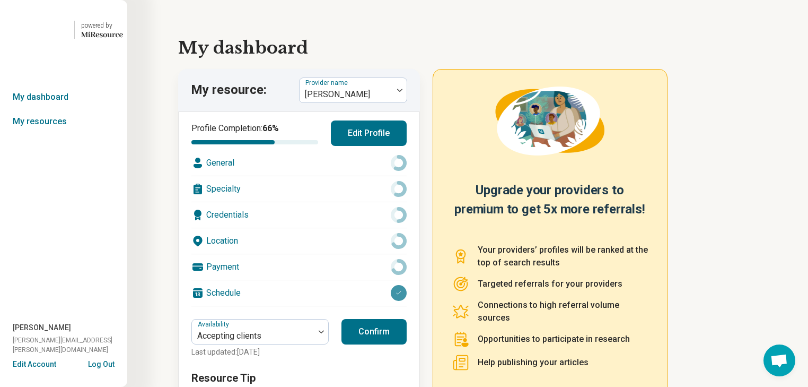
click at [46, 109] on link "My dashboard" at bounding box center [63, 97] width 127 height 24
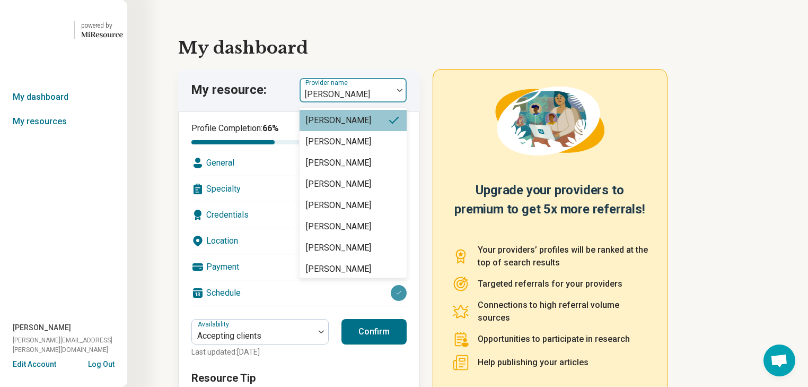
click at [403, 92] on img at bounding box center [399, 90] width 5 height 3
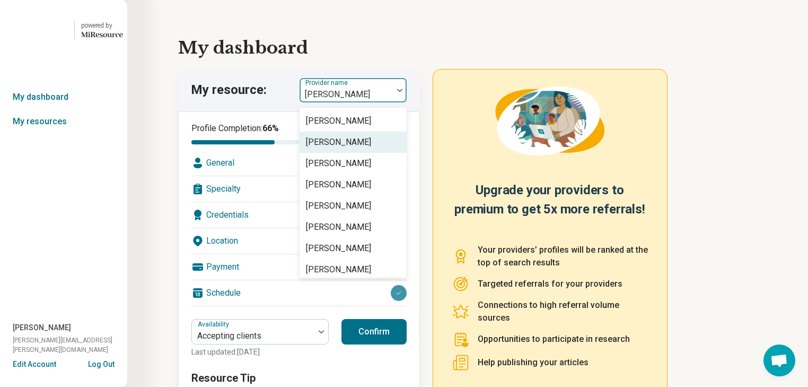
scroll to position [42, 0]
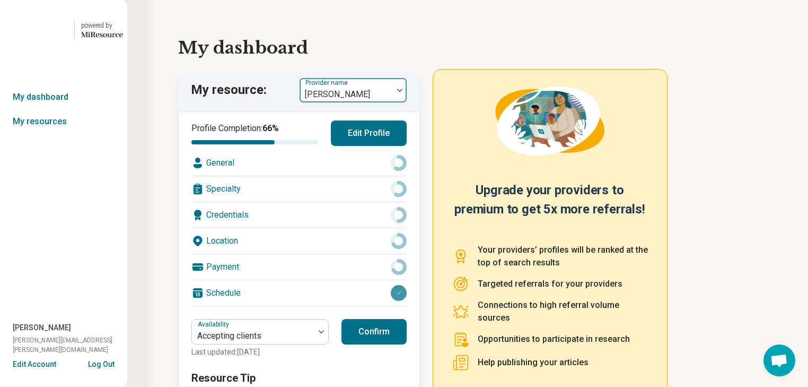
click at [403, 92] on img at bounding box center [399, 90] width 5 height 3
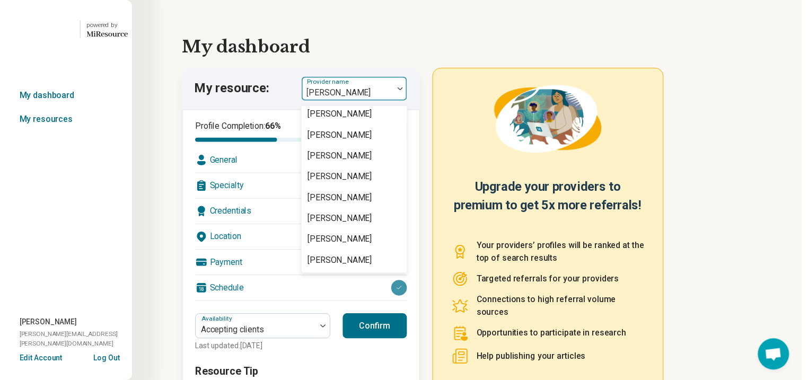
scroll to position [2079, 0]
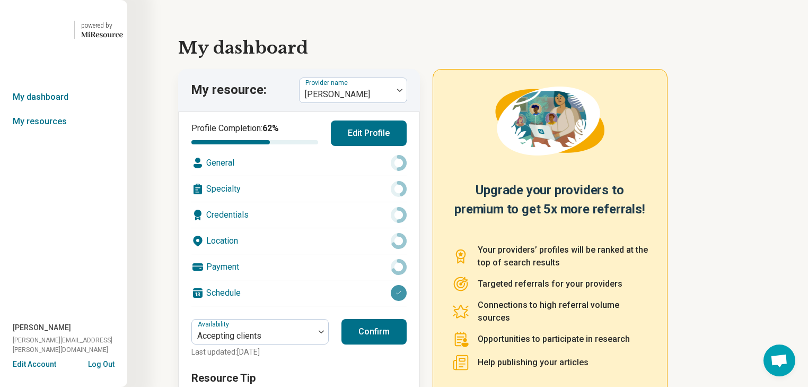
click at [360, 254] on div "Location" at bounding box center [298, 240] width 215 height 25
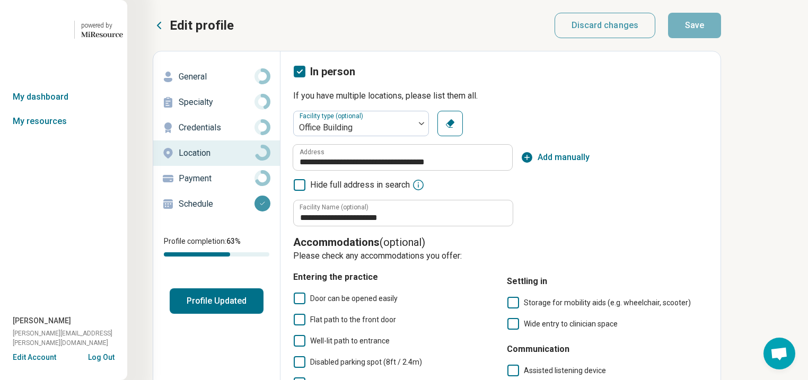
click at [230, 83] on p "General" at bounding box center [217, 77] width 76 height 13
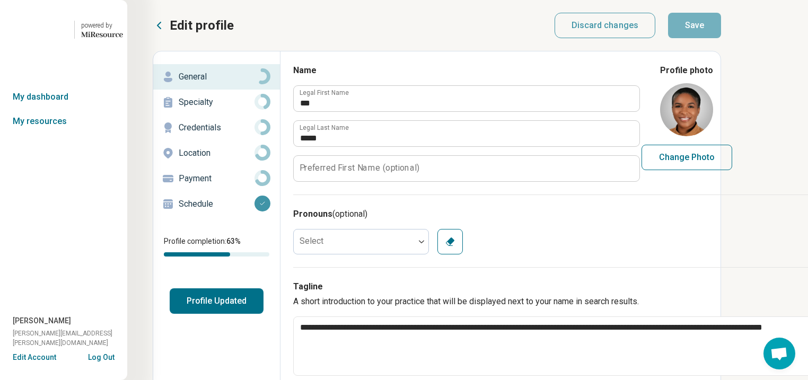
click at [214, 109] on p "Specialty" at bounding box center [217, 102] width 76 height 13
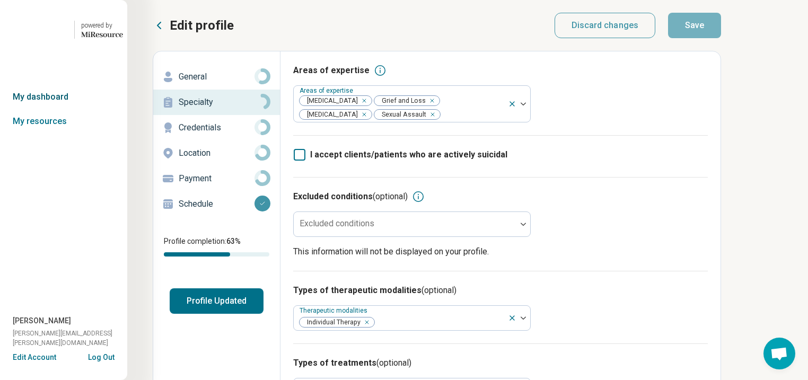
click at [47, 109] on link "My dashboard" at bounding box center [63, 97] width 127 height 24
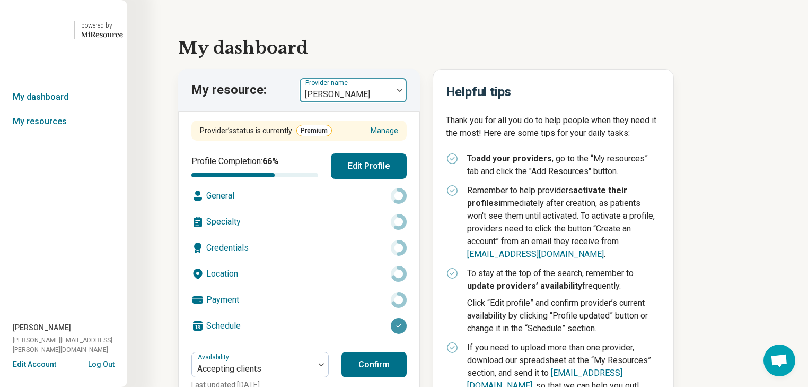
click at [403, 92] on img at bounding box center [399, 90] width 5 height 3
click at [59, 134] on link "My resources" at bounding box center [63, 121] width 127 height 24
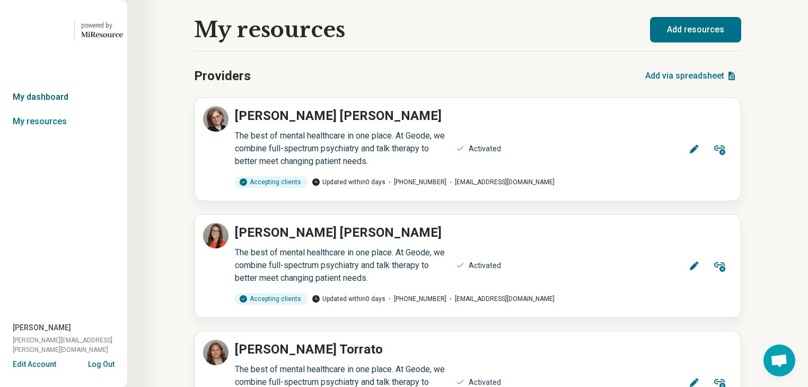
click at [50, 109] on link "My dashboard" at bounding box center [63, 97] width 127 height 24
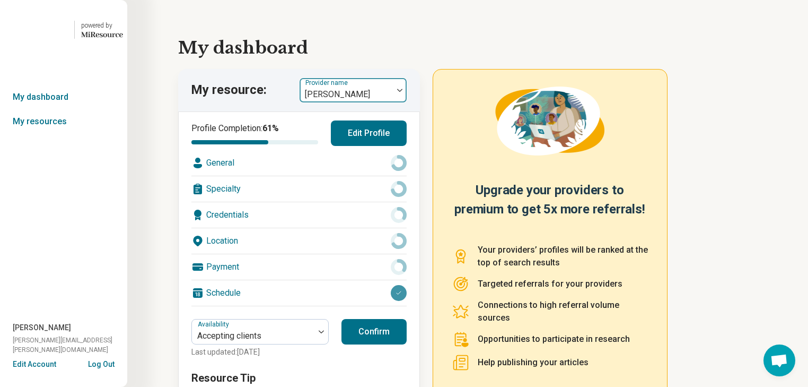
click at [407, 102] on div at bounding box center [400, 90] width 14 height 24
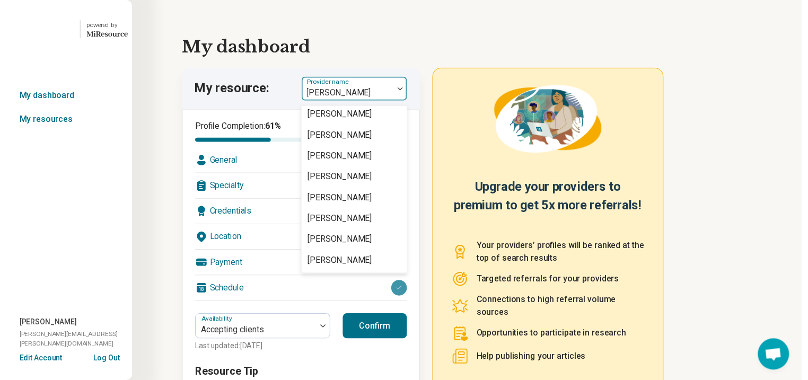
scroll to position [2164, 0]
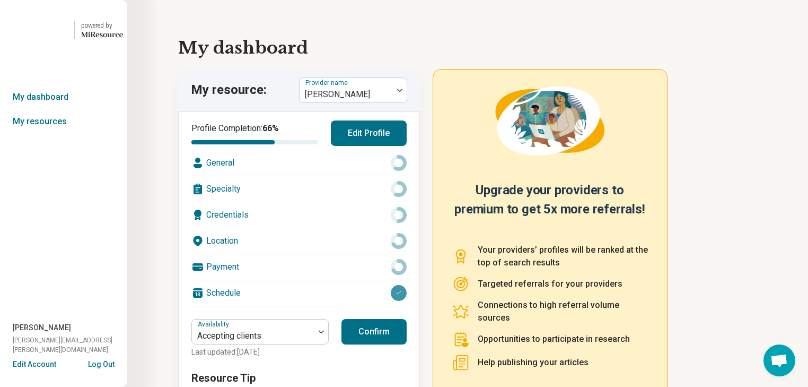
click at [307, 254] on div "Location" at bounding box center [298, 240] width 215 height 25
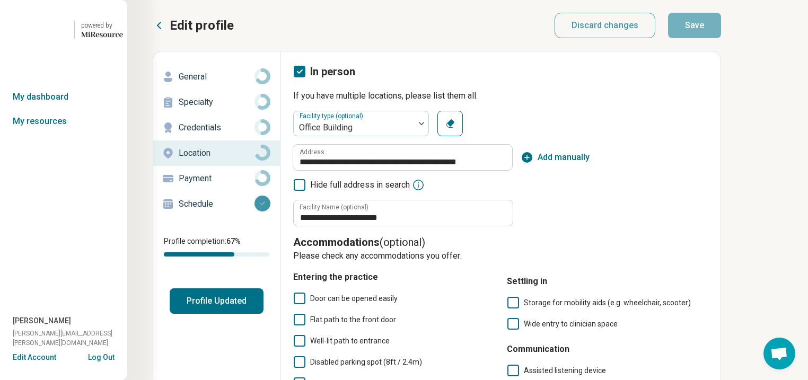
click at [215, 83] on p "General" at bounding box center [217, 77] width 76 height 13
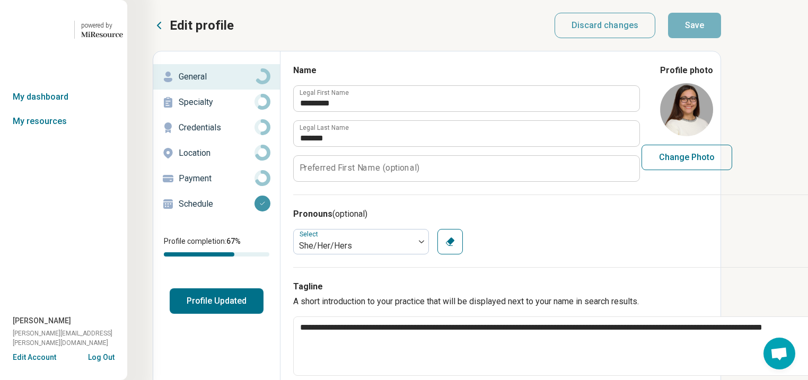
click at [220, 109] on p "Specialty" at bounding box center [217, 102] width 76 height 13
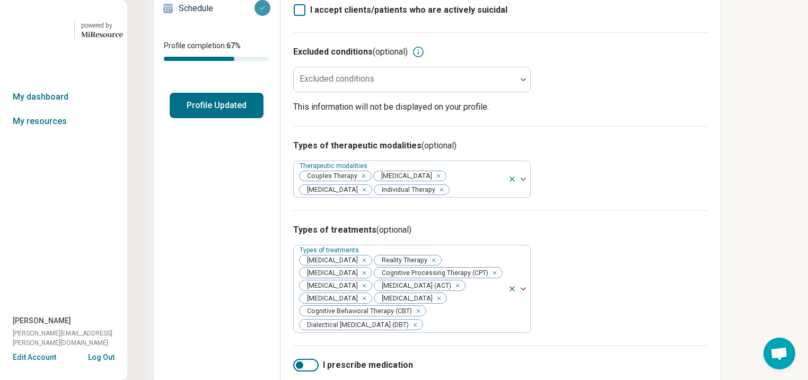
scroll to position [212, 0]
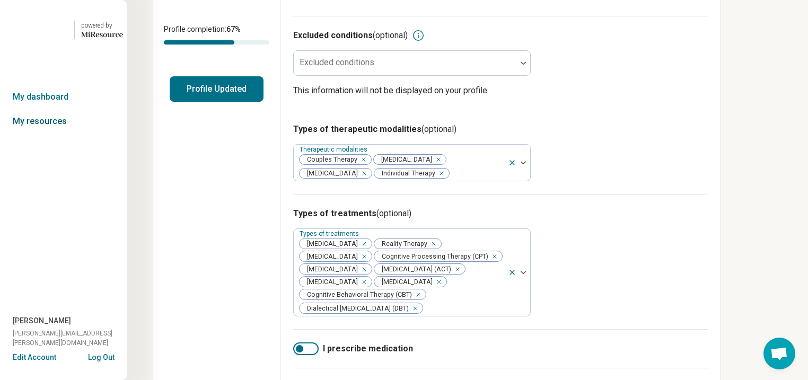
click at [40, 134] on link "My resources" at bounding box center [63, 121] width 127 height 24
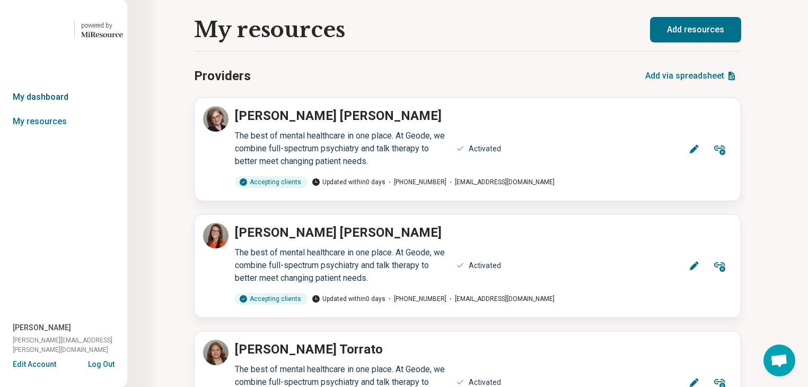
click at [36, 109] on link "My dashboard" at bounding box center [63, 97] width 127 height 24
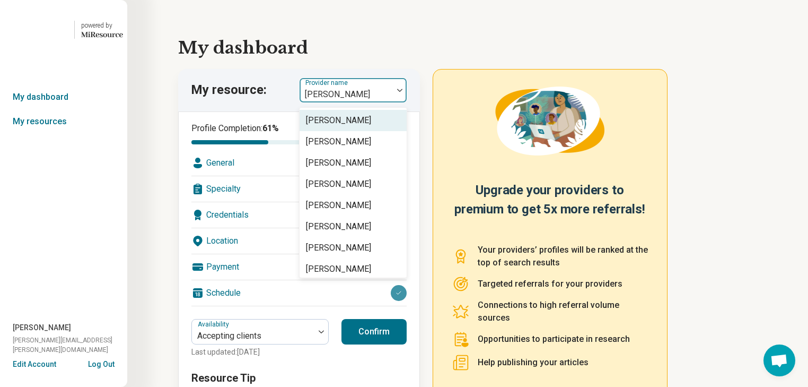
click at [403, 92] on img at bounding box center [399, 90] width 5 height 3
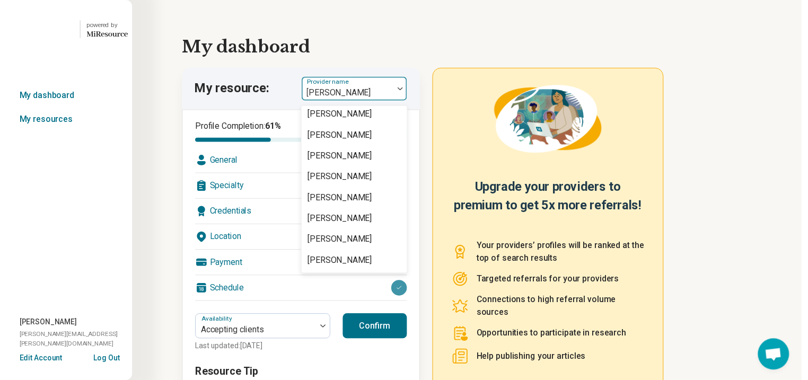
scroll to position [2164, 0]
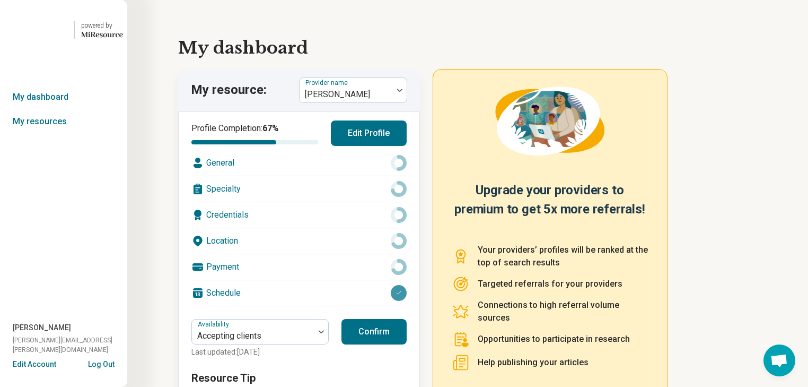
click at [314, 254] on div "Location" at bounding box center [298, 240] width 215 height 25
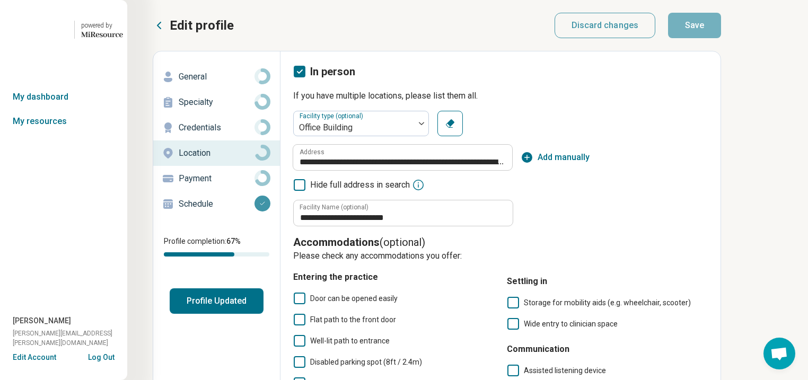
click at [216, 83] on p "General" at bounding box center [217, 77] width 76 height 13
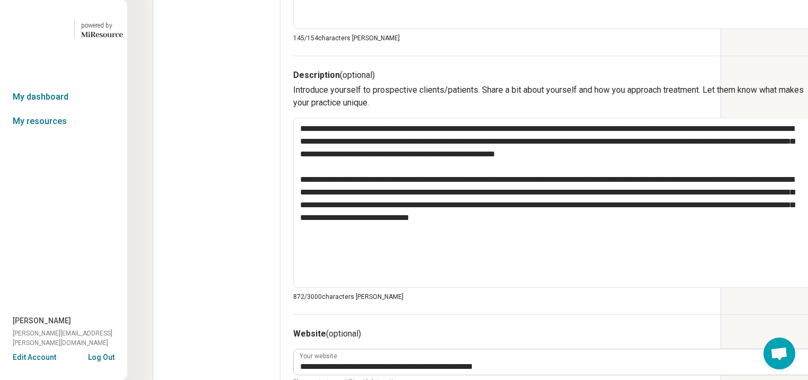
scroll to position [42, 0]
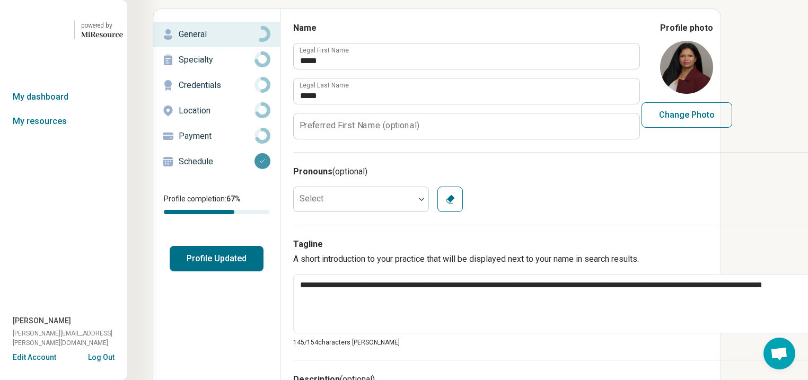
click at [229, 66] on p "Specialty" at bounding box center [217, 60] width 76 height 13
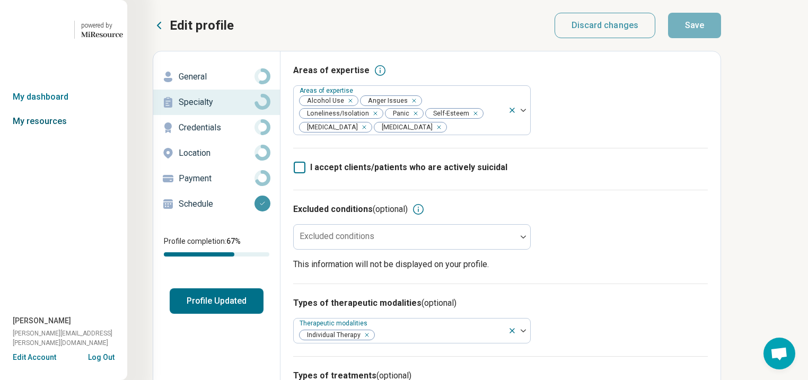
click at [40, 134] on link "My resources" at bounding box center [63, 121] width 127 height 24
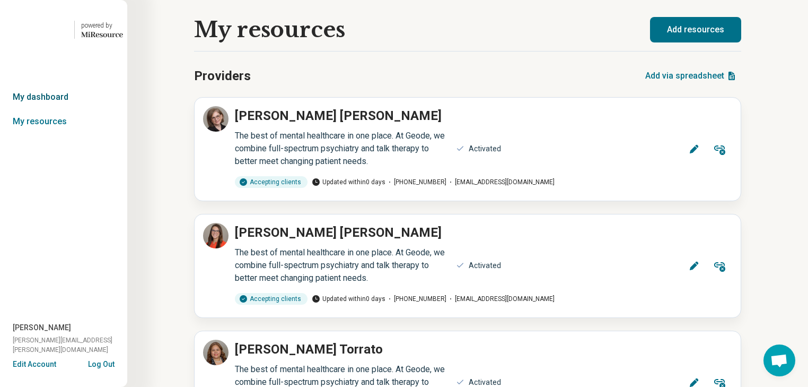
click at [48, 109] on link "My dashboard" at bounding box center [63, 97] width 127 height 24
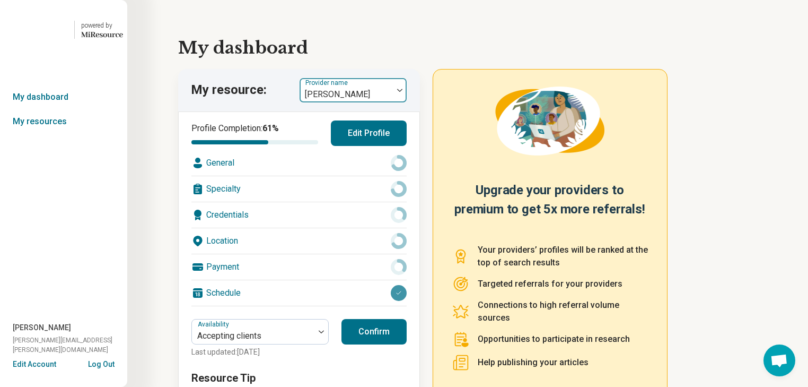
click at [403, 92] on img at bounding box center [399, 90] width 5 height 3
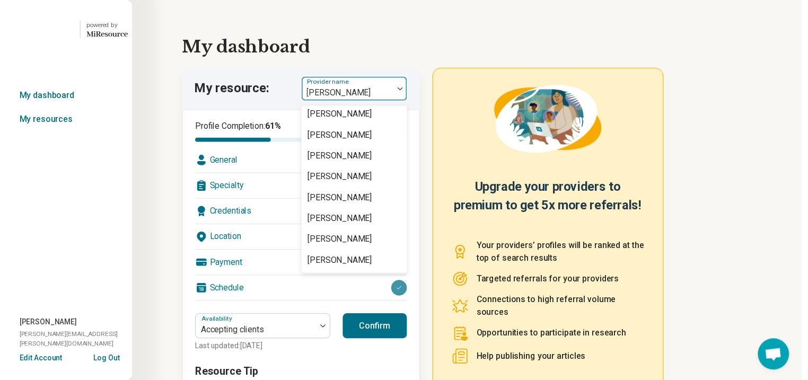
scroll to position [2079, 0]
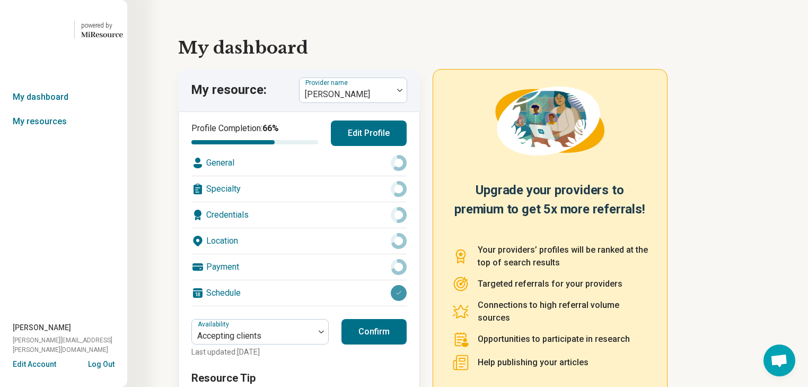
click at [281, 202] on div "Specialty" at bounding box center [298, 188] width 215 height 25
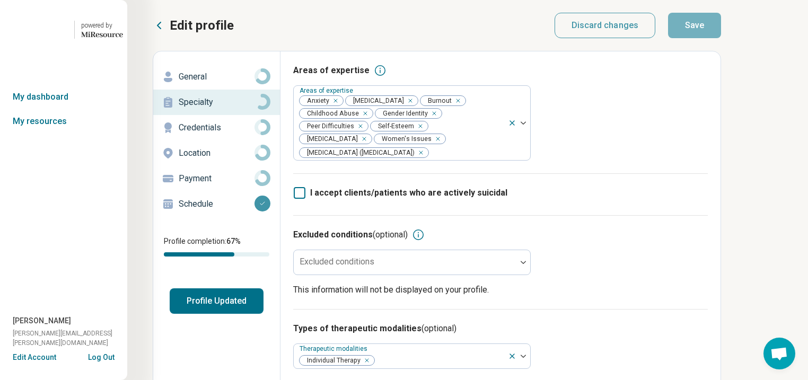
click at [225, 160] on p "Location" at bounding box center [217, 153] width 76 height 13
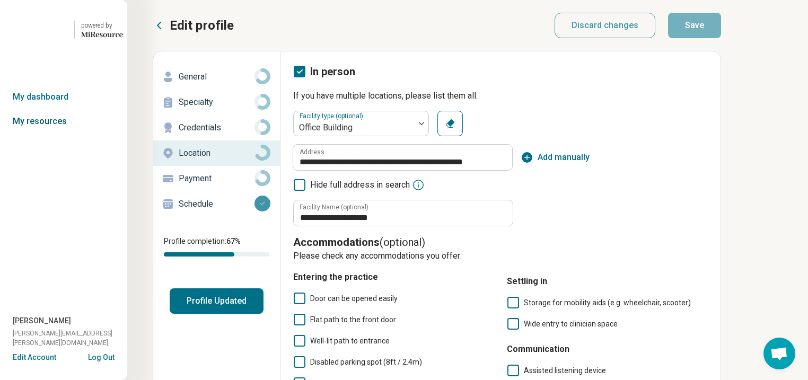
click at [53, 134] on link "My resources" at bounding box center [63, 121] width 127 height 24
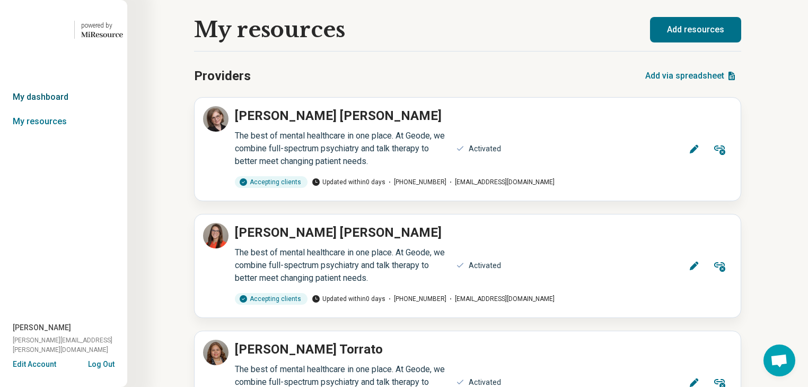
click at [55, 109] on link "My dashboard" at bounding box center [63, 97] width 127 height 24
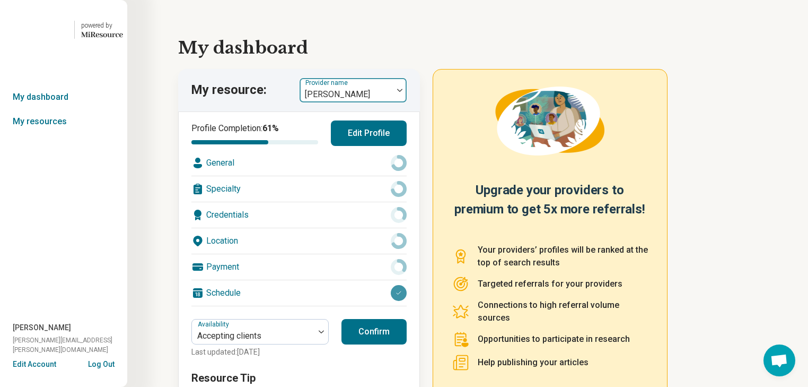
click at [403, 92] on img at bounding box center [399, 90] width 5 height 3
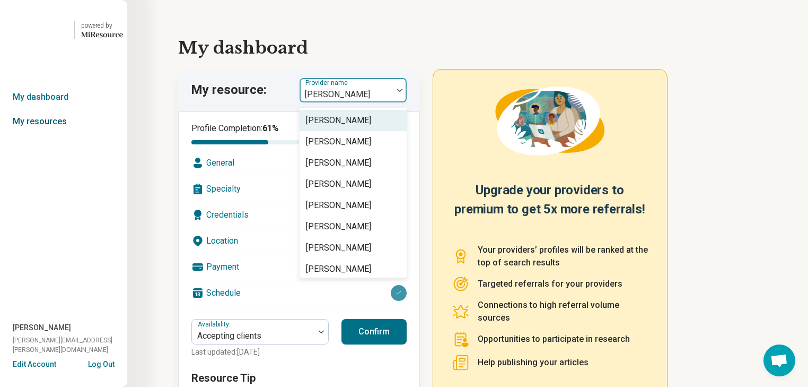
click at [48, 134] on link "My resources" at bounding box center [63, 121] width 127 height 24
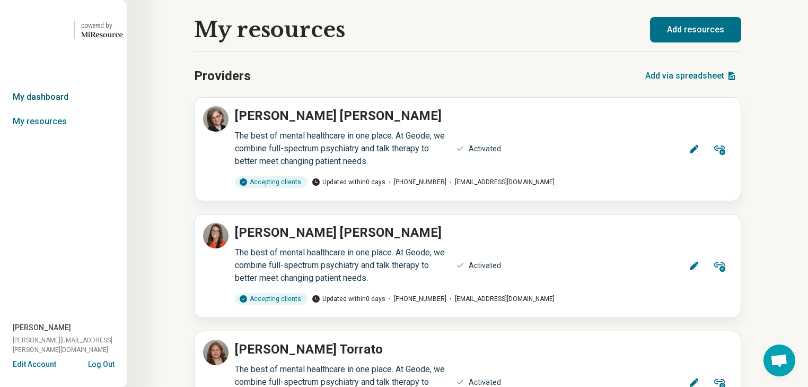
click at [46, 109] on link "My dashboard" at bounding box center [63, 97] width 127 height 24
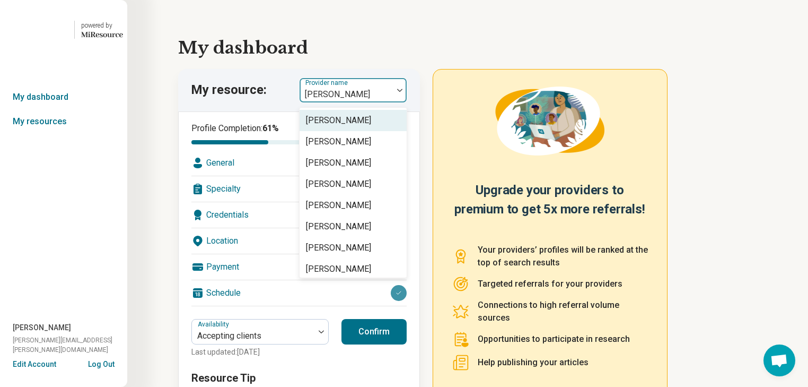
click at [402, 92] on div at bounding box center [400, 90] width 14 height 3
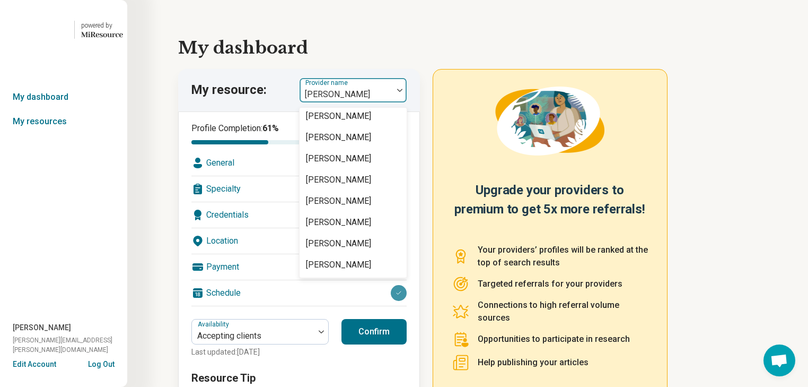
scroll to position [2207, 0]
click at [368, 16] on div "[PERSON_NAME]" at bounding box center [338, 10] width 65 height 13
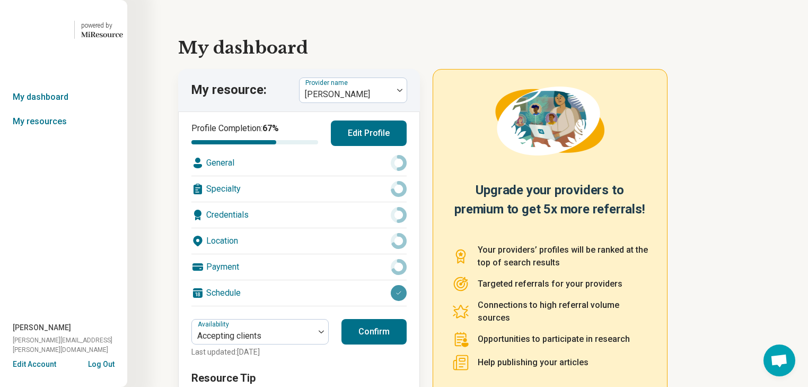
click at [283, 202] on div "Specialty" at bounding box center [298, 188] width 215 height 25
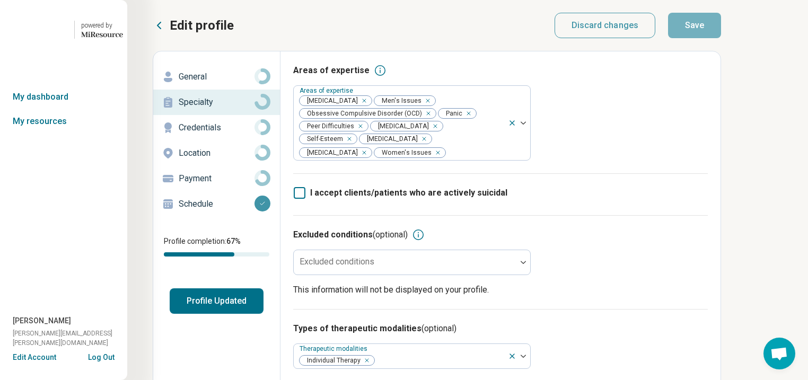
click at [219, 160] on p "Location" at bounding box center [217, 153] width 76 height 13
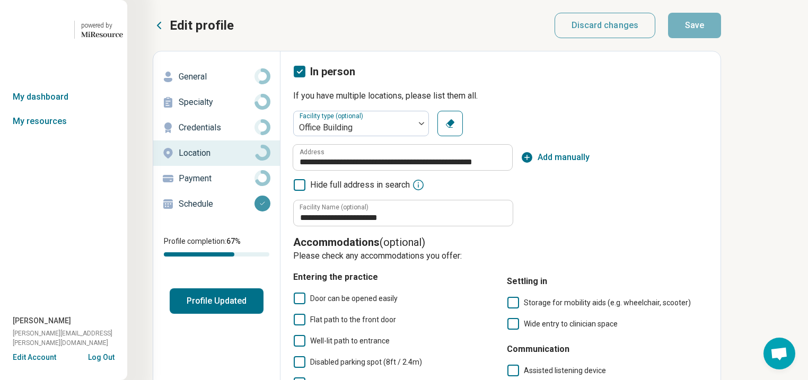
click at [216, 83] on p "General" at bounding box center [217, 77] width 76 height 13
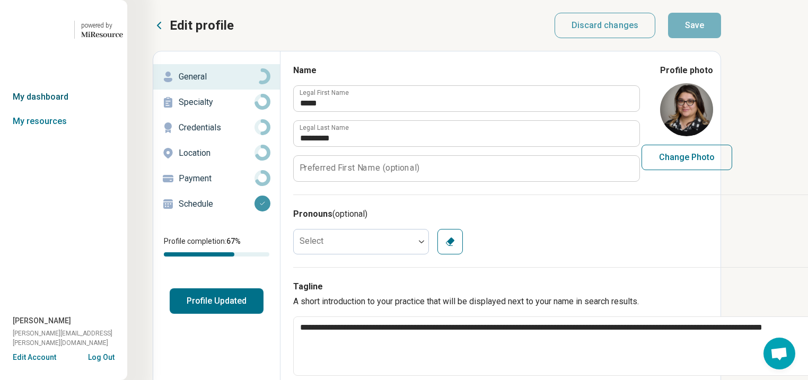
click at [54, 109] on link "My dashboard" at bounding box center [63, 97] width 127 height 24
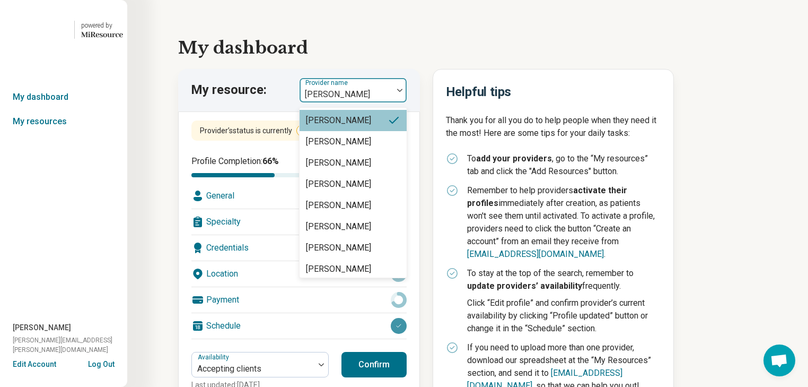
click at [405, 102] on div at bounding box center [400, 90] width 14 height 24
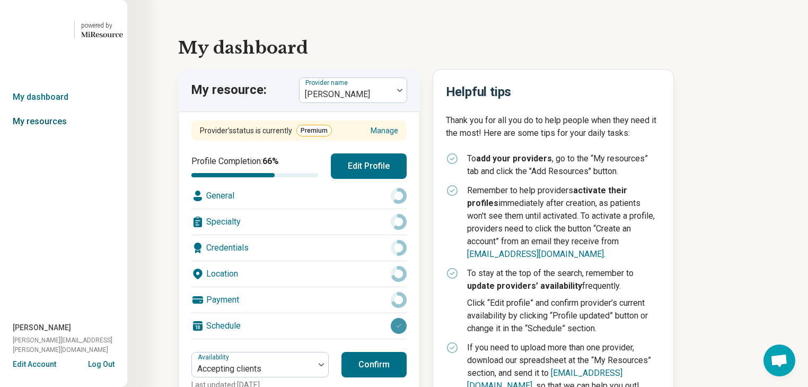
click at [43, 134] on link "My resources" at bounding box center [63, 121] width 127 height 24
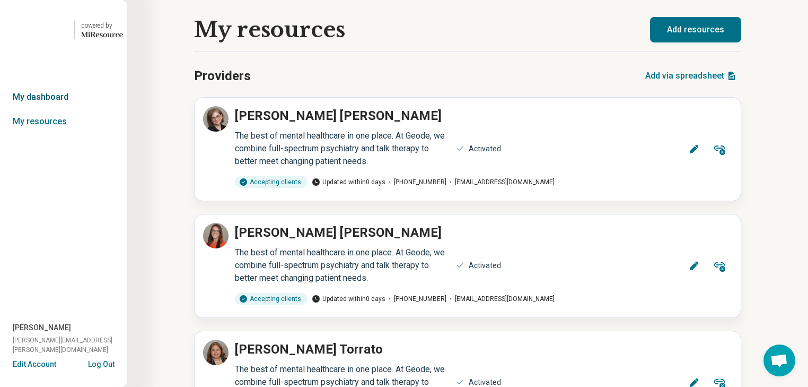
click at [59, 109] on link "My dashboard" at bounding box center [63, 97] width 127 height 24
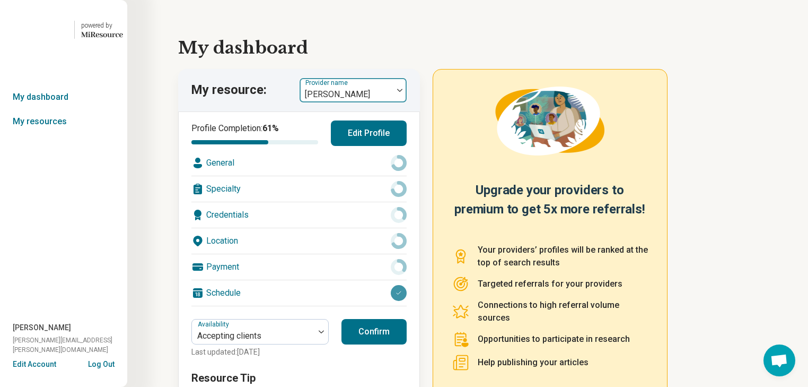
click at [405, 102] on div at bounding box center [400, 90] width 14 height 24
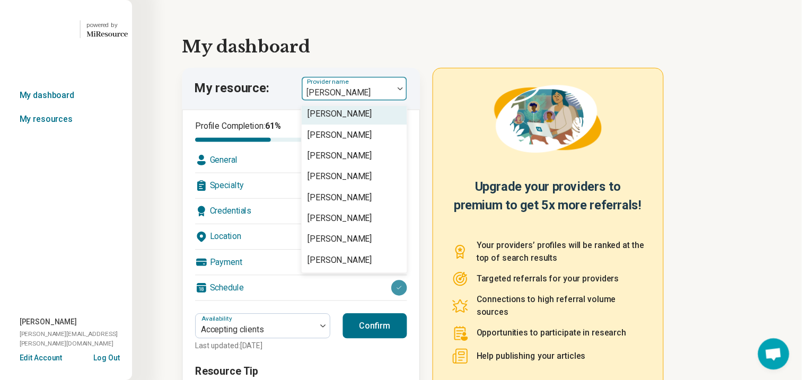
scroll to position [2207, 0]
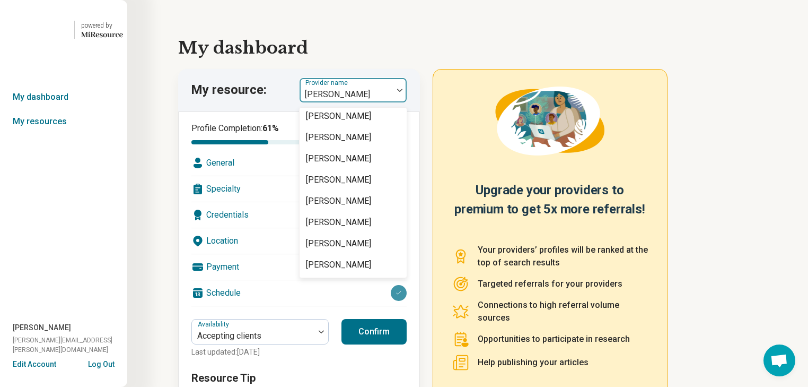
click at [371, 38] on div "[PERSON_NAME]" at bounding box center [338, 31] width 65 height 13
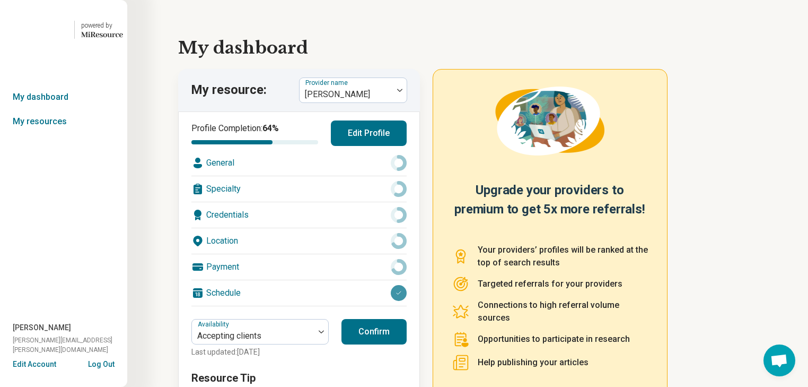
click at [267, 202] on div "Specialty" at bounding box center [298, 188] width 215 height 25
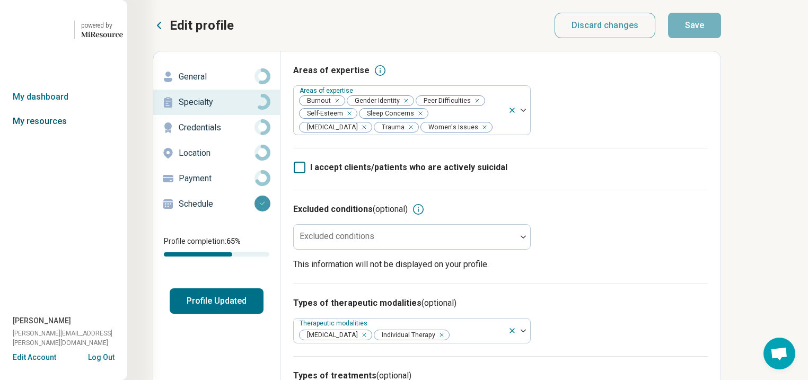
click at [45, 134] on link "My resources" at bounding box center [63, 121] width 127 height 24
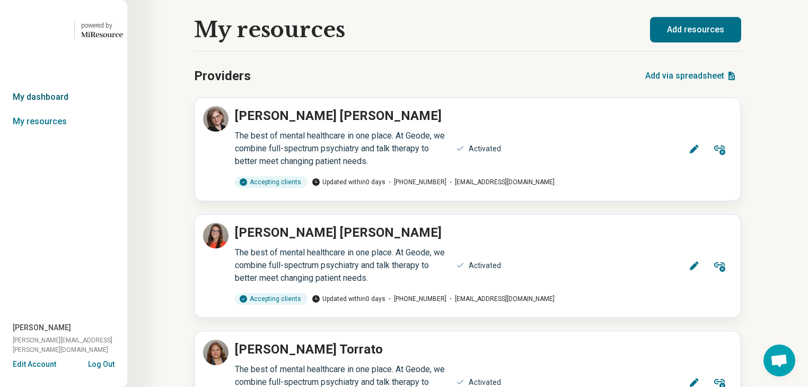
click at [57, 109] on link "My dashboard" at bounding box center [63, 97] width 127 height 24
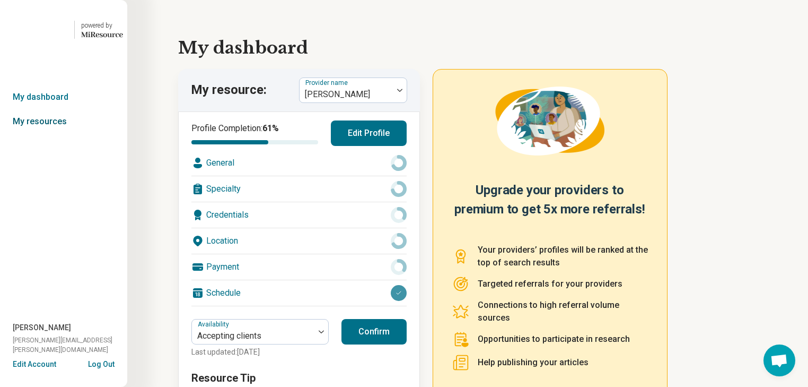
click at [58, 134] on link "My resources" at bounding box center [63, 121] width 127 height 24
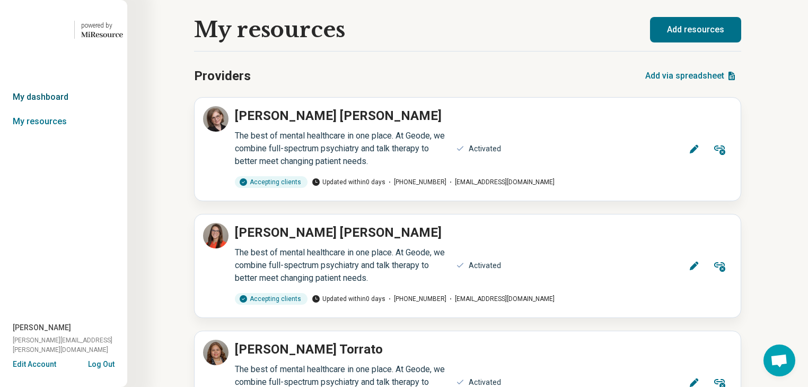
click at [51, 109] on link "My dashboard" at bounding box center [63, 97] width 127 height 24
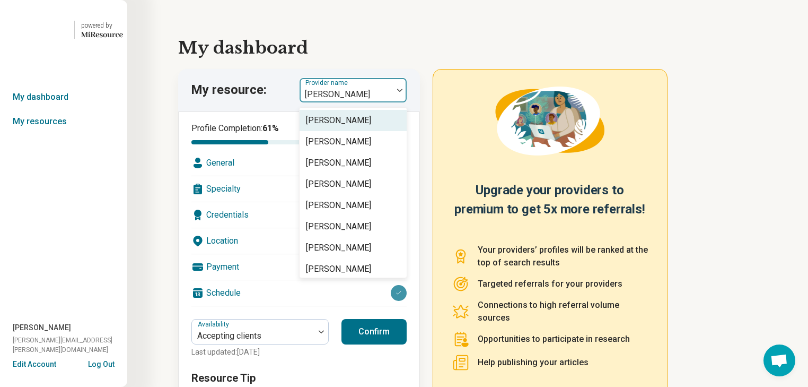
click at [403, 92] on img at bounding box center [399, 90] width 5 height 3
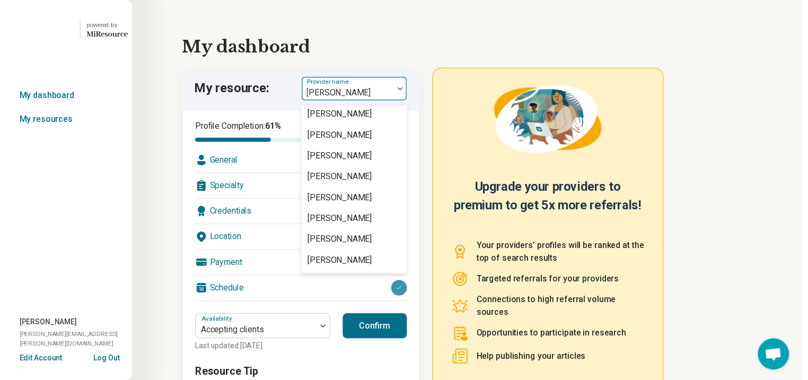
scroll to position [2249, 0]
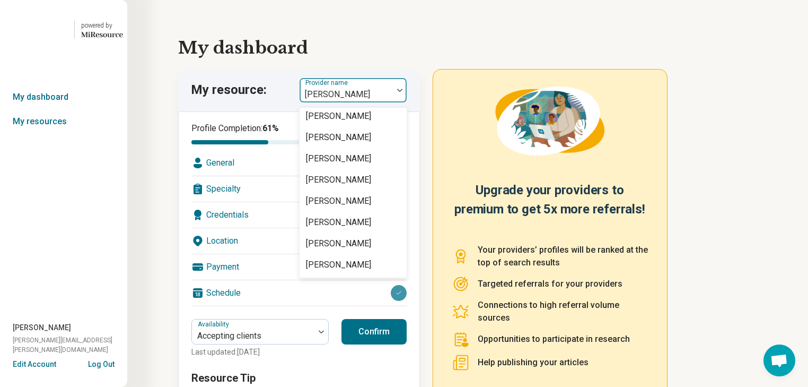
click at [371, 38] on div "[PERSON_NAME]" at bounding box center [338, 31] width 65 height 13
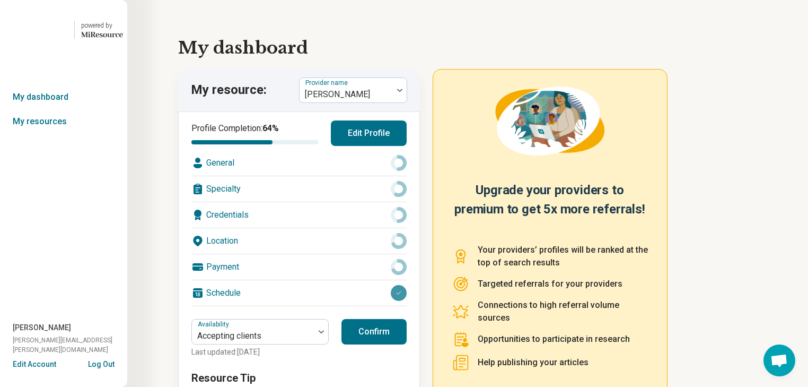
click at [308, 202] on div "Specialty" at bounding box center [298, 188] width 215 height 25
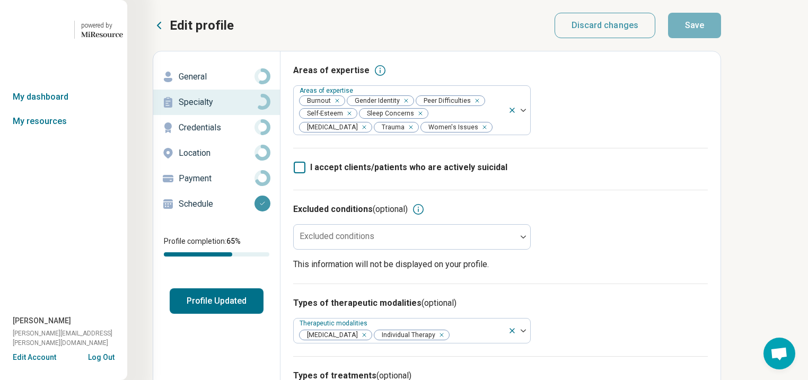
click at [220, 83] on p "General" at bounding box center [217, 77] width 76 height 13
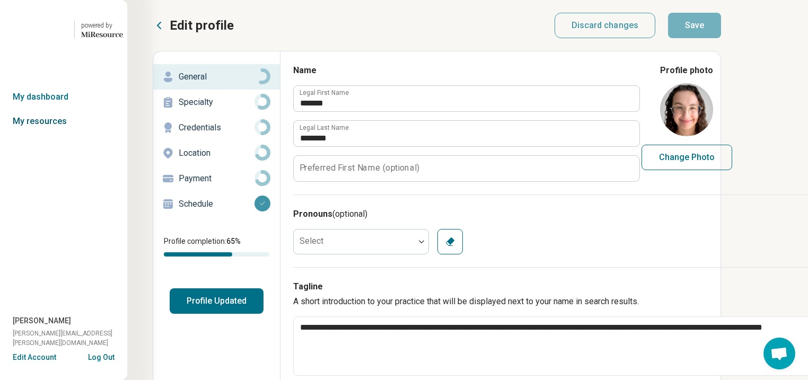
click at [40, 134] on link "My resources" at bounding box center [63, 121] width 127 height 24
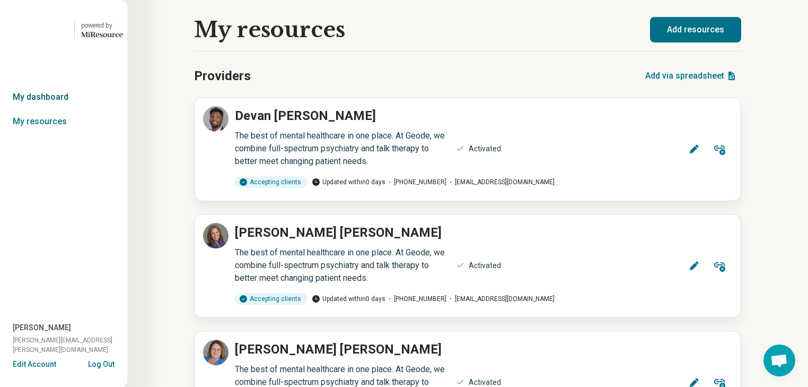
click at [47, 109] on link "My dashboard" at bounding box center [63, 97] width 127 height 24
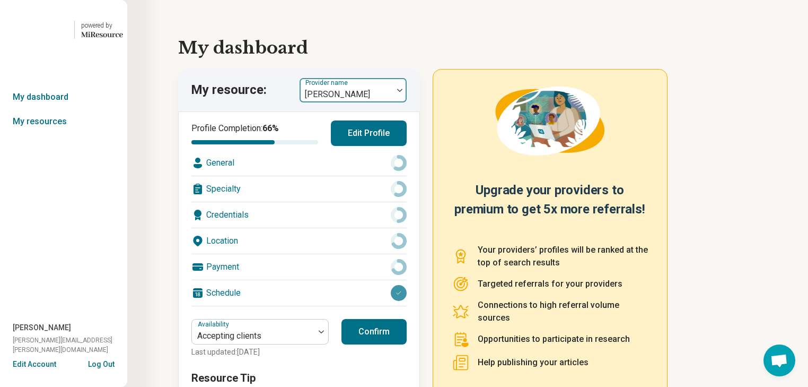
click at [407, 102] on div at bounding box center [400, 90] width 14 height 24
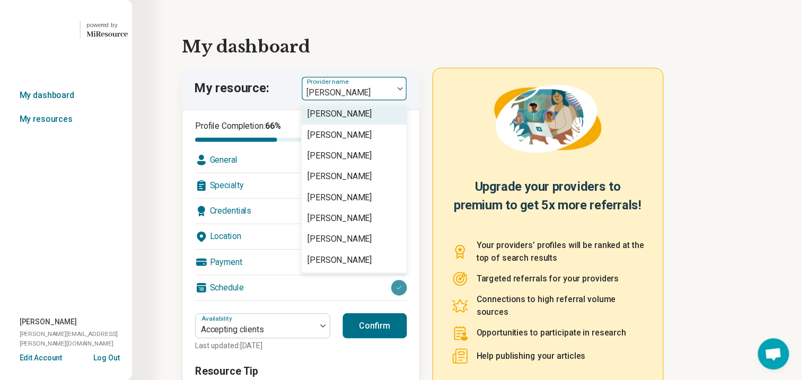
scroll to position [2292, 0]
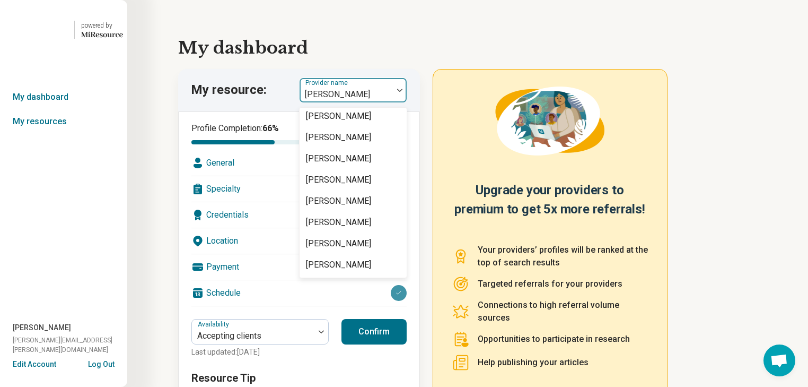
click at [356, 59] on div "[PERSON_NAME]" at bounding box center [338, 52] width 65 height 13
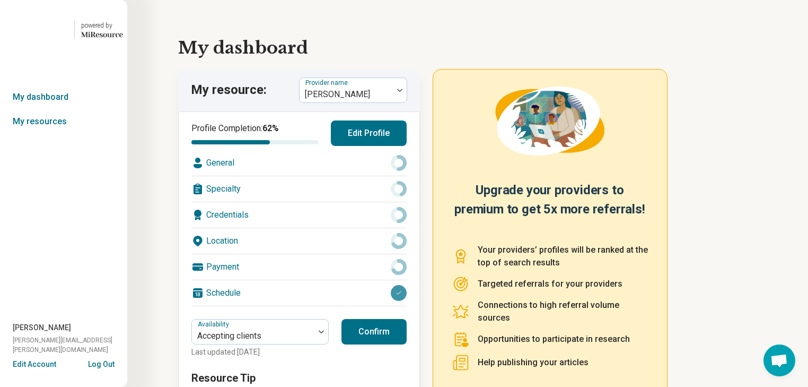
click at [318, 202] on div "Specialty" at bounding box center [298, 188] width 215 height 25
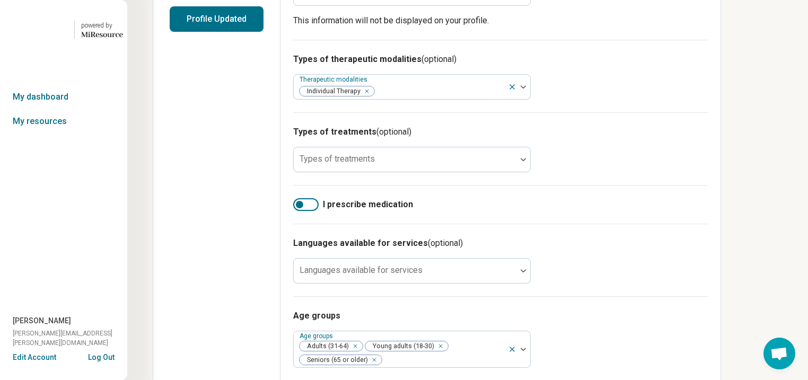
scroll to position [297, 0]
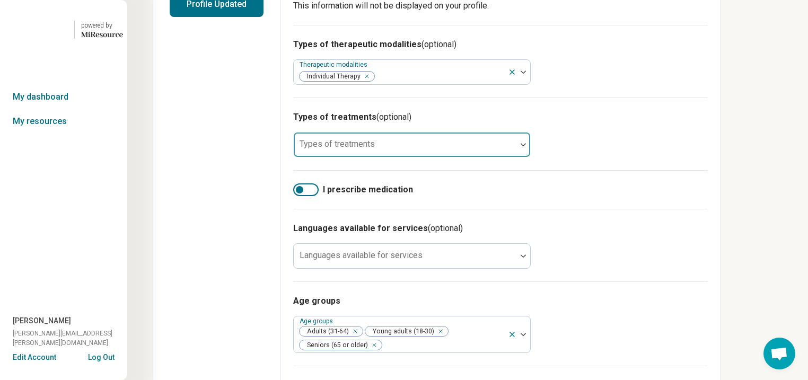
click at [530, 146] on div at bounding box center [524, 144] width 14 height 3
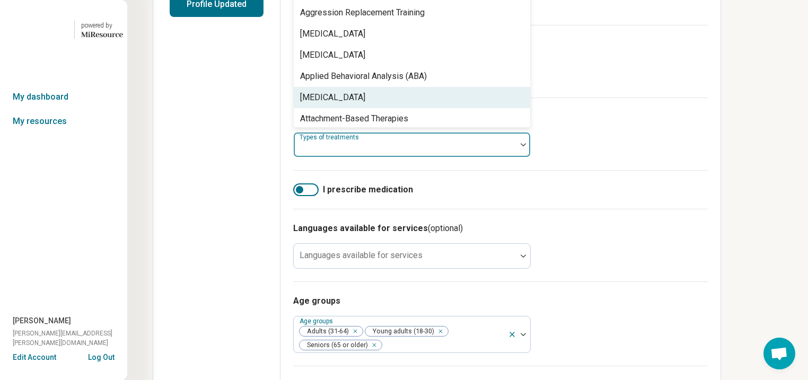
scroll to position [85, 0]
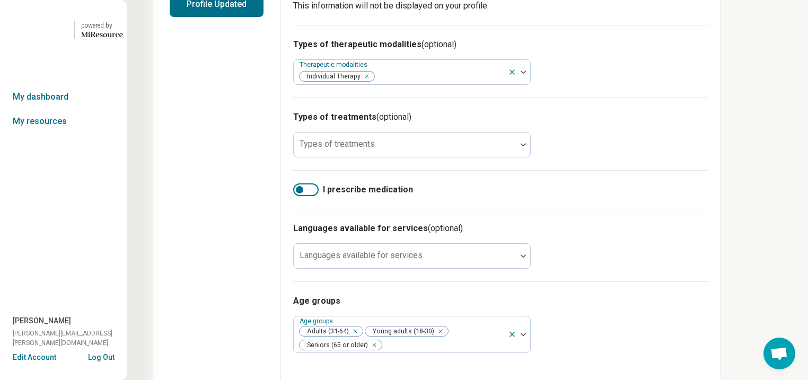
click at [699, 98] on div "Types of therapeutic modalities (optional) Therapeutic modalities Individual Th…" at bounding box center [500, 61] width 415 height 73
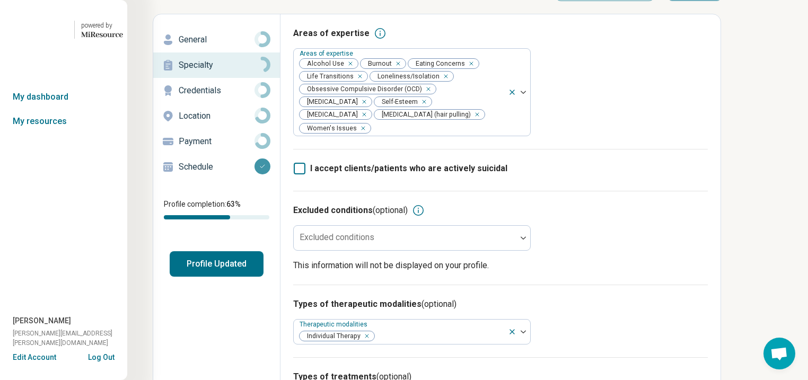
scroll to position [0, 0]
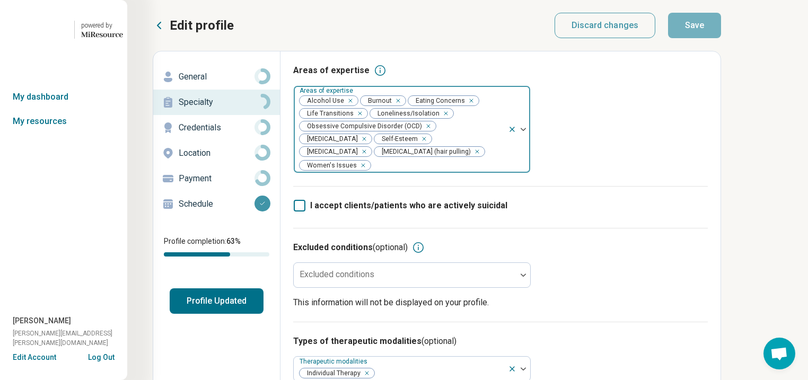
click at [355, 107] on div "Remove [object Object]" at bounding box center [348, 100] width 13 height 13
click at [721, 27] on button "Save" at bounding box center [694, 25] width 53 height 25
click at [264, 314] on button "Profile Updated" at bounding box center [217, 301] width 94 height 25
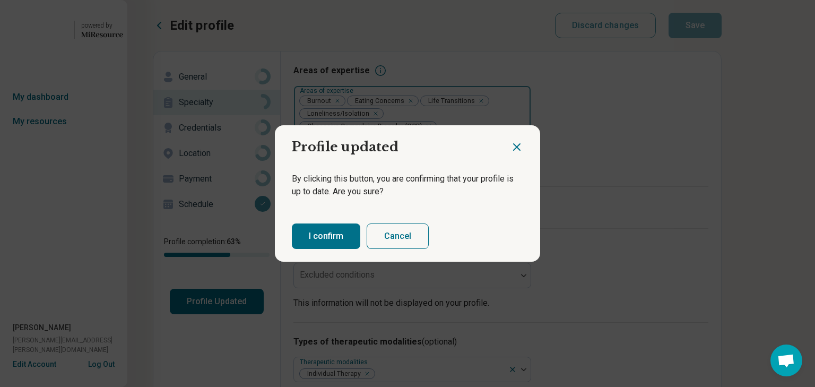
click at [331, 249] on button "I confirm" at bounding box center [326, 235] width 68 height 25
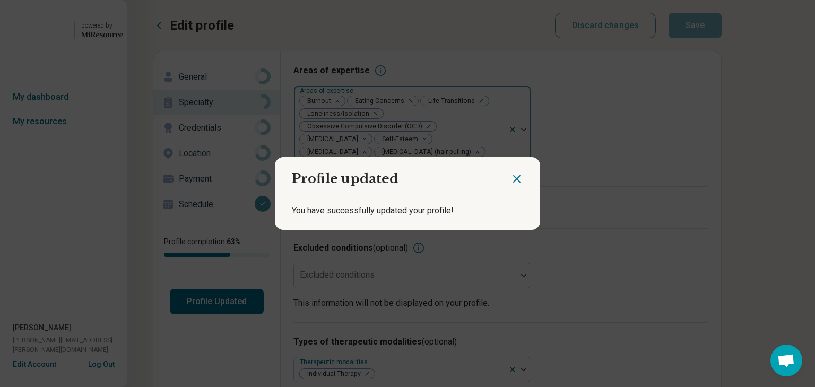
click at [513, 176] on icon "Close dialog" at bounding box center [516, 179] width 6 height 6
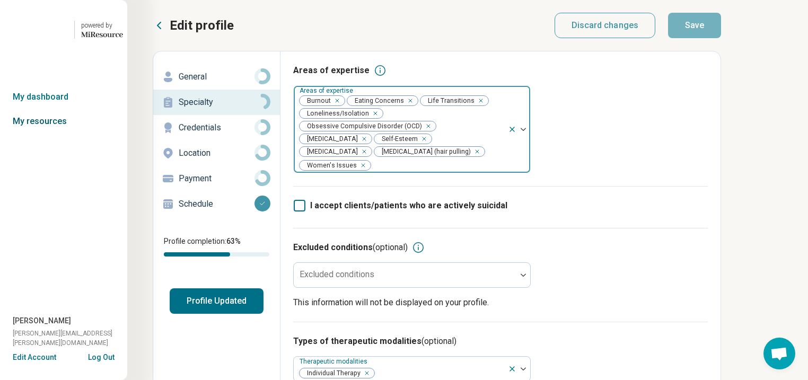
click at [55, 134] on link "My resources" at bounding box center [63, 121] width 127 height 24
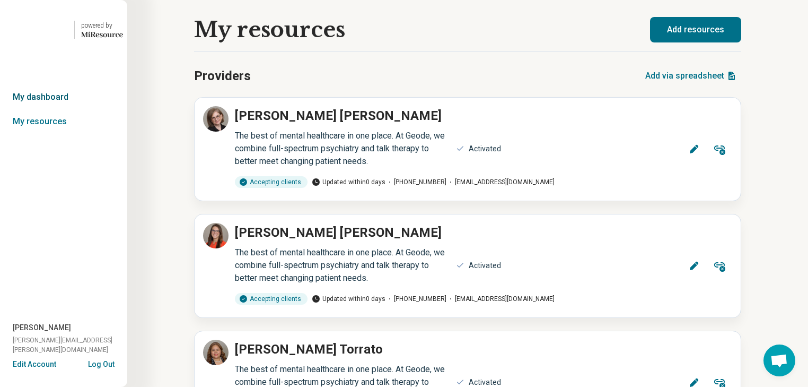
click at [51, 109] on link "My dashboard" at bounding box center [63, 97] width 127 height 24
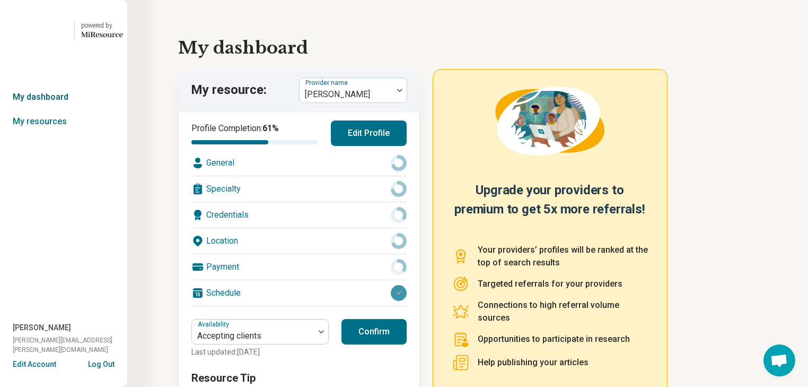
click at [40, 109] on link "My dashboard" at bounding box center [63, 97] width 127 height 24
click at [40, 134] on link "My resources" at bounding box center [63, 121] width 127 height 24
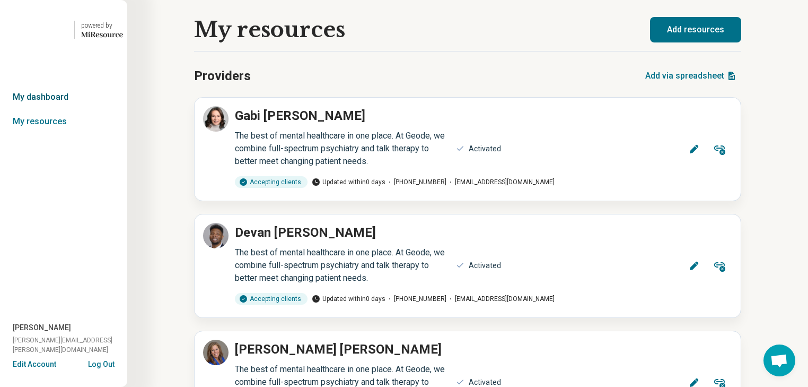
click at [53, 109] on link "My dashboard" at bounding box center [63, 97] width 127 height 24
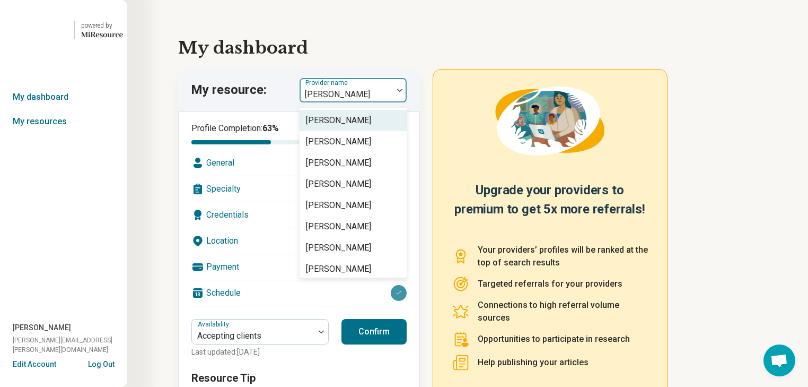
click at [405, 102] on div at bounding box center [400, 90] width 14 height 24
click at [72, 134] on link "My resources" at bounding box center [63, 121] width 127 height 24
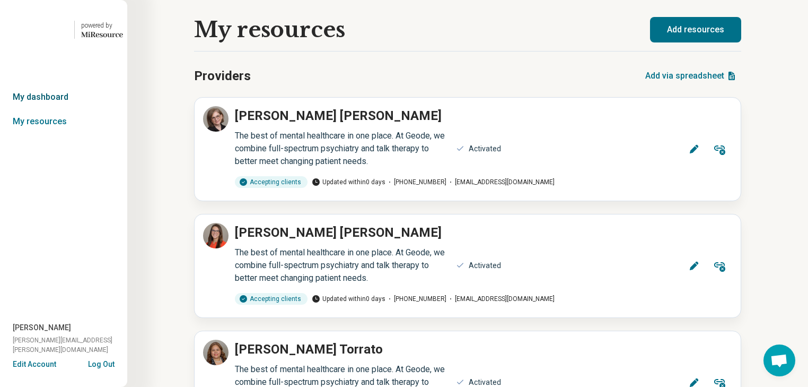
click at [75, 109] on link "My dashboard" at bounding box center [63, 97] width 127 height 24
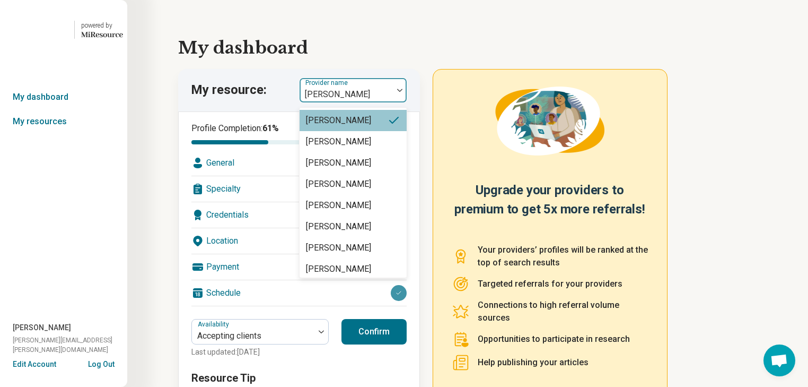
click at [403, 92] on img at bounding box center [399, 90] width 5 height 3
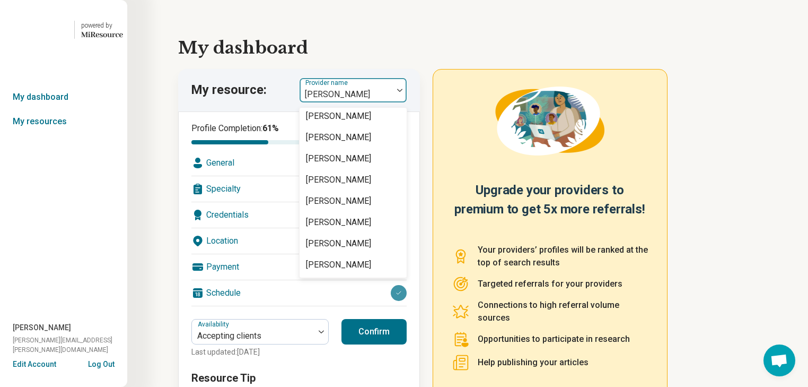
scroll to position [2249, 0]
click at [371, 80] on div "[PERSON_NAME]" at bounding box center [338, 73] width 65 height 13
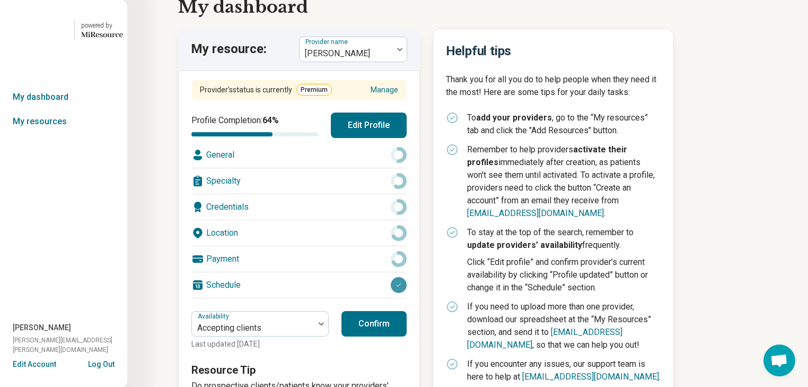
scroll to position [42, 0]
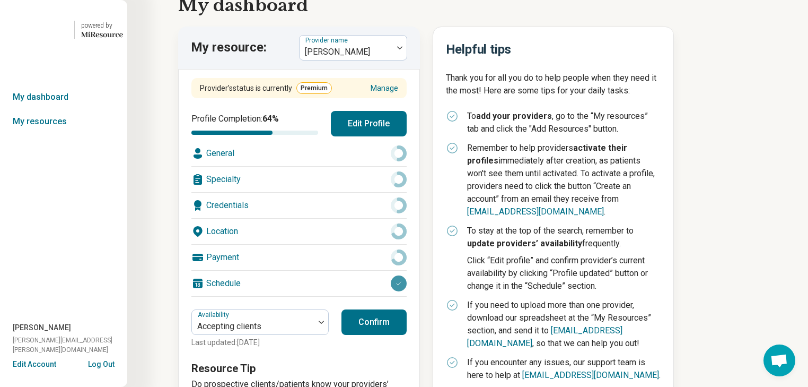
click at [292, 244] on div "Location" at bounding box center [298, 231] width 215 height 25
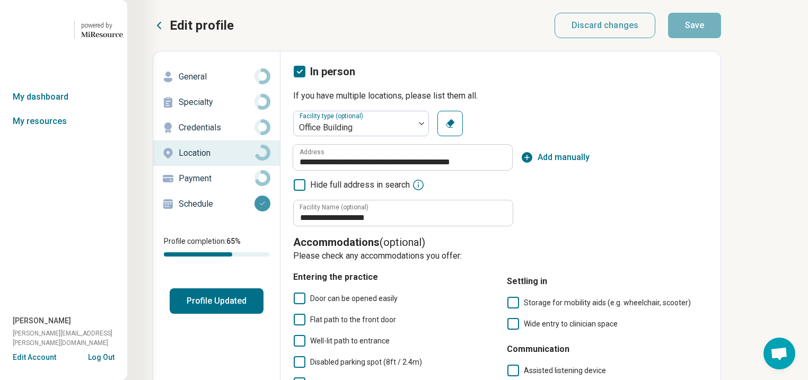
click at [212, 83] on p "General" at bounding box center [217, 77] width 76 height 13
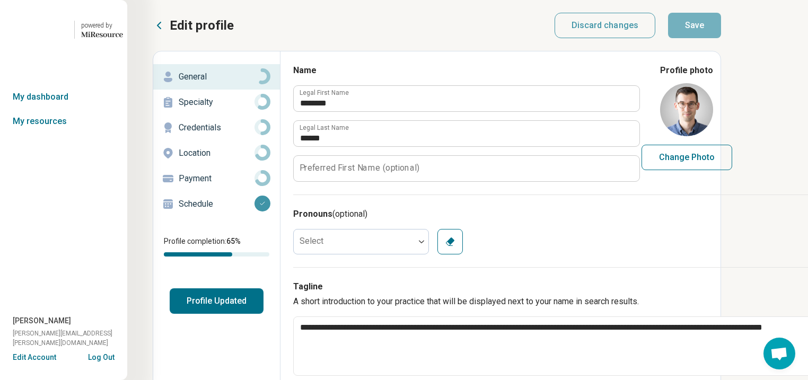
click at [212, 109] on p "Specialty" at bounding box center [217, 102] width 76 height 13
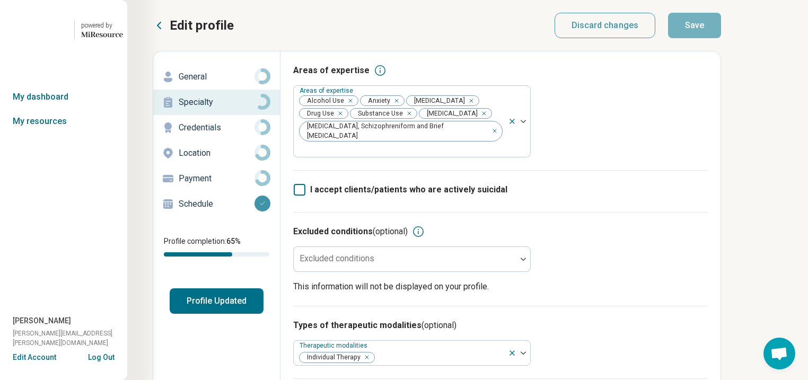
click at [215, 160] on p "Location" at bounding box center [217, 153] width 76 height 13
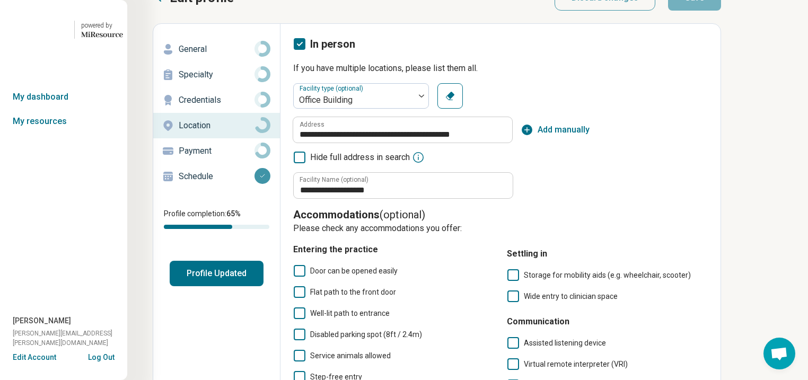
scroll to position [9, 0]
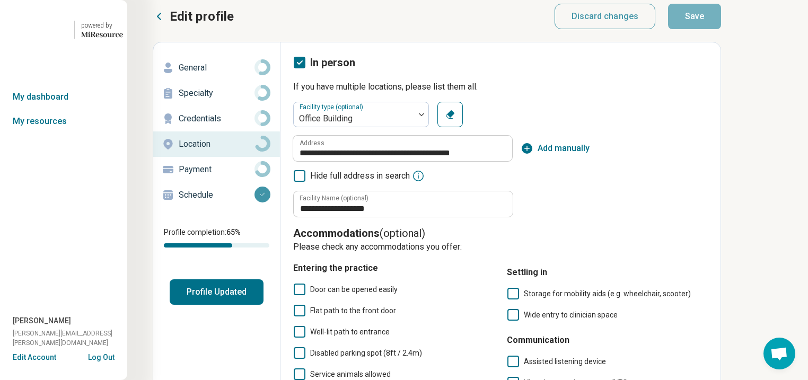
click at [205, 74] on p "General" at bounding box center [217, 68] width 76 height 13
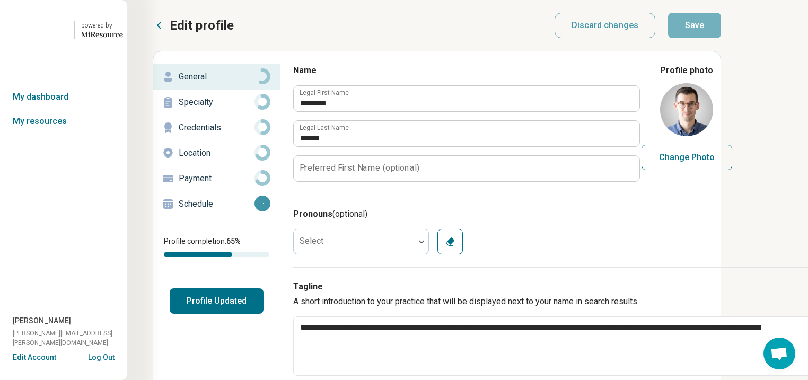
click at [221, 109] on p "Specialty" at bounding box center [217, 102] width 76 height 13
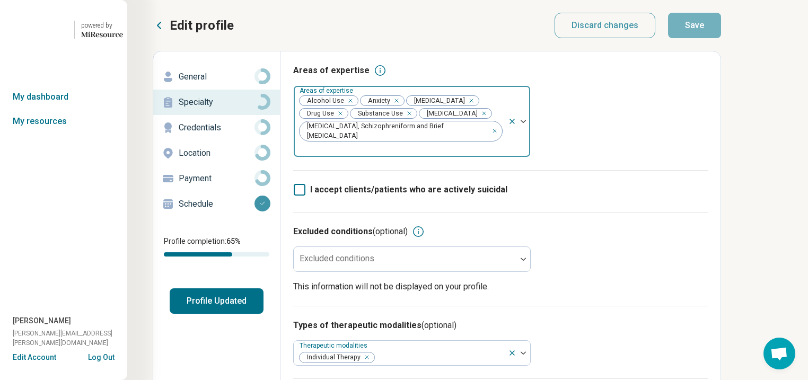
click at [414, 120] on div "Remove [object Object]" at bounding box center [407, 113] width 13 height 13
click at [355, 107] on div "Remove [object Object]" at bounding box center [348, 100] width 13 height 13
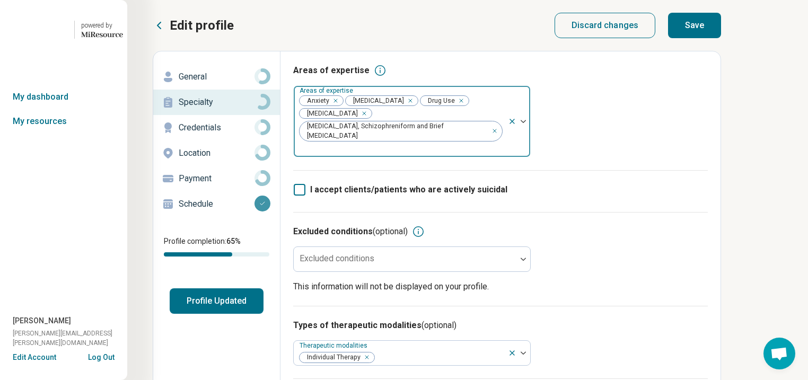
click at [463, 104] on icon "Remove [object Object]" at bounding box center [459, 100] width 7 height 7
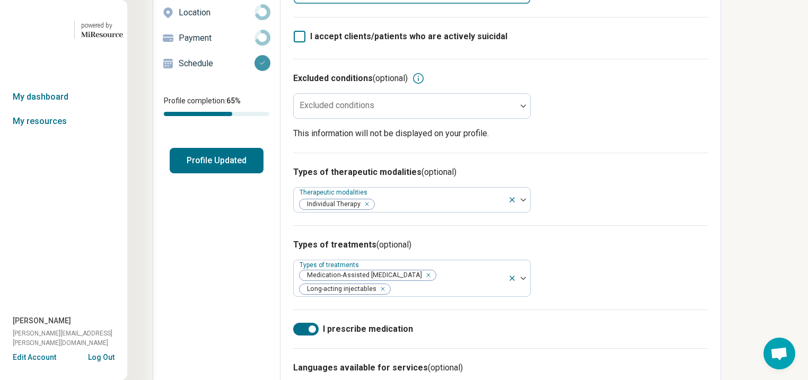
scroll to position [170, 0]
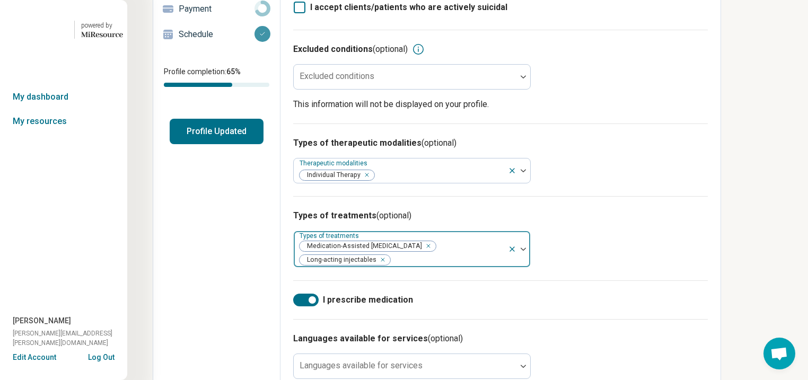
click at [433, 252] on div "Remove [object Object]" at bounding box center [426, 246] width 13 height 13
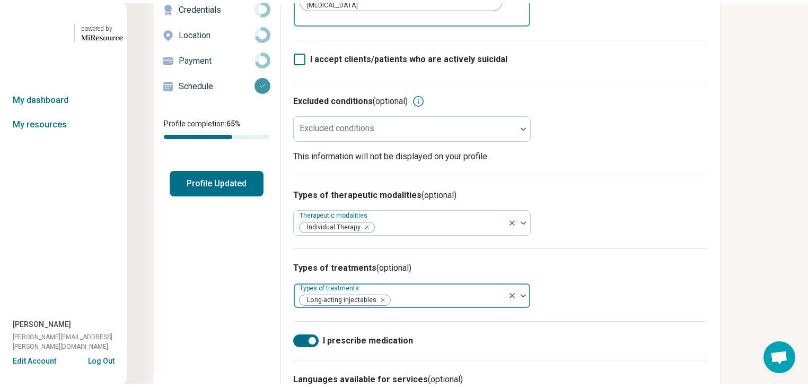
scroll to position [0, 0]
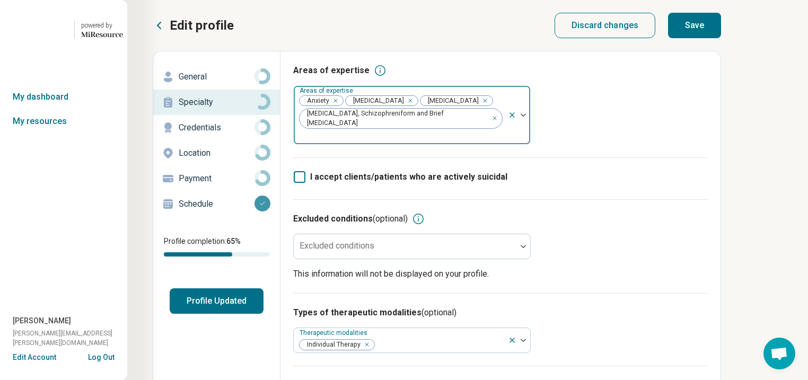
click at [721, 25] on button "Save" at bounding box center [694, 25] width 53 height 25
click at [262, 314] on button "Profile Updated" at bounding box center [217, 301] width 94 height 25
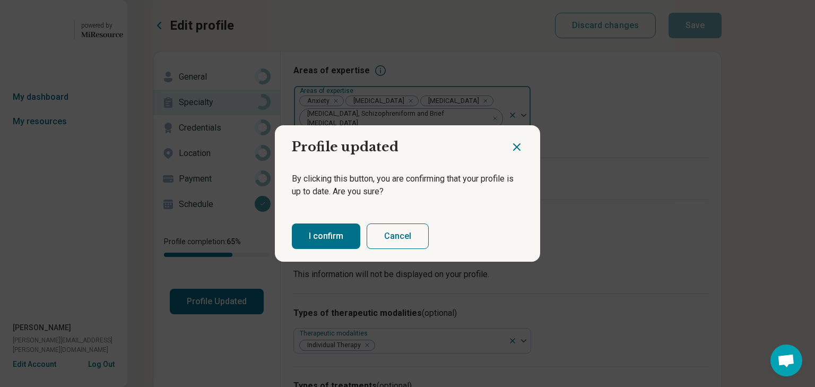
click at [352, 241] on button "I confirm" at bounding box center [326, 235] width 68 height 25
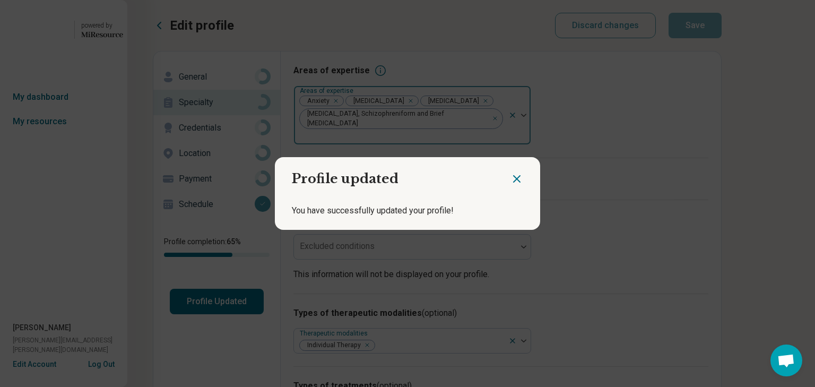
click at [510, 173] on icon "Close dialog" at bounding box center [516, 178] width 13 height 13
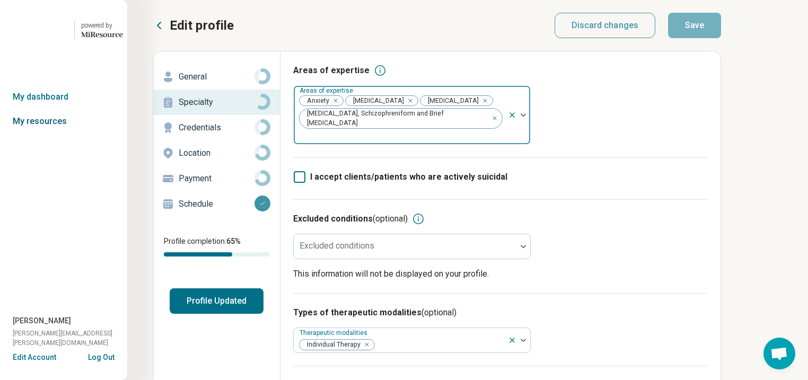
click at [45, 134] on link "My resources" at bounding box center [63, 121] width 127 height 24
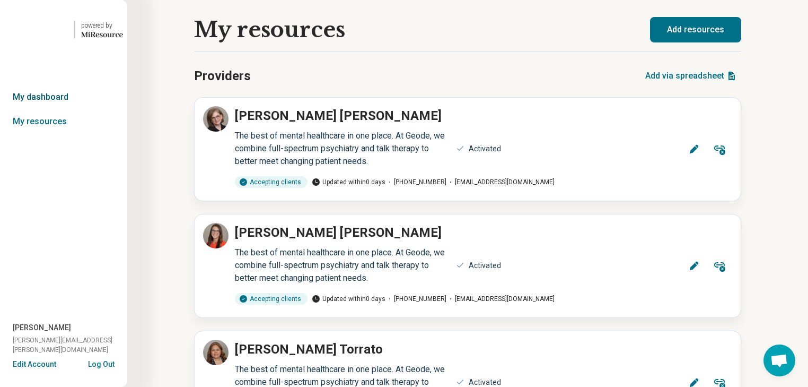
click at [41, 109] on link "My dashboard" at bounding box center [63, 97] width 127 height 24
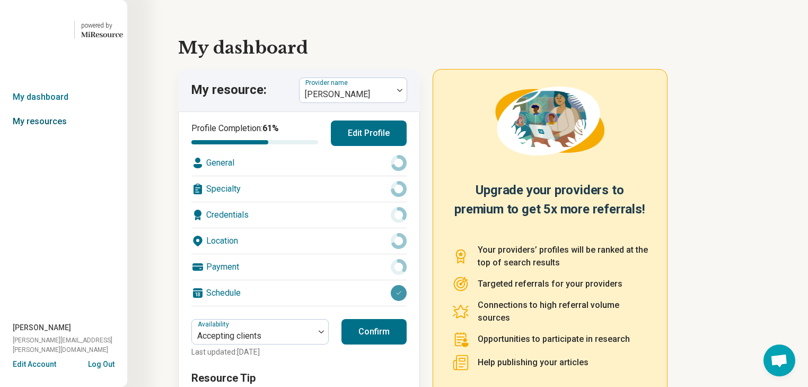
click at [42, 134] on link "My resources" at bounding box center [63, 121] width 127 height 24
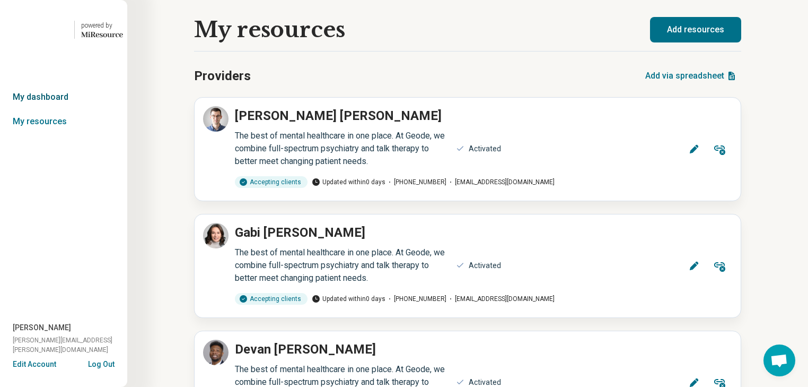
click at [33, 109] on link "My dashboard" at bounding box center [63, 97] width 127 height 24
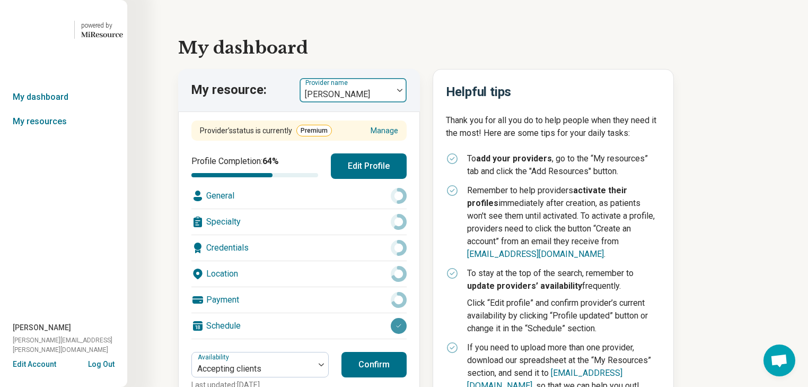
click at [403, 92] on img at bounding box center [399, 90] width 5 height 3
click at [59, 134] on link "My resources" at bounding box center [63, 121] width 127 height 24
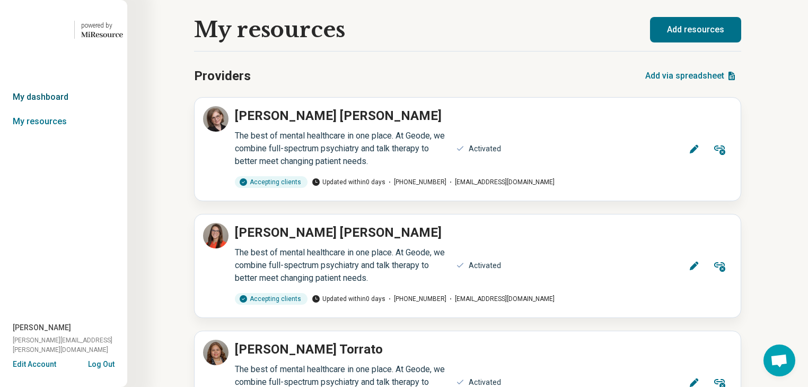
click at [62, 109] on link "My dashboard" at bounding box center [63, 97] width 127 height 24
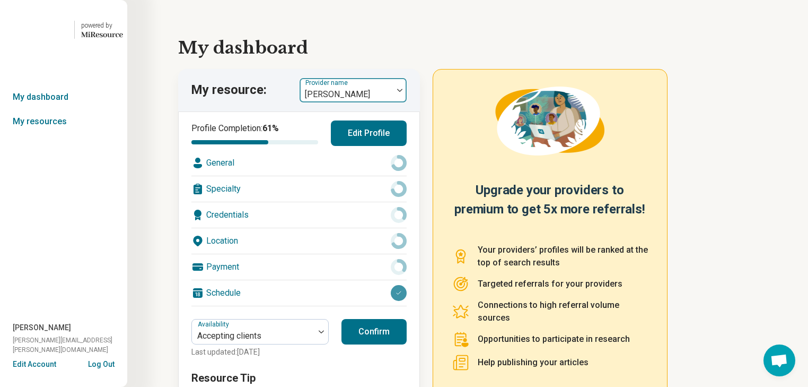
click at [403, 92] on div at bounding box center [400, 90] width 14 height 3
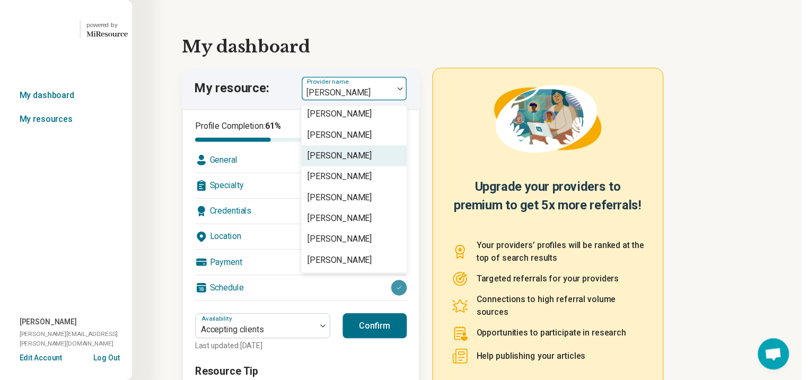
scroll to position [2264, 0]
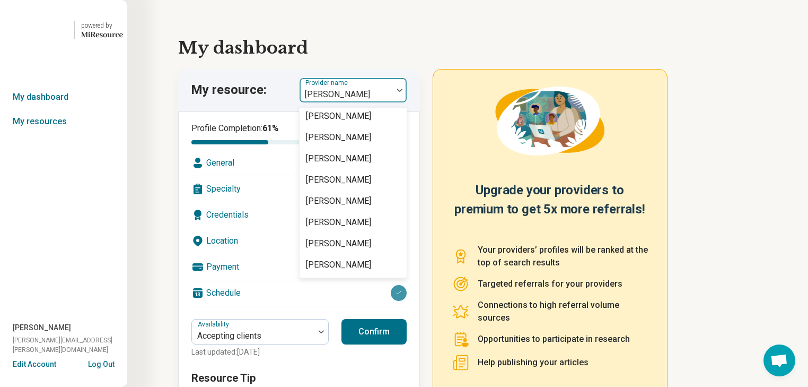
click at [358, 101] on div "[PERSON_NAME]" at bounding box center [338, 95] width 65 height 13
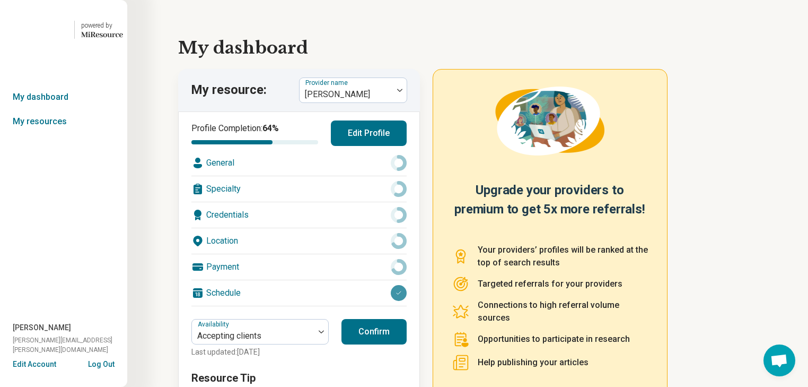
click at [337, 254] on div "Location" at bounding box center [298, 240] width 215 height 25
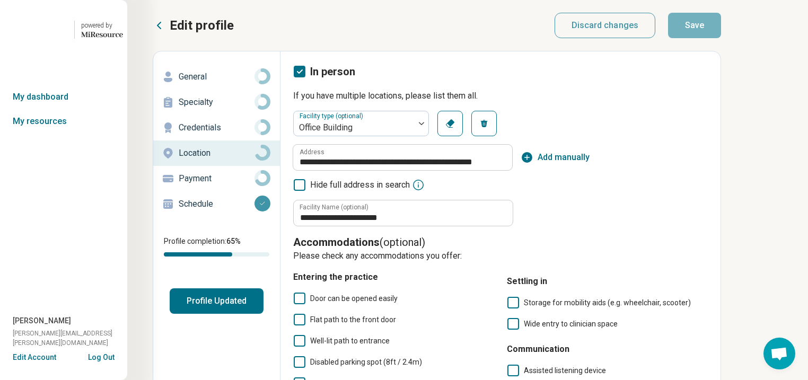
click at [213, 83] on p "General" at bounding box center [217, 77] width 76 height 13
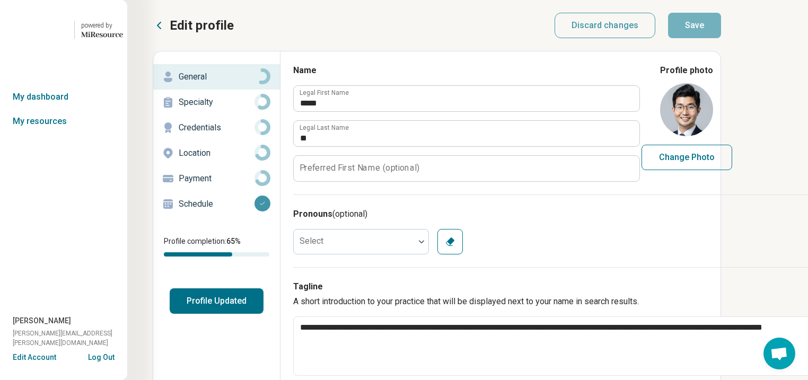
click at [208, 160] on p "Location" at bounding box center [217, 153] width 76 height 13
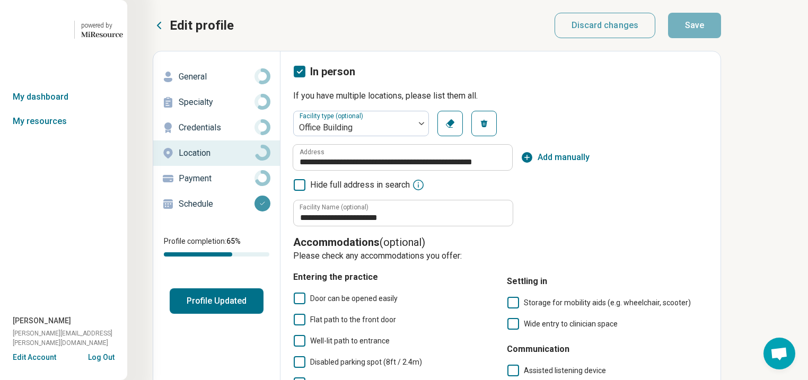
click at [219, 109] on p "Specialty" at bounding box center [217, 102] width 76 height 13
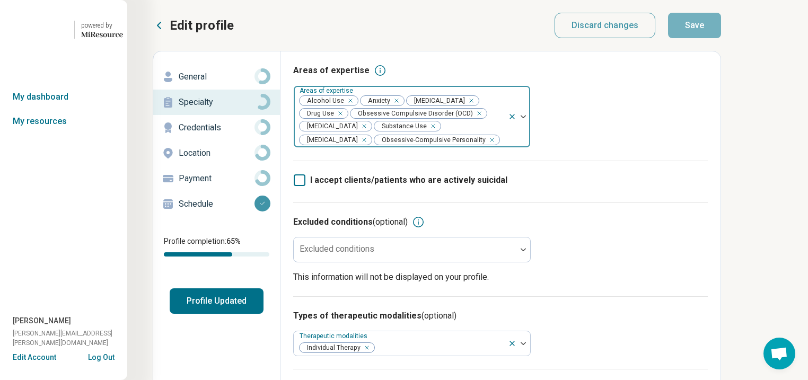
click at [355, 107] on div "Remove [object Object]" at bounding box center [348, 100] width 13 height 13
click at [466, 107] on div "Remove [object Object]" at bounding box center [460, 100] width 13 height 13
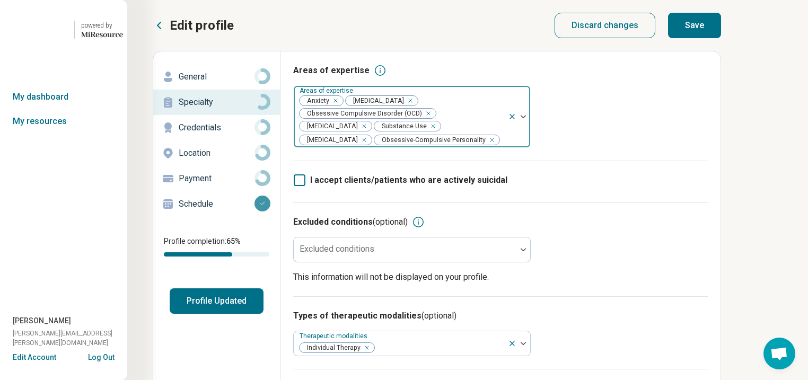
click at [427, 130] on icon "Remove [object Object]" at bounding box center [430, 126] width 7 height 7
click at [721, 38] on button "Save" at bounding box center [694, 25] width 53 height 25
click at [264, 314] on button "Profile Updated" at bounding box center [217, 301] width 94 height 25
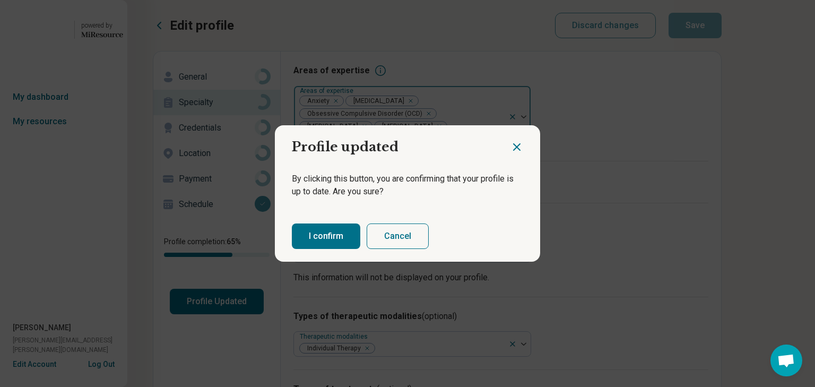
click at [321, 245] on button "I confirm" at bounding box center [326, 235] width 68 height 25
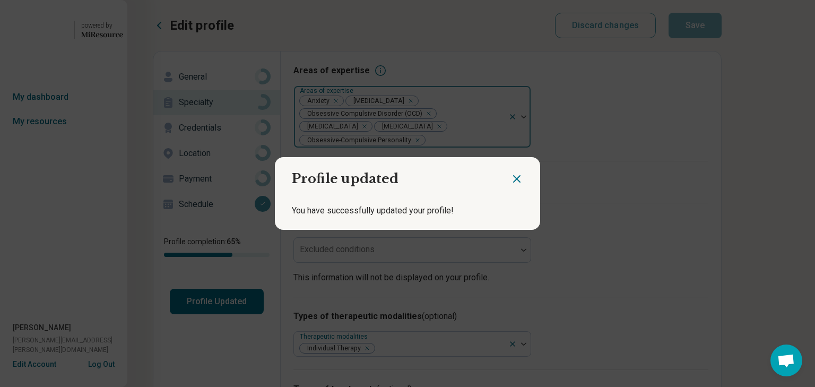
click at [510, 174] on icon "Close dialog" at bounding box center [516, 178] width 13 height 13
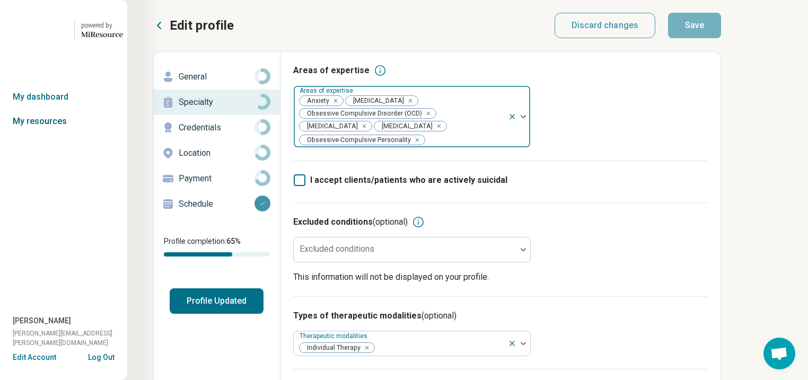
click at [39, 134] on link "My resources" at bounding box center [63, 121] width 127 height 24
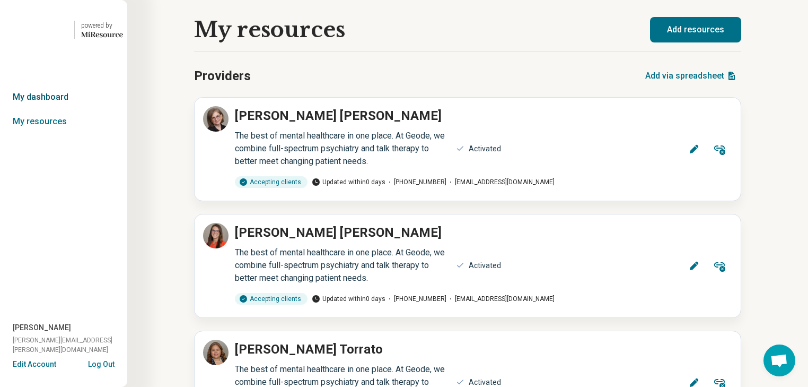
click at [50, 109] on link "My dashboard" at bounding box center [63, 97] width 127 height 24
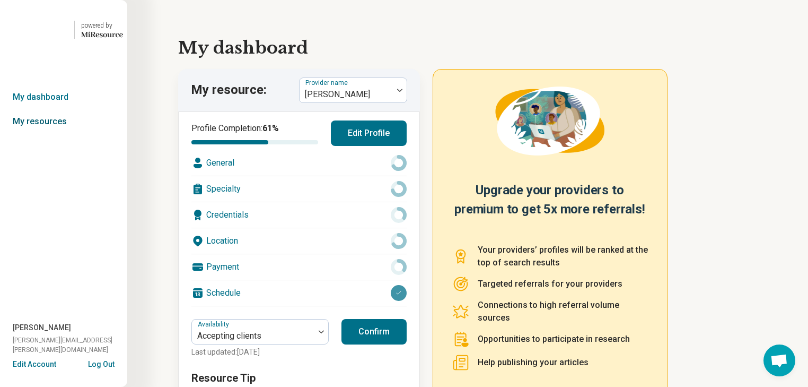
click at [50, 134] on link "My resources" at bounding box center [63, 121] width 127 height 24
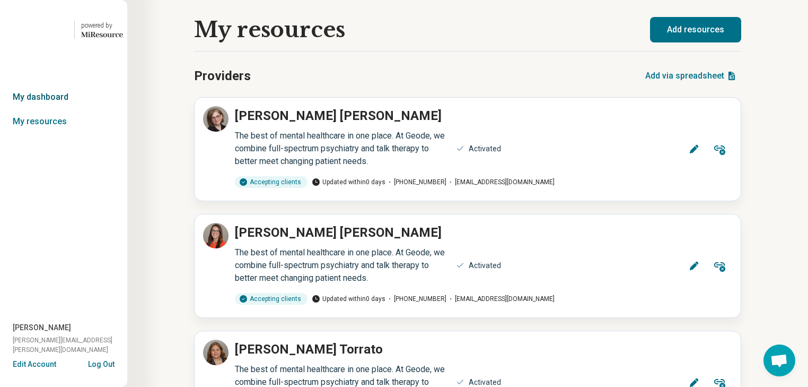
click at [60, 109] on link "My dashboard" at bounding box center [63, 97] width 127 height 24
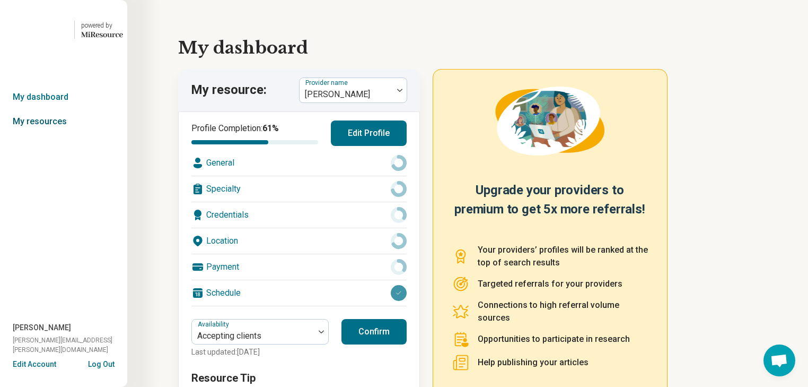
click at [53, 134] on link "My resources" at bounding box center [63, 121] width 127 height 24
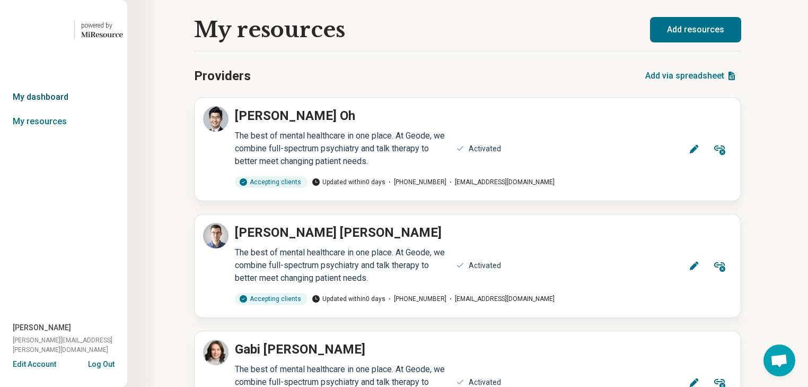
click at [45, 109] on link "My dashboard" at bounding box center [63, 97] width 127 height 24
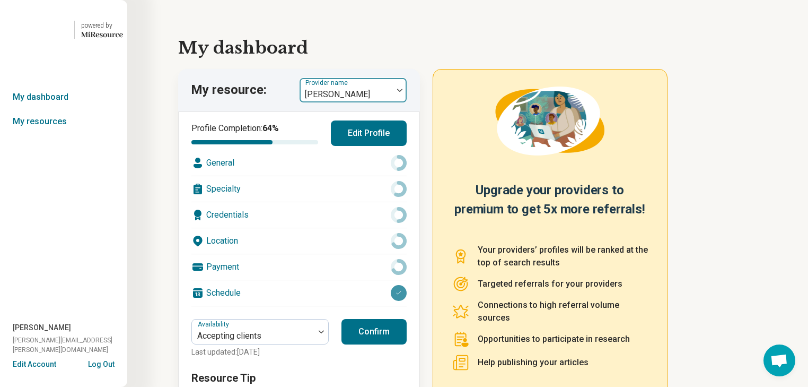
click at [403, 92] on img at bounding box center [399, 90] width 5 height 3
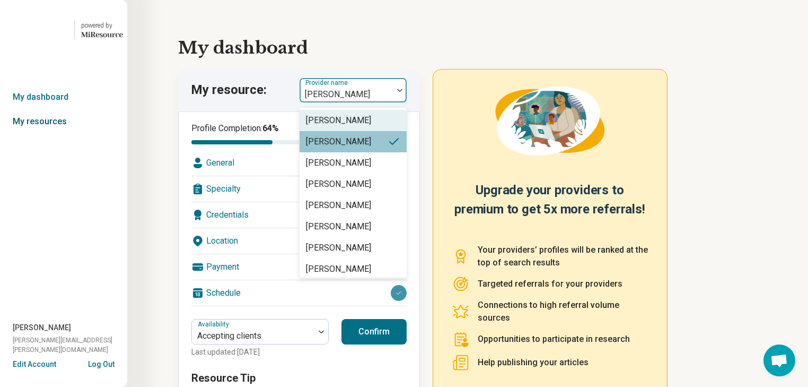
click at [55, 134] on link "My resources" at bounding box center [63, 121] width 127 height 24
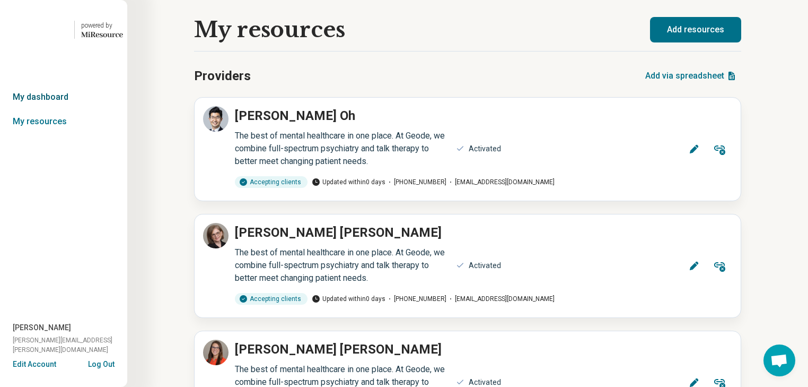
click at [60, 109] on link "My dashboard" at bounding box center [63, 97] width 127 height 24
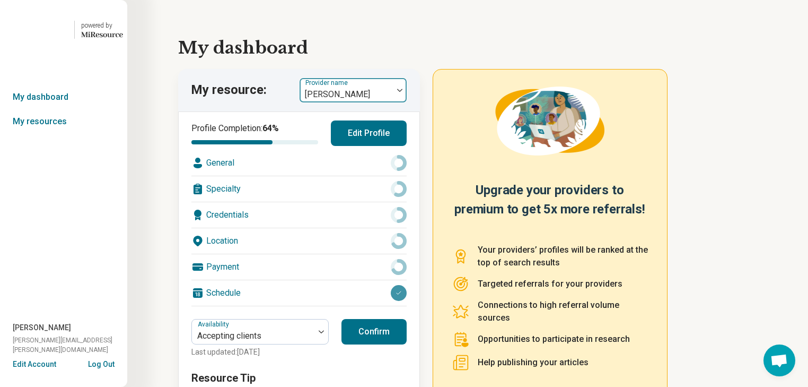
click at [403, 92] on img at bounding box center [399, 90] width 5 height 3
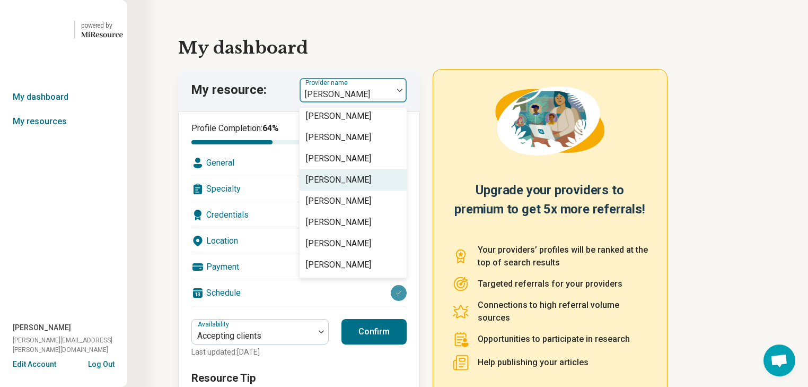
scroll to position [2292, 0]
click at [371, 123] on div "[PERSON_NAME]" at bounding box center [338, 116] width 65 height 13
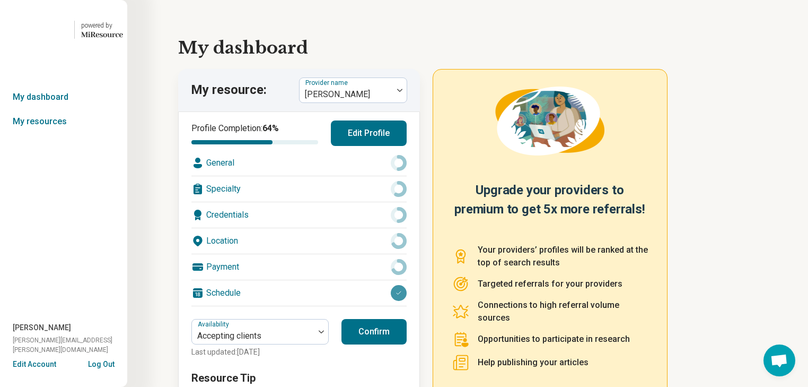
click at [301, 254] on div "Location" at bounding box center [298, 240] width 215 height 25
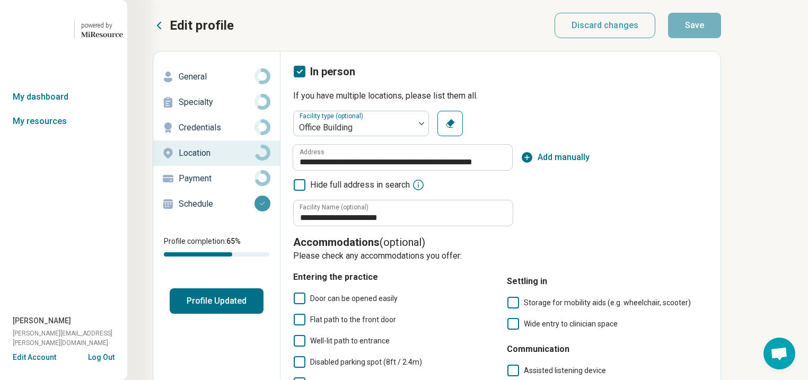
click at [238, 109] on p "Specialty" at bounding box center [217, 102] width 76 height 13
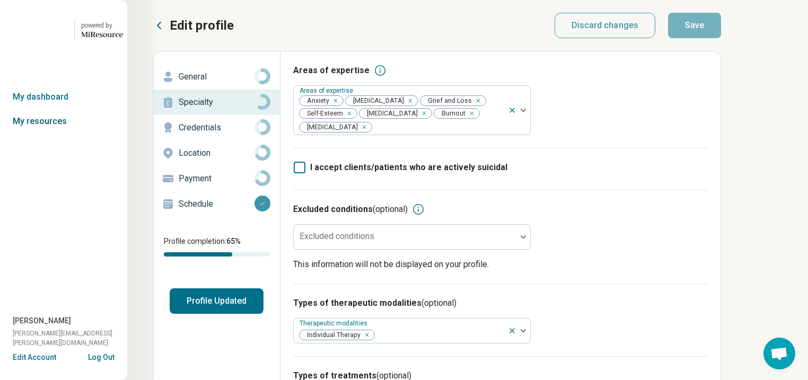
click at [34, 134] on link "My resources" at bounding box center [63, 121] width 127 height 24
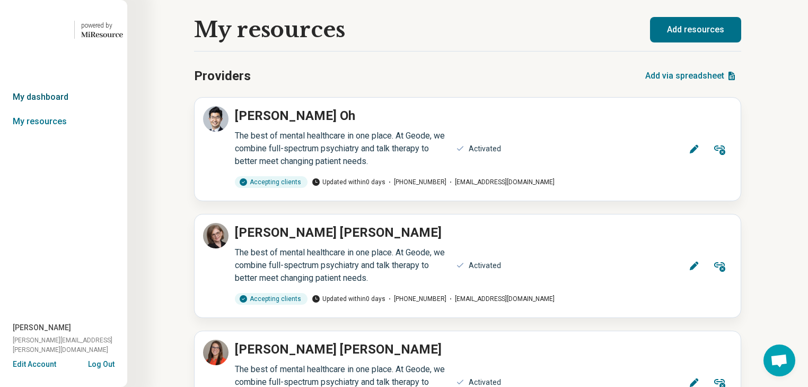
click at [58, 109] on link "My dashboard" at bounding box center [63, 97] width 127 height 24
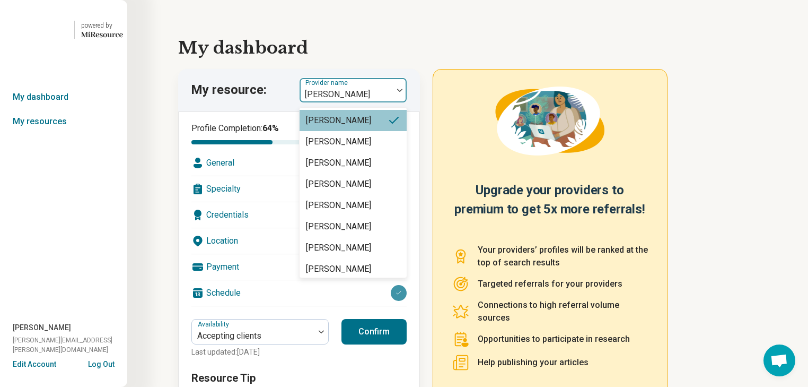
click at [407, 92] on div at bounding box center [400, 90] width 14 height 3
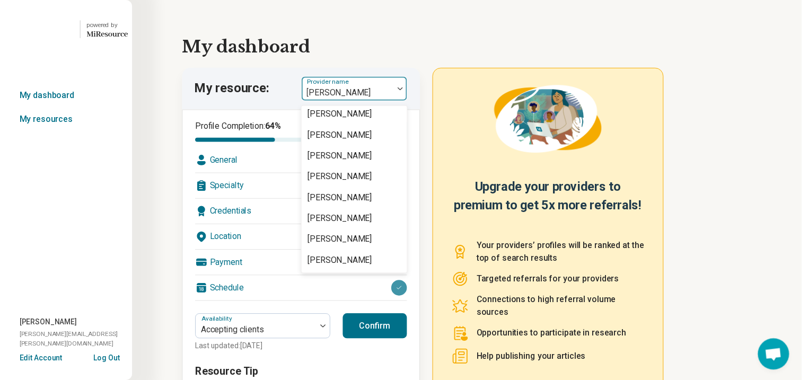
scroll to position [2292, 0]
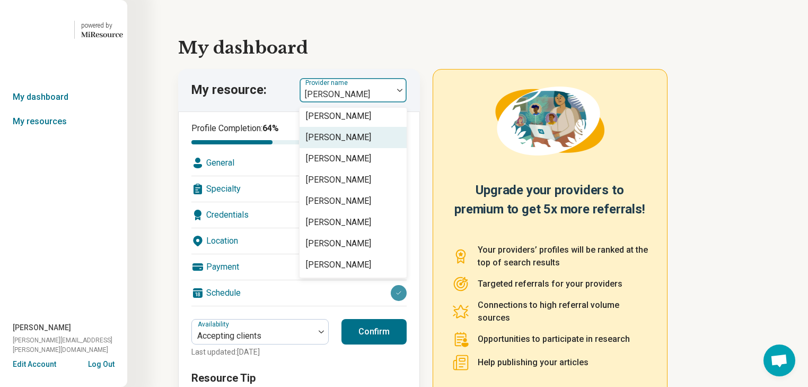
click at [371, 144] on div "[PERSON_NAME]" at bounding box center [338, 137] width 65 height 13
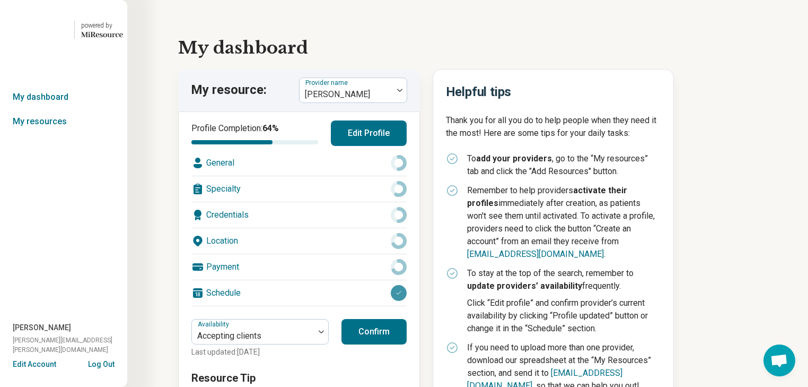
click at [293, 254] on div "Location" at bounding box center [298, 240] width 215 height 25
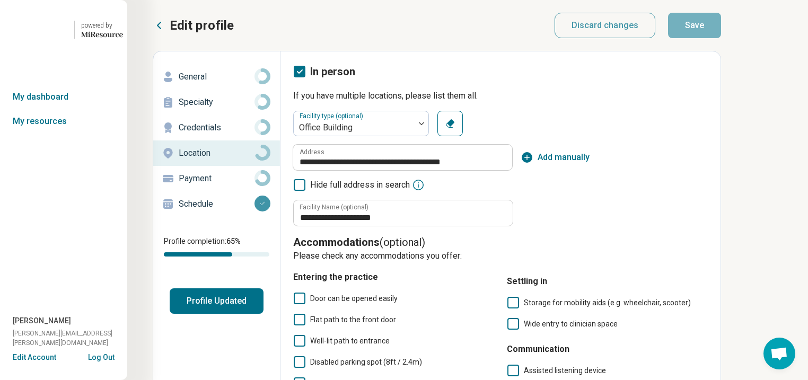
click at [207, 109] on p "Specialty" at bounding box center [217, 102] width 76 height 13
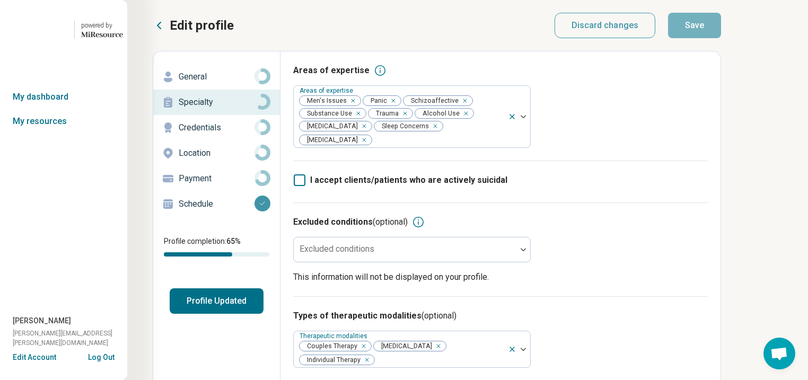
click at [222, 83] on p "General" at bounding box center [217, 77] width 76 height 13
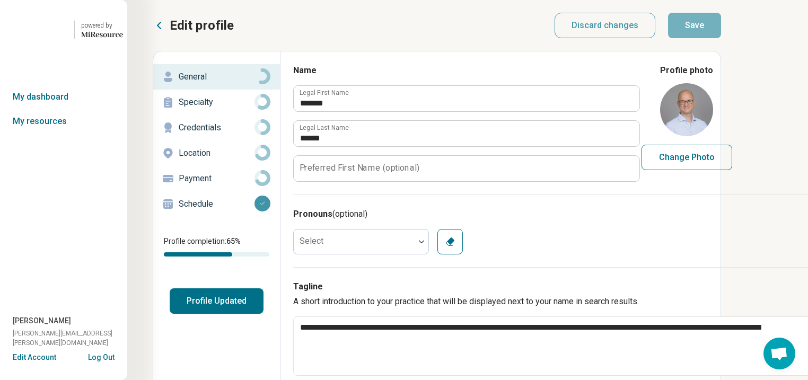
click at [220, 160] on p "Location" at bounding box center [217, 153] width 76 height 13
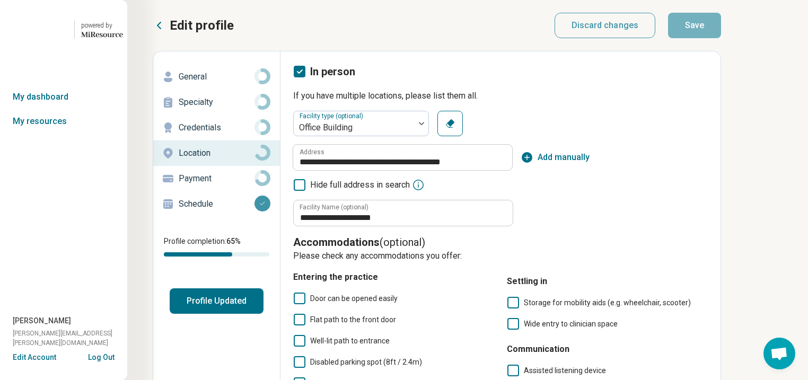
click at [213, 109] on p "Specialty" at bounding box center [217, 102] width 76 height 13
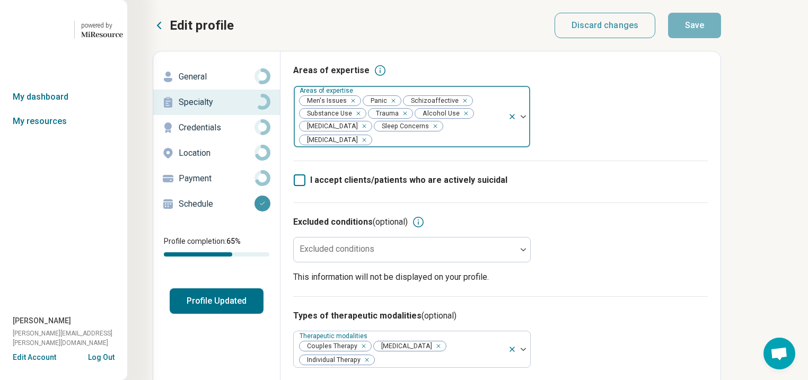
click at [363, 120] on div "Remove [object Object]" at bounding box center [356, 113] width 13 height 13
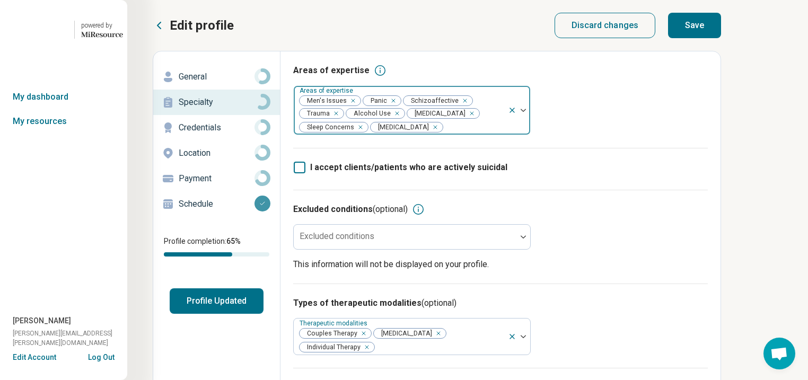
click at [474, 117] on icon "Remove [object Object]" at bounding box center [469, 113] width 7 height 7
click at [721, 37] on button "Save" at bounding box center [694, 25] width 53 height 25
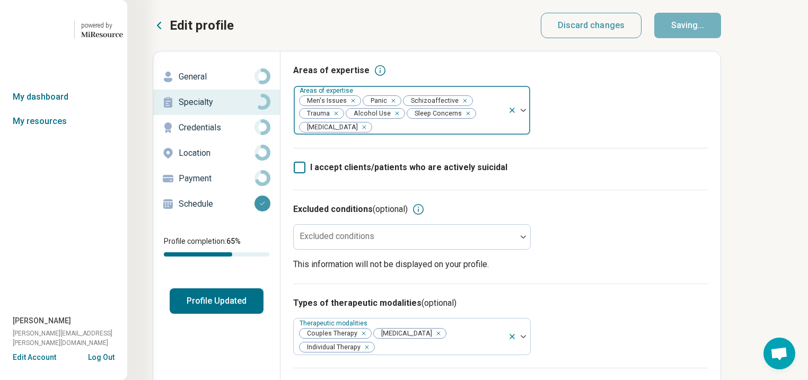
click at [248, 314] on button "Profile Updated" at bounding box center [217, 301] width 94 height 25
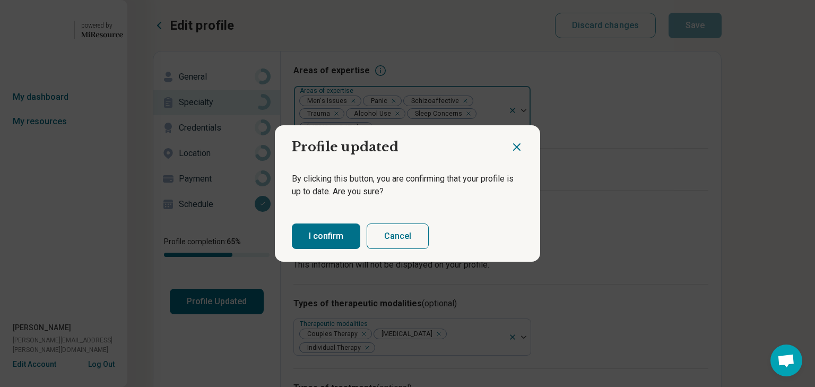
click at [328, 249] on button "I confirm" at bounding box center [326, 235] width 68 height 25
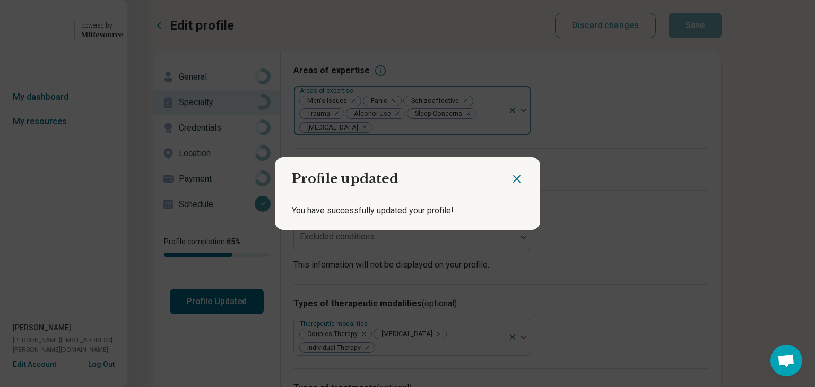
click at [513, 176] on icon "Close dialog" at bounding box center [516, 179] width 6 height 6
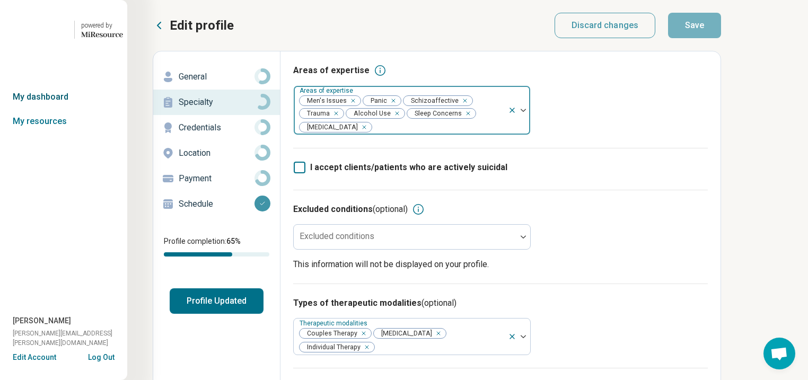
click at [52, 109] on link "My dashboard" at bounding box center [63, 97] width 127 height 24
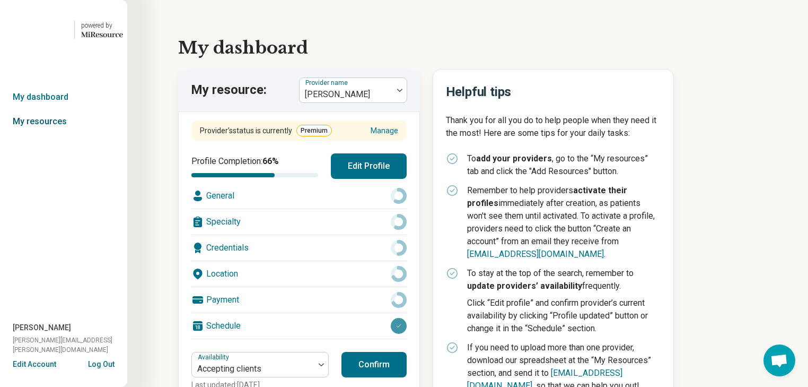
click at [49, 134] on link "My resources" at bounding box center [63, 121] width 127 height 24
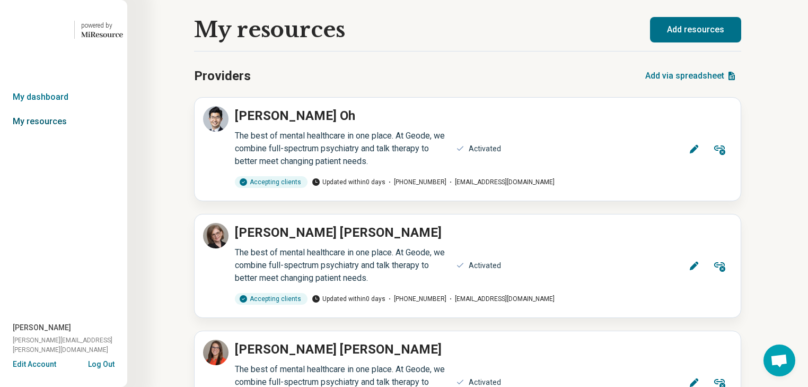
click at [64, 134] on link "My resources" at bounding box center [63, 121] width 127 height 24
click at [55, 109] on link "My dashboard" at bounding box center [63, 97] width 127 height 24
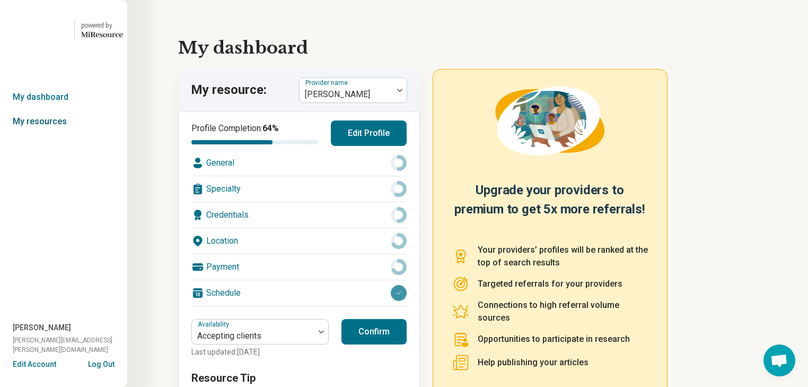
click at [48, 134] on link "My resources" at bounding box center [63, 121] width 127 height 24
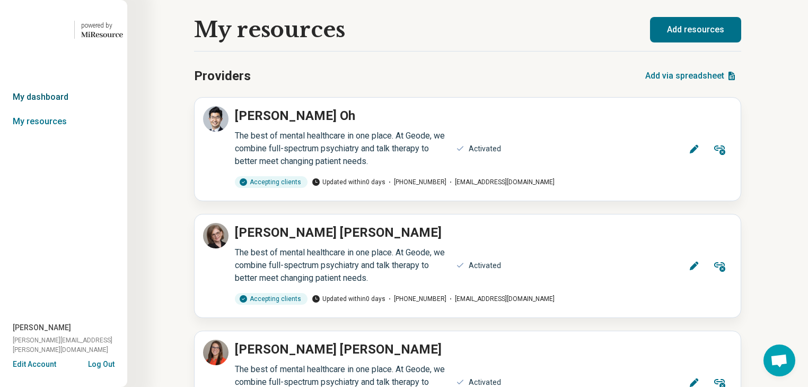
click at [53, 109] on link "My dashboard" at bounding box center [63, 97] width 127 height 24
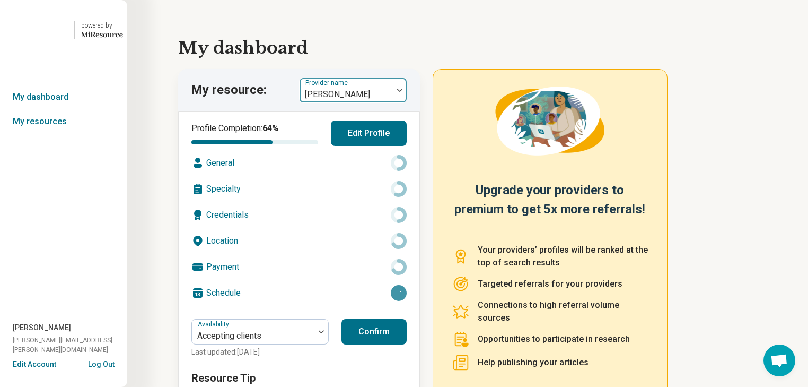
click at [403, 92] on img at bounding box center [399, 90] width 5 height 3
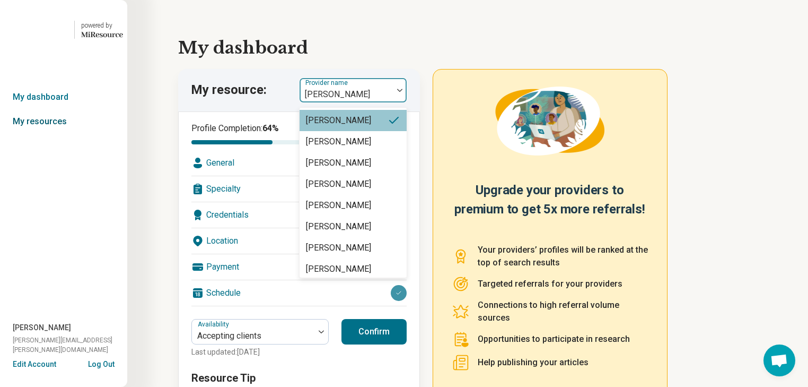
click at [53, 134] on link "My resources" at bounding box center [63, 121] width 127 height 24
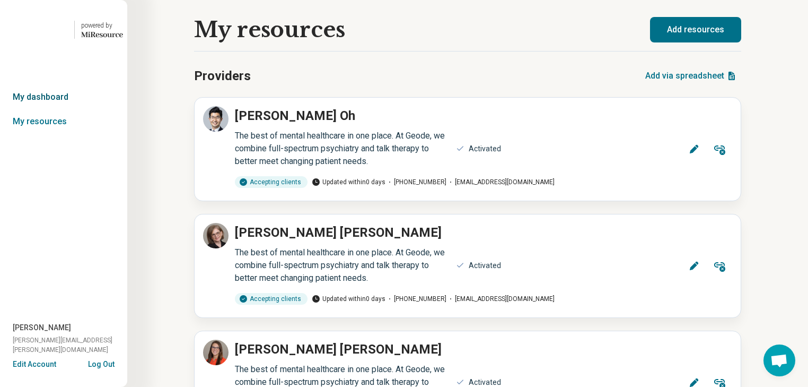
click at [49, 109] on link "My dashboard" at bounding box center [63, 97] width 127 height 24
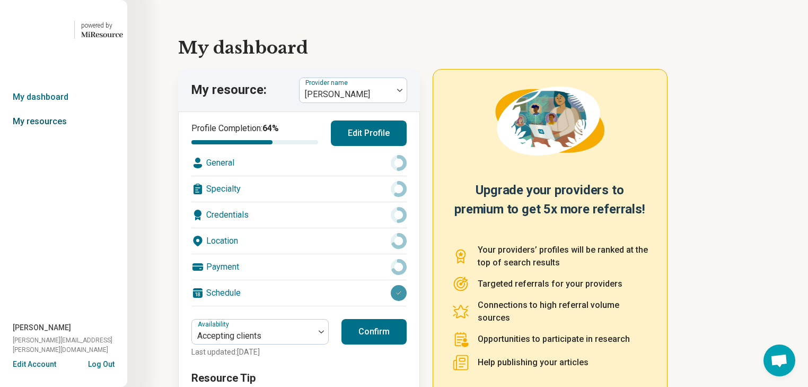
click at [50, 134] on link "My resources" at bounding box center [63, 121] width 127 height 24
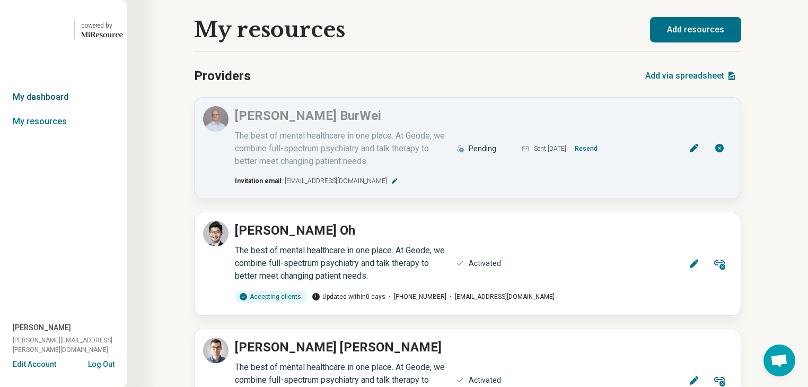
click at [46, 109] on link "My dashboard" at bounding box center [63, 97] width 127 height 24
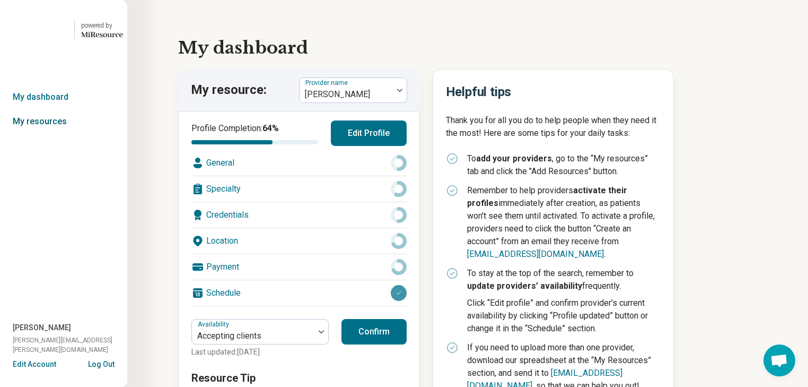
click at [50, 134] on link "My resources" at bounding box center [63, 121] width 127 height 24
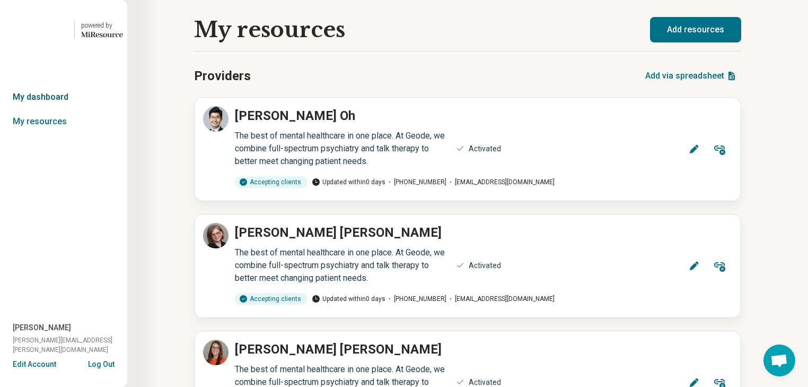
click at [48, 109] on link "My dashboard" at bounding box center [63, 97] width 127 height 24
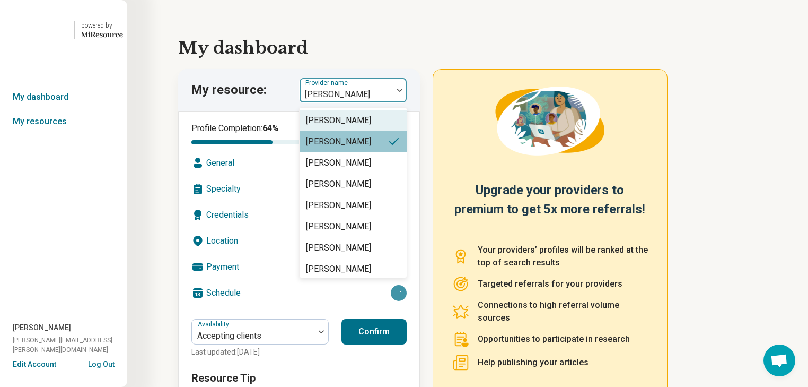
click at [403, 92] on img at bounding box center [399, 90] width 5 height 3
click at [62, 134] on link "My resources" at bounding box center [63, 121] width 127 height 24
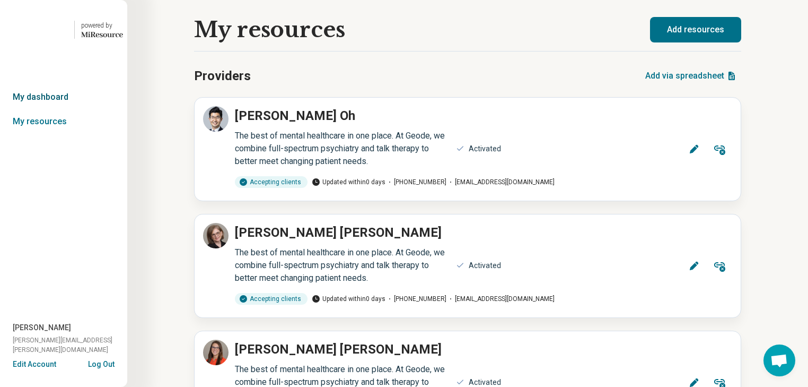
click at [67, 109] on link "My dashboard" at bounding box center [63, 97] width 127 height 24
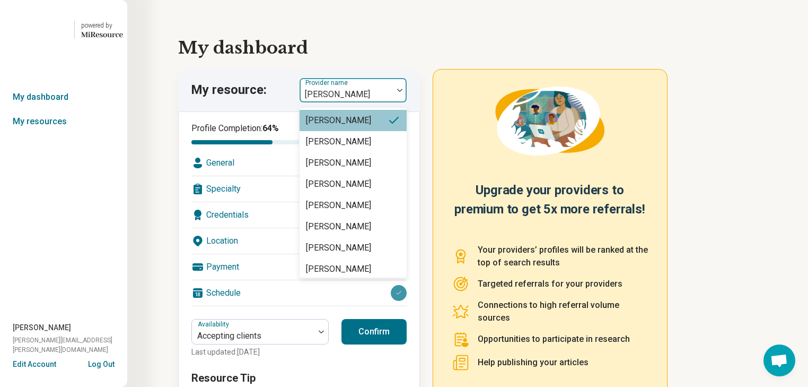
click at [406, 102] on div at bounding box center [400, 90] width 14 height 24
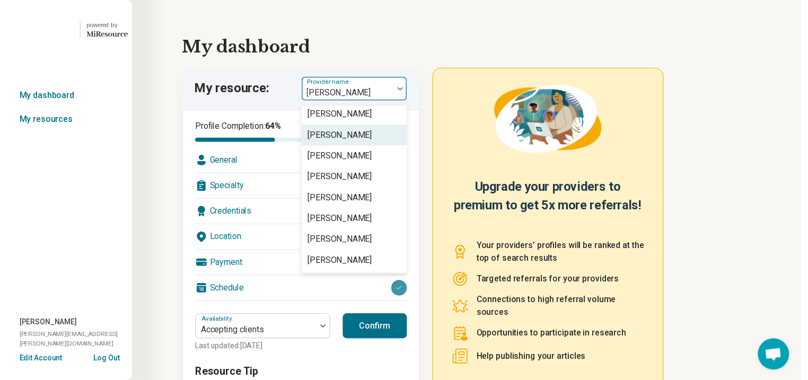
scroll to position [2376, 0]
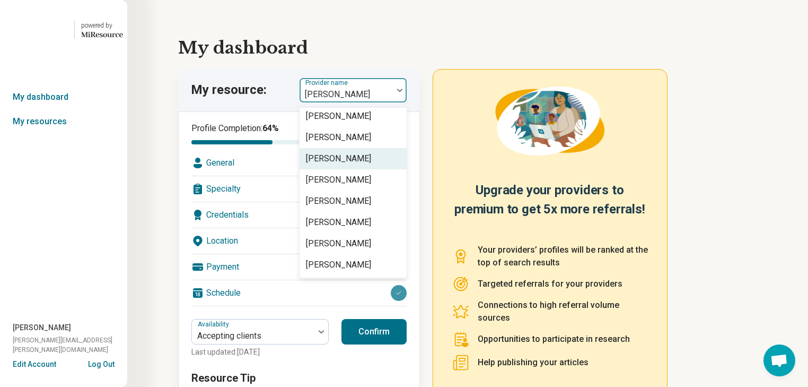
click at [356, 165] on div "[PERSON_NAME]" at bounding box center [338, 158] width 65 height 13
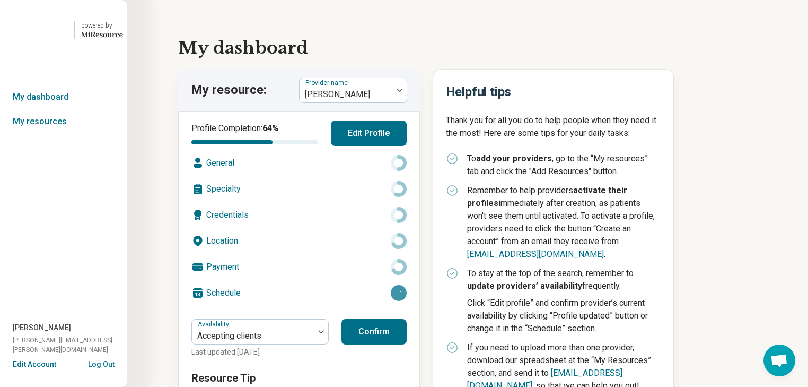
click at [294, 254] on div "Location" at bounding box center [298, 240] width 215 height 25
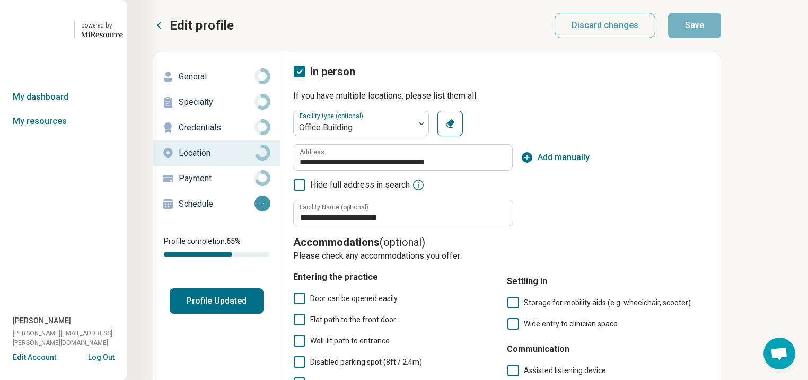
click at [207, 83] on p "General" at bounding box center [217, 77] width 76 height 13
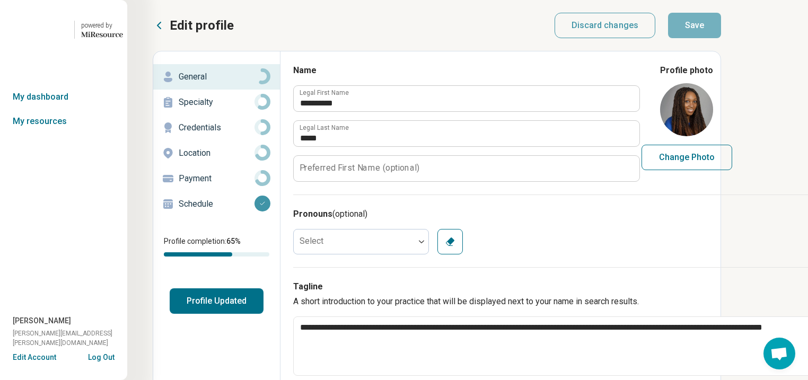
click at [217, 111] on div "Specialty" at bounding box center [217, 102] width 110 height 17
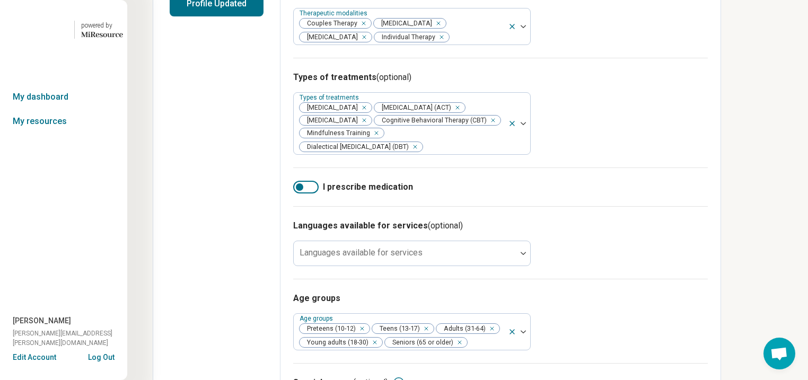
scroll to position [297, 0]
click at [51, 134] on link "My resources" at bounding box center [63, 121] width 127 height 24
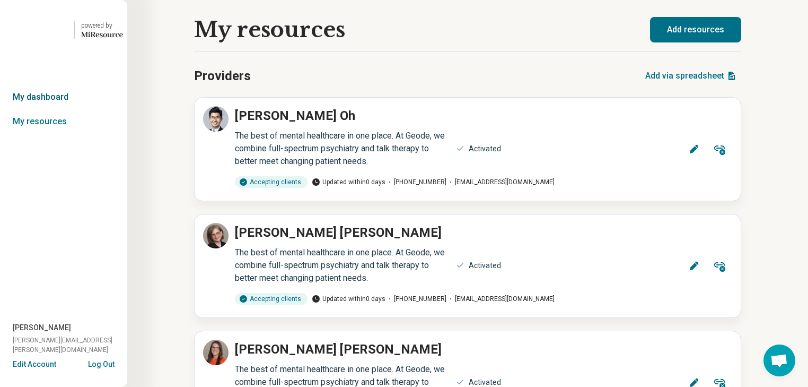
click at [55, 109] on link "My dashboard" at bounding box center [63, 97] width 127 height 24
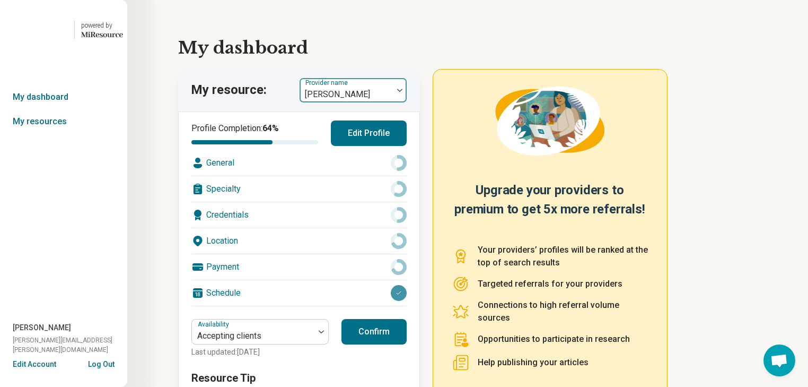
click at [403, 92] on img at bounding box center [399, 90] width 5 height 3
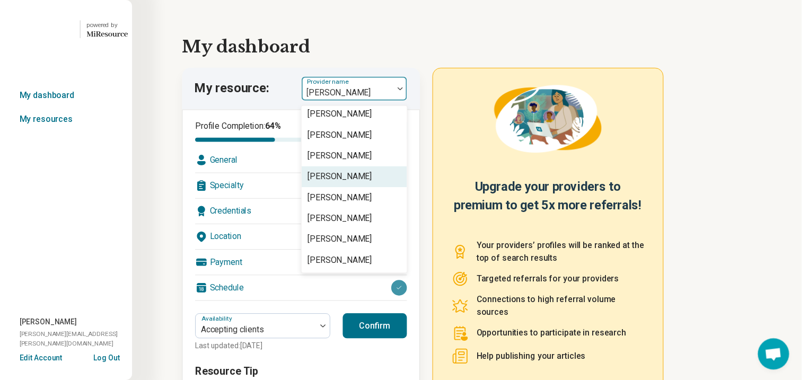
scroll to position [2334, 0]
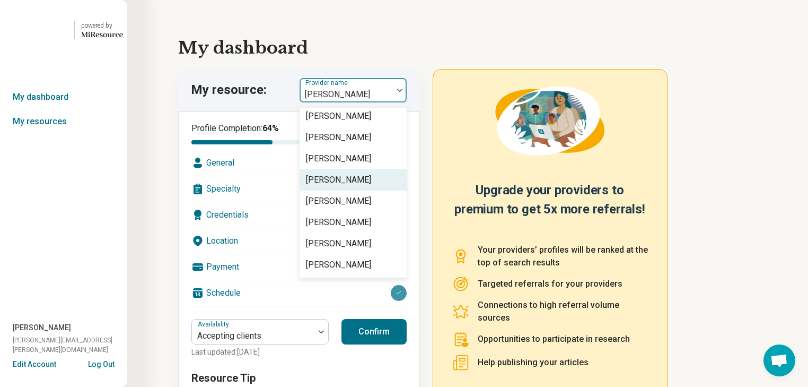
click at [371, 186] on div "[PERSON_NAME]" at bounding box center [338, 179] width 65 height 13
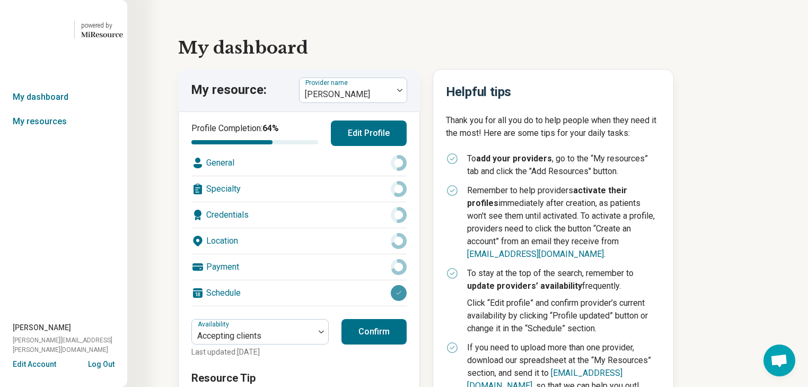
click at [317, 254] on div "Location" at bounding box center [298, 240] width 215 height 25
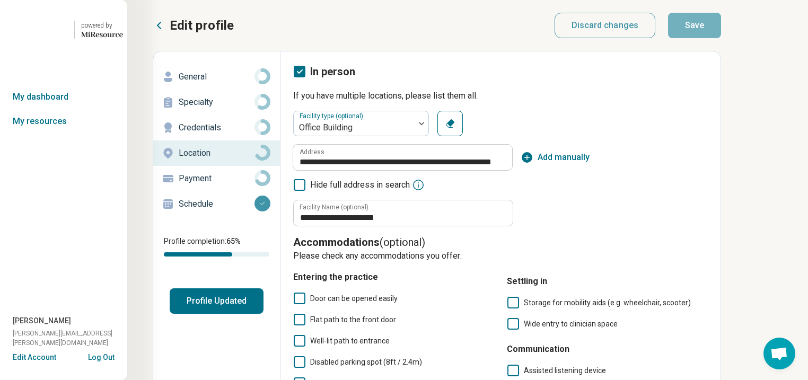
click at [238, 83] on p "General" at bounding box center [217, 77] width 76 height 13
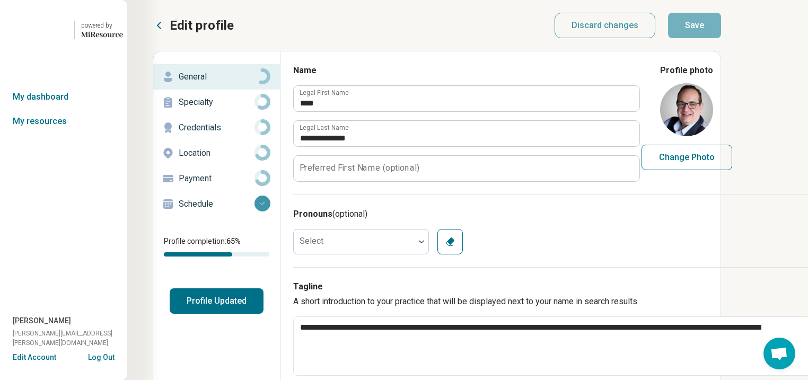
click at [220, 109] on p "Specialty" at bounding box center [217, 102] width 76 height 13
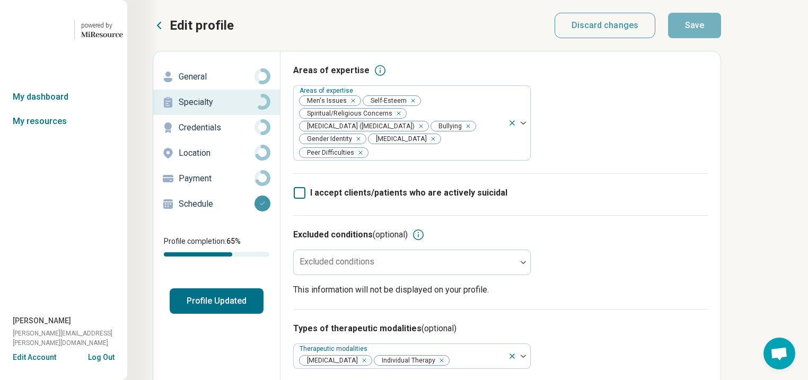
click at [190, 85] on div "General" at bounding box center [217, 76] width 110 height 17
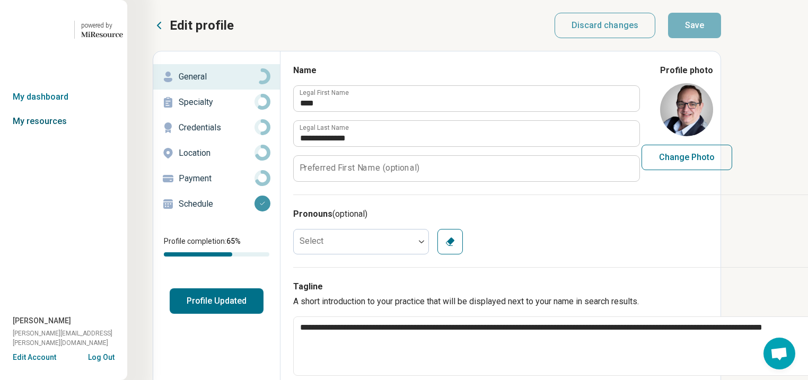
click at [41, 134] on link "My resources" at bounding box center [63, 121] width 127 height 24
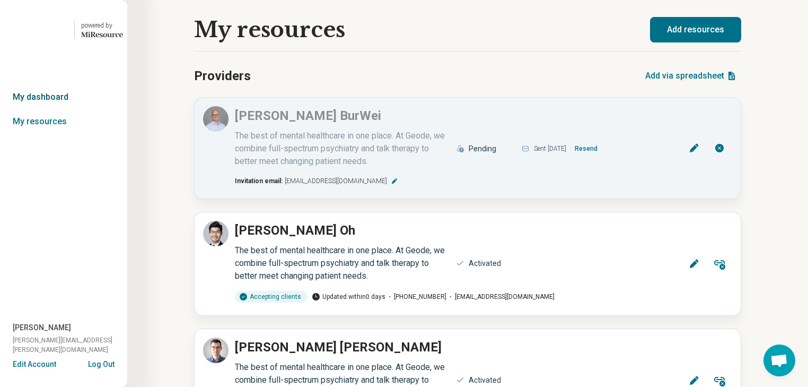
click at [45, 109] on link "My dashboard" at bounding box center [63, 97] width 127 height 24
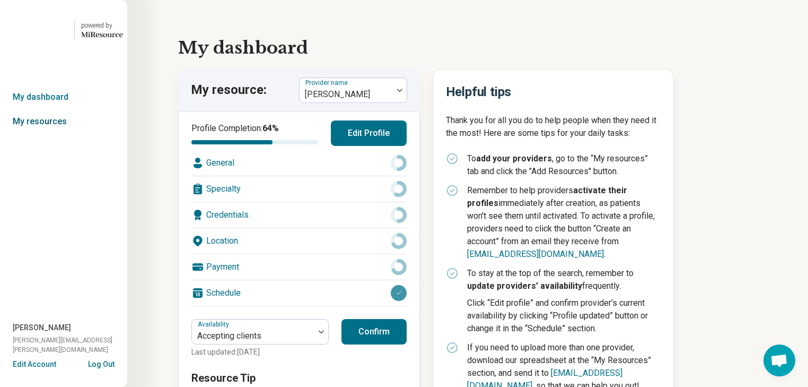
click at [47, 134] on link "My resources" at bounding box center [63, 121] width 127 height 24
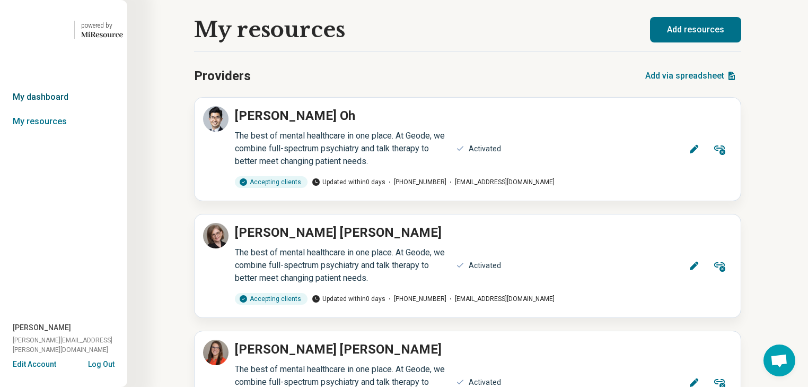
click at [48, 109] on link "My dashboard" at bounding box center [63, 97] width 127 height 24
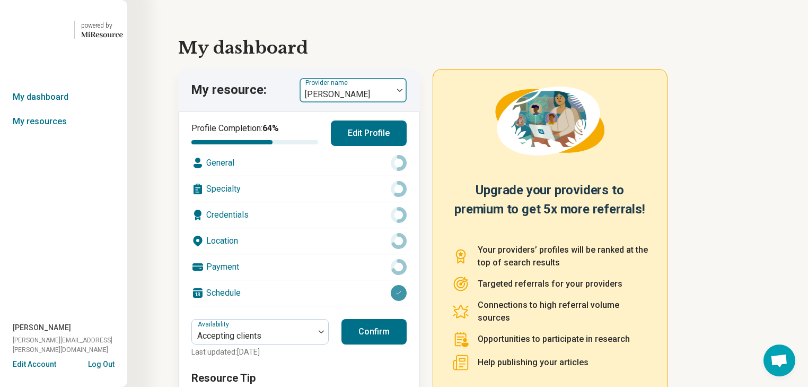
click at [403, 92] on img at bounding box center [399, 90] width 5 height 3
click at [45, 134] on link "My resources" at bounding box center [63, 121] width 127 height 24
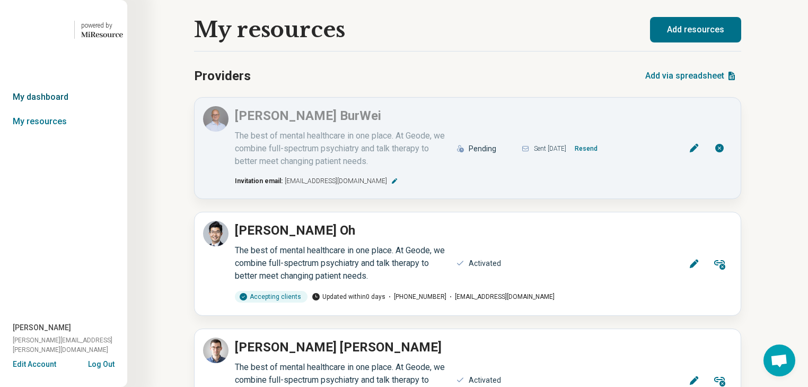
click at [52, 109] on link "My dashboard" at bounding box center [63, 97] width 127 height 24
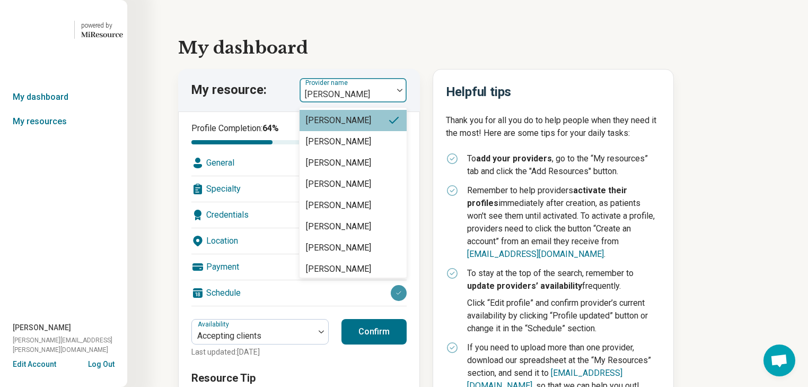
click at [403, 92] on img at bounding box center [399, 90] width 5 height 3
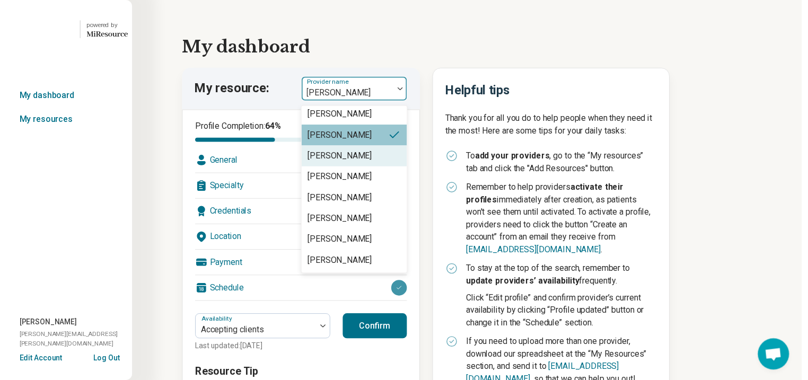
scroll to position [2376, 0]
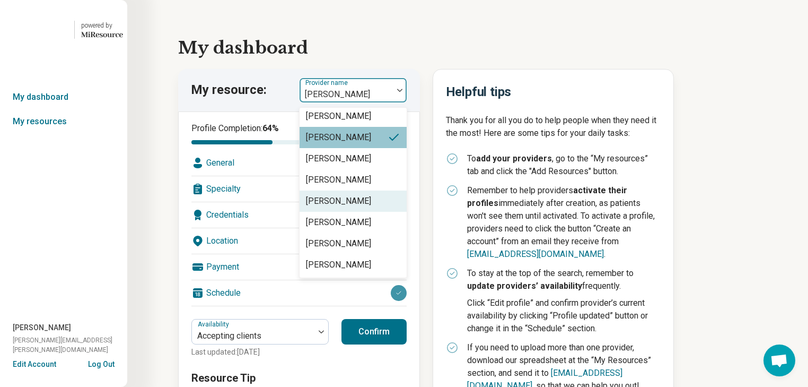
click at [370, 212] on div "[PERSON_NAME]" at bounding box center [353, 200] width 107 height 21
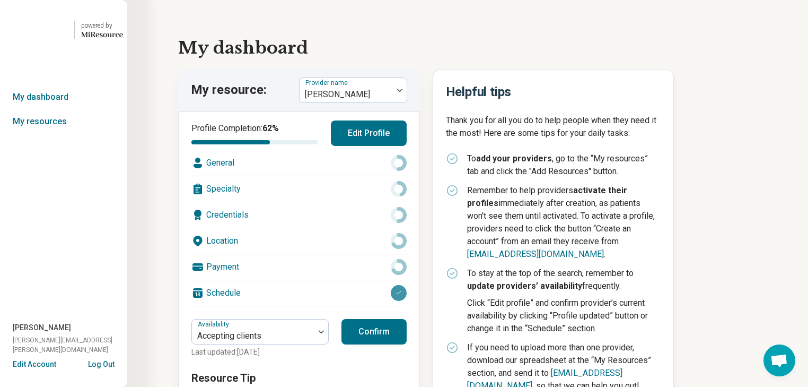
click at [302, 254] on div "Location" at bounding box center [298, 240] width 215 height 25
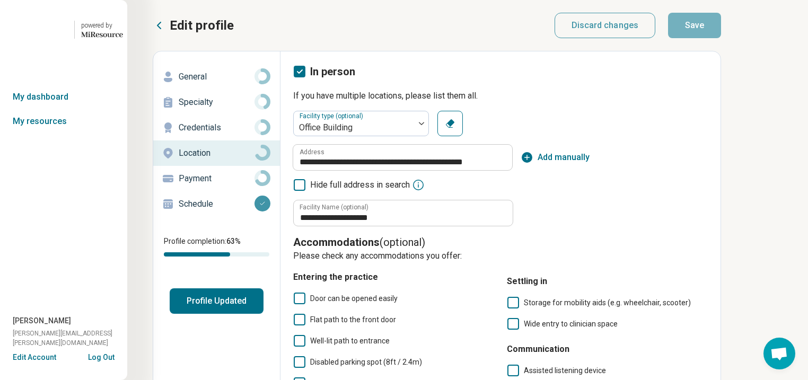
click at [217, 83] on p "General" at bounding box center [217, 77] width 76 height 13
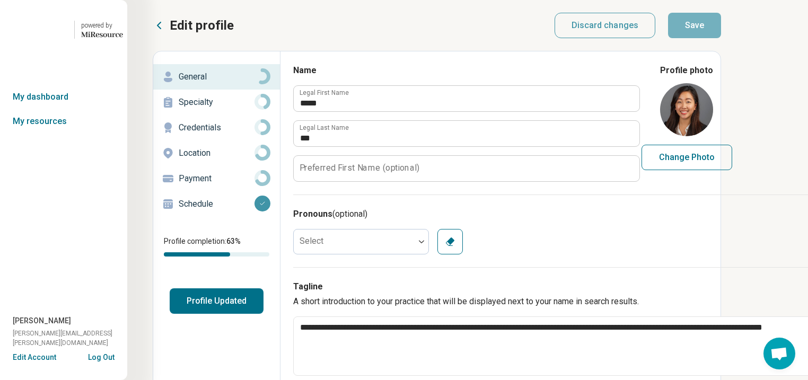
click at [208, 109] on p "Specialty" at bounding box center [217, 102] width 76 height 13
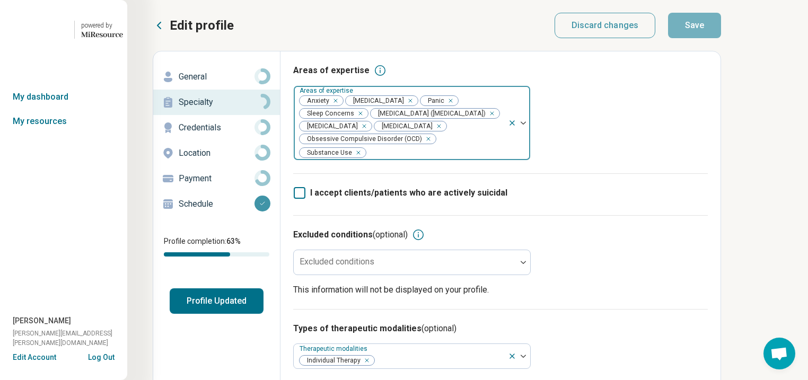
click at [363, 159] on div "Remove [object Object]" at bounding box center [356, 152] width 13 height 13
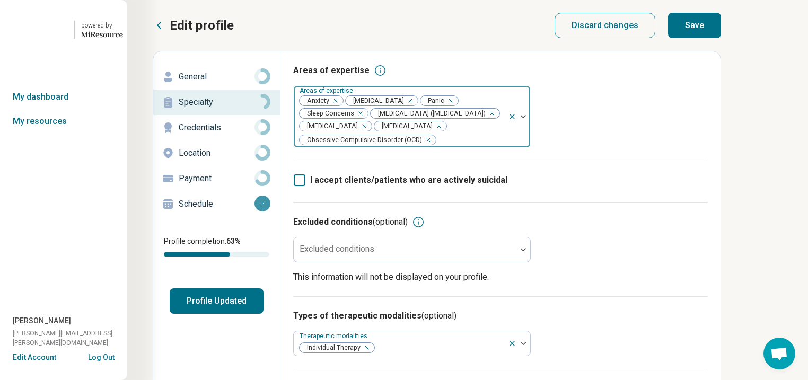
click at [721, 36] on button "Save" at bounding box center [694, 25] width 53 height 25
click at [264, 314] on button "Profile Updated" at bounding box center [217, 301] width 94 height 25
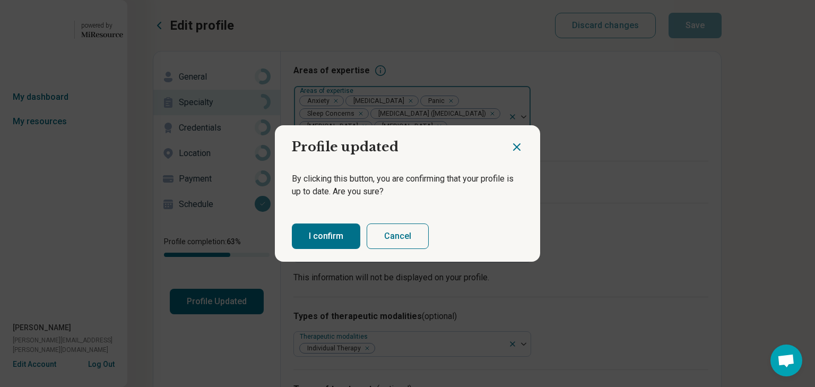
click at [349, 238] on button "I confirm" at bounding box center [326, 235] width 68 height 25
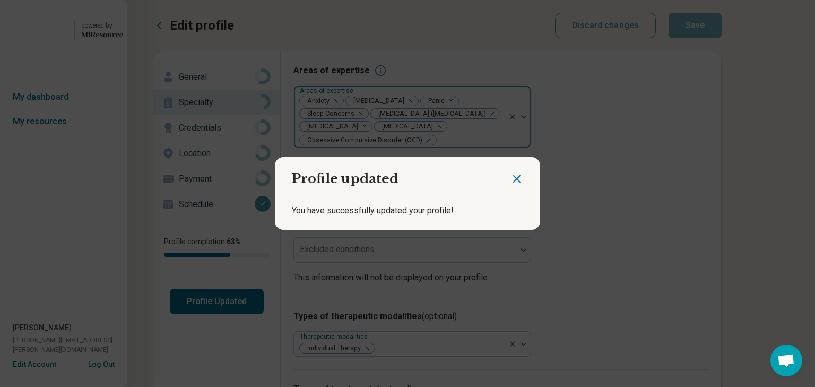
click at [513, 176] on icon "Close dialog" at bounding box center [516, 179] width 6 height 6
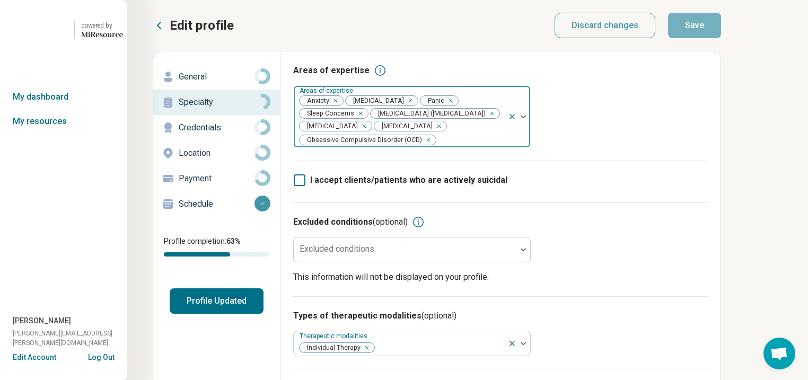
click at [221, 83] on p "General" at bounding box center [217, 77] width 76 height 13
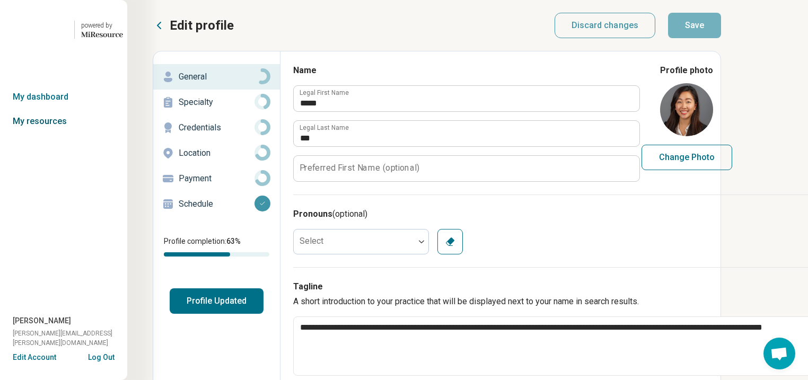
click at [51, 134] on link "My resources" at bounding box center [63, 121] width 127 height 24
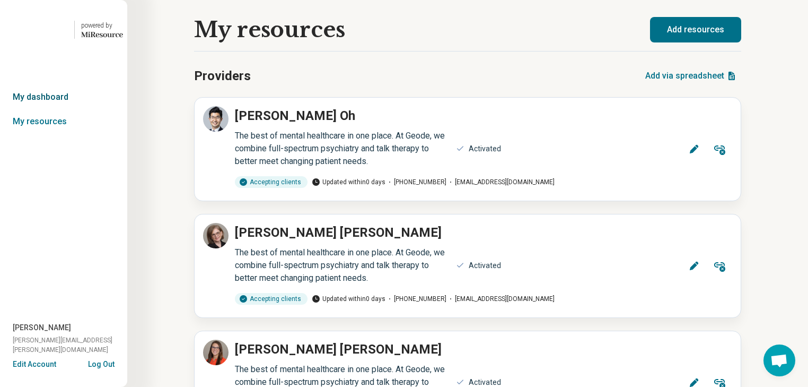
click at [48, 109] on link "My dashboard" at bounding box center [63, 97] width 127 height 24
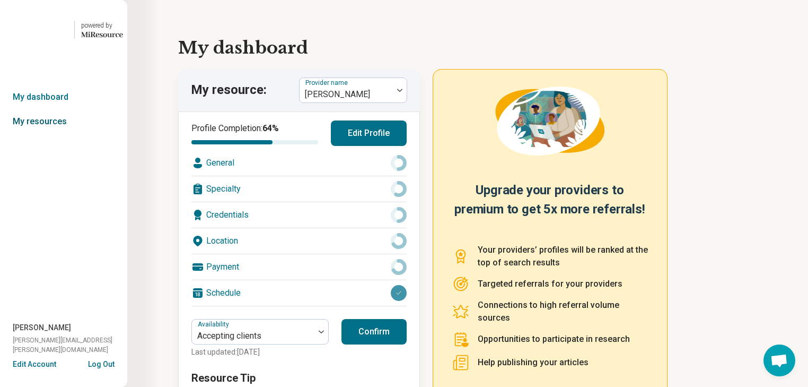
click at [47, 134] on link "My resources" at bounding box center [63, 121] width 127 height 24
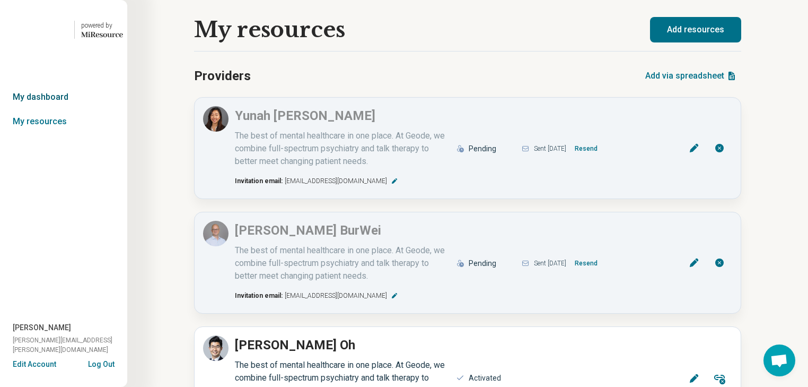
click at [46, 109] on link "My dashboard" at bounding box center [63, 97] width 127 height 24
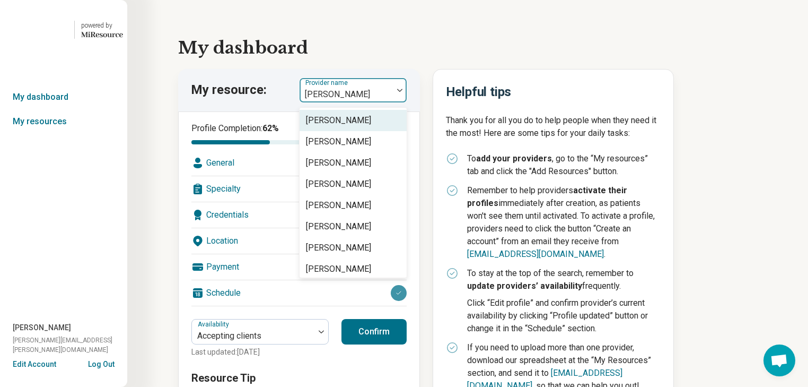
click at [403, 92] on img at bounding box center [399, 90] width 5 height 3
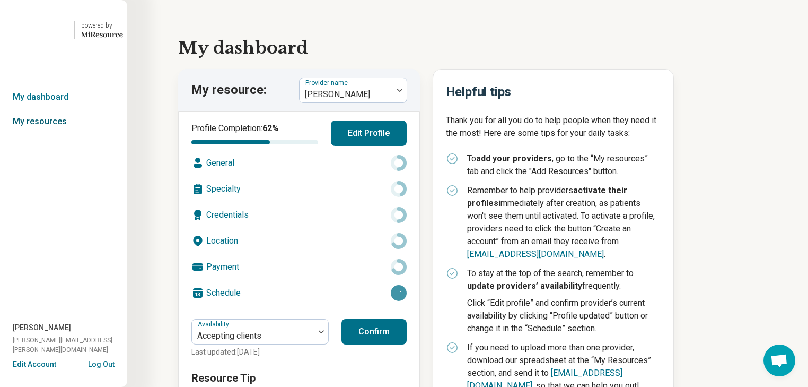
click at [52, 134] on link "My resources" at bounding box center [63, 121] width 127 height 24
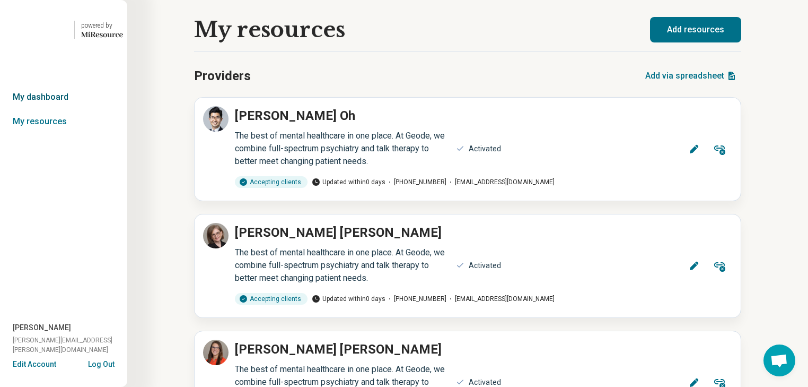
click at [54, 109] on link "My dashboard" at bounding box center [63, 97] width 127 height 24
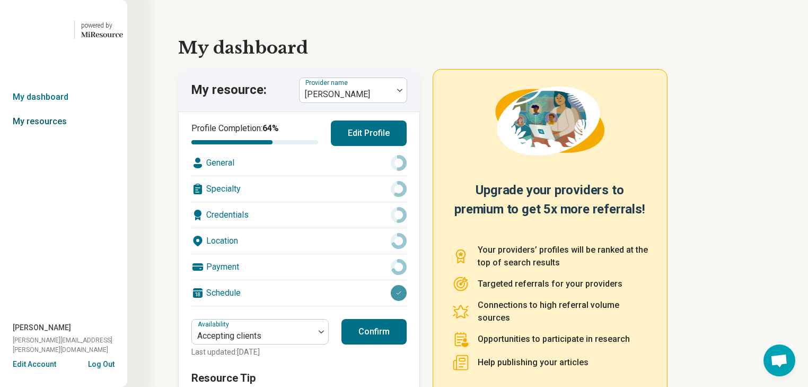
click at [58, 134] on link "My resources" at bounding box center [63, 121] width 127 height 24
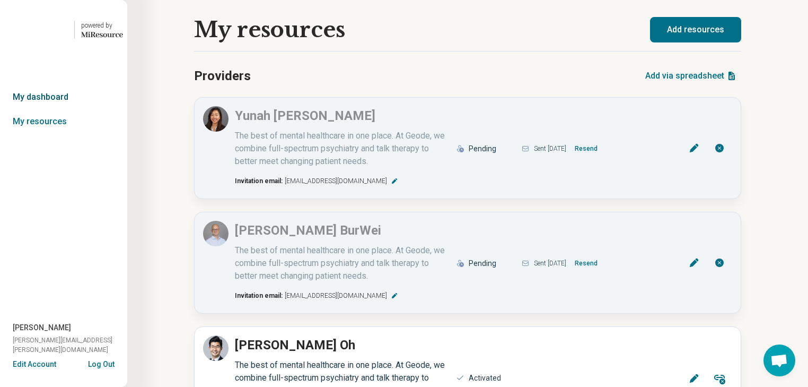
click at [53, 109] on link "My dashboard" at bounding box center [63, 97] width 127 height 24
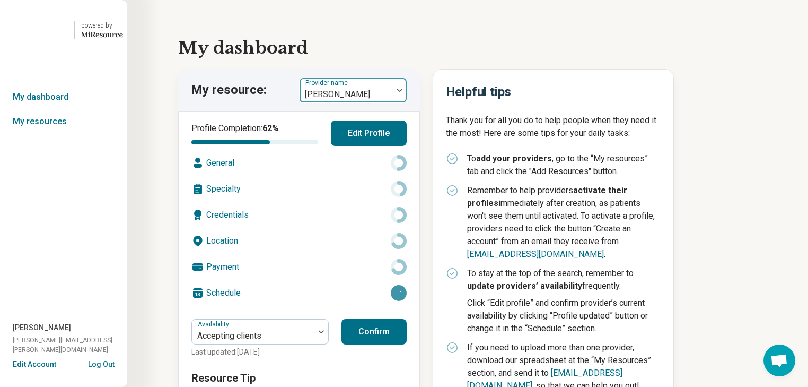
click at [403, 92] on img at bounding box center [399, 90] width 5 height 3
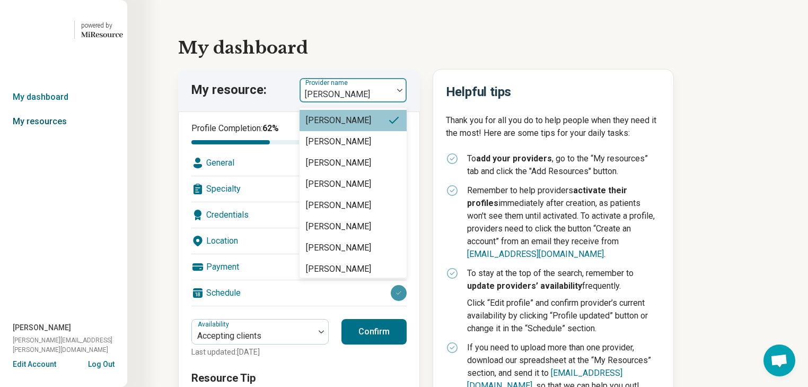
click at [41, 134] on link "My resources" at bounding box center [63, 121] width 127 height 24
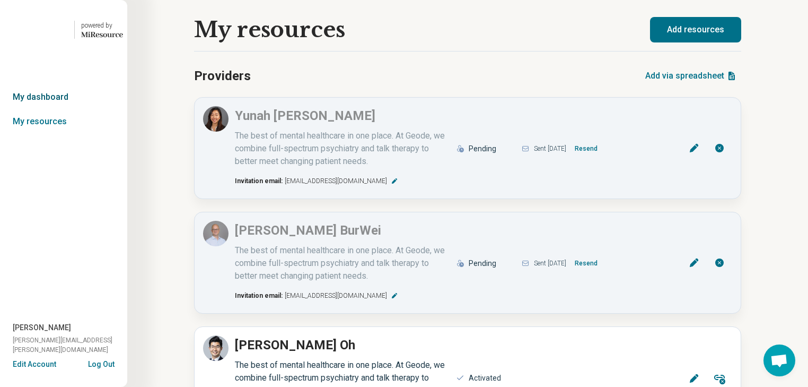
click at [41, 109] on link "My dashboard" at bounding box center [63, 97] width 127 height 24
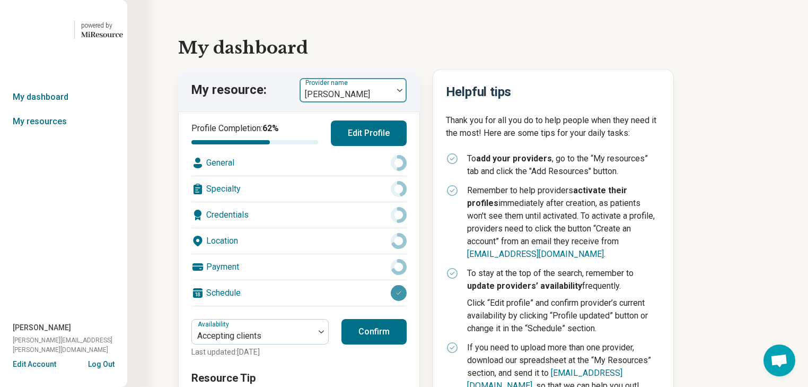
click at [407, 92] on div at bounding box center [400, 90] width 14 height 3
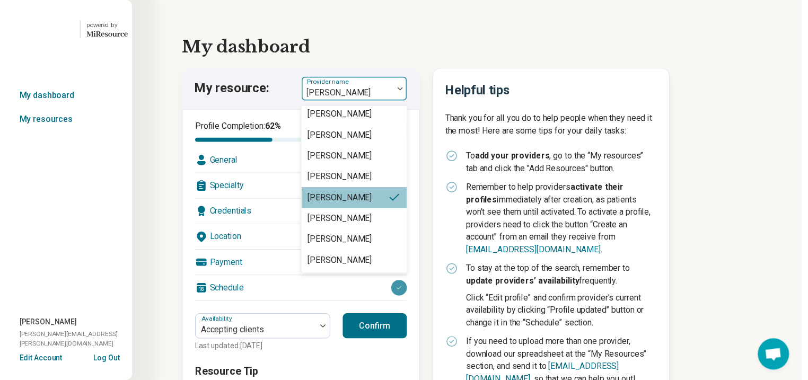
scroll to position [2391, 0]
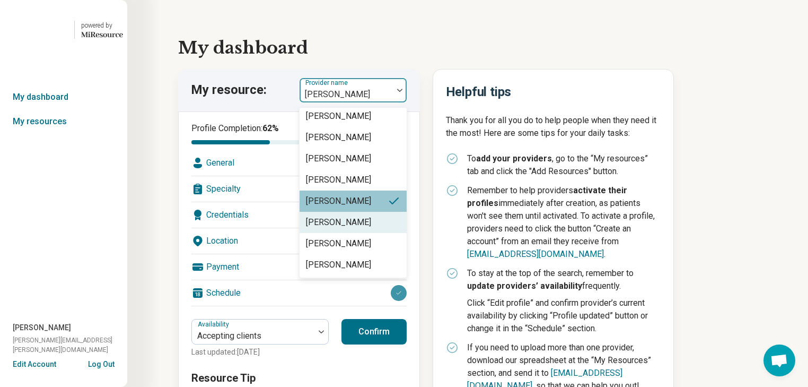
click at [371, 229] on div "[PERSON_NAME]" at bounding box center [338, 222] width 65 height 13
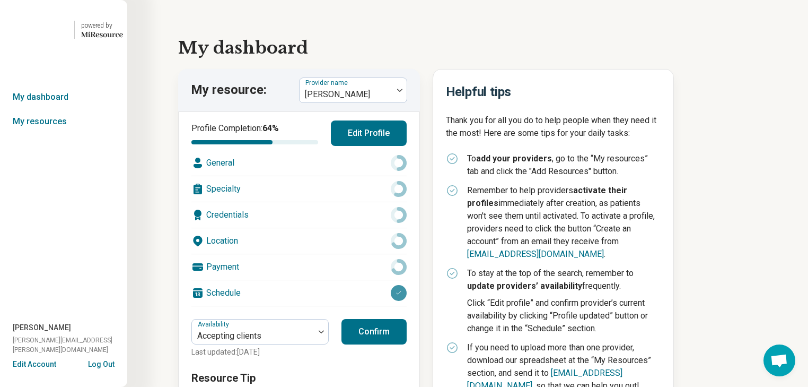
click at [308, 254] on div "Location" at bounding box center [298, 240] width 215 height 25
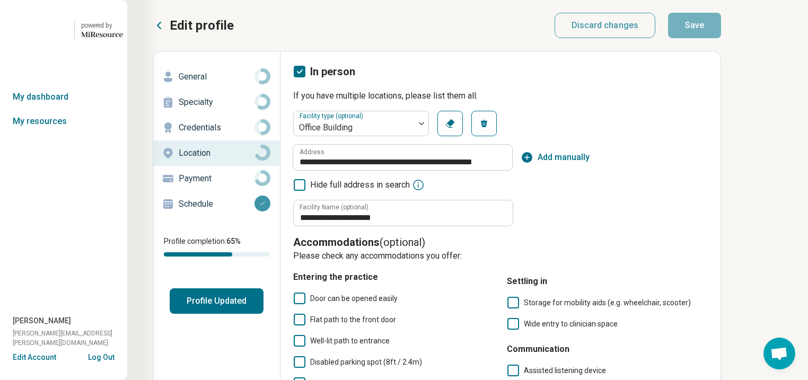
click at [214, 83] on p "General" at bounding box center [217, 77] width 76 height 13
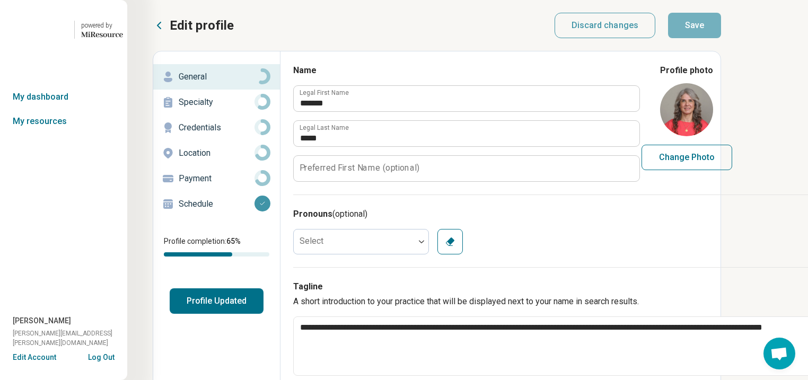
click at [214, 109] on p "Specialty" at bounding box center [217, 102] width 76 height 13
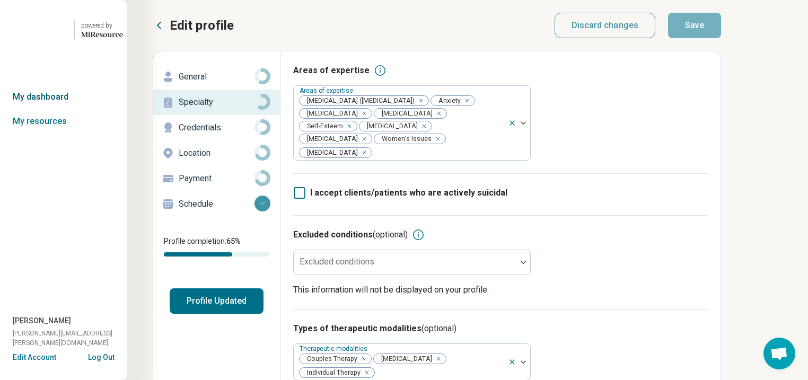
click at [46, 109] on link "My dashboard" at bounding box center [63, 97] width 127 height 24
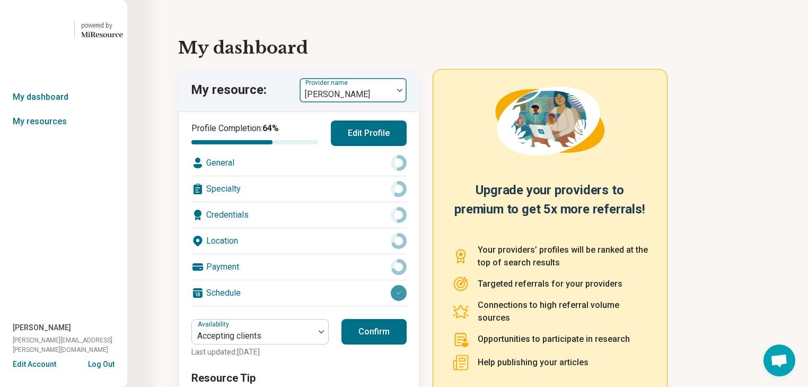
click at [403, 92] on img at bounding box center [399, 90] width 5 height 3
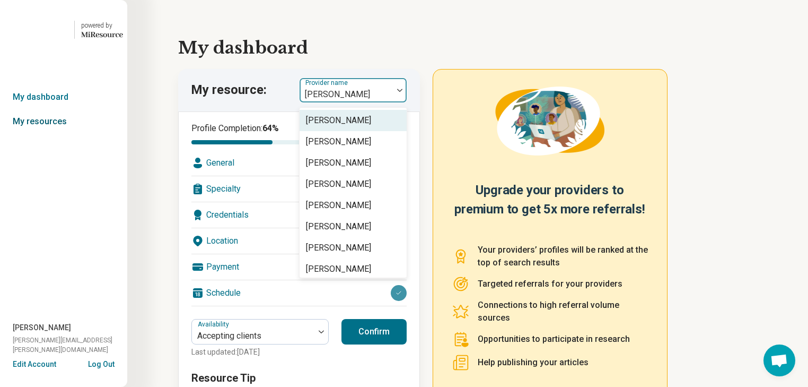
click at [46, 134] on link "My resources" at bounding box center [63, 121] width 127 height 24
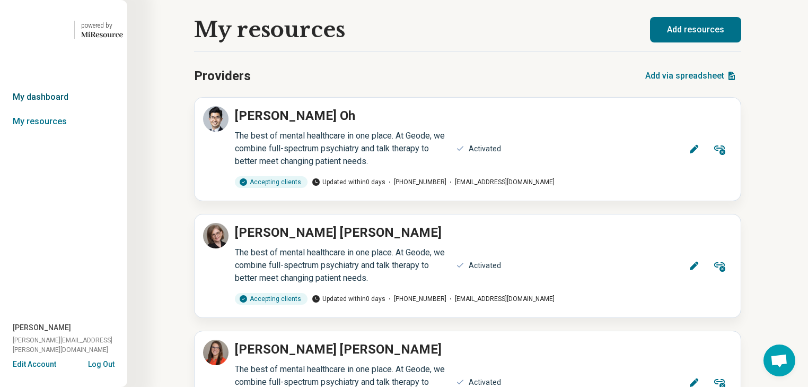
click at [55, 109] on link "My dashboard" at bounding box center [63, 97] width 127 height 24
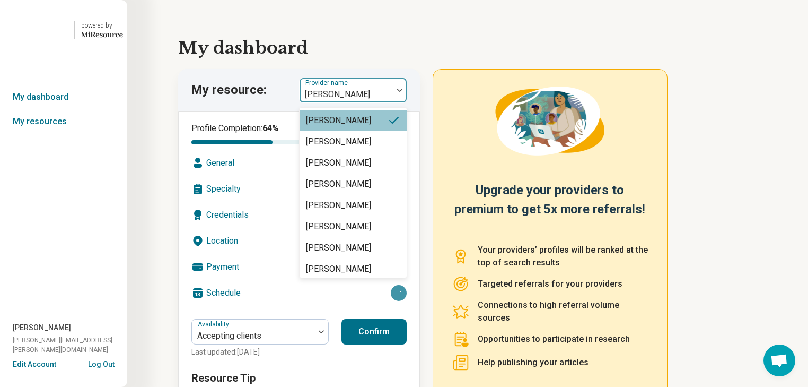
click at [403, 92] on img at bounding box center [399, 90] width 5 height 3
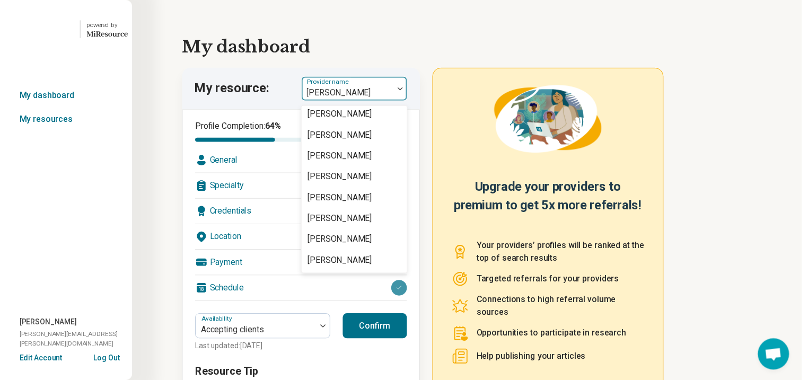
scroll to position [2391, 0]
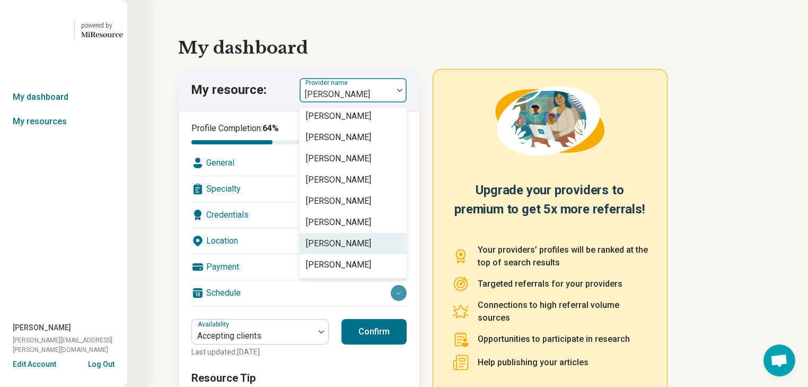
click at [371, 250] on div "[PERSON_NAME]" at bounding box center [338, 243] width 65 height 13
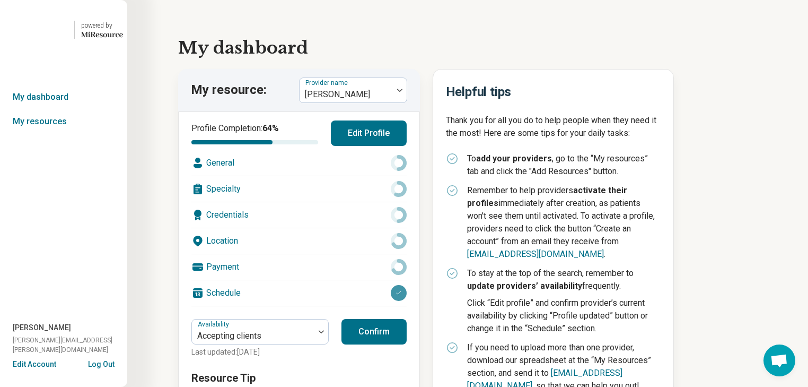
click at [279, 254] on div "Location" at bounding box center [298, 240] width 215 height 25
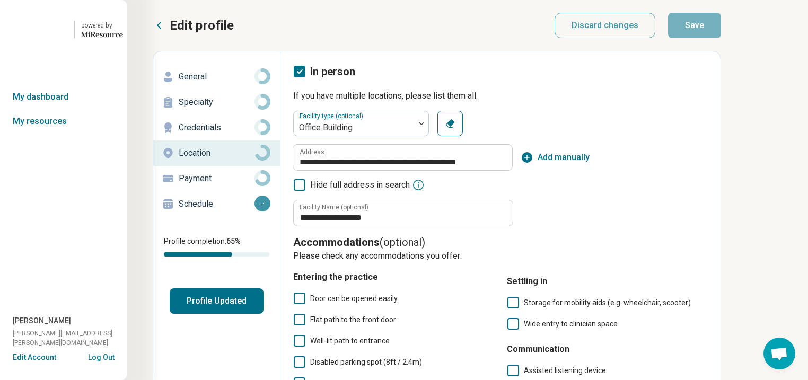
click at [214, 83] on p "General" at bounding box center [217, 77] width 76 height 13
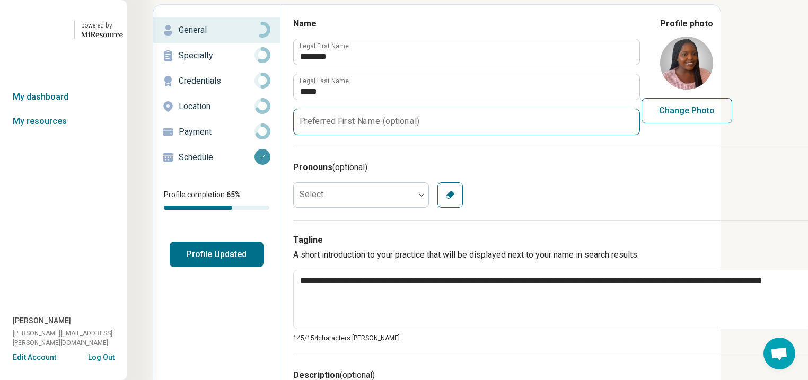
scroll to position [42, 0]
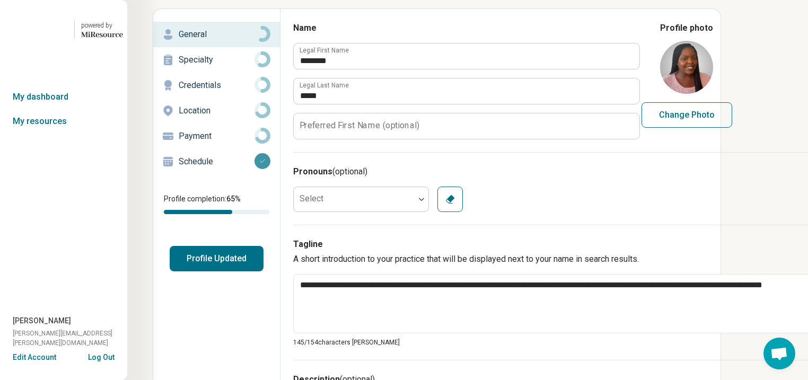
click at [212, 66] on p "Specialty" at bounding box center [217, 60] width 76 height 13
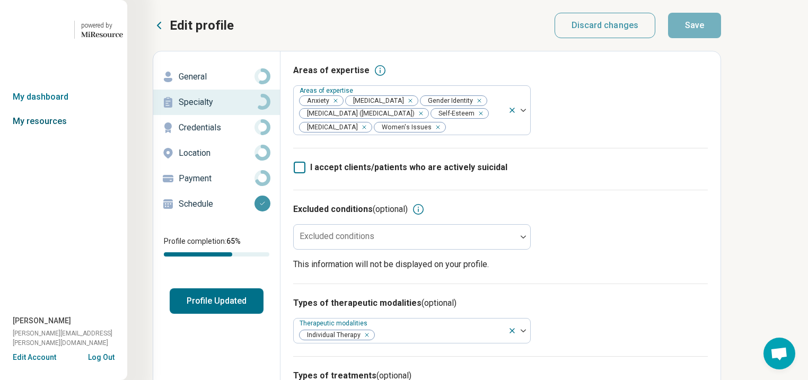
click at [49, 134] on link "My resources" at bounding box center [63, 121] width 127 height 24
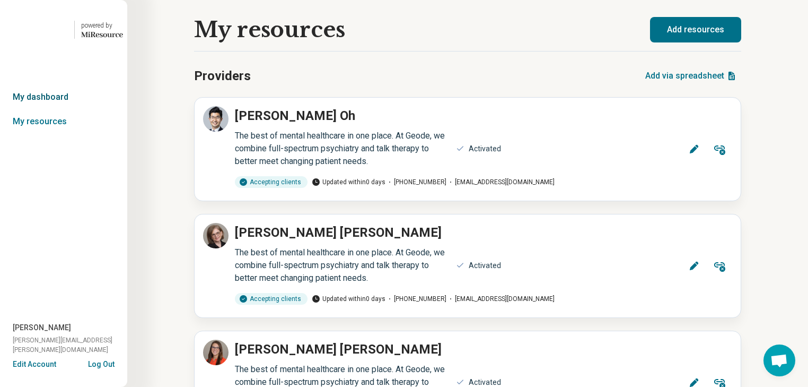
click at [51, 109] on link "My dashboard" at bounding box center [63, 97] width 127 height 24
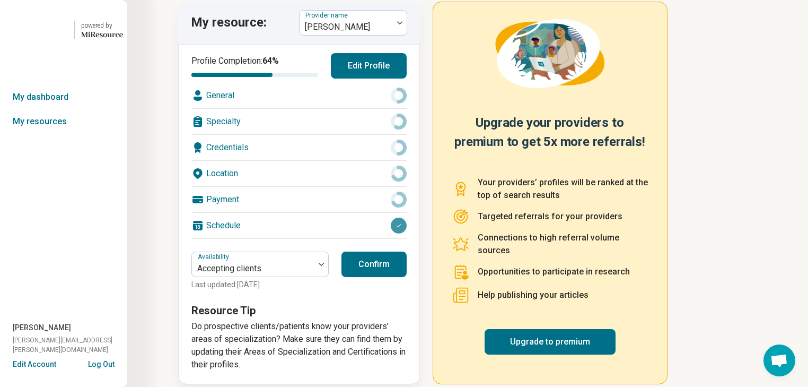
scroll to position [85, 0]
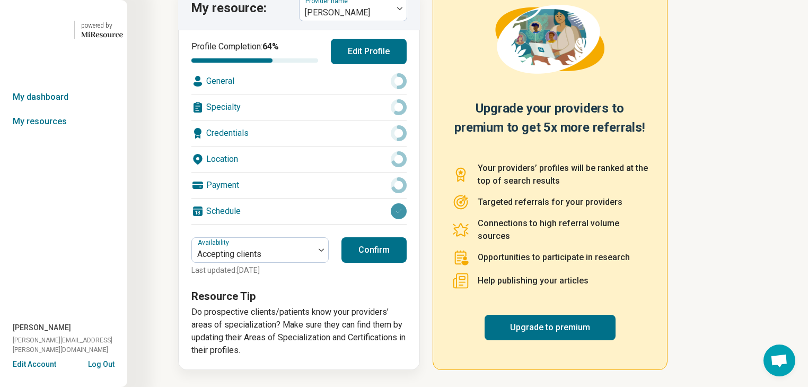
click at [303, 172] on div "Location" at bounding box center [298, 158] width 215 height 25
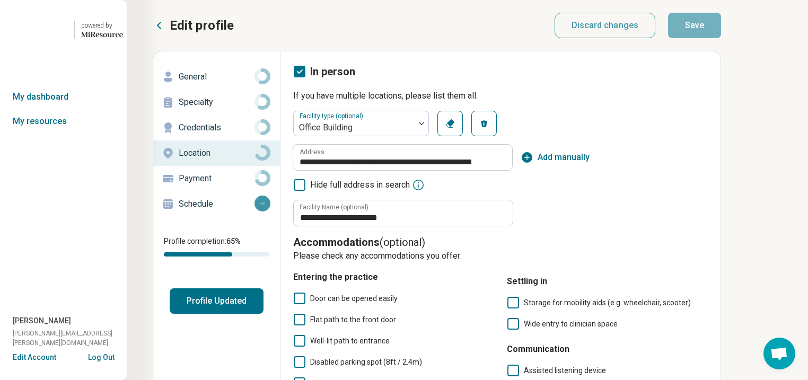
click at [204, 83] on p "General" at bounding box center [217, 77] width 76 height 13
type textarea "*"
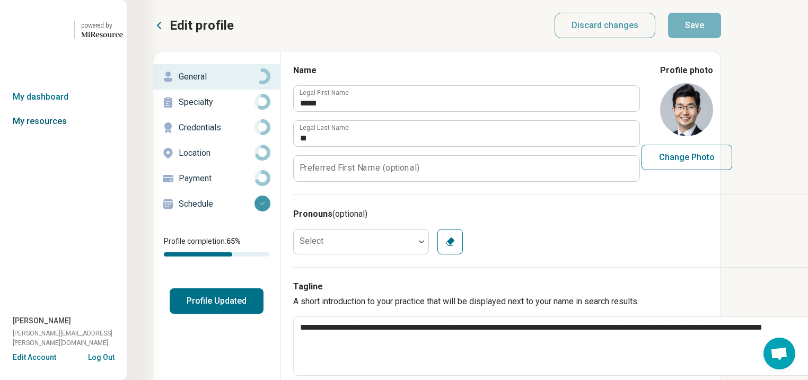
click at [41, 134] on link "My resources" at bounding box center [63, 121] width 127 height 24
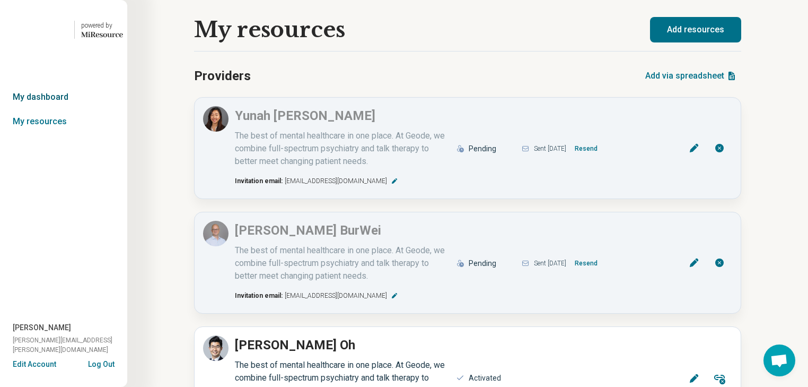
click at [45, 109] on link "My dashboard" at bounding box center [63, 97] width 127 height 24
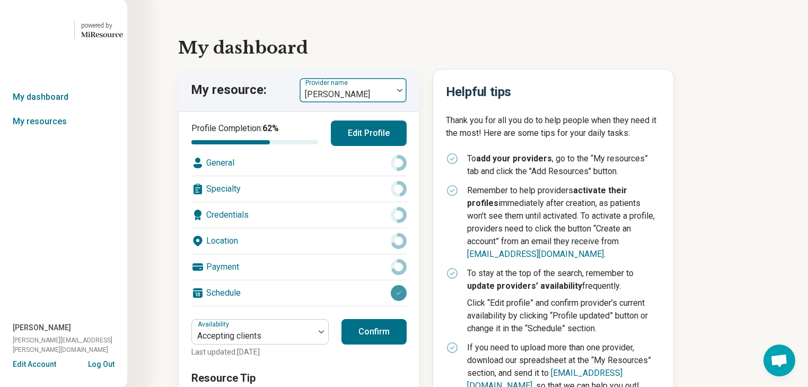
click at [403, 92] on img at bounding box center [399, 90] width 5 height 3
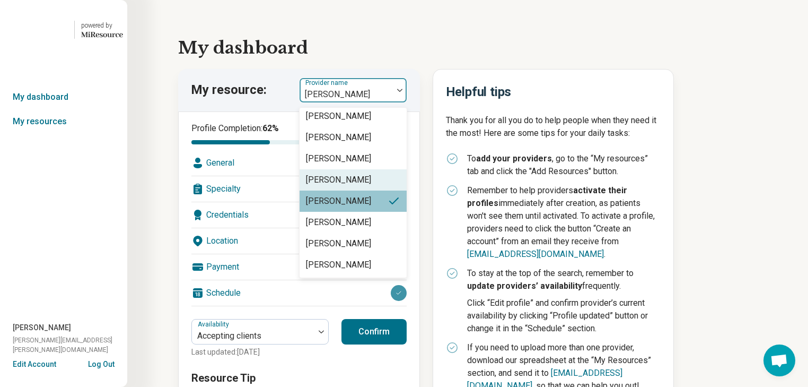
scroll to position [2391, 0]
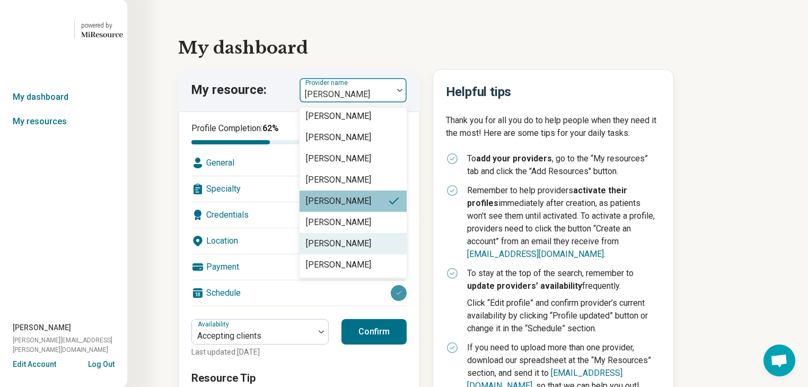
click at [371, 250] on div "[PERSON_NAME]" at bounding box center [338, 243] width 65 height 13
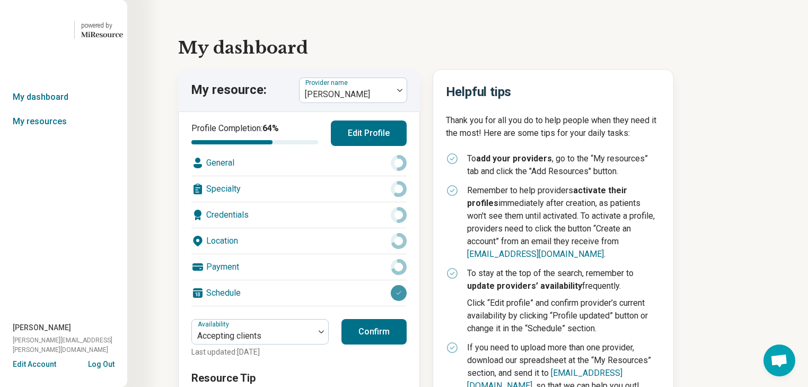
click at [293, 202] on div "Specialty" at bounding box center [298, 188] width 215 height 25
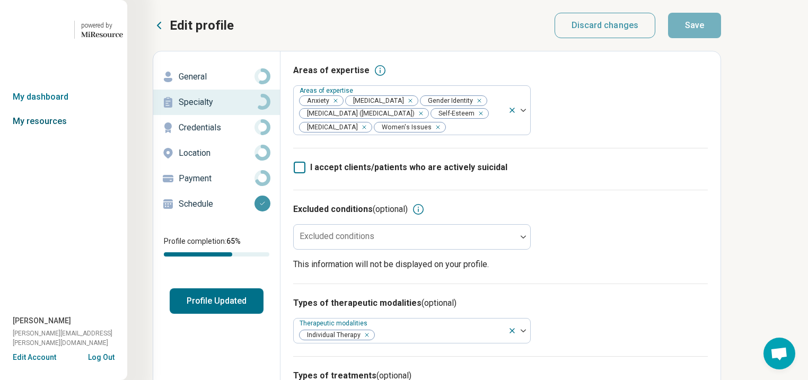
click at [34, 134] on link "My resources" at bounding box center [63, 121] width 127 height 24
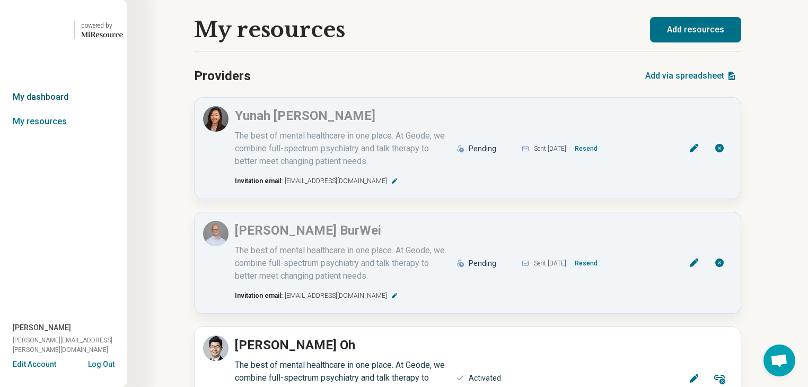
click at [62, 109] on link "My dashboard" at bounding box center [63, 97] width 127 height 24
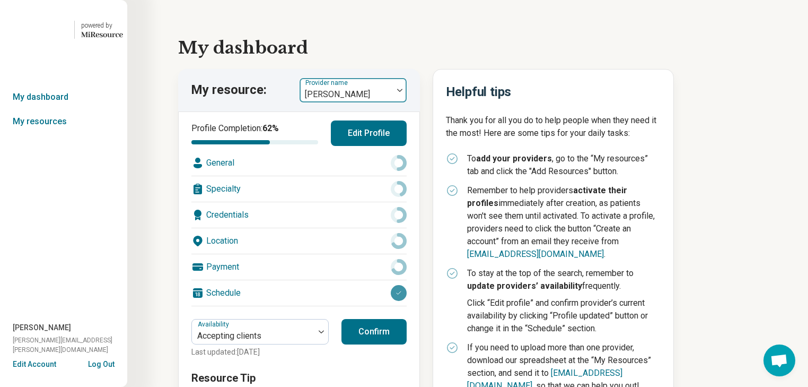
click at [403, 92] on img at bounding box center [399, 90] width 5 height 3
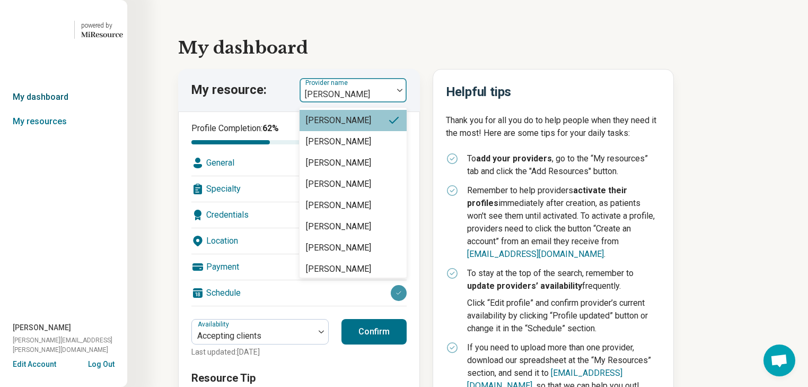
click at [34, 109] on link "My dashboard" at bounding box center [63, 97] width 127 height 24
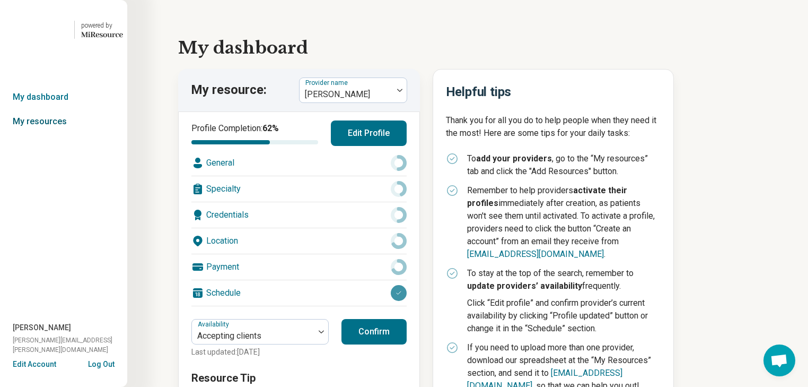
click at [42, 134] on link "My resources" at bounding box center [63, 121] width 127 height 24
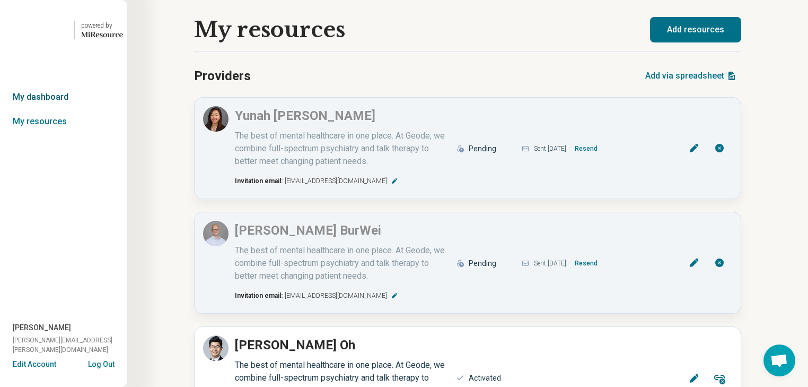
click at [47, 109] on link "My dashboard" at bounding box center [63, 97] width 127 height 24
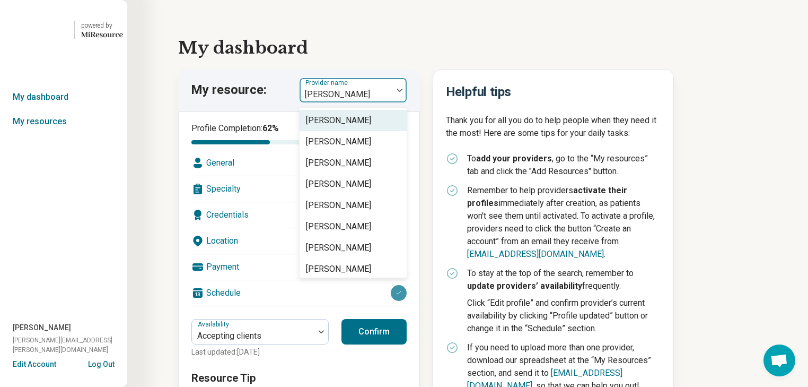
click at [403, 92] on img at bounding box center [399, 90] width 5 height 3
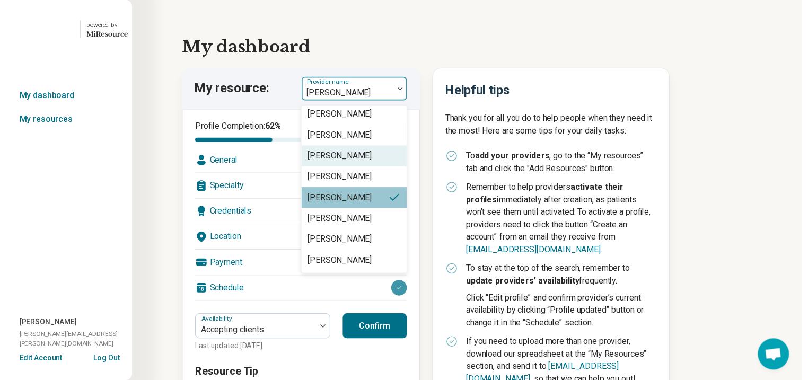
scroll to position [2391, 0]
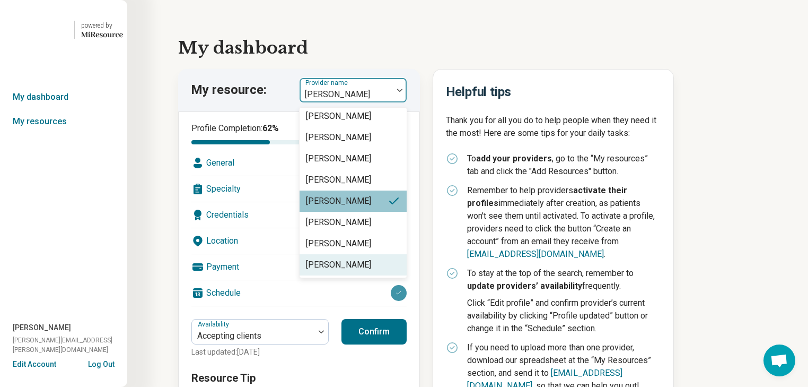
click at [371, 271] on div "Victor Landeros" at bounding box center [338, 264] width 65 height 13
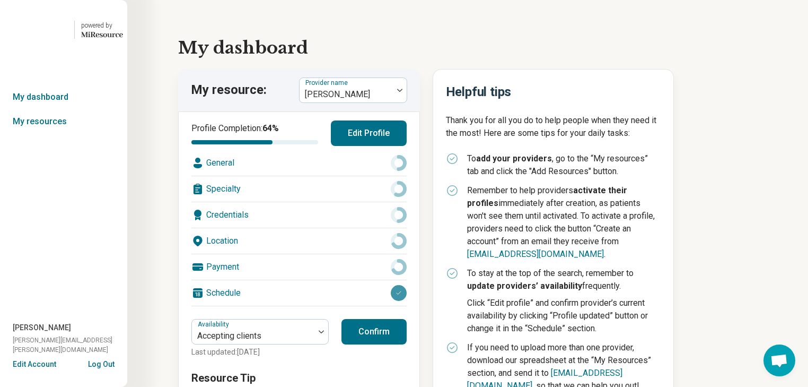
click at [292, 254] on div "Location" at bounding box center [298, 240] width 215 height 25
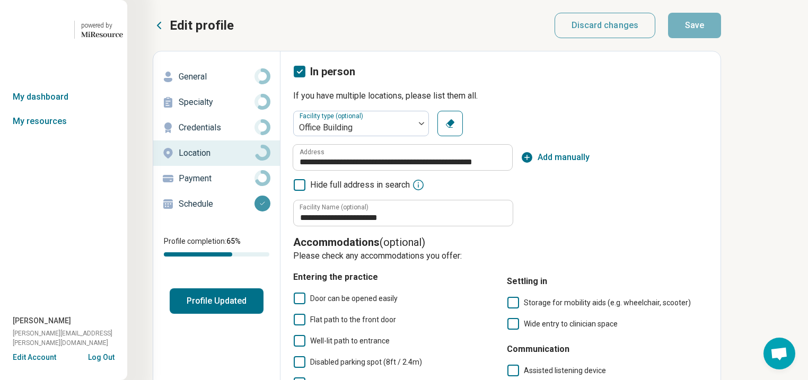
click at [227, 83] on p "General" at bounding box center [217, 77] width 76 height 13
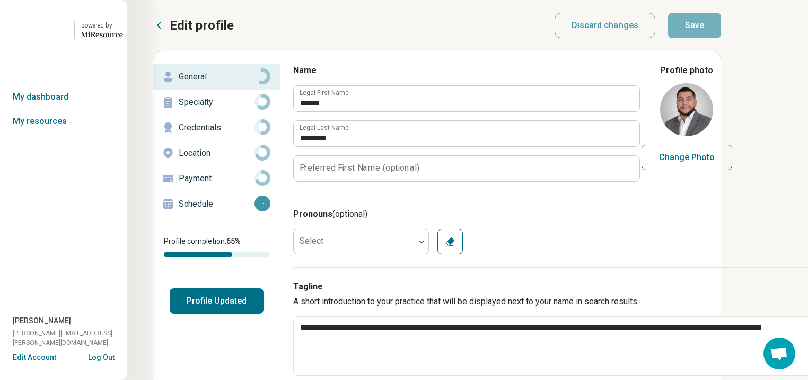
type textarea "*"
click at [216, 109] on p "Specialty" at bounding box center [217, 102] width 76 height 13
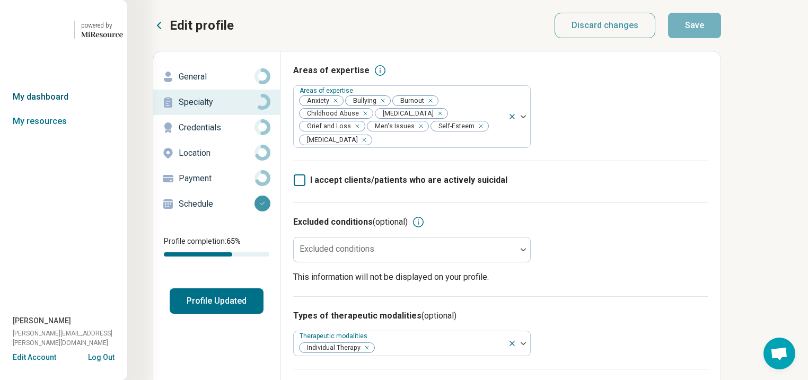
click at [50, 109] on link "My dashboard" at bounding box center [63, 97] width 127 height 24
